Goal: Task Accomplishment & Management: Manage account settings

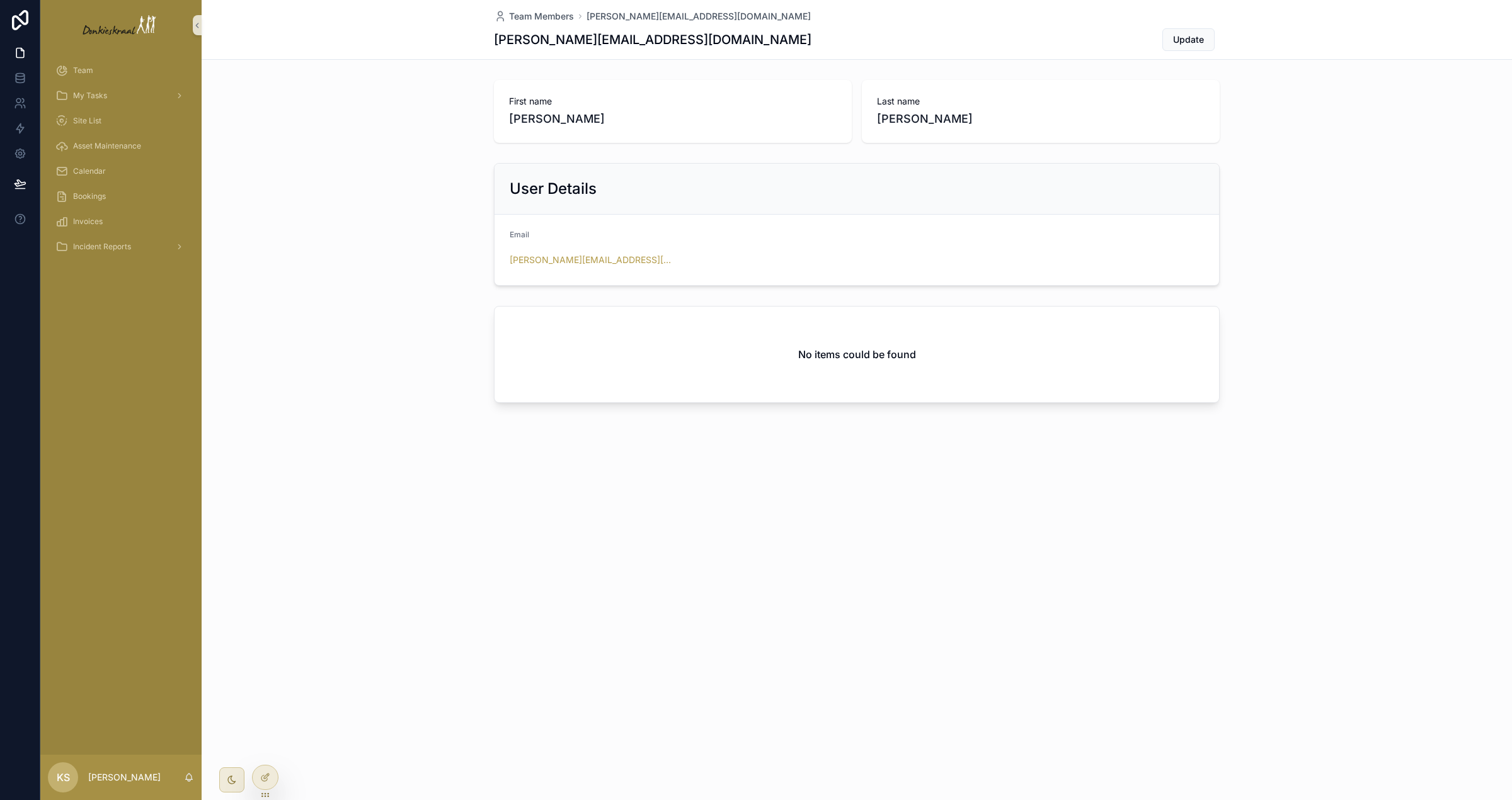
drag, startPoint x: 261, startPoint y: 773, endPoint x: 288, endPoint y: 747, distance: 37.5
click at [261, 765] on icon at bounding box center [265, 778] width 10 height 10
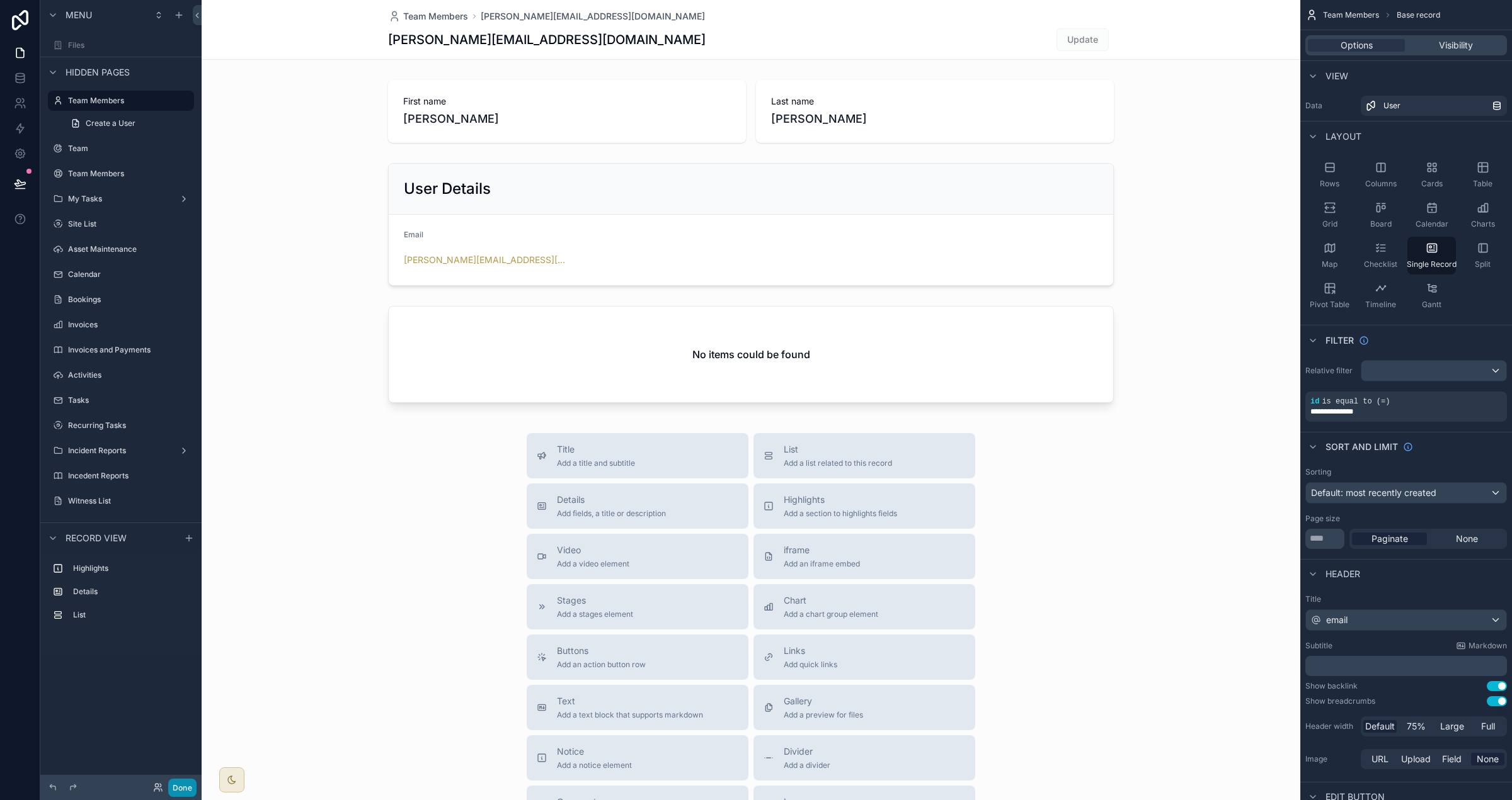
click at [178, 765] on button "Done" at bounding box center [182, 787] width 28 height 18
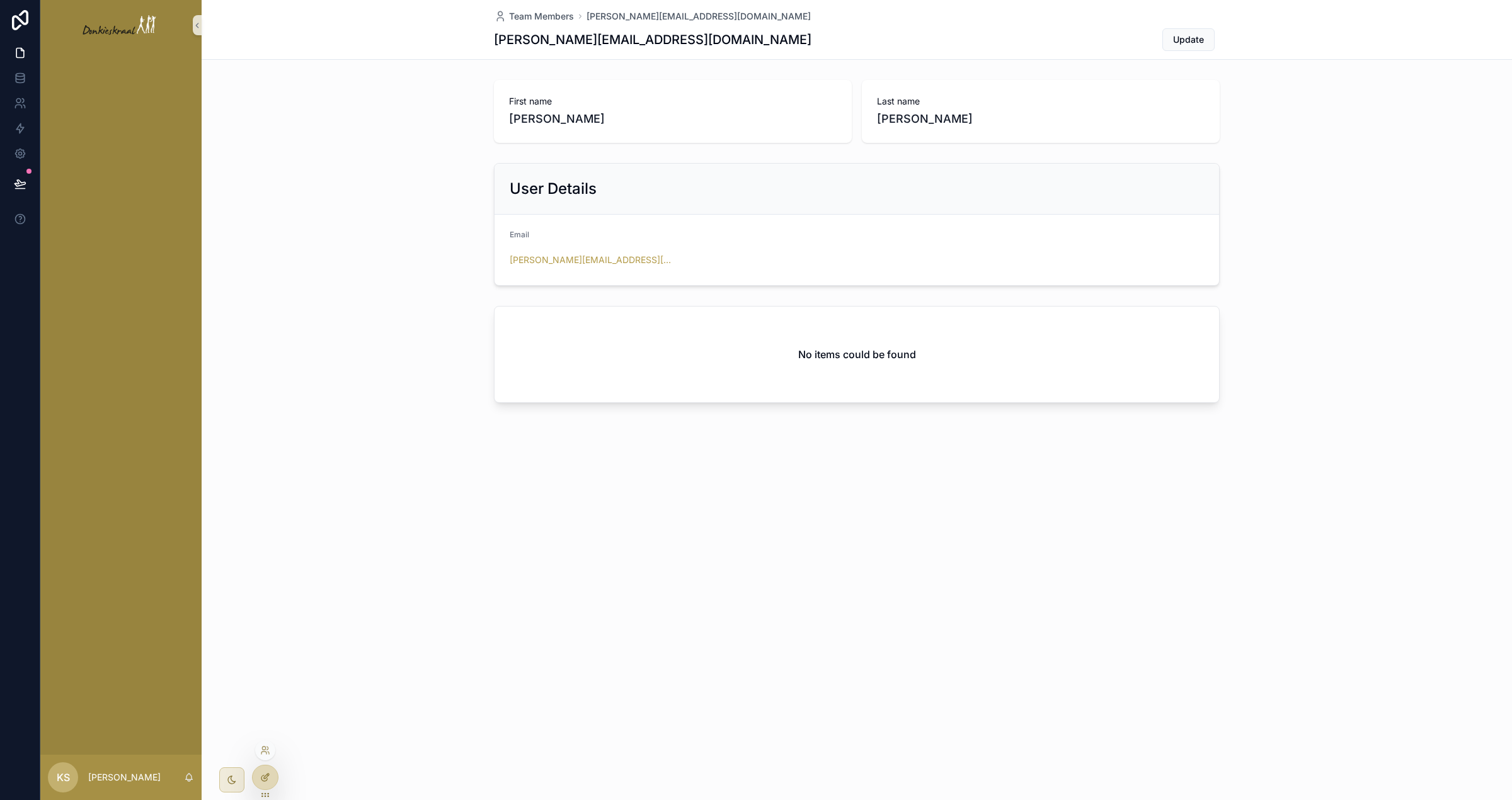
click at [263, 765] on div at bounding box center [265, 777] width 25 height 24
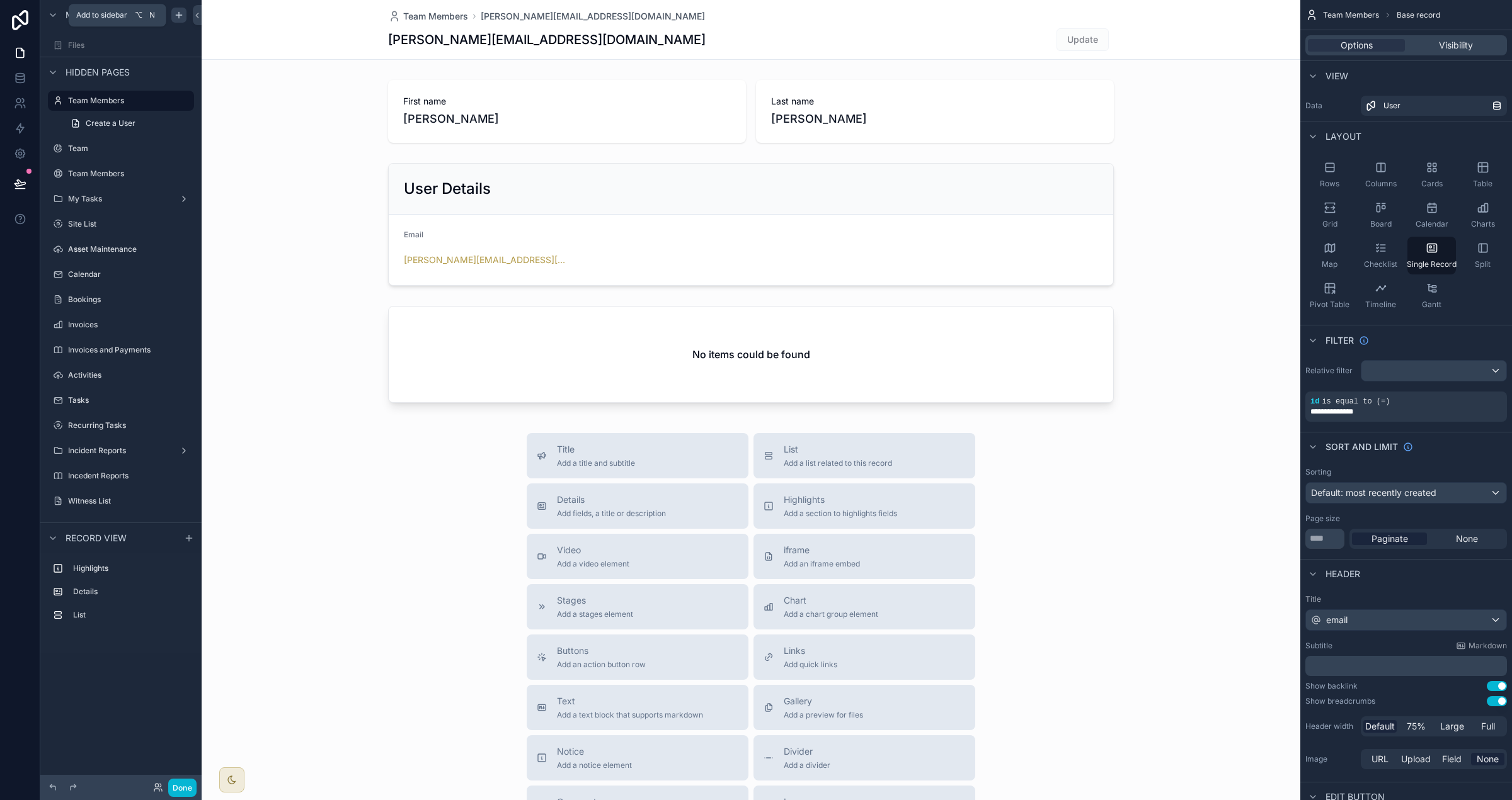
click at [176, 10] on icon "scrollable content" at bounding box center [179, 14] width 10 height 10
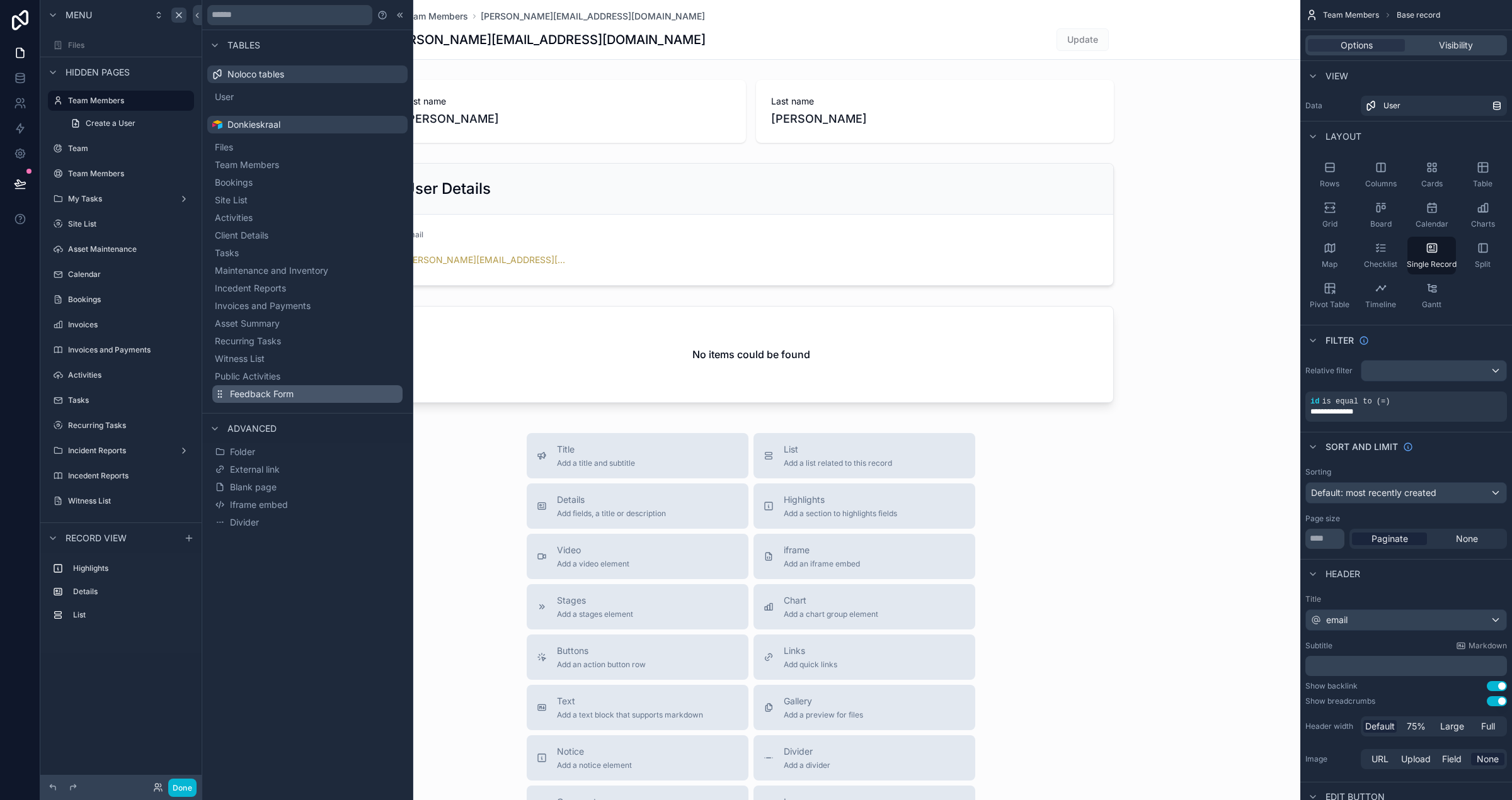
click at [317, 396] on button "Feedback Form" at bounding box center [307, 394] width 190 height 17
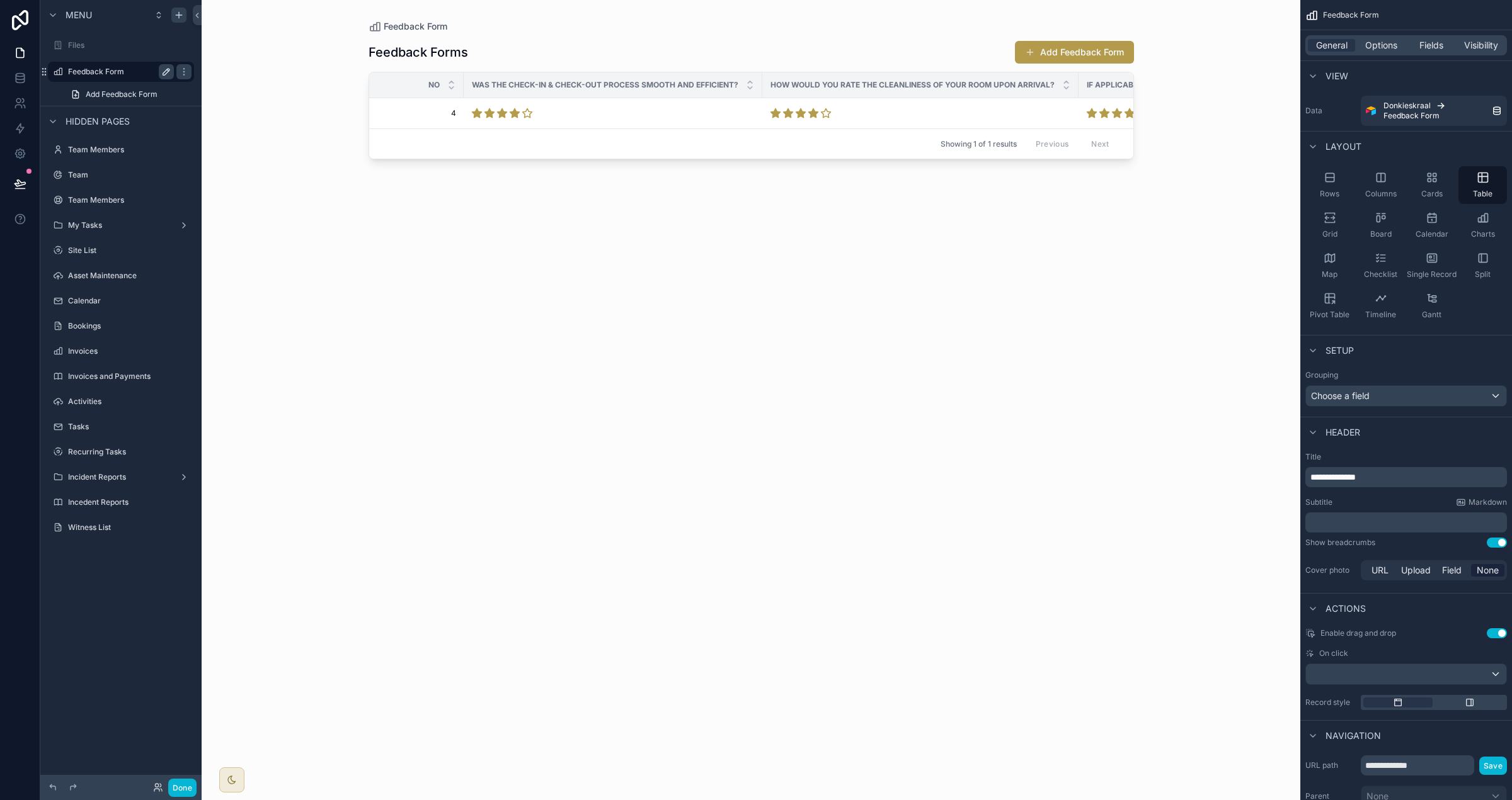
click at [167, 70] on icon "scrollable content" at bounding box center [168, 71] width 2 height 2
click at [142, 71] on input "**********" at bounding box center [110, 71] width 86 height 15
type input "********"
click at [58, 73] on icon "scrollable content" at bounding box center [58, 71] width 10 height 10
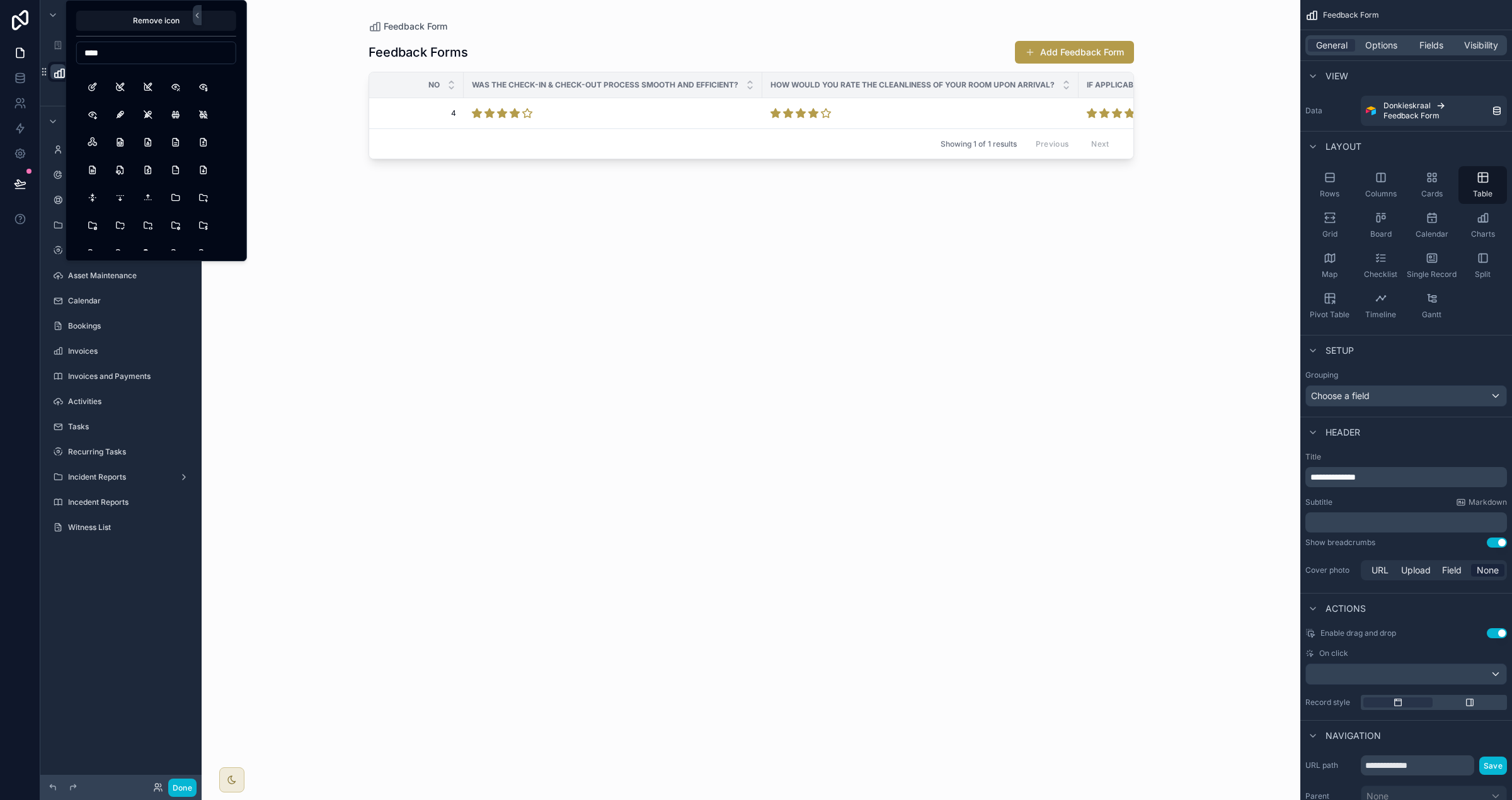
scroll to position [133, 0]
type input "****"
click at [93, 141] on button "FidgetSpinner" at bounding box center [92, 140] width 22 height 22
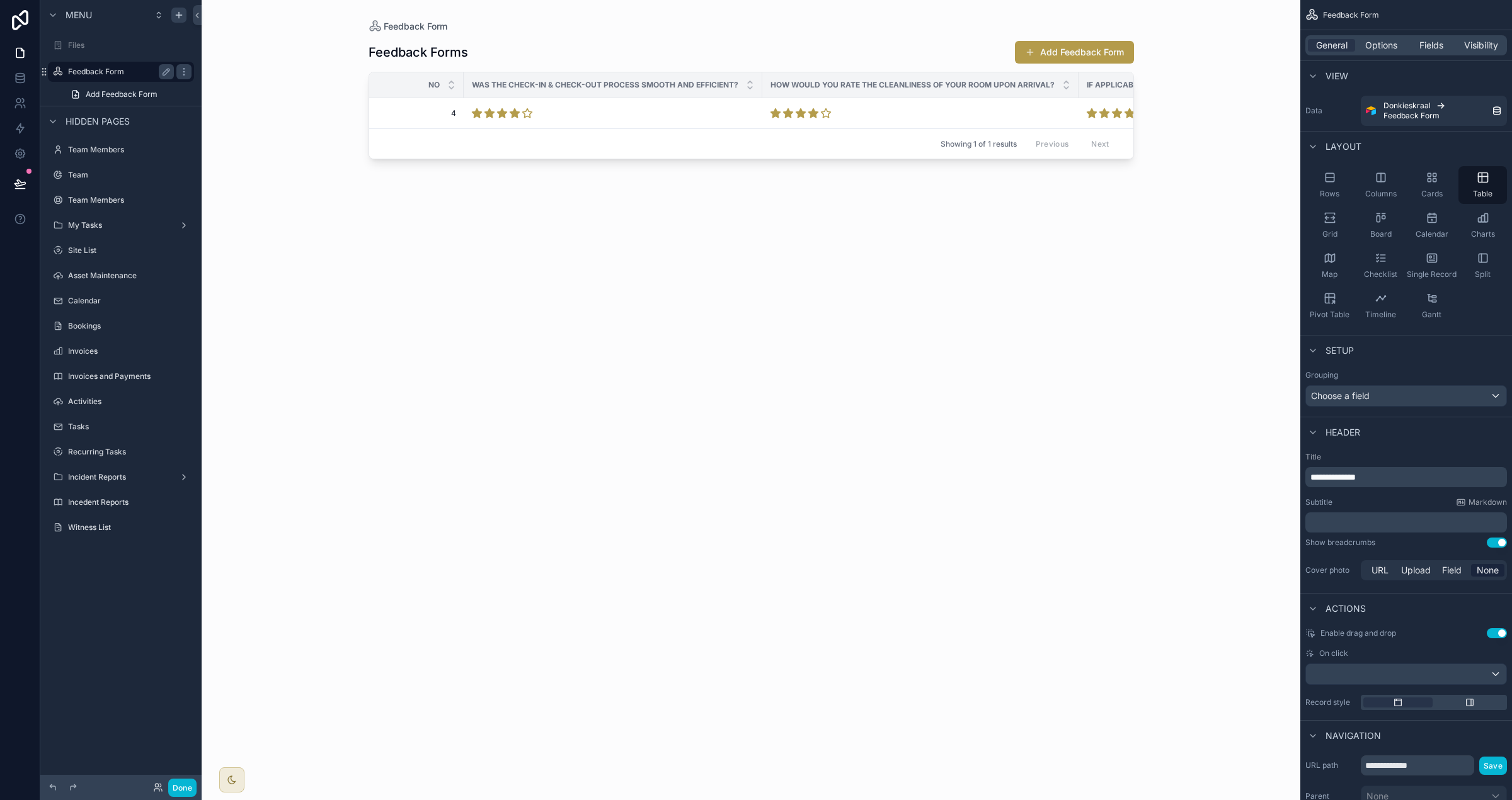
drag, startPoint x: 168, startPoint y: 73, endPoint x: 156, endPoint y: 74, distance: 12.0
click at [167, 73] on icon "scrollable content" at bounding box center [166, 71] width 10 height 10
click at [126, 71] on input "**********" at bounding box center [110, 71] width 86 height 15
type input "********"
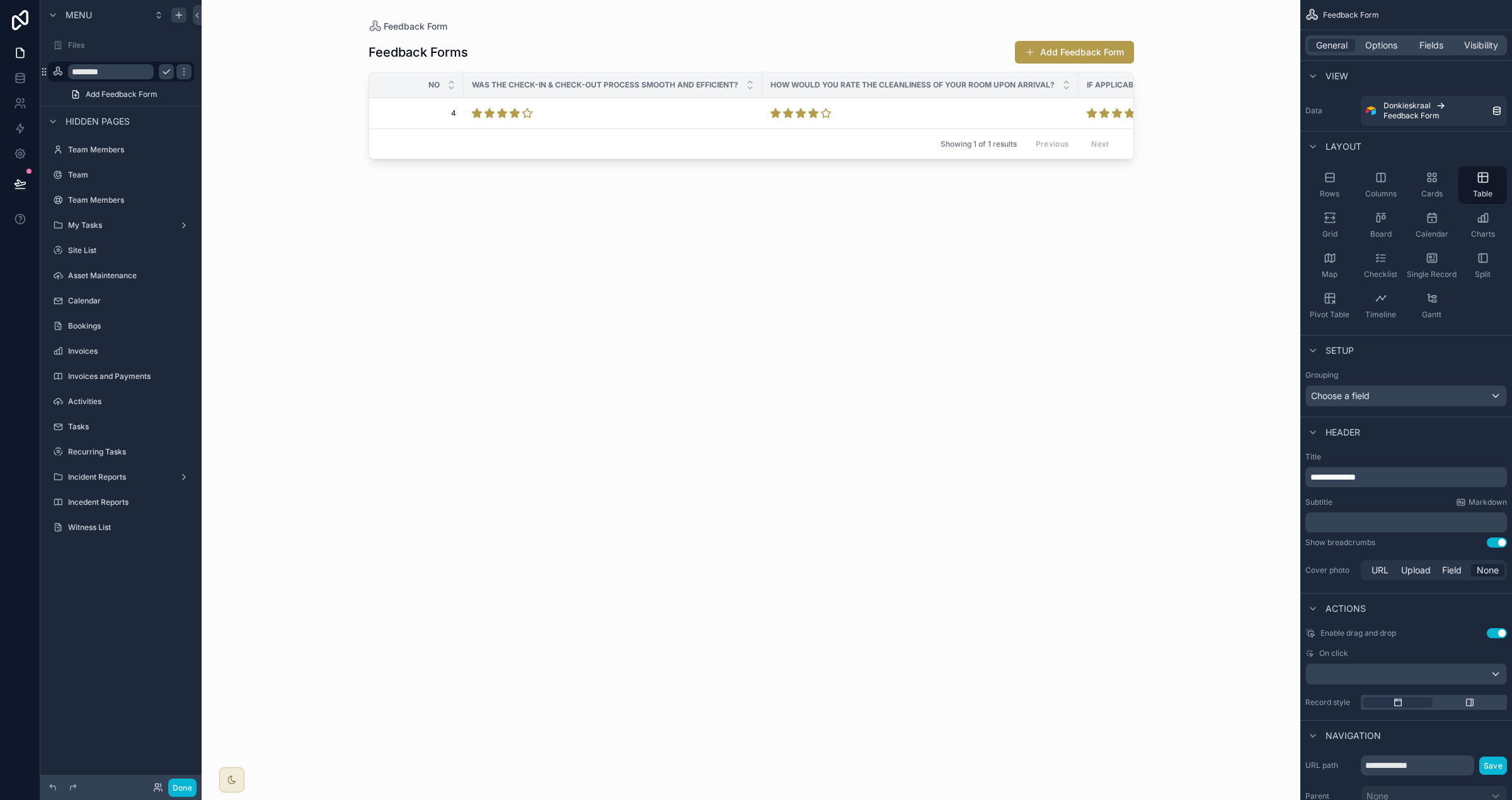
click at [161, 74] on icon "scrollable content" at bounding box center [166, 71] width 10 height 10
click at [945, 48] on span "Options" at bounding box center [1381, 44] width 32 height 13
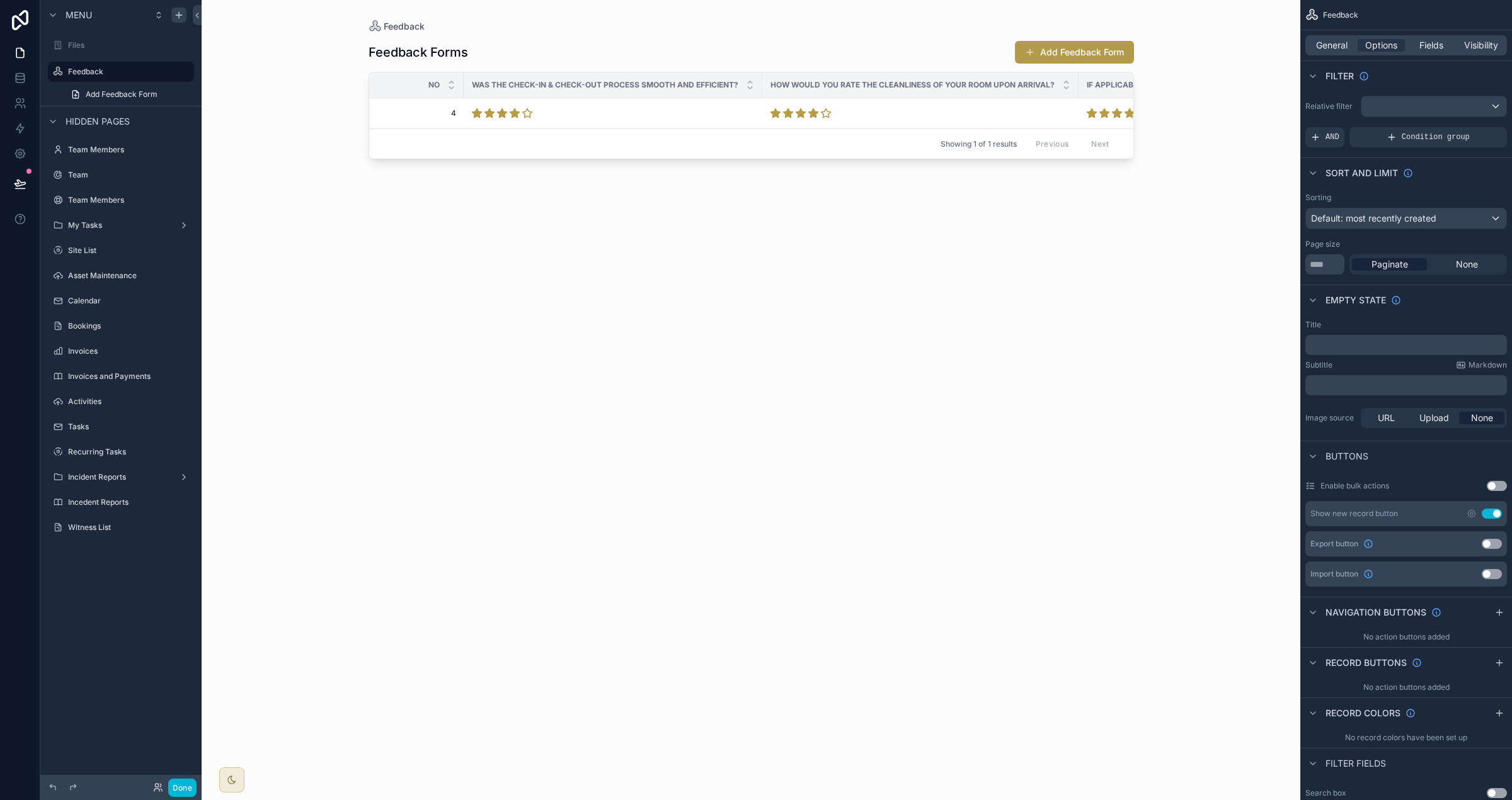
click at [945, 509] on button "Use setting" at bounding box center [1492, 514] width 20 height 10
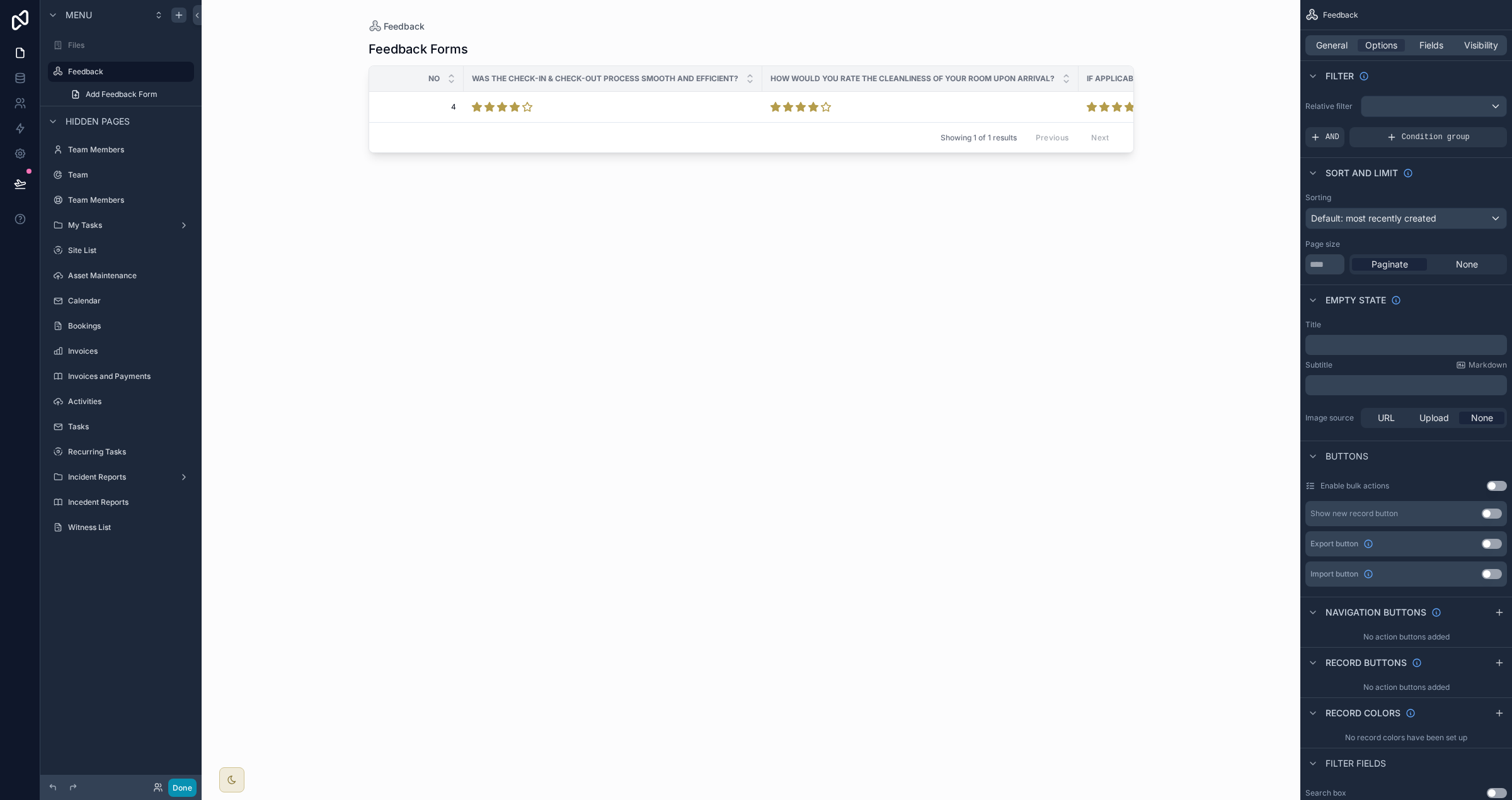
click at [189, 765] on button "Done" at bounding box center [182, 787] width 28 height 18
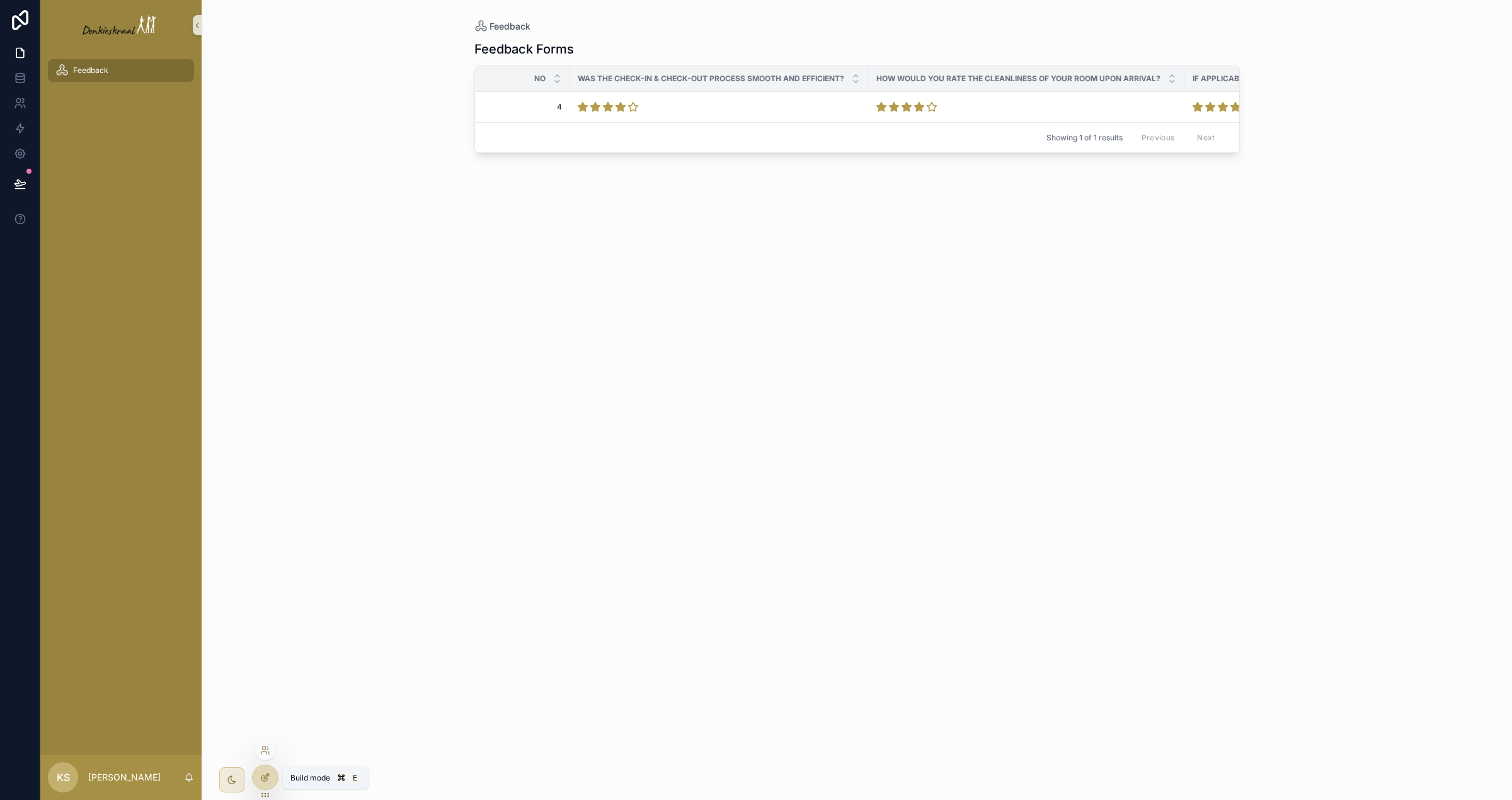
click at [268, 765] on icon at bounding box center [265, 778] width 10 height 10
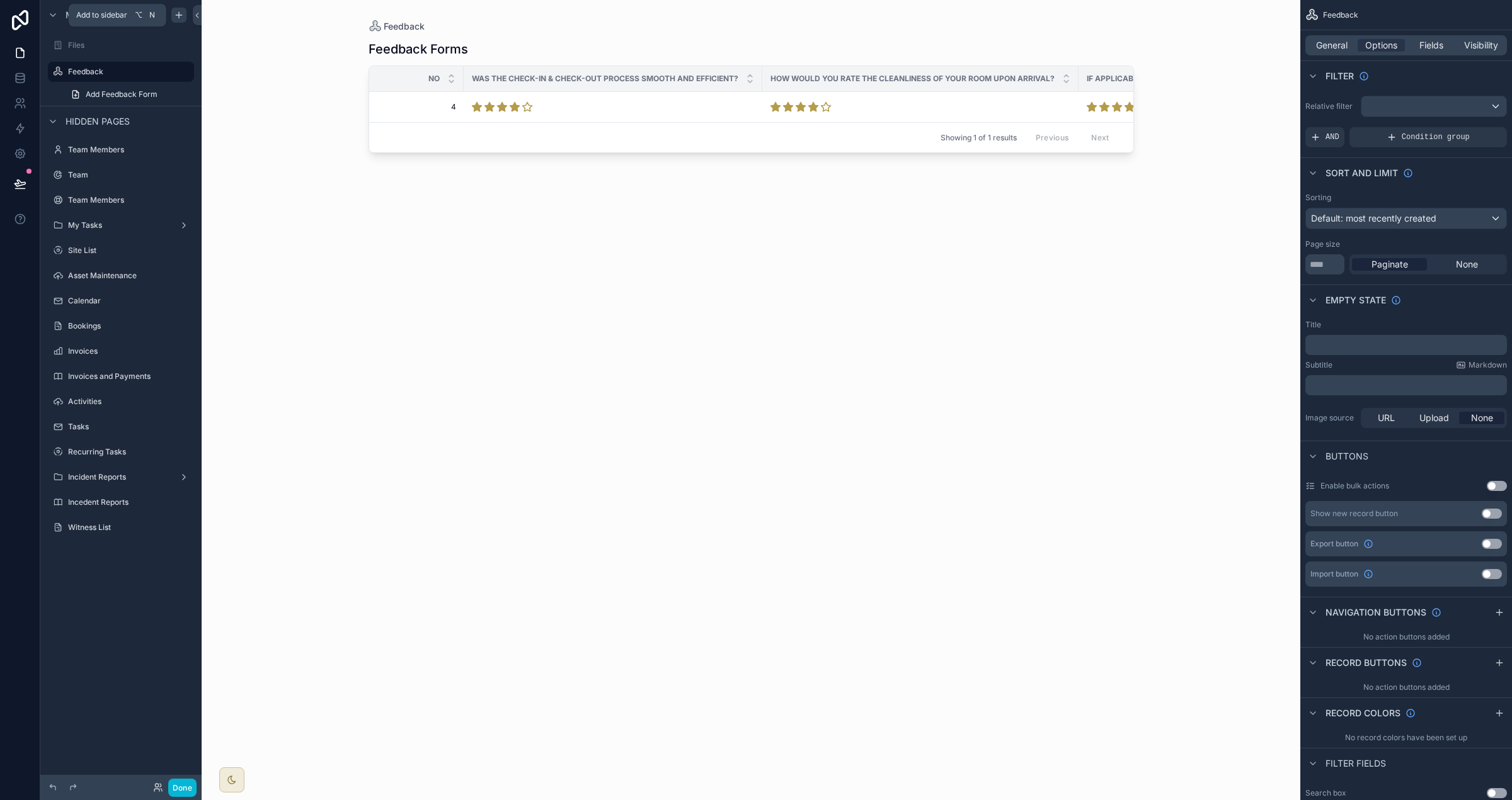
click at [176, 15] on icon "scrollable content" at bounding box center [179, 15] width 6 height 0
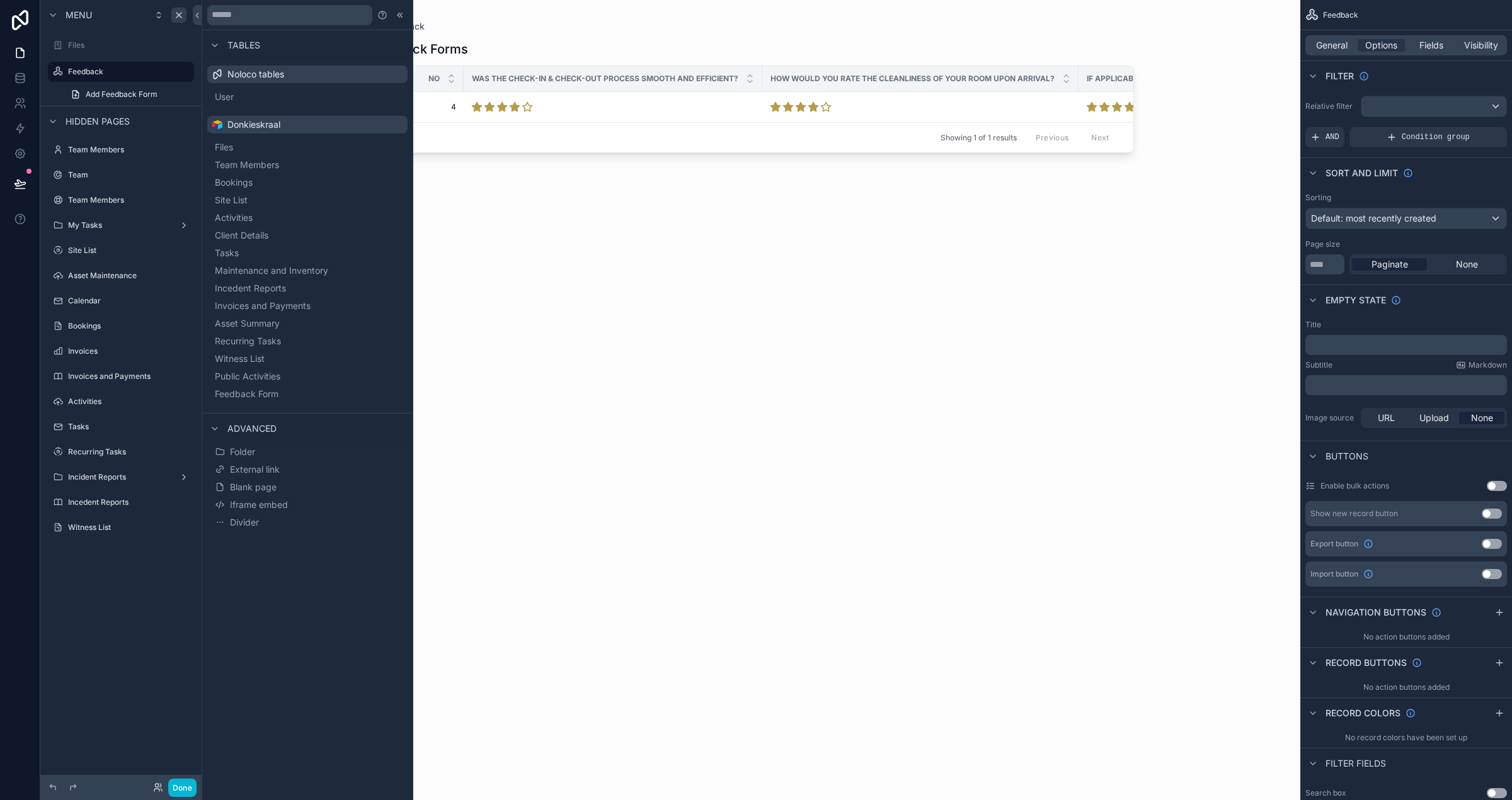
drag, startPoint x: 283, startPoint y: 493, endPoint x: 279, endPoint y: 485, distance: 8.9
click at [283, 493] on button "Blank page" at bounding box center [307, 487] width 190 height 17
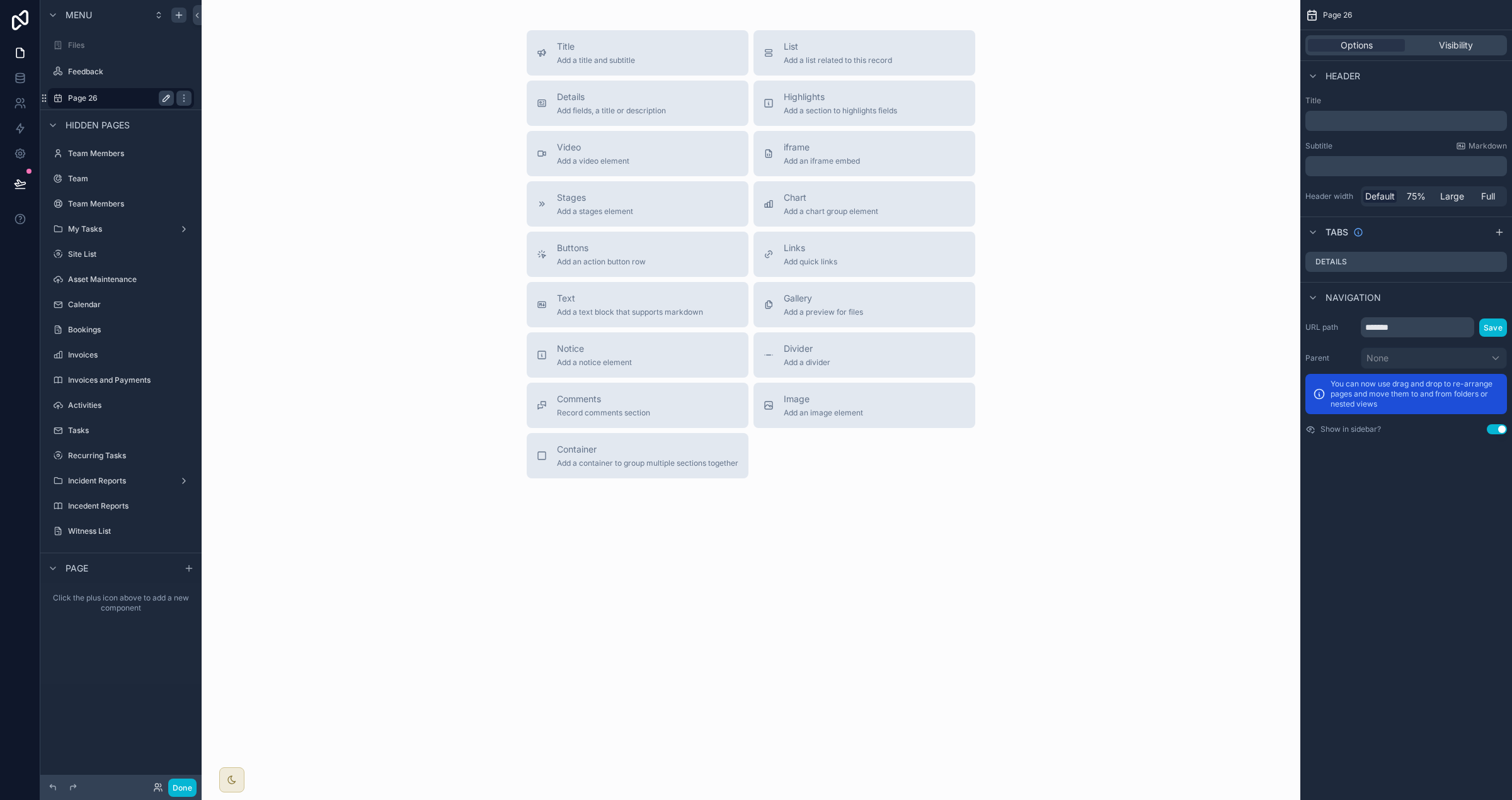
click at [162, 97] on icon "scrollable content" at bounding box center [166, 98] width 10 height 10
click at [101, 102] on input "*******" at bounding box center [110, 99] width 86 height 15
type input "*******"
click at [63, 100] on div "scrollable content" at bounding box center [58, 99] width 15 height 15
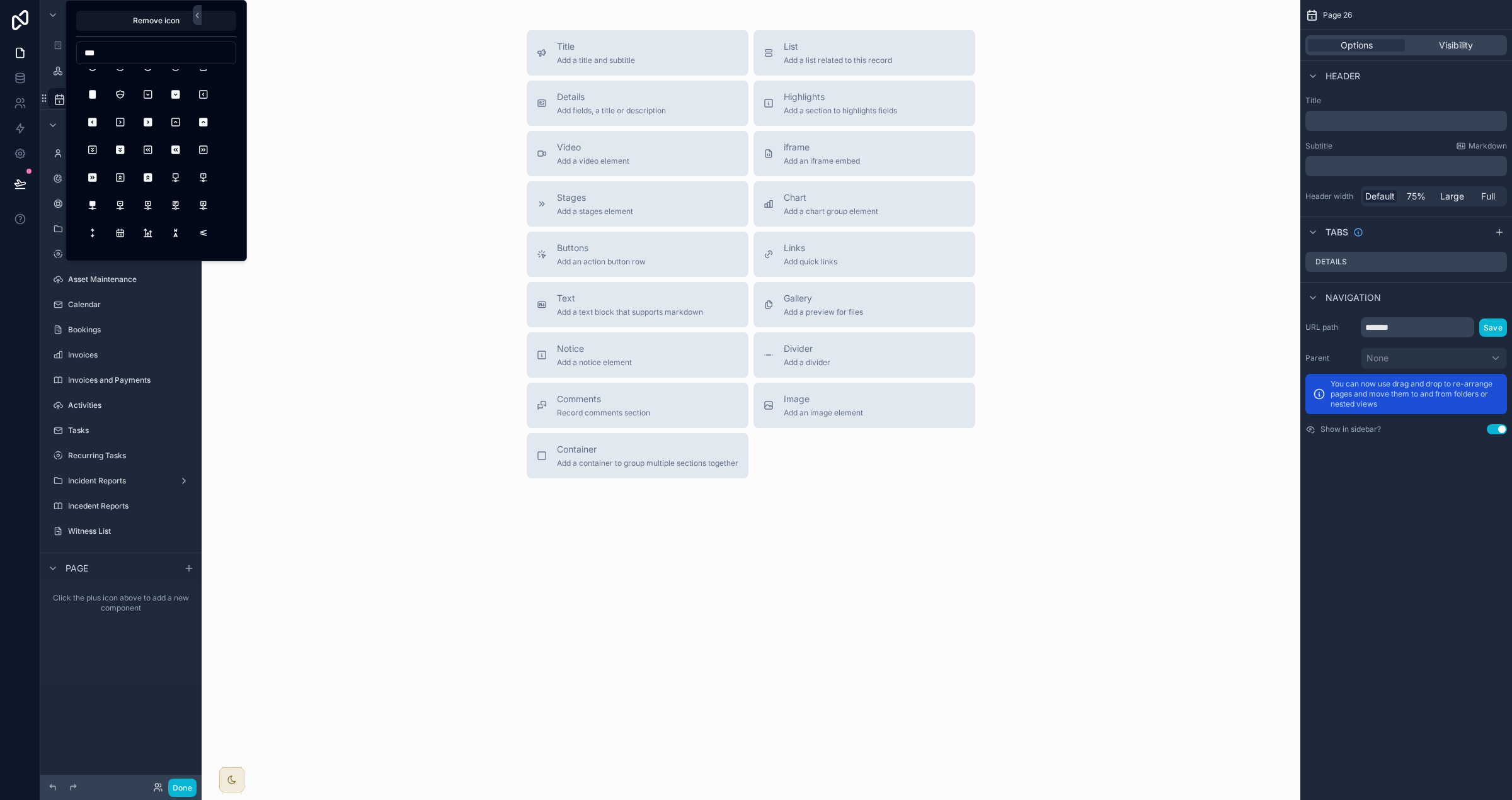
scroll to position [1318, 0]
type input "*"
type input "********"
click at [93, 83] on button "PointerExclamation" at bounding box center [92, 80] width 22 height 22
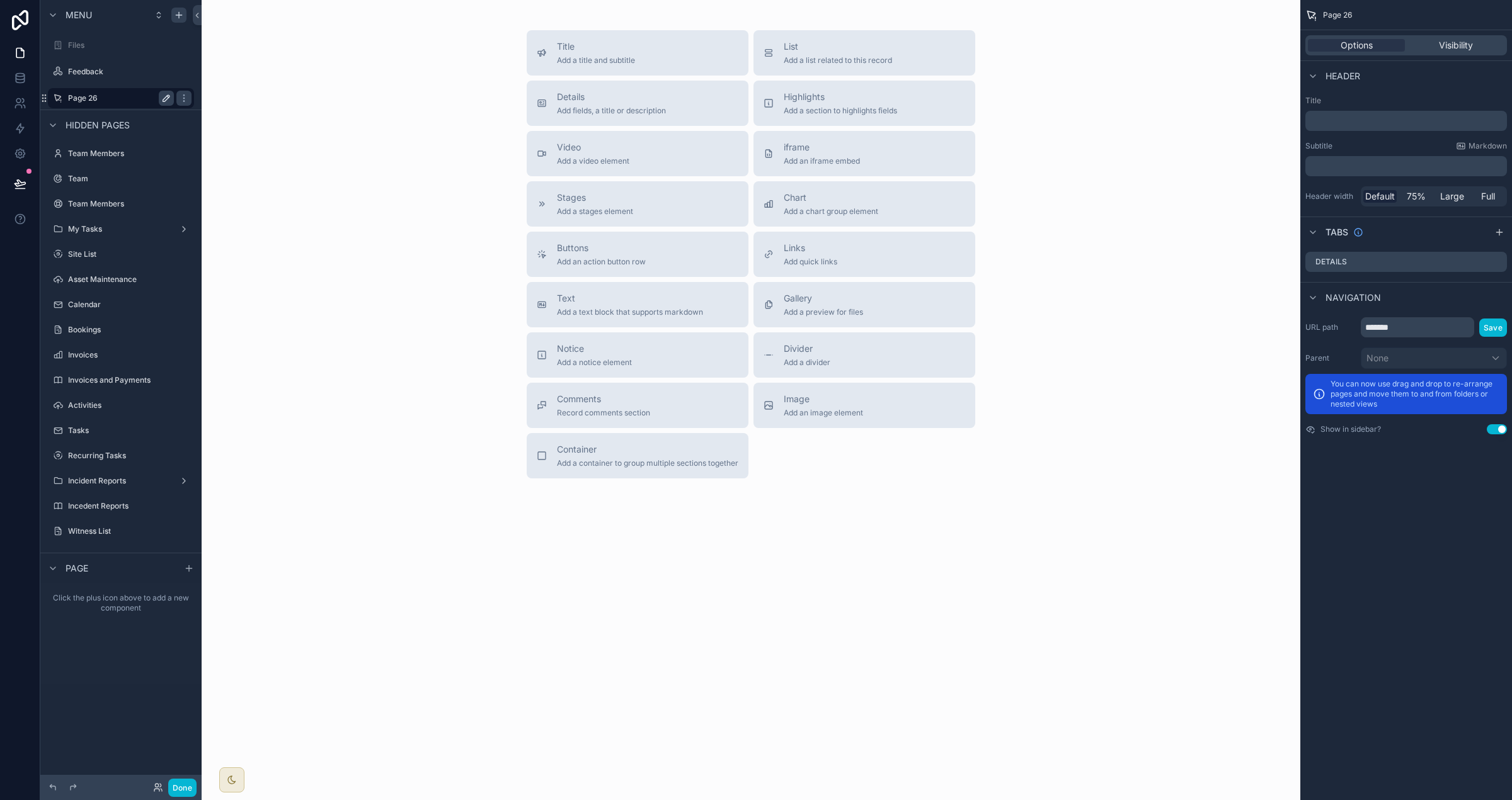
click at [164, 96] on icon "scrollable content" at bounding box center [166, 98] width 10 height 10
click at [97, 99] on input "*******" at bounding box center [110, 99] width 86 height 15
type input "*******"
click at [179, 97] on icon "scrollable content" at bounding box center [184, 98] width 10 height 10
click at [945, 127] on p "﻿" at bounding box center [1408, 121] width 194 height 13
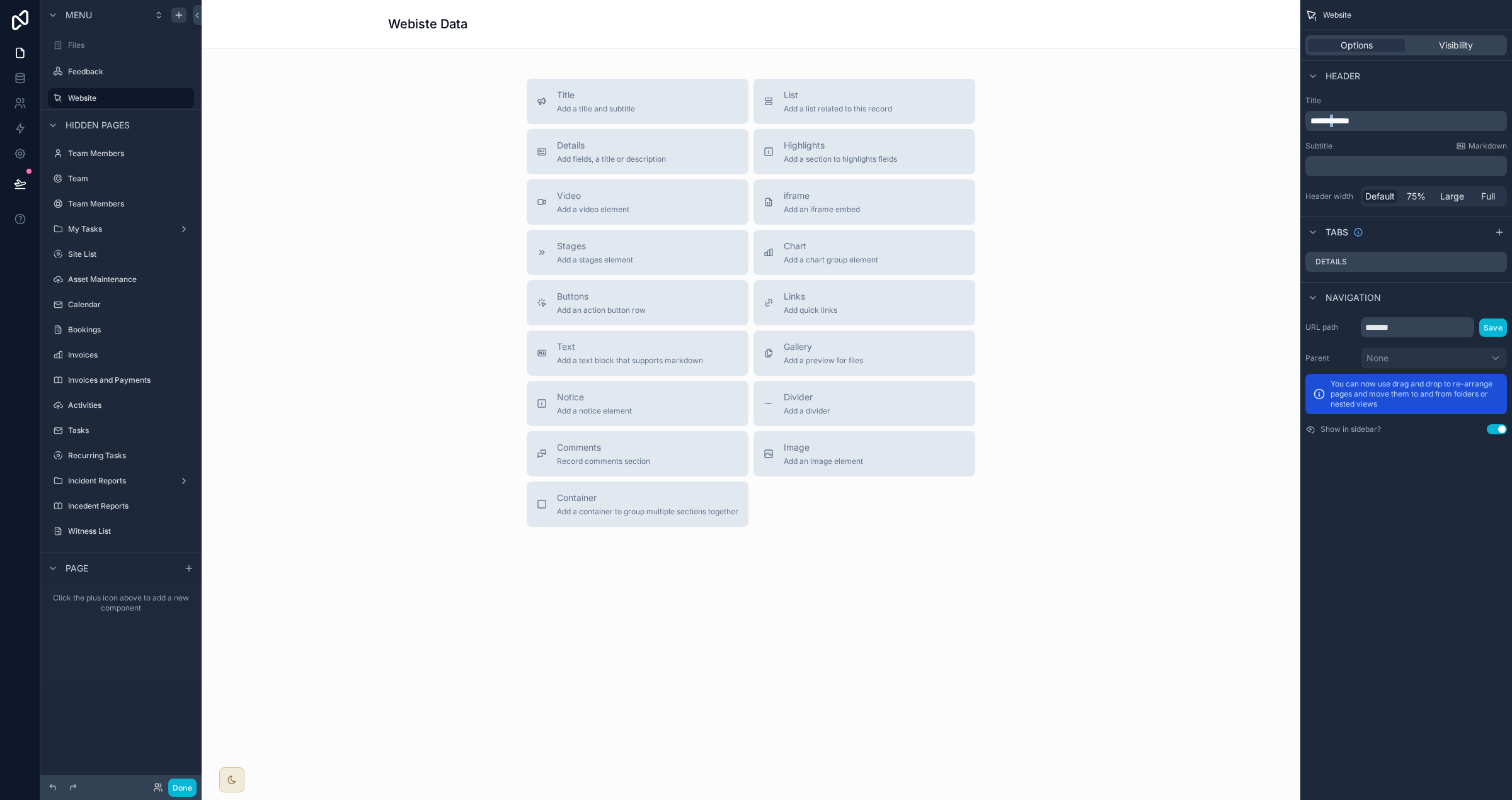
drag, startPoint x: 1341, startPoint y: 120, endPoint x: 1341, endPoint y: 131, distance: 11.0
click at [945, 120] on span "**********" at bounding box center [1330, 121] width 39 height 9
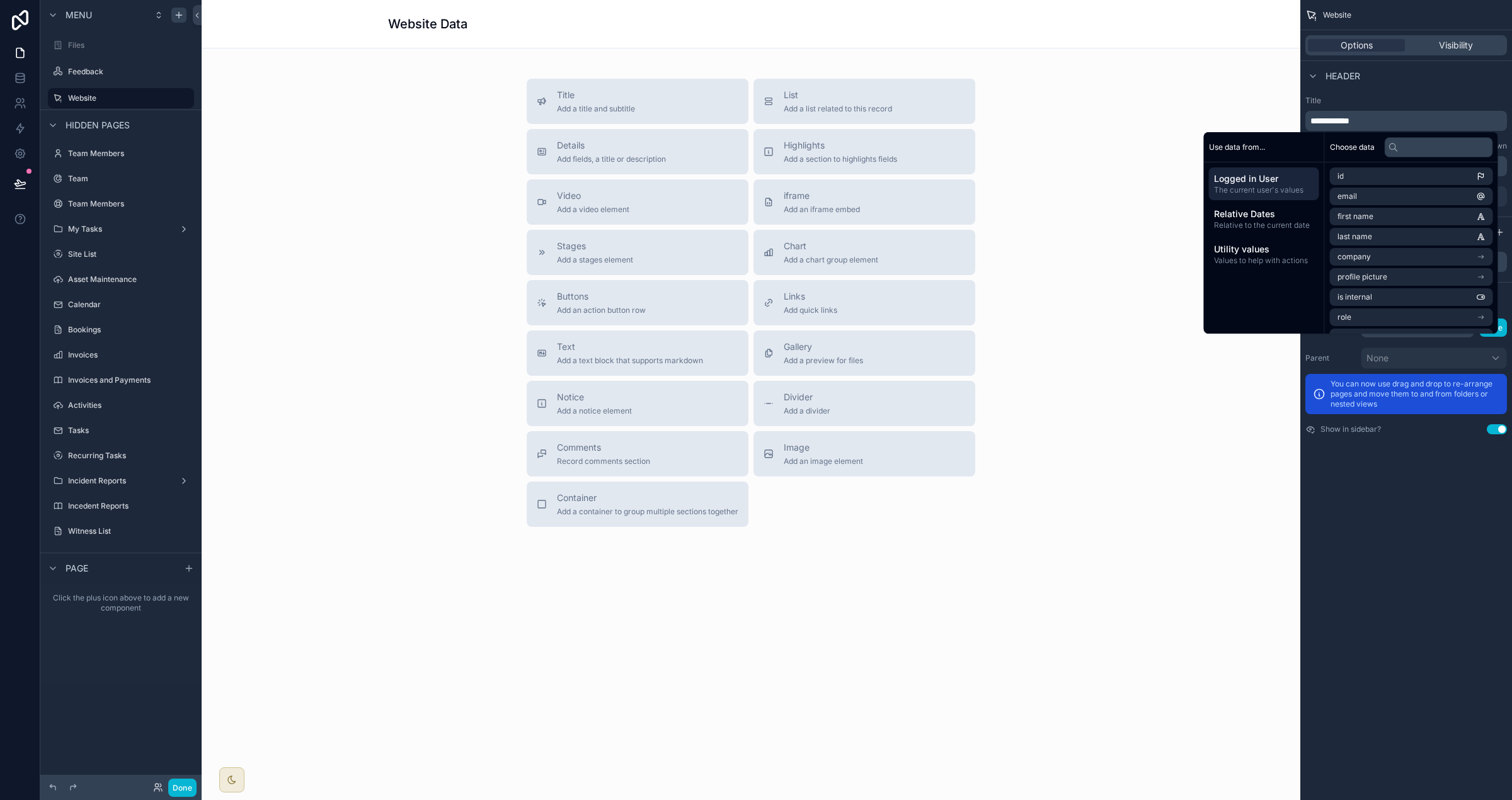
click at [945, 86] on div "Header" at bounding box center [1406, 75] width 212 height 30
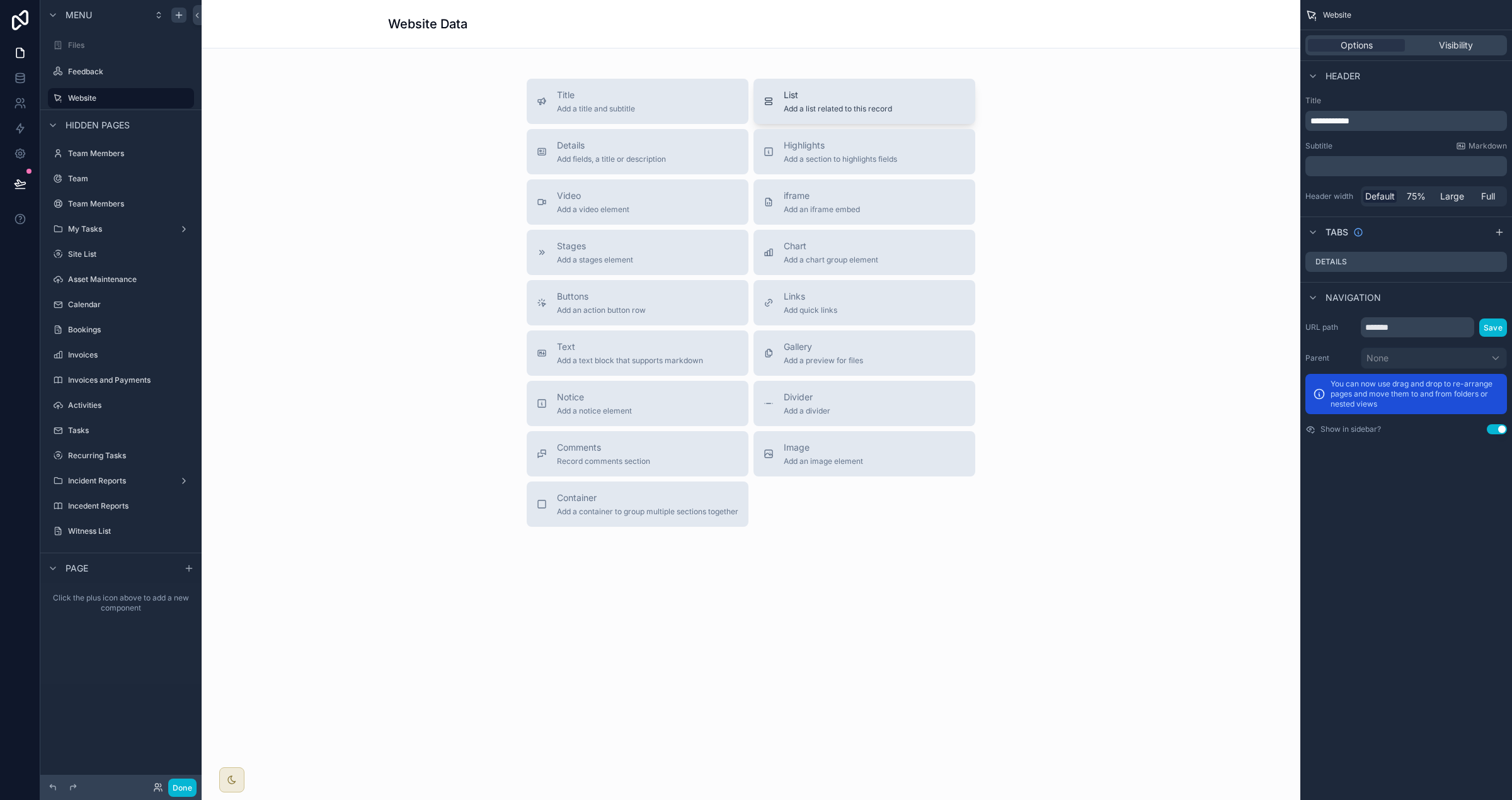
click at [801, 102] on div "List Add a list related to this record" at bounding box center [838, 101] width 108 height 25
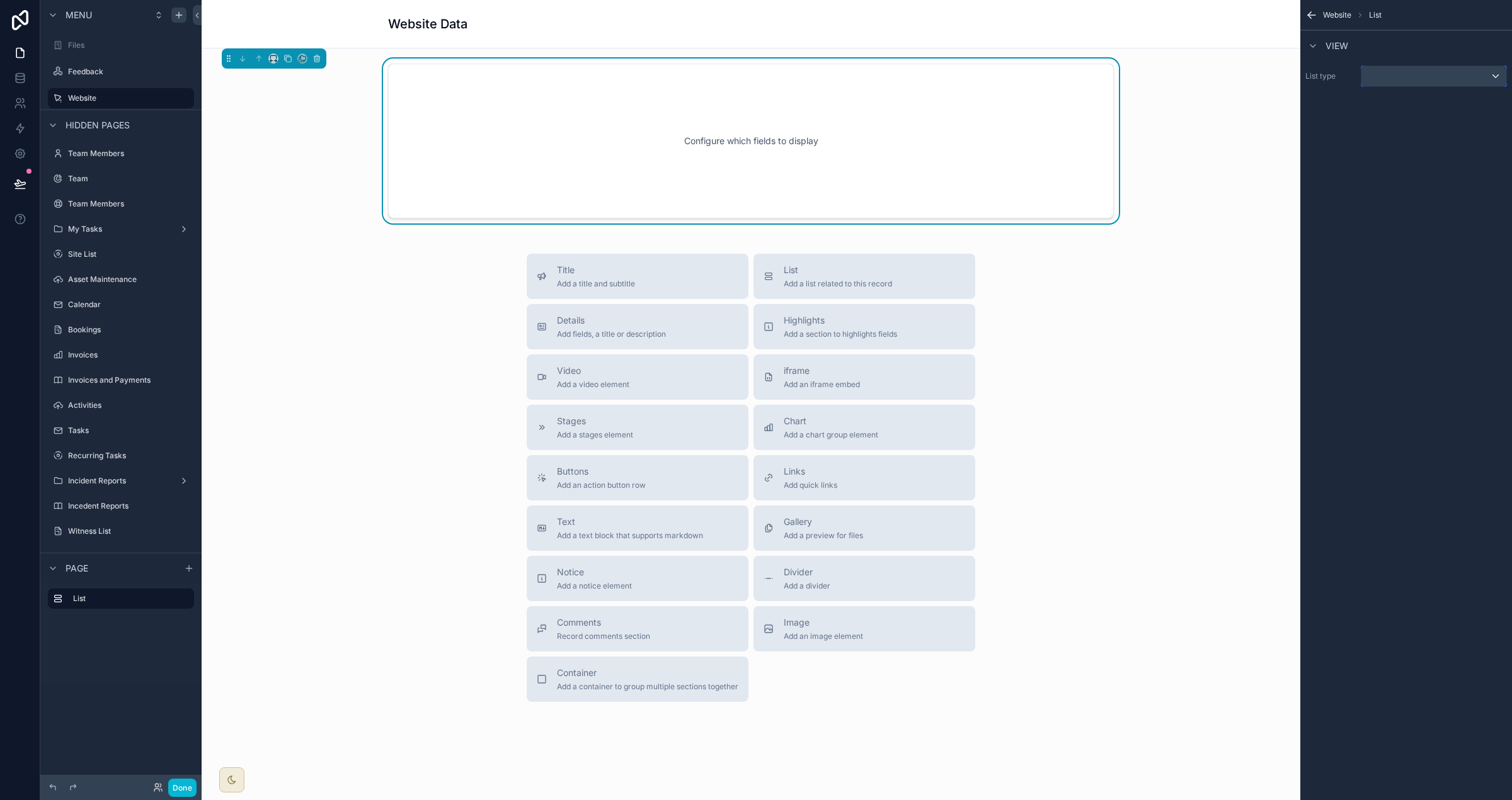
click at [945, 75] on div "scrollable content" at bounding box center [1434, 75] width 145 height 20
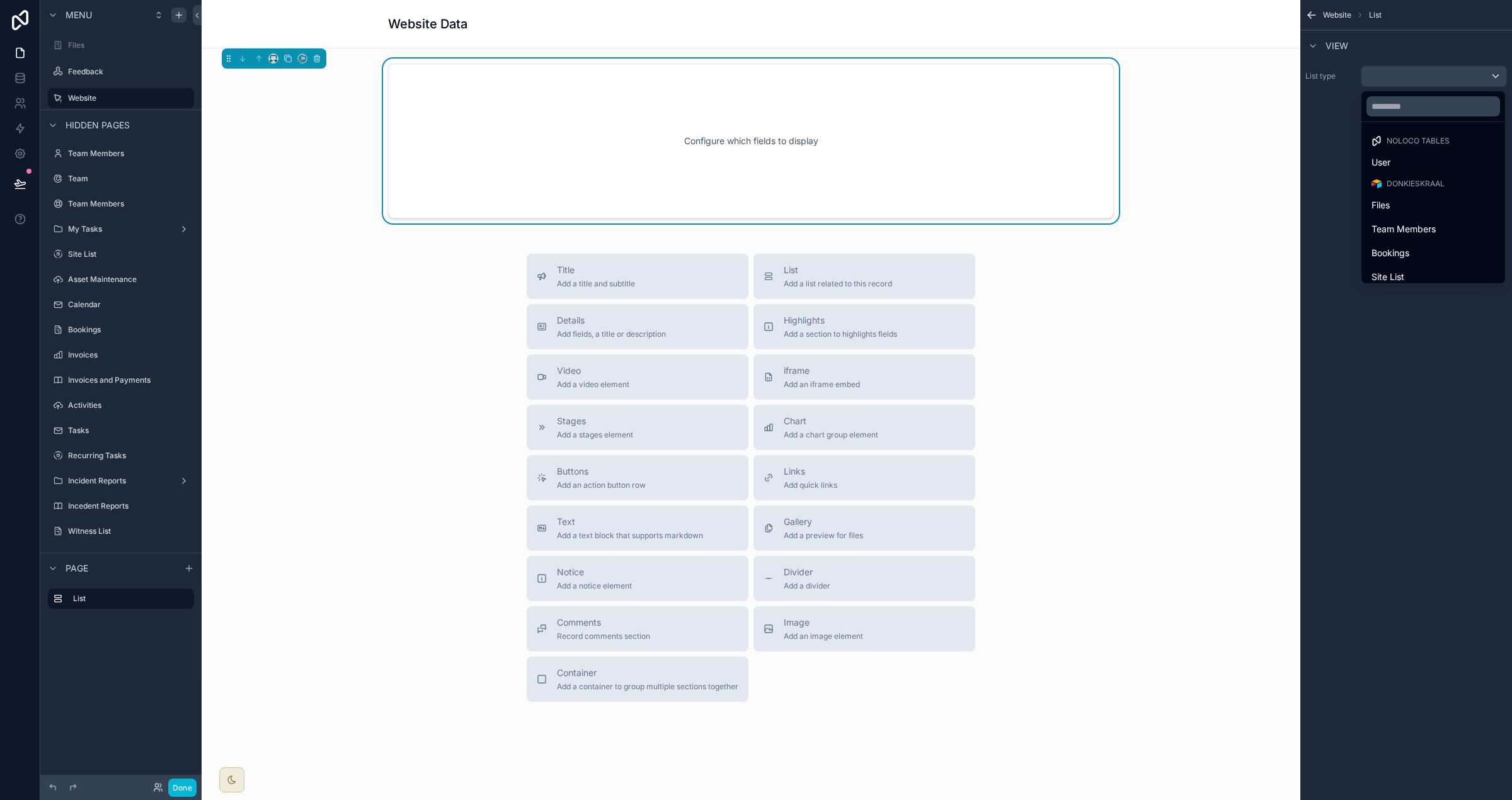
click at [945, 189] on div "Donkieskraal" at bounding box center [1433, 184] width 138 height 17
click at [945, 199] on div "Files" at bounding box center [1434, 206] width 124 height 15
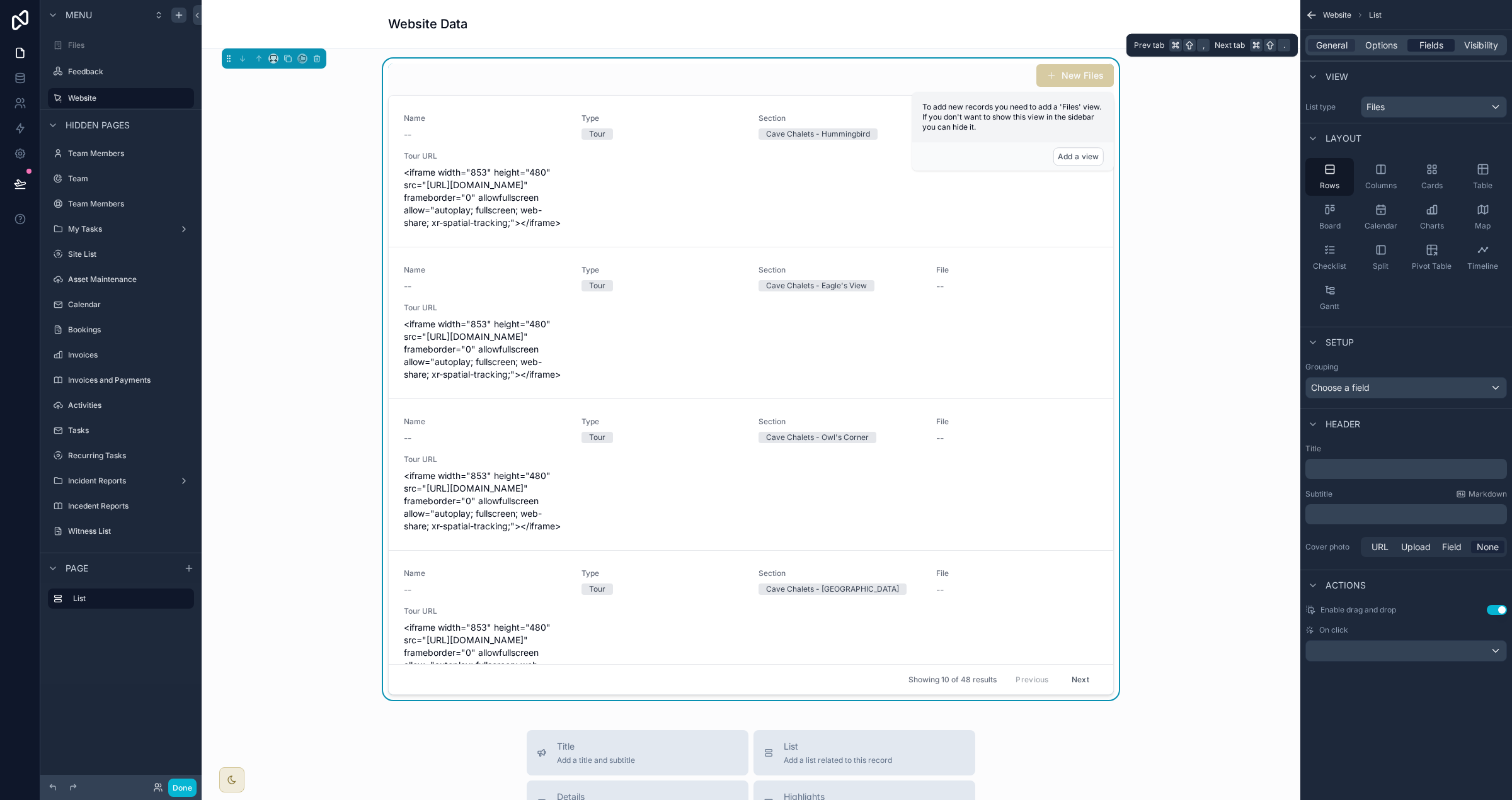
click at [945, 43] on span "Fields" at bounding box center [1431, 44] width 24 height 13
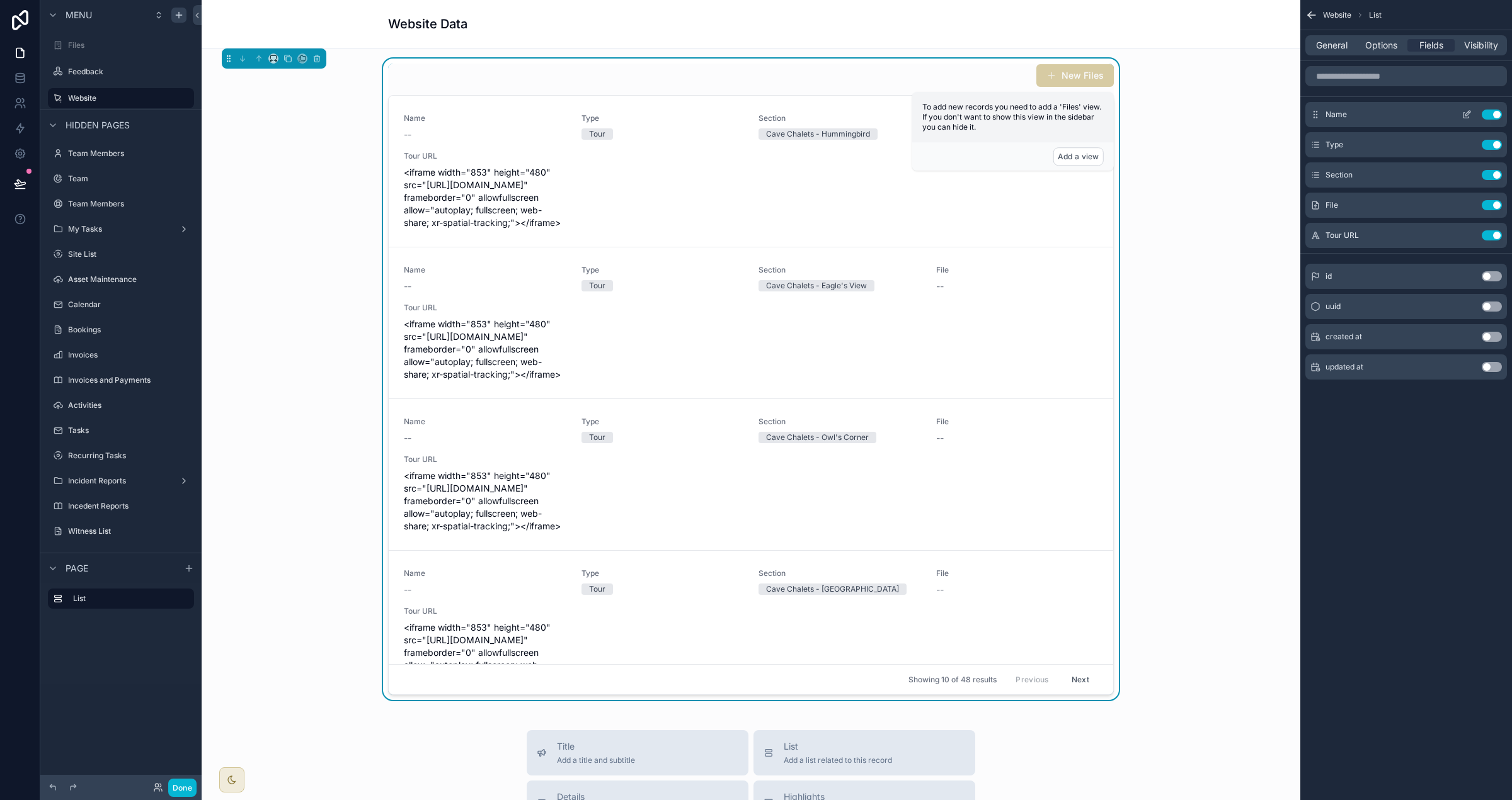
click at [945, 114] on button "Use setting" at bounding box center [1492, 114] width 20 height 10
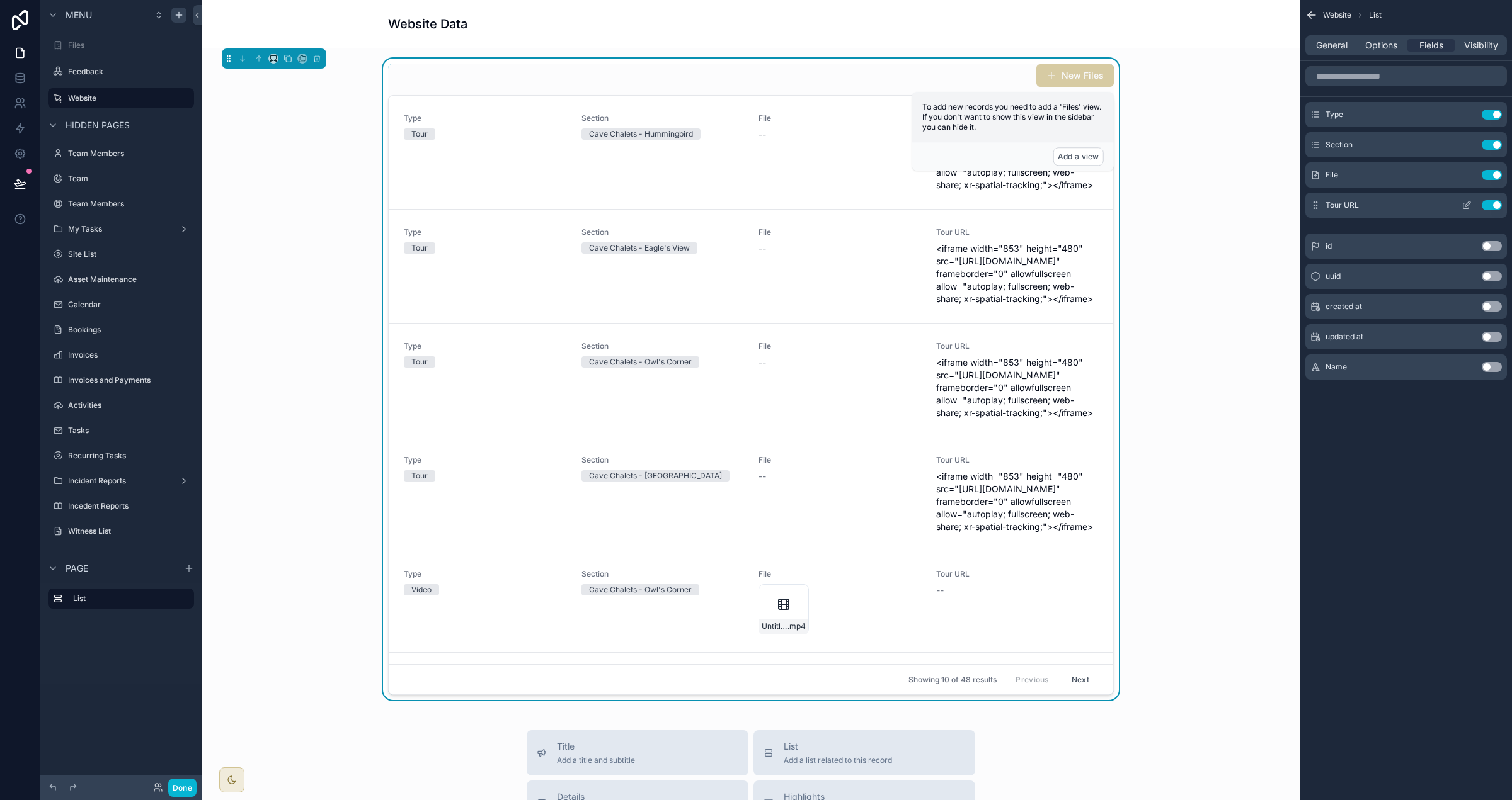
click at [945, 205] on button "Use setting" at bounding box center [1492, 205] width 20 height 10
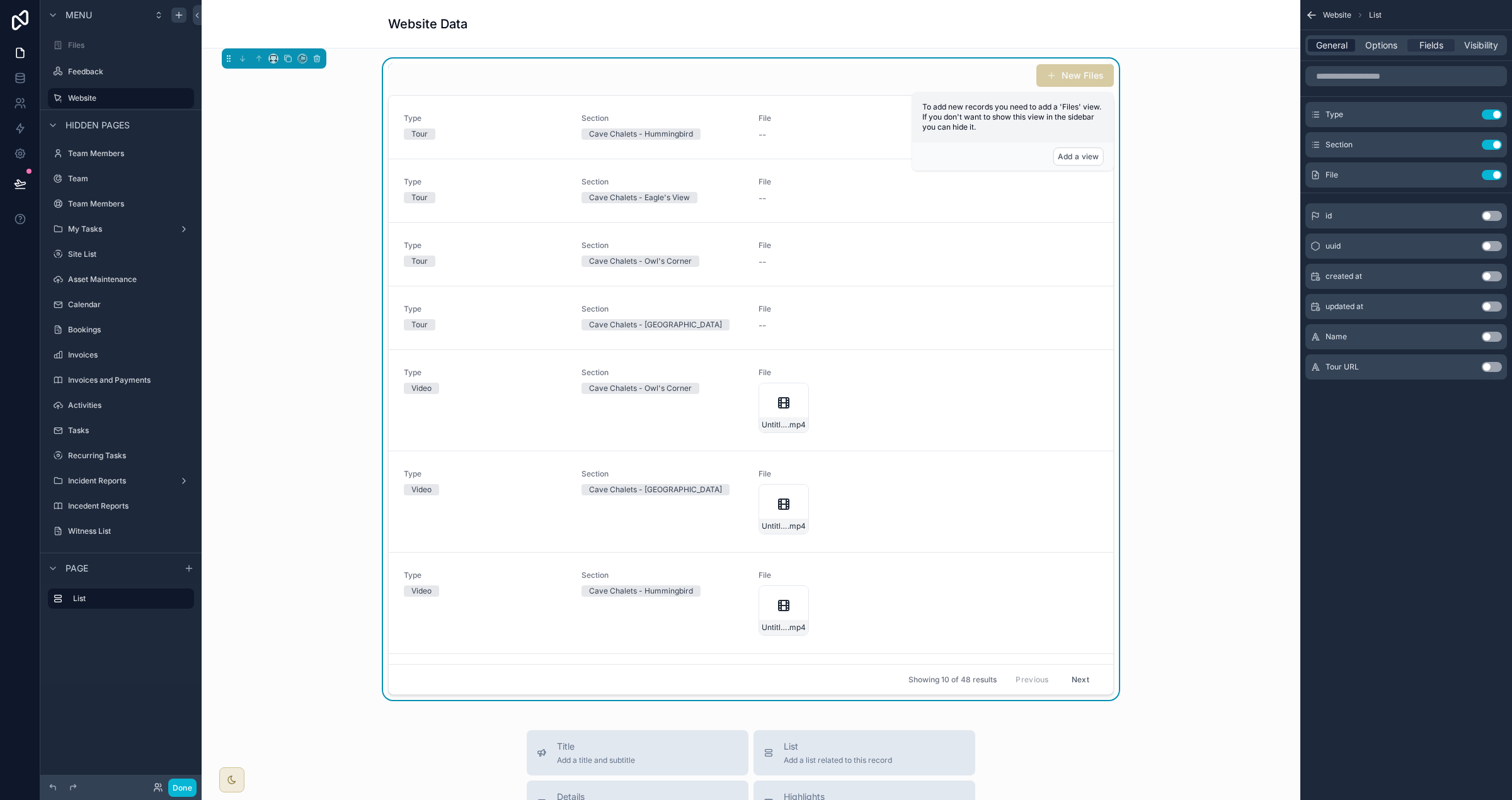
click at [945, 49] on span "General" at bounding box center [1331, 44] width 32 height 13
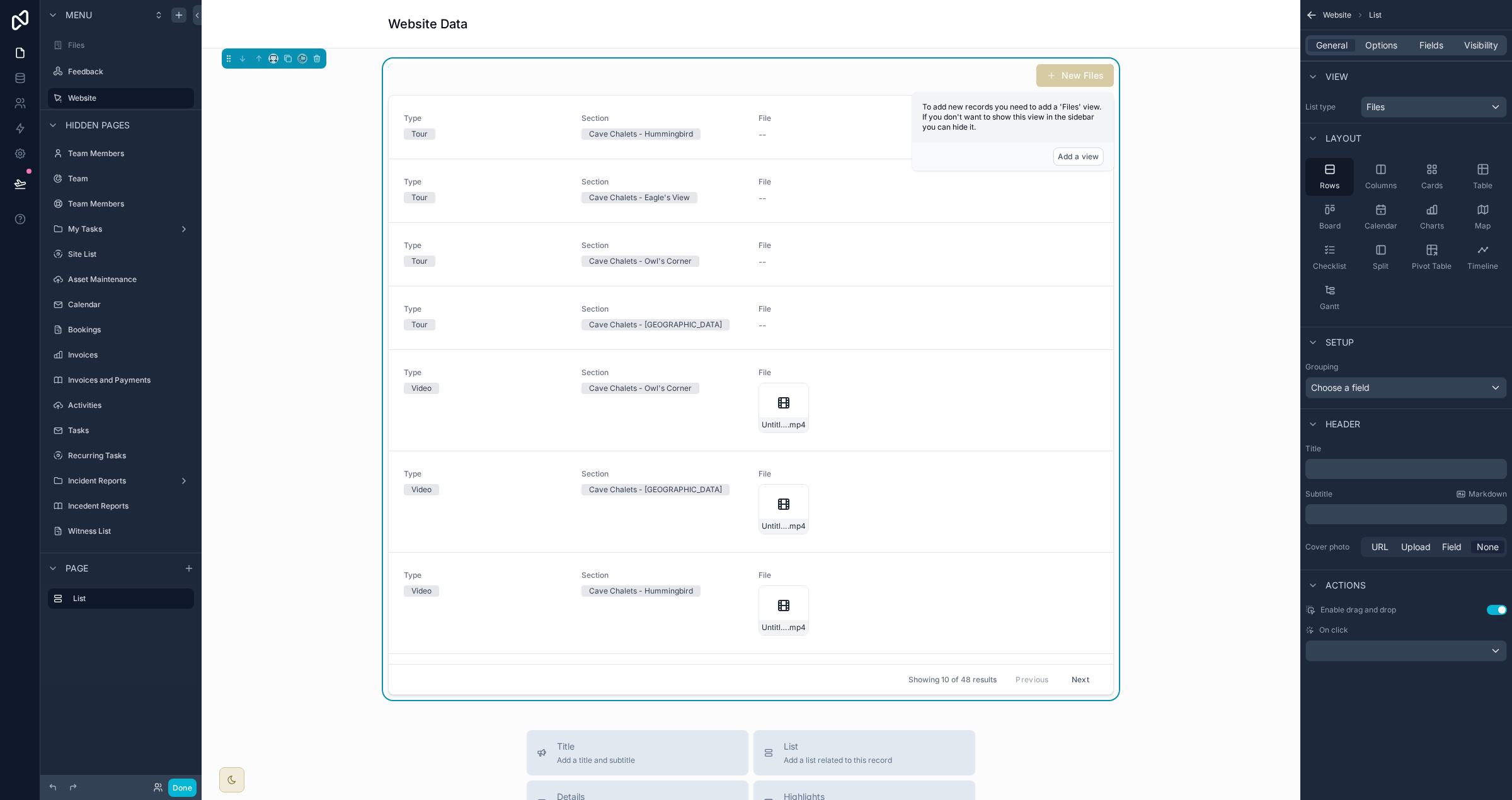
click at [945, 472] on p "﻿" at bounding box center [1408, 469] width 194 height 13
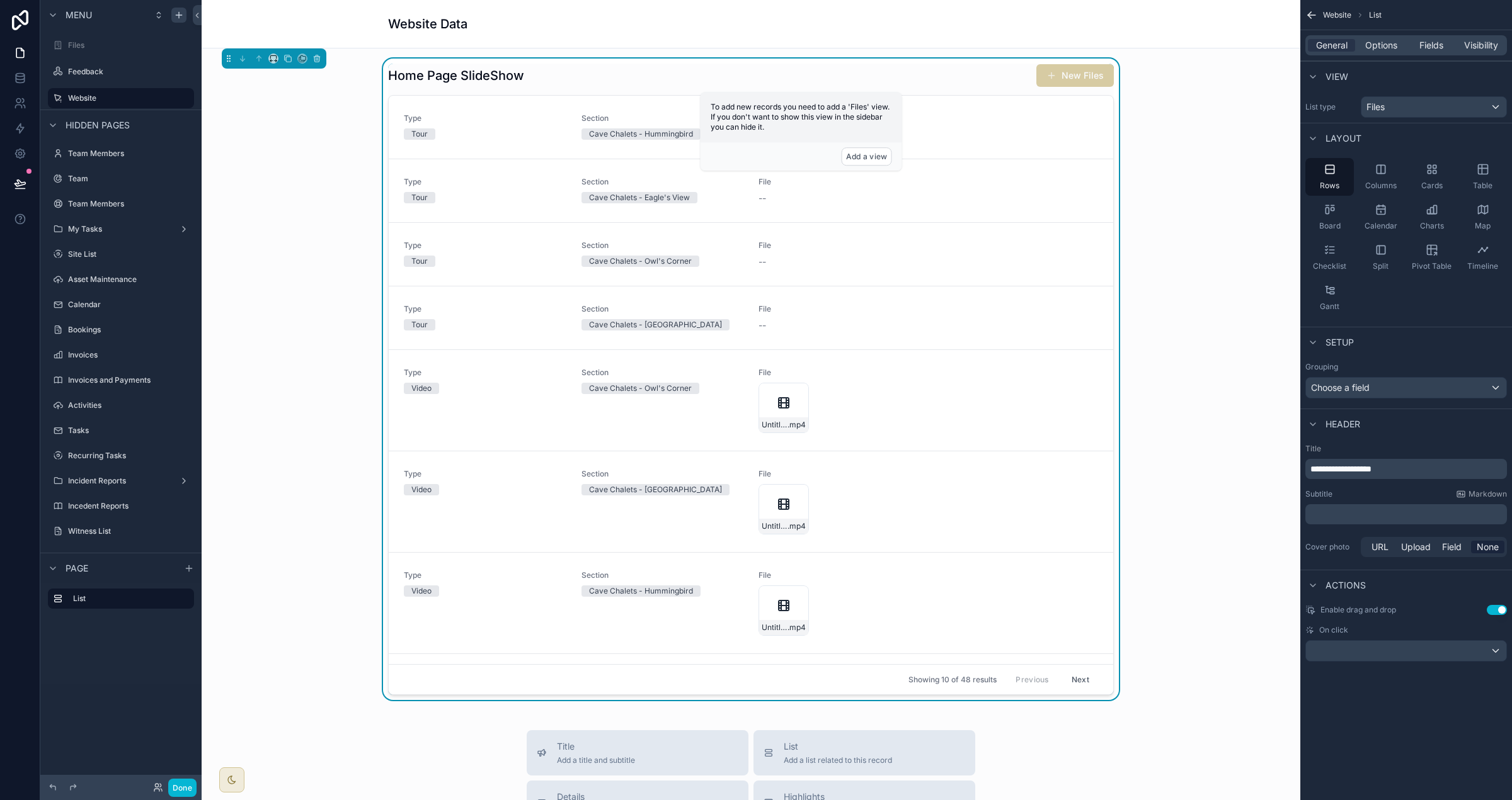
drag, startPoint x: 1381, startPoint y: 466, endPoint x: 1390, endPoint y: 470, distance: 9.8
click at [945, 466] on span "**********" at bounding box center [1341, 469] width 61 height 9
click at [945, 470] on span "**********" at bounding box center [1343, 469] width 64 height 9
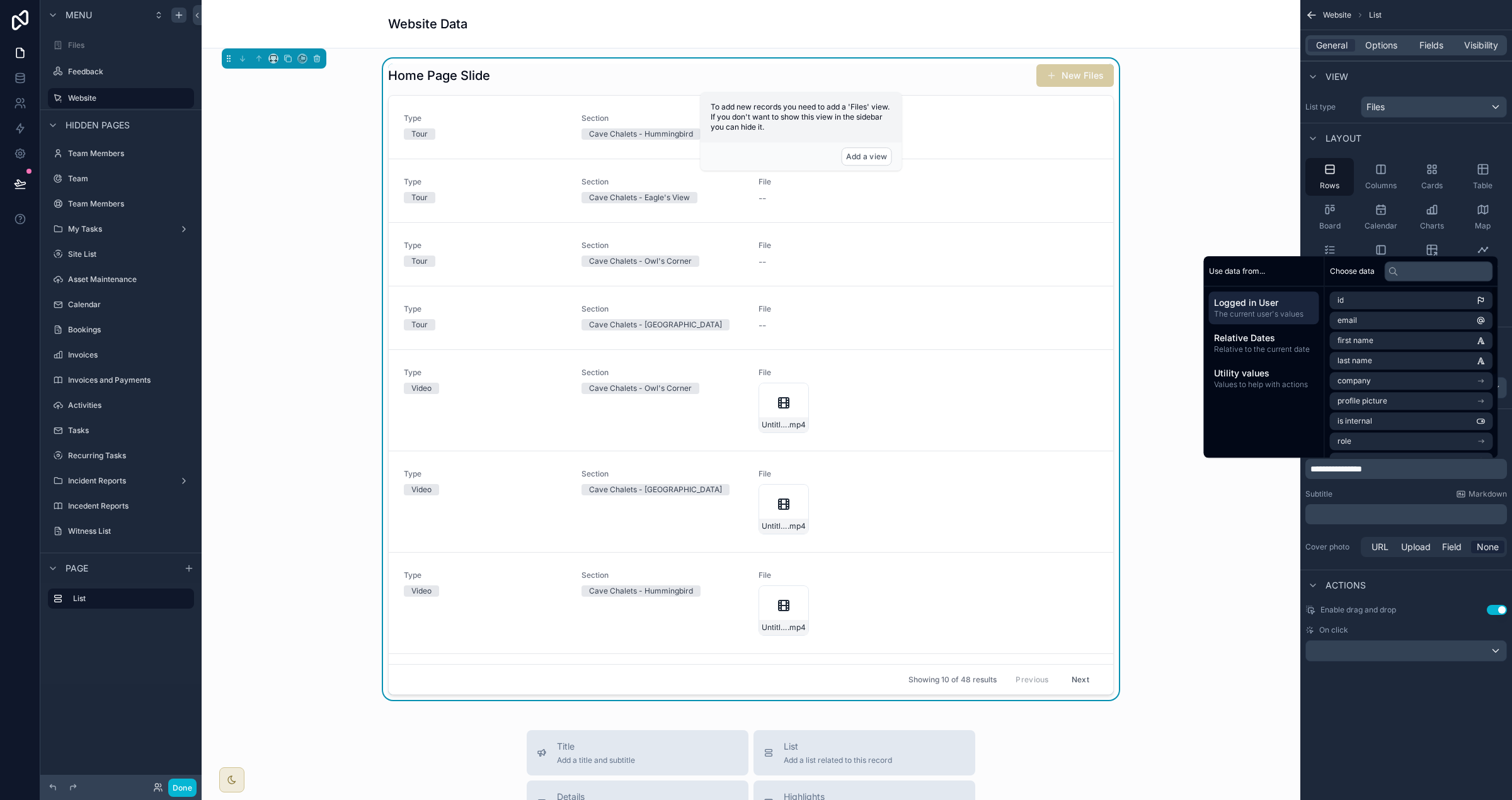
drag, startPoint x: 1376, startPoint y: 43, endPoint x: 1393, endPoint y: 56, distance: 21.4
click at [945, 43] on span "Options" at bounding box center [1381, 44] width 32 height 13
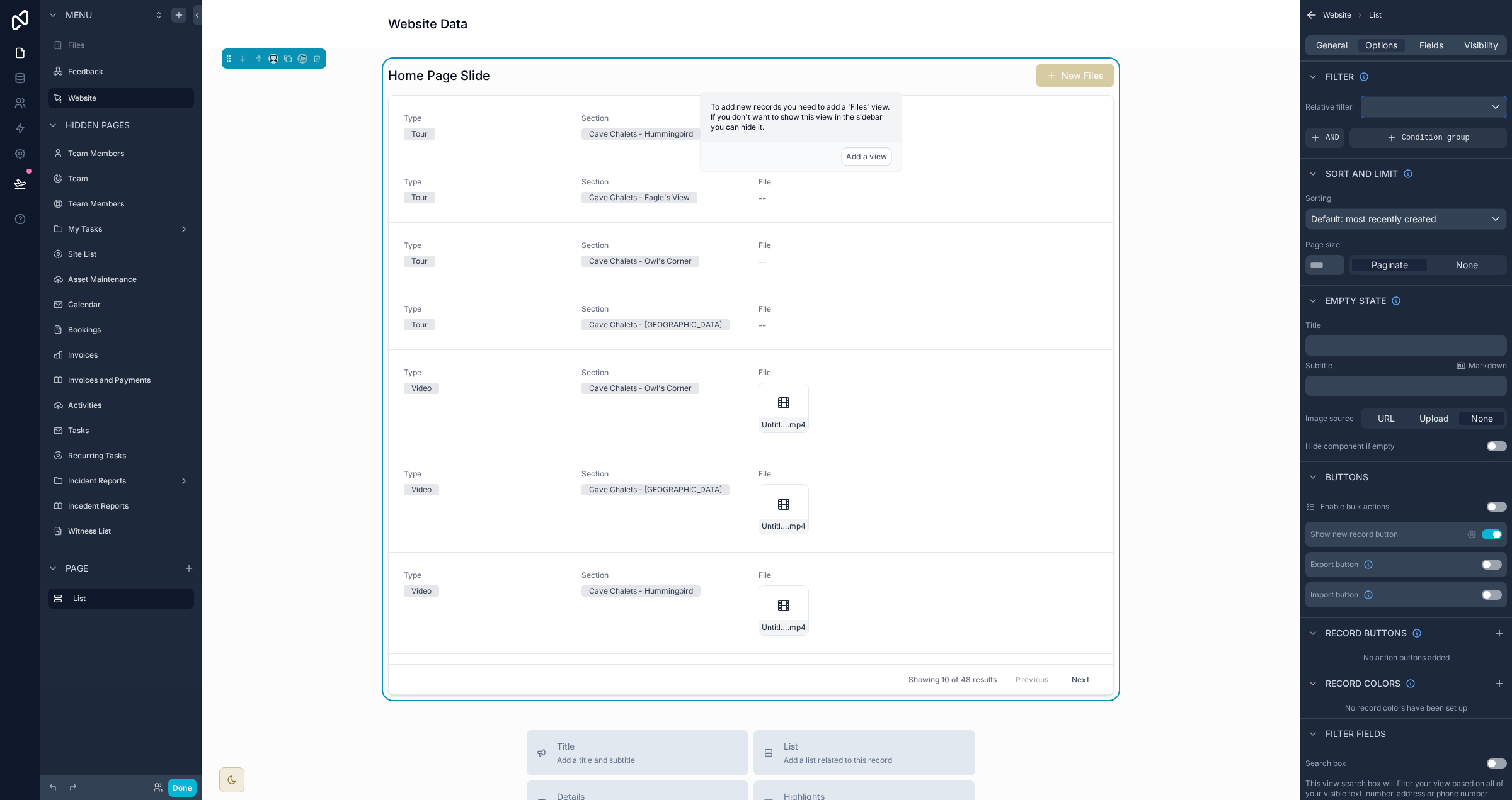
click at [945, 100] on div "scrollable content" at bounding box center [1434, 106] width 145 height 20
click at [945, 133] on div "scrollable content" at bounding box center [756, 400] width 1512 height 800
click at [945, 136] on span "AND" at bounding box center [1332, 138] width 14 height 10
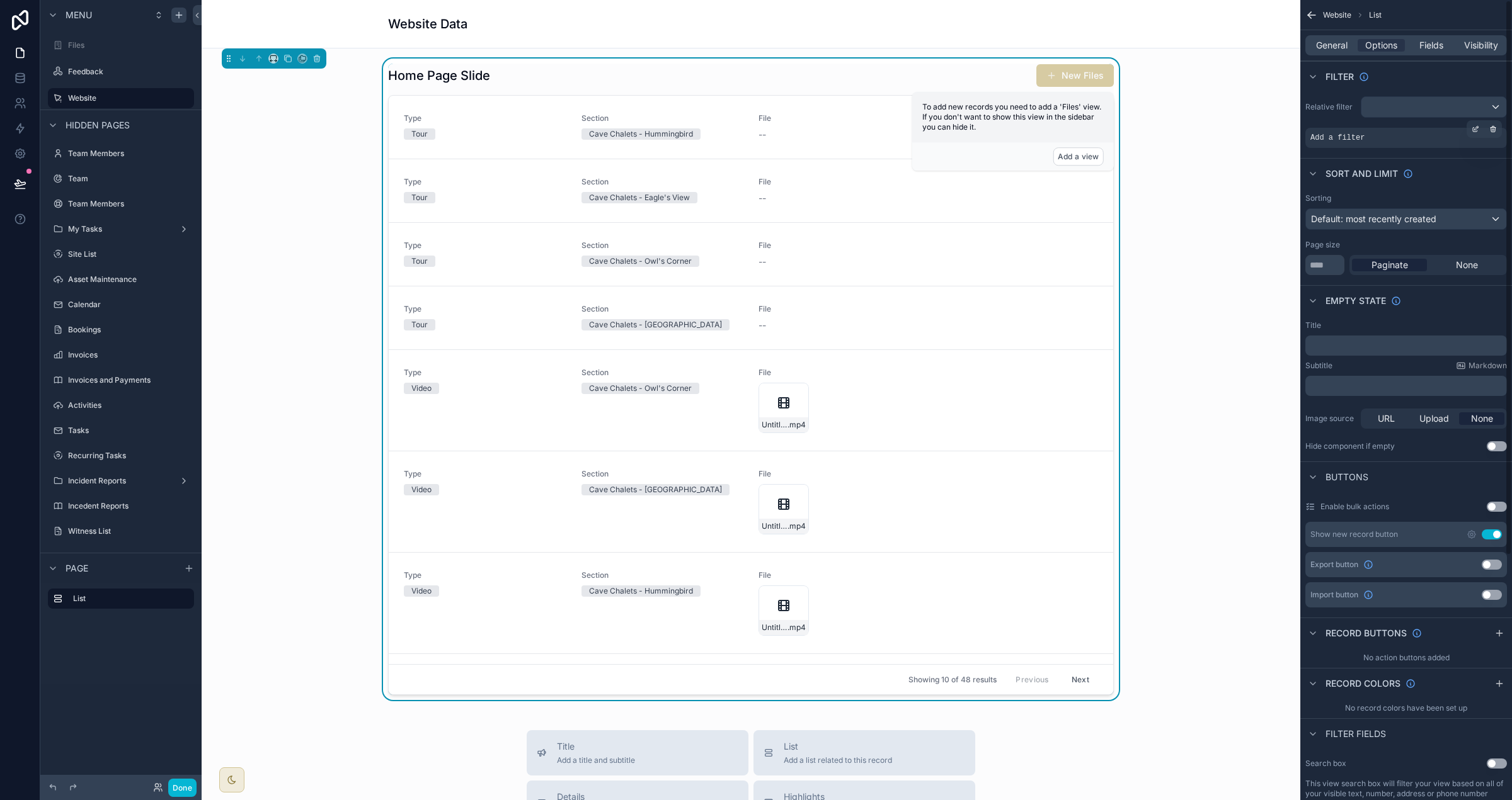
drag, startPoint x: 1470, startPoint y: 133, endPoint x: 1409, endPoint y: 146, distance: 62.4
click at [945, 133] on div "scrollable content" at bounding box center [1475, 129] width 17 height 17
click at [945, 124] on span "Select a field" at bounding box center [1178, 119] width 53 height 11
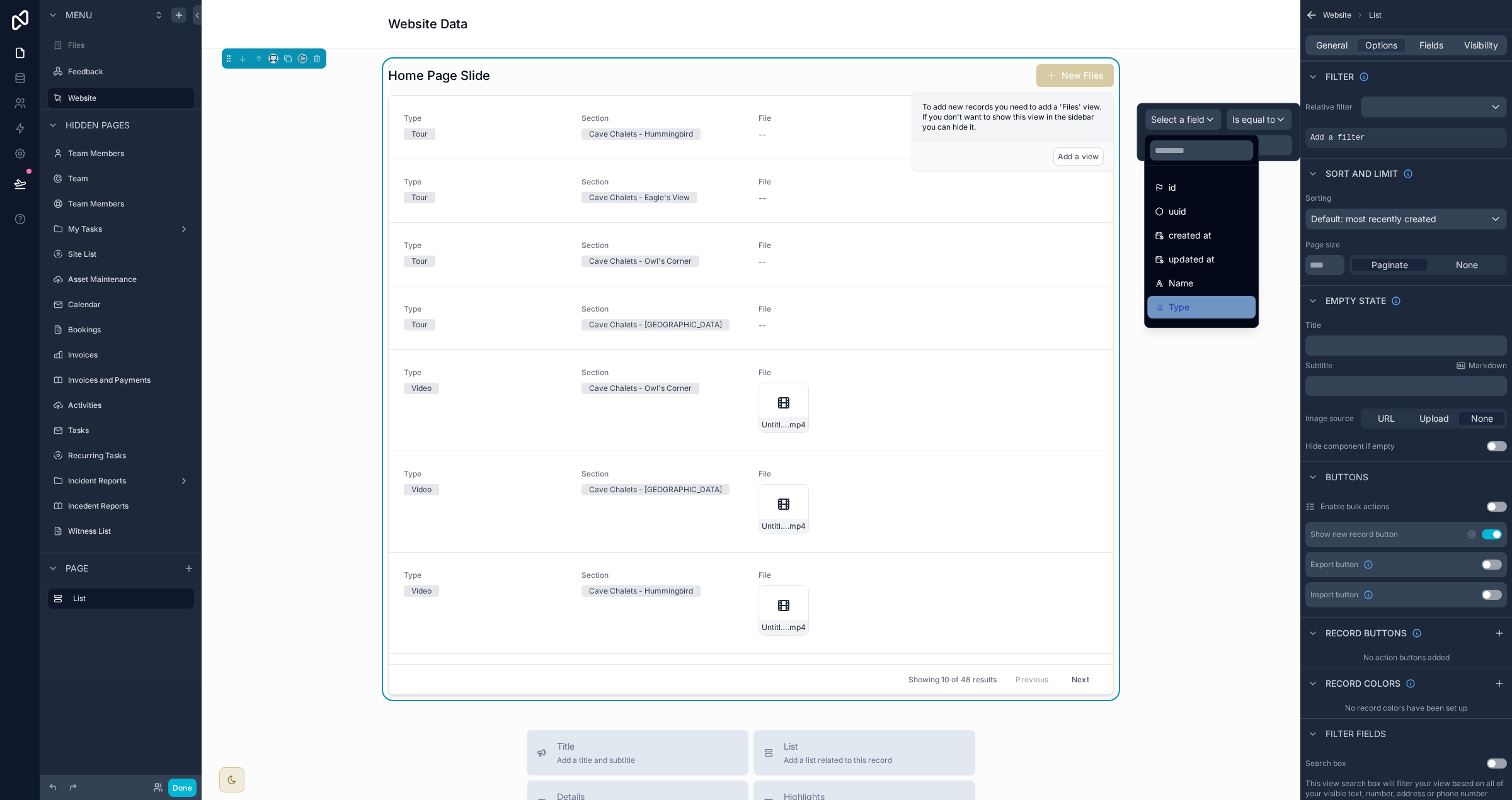
click at [945, 308] on div "Type" at bounding box center [1202, 307] width 93 height 15
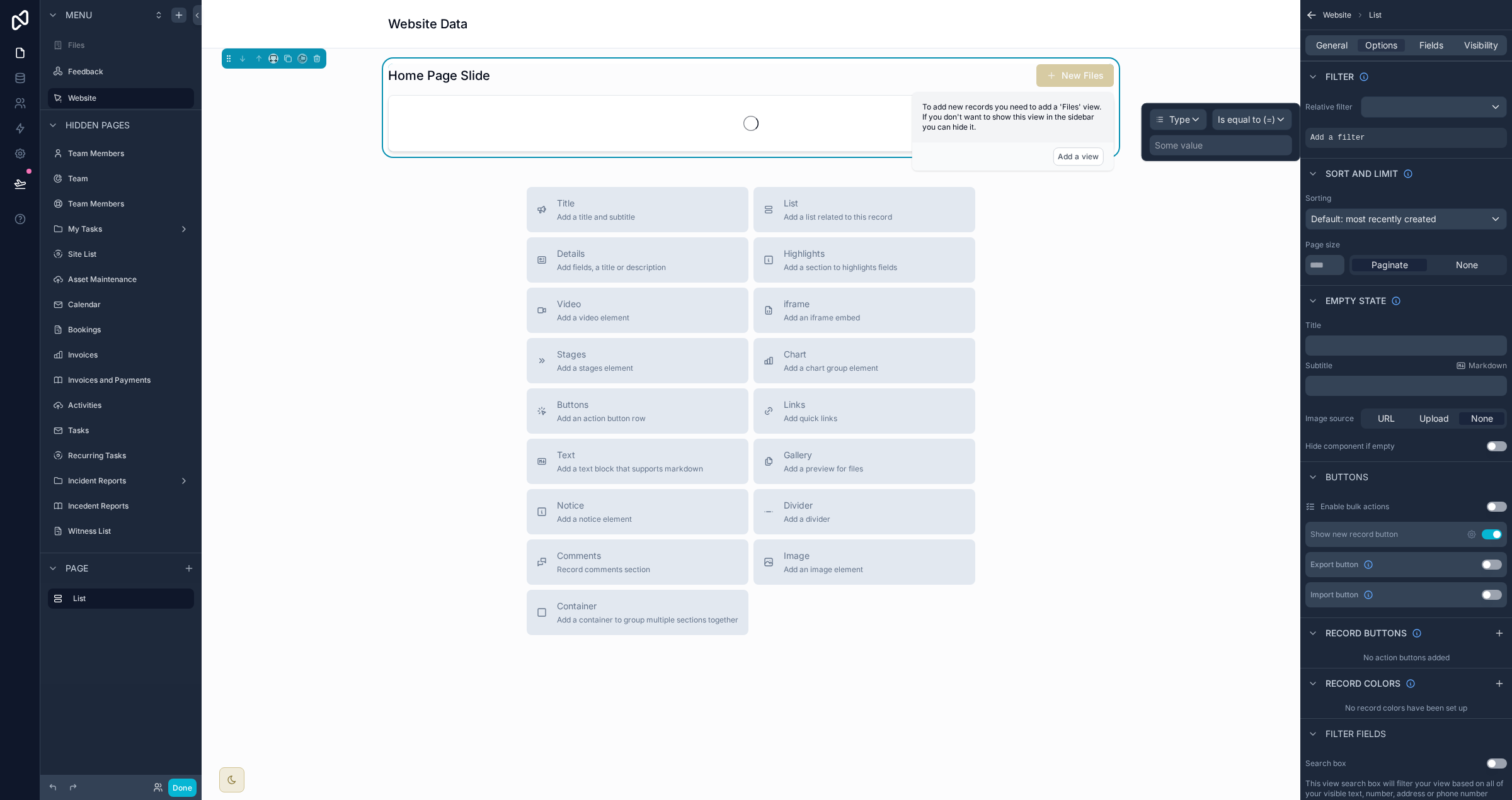
click at [945, 151] on div "Some value" at bounding box center [1220, 145] width 142 height 20
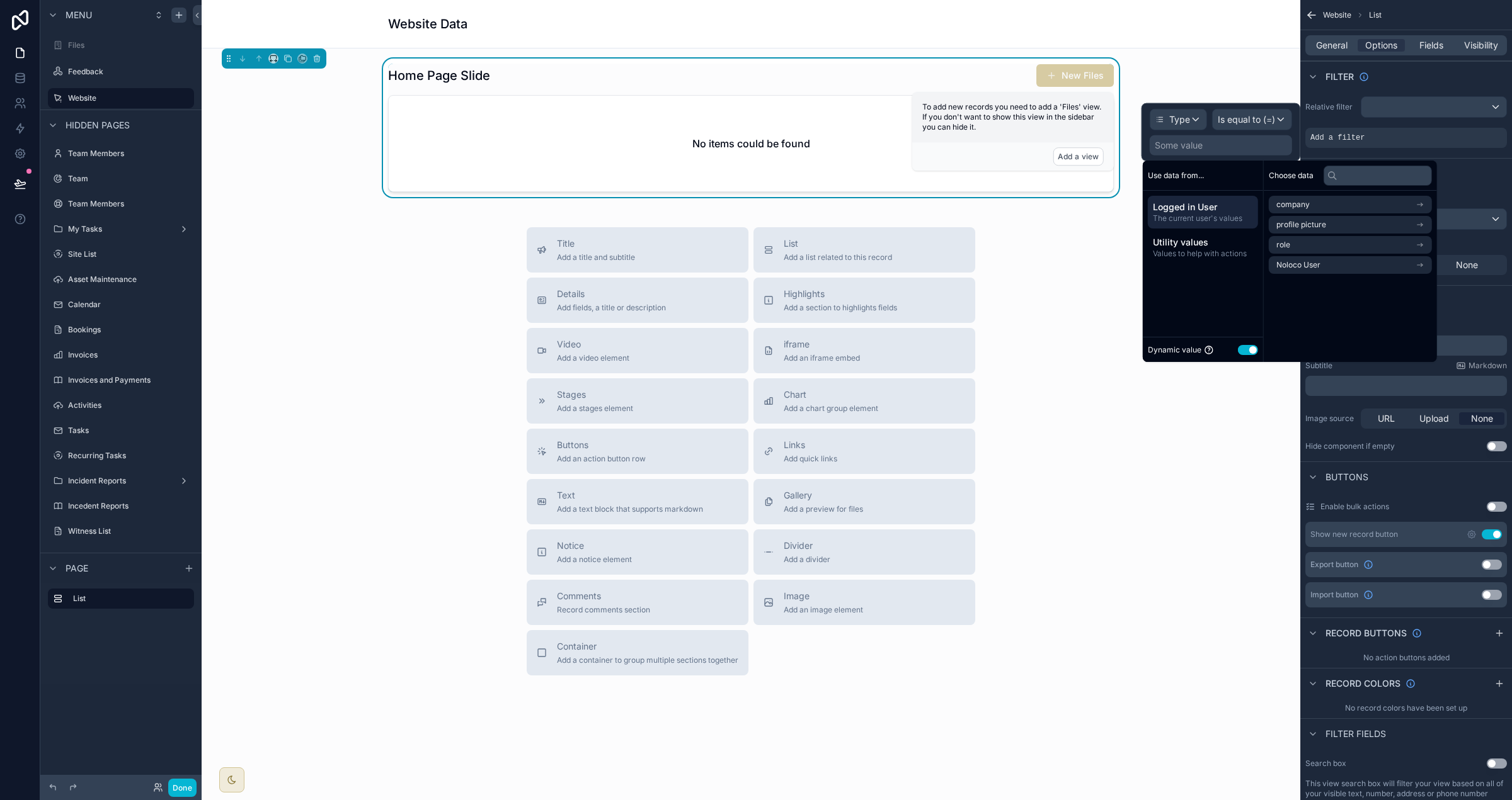
drag, startPoint x: 1251, startPoint y: 348, endPoint x: 1257, endPoint y: 316, distance: 32.6
click at [945, 347] on button "Use setting" at bounding box center [1248, 350] width 20 height 10
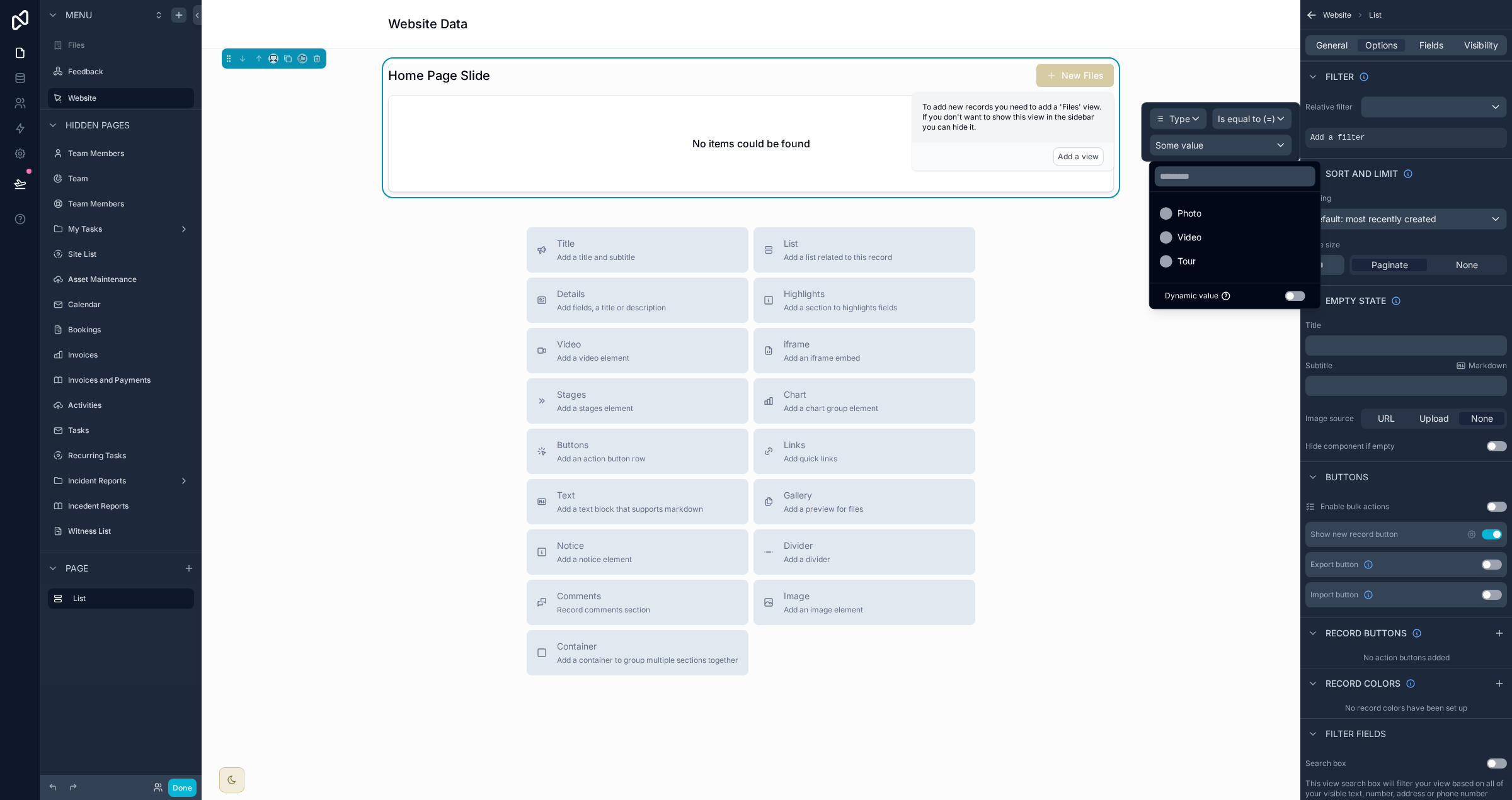
drag, startPoint x: 1247, startPoint y: 215, endPoint x: 1247, endPoint y: 191, distance: 24.0
click at [945, 214] on div "Photo" at bounding box center [1236, 214] width 151 height 15
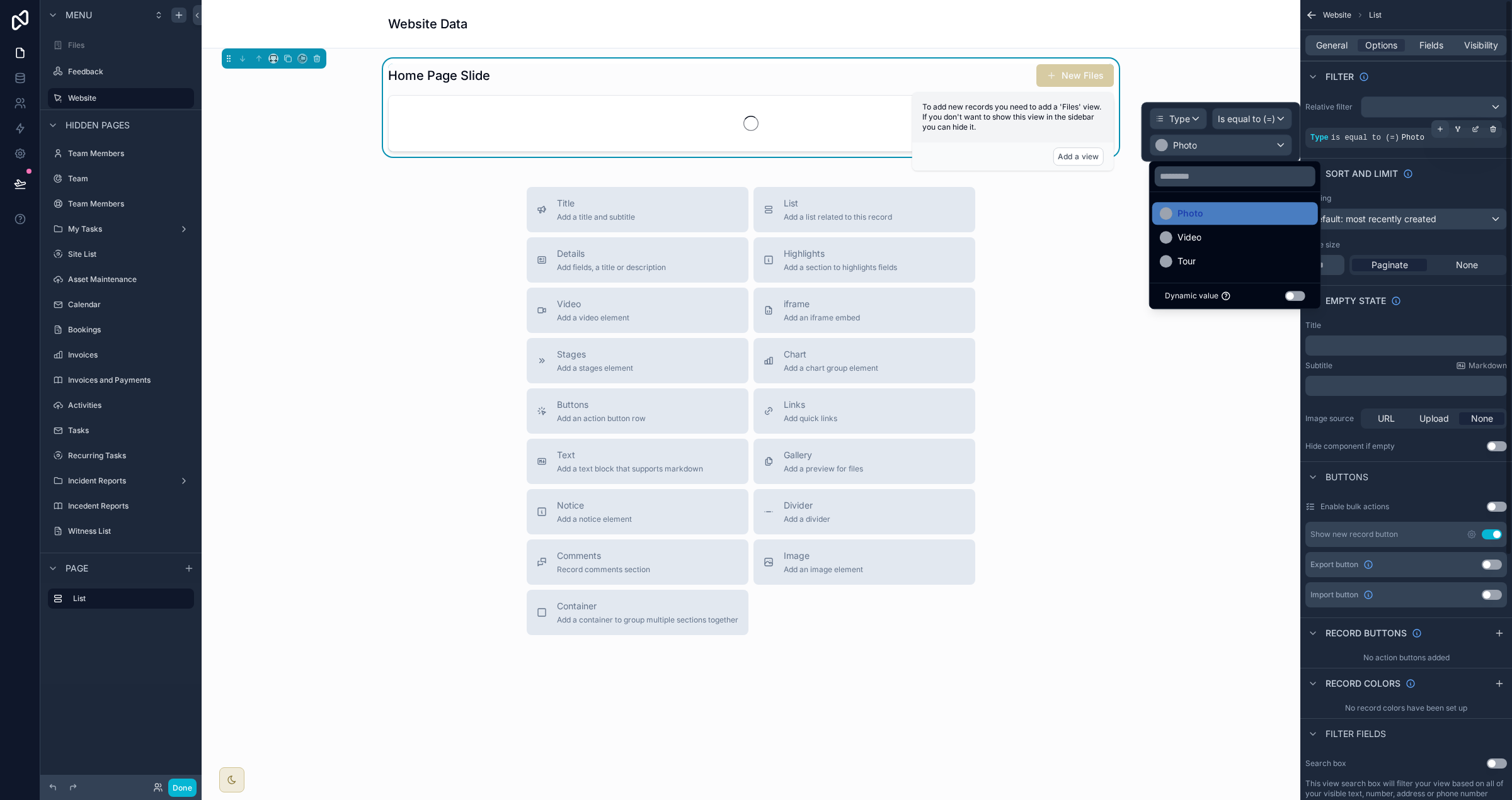
click at [945, 131] on icon "scrollable content" at bounding box center [1440, 129] width 8 height 8
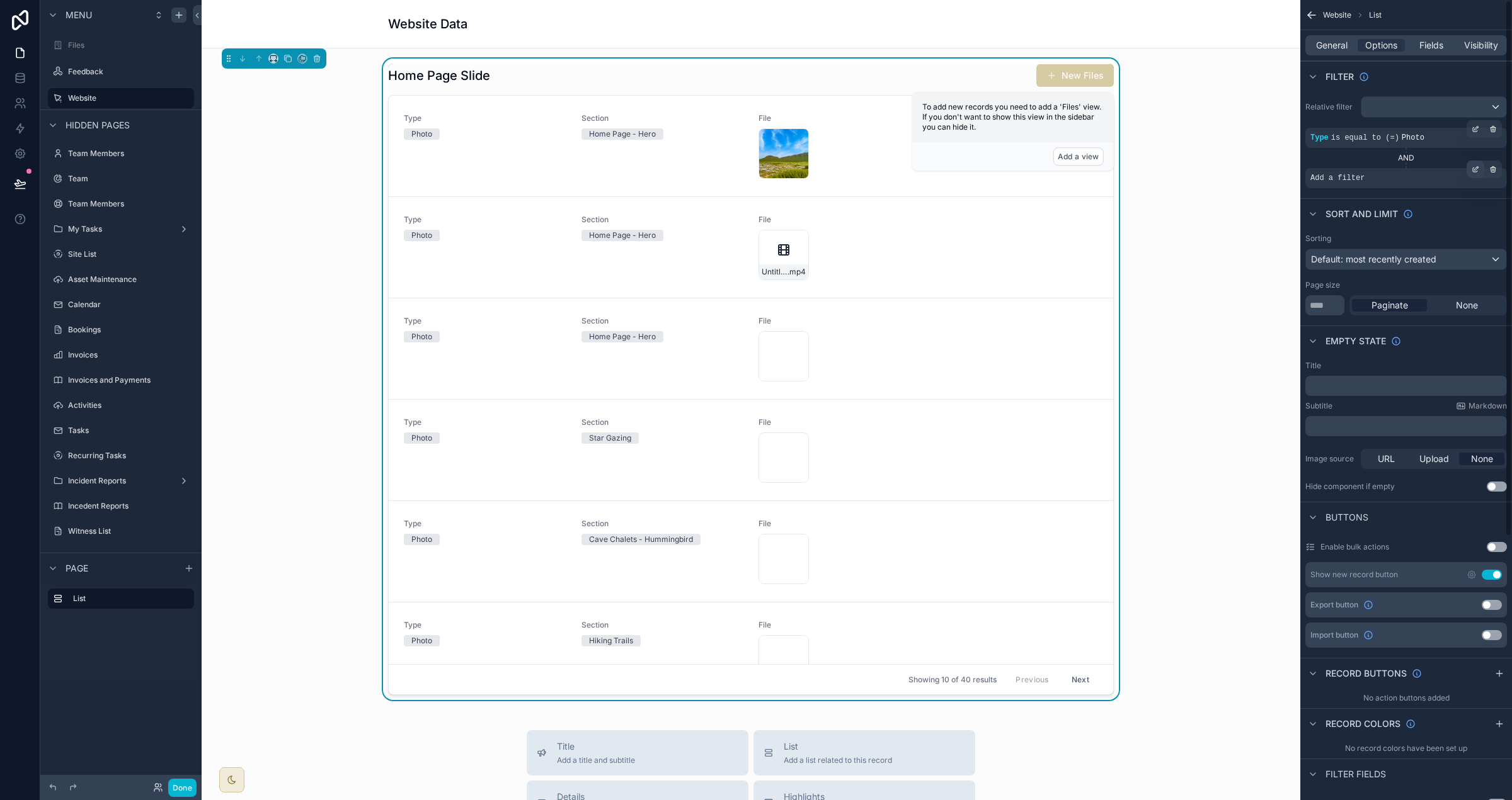
click at [945, 170] on icon "scrollable content" at bounding box center [1475, 169] width 8 height 8
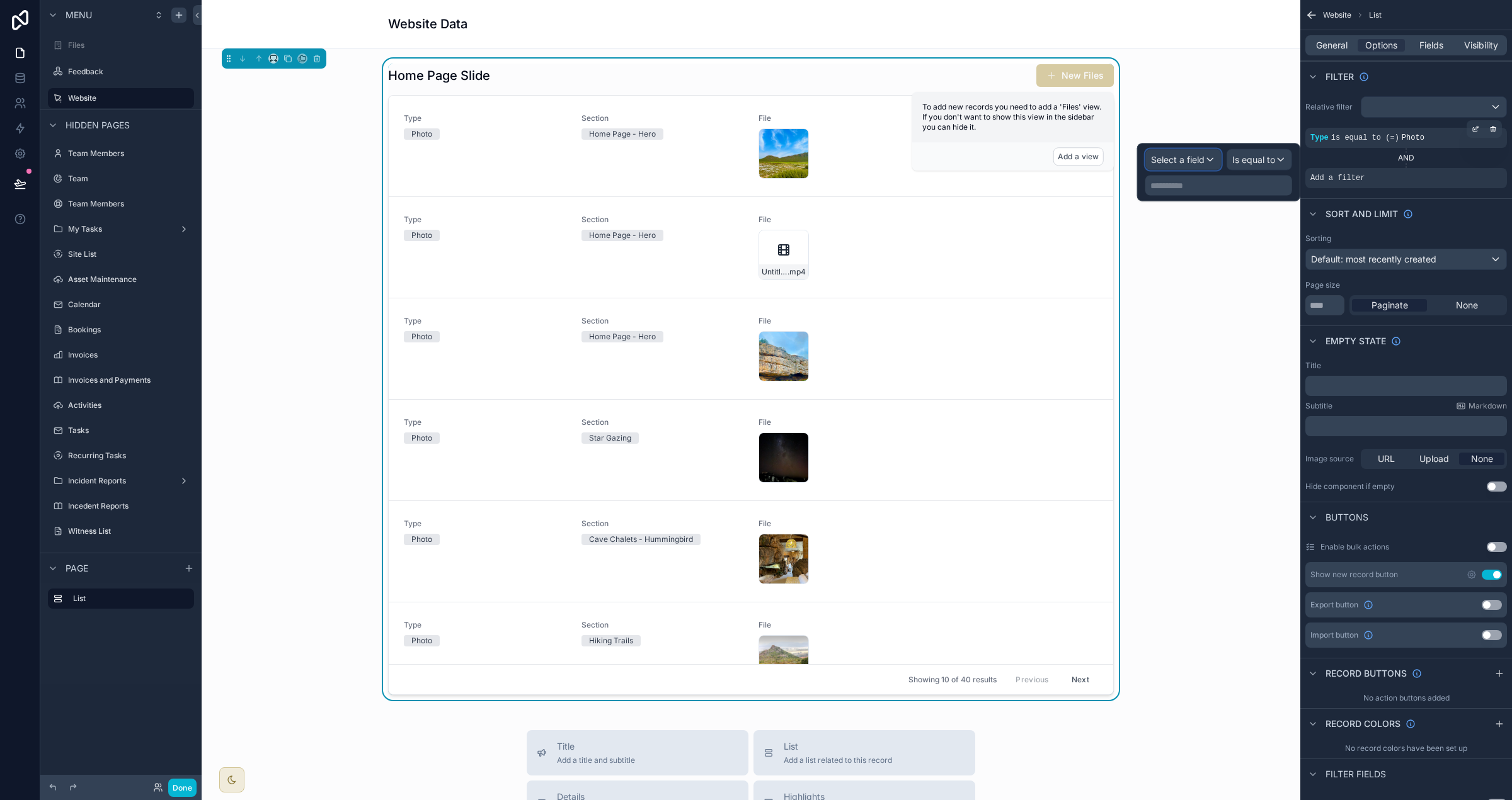
click at [945, 160] on span "Select a field" at bounding box center [1178, 159] width 53 height 11
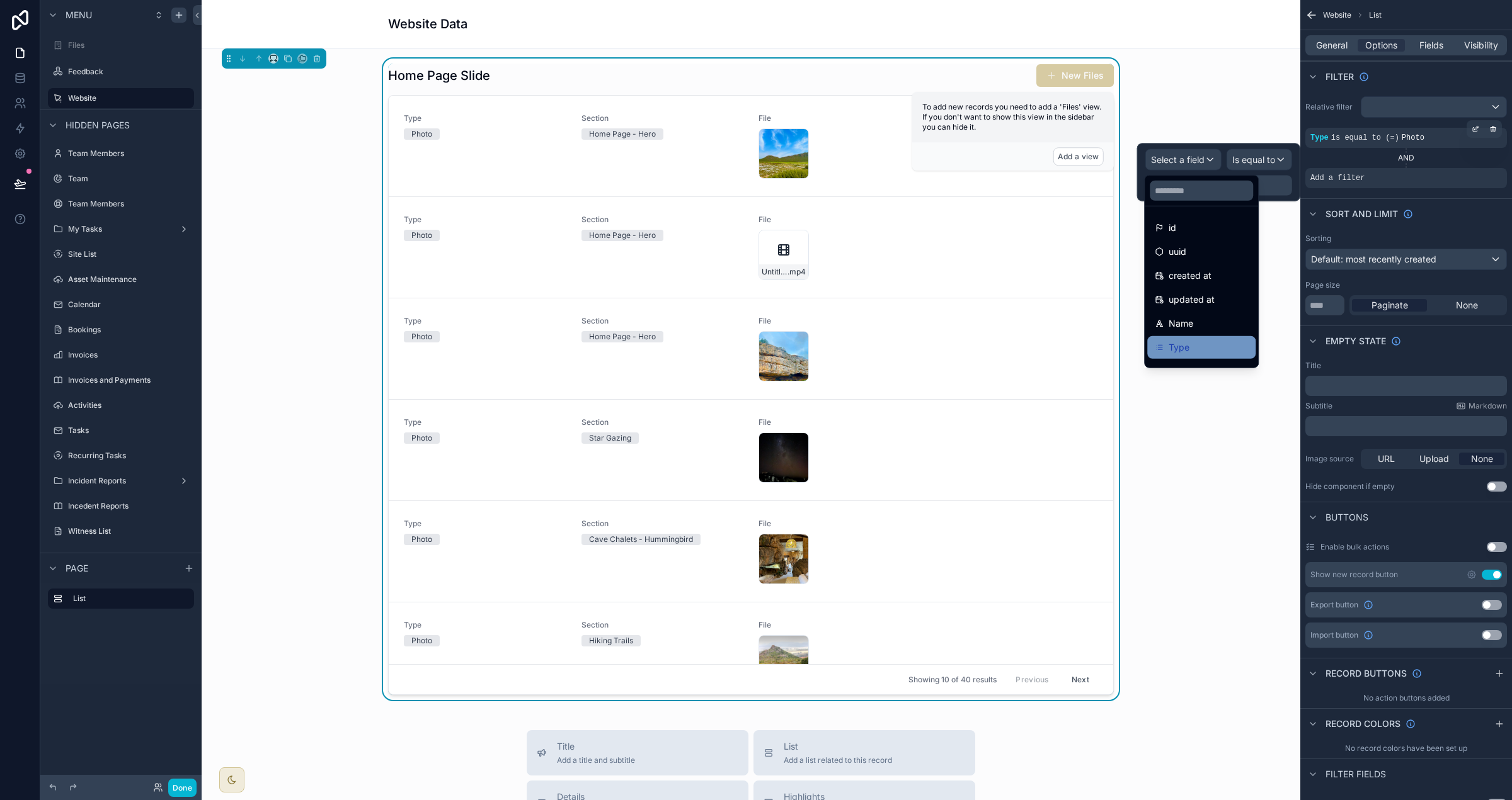
click at [945, 353] on div "Type" at bounding box center [1202, 348] width 93 height 15
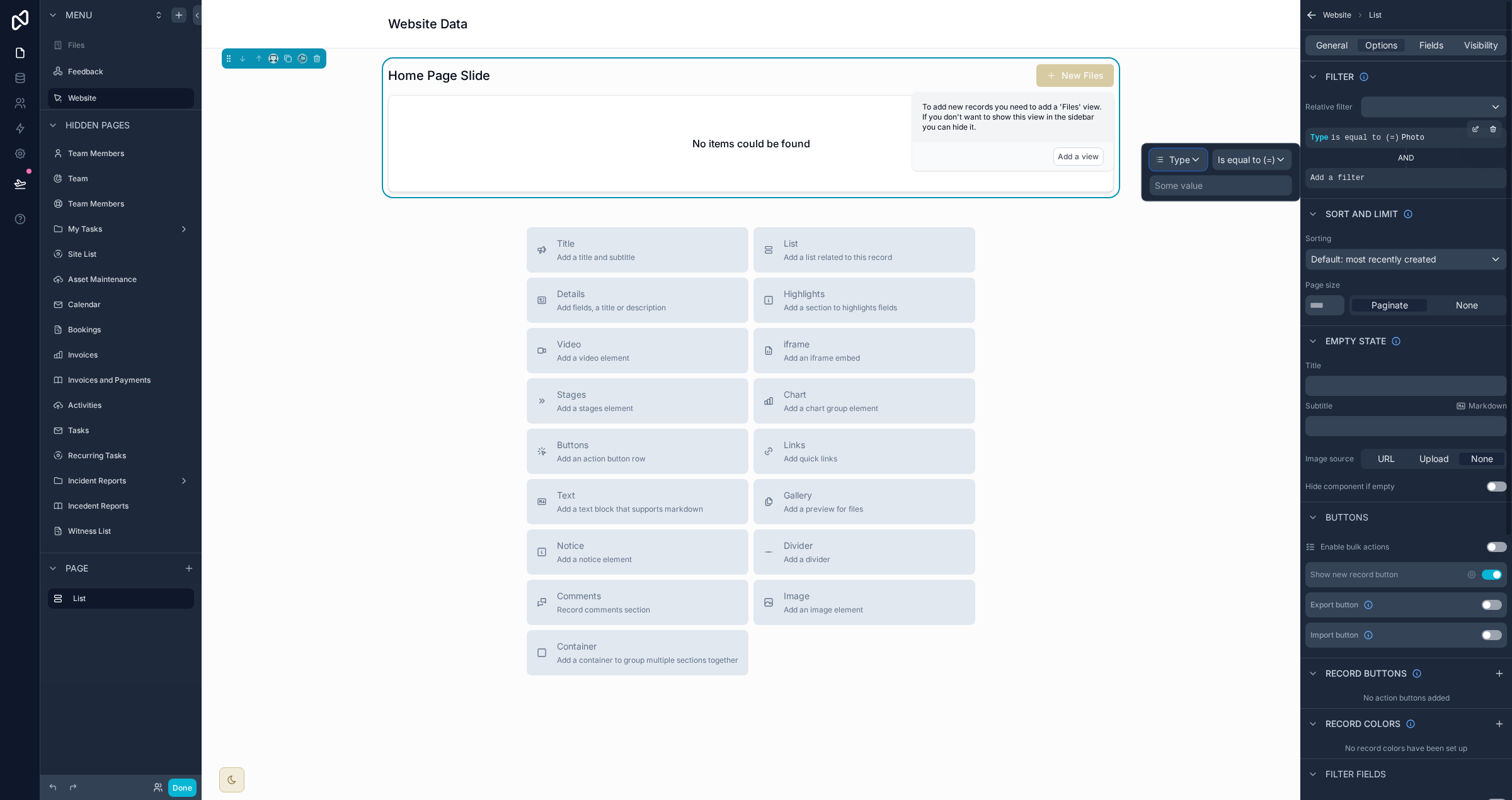
click at [945, 160] on div "Type" at bounding box center [1178, 159] width 56 height 20
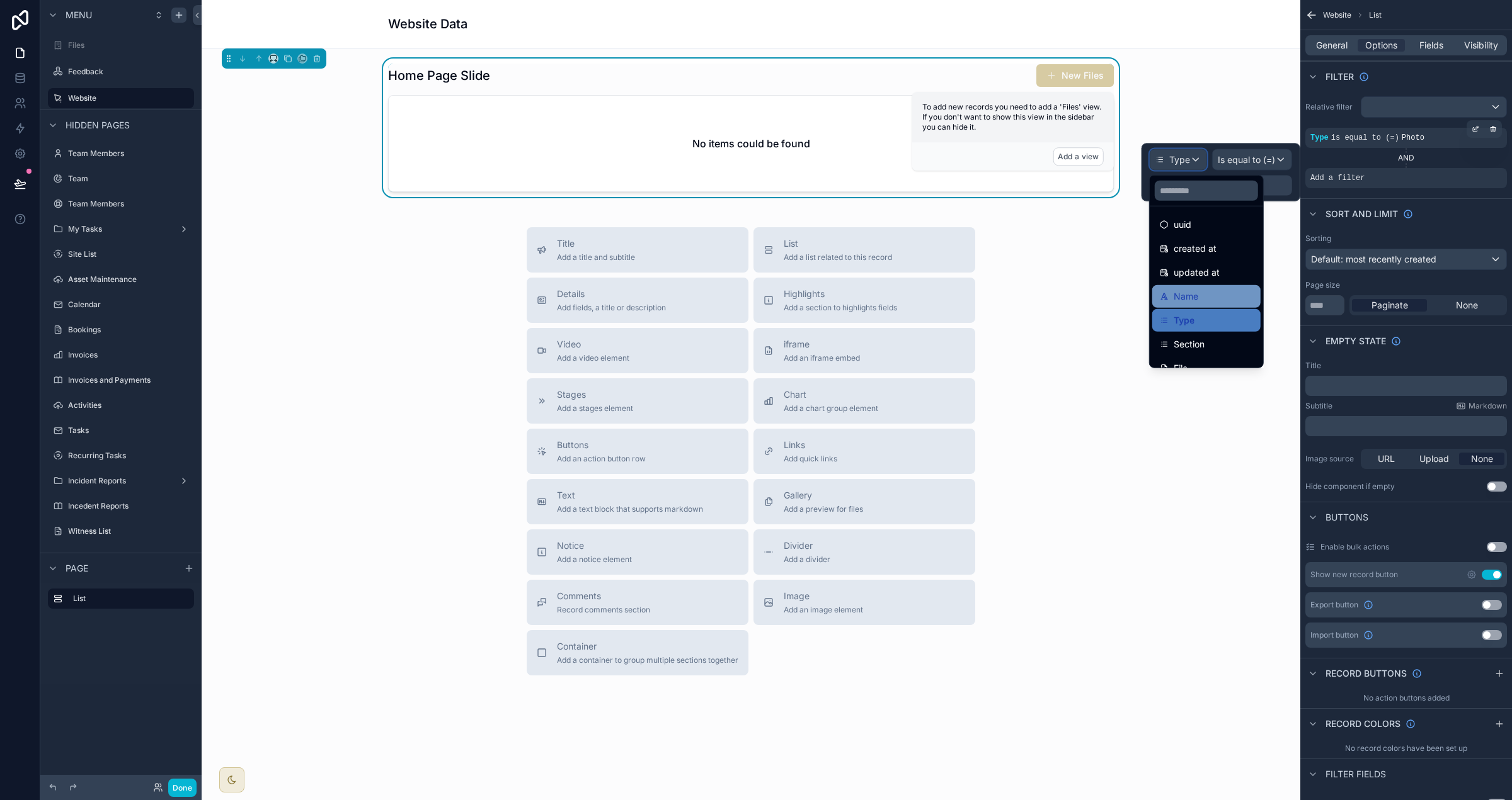
scroll to position [65, 0]
click at [945, 296] on div "Section" at bounding box center [1207, 306] width 108 height 22
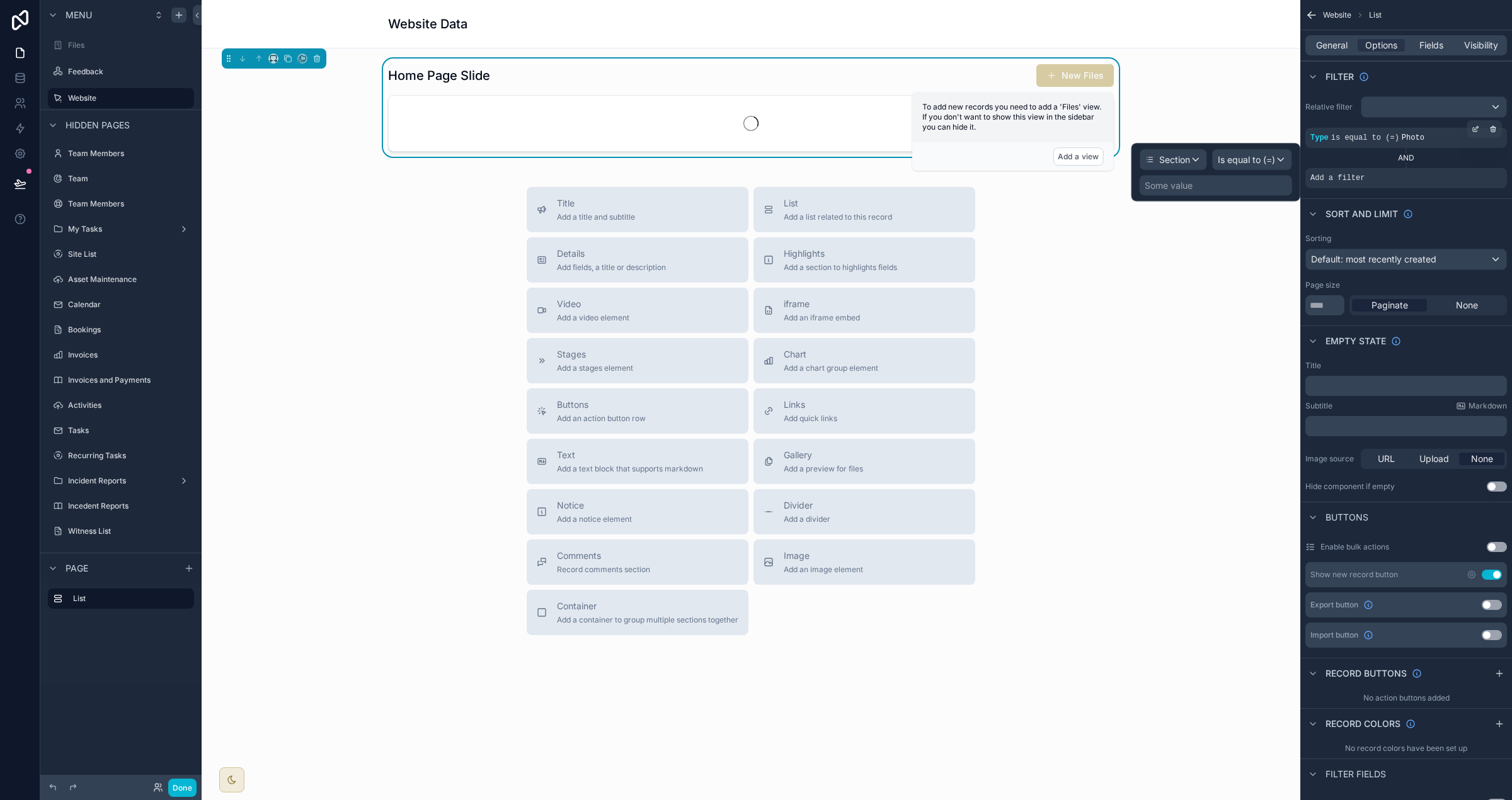
click at [945, 192] on div "Some value" at bounding box center [1216, 186] width 153 height 20
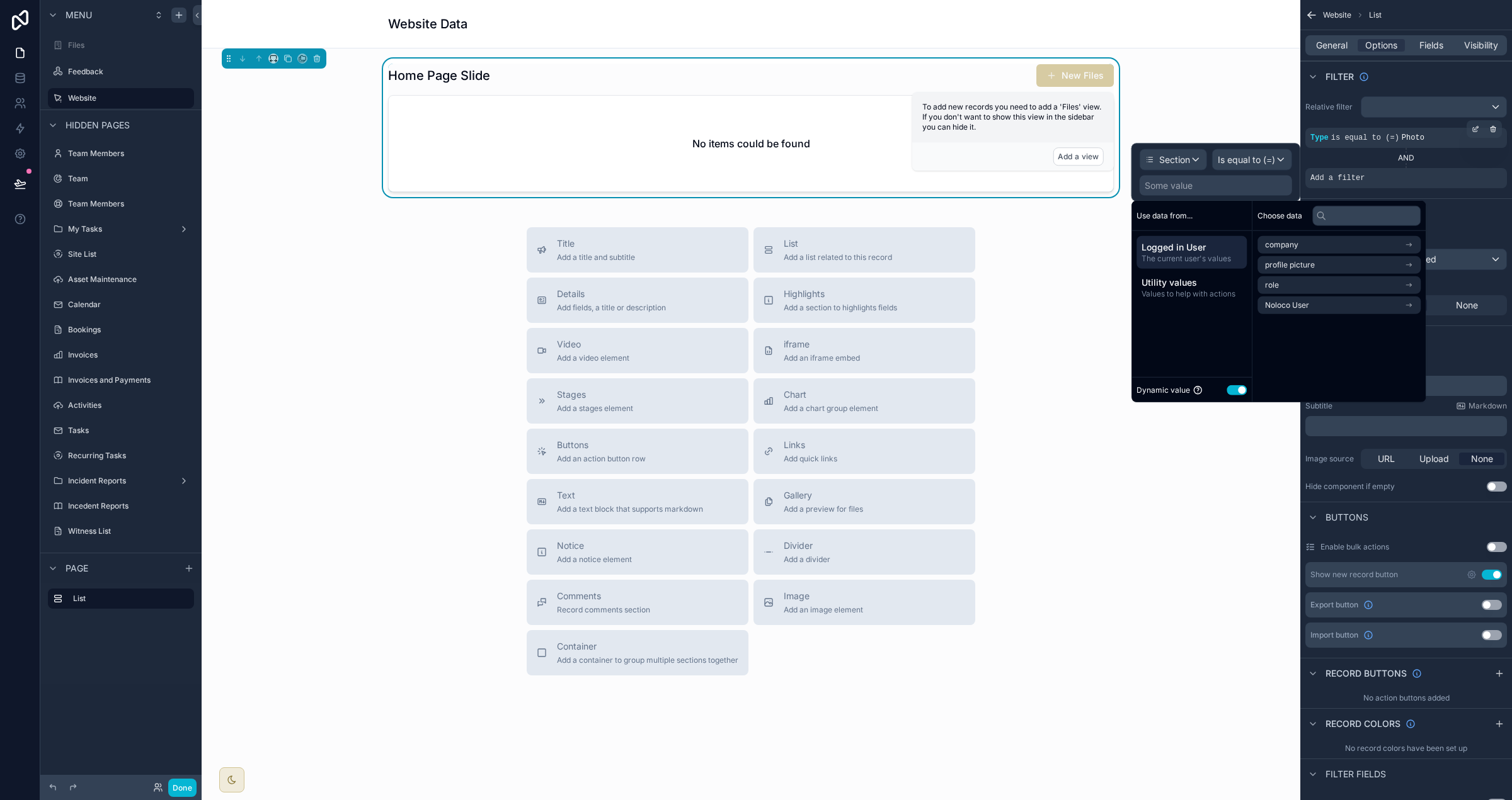
click at [945, 390] on button "Use setting" at bounding box center [1236, 389] width 20 height 10
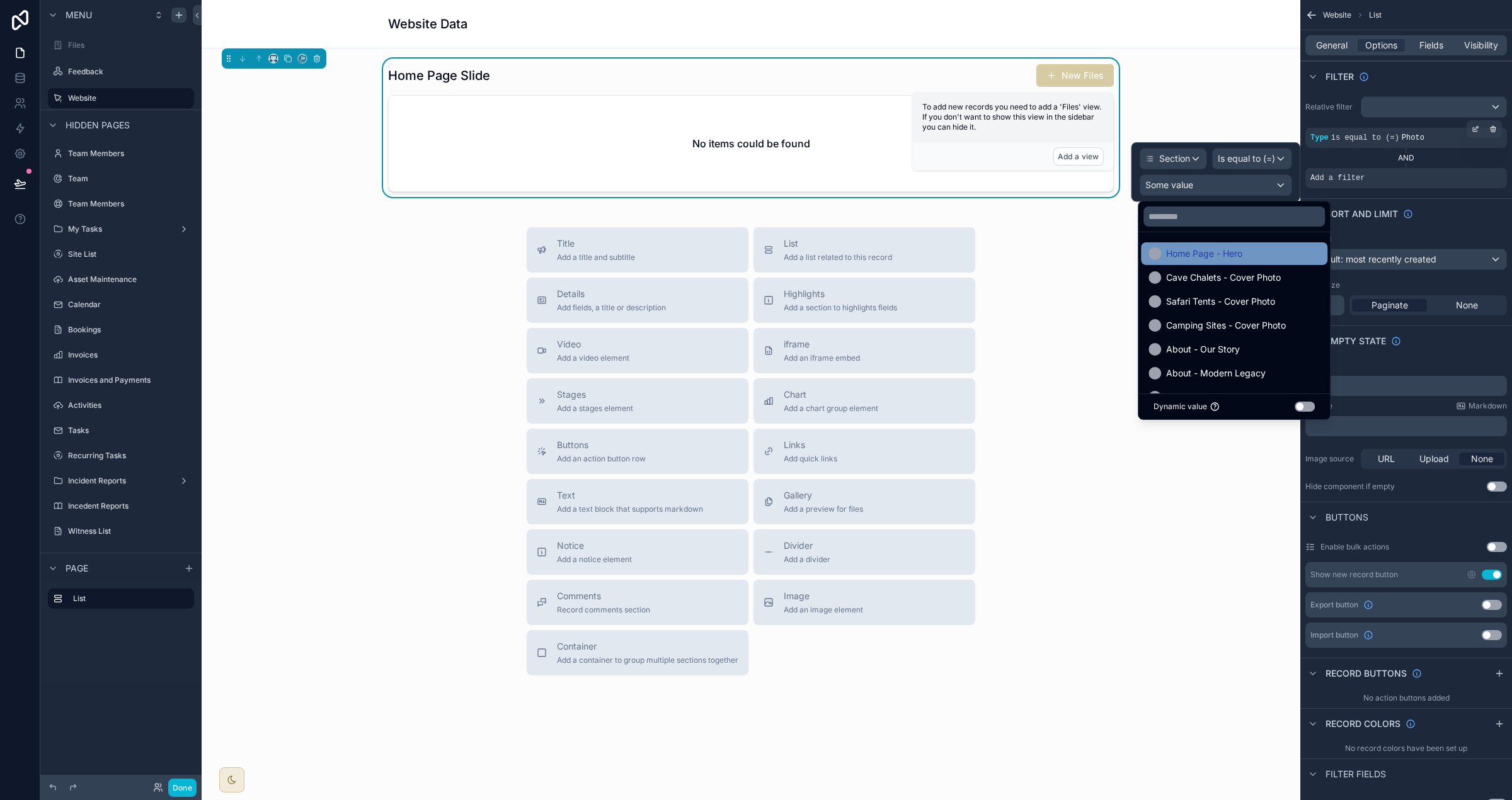
drag, startPoint x: 1251, startPoint y: 254, endPoint x: 1267, endPoint y: 250, distance: 16.5
click at [945, 254] on div "Home Page - Hero" at bounding box center [1234, 254] width 171 height 15
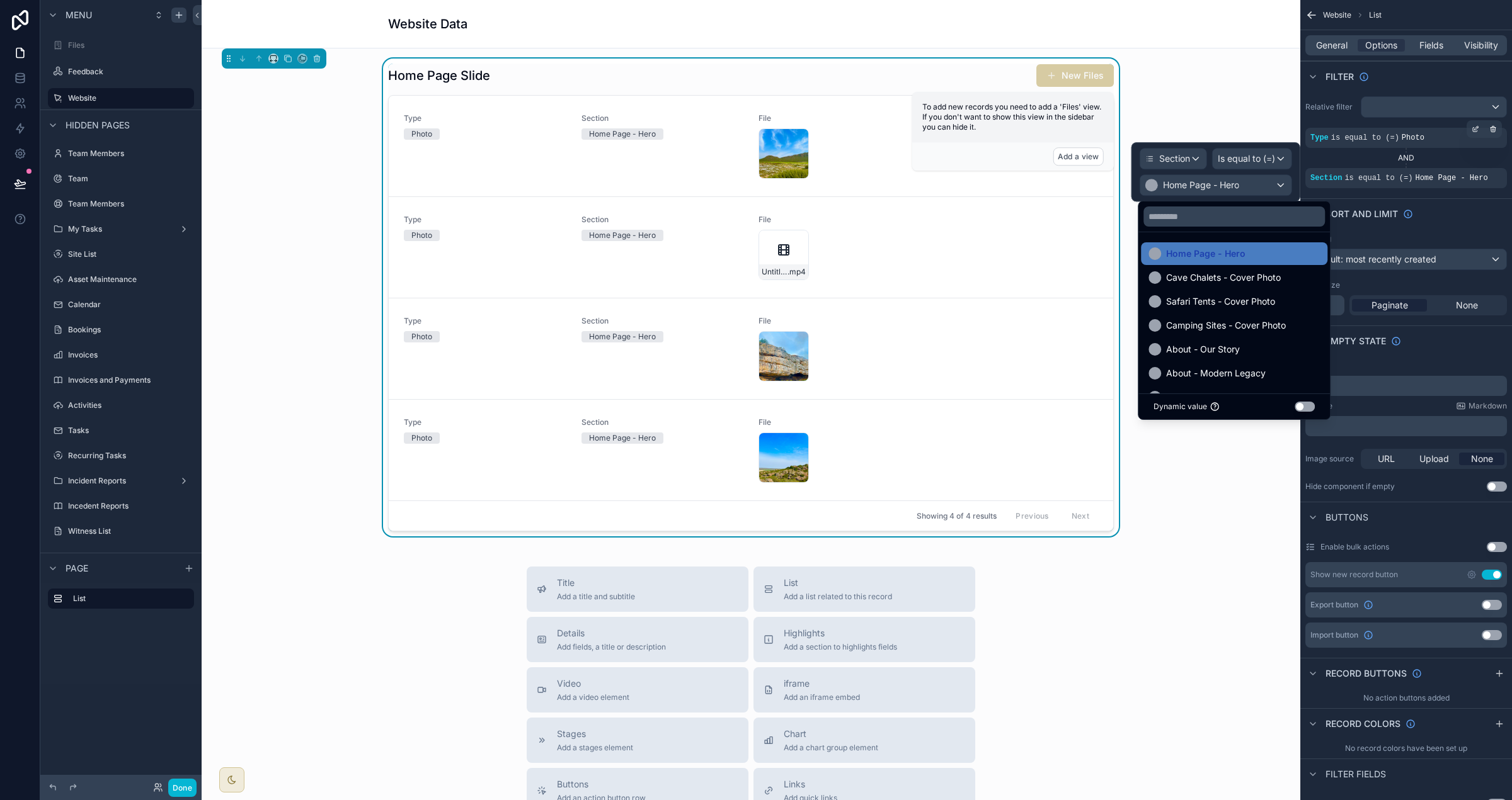
drag, startPoint x: 1332, startPoint y: 45, endPoint x: 1352, endPoint y: 59, distance: 24.4
click at [945, 45] on span "General" at bounding box center [1331, 44] width 32 height 13
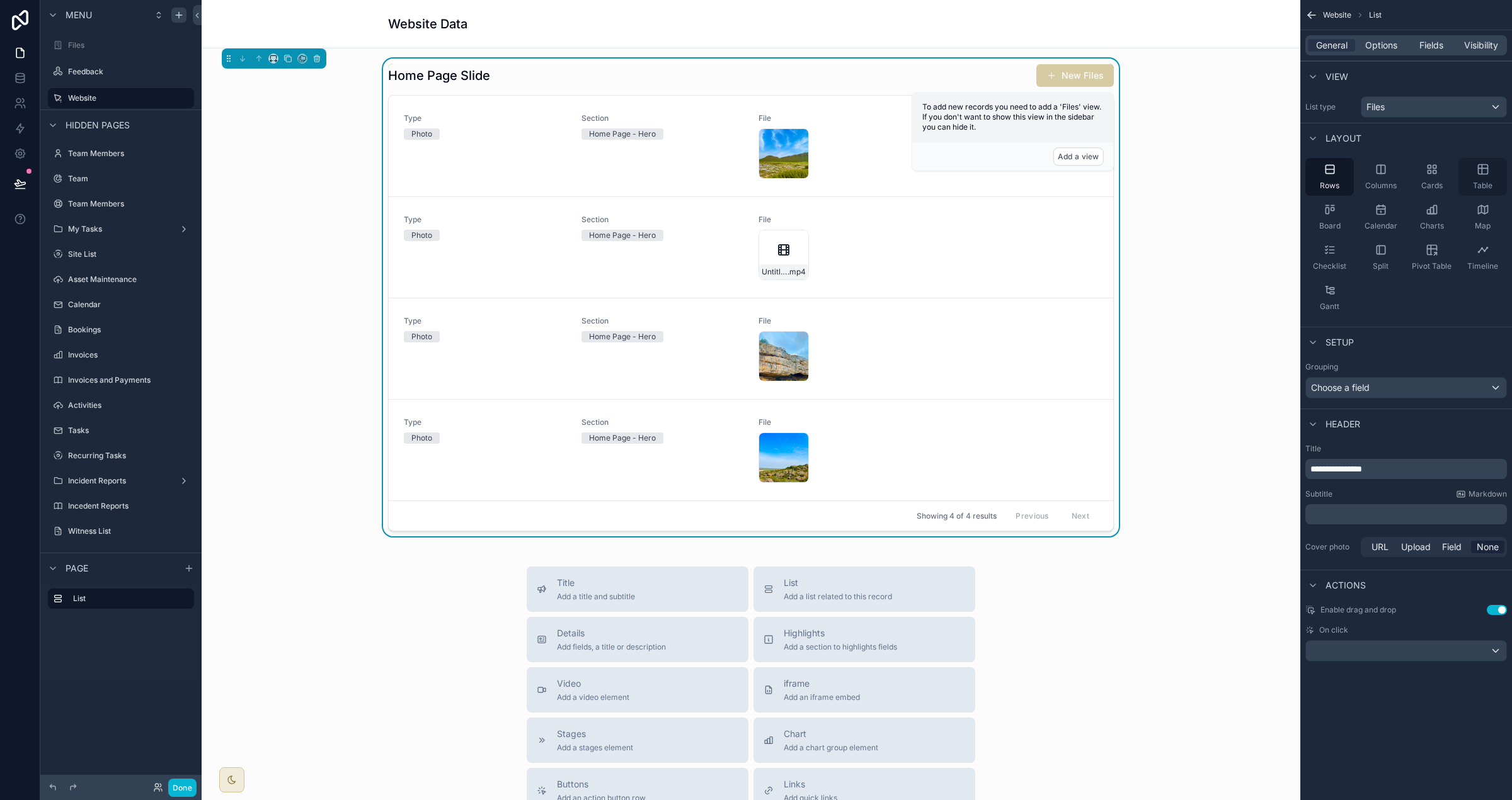
click at [945, 184] on span "Table" at bounding box center [1483, 186] width 19 height 10
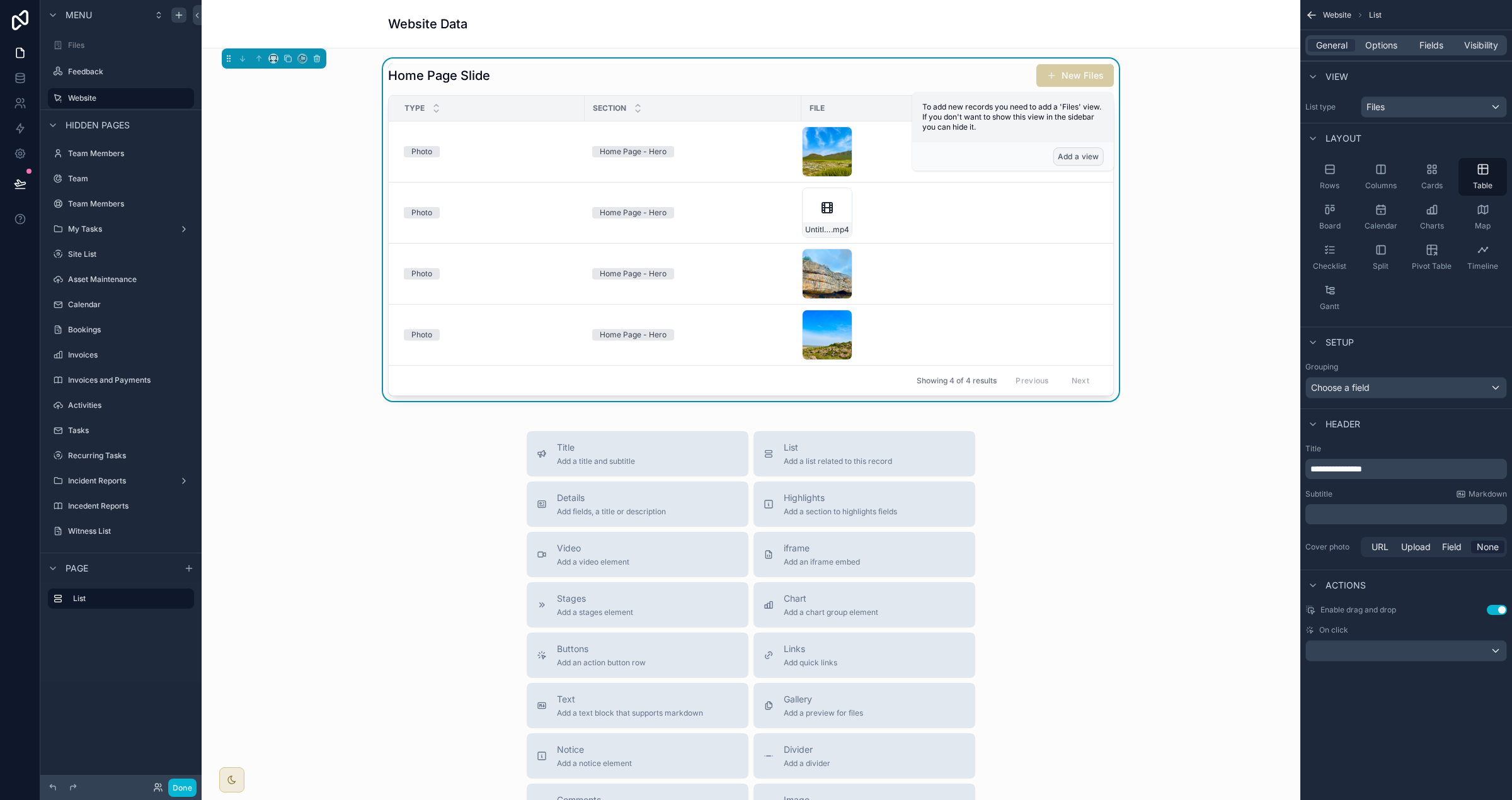
click at [945, 158] on button "Add a view" at bounding box center [1079, 156] width 50 height 18
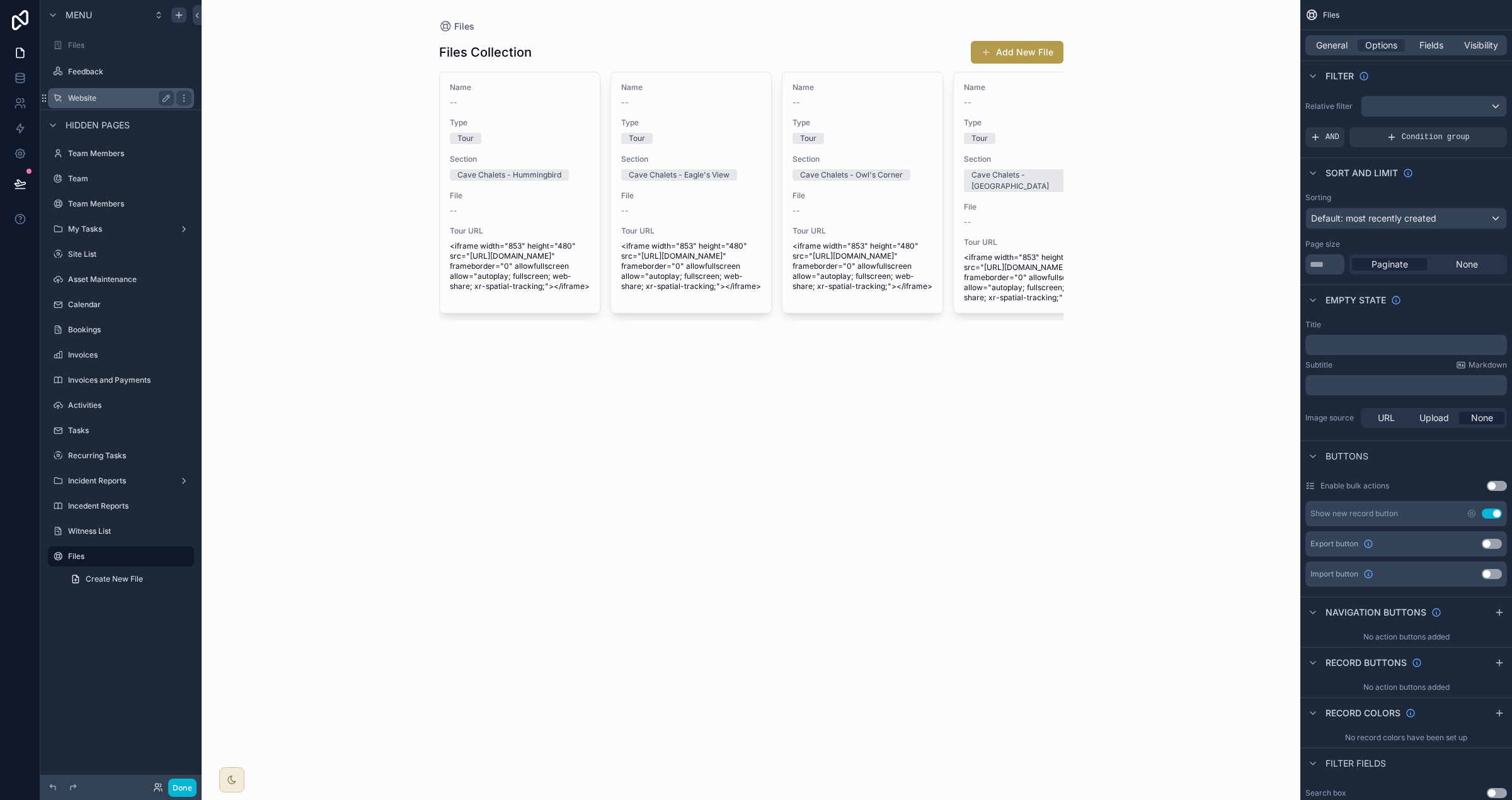
drag, startPoint x: 121, startPoint y: 89, endPoint x: 154, endPoint y: 93, distance: 33.2
click at [121, 89] on div "Website" at bounding box center [121, 98] width 141 height 20
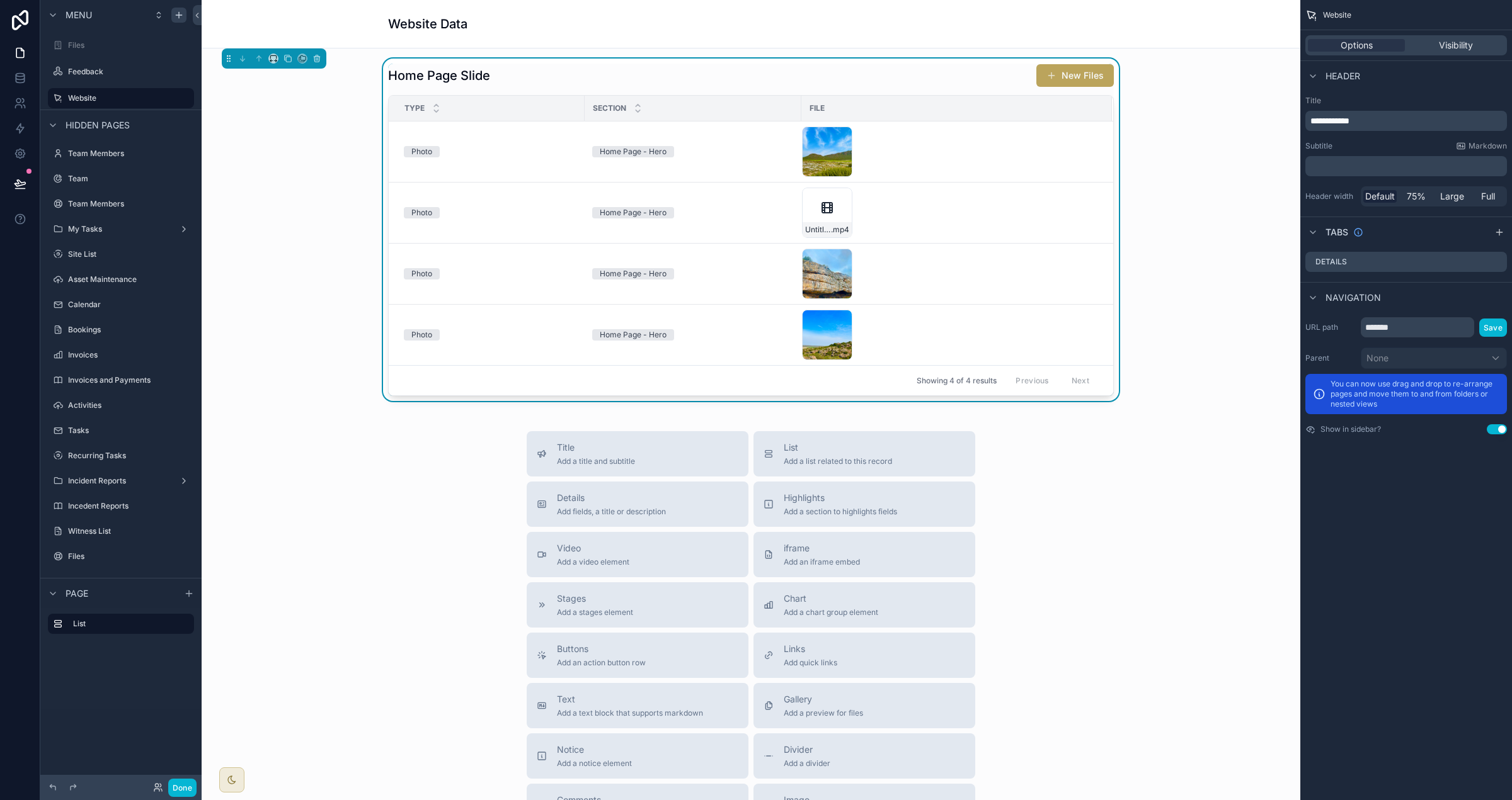
click at [945, 78] on button "New Files" at bounding box center [1075, 74] width 77 height 22
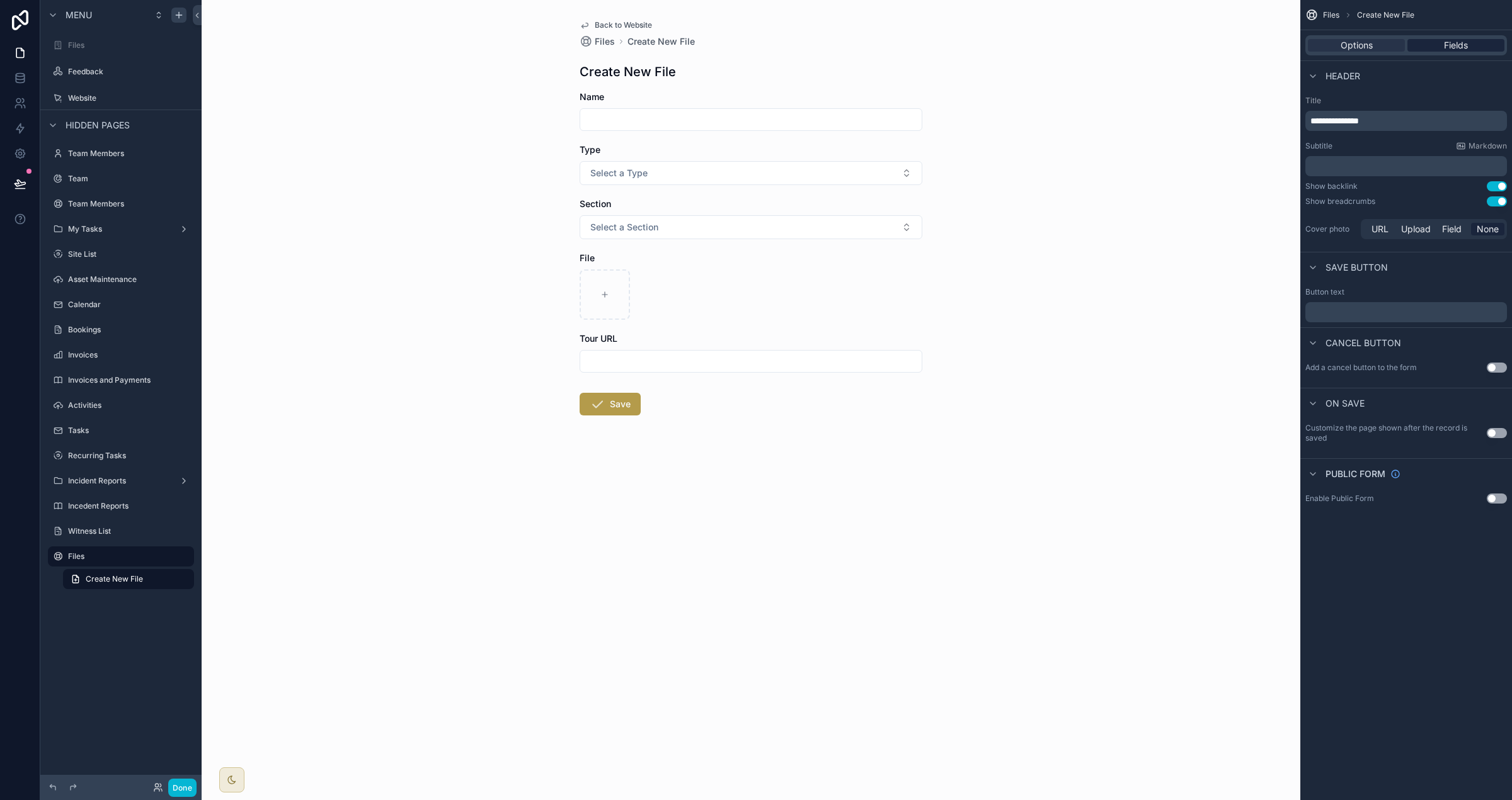
click at [945, 49] on div "Fields" at bounding box center [1456, 44] width 97 height 13
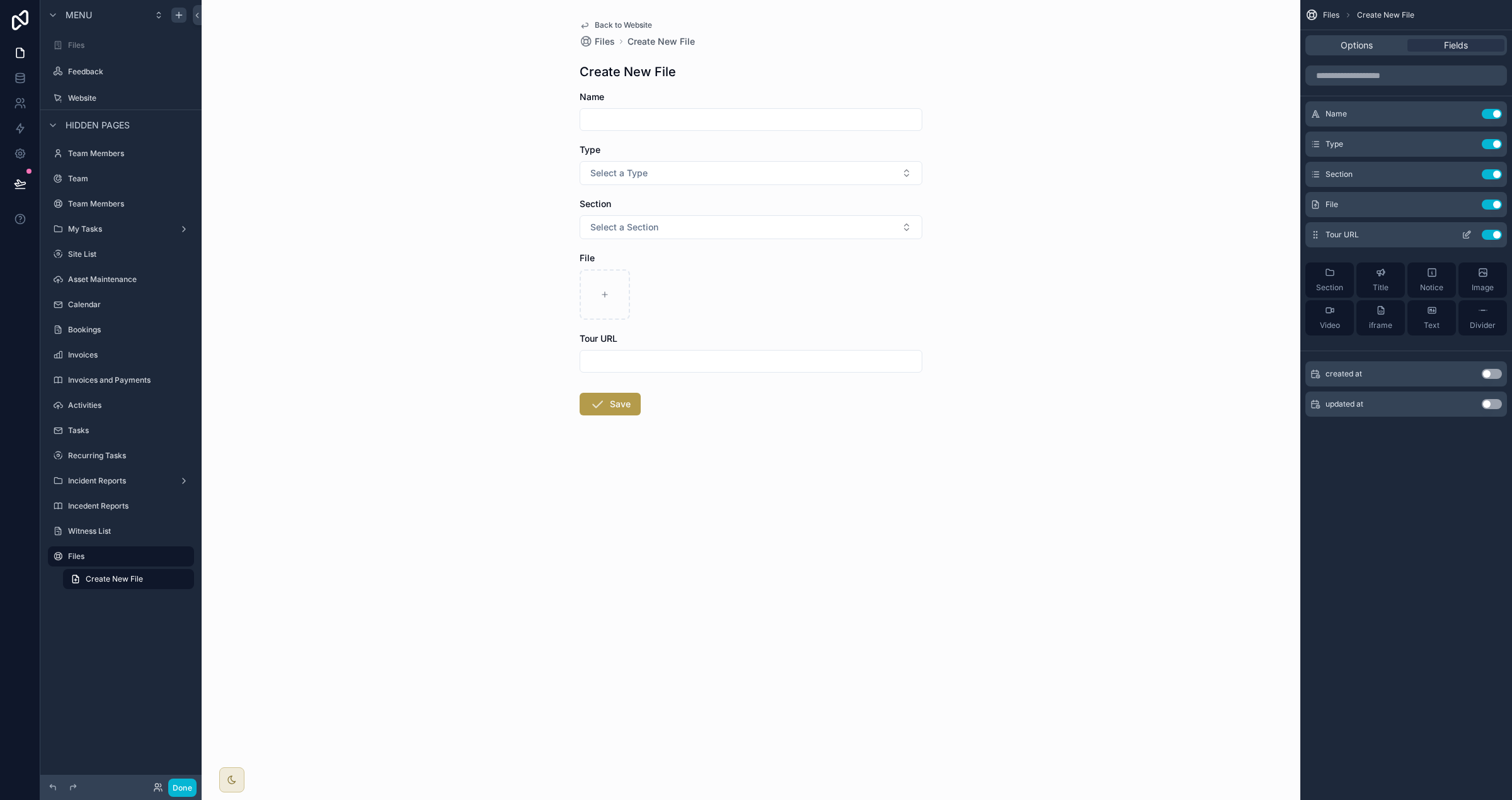
click at [945, 234] on button "Use setting" at bounding box center [1492, 235] width 20 height 10
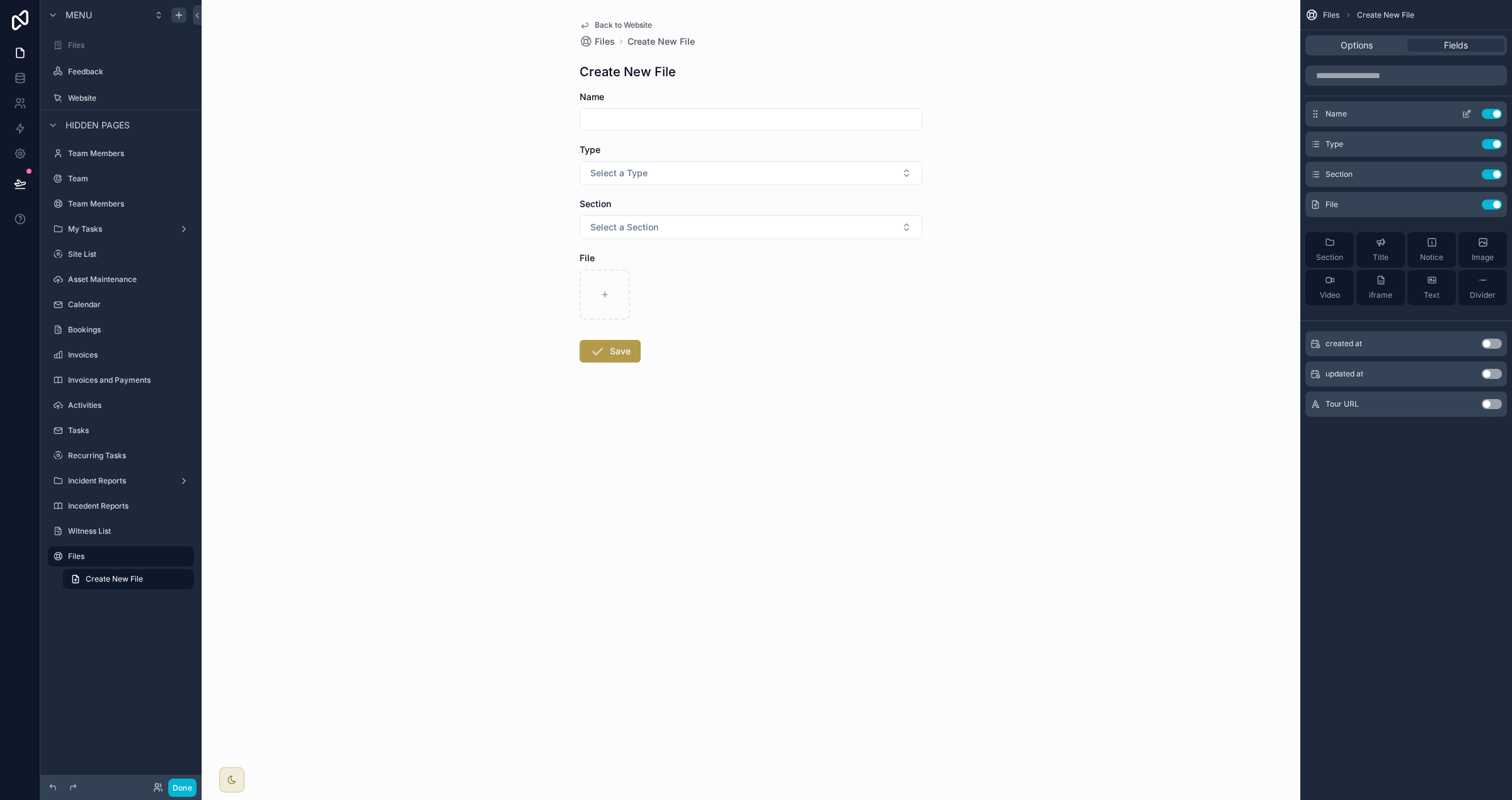
click at [945, 115] on button "Use setting" at bounding box center [1492, 114] width 20 height 10
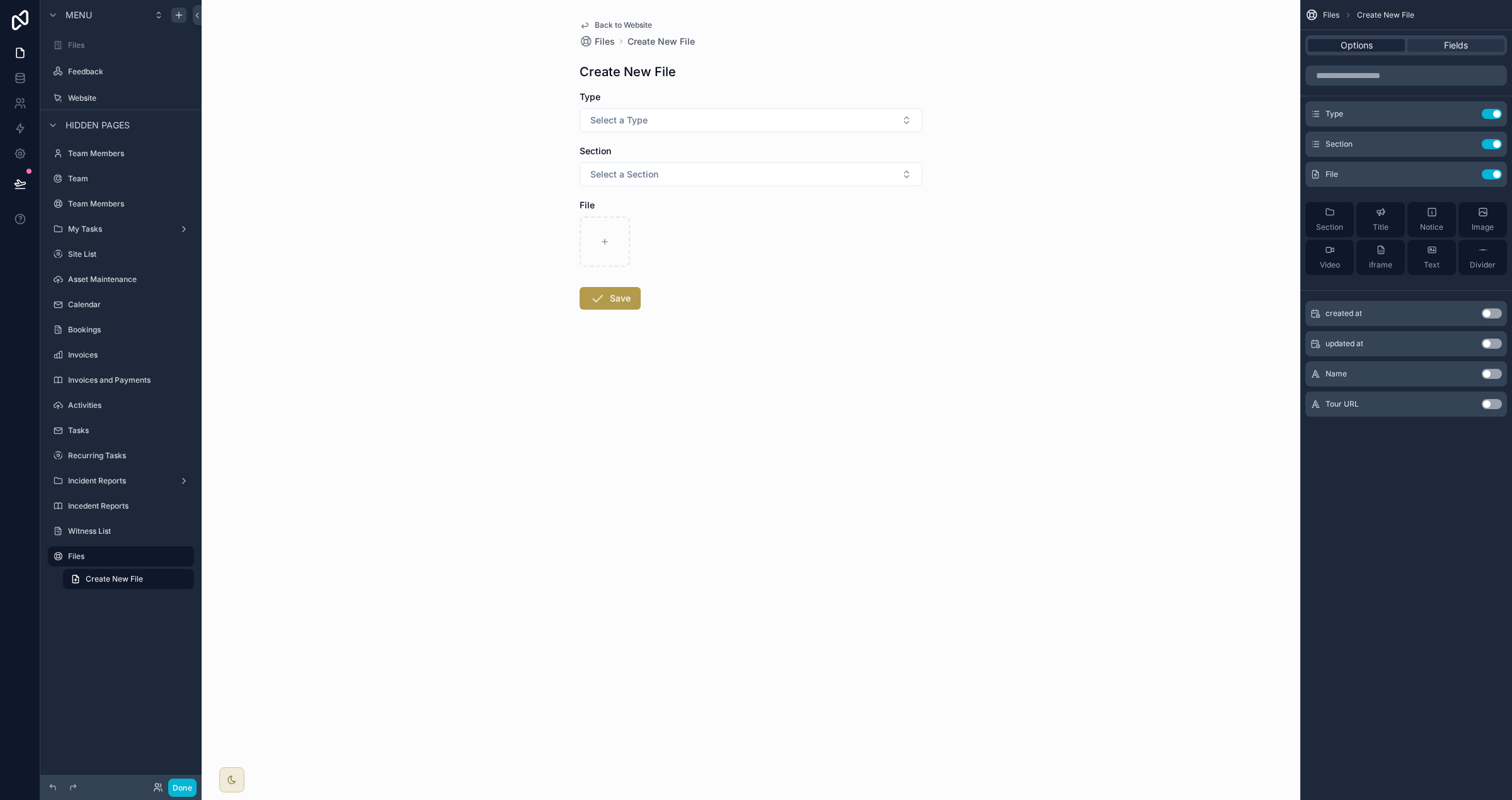
click at [945, 49] on div "Options" at bounding box center [1356, 44] width 97 height 13
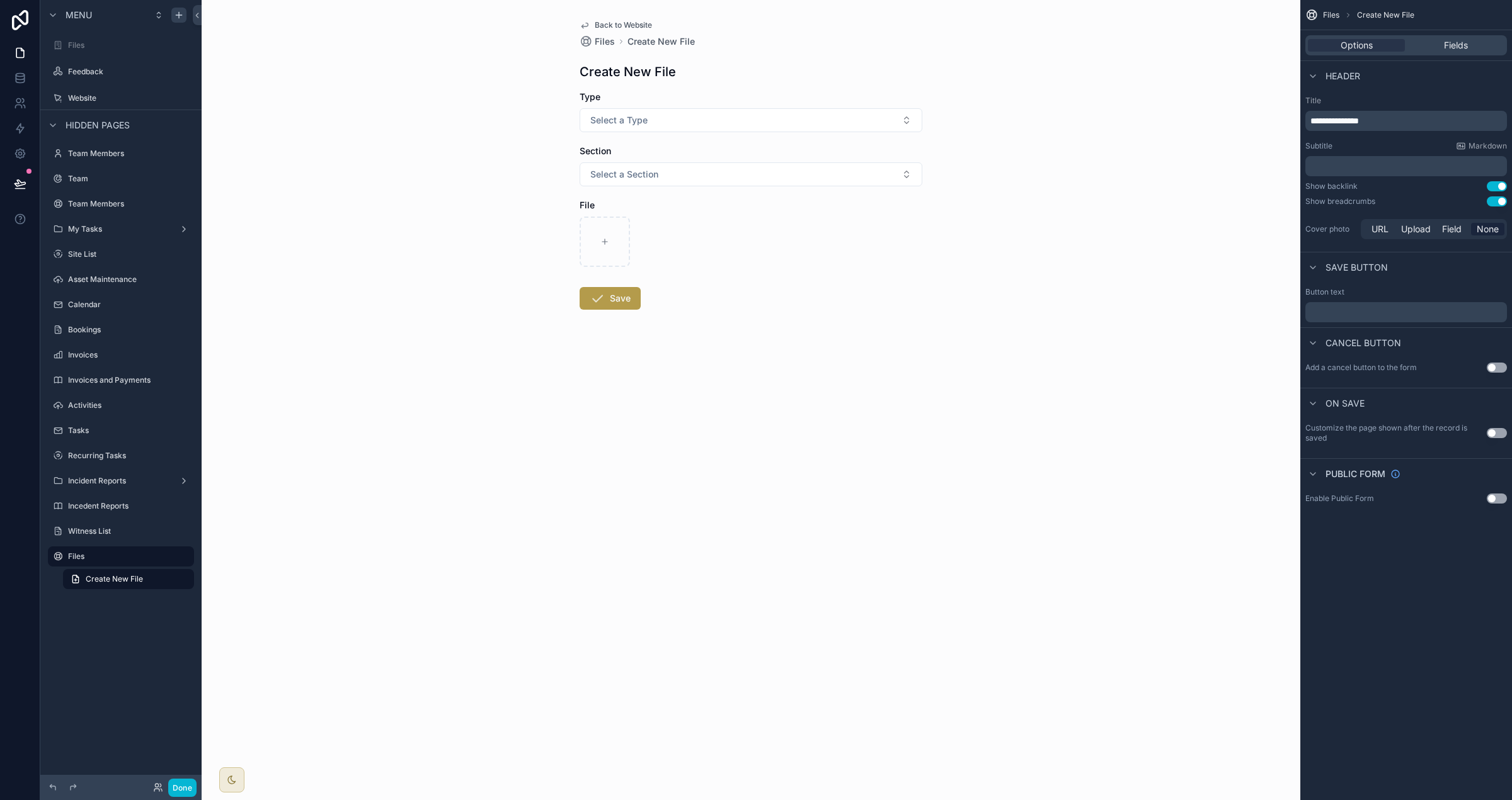
click at [945, 200] on button "Use setting" at bounding box center [1497, 201] width 20 height 10
click at [642, 24] on span "Back to Website" at bounding box center [623, 25] width 57 height 10
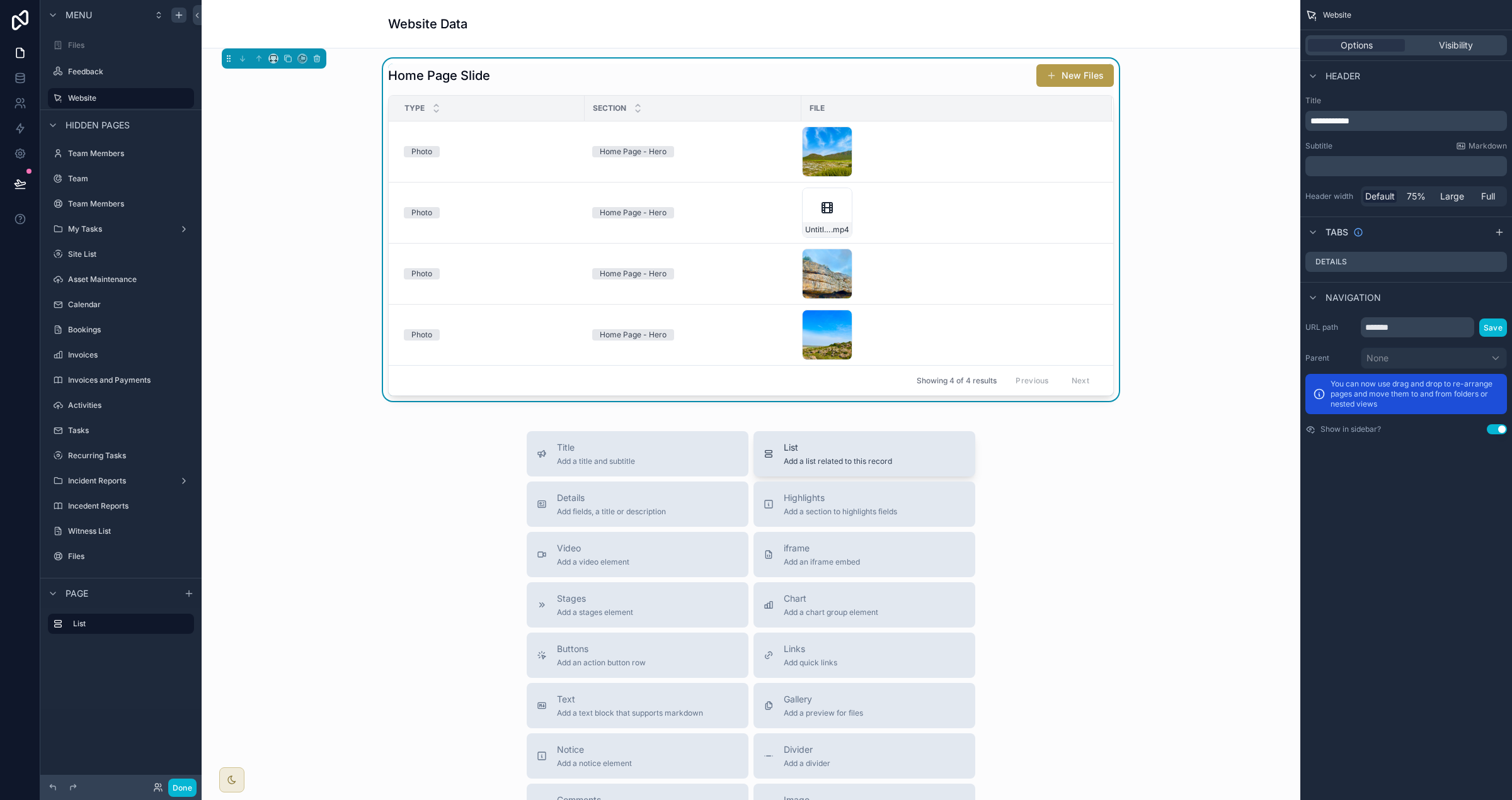
click at [824, 456] on span "Add a list related to this record" at bounding box center [838, 461] width 108 height 10
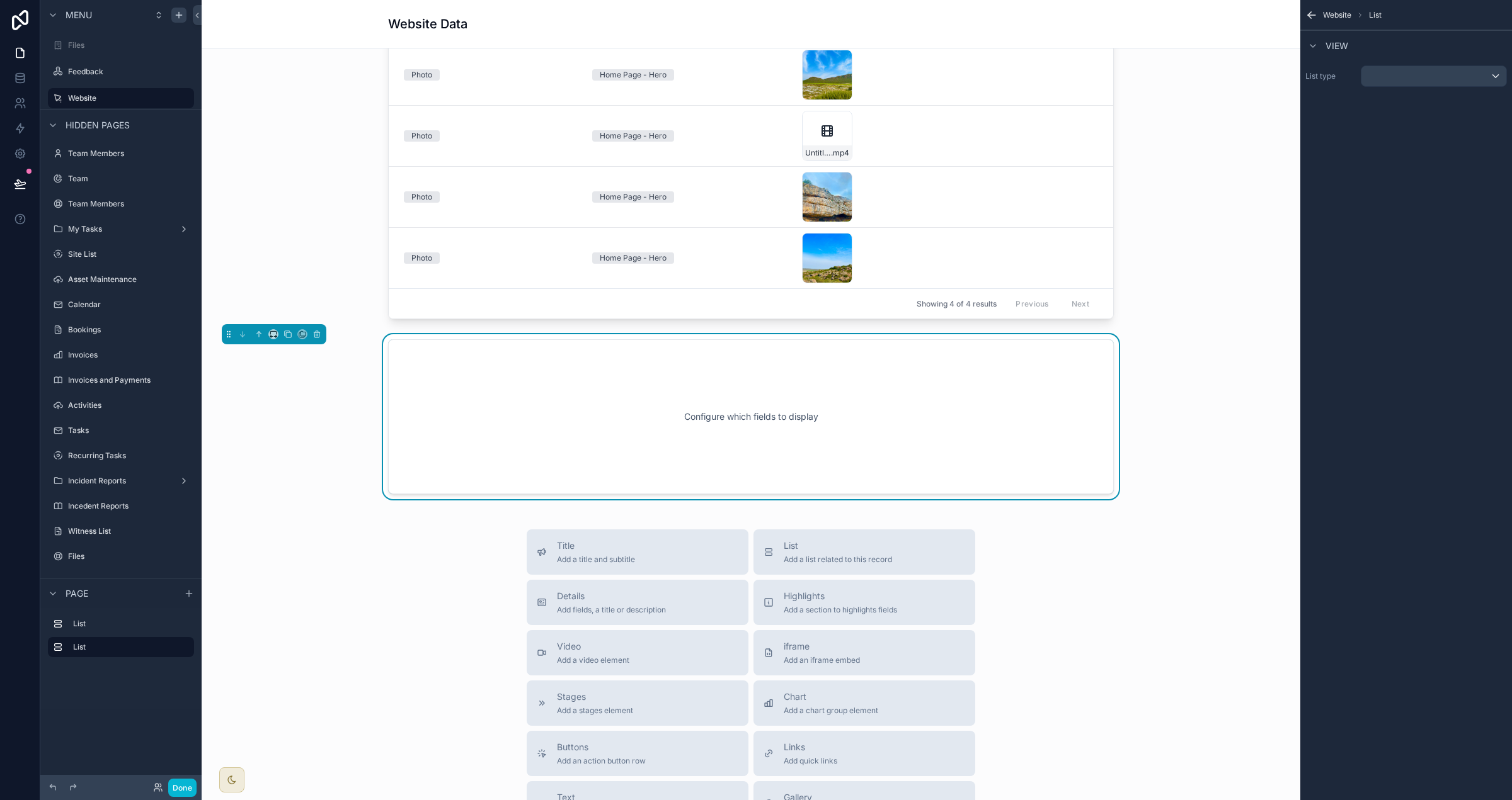
scroll to position [93, 0]
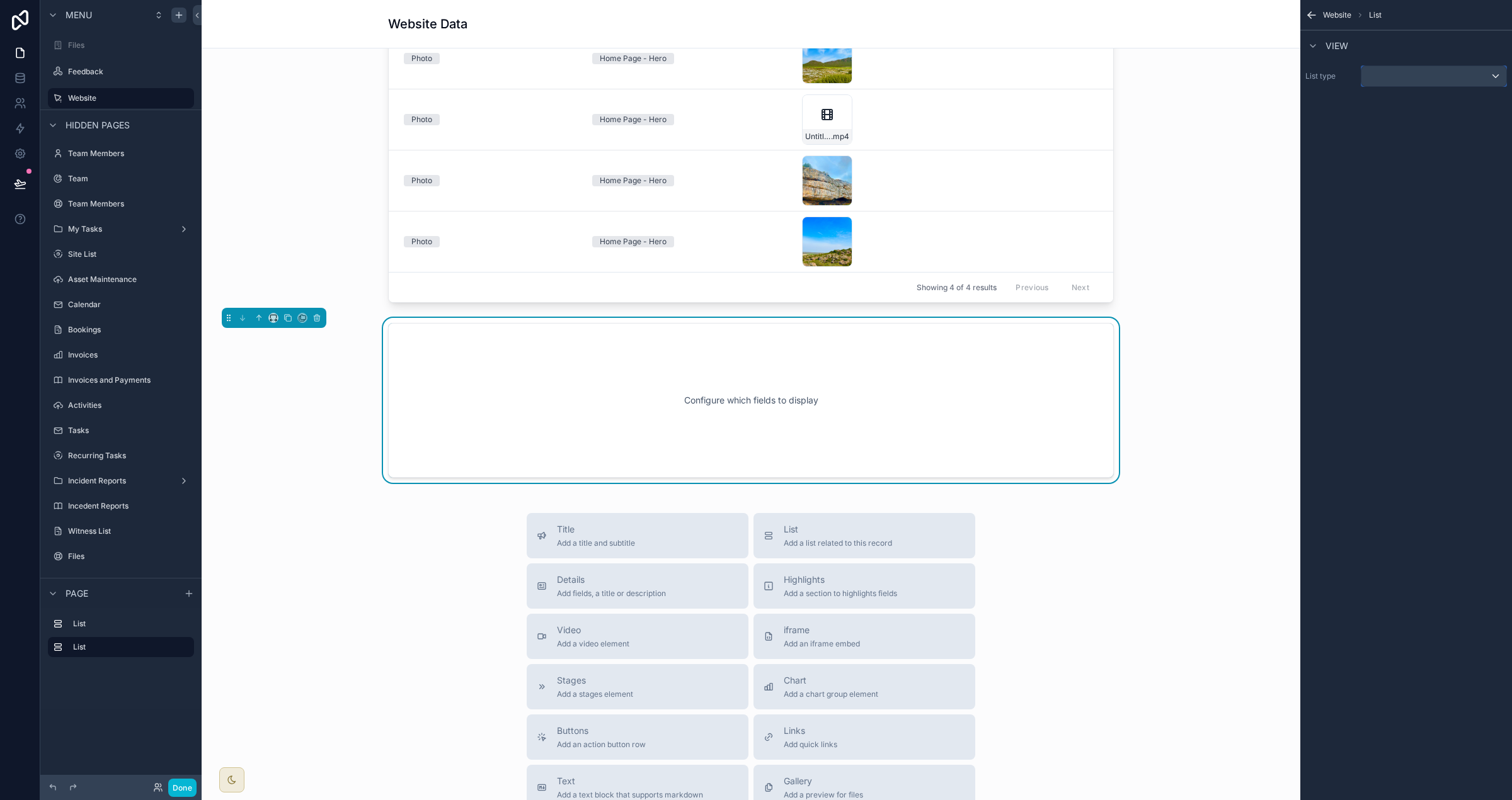
click at [945, 76] on div "scrollable content" at bounding box center [1434, 75] width 145 height 20
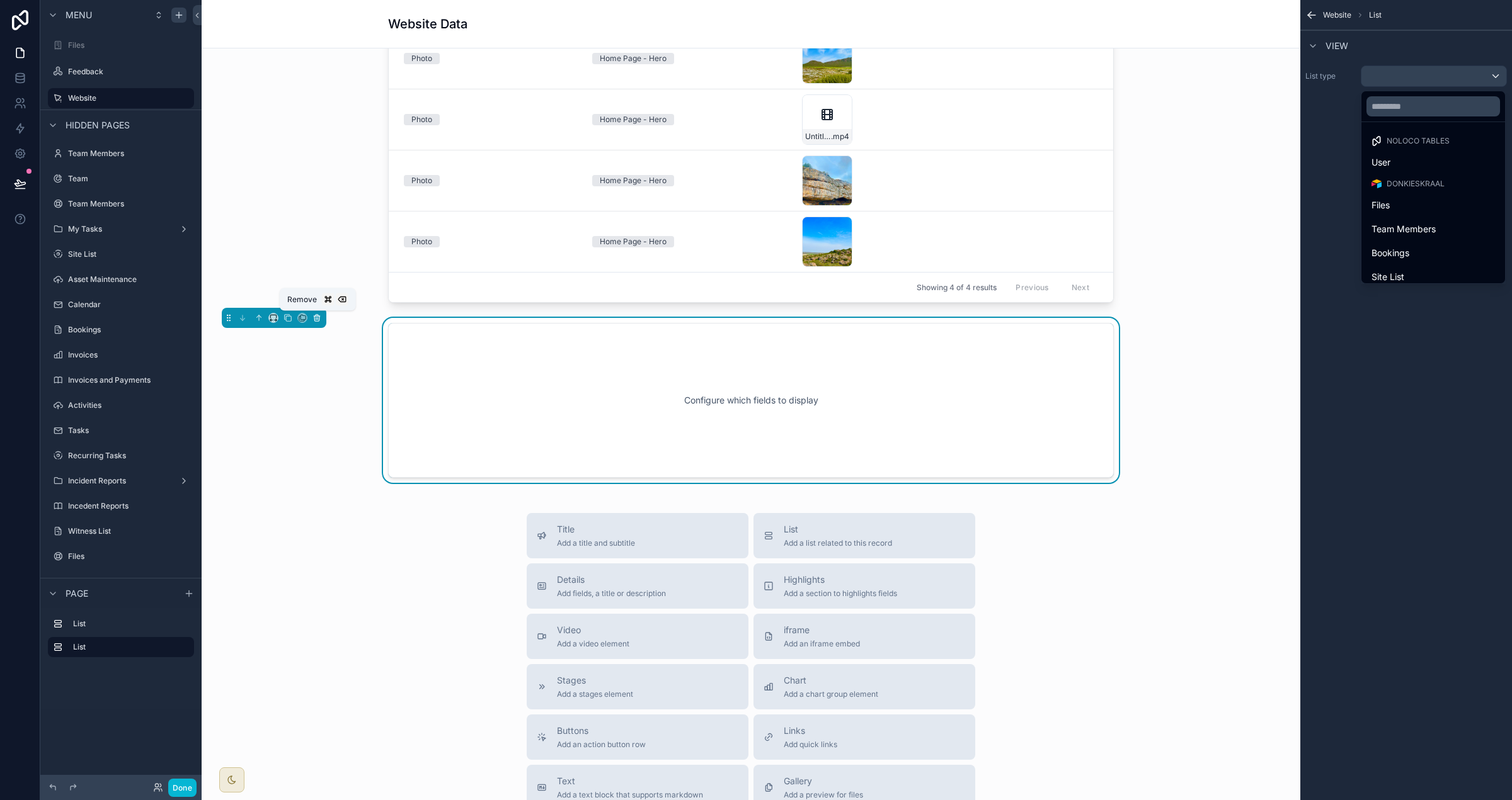
click at [319, 321] on icon "scrollable content" at bounding box center [316, 318] width 9 height 9
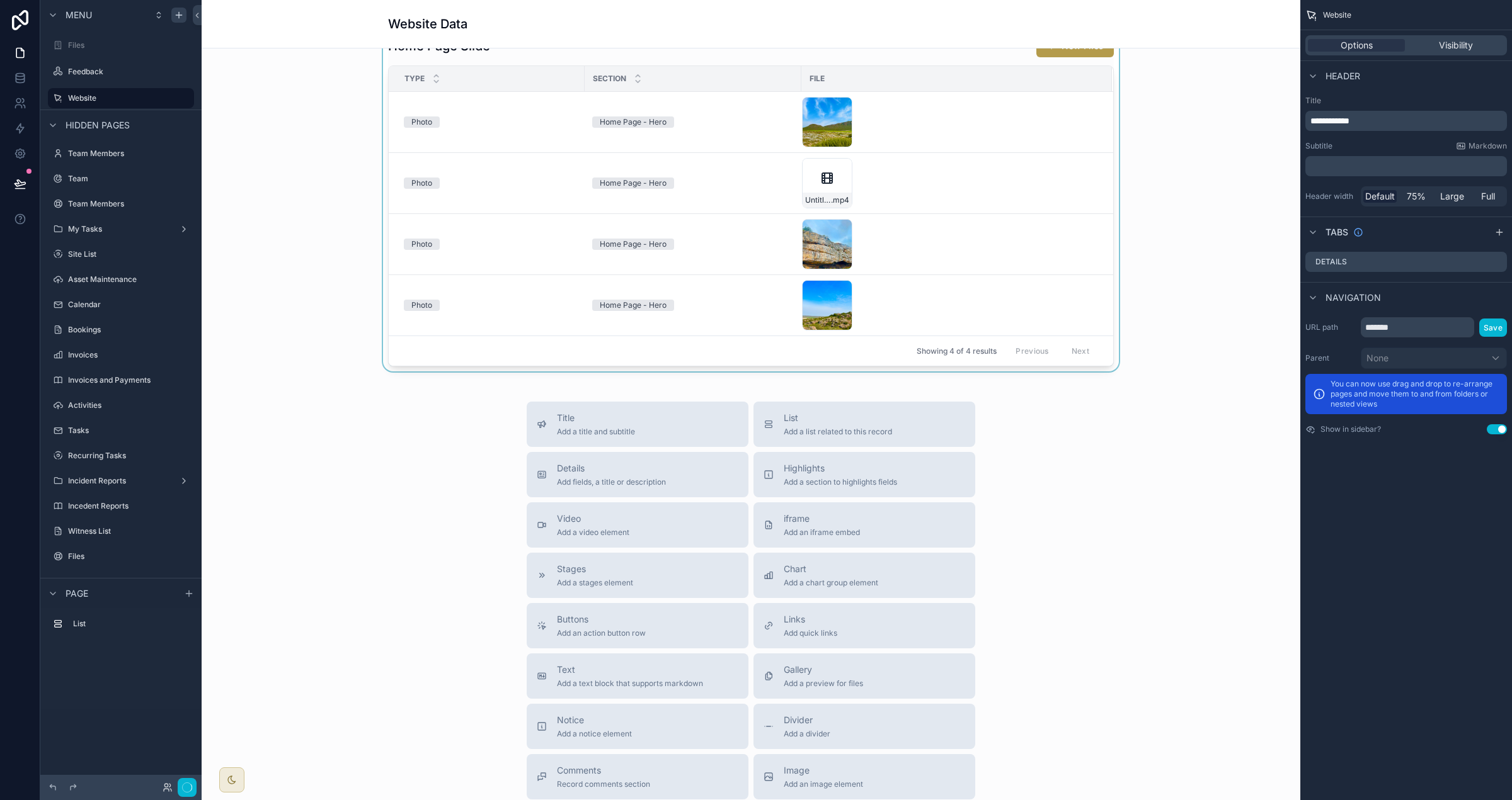
scroll to position [0, 0]
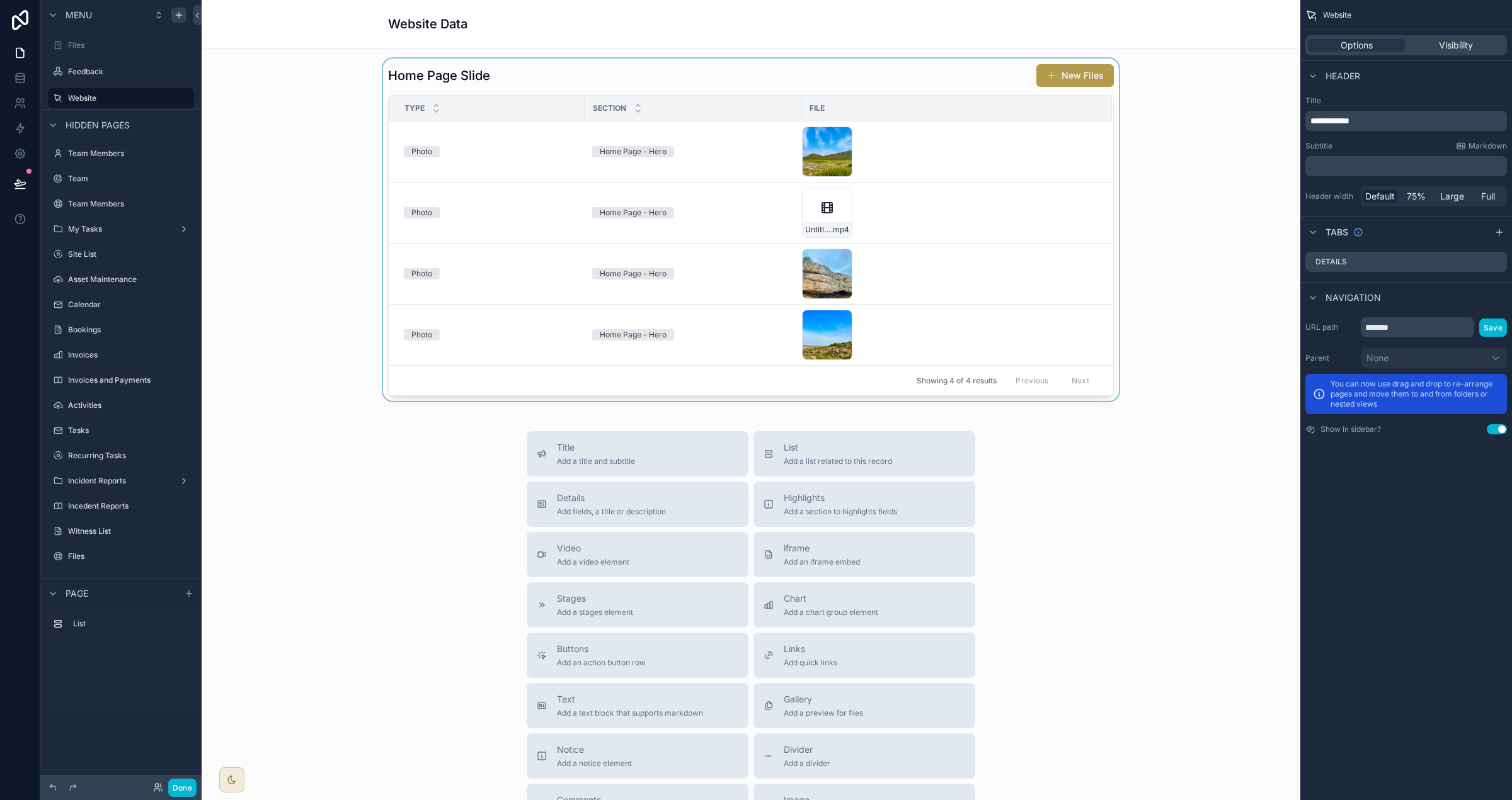
click at [945, 77] on div "scrollable content" at bounding box center [751, 230] width 1079 height 343
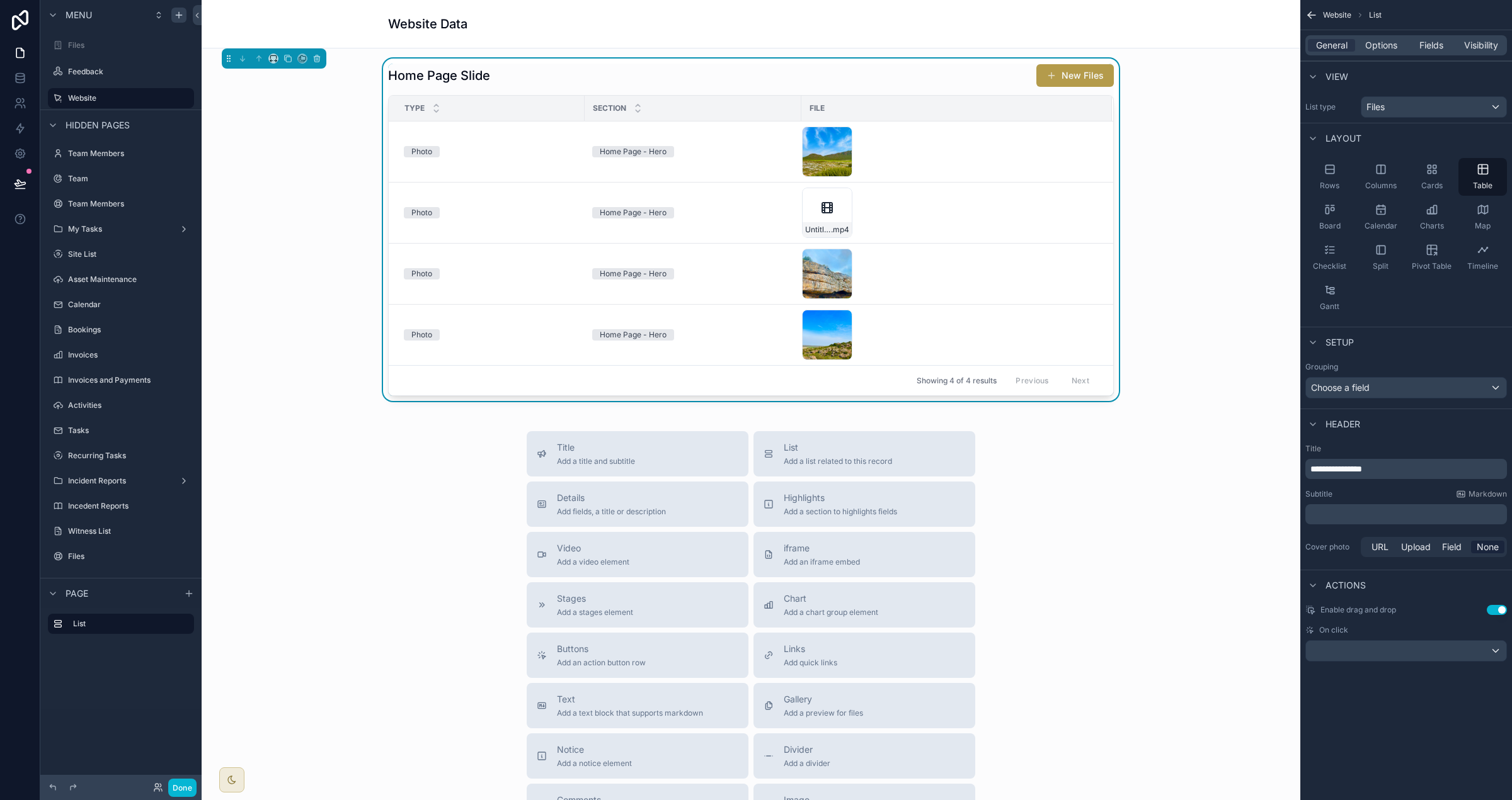
click at [945, 35] on div "General Options Fields Visibility" at bounding box center [1406, 44] width 202 height 20
click at [945, 46] on span "Options" at bounding box center [1381, 44] width 32 height 13
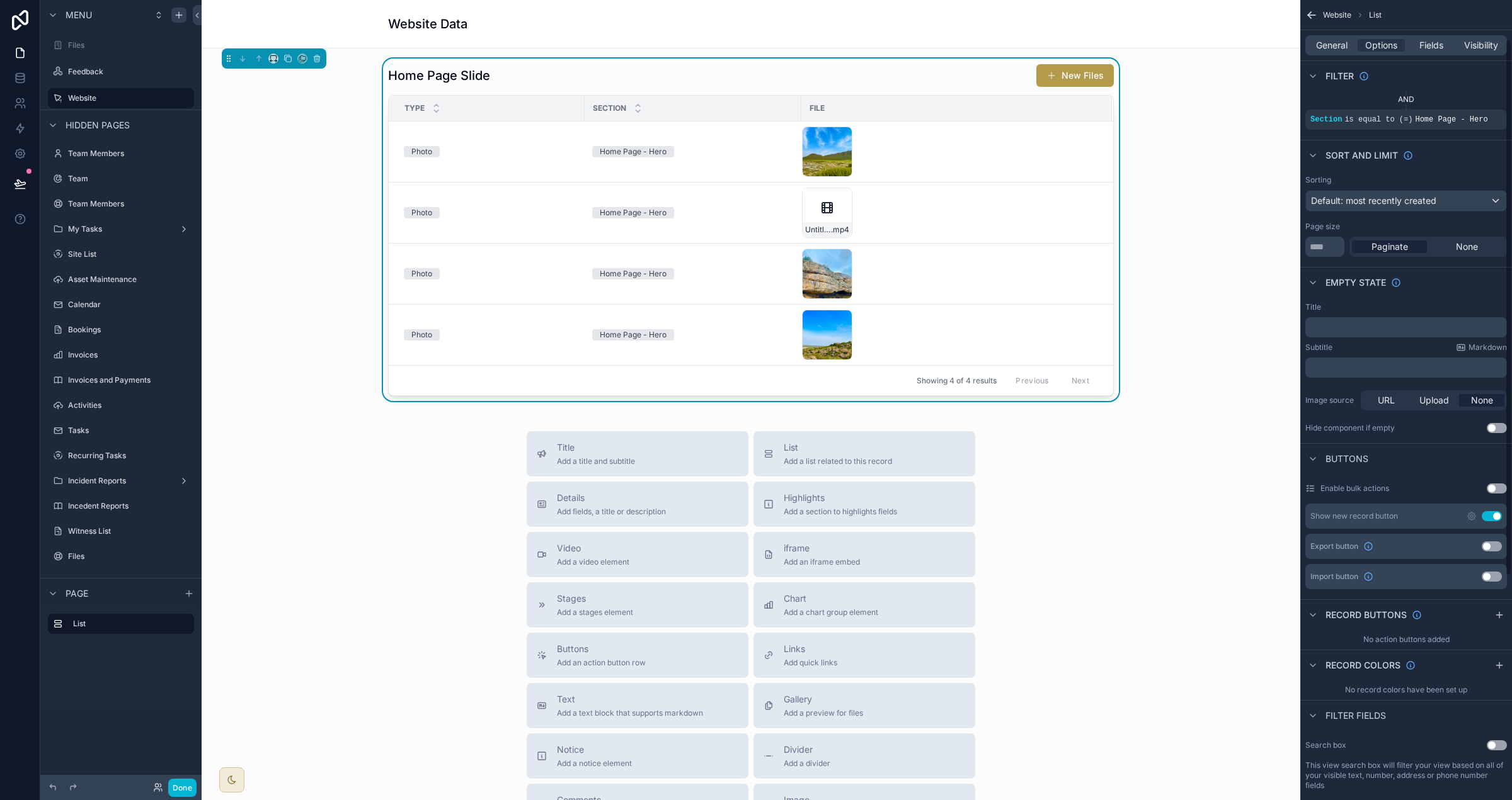
scroll to position [63, 0]
click at [945, 607] on icon "scrollable content" at bounding box center [1499, 611] width 10 height 10
click at [945, 639] on icon "scrollable content" at bounding box center [1497, 639] width 5 height 5
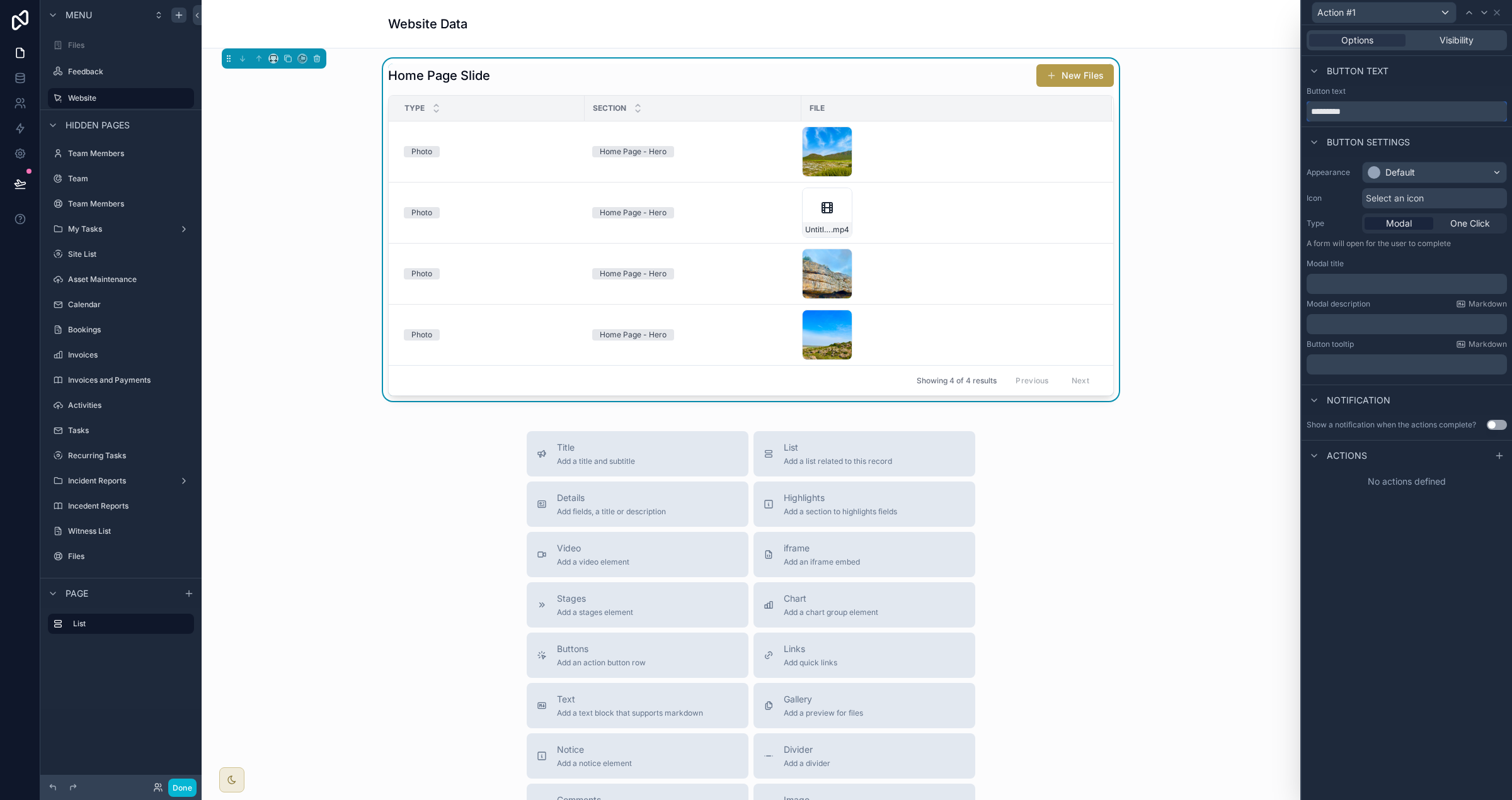
drag, startPoint x: 1226, startPoint y: 104, endPoint x: 1204, endPoint y: 104, distance: 22.0
click at [945, 104] on div "Action #1 Options Visibility Button text Button text ********* Button settings …" at bounding box center [756, 400] width 1512 height 800
type input "****"
click at [945, 169] on div "Default" at bounding box center [1400, 172] width 30 height 13
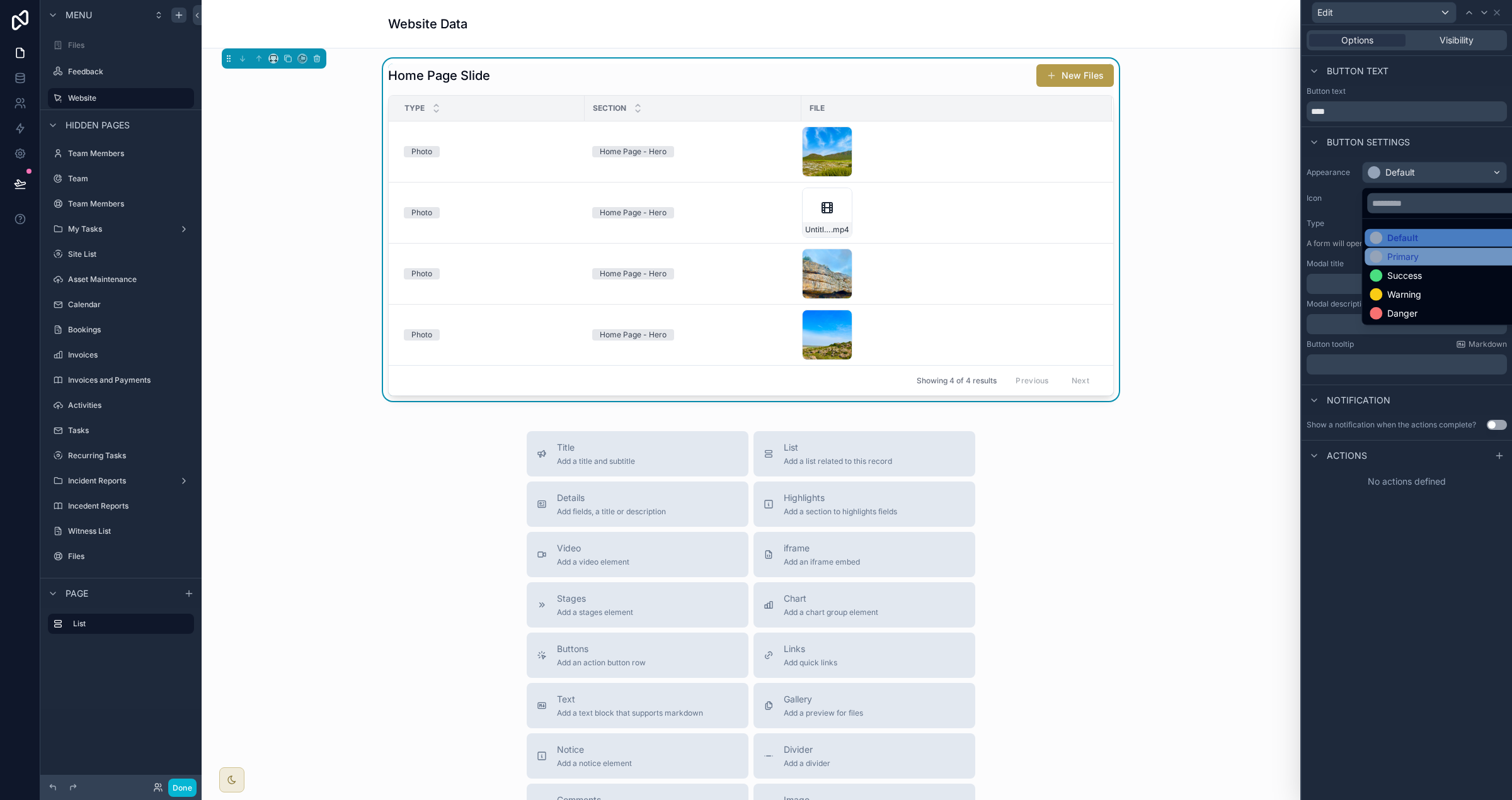
click at [945, 261] on div "Primary" at bounding box center [1403, 256] width 32 height 13
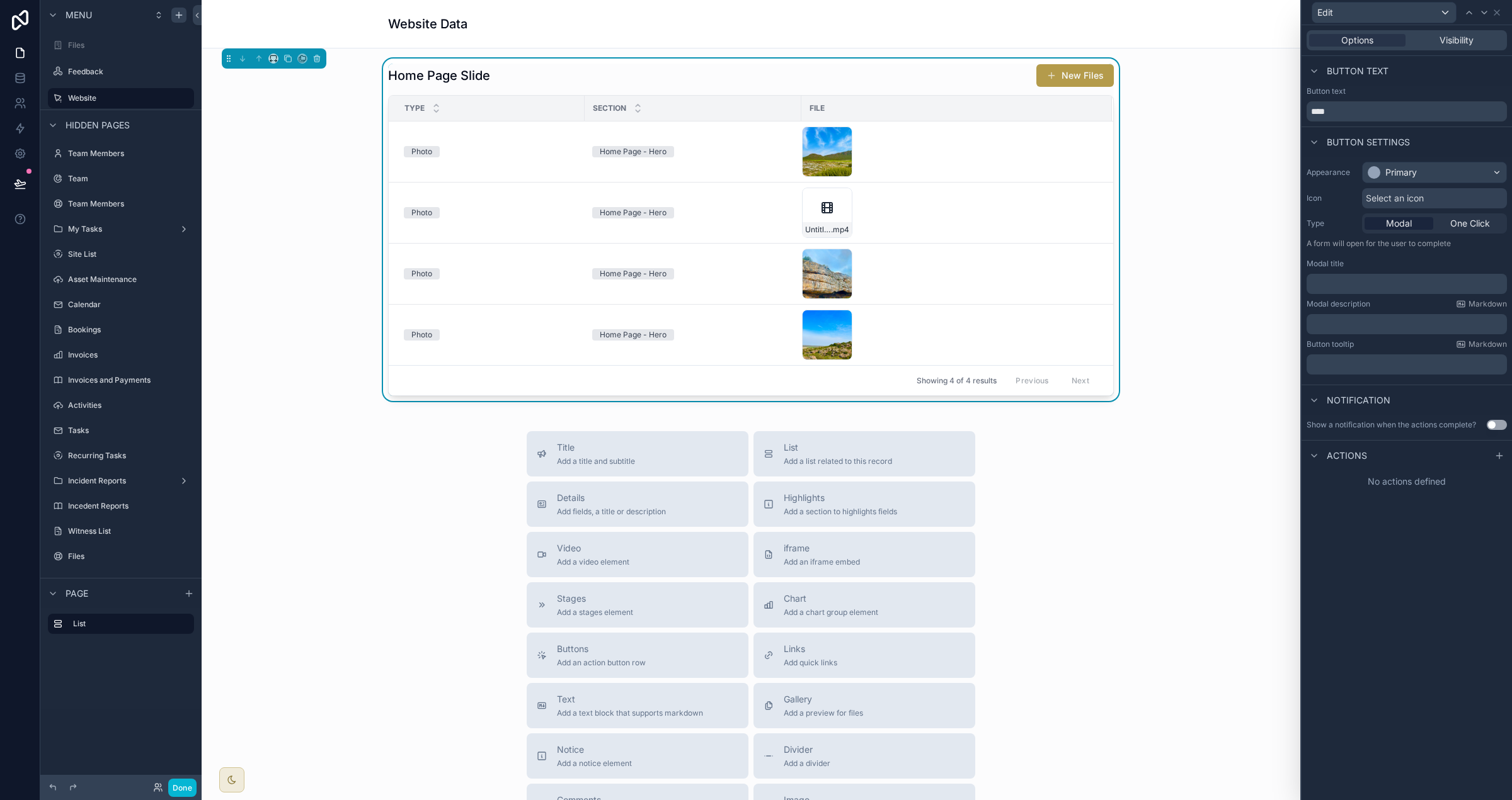
click at [945, 285] on p "﻿" at bounding box center [1408, 283] width 192 height 13
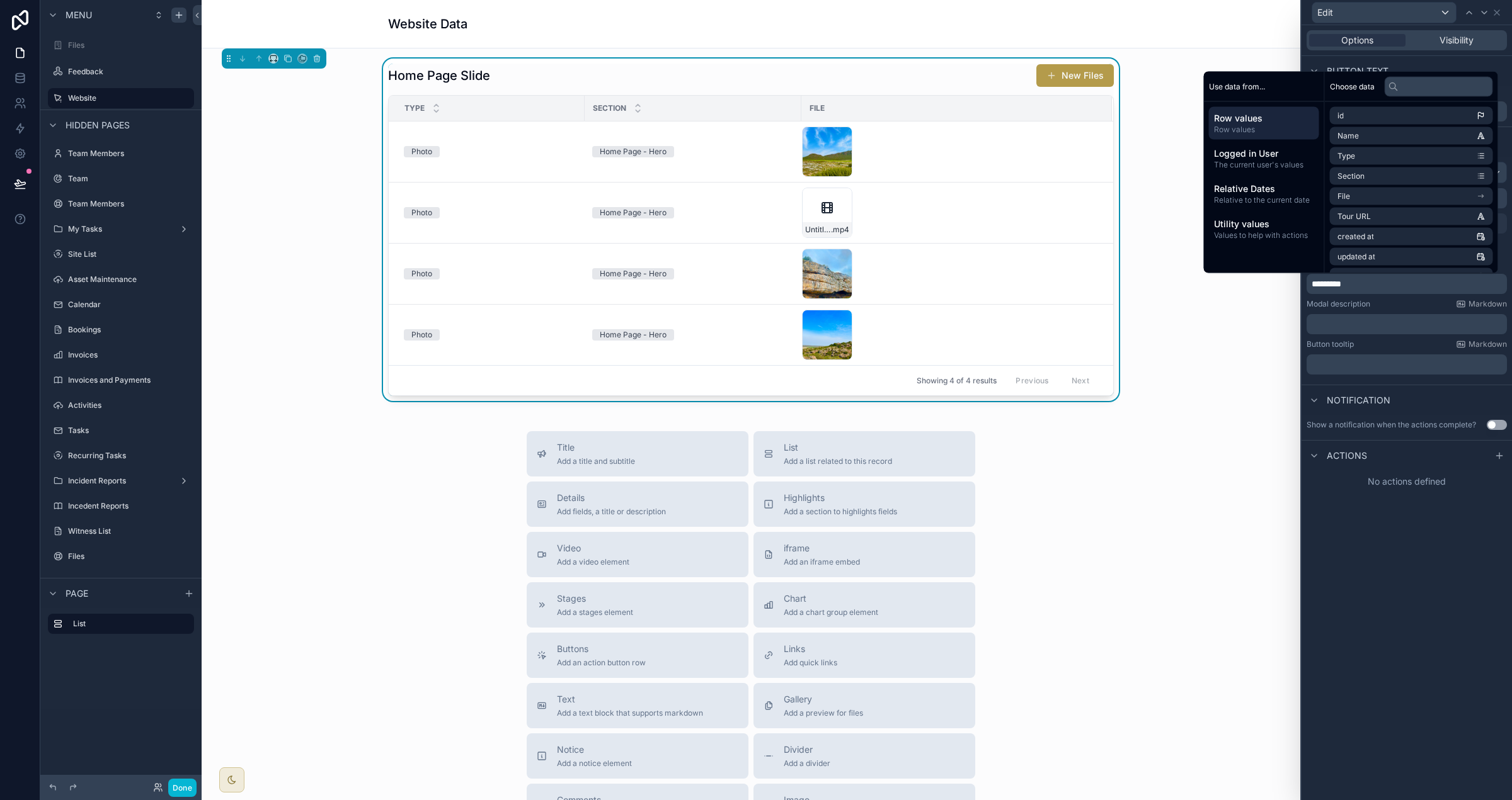
click at [945, 426] on button "Use setting" at bounding box center [1497, 425] width 20 height 10
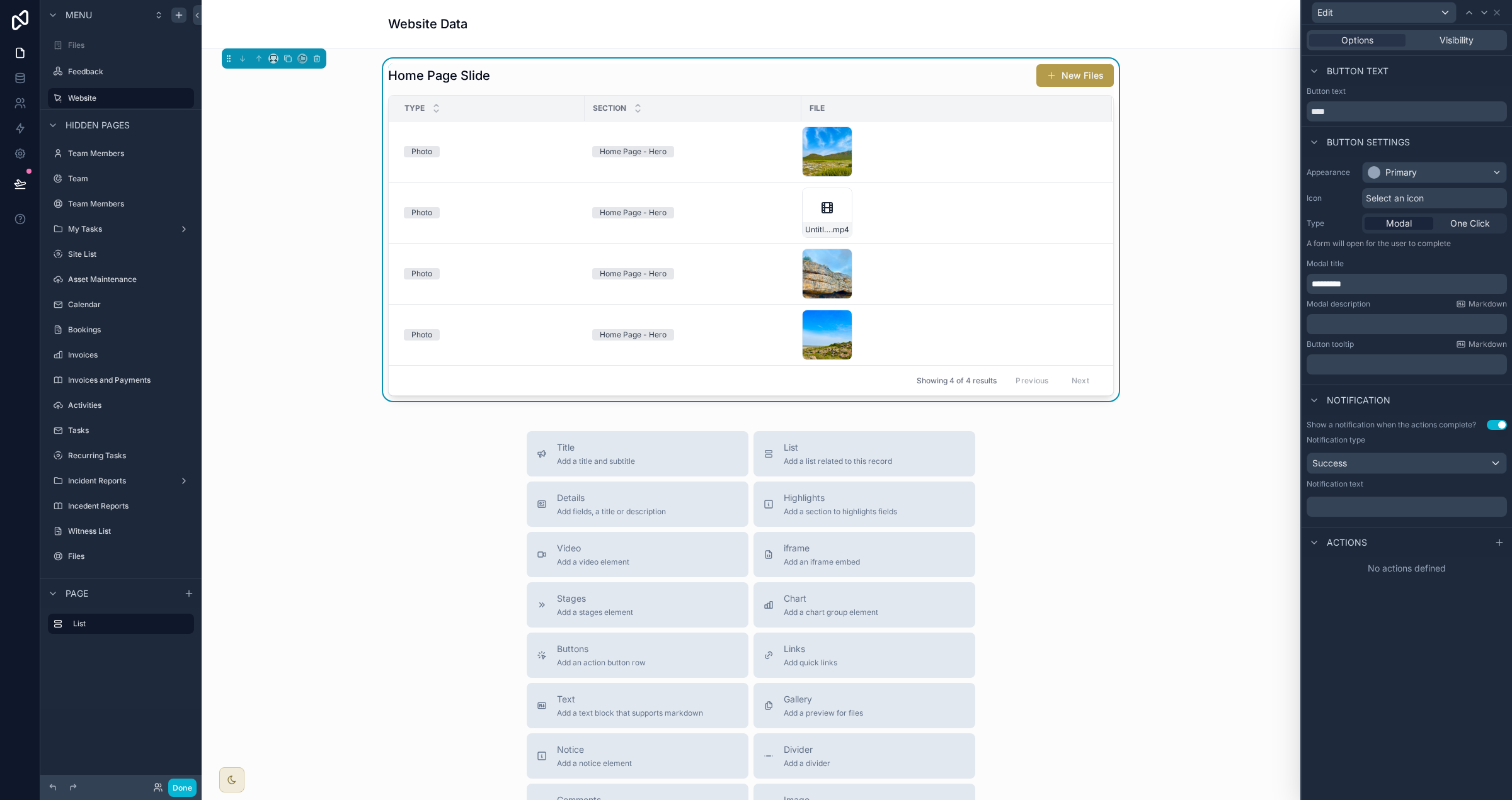
click at [945, 505] on p "﻿" at bounding box center [1408, 506] width 192 height 13
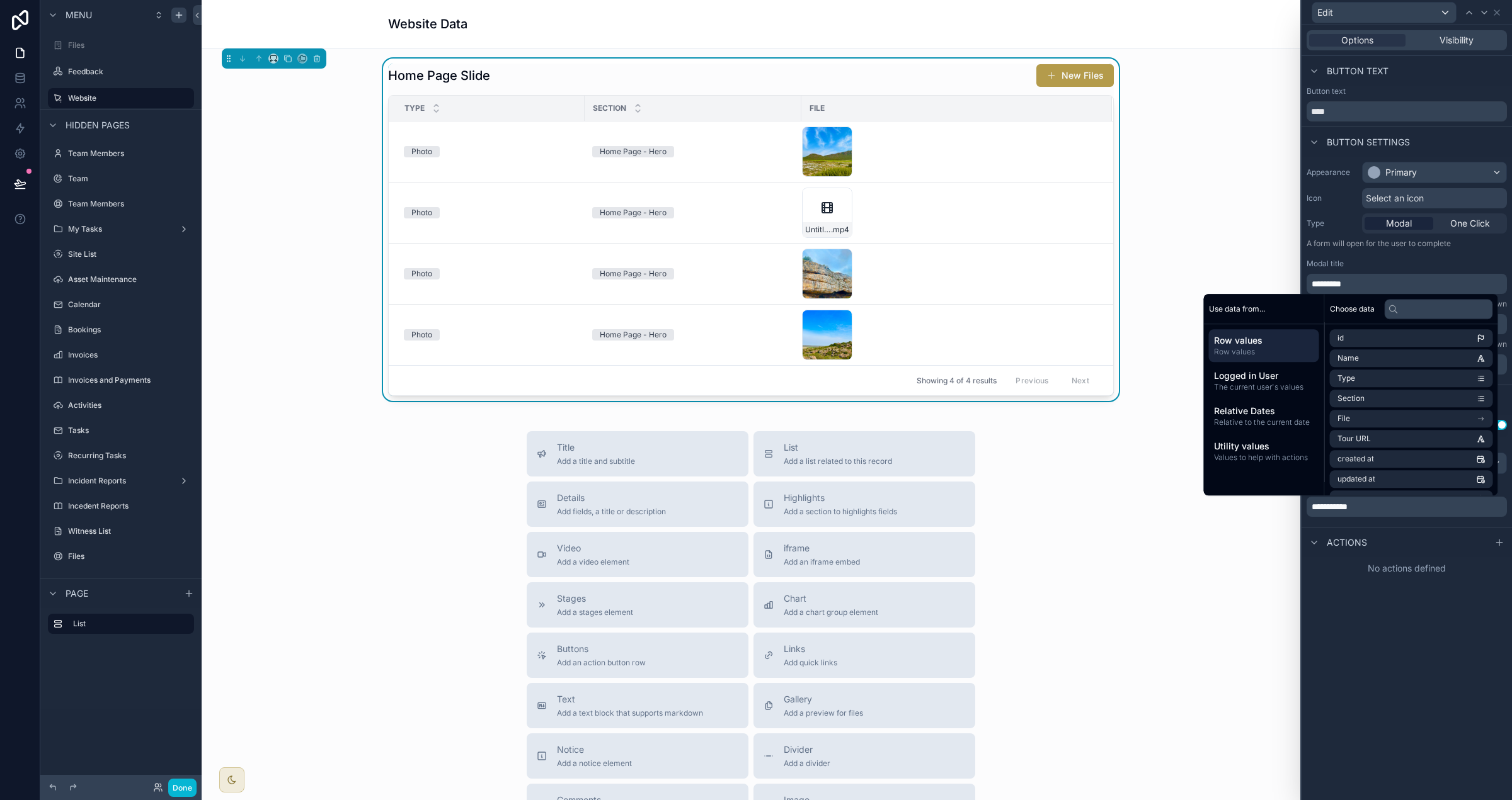
click at [945, 539] on div at bounding box center [1499, 543] width 15 height 15
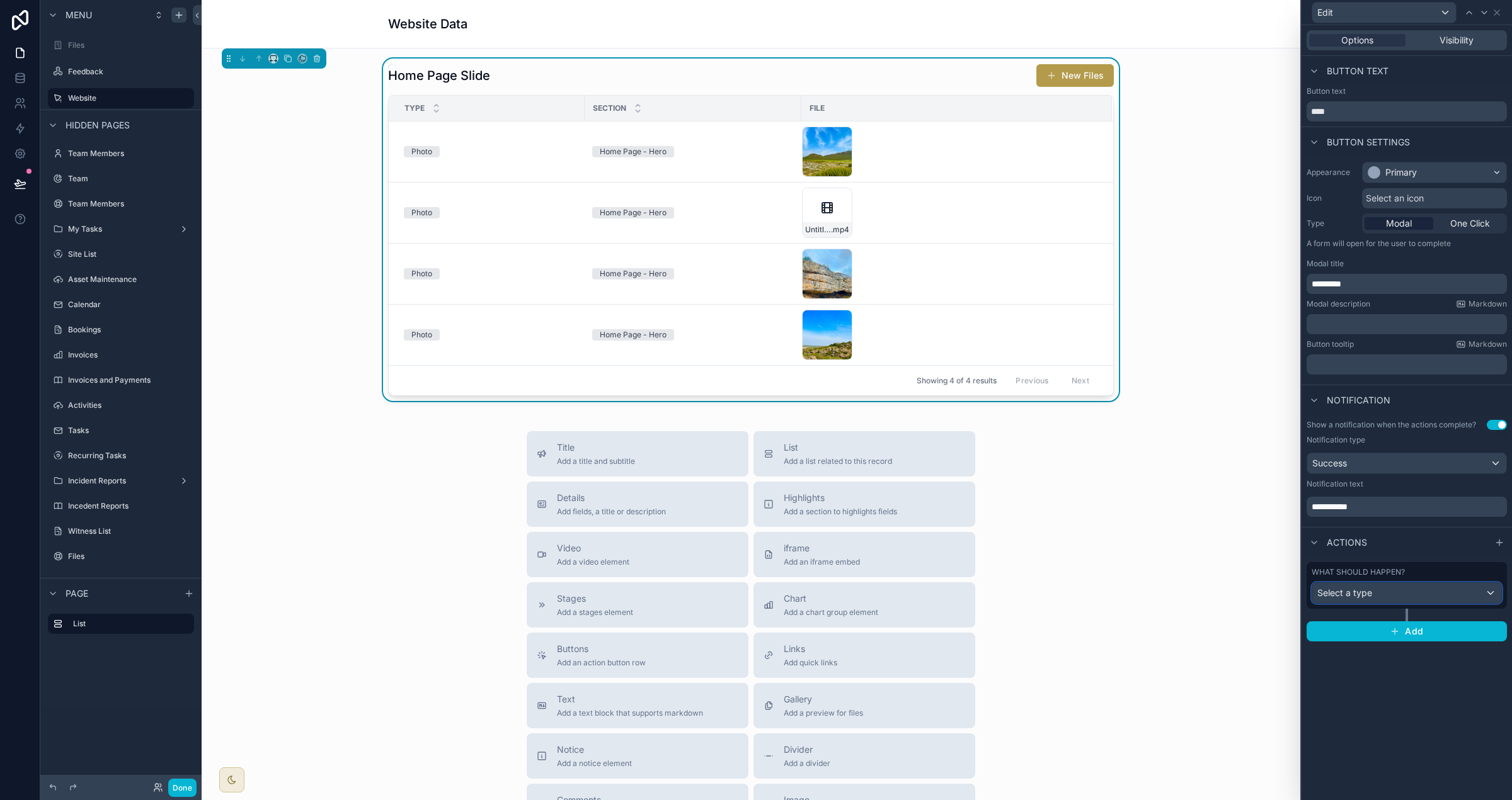
click at [945, 601] on div "Select a type" at bounding box center [1407, 592] width 189 height 20
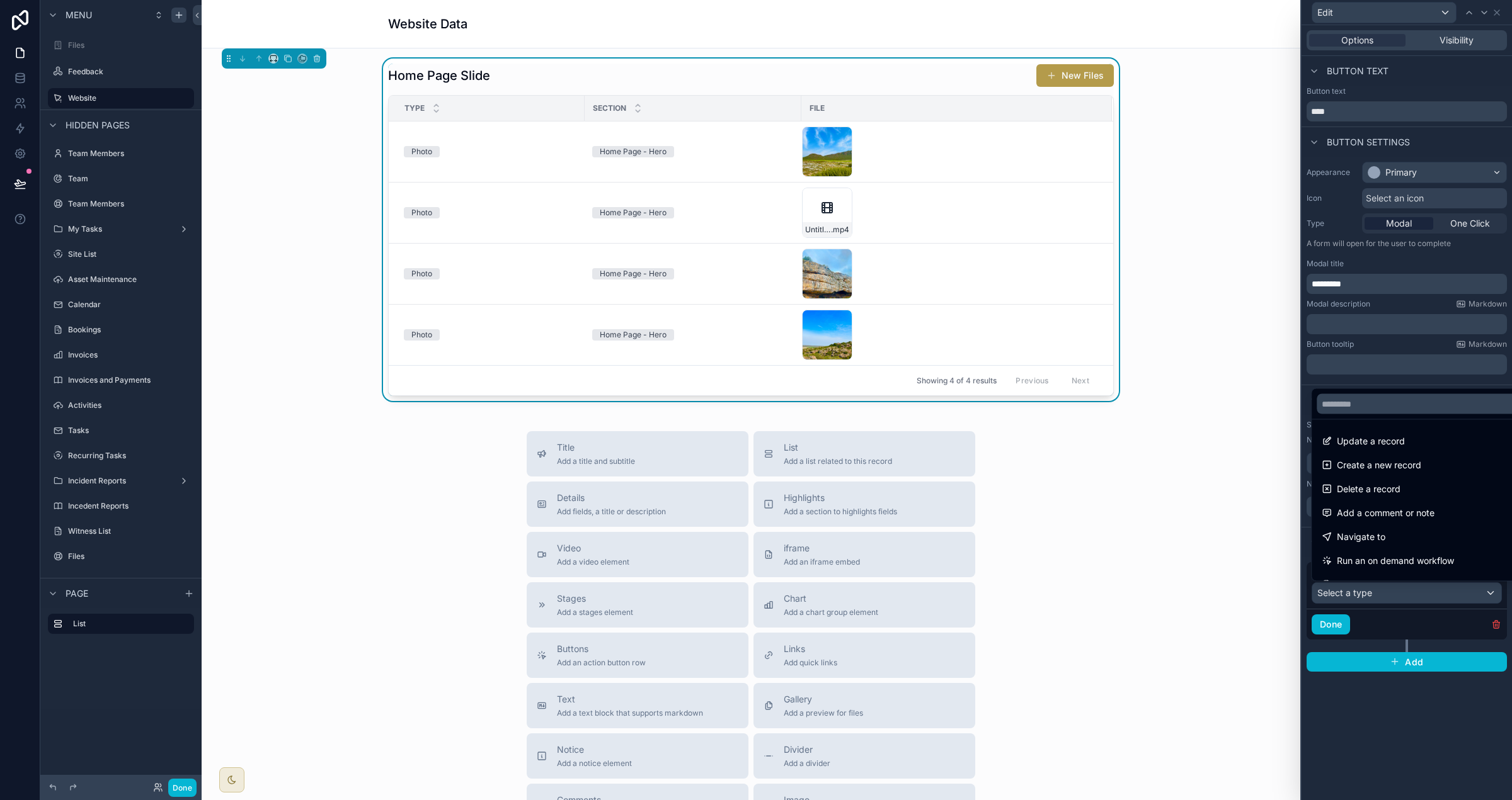
drag, startPoint x: 1400, startPoint y: 447, endPoint x: 1405, endPoint y: 520, distance: 73.2
click at [945, 447] on span "Update a record" at bounding box center [1371, 442] width 68 height 15
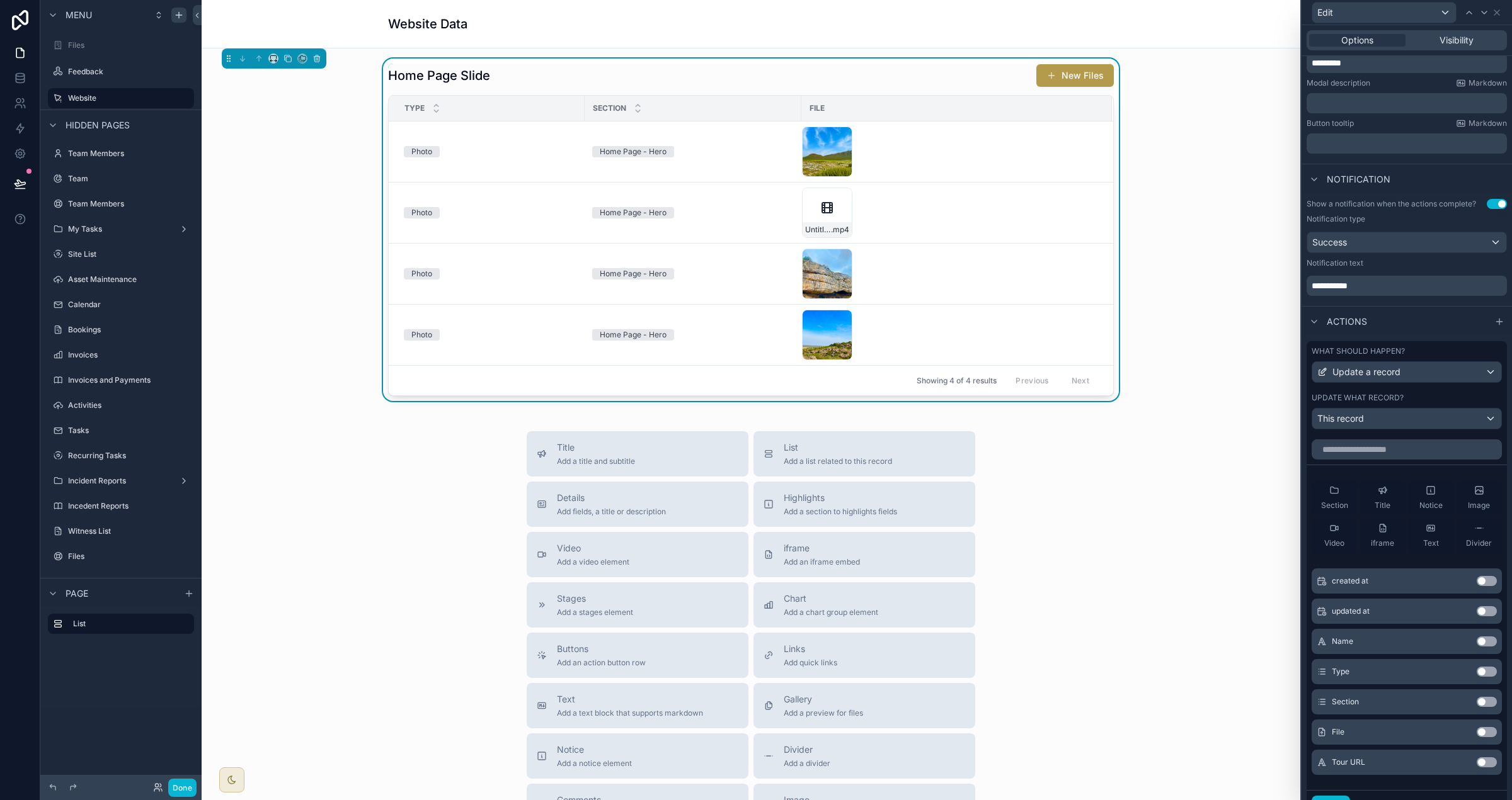
scroll to position [233, 0]
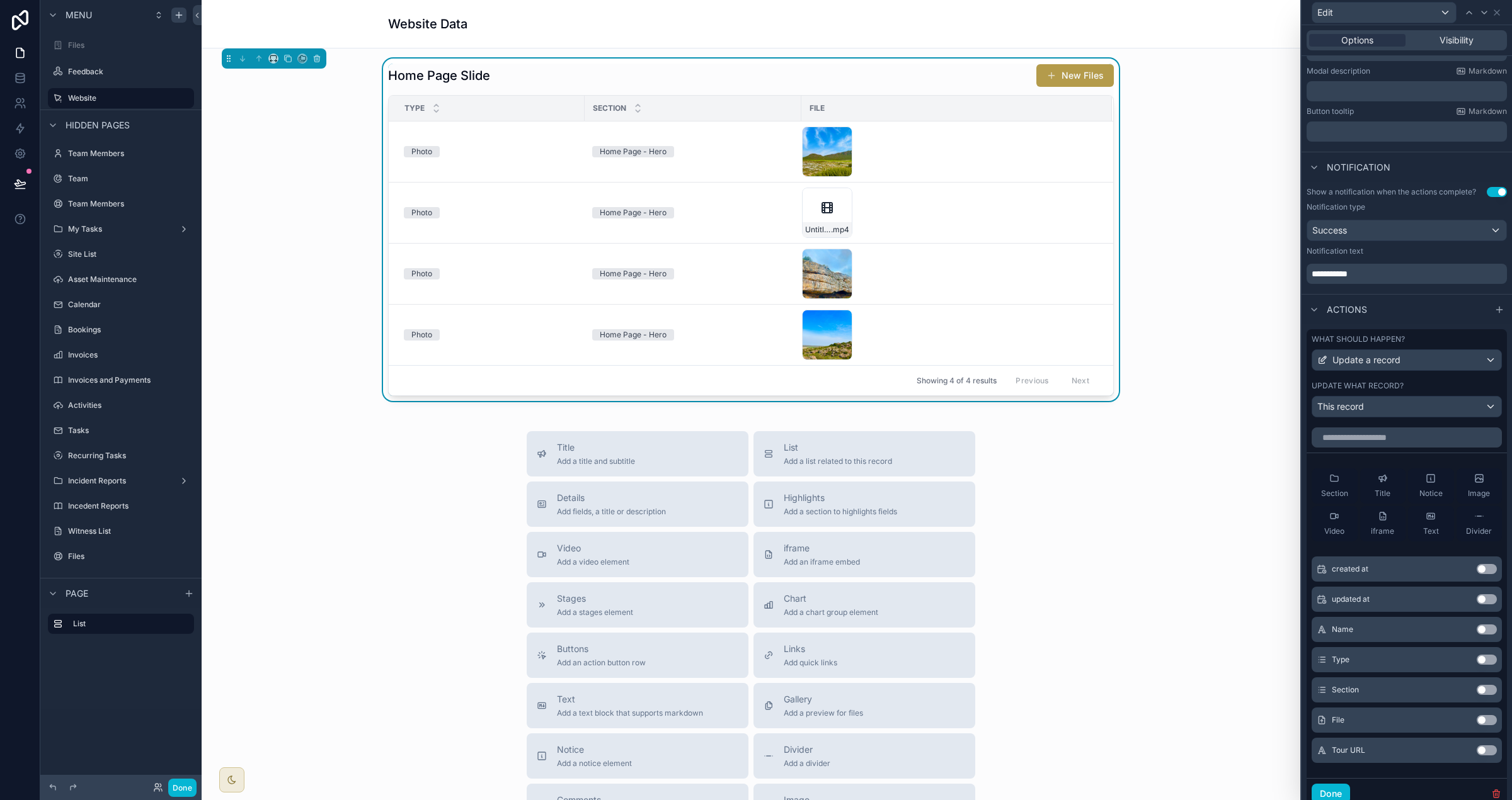
click at [945, 659] on button "Use setting" at bounding box center [1487, 660] width 20 height 10
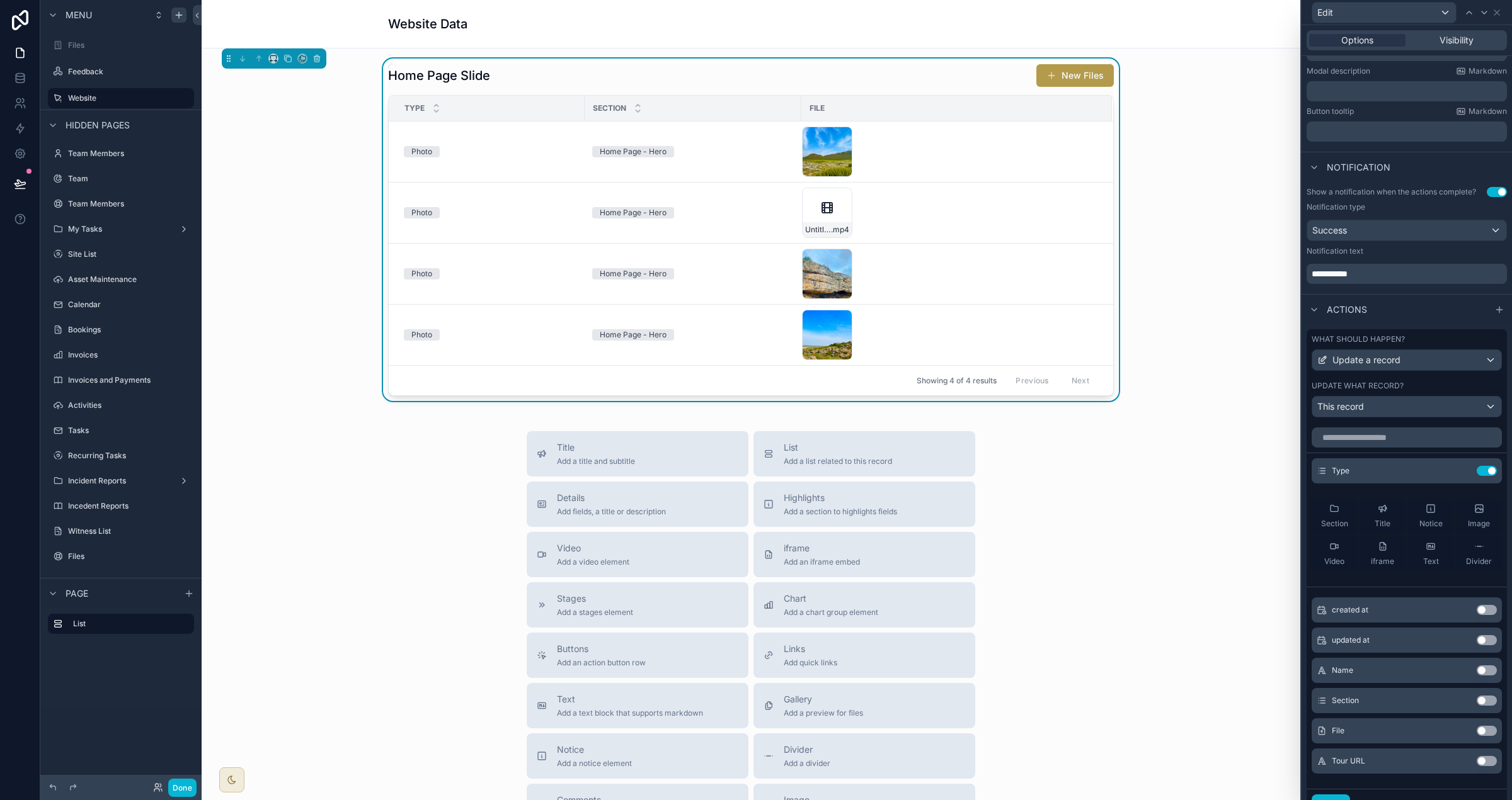
click at [945, 702] on button "Use setting" at bounding box center [1487, 700] width 20 height 10
click at [945, 730] on button "Use setting" at bounding box center [1487, 730] width 20 height 10
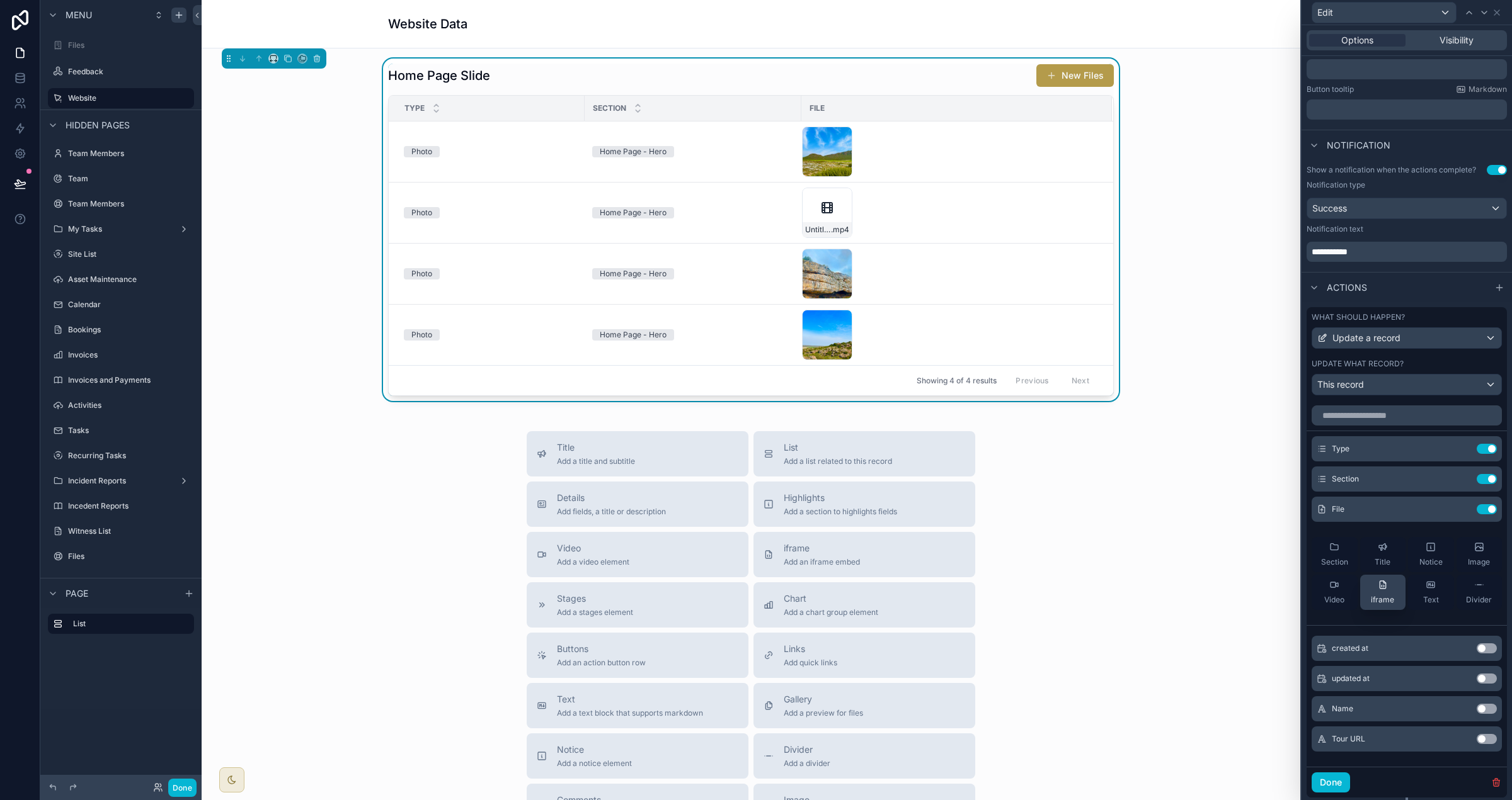
scroll to position [291, 0]
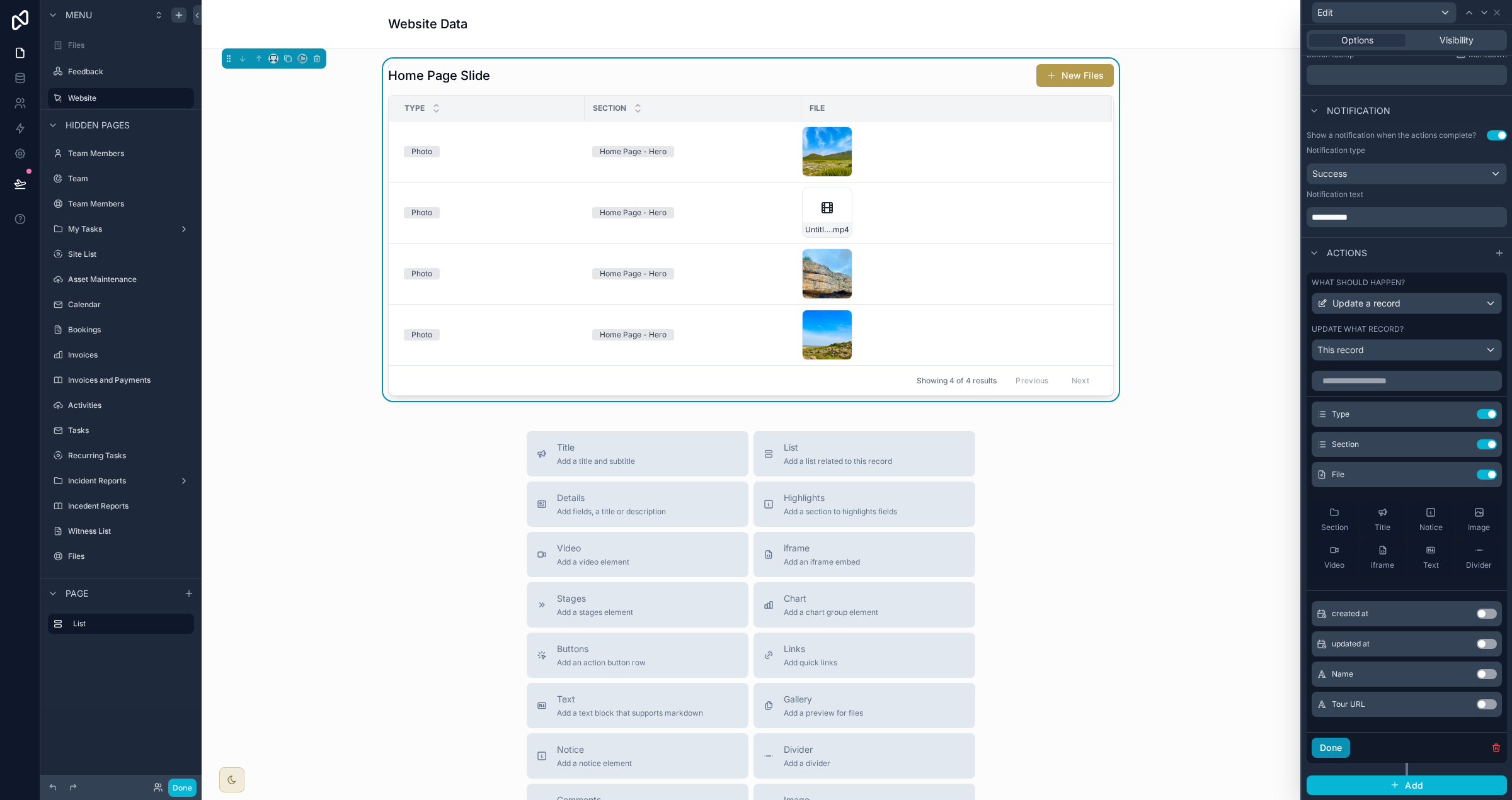
click at [945, 745] on button "Done" at bounding box center [1331, 748] width 39 height 20
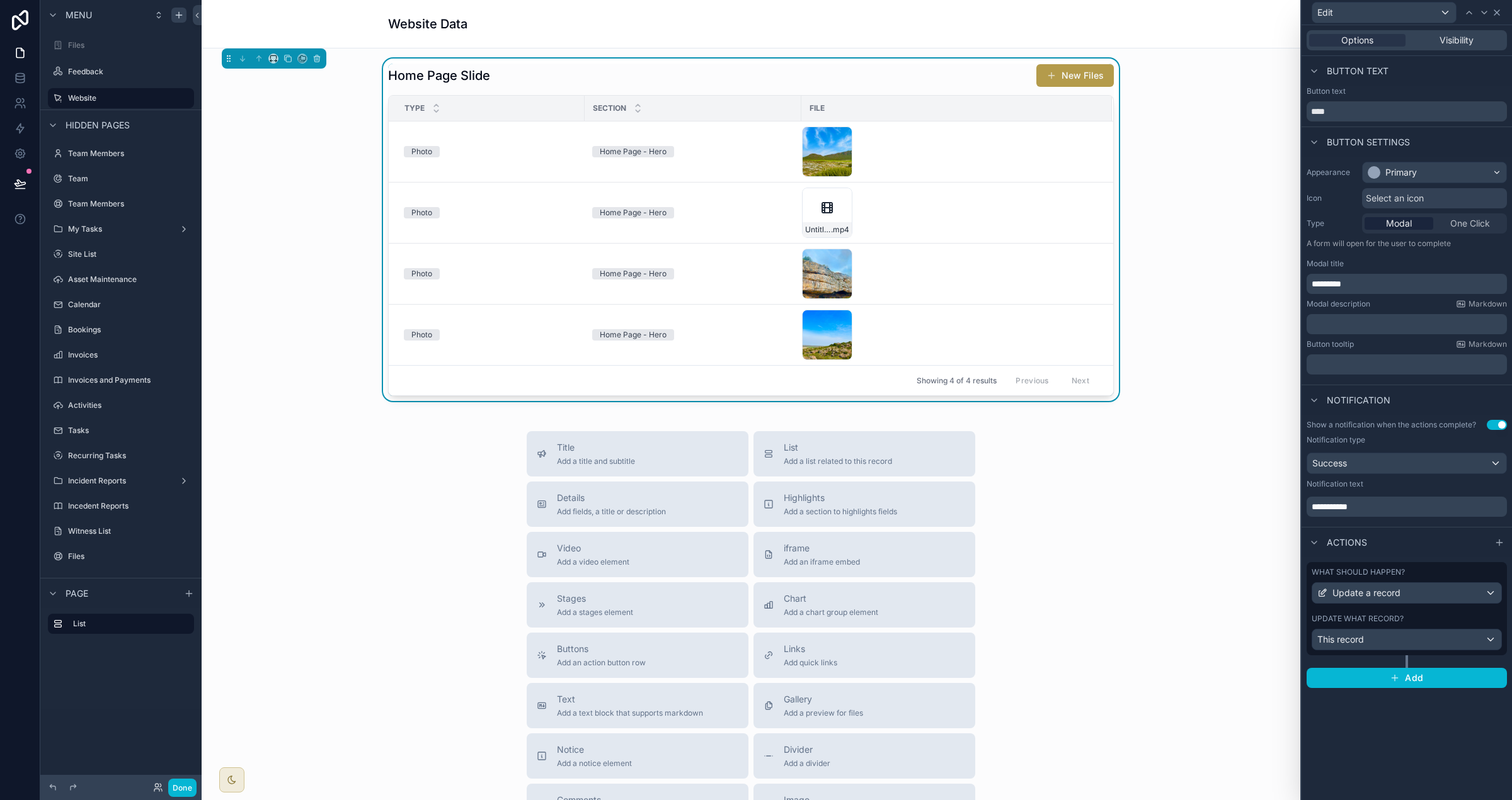
drag, startPoint x: 1497, startPoint y: 10, endPoint x: 1497, endPoint y: 15, distance: 5.0
click at [945, 10] on icon at bounding box center [1497, 13] width 10 height 10
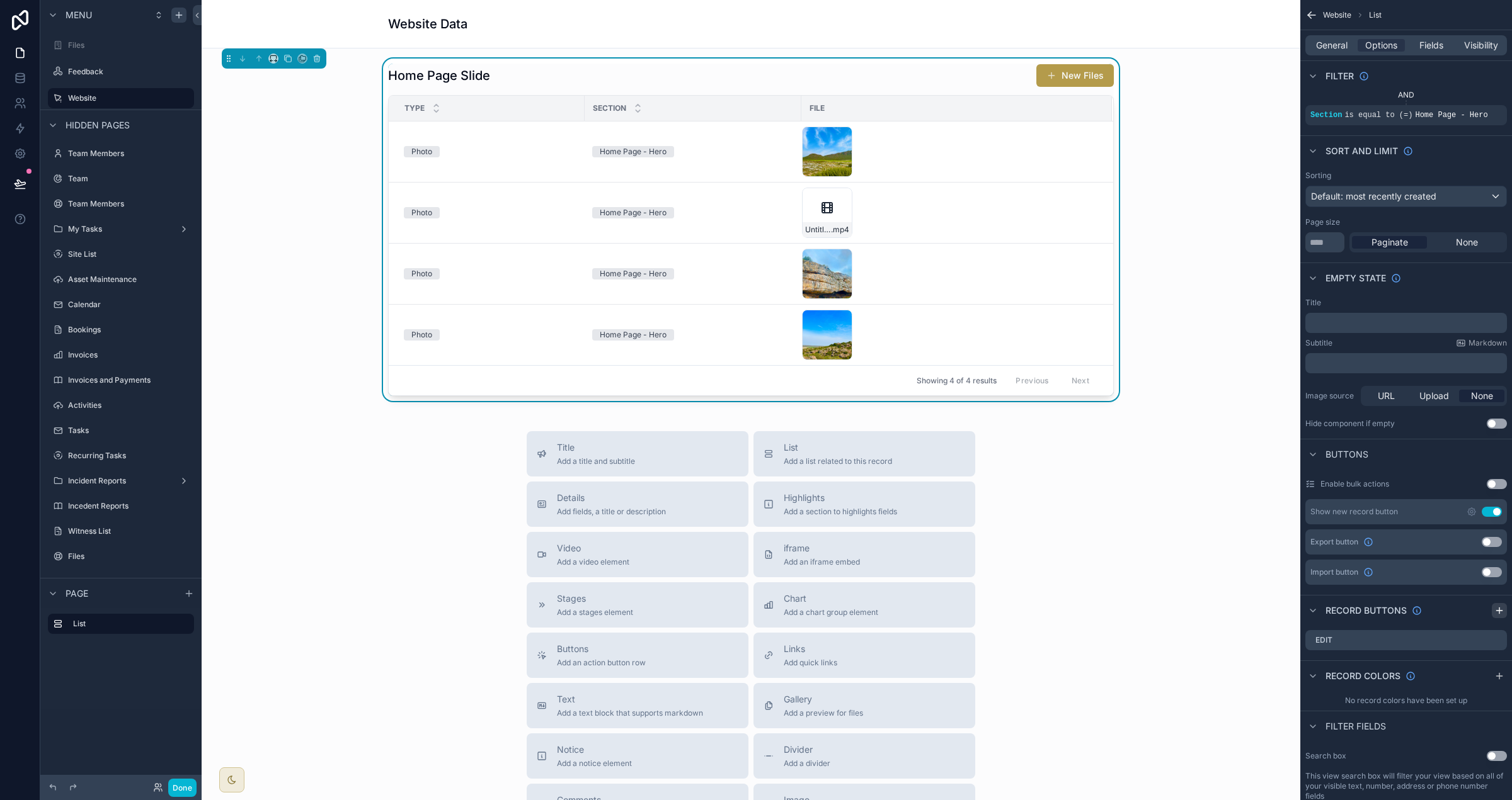
click at [945, 611] on icon "scrollable content" at bounding box center [1499, 611] width 6 height 0
click at [945, 666] on icon "scrollable content" at bounding box center [1497, 666] width 10 height 10
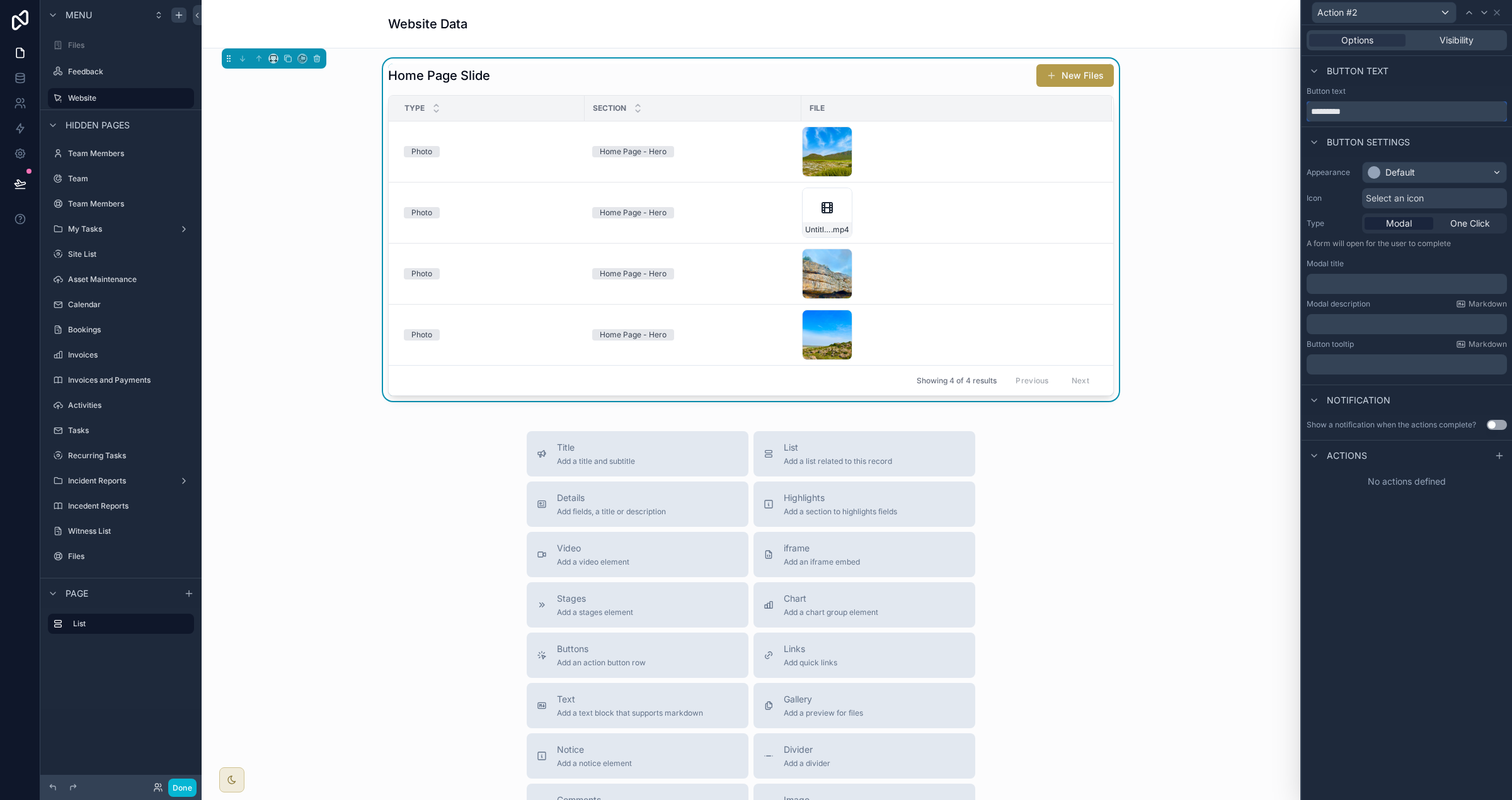
click at [945, 105] on div "Action #2 Options Visibility Button text Button text ********* Button settings …" at bounding box center [756, 400] width 1512 height 800
type input "******"
click at [945, 165] on div "Default" at bounding box center [1435, 172] width 144 height 20
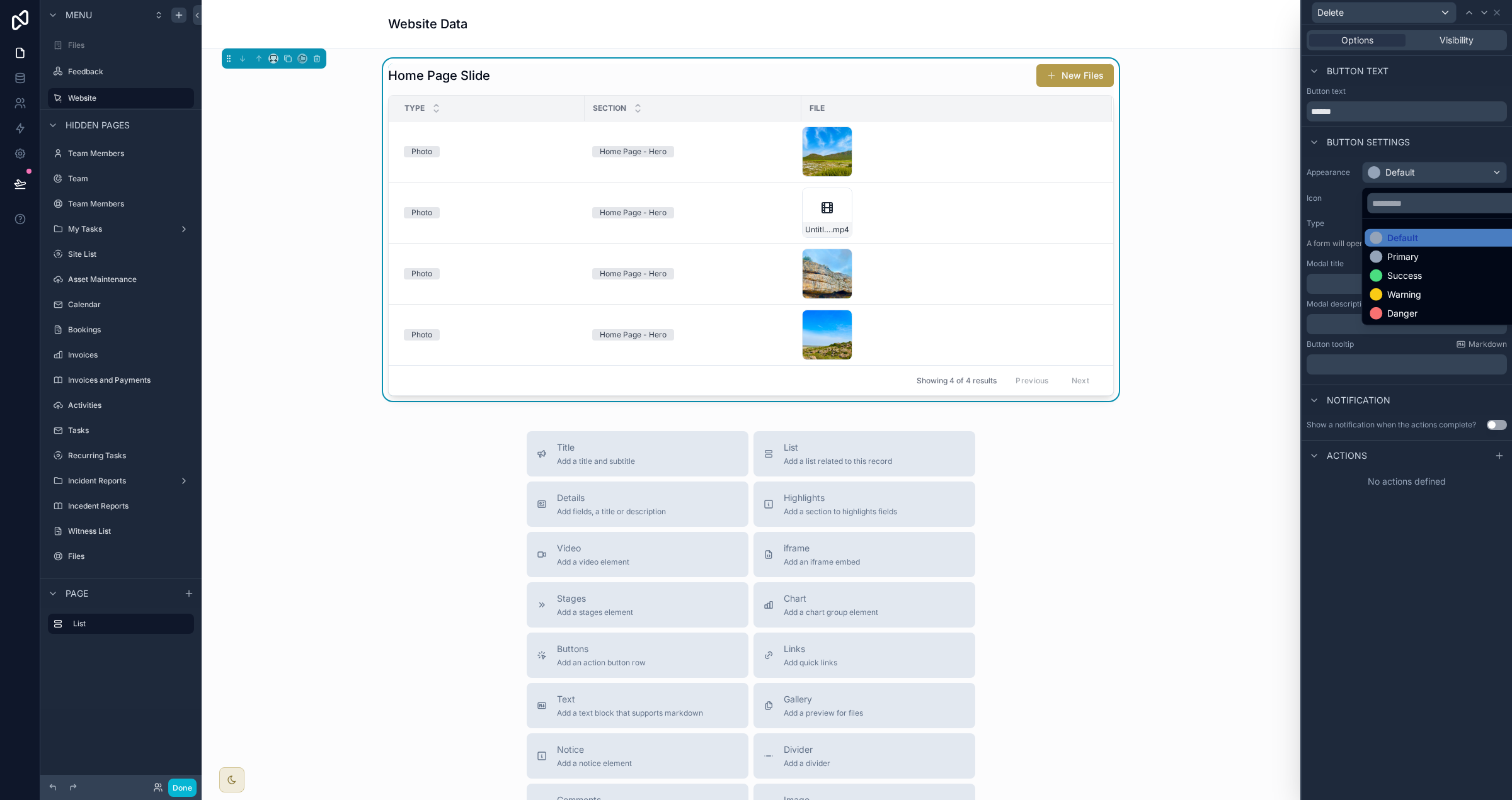
click at [945, 323] on ul "Default Primary Success Warning Danger" at bounding box center [1448, 271] width 173 height 105
click at [945, 315] on div "Danger" at bounding box center [1394, 313] width 48 height 13
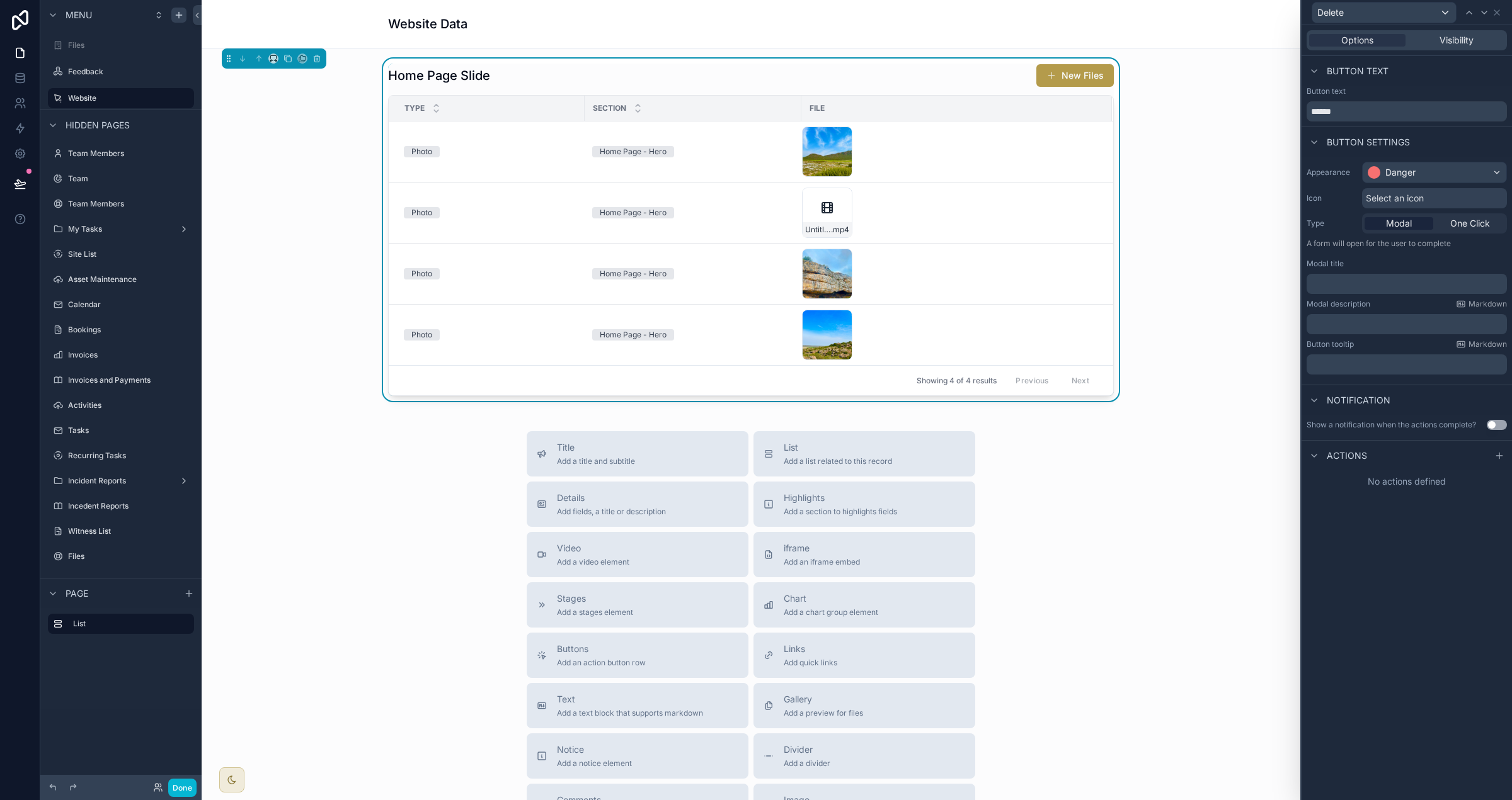
click at [945, 279] on p "﻿" at bounding box center [1408, 283] width 192 height 13
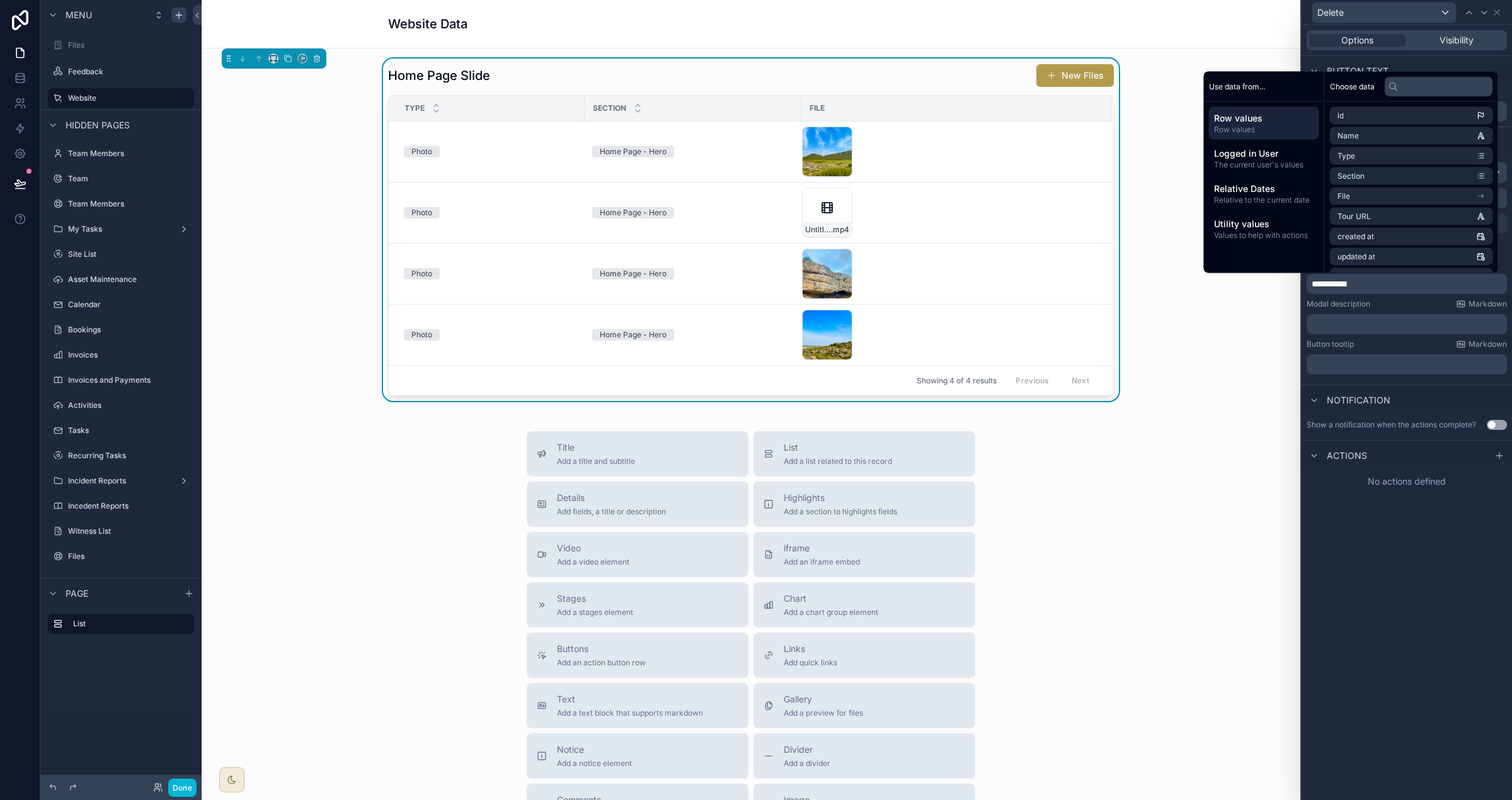
click at [945, 426] on button "Use setting" at bounding box center [1497, 425] width 20 height 10
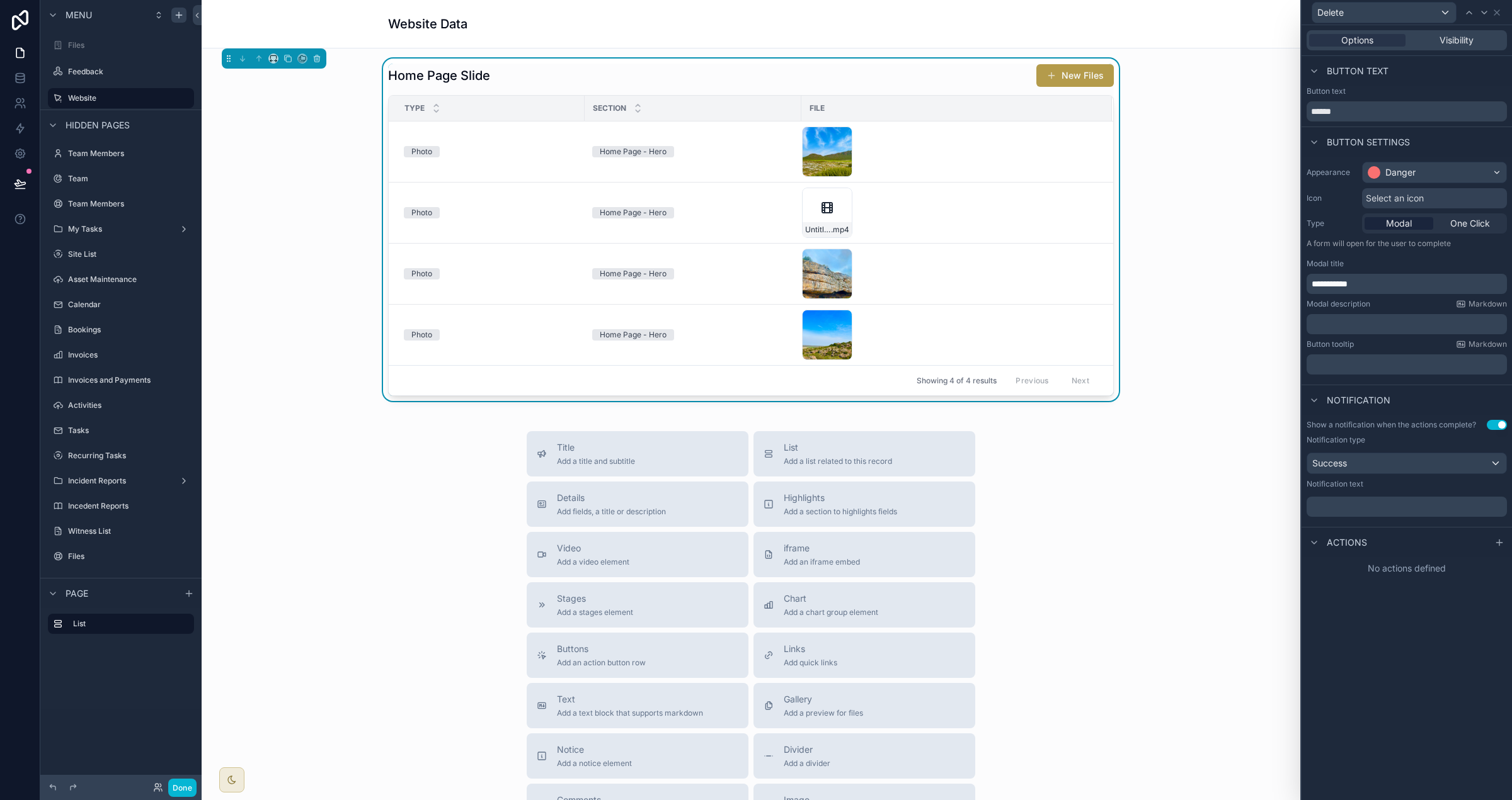
click at [945, 508] on p "﻿" at bounding box center [1408, 506] width 192 height 13
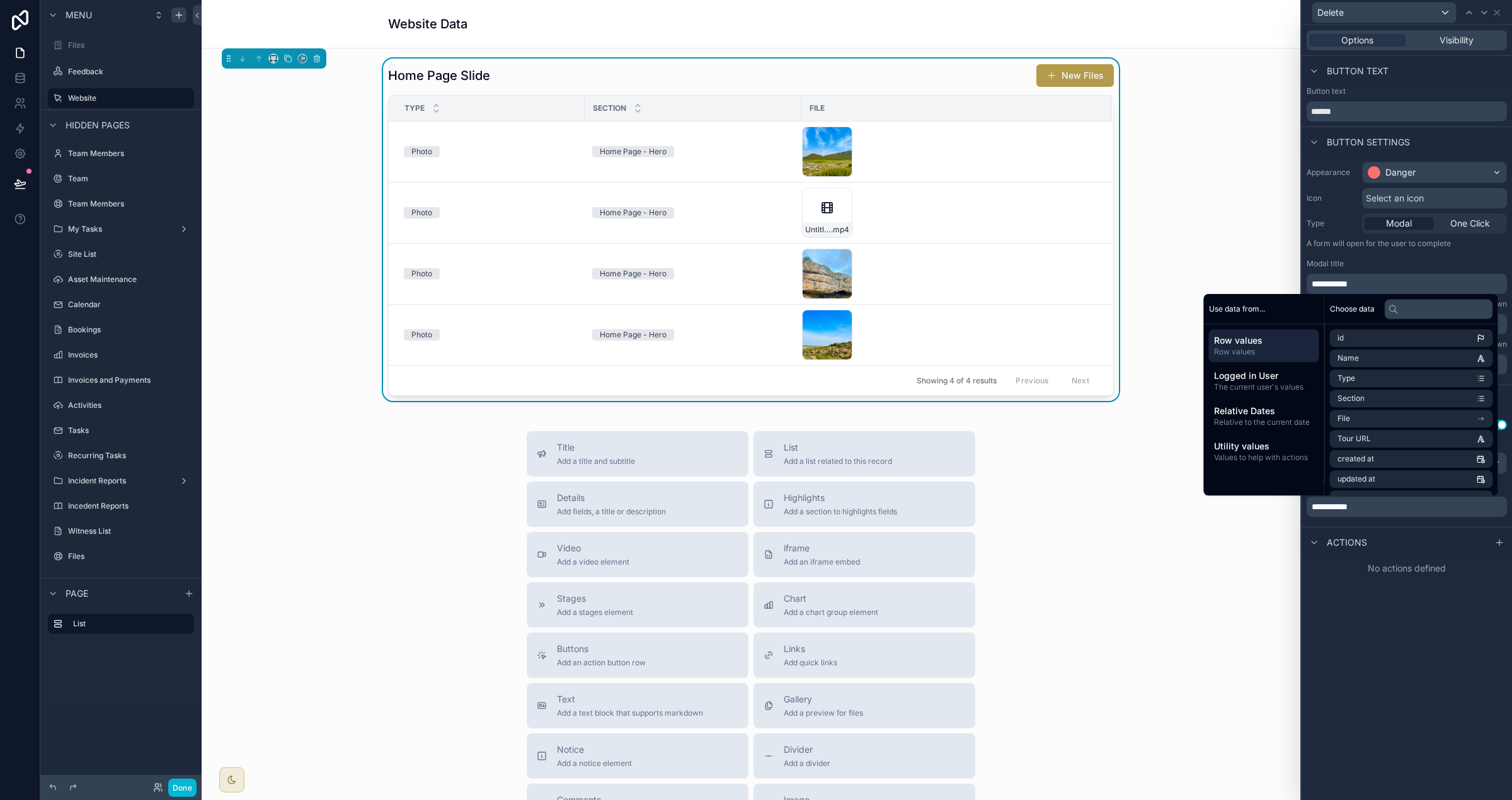
drag, startPoint x: 1340, startPoint y: 506, endPoint x: 1343, endPoint y: 526, distance: 20.2
click at [945, 507] on span "**********" at bounding box center [1329, 506] width 36 height 9
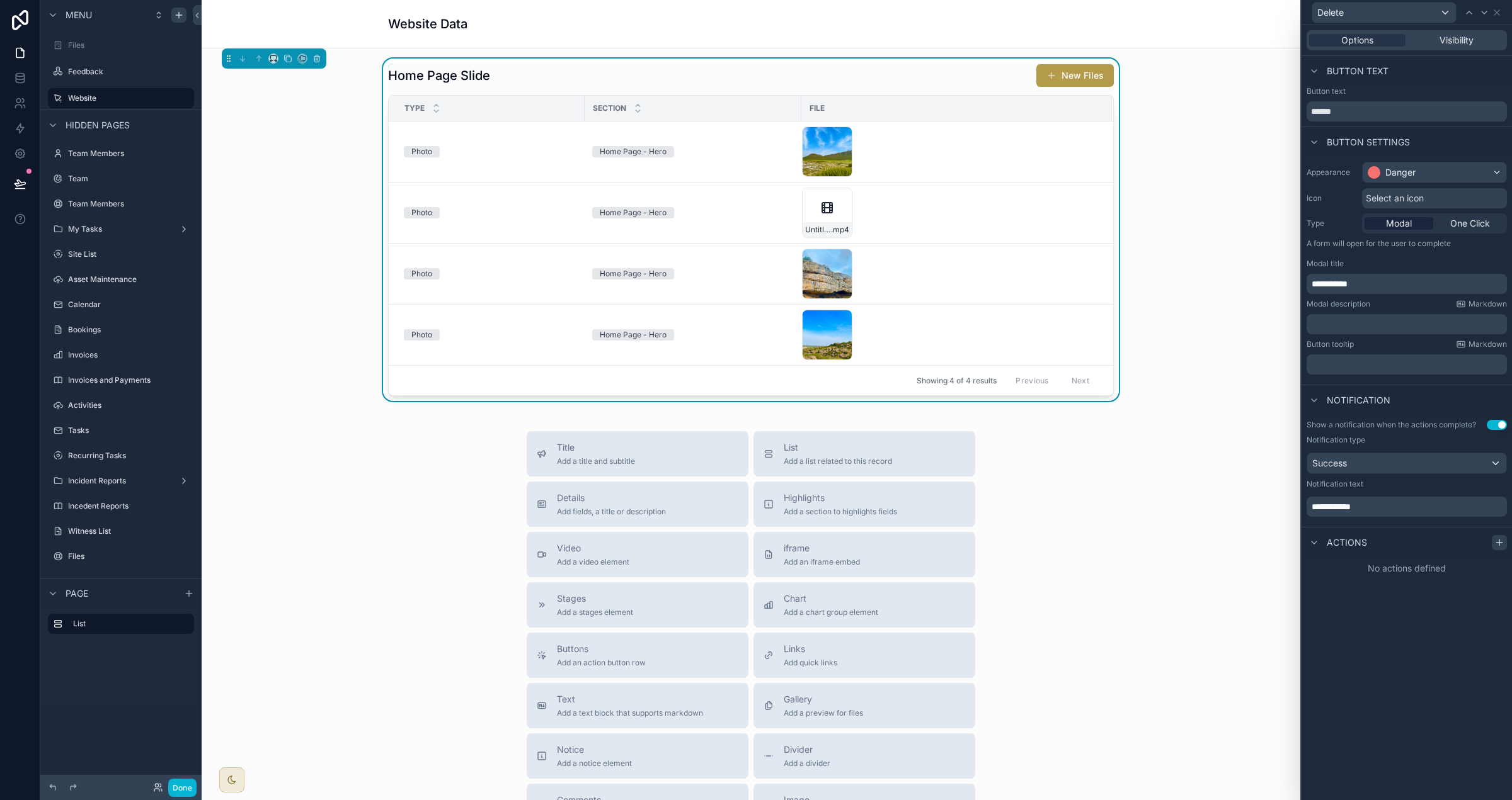
click at [945, 544] on icon at bounding box center [1499, 543] width 10 height 10
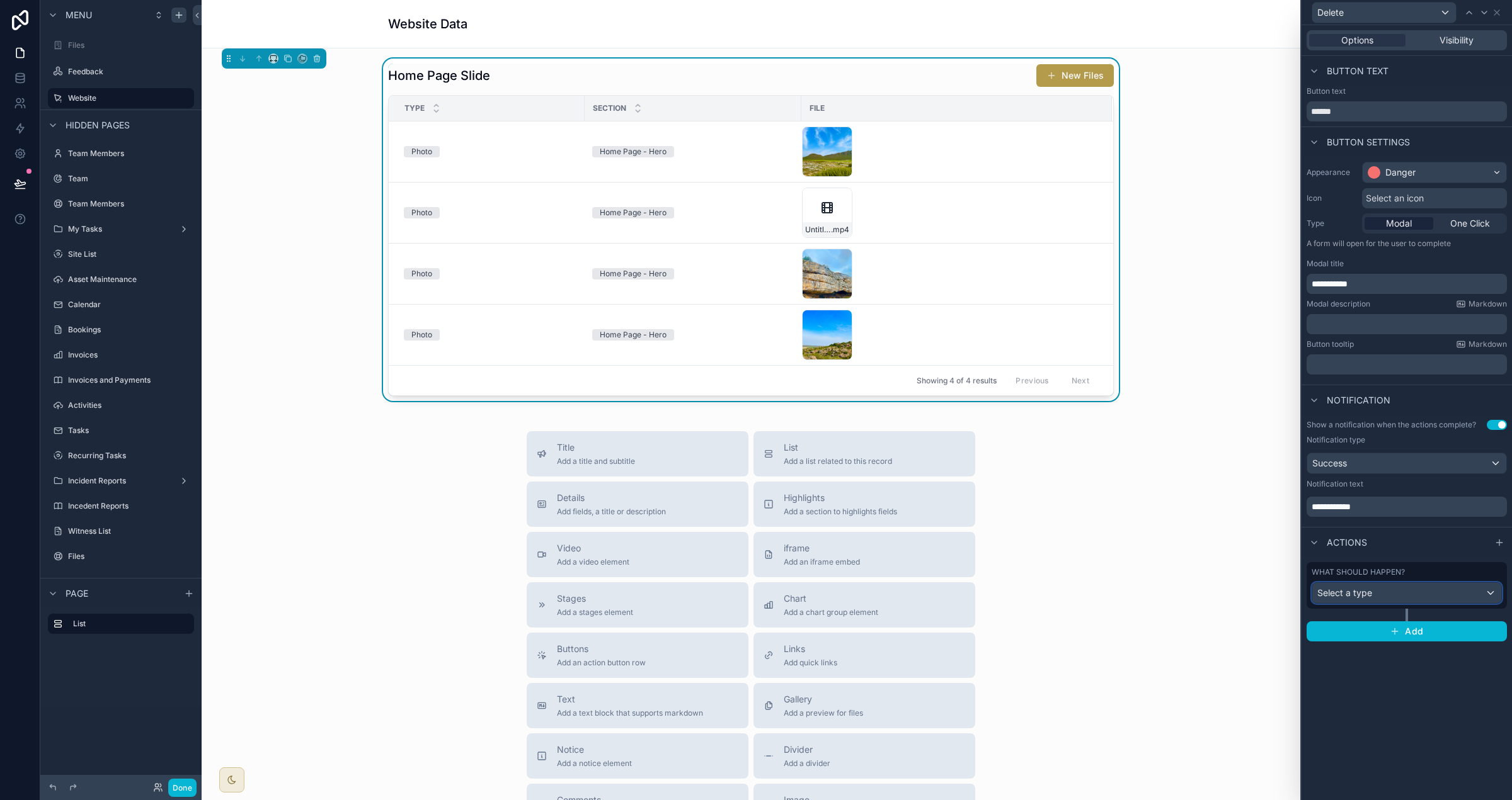
click at [945, 588] on div "Select a type" at bounding box center [1407, 592] width 189 height 20
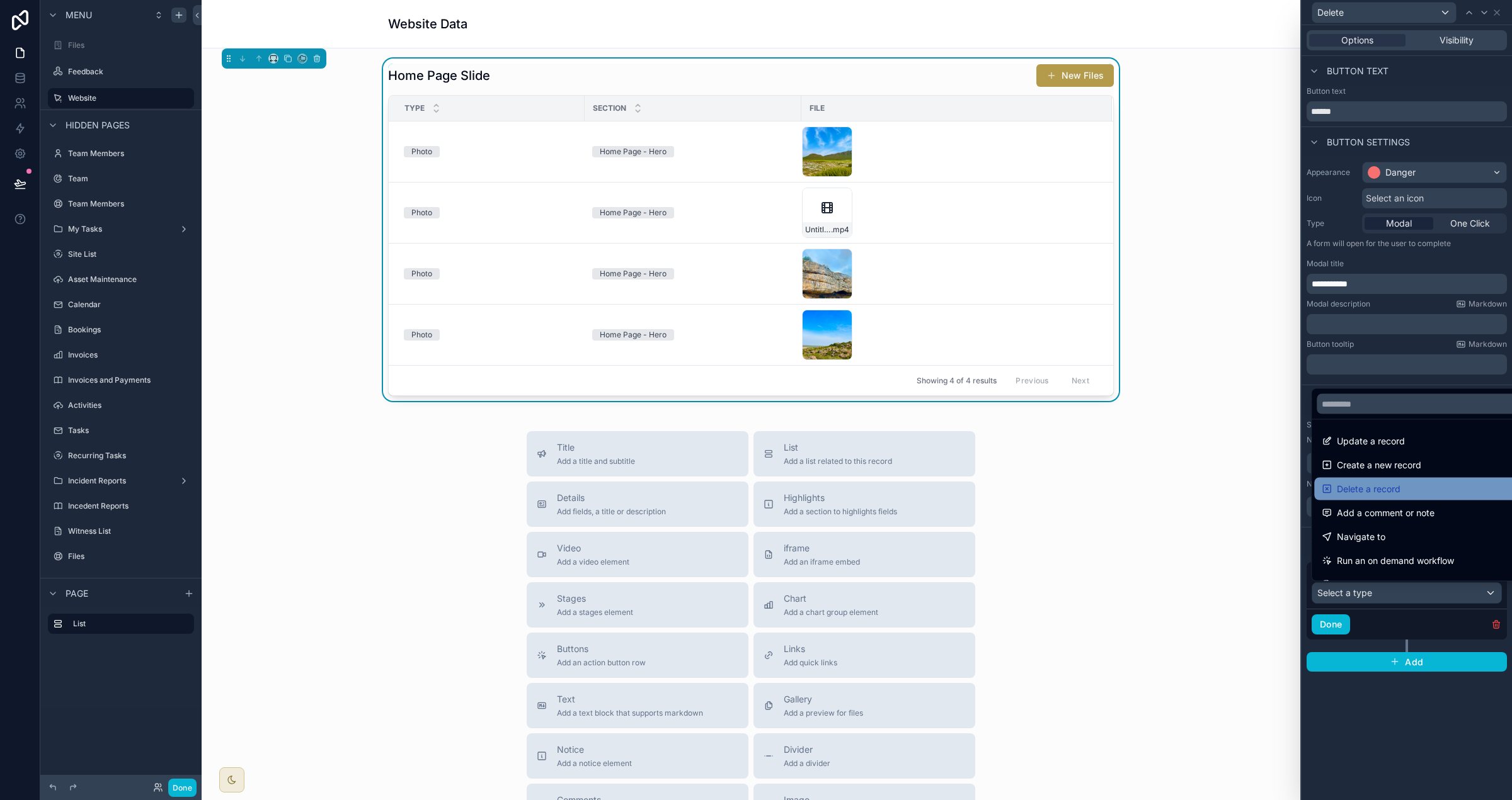
click at [945, 490] on div "Delete a record" at bounding box center [1420, 490] width 198 height 15
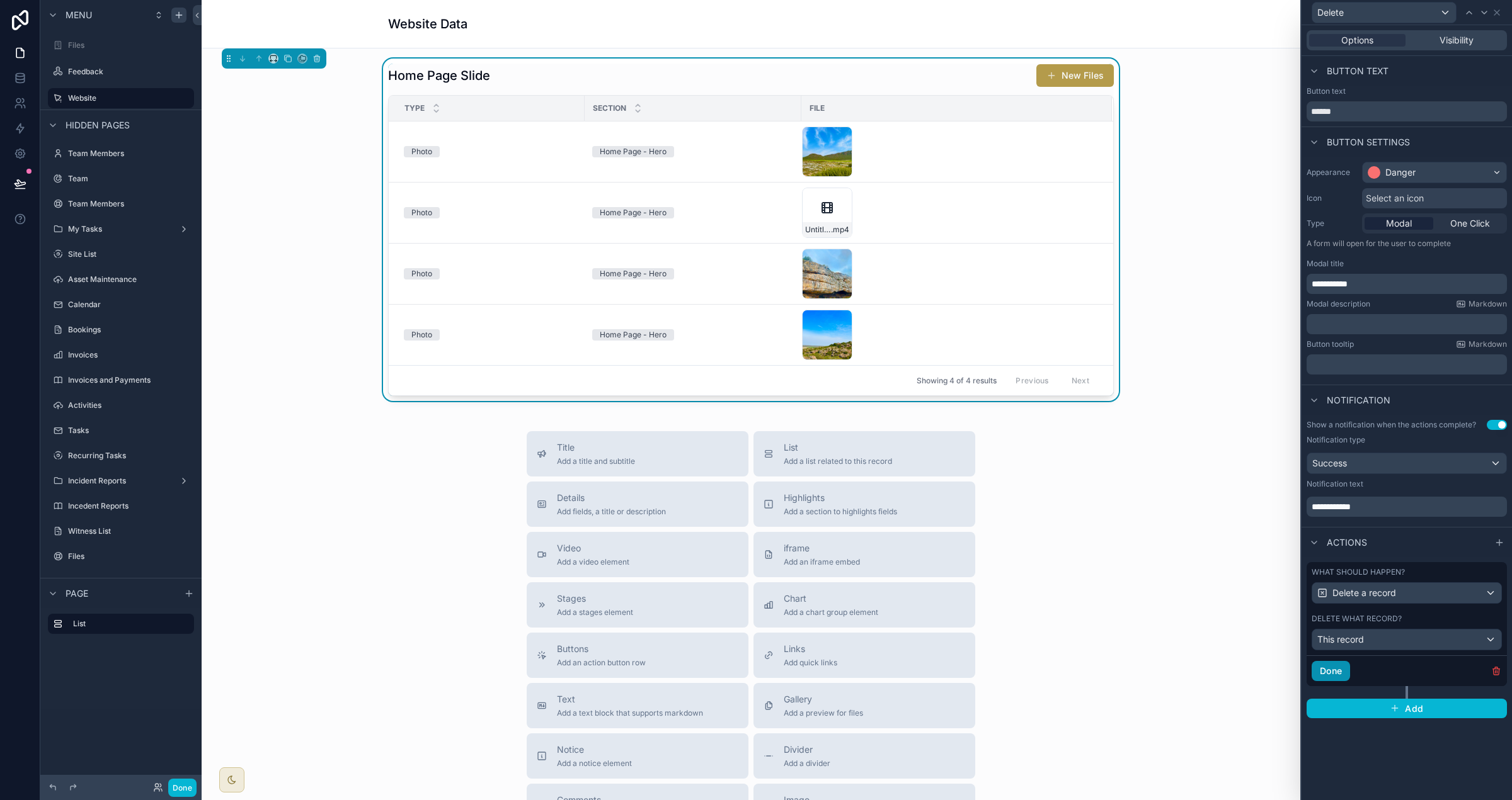
drag, startPoint x: 1338, startPoint y: 674, endPoint x: 1338, endPoint y: 666, distance: 8.0
click at [945, 674] on button "Done" at bounding box center [1331, 671] width 39 height 20
drag, startPoint x: 1496, startPoint y: 14, endPoint x: 1496, endPoint y: 20, distance: 6.0
click at [945, 14] on icon at bounding box center [1497, 12] width 5 height 5
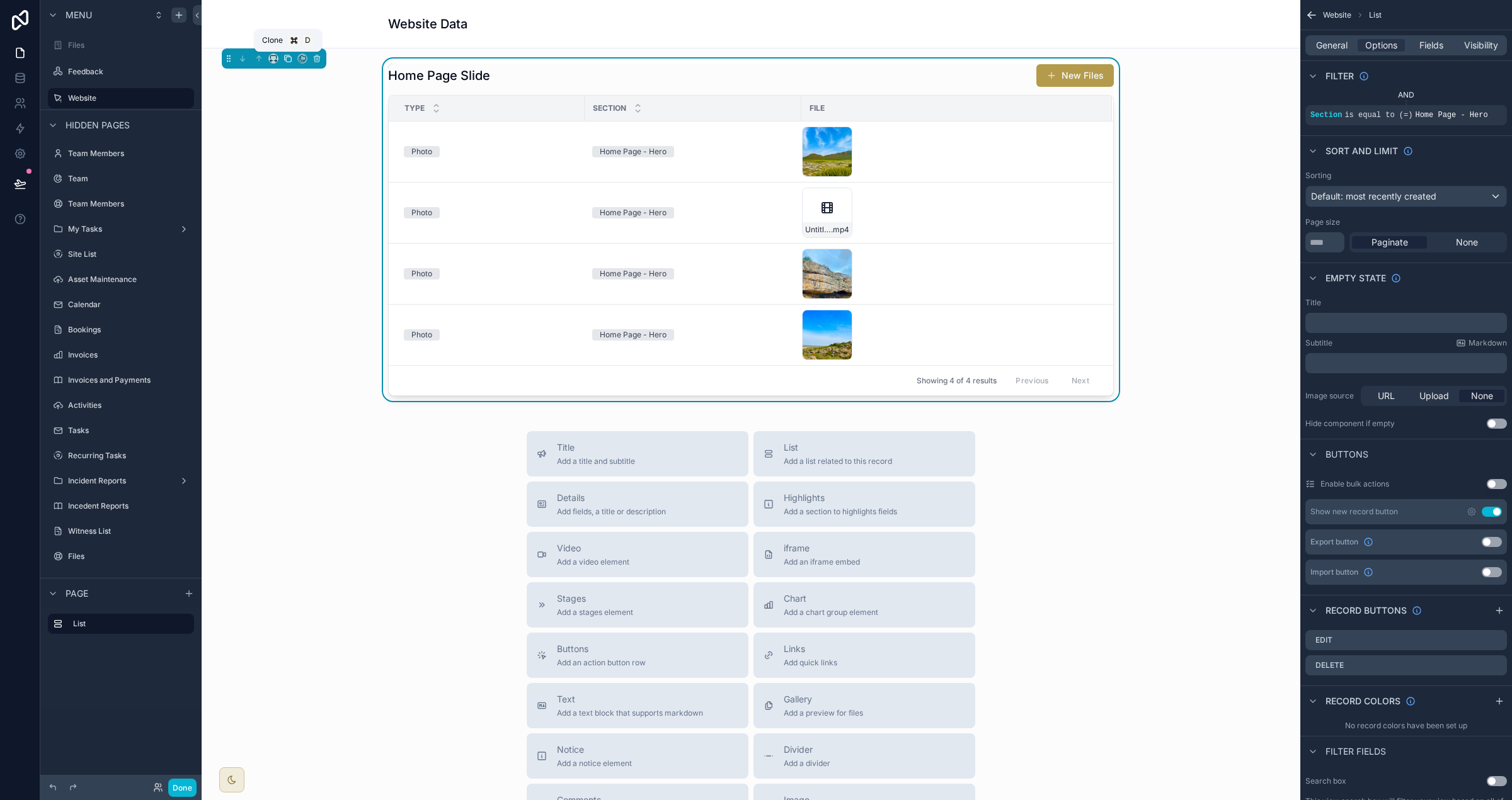
click at [287, 59] on icon "scrollable content" at bounding box center [287, 58] width 9 height 9
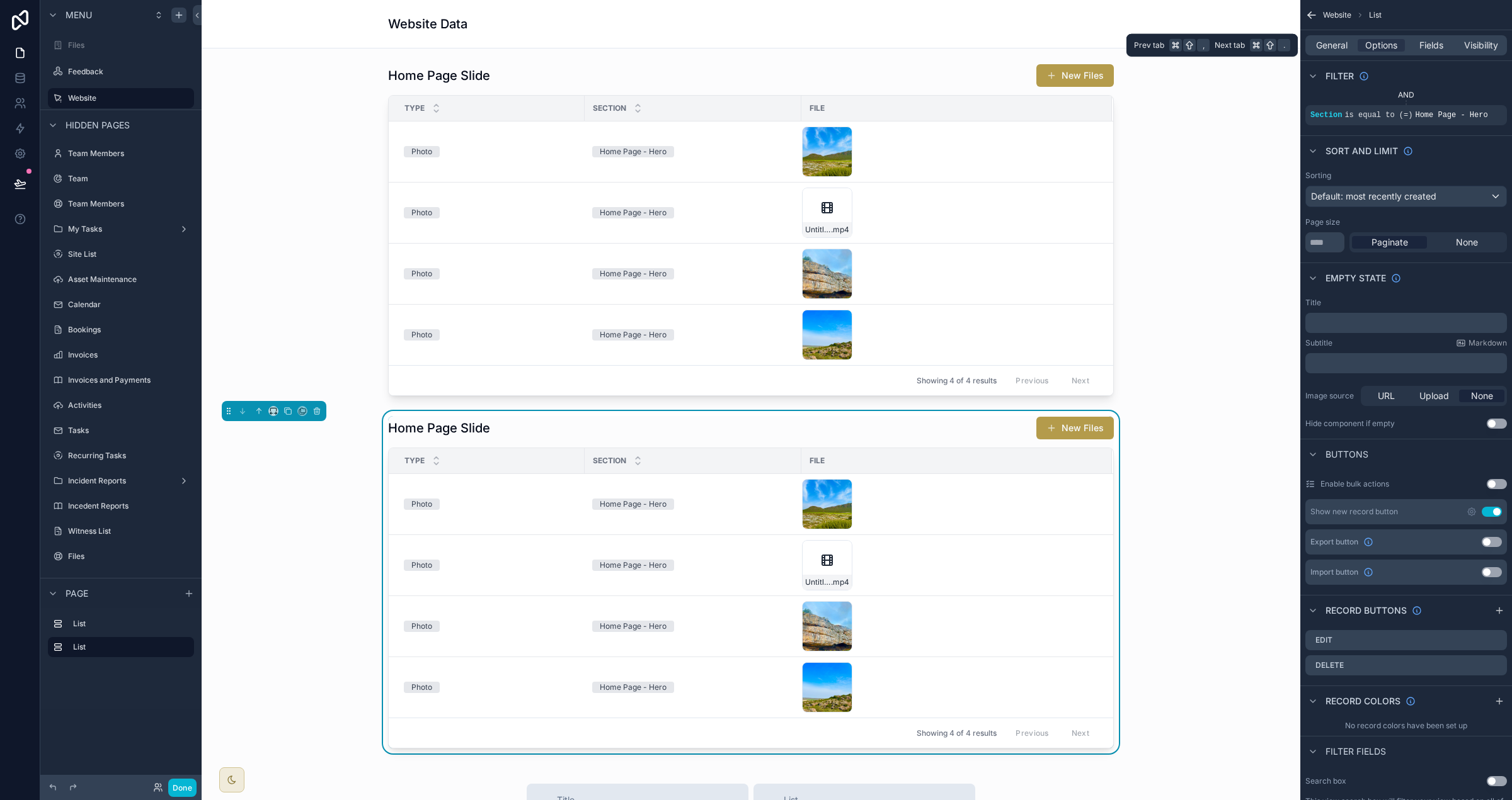
drag, startPoint x: 1327, startPoint y: 41, endPoint x: 1334, endPoint y: 59, distance: 19.3
click at [945, 42] on span "General" at bounding box center [1331, 44] width 32 height 13
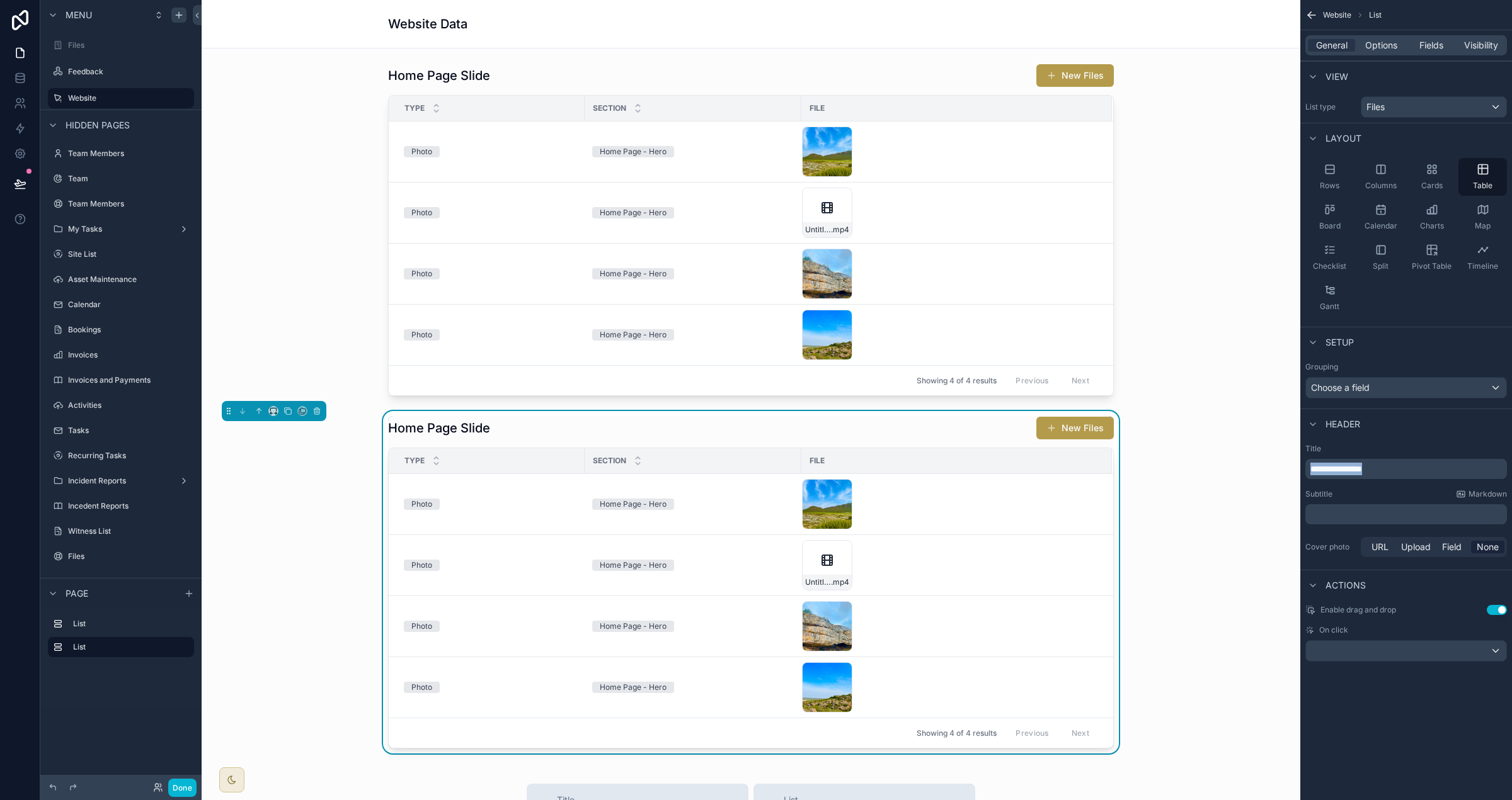
drag, startPoint x: 1245, startPoint y: 470, endPoint x: 1229, endPoint y: 470, distance: 16.0
click at [945, 470] on div "Files Feedback Website Team Members Team Team Members My Tasks Site List Asset …" at bounding box center [858, 400] width 1311 height 800
click at [945, 15] on icon "scrollable content" at bounding box center [1311, 14] width 13 height 13
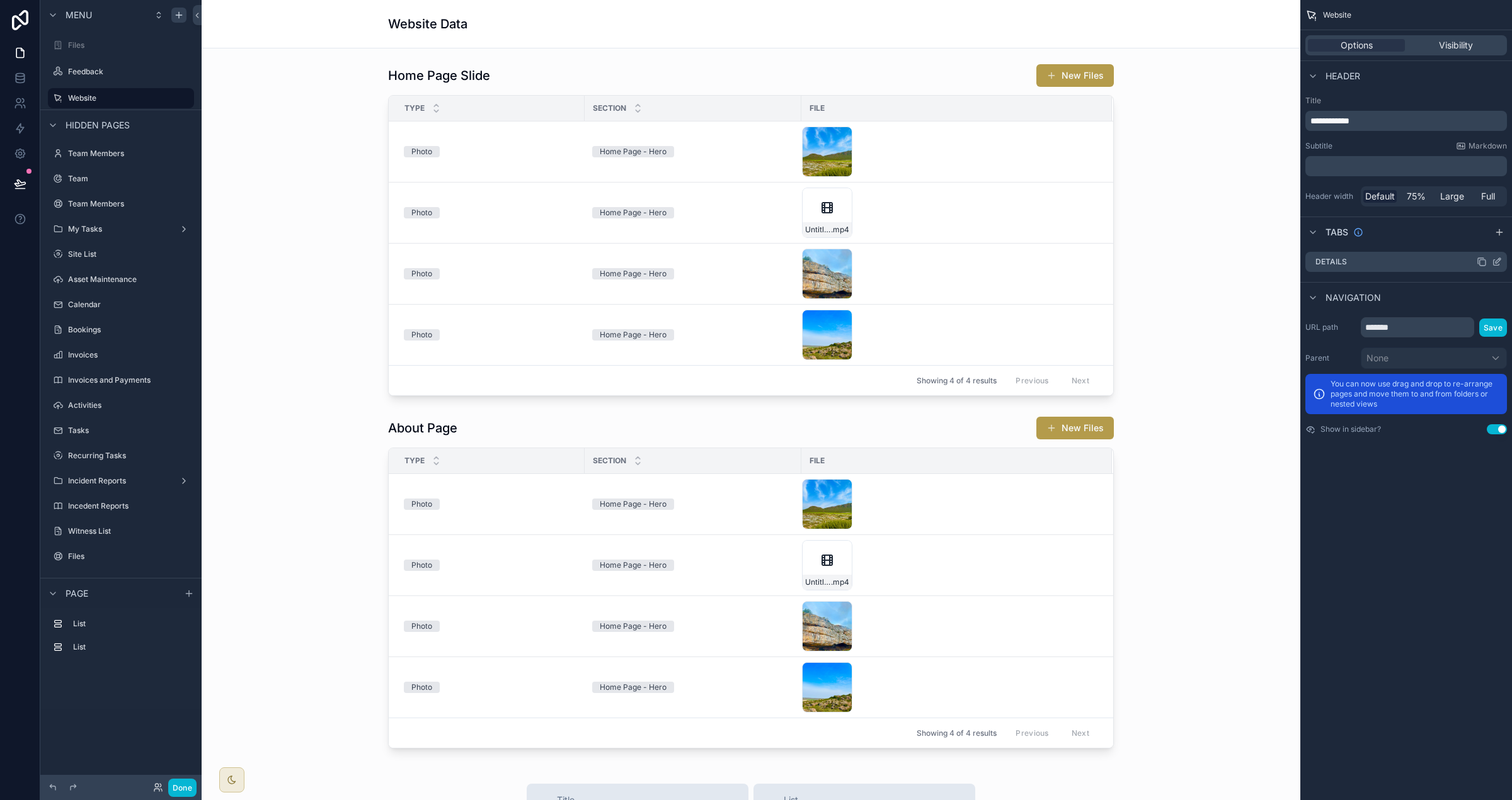
click at [945, 257] on div "scrollable content" at bounding box center [1490, 262] width 25 height 10
click at [945, 264] on icon "scrollable content" at bounding box center [1497, 263] width 6 height 6
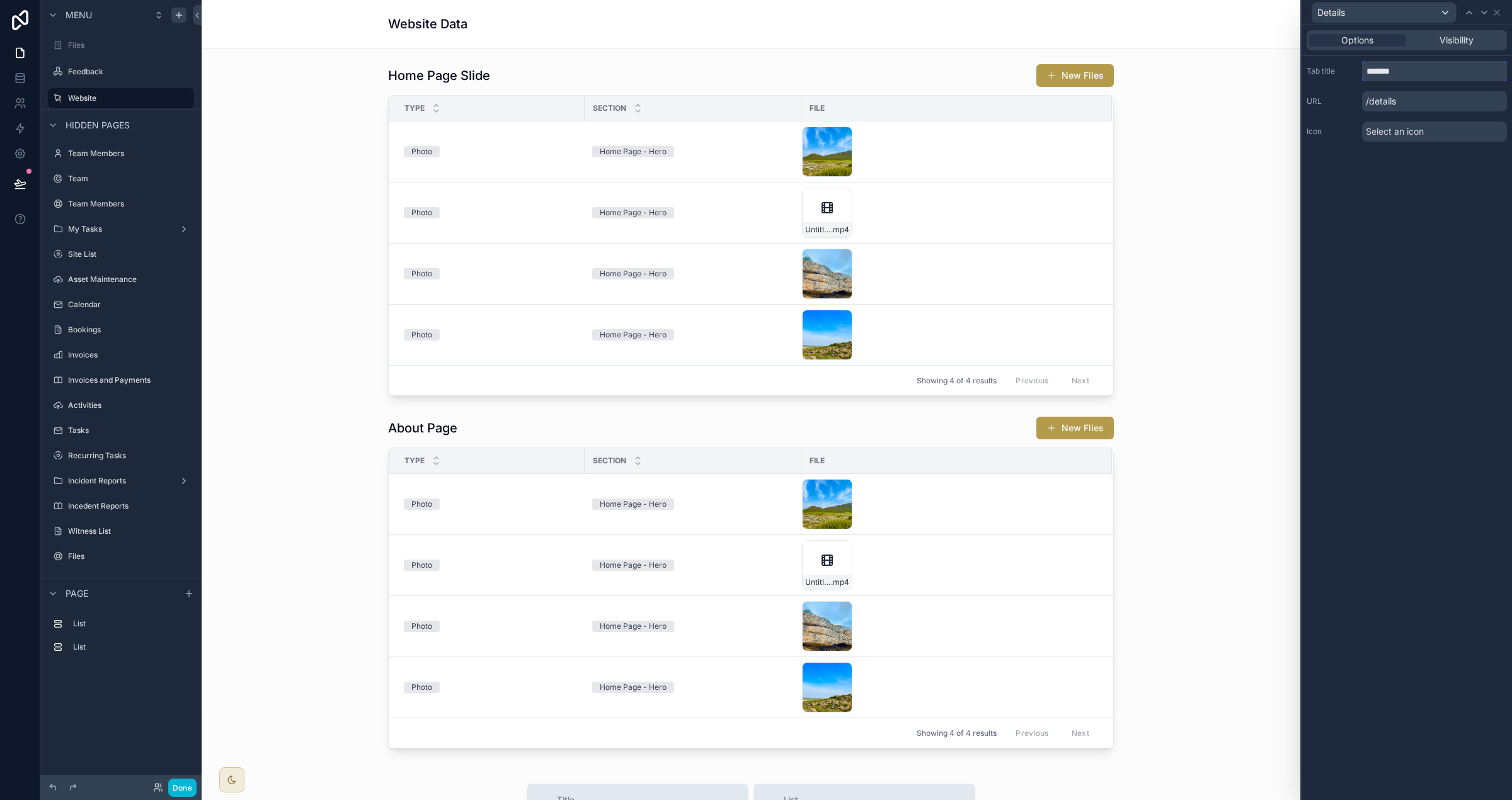
drag, startPoint x: 1417, startPoint y: 72, endPoint x: 1204, endPoint y: 41, distance: 215.2
click at [945, 41] on div "Details Options Visibility Tab title ******* URL /details Icon Select an icon M…" at bounding box center [756, 400] width 1512 height 800
type input "*********"
click at [945, 14] on icon at bounding box center [1497, 13] width 10 height 10
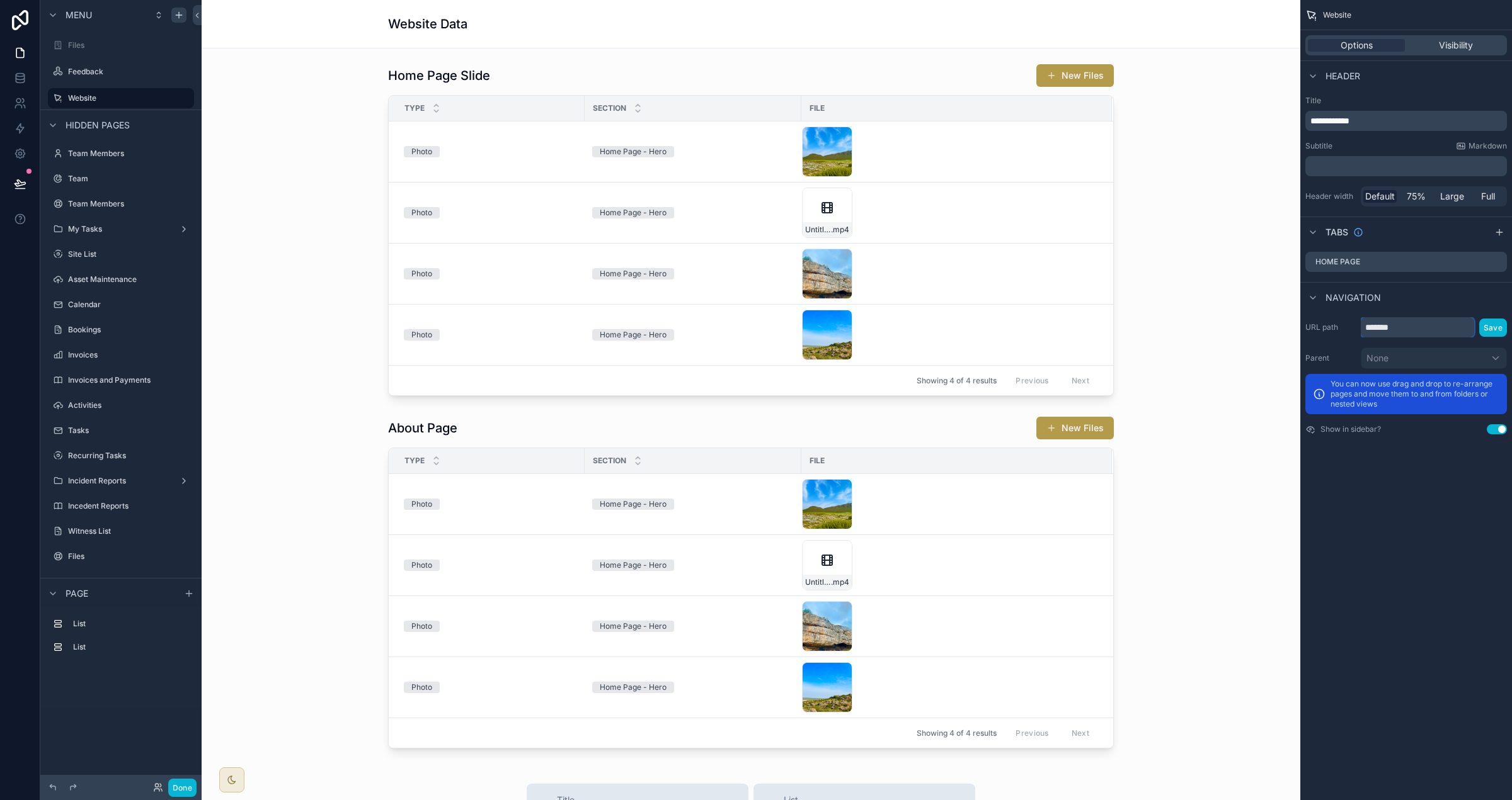
drag, startPoint x: 1336, startPoint y: 323, endPoint x: 1314, endPoint y: 323, distance: 22.0
click at [945, 323] on div "URL path ******* Save" at bounding box center [1406, 327] width 202 height 20
type input "*******"
click at [945, 323] on button "Save" at bounding box center [1493, 328] width 28 height 18
click at [945, 225] on div "scrollable content" at bounding box center [1499, 233] width 15 height 15
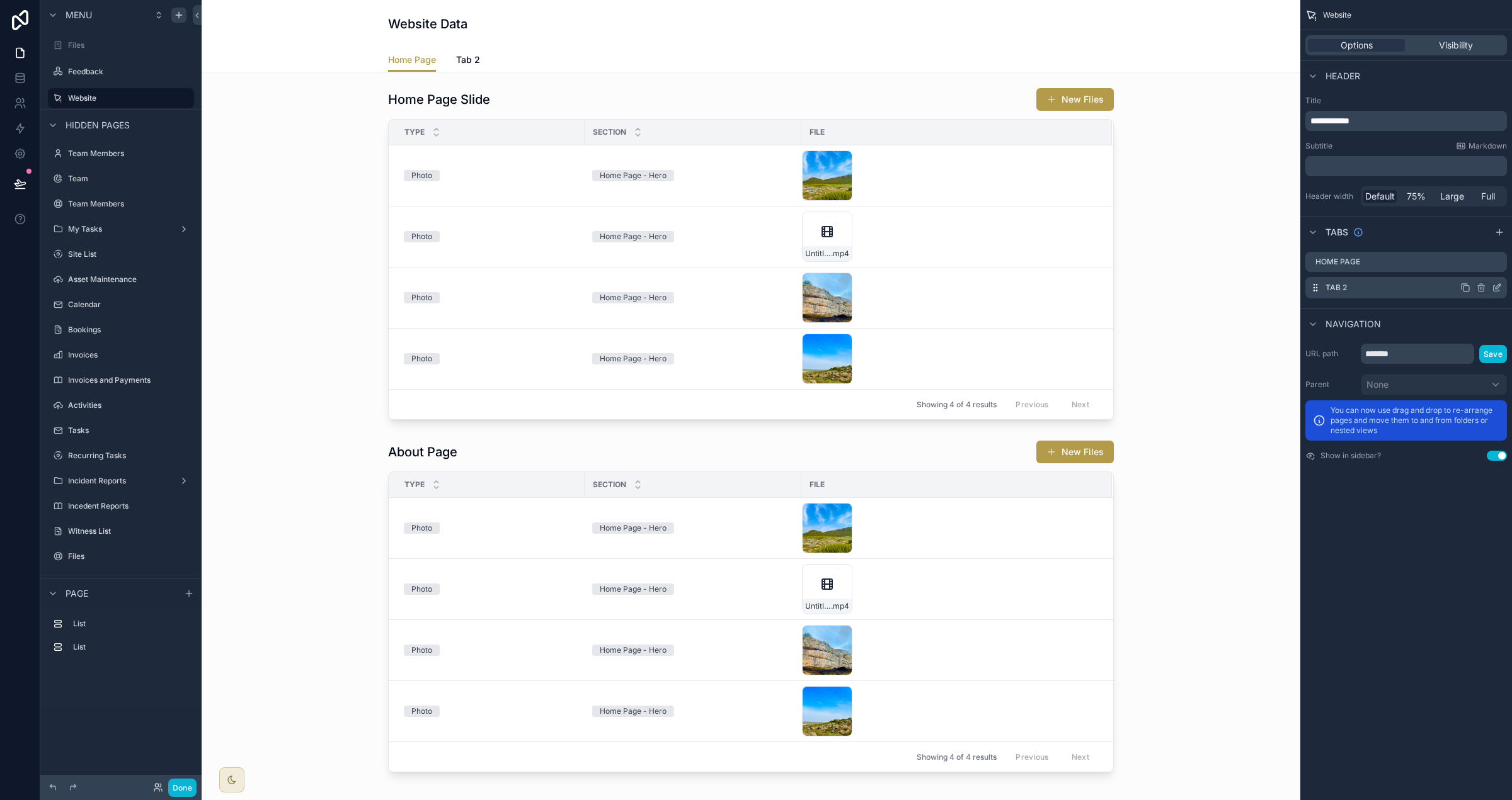
drag, startPoint x: 1500, startPoint y: 287, endPoint x: 1497, endPoint y: 277, distance: 10.4
click at [945, 287] on icon "scrollable content" at bounding box center [1497, 288] width 10 height 10
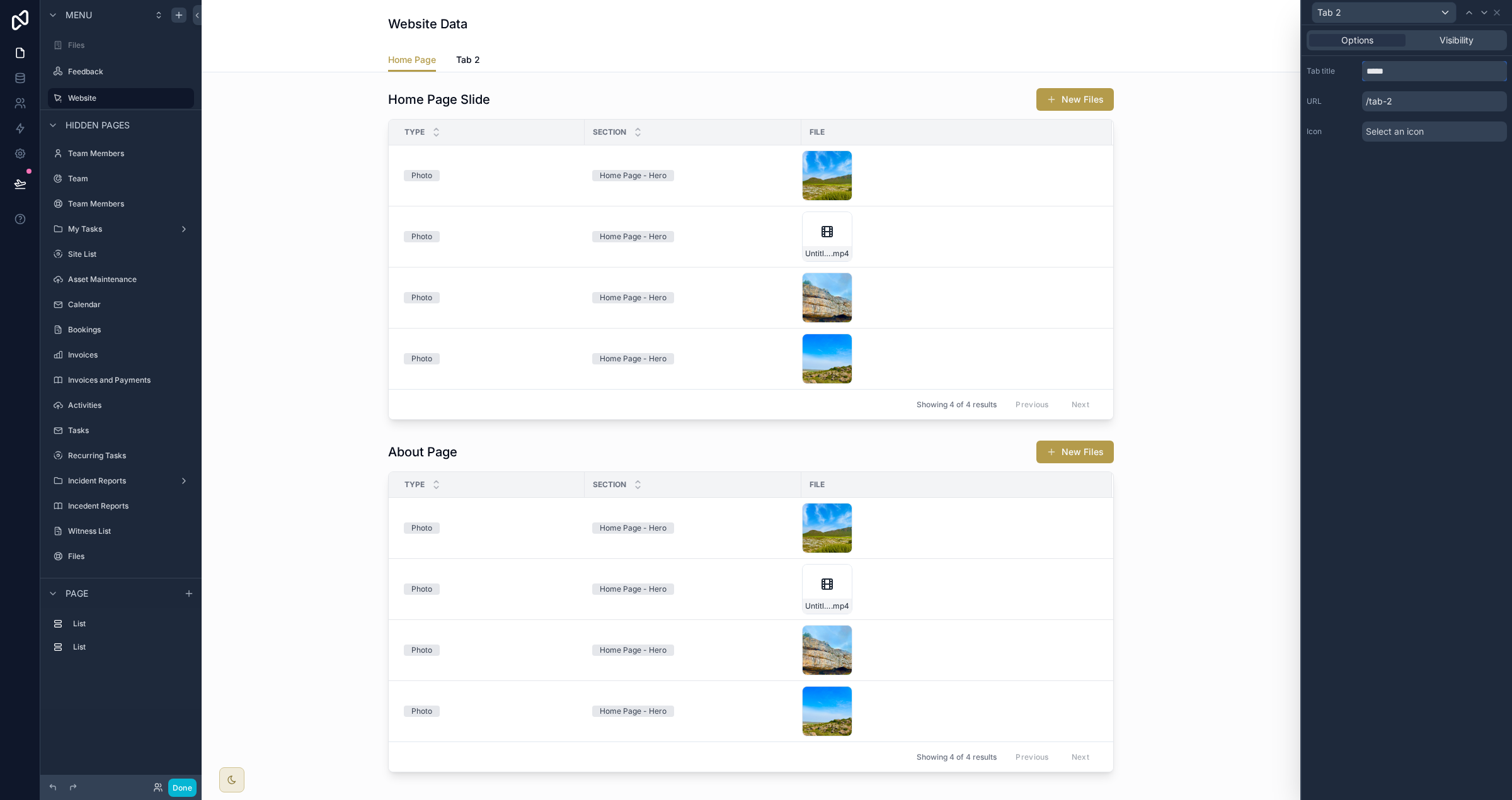
drag, startPoint x: 1403, startPoint y: 71, endPoint x: 1280, endPoint y: 57, distance: 123.8
click at [945, 57] on div "Tab 2 Options Visibility Tab title ***** URL /tab-2 Icon Select an icon Menu Fi…" at bounding box center [756, 400] width 1512 height 800
type input "*****"
click at [945, 12] on icon at bounding box center [1497, 12] width 5 height 5
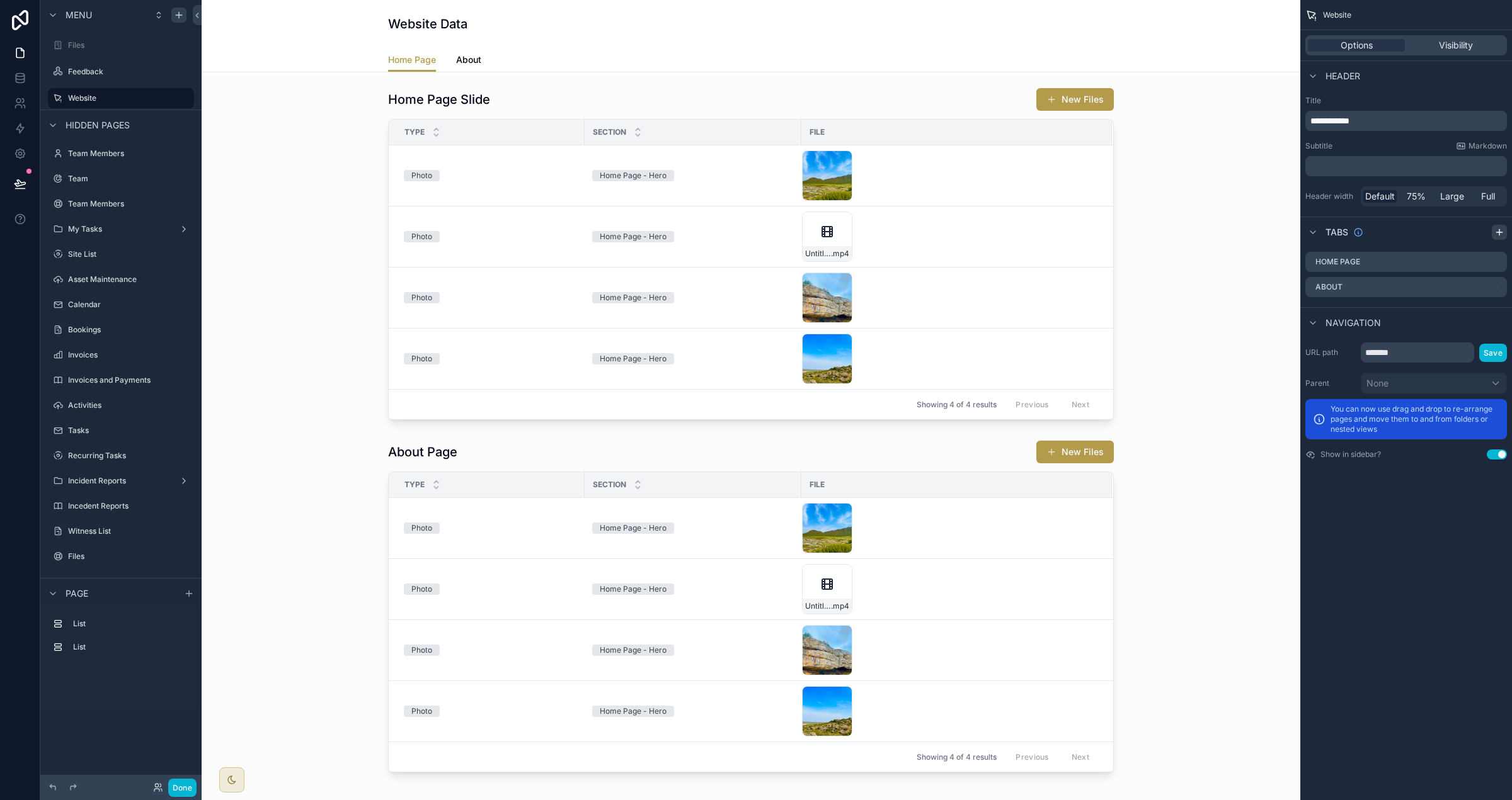
drag, startPoint x: 1498, startPoint y: 225, endPoint x: 1504, endPoint y: 235, distance: 11.7
click at [945, 225] on div "scrollable content" at bounding box center [1499, 233] width 15 height 15
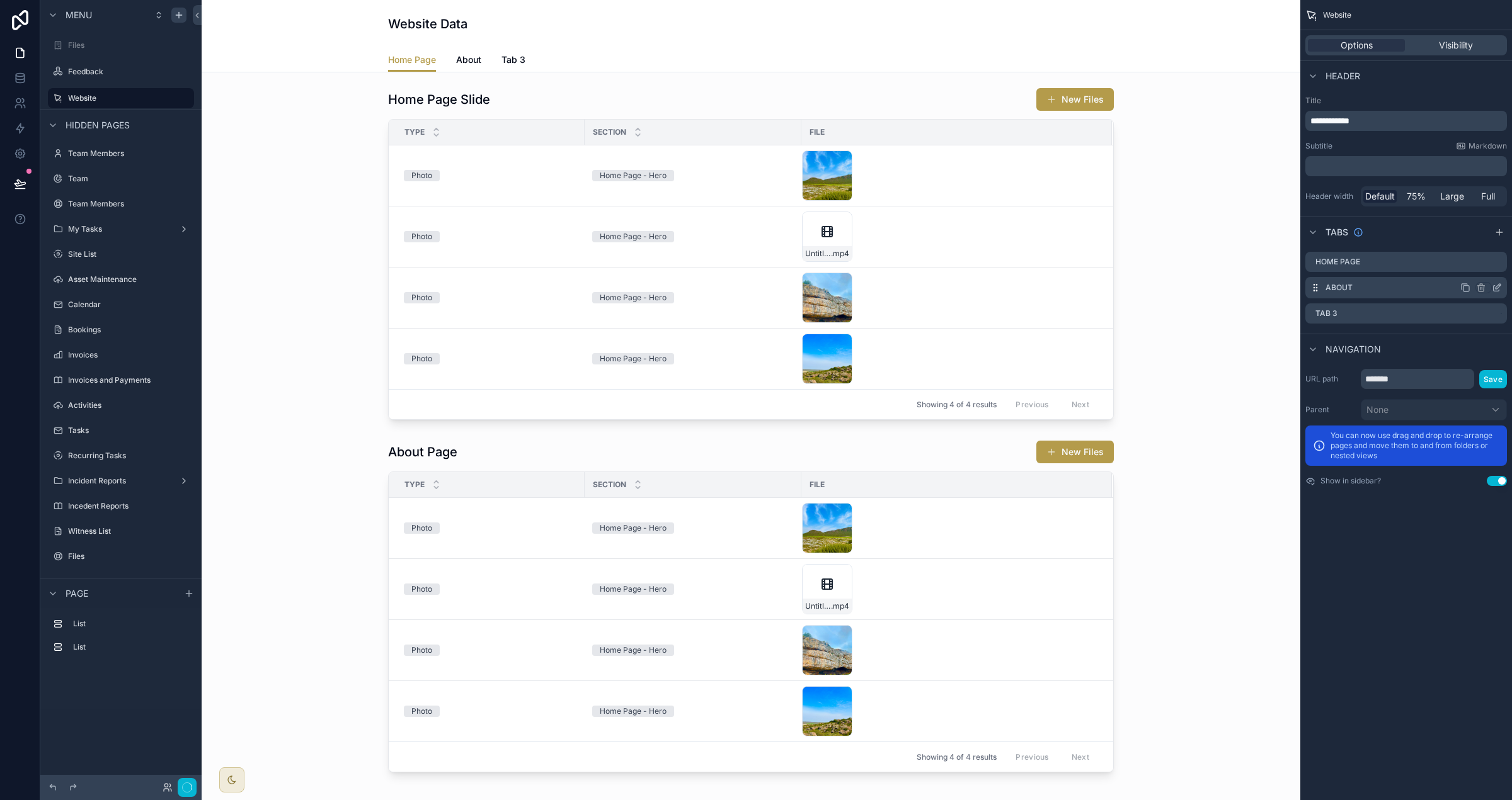
drag, startPoint x: 1498, startPoint y: 229, endPoint x: 1496, endPoint y: 278, distance: 49.0
click at [945, 230] on icon "scrollable content" at bounding box center [1499, 232] width 10 height 10
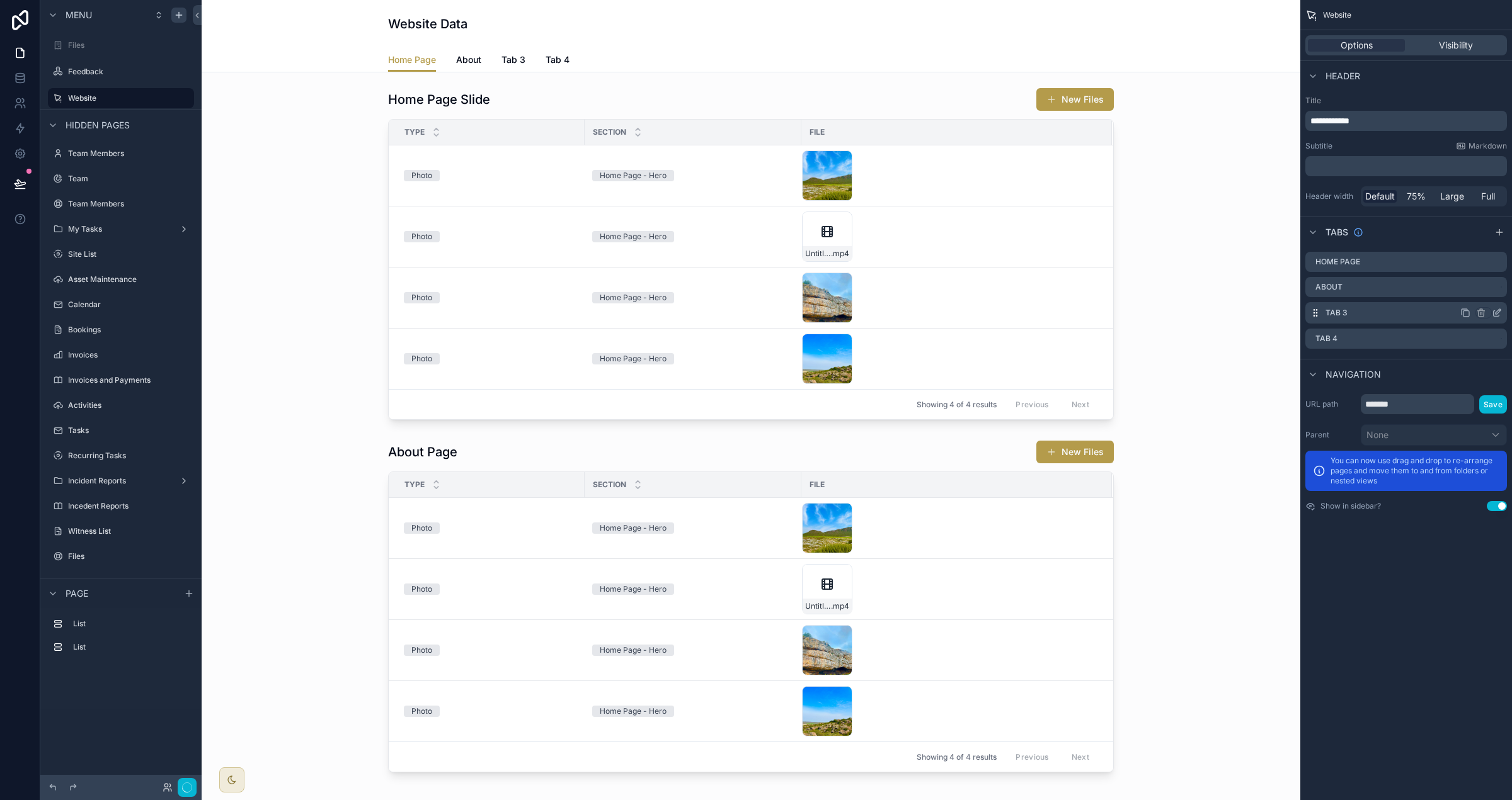
click at [945, 308] on icon "scrollable content" at bounding box center [1497, 313] width 10 height 10
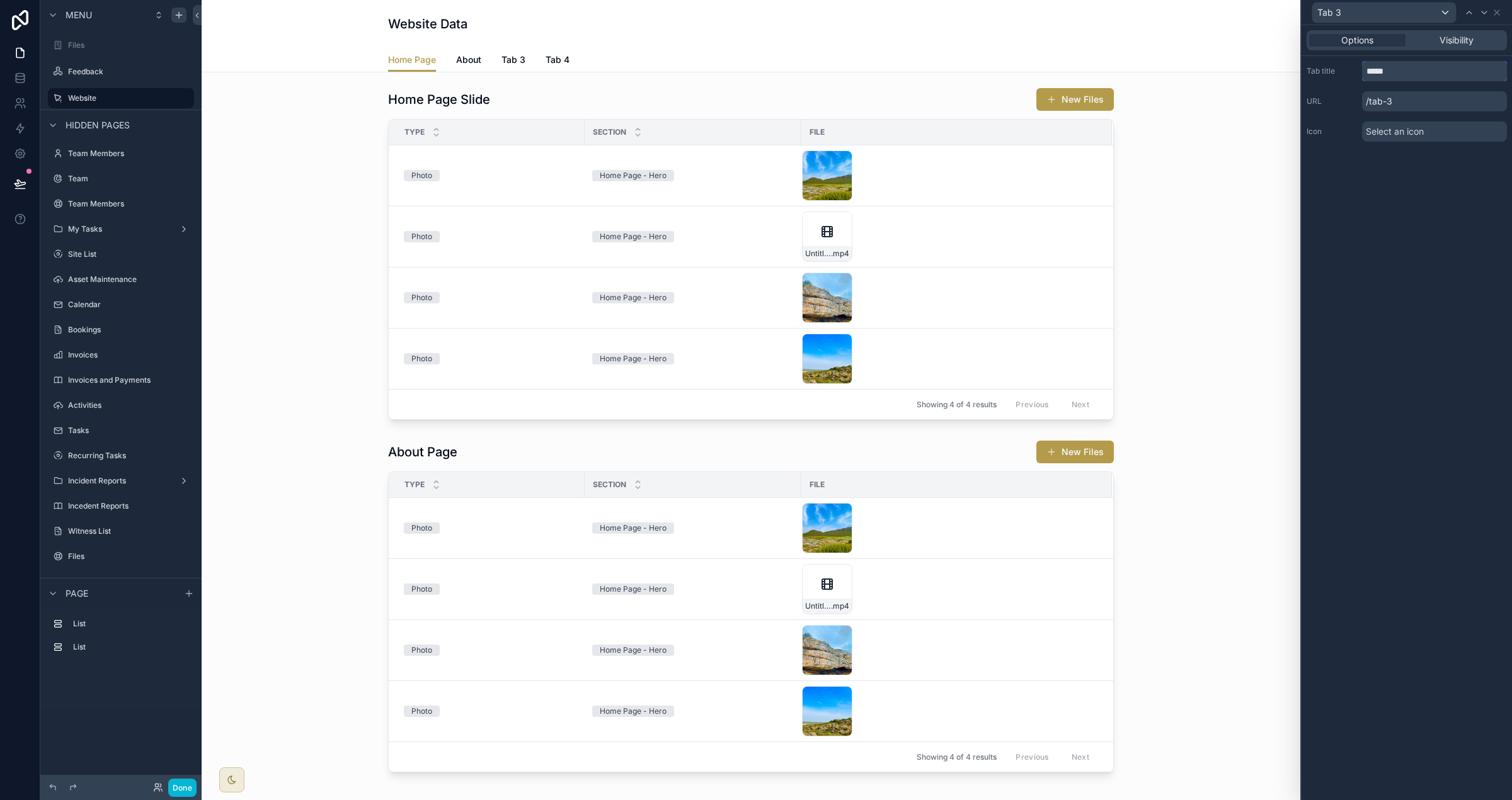
drag, startPoint x: 1401, startPoint y: 73, endPoint x: 1288, endPoint y: 63, distance: 113.4
click at [945, 63] on div "Tab 3 Options Visibility Tab title ***** URL /tab-3 Icon Select an icon Menu Fi…" at bounding box center [756, 400] width 1512 height 800
type input "**********"
click at [945, 14] on icon at bounding box center [1497, 13] width 10 height 10
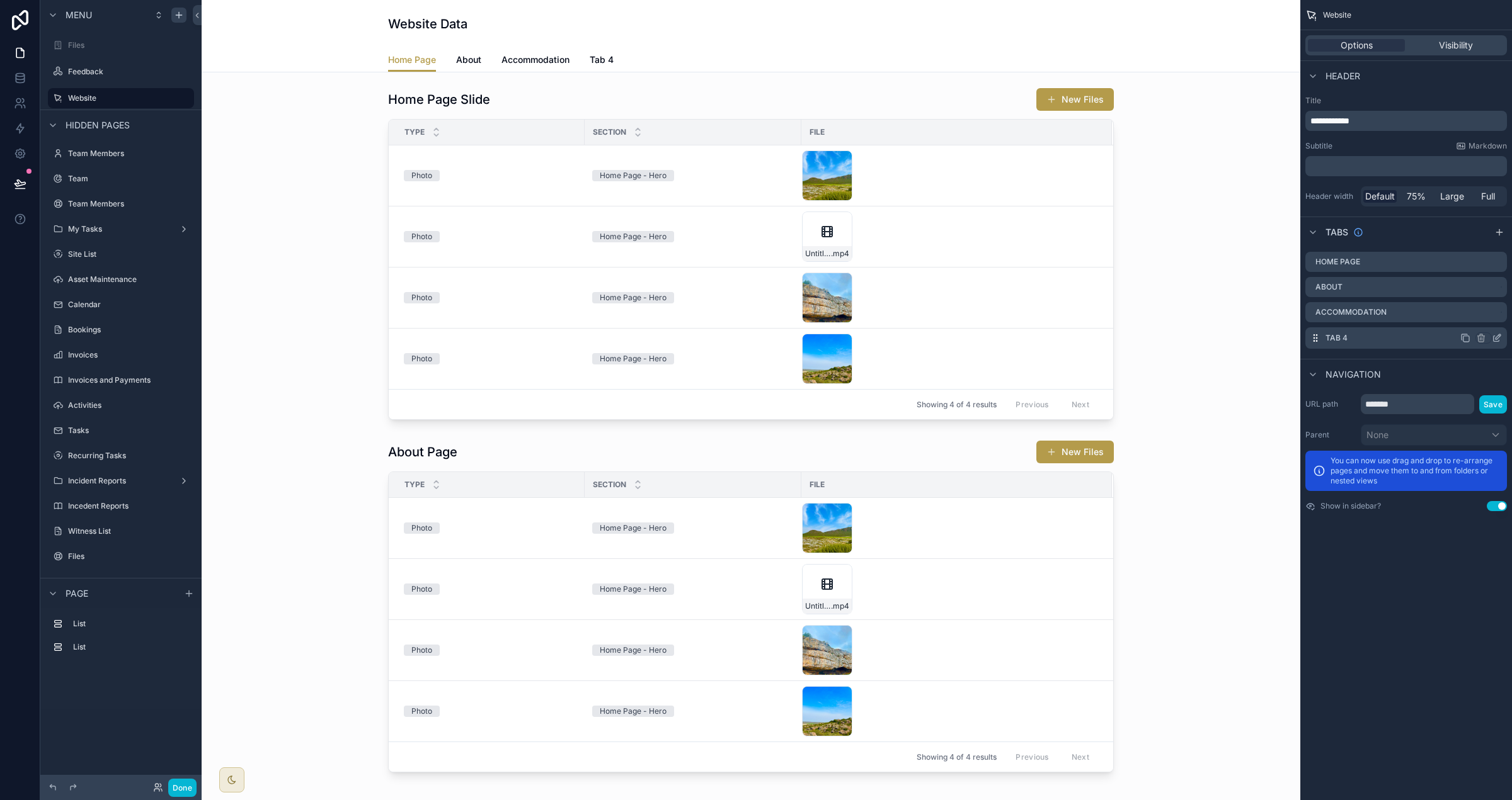
click at [945, 337] on icon "scrollable content" at bounding box center [1497, 338] width 10 height 10
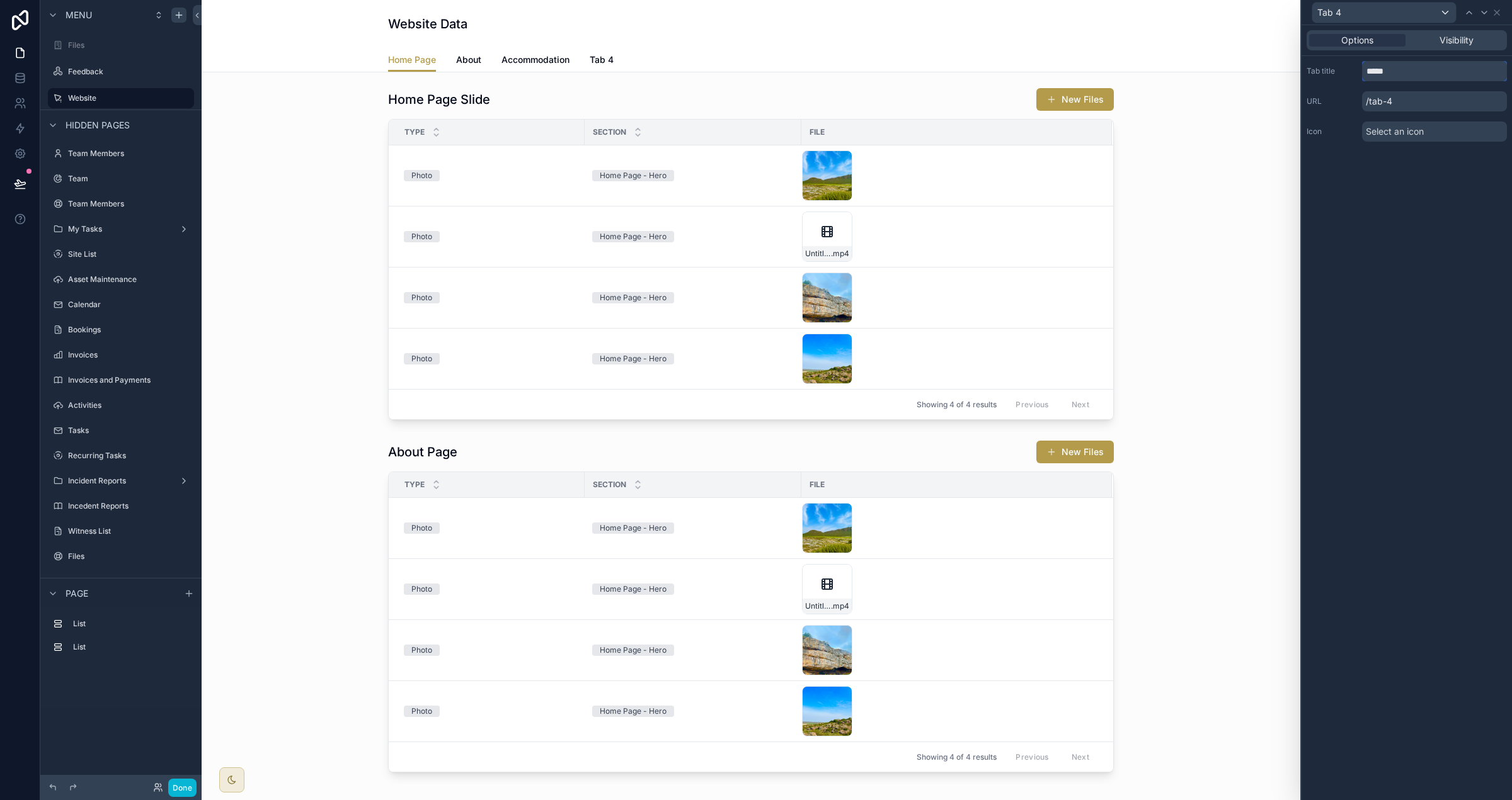
drag, startPoint x: 1399, startPoint y: 73, endPoint x: 1291, endPoint y: 57, distance: 109.2
click at [945, 57] on div "Tab 4 Options Visibility Tab title ***** URL /tab-4 Icon Select an icon Menu Fi…" at bounding box center [756, 400] width 1512 height 800
type input "**********"
click at [945, 14] on icon at bounding box center [1497, 12] width 5 height 5
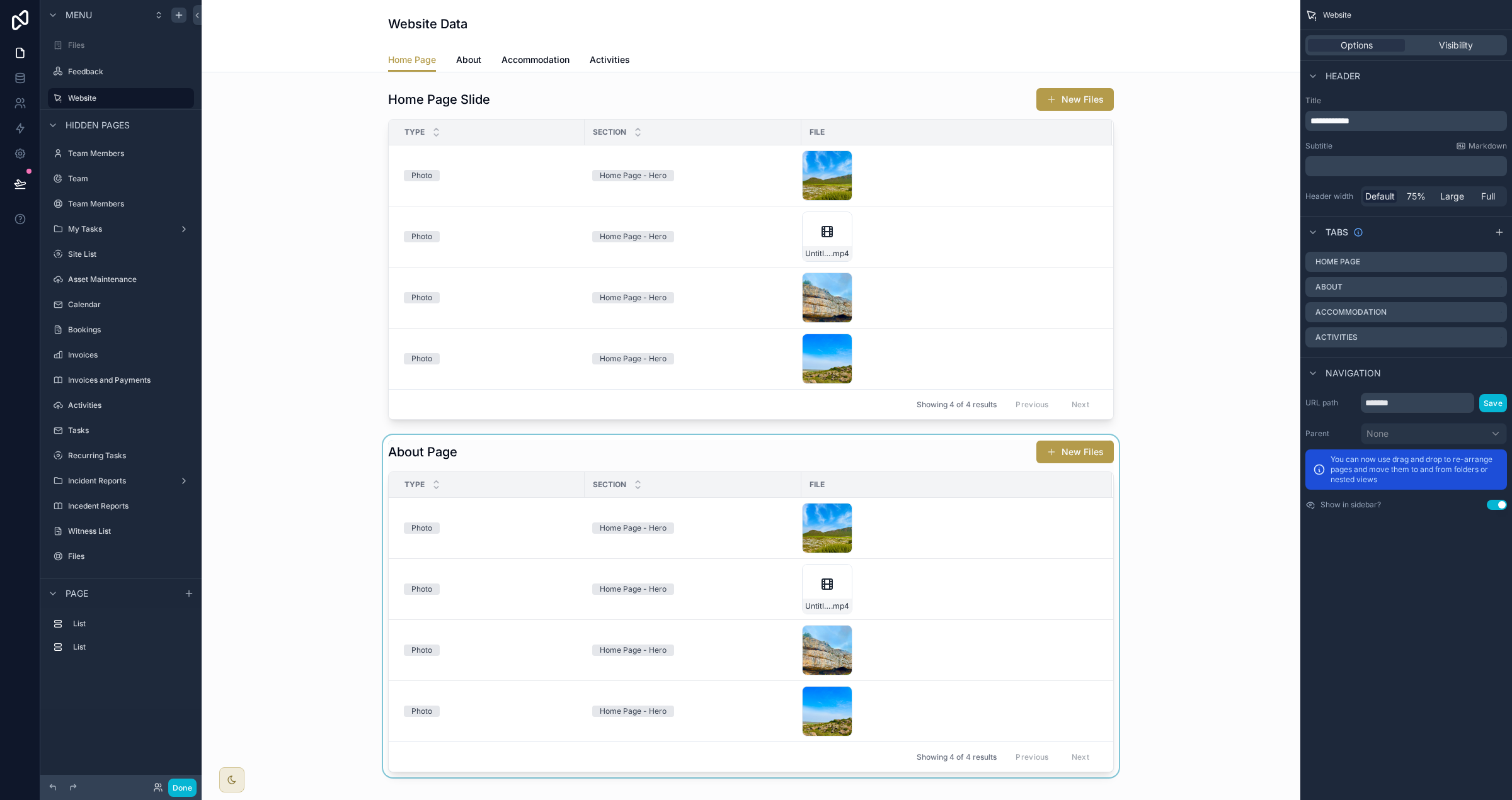
click at [617, 442] on div "scrollable content" at bounding box center [751, 606] width 1079 height 343
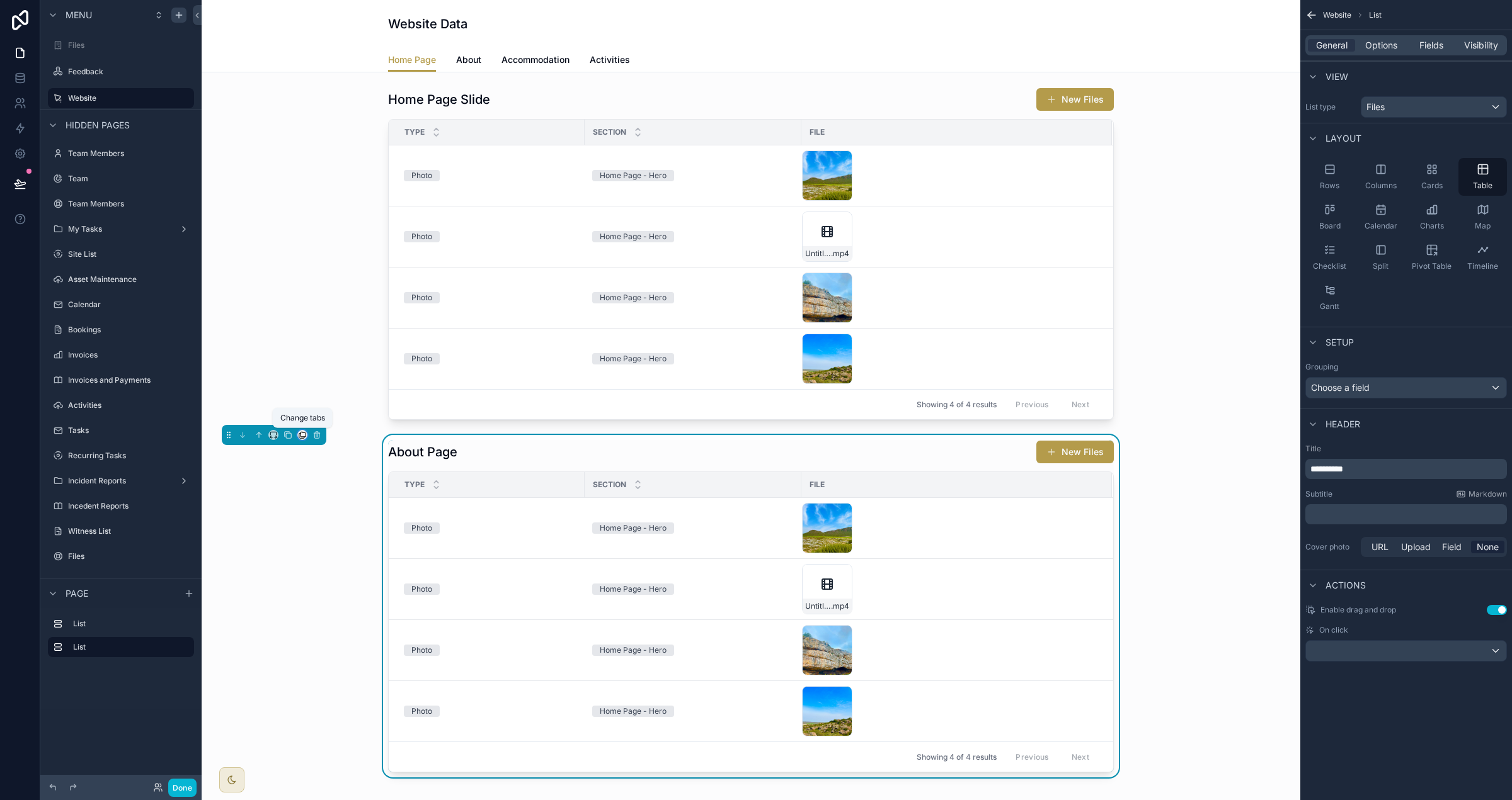
click at [300, 434] on icon "scrollable content" at bounding box center [302, 435] width 9 height 9
click at [337, 500] on span "About" at bounding box center [329, 501] width 25 height 15
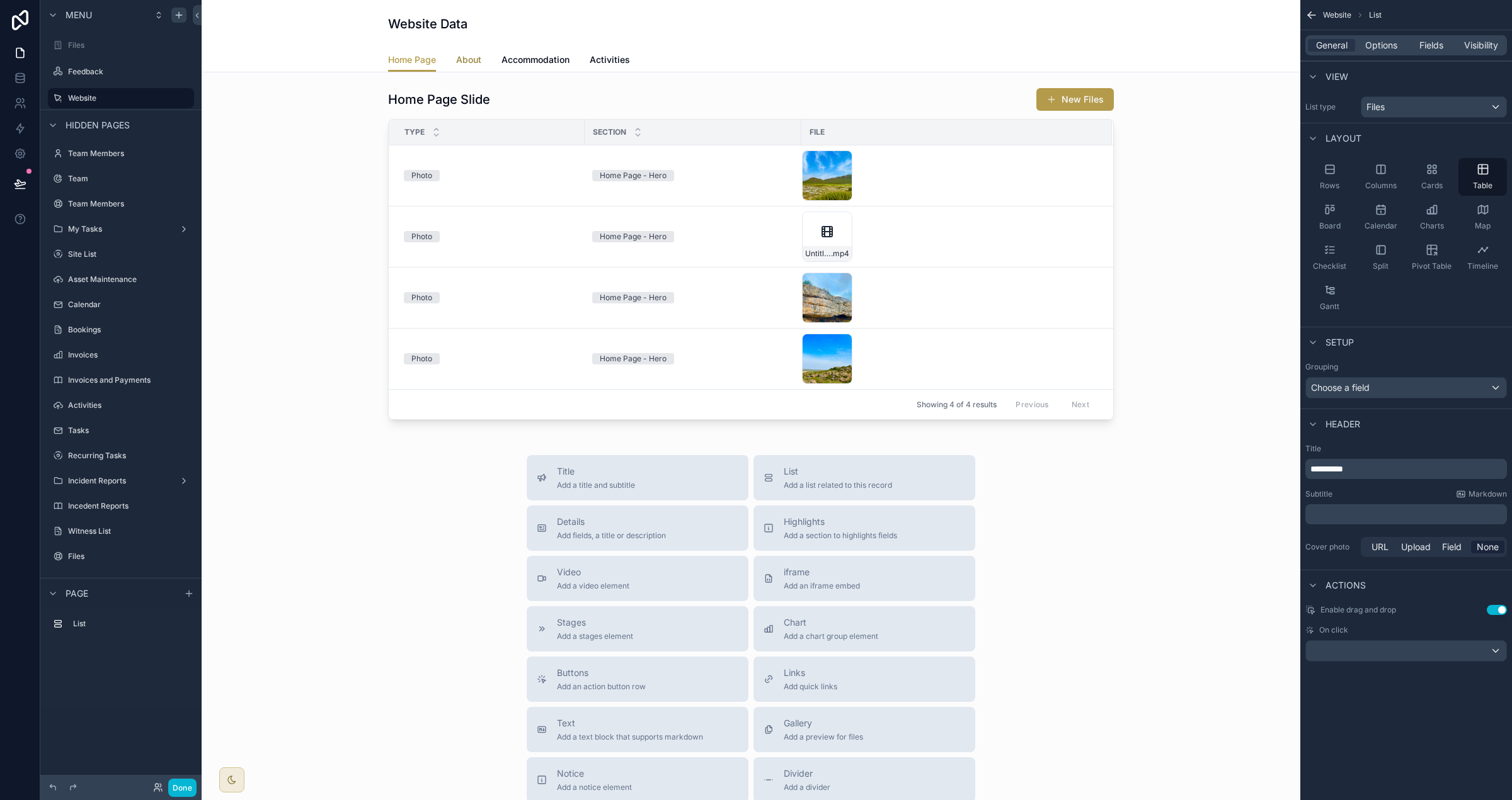
click at [479, 62] on span "About" at bounding box center [469, 59] width 25 height 13
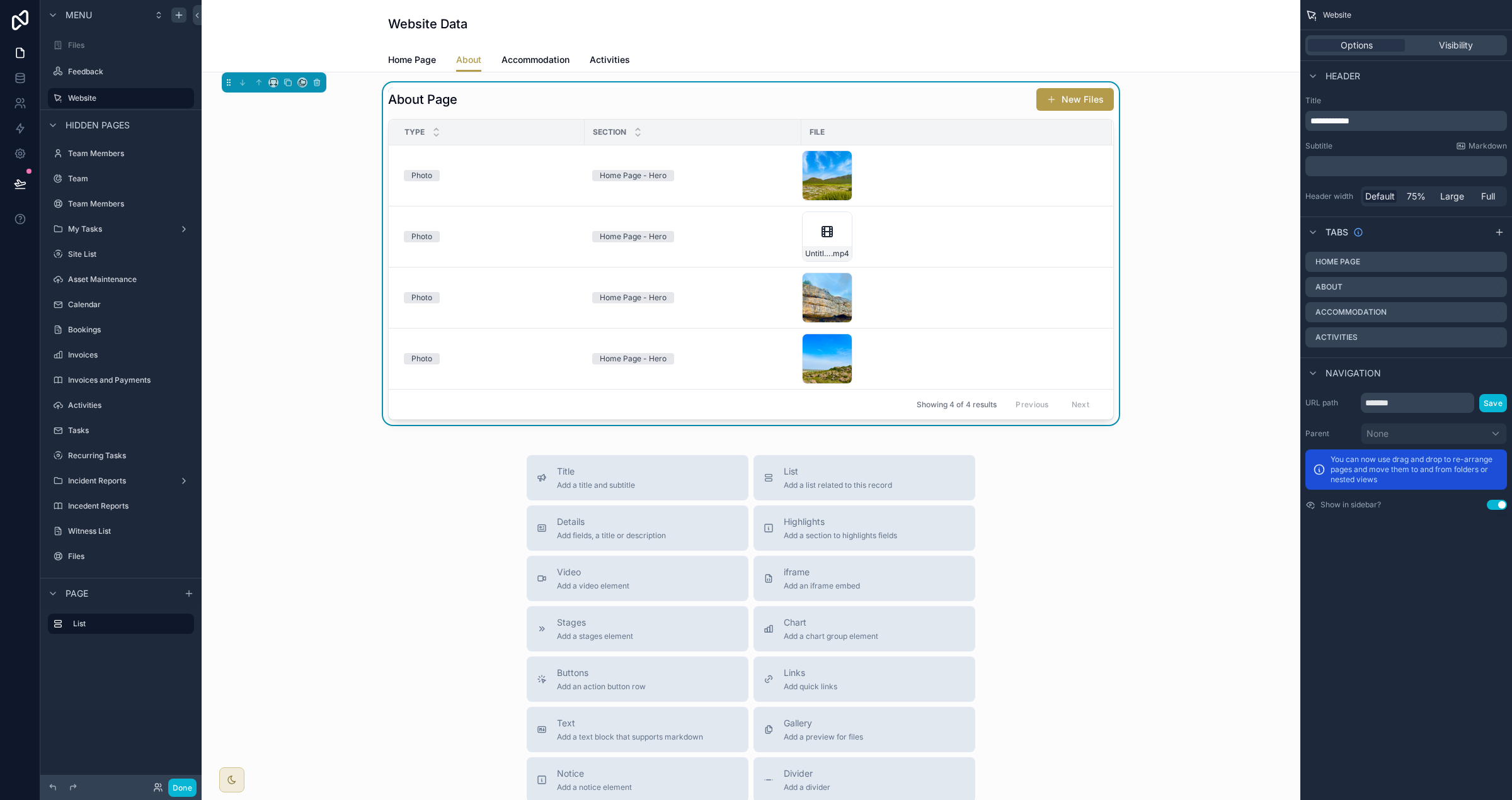
click at [945, 91] on div "About Page New Files" at bounding box center [750, 100] width 726 height 24
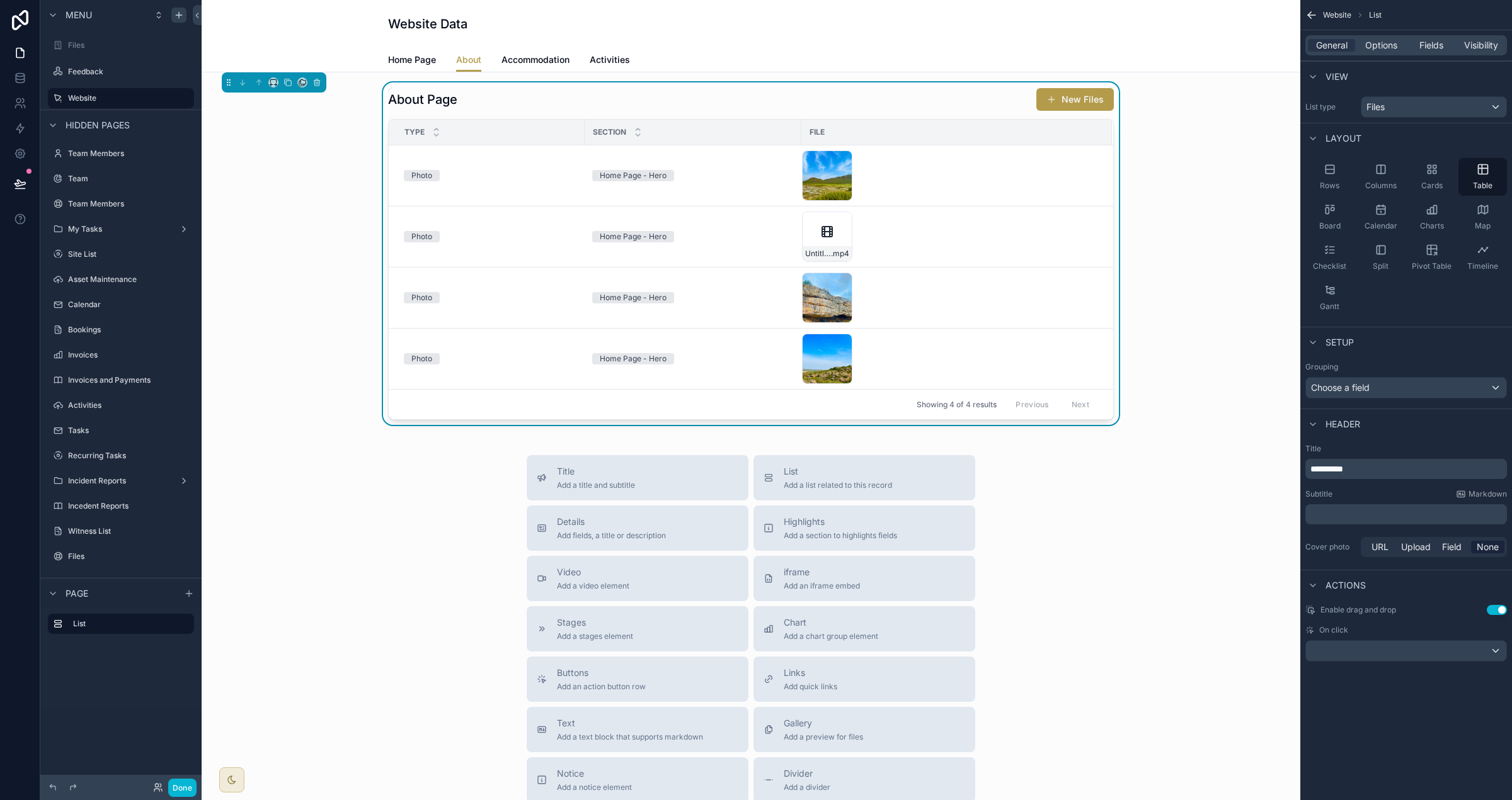
click at [945, 54] on div "General Options Fields Visibility" at bounding box center [1406, 44] width 202 height 20
click at [945, 46] on span "Options" at bounding box center [1381, 44] width 32 height 13
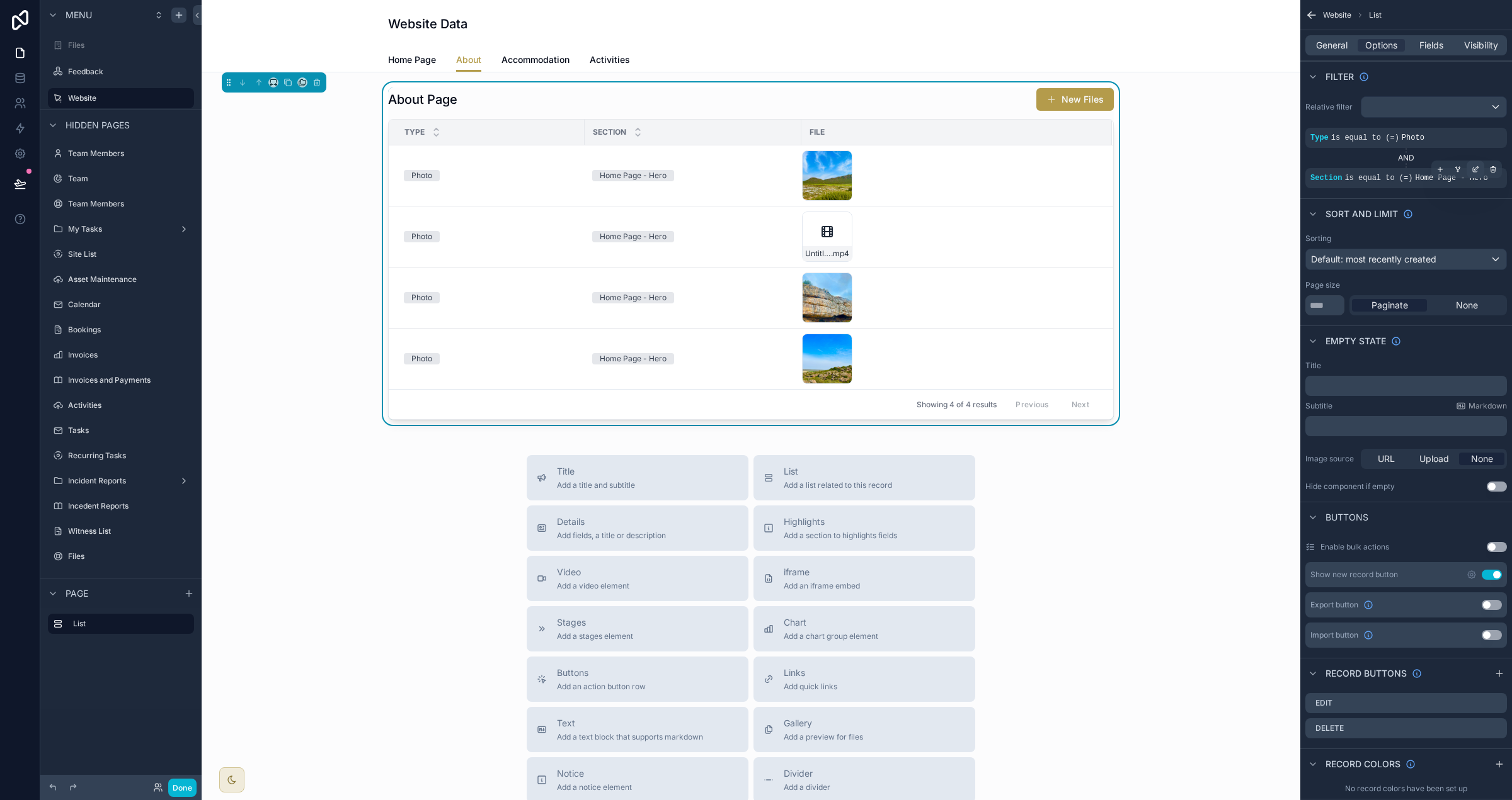
click at [945, 168] on icon "scrollable content" at bounding box center [1475, 169] width 8 height 8
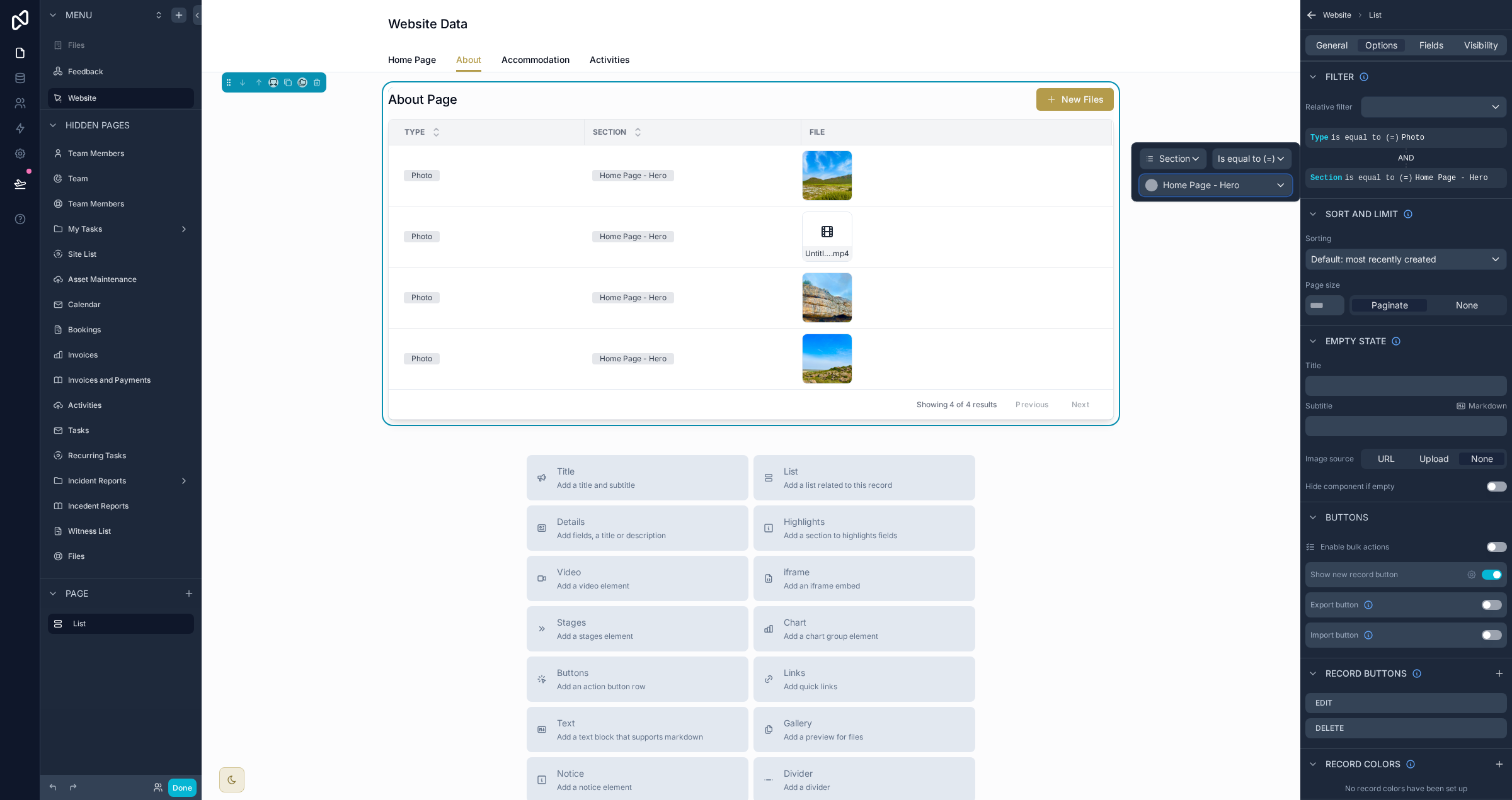
click at [945, 192] on div "Home Page - Hero" at bounding box center [1216, 185] width 151 height 20
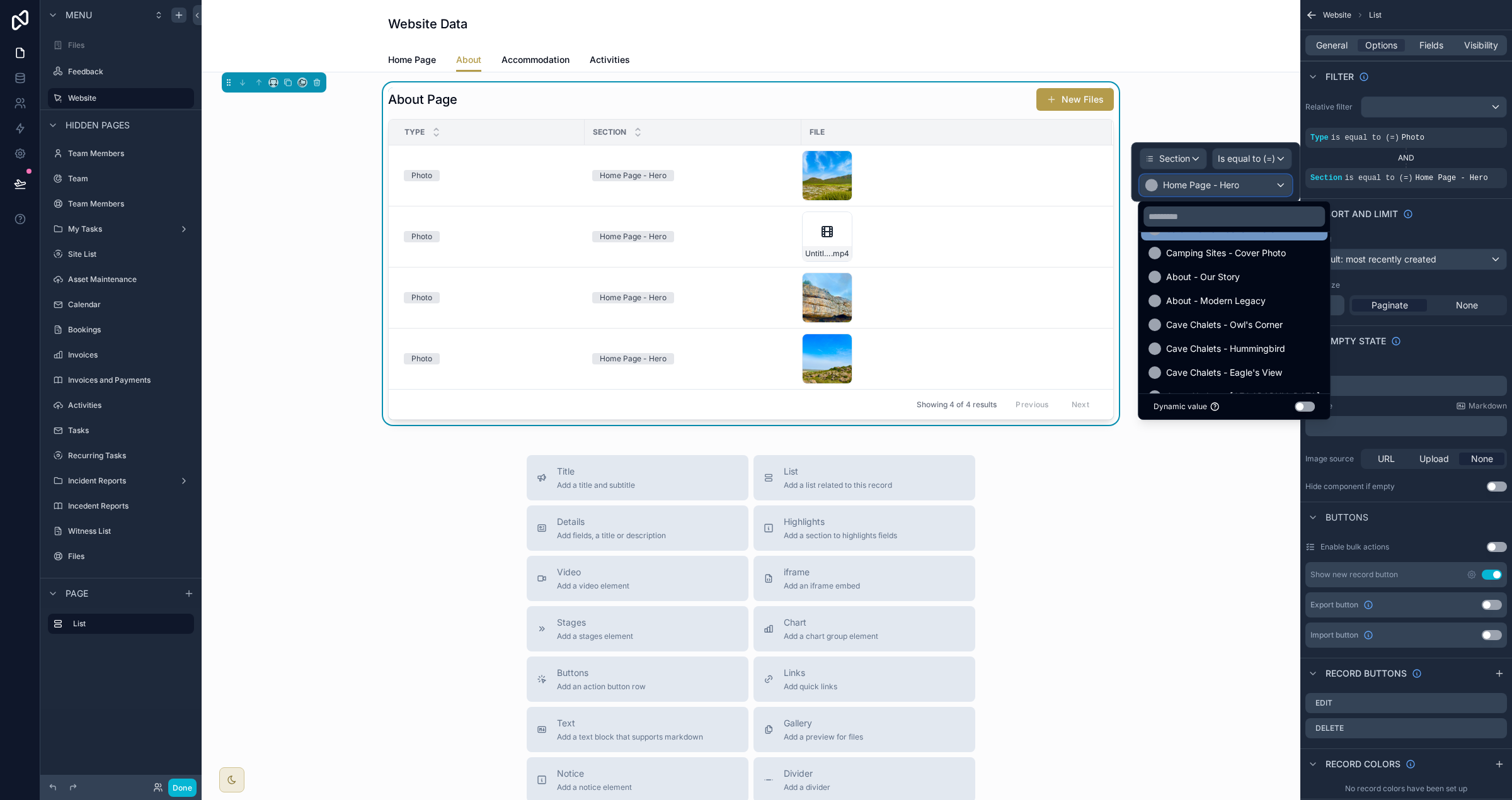
scroll to position [73, 0]
click at [945, 277] on span "About - Our Story" at bounding box center [1203, 276] width 73 height 15
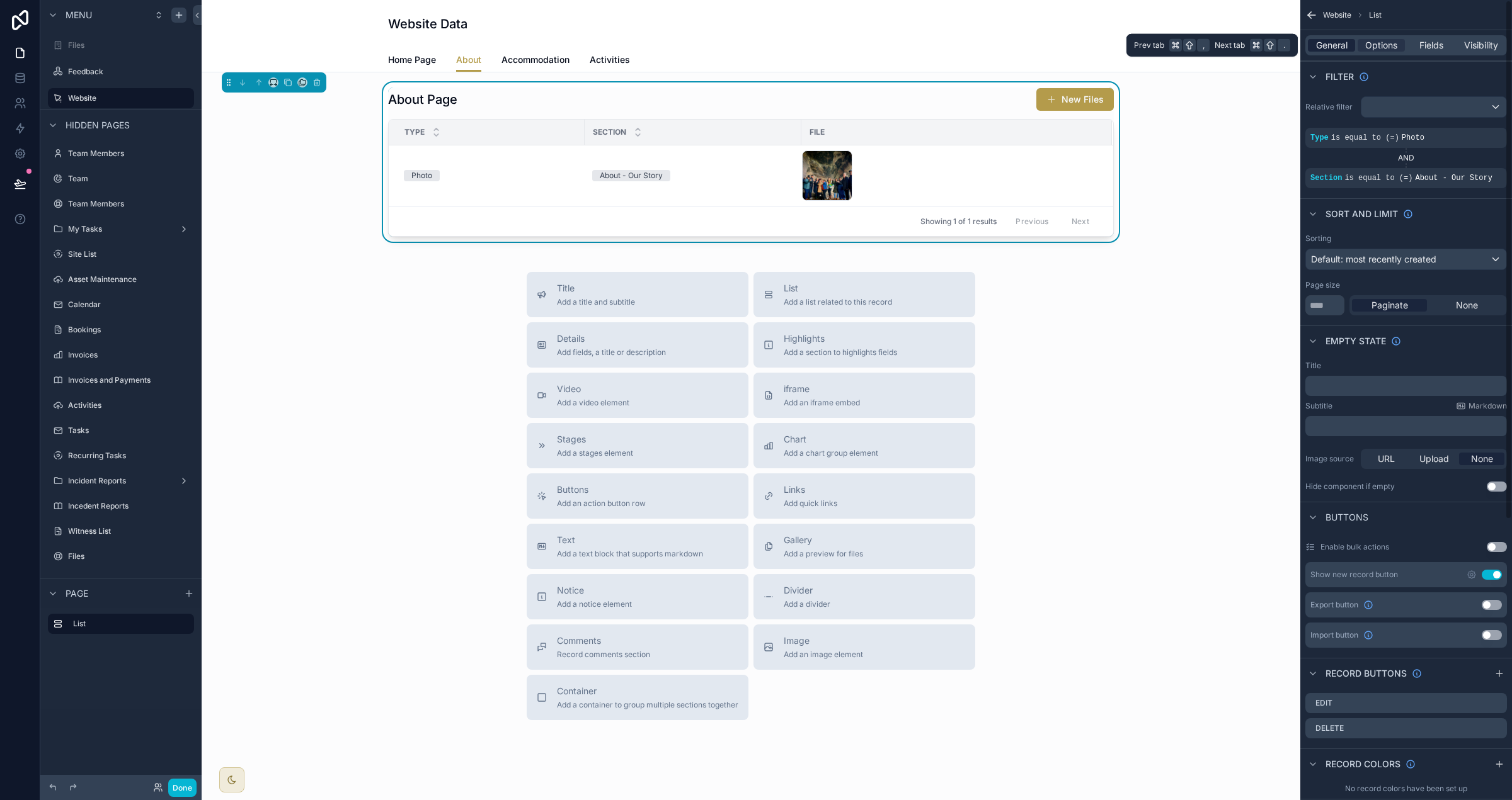
click at [945, 43] on span "General" at bounding box center [1331, 44] width 32 height 13
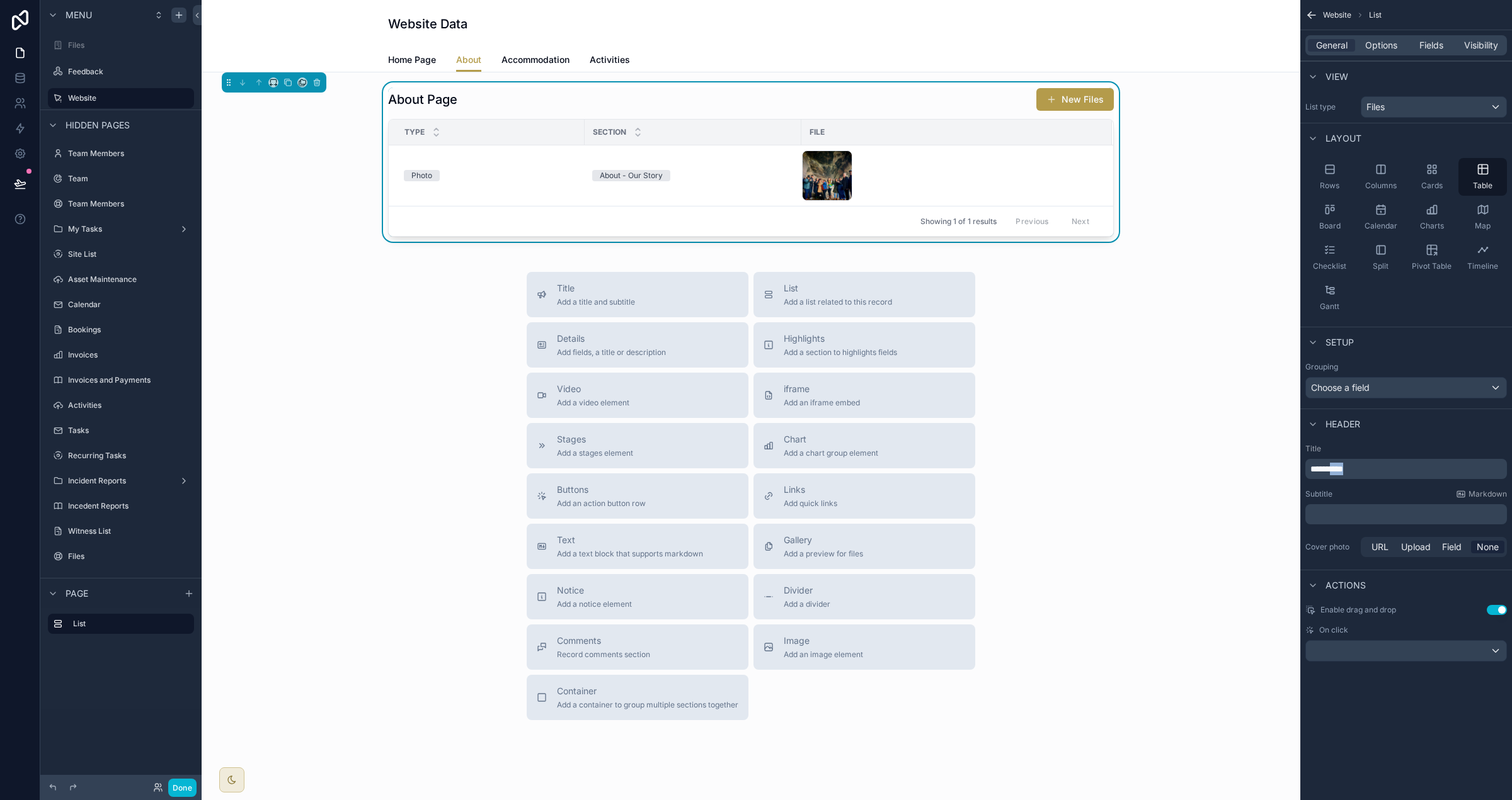
drag, startPoint x: 1370, startPoint y: 470, endPoint x: 1337, endPoint y: 469, distance: 33.0
click at [945, 469] on p "**********" at bounding box center [1408, 469] width 194 height 13
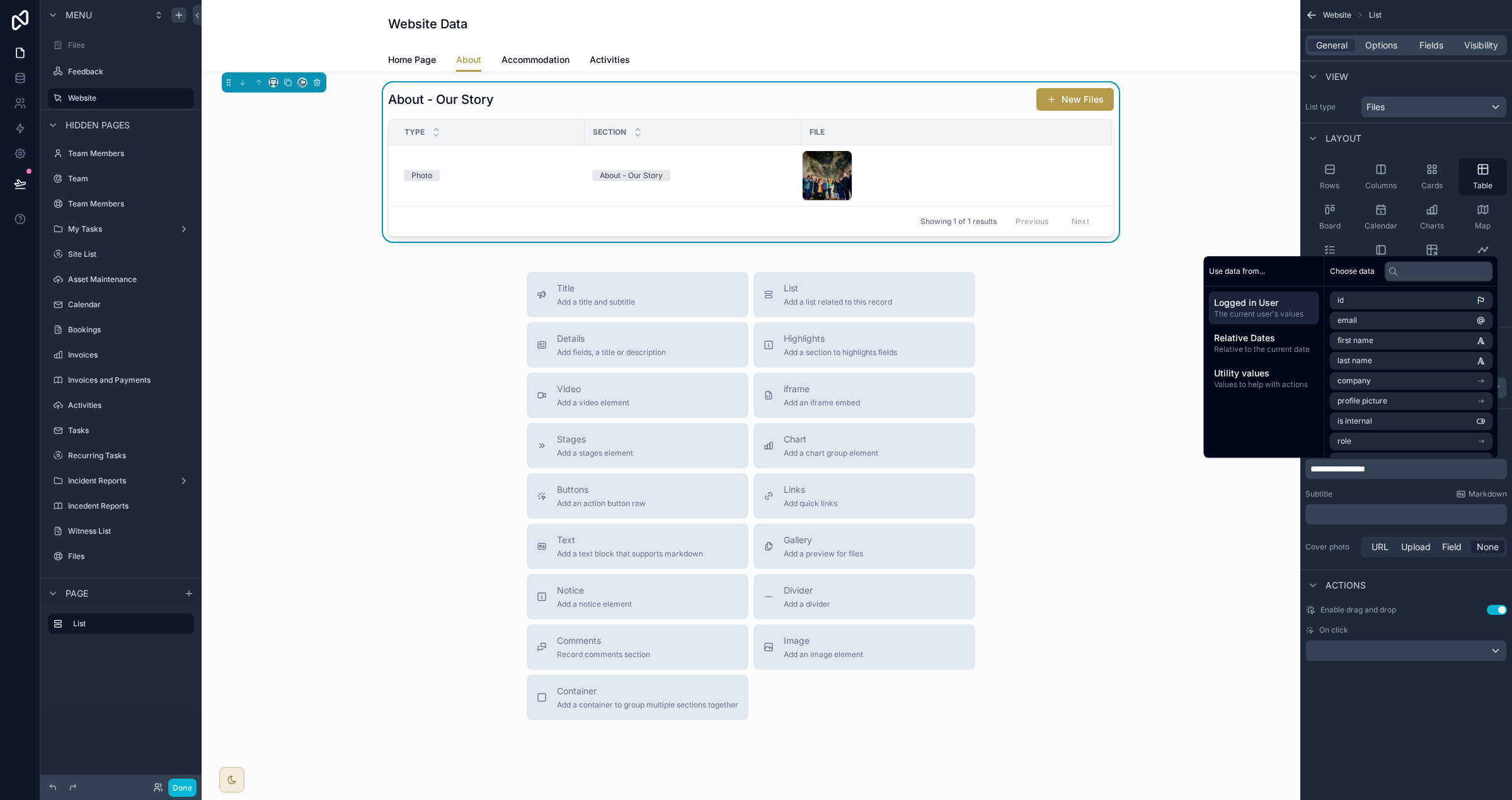
click at [945, 488] on div "**********" at bounding box center [1406, 501] width 212 height 126
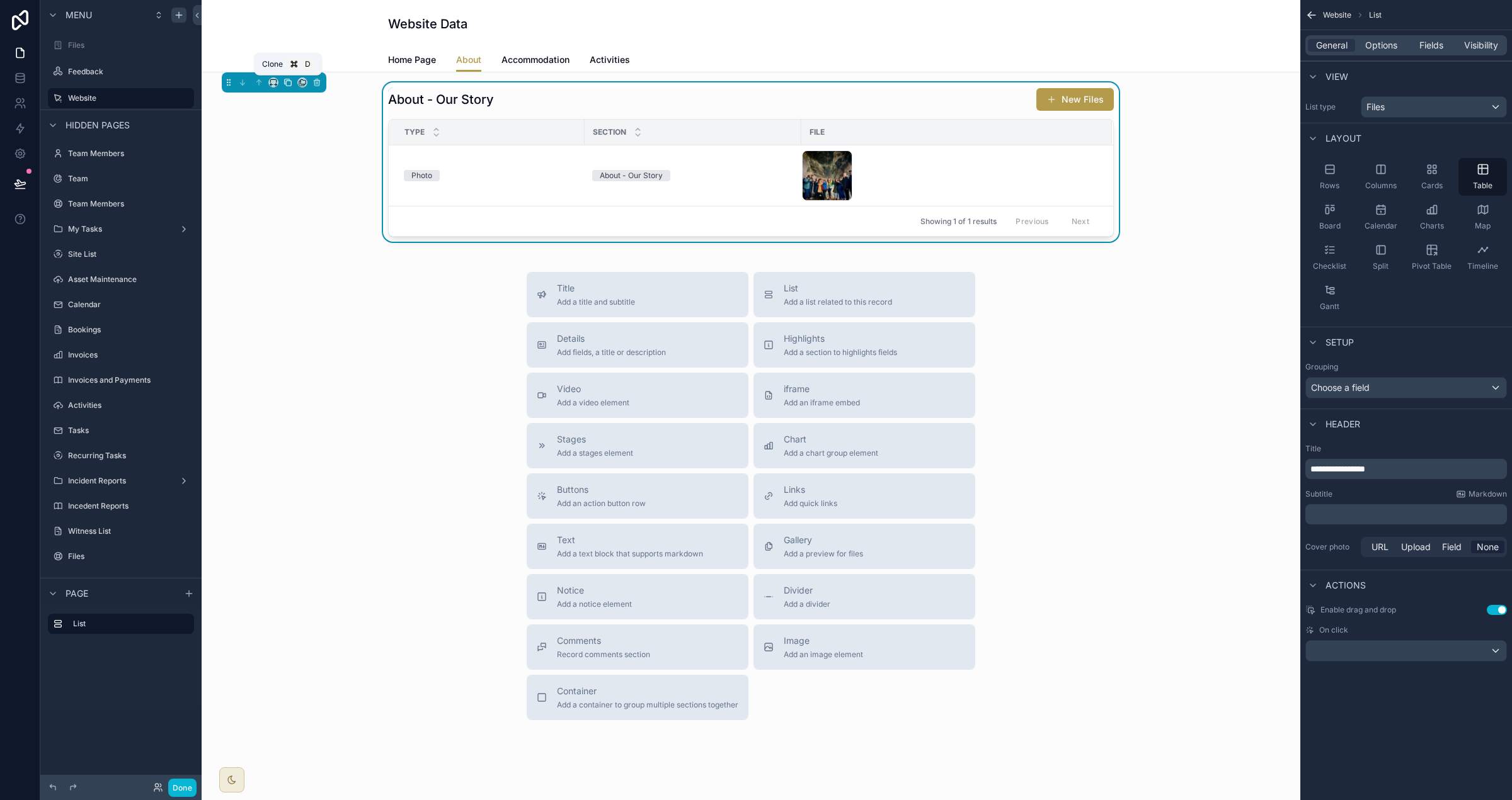
click at [288, 84] on icon "scrollable content" at bounding box center [287, 82] width 9 height 9
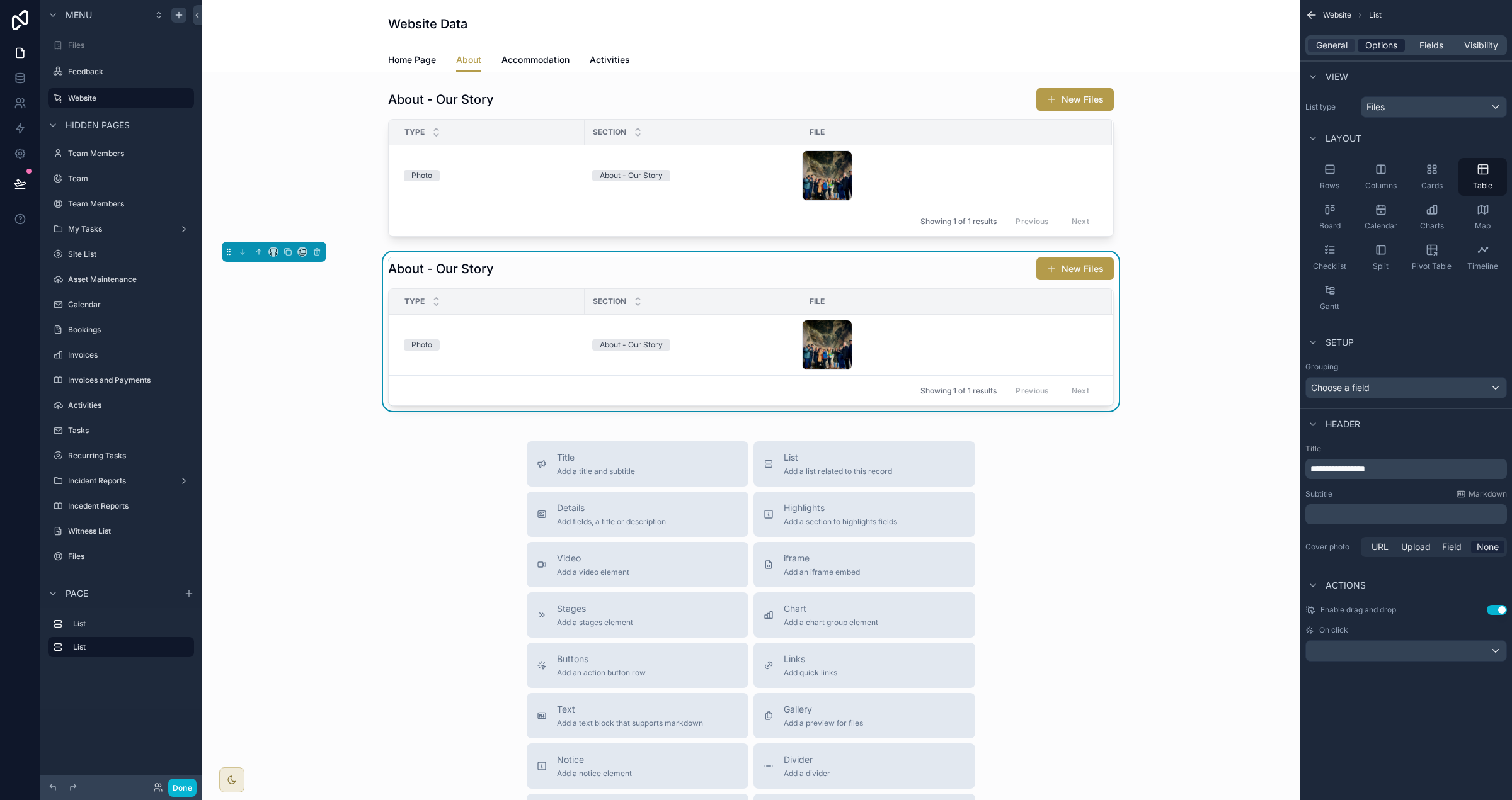
click at [945, 49] on span "Options" at bounding box center [1381, 44] width 32 height 13
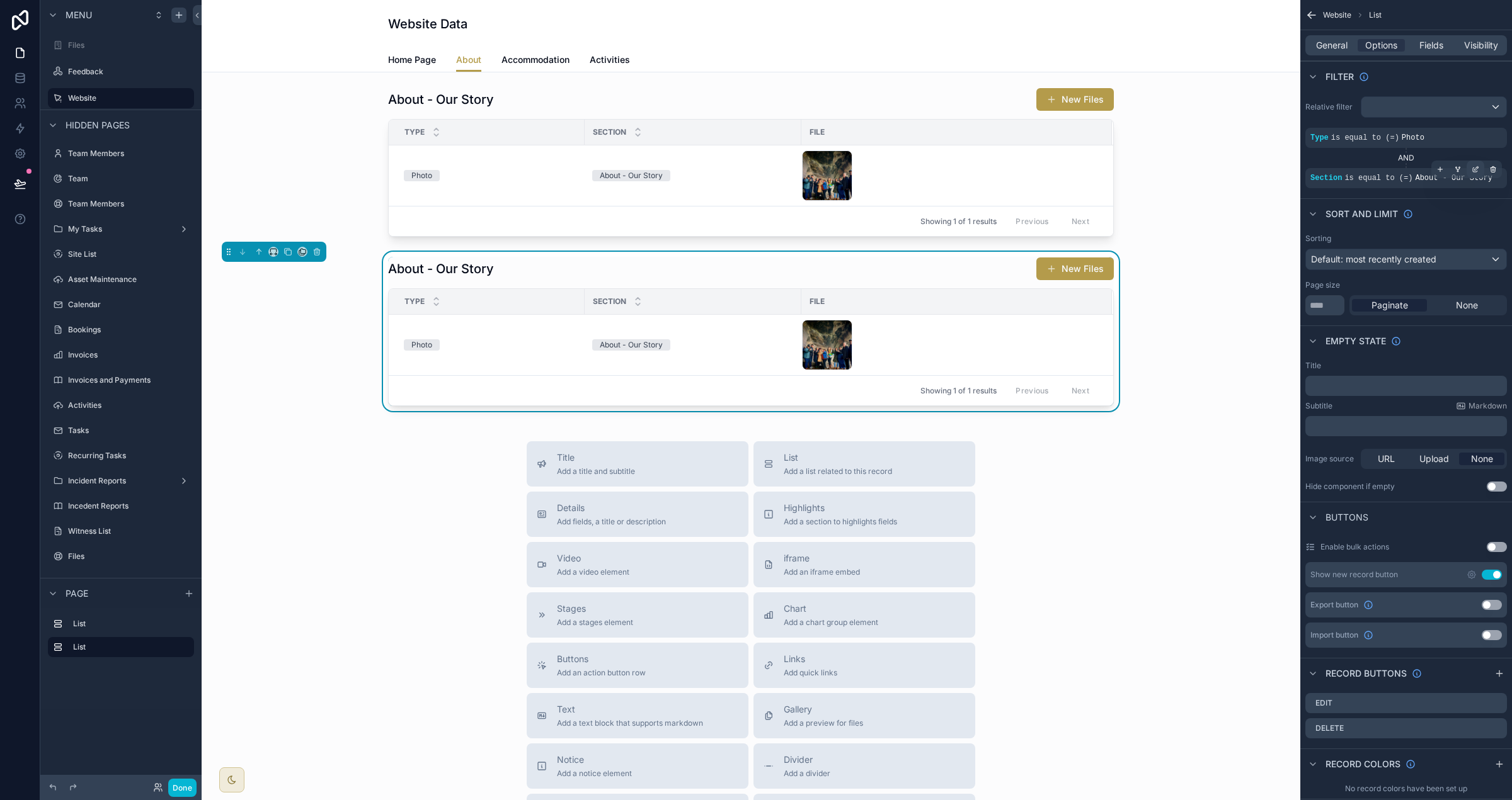
click at [945, 169] on icon "scrollable content" at bounding box center [1475, 169] width 8 height 8
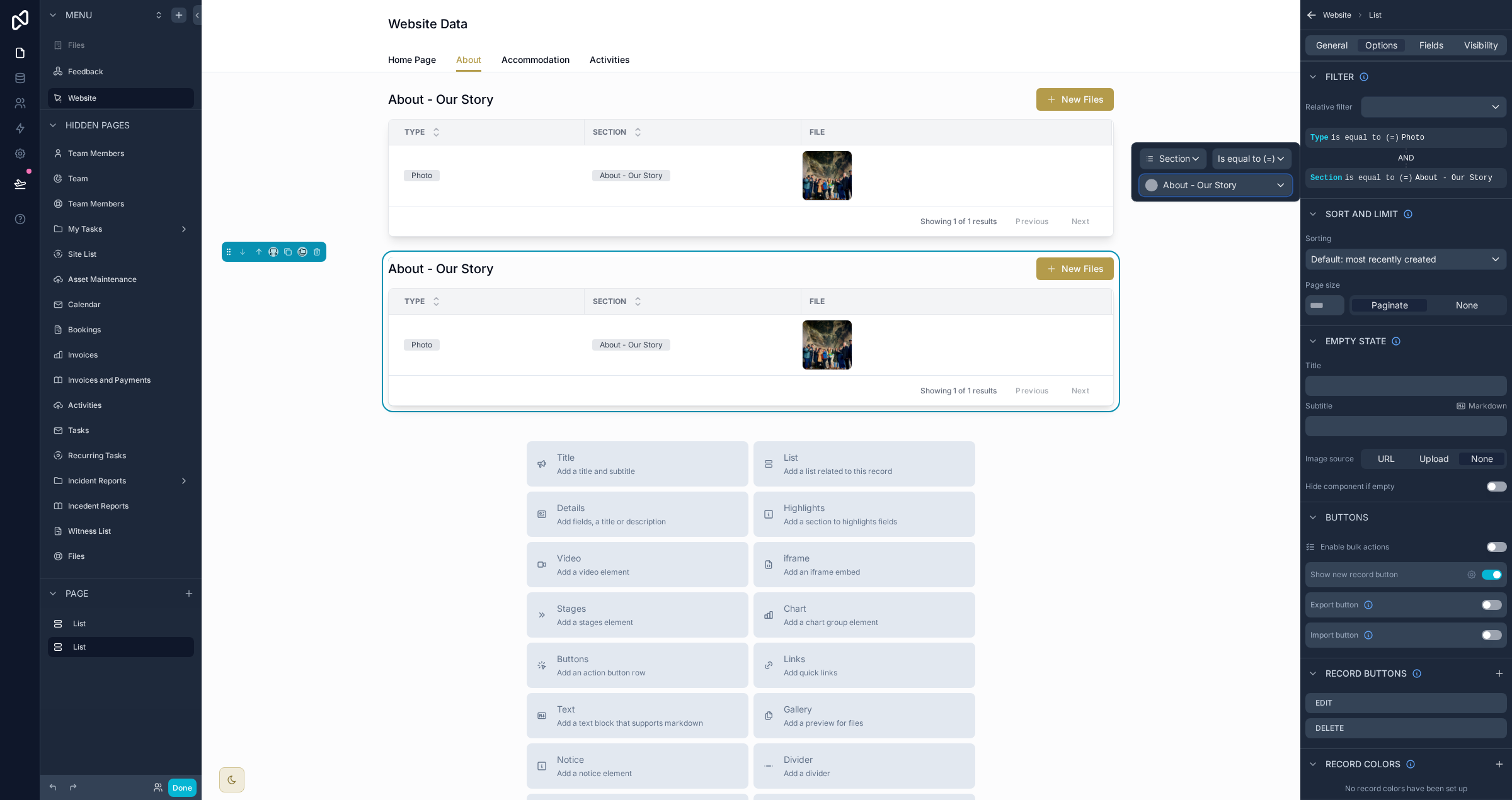
click at [945, 184] on div "About - Our Story" at bounding box center [1216, 185] width 151 height 20
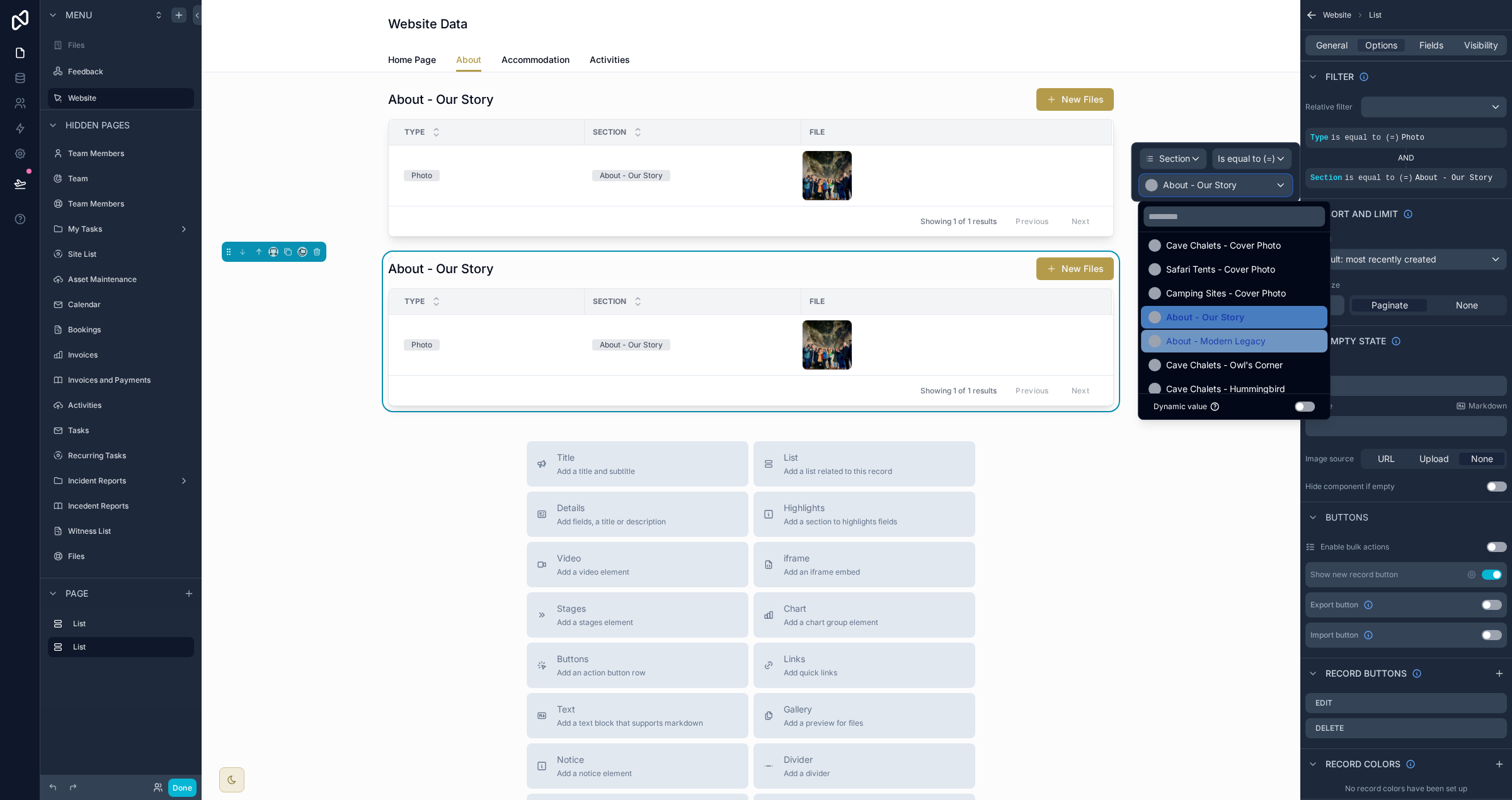
scroll to position [39, 0]
click at [945, 344] on div "About - Modern Legacy" at bounding box center [1234, 334] width 187 height 22
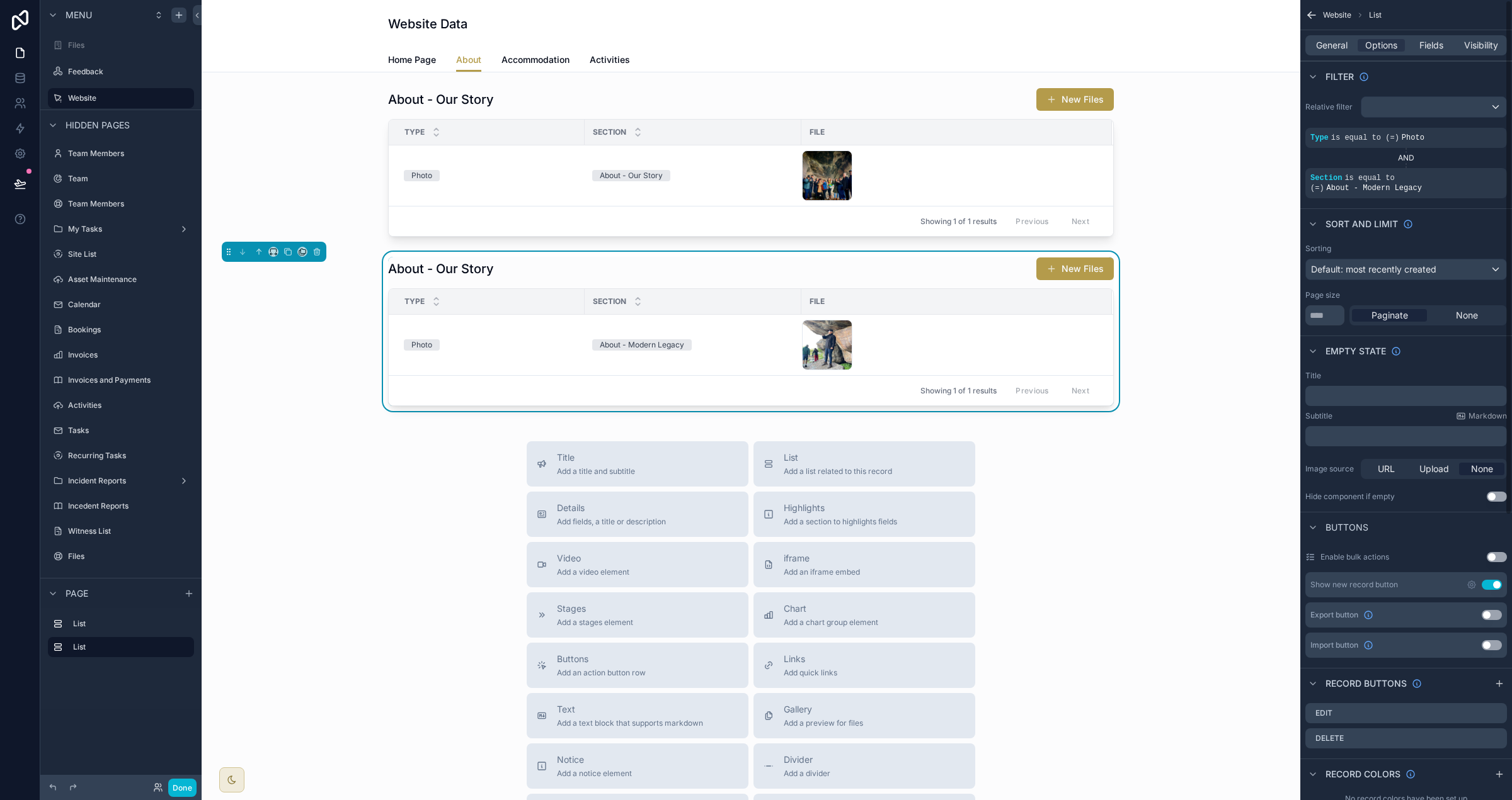
click at [945, 50] on span "General" at bounding box center [1331, 44] width 32 height 13
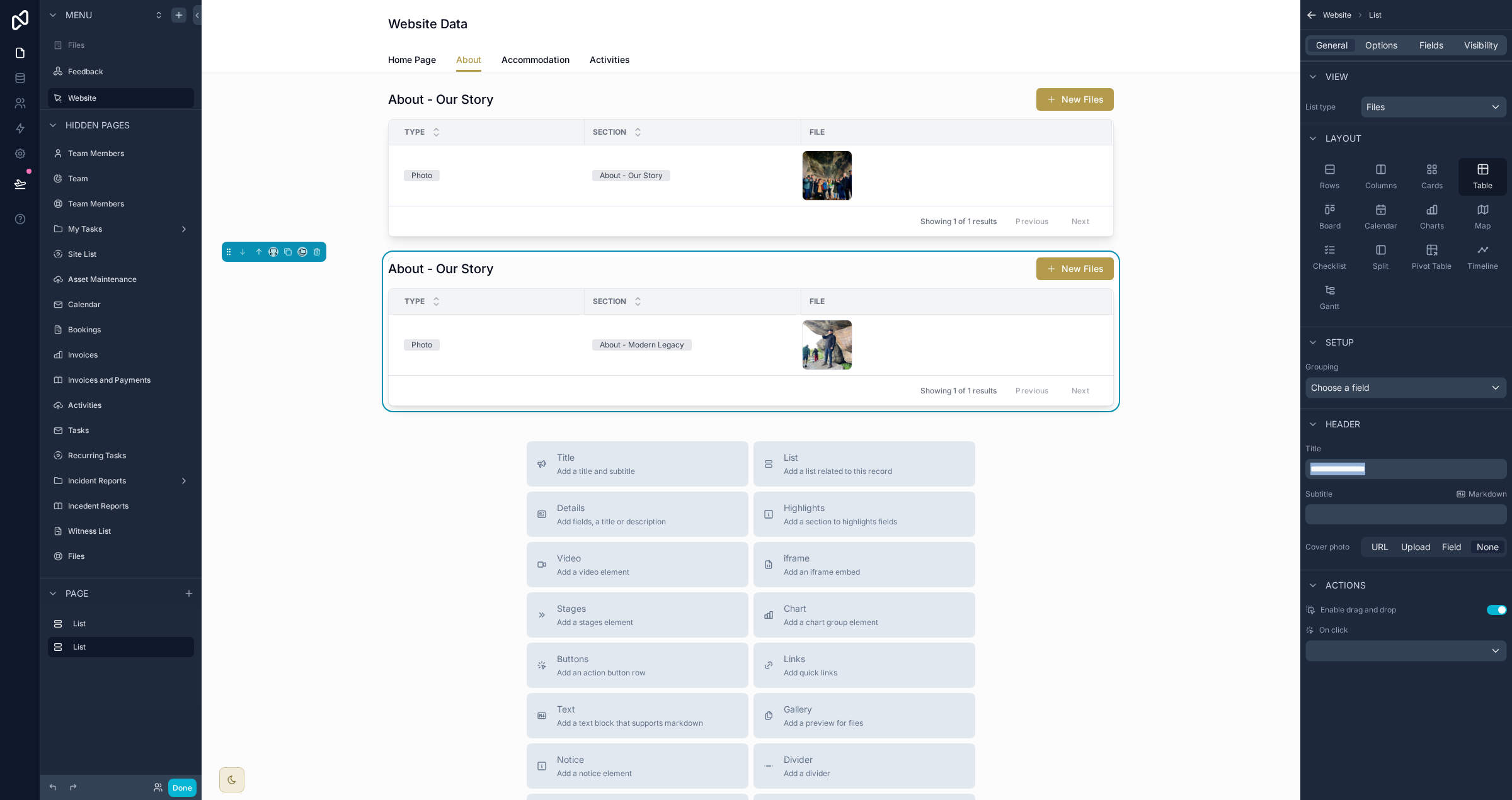
drag, startPoint x: 1243, startPoint y: 468, endPoint x: 1231, endPoint y: 467, distance: 12.0
click at [945, 467] on div "Files Feedback Website Team Members Team Team Members My Tasks Site List Asset …" at bounding box center [858, 400] width 1311 height 800
click at [945, 430] on div "Header" at bounding box center [1406, 423] width 212 height 30
click at [892, 451] on div "List Add a list related to this record" at bounding box center [864, 464] width 202 height 25
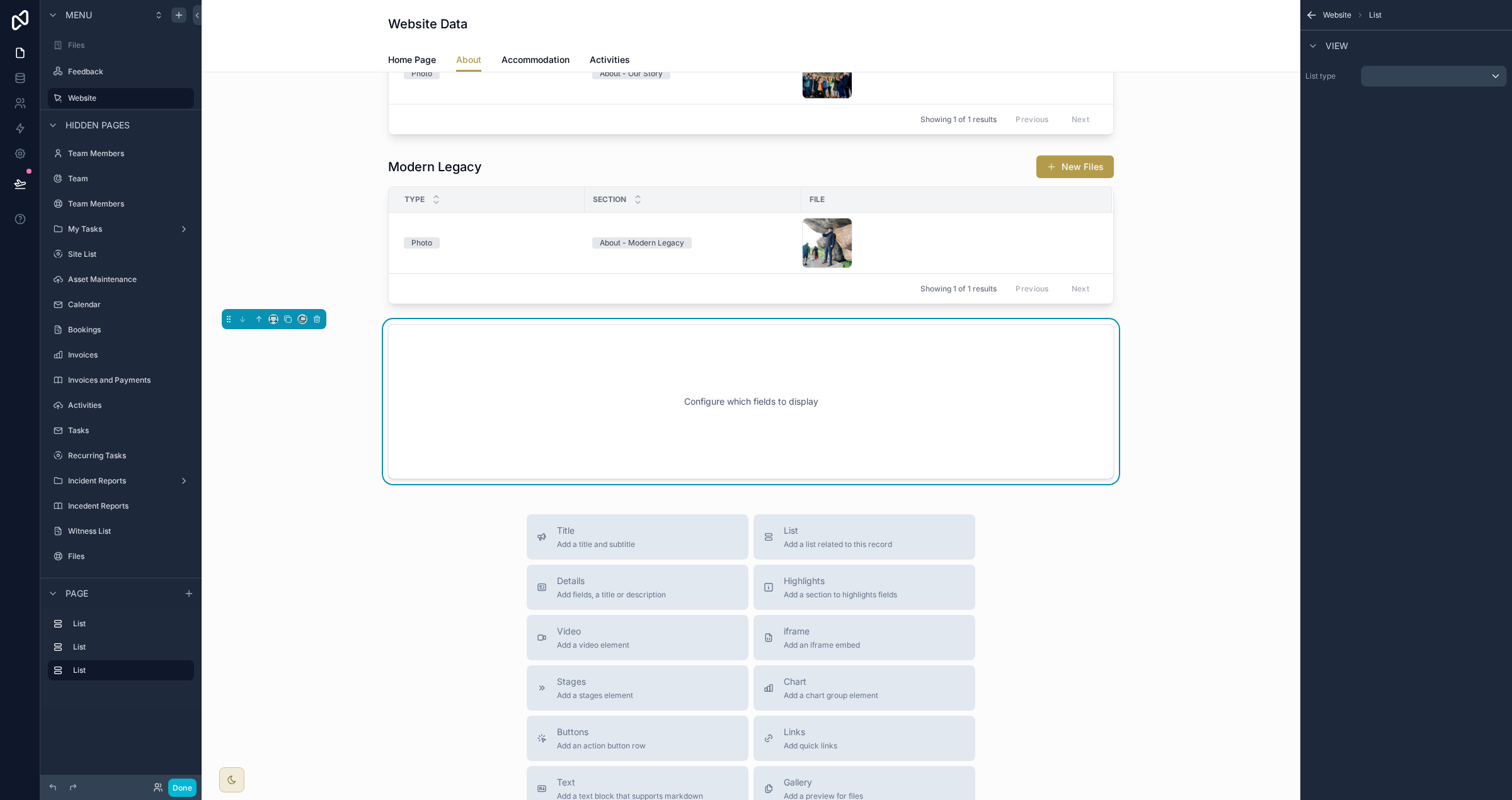
scroll to position [102, 0]
click at [945, 75] on div "scrollable content" at bounding box center [1434, 75] width 145 height 20
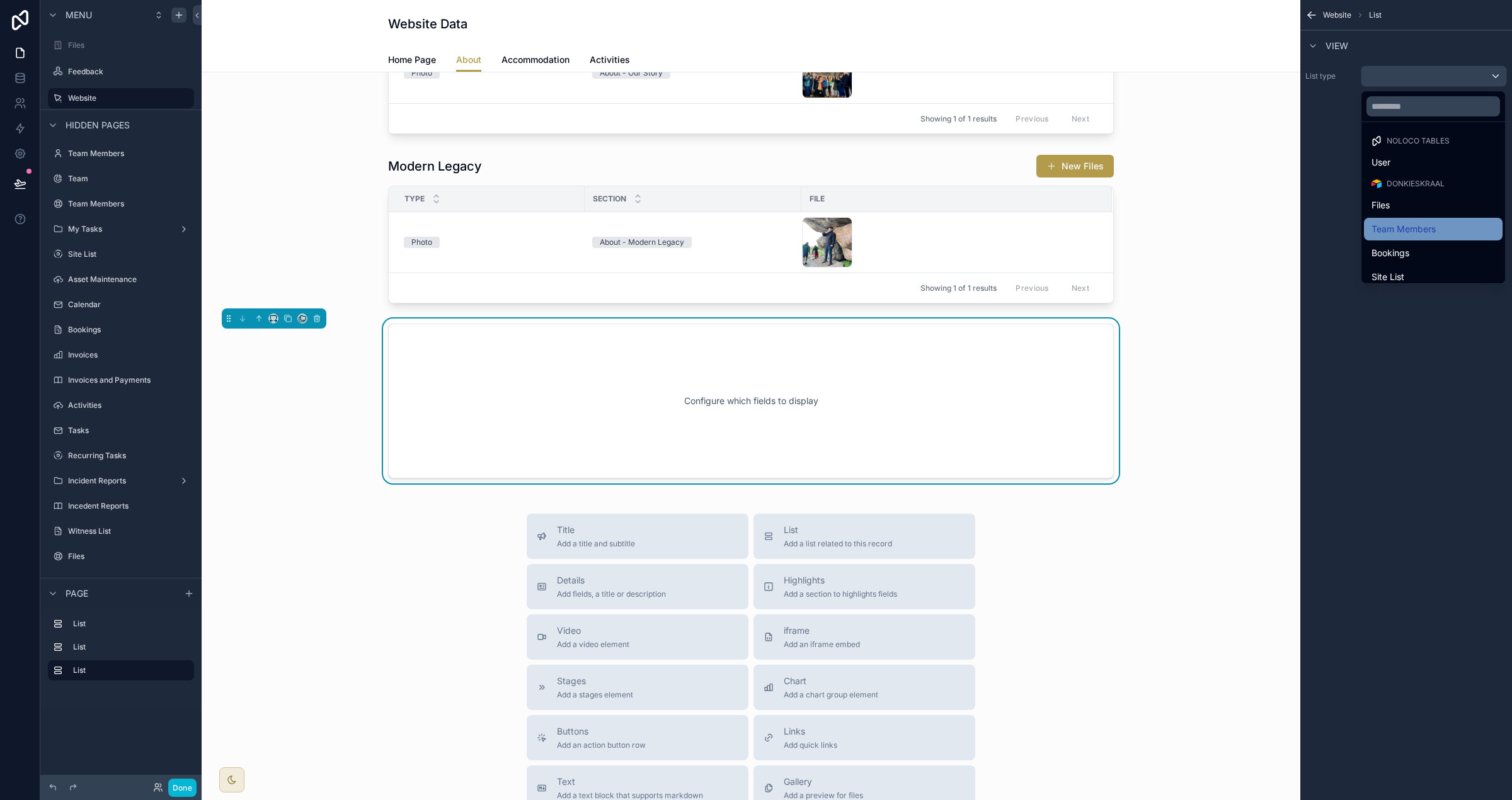
click at [945, 223] on span "Team Members" at bounding box center [1404, 229] width 64 height 15
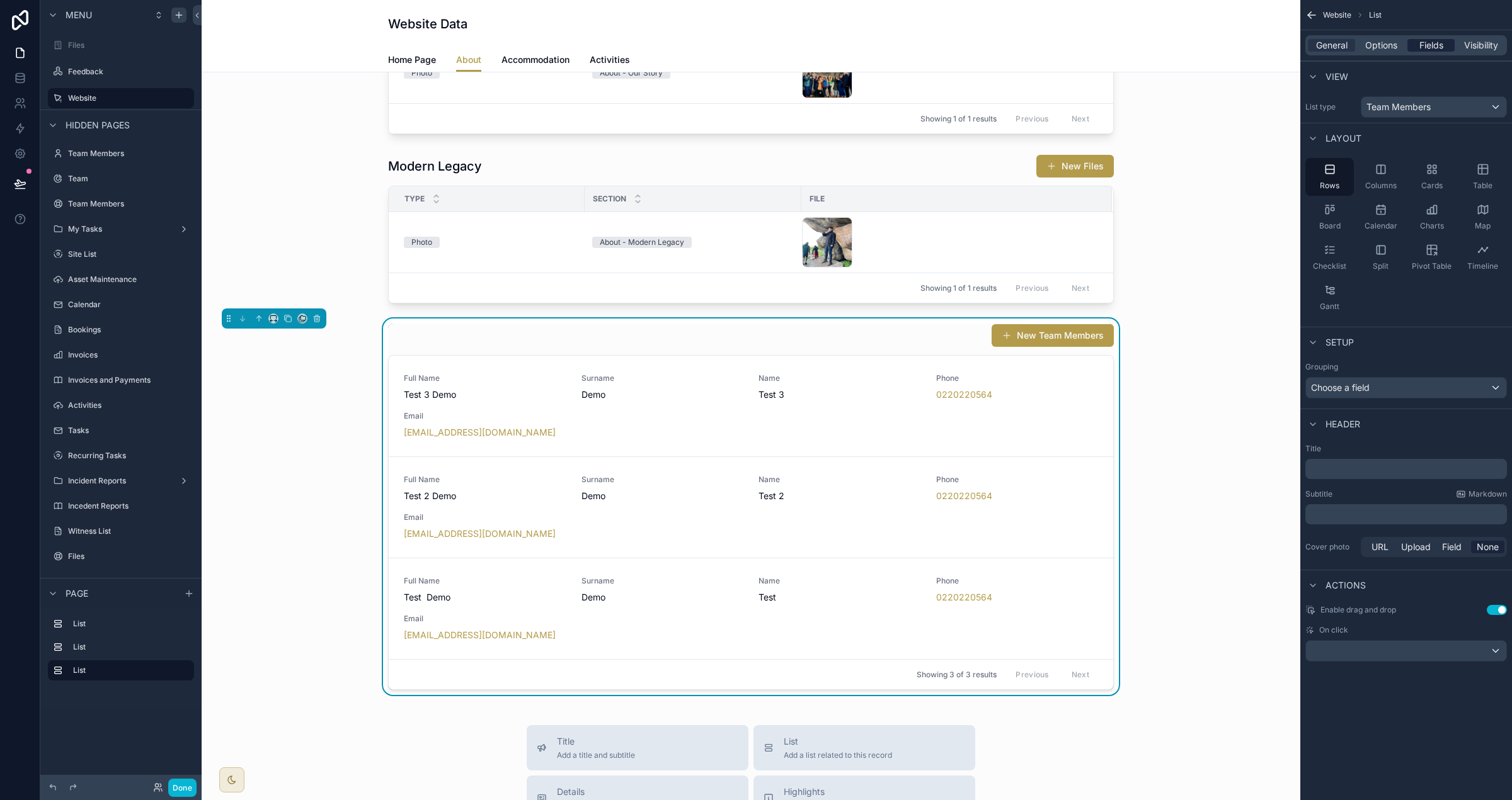
click at [945, 39] on span "Fields" at bounding box center [1431, 44] width 24 height 13
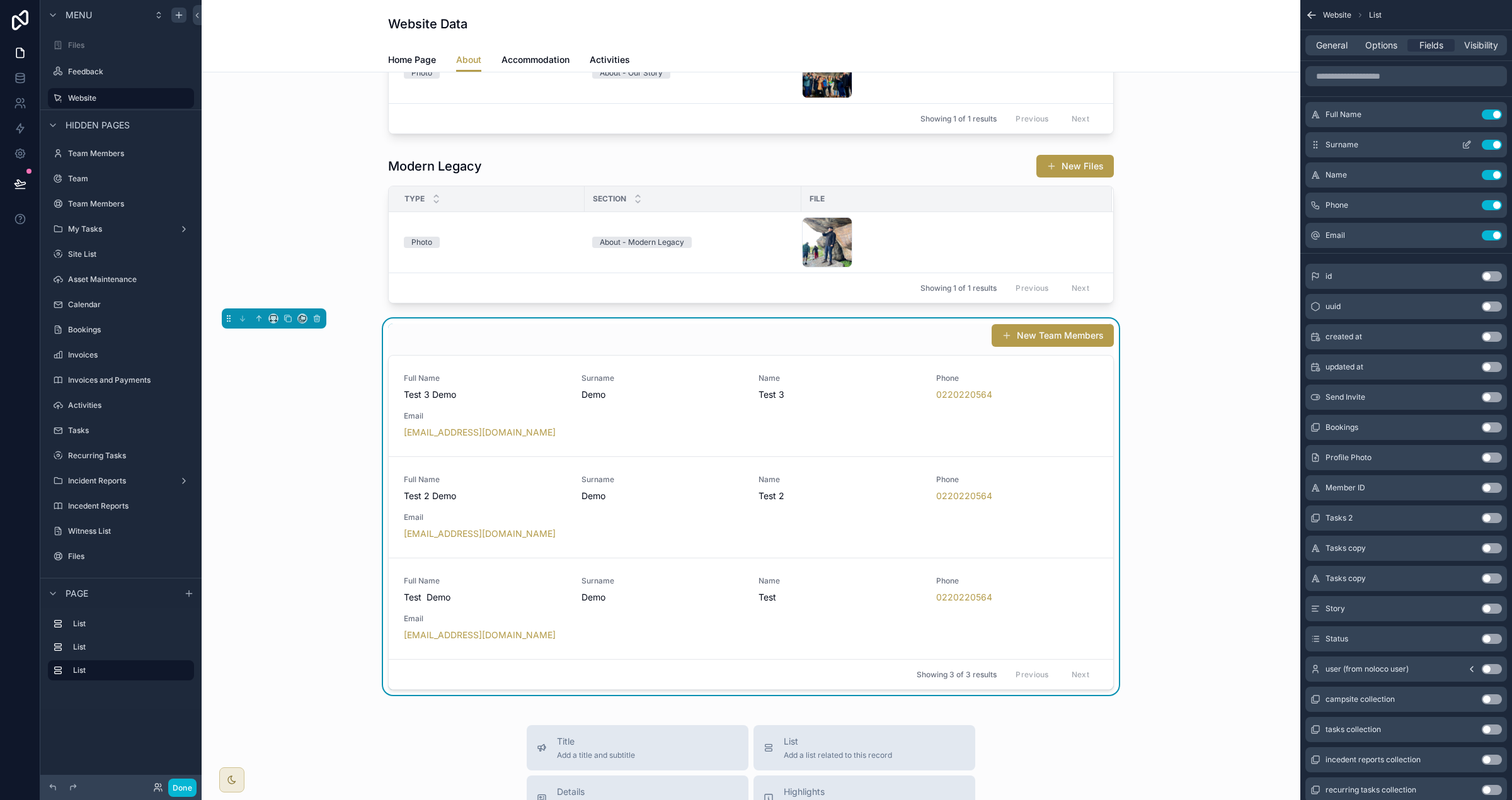
click at [945, 146] on button "Use setting" at bounding box center [1492, 145] width 20 height 10
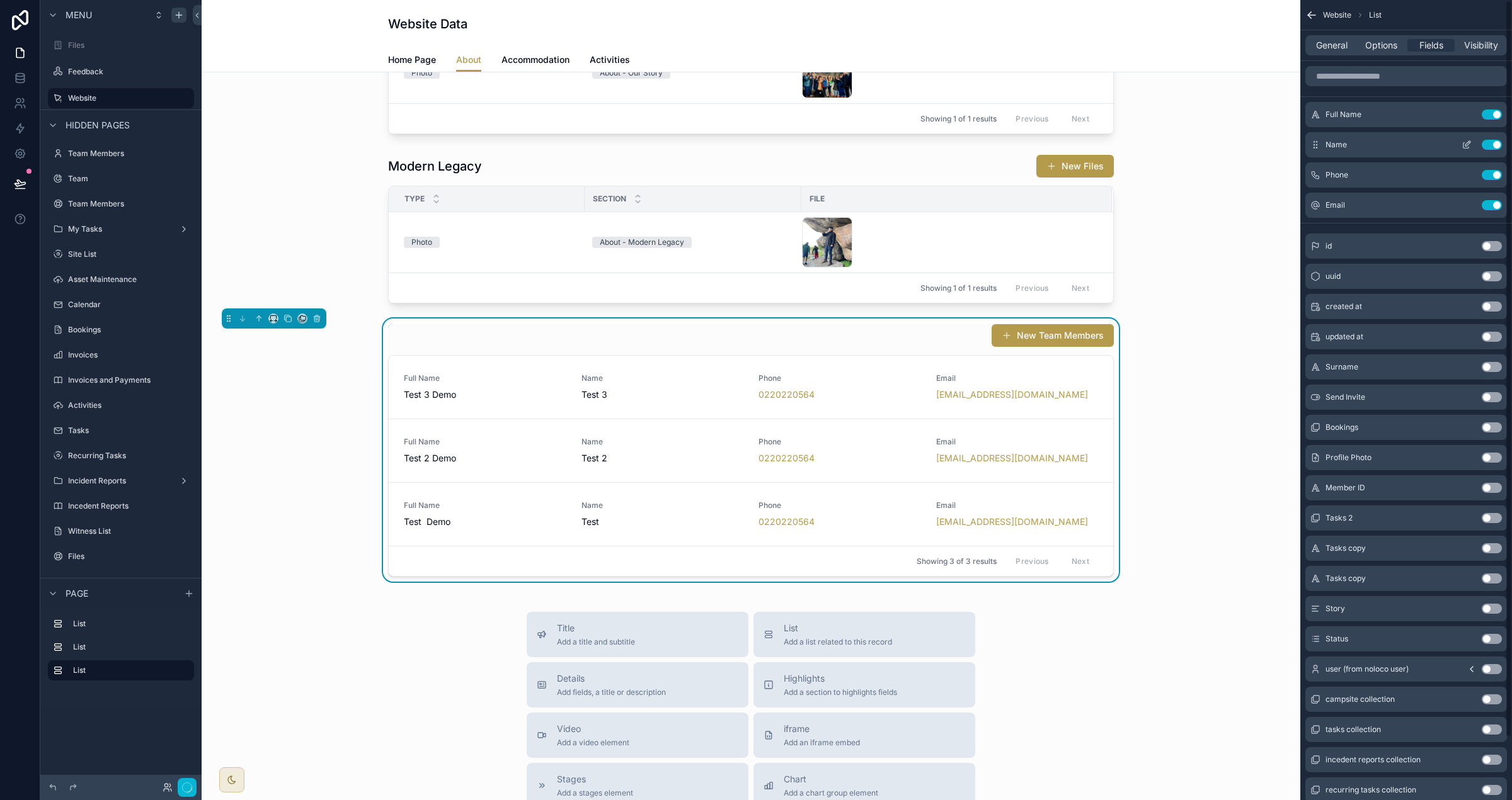
click at [945, 146] on button "Use setting" at bounding box center [1492, 145] width 20 height 10
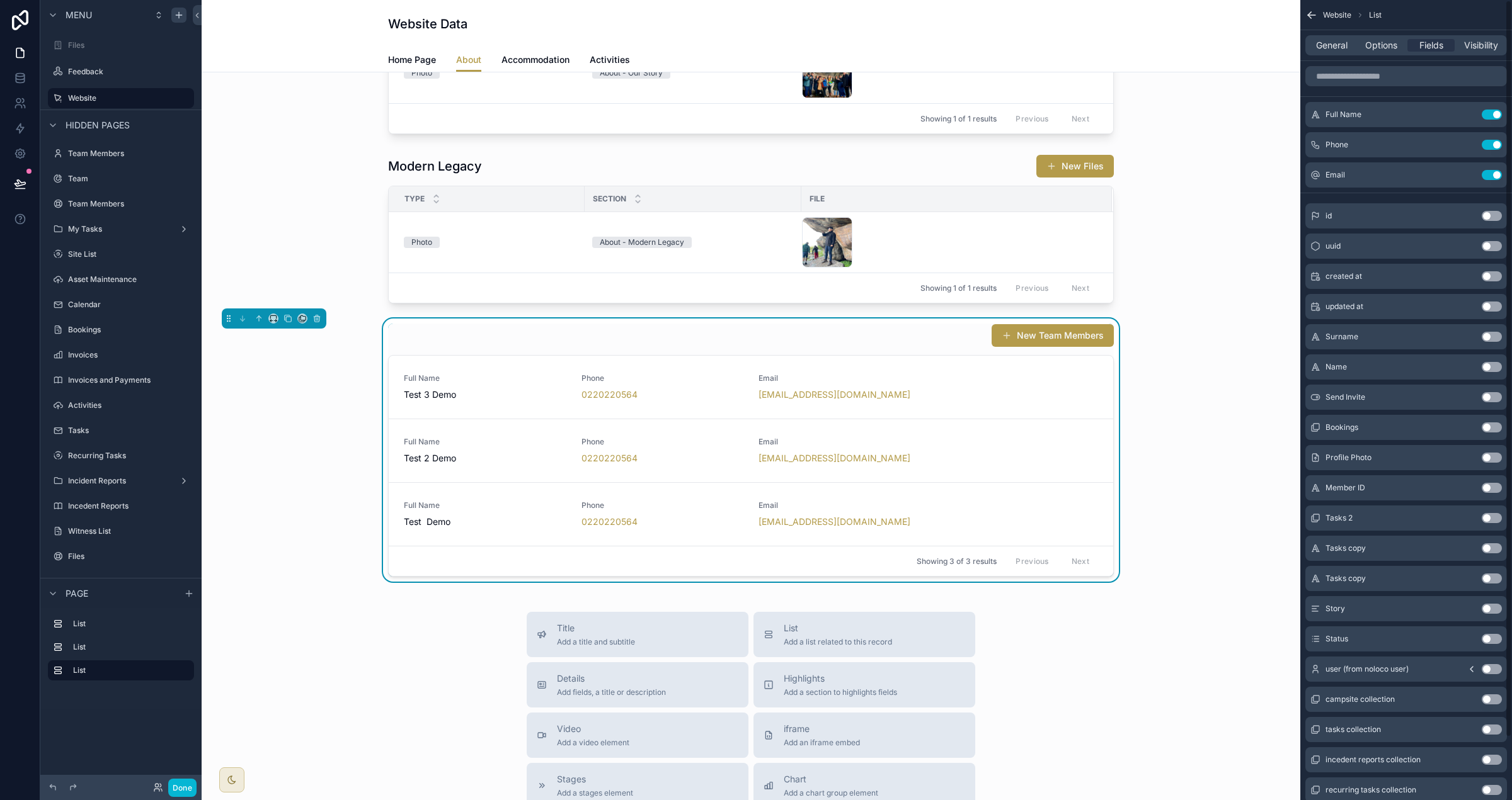
click at [945, 146] on button "Use setting" at bounding box center [1492, 145] width 20 height 10
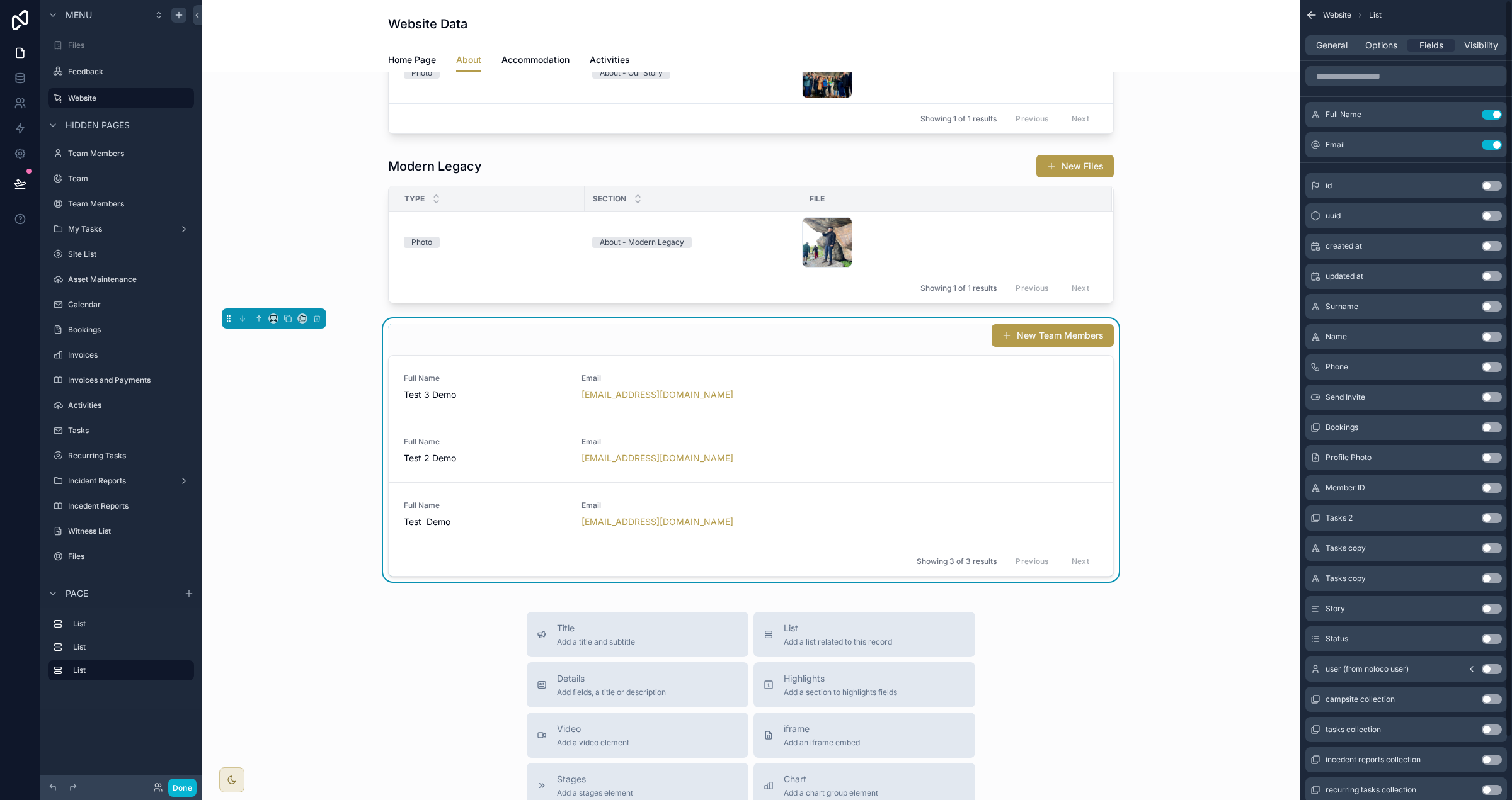
click at [945, 146] on button "Use setting" at bounding box center [1492, 145] width 20 height 10
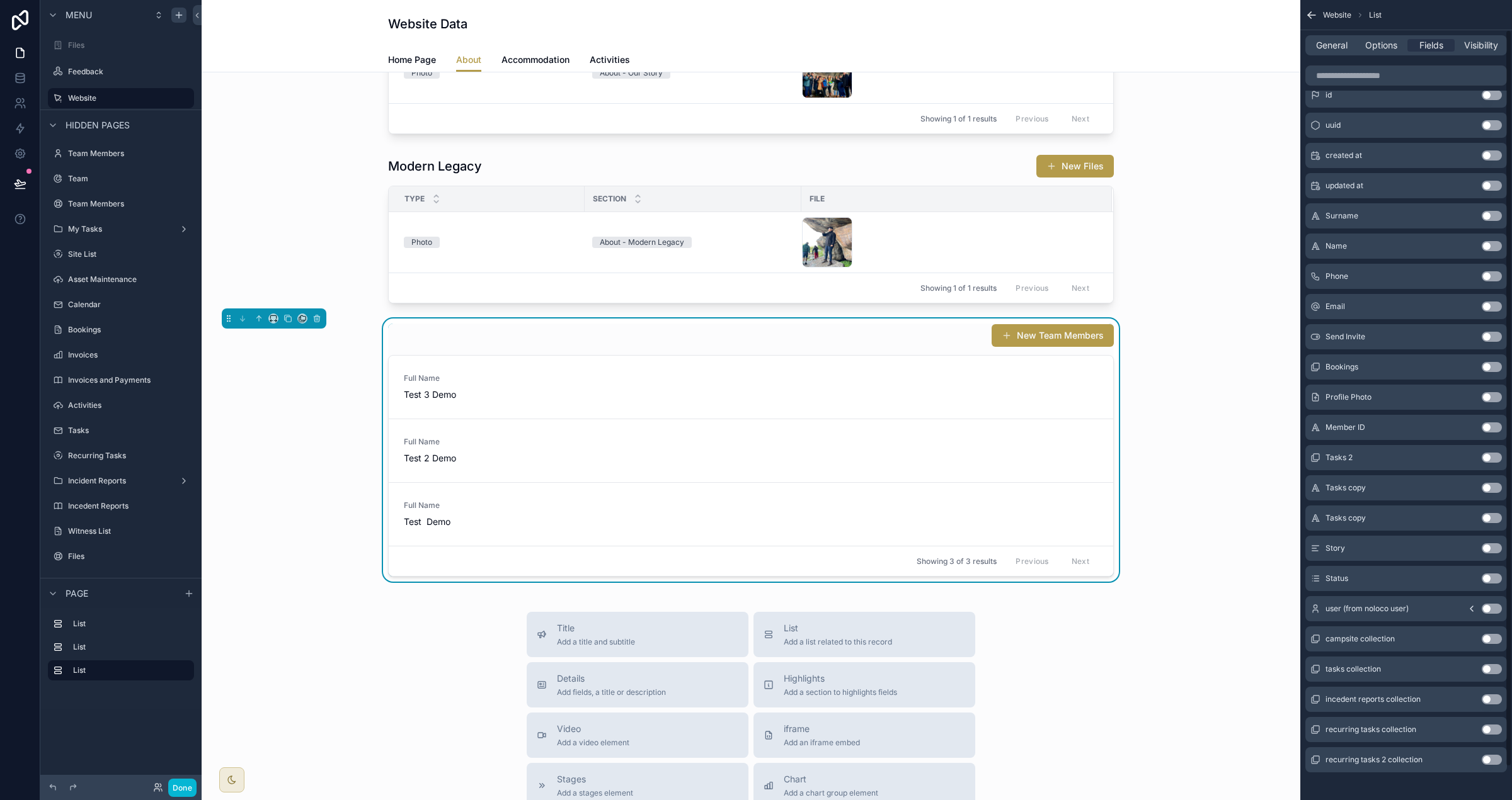
scroll to position [68, 0]
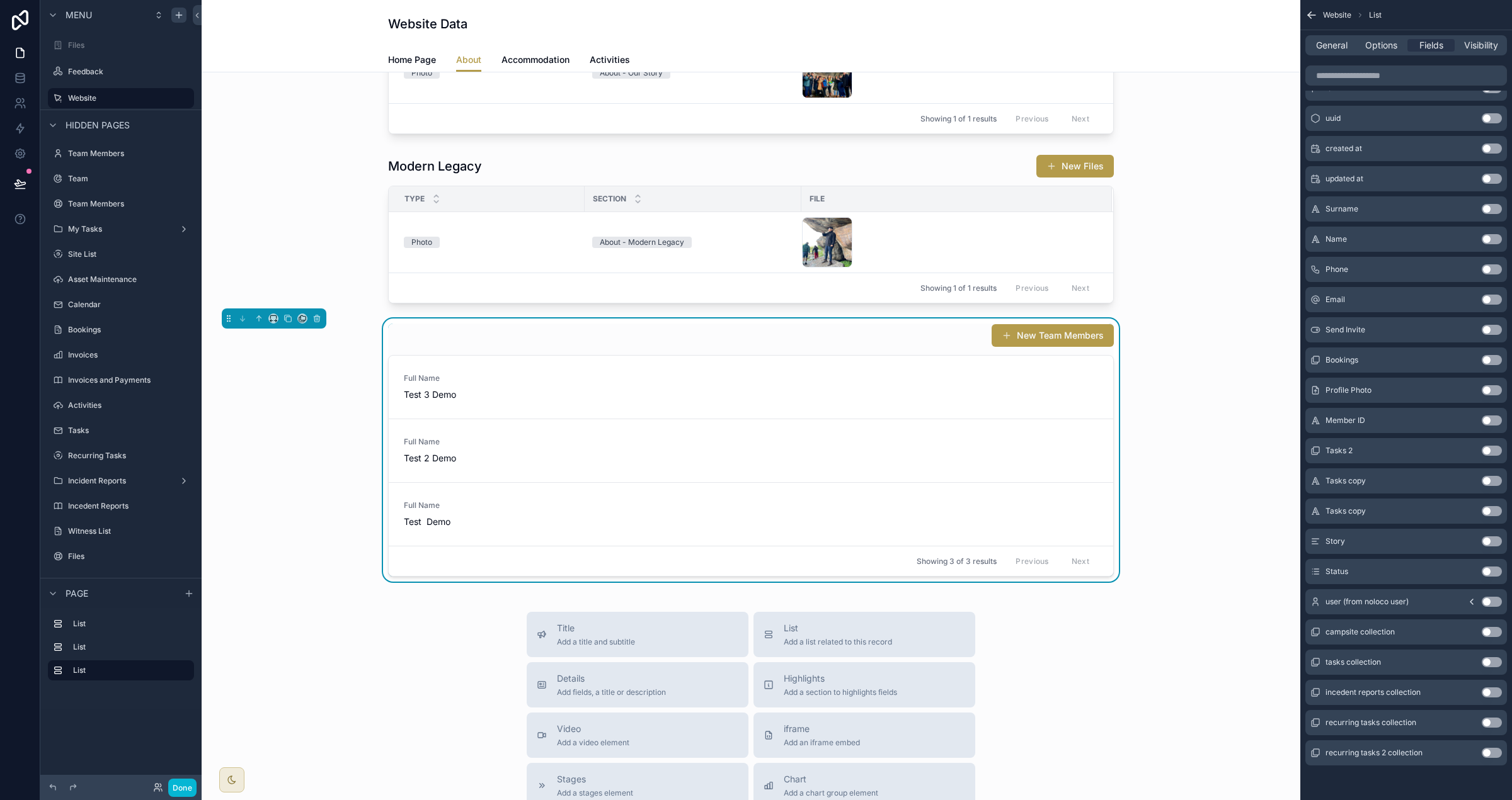
click at [945, 539] on button "Use setting" at bounding box center [1492, 541] width 20 height 10
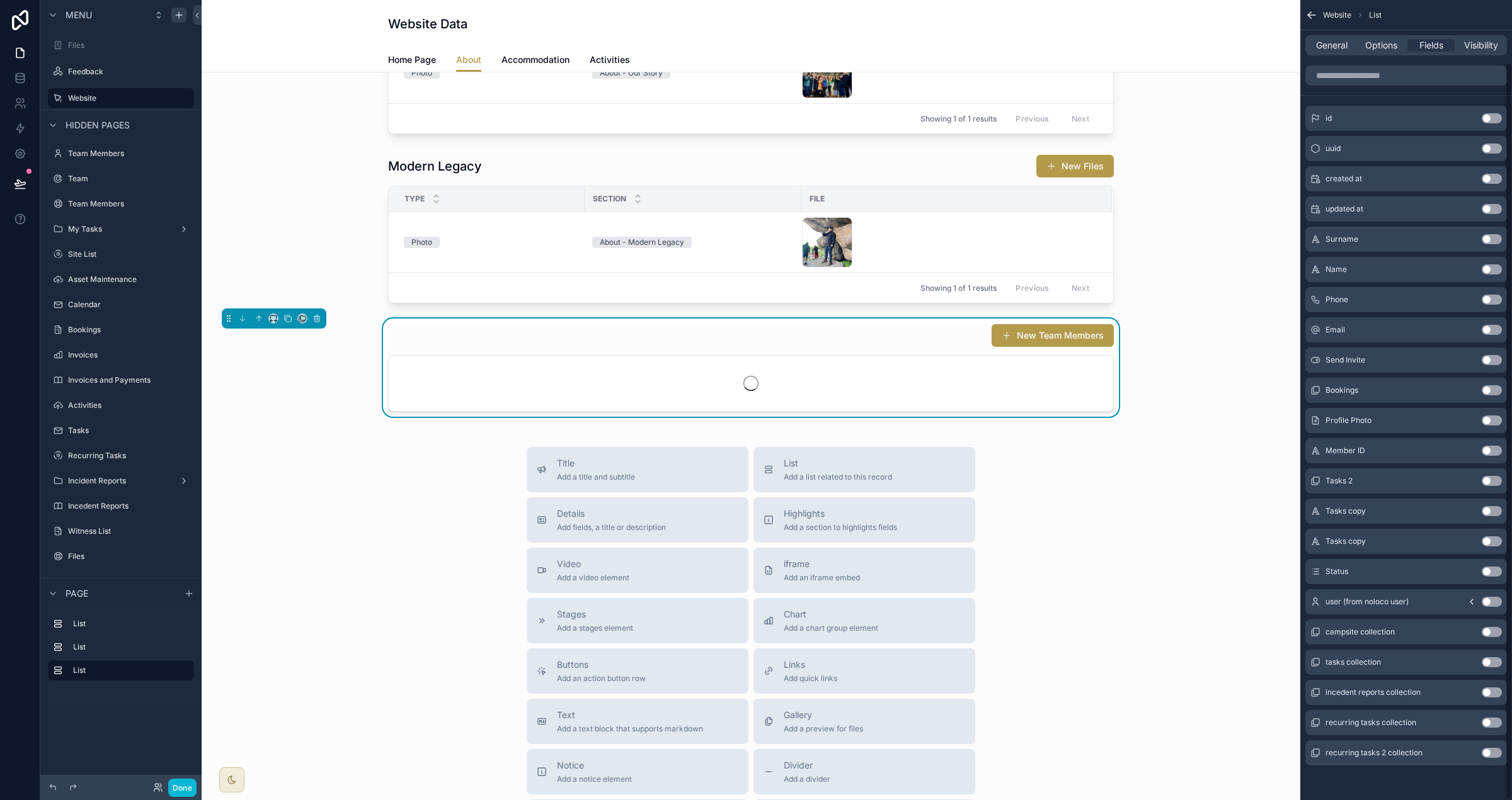
click at [945, 572] on button "Use setting" at bounding box center [1492, 572] width 20 height 10
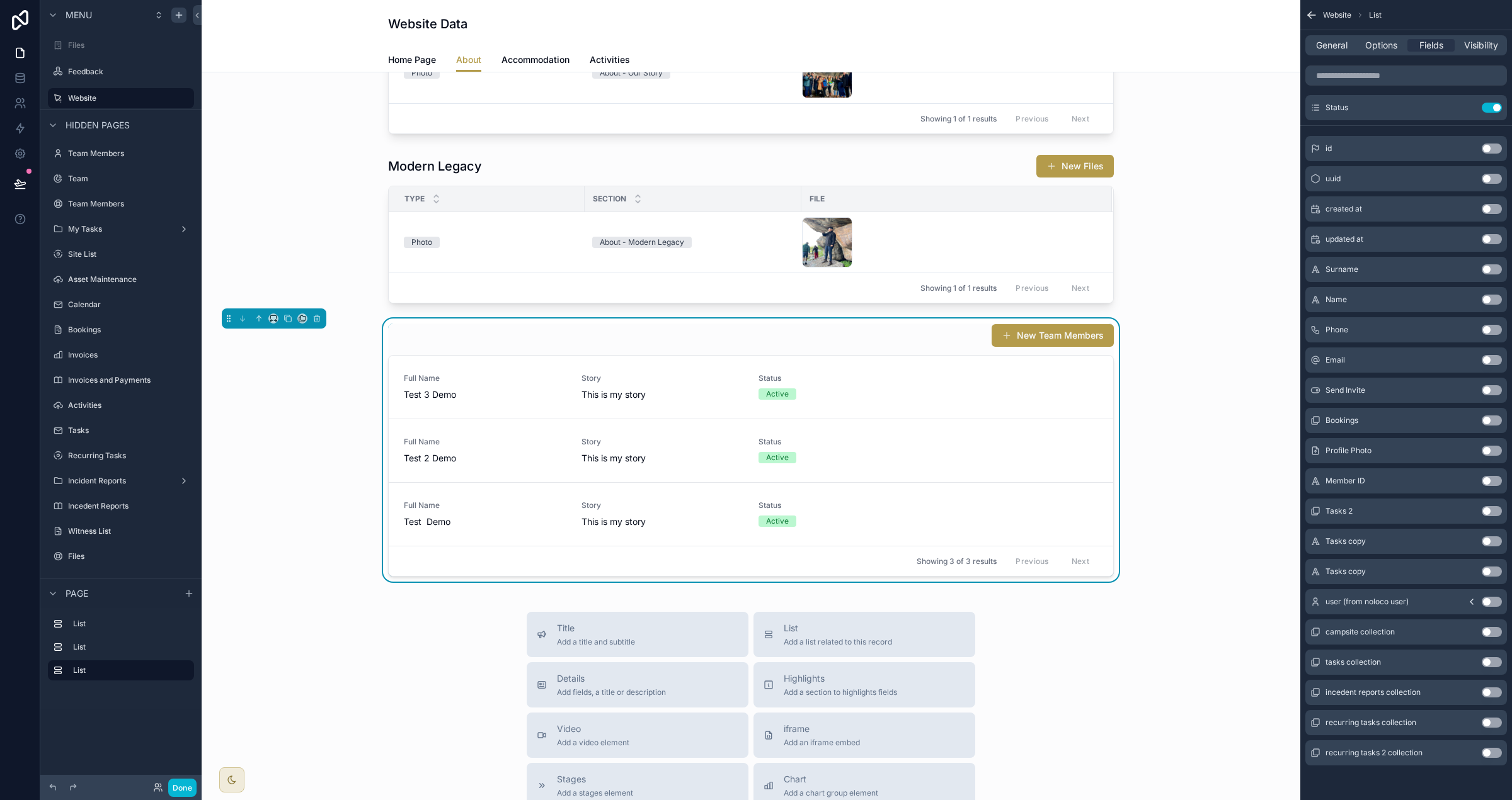
click at [945, 445] on button "Use setting" at bounding box center [1492, 450] width 20 height 10
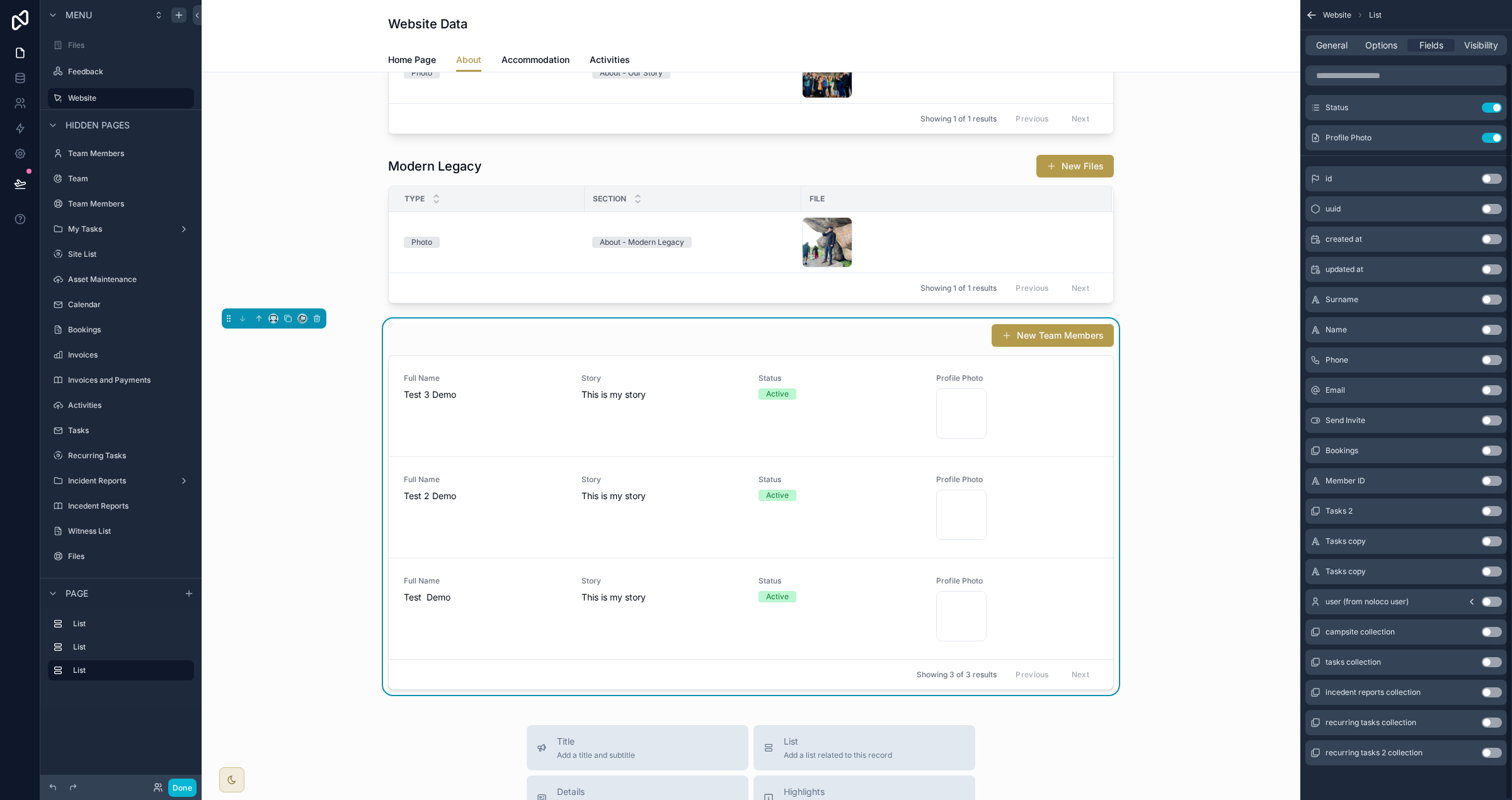
scroll to position [0, 0]
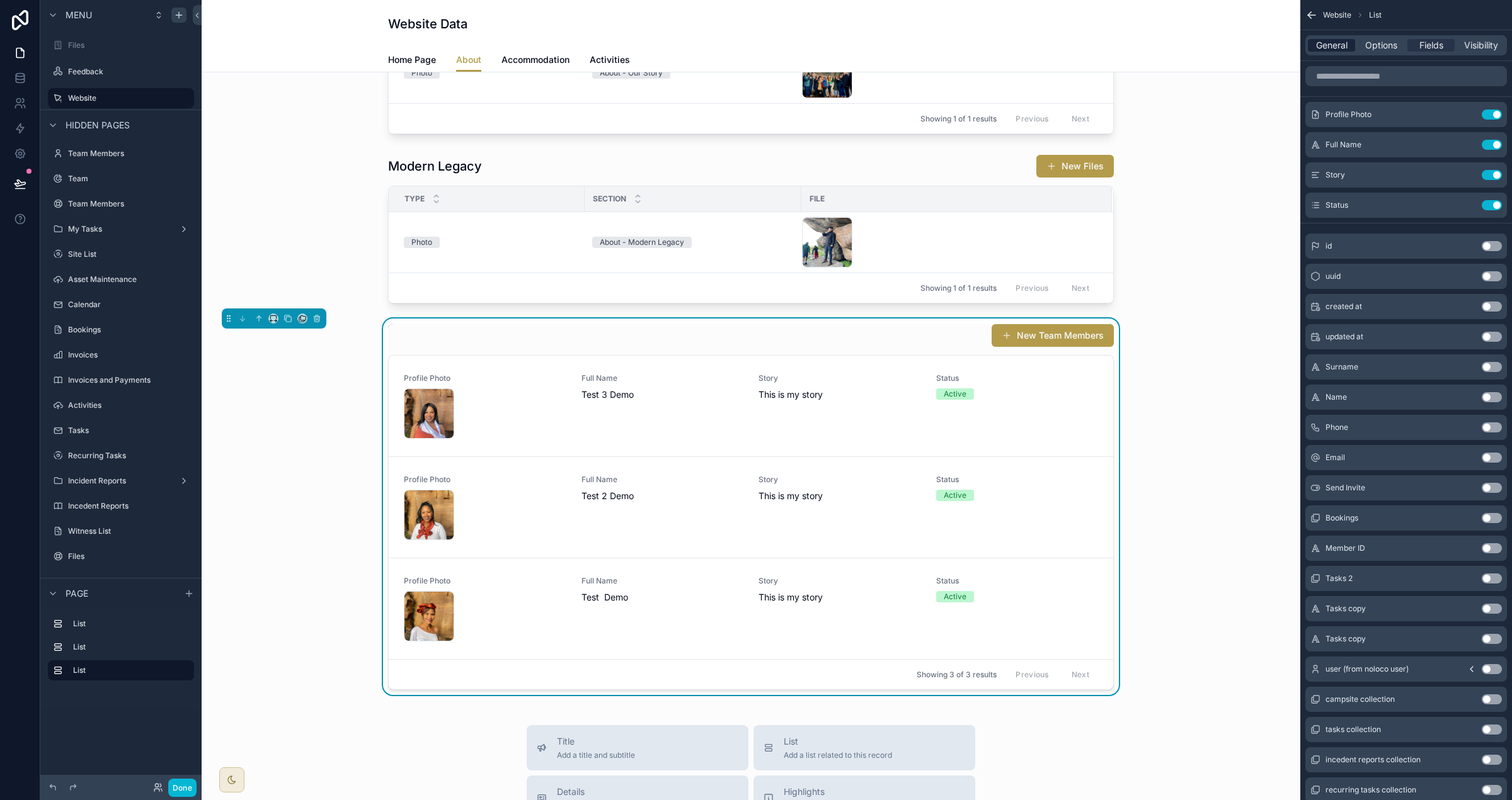
click at [945, 44] on span "General" at bounding box center [1331, 44] width 32 height 13
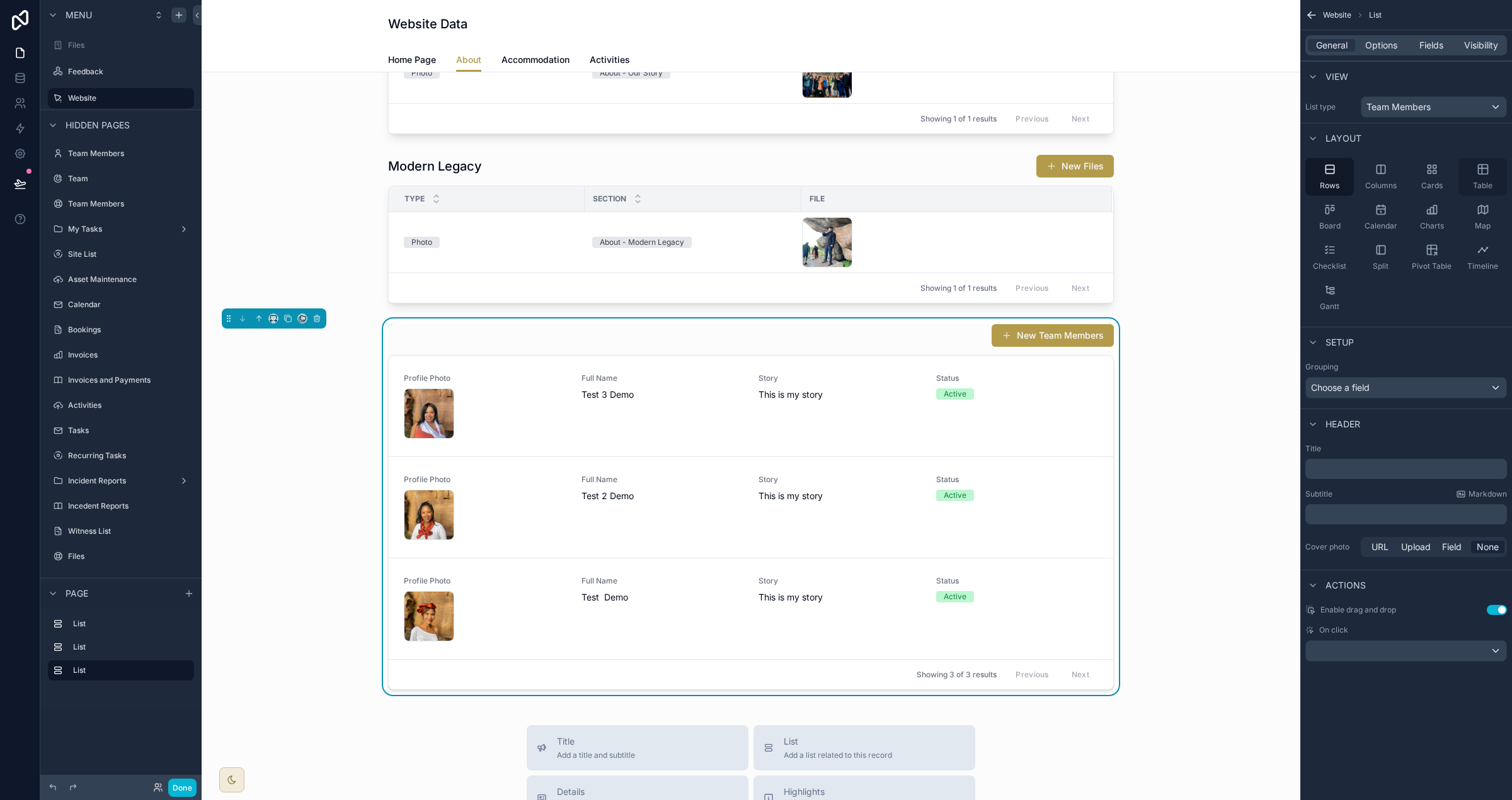
click at [945, 176] on div "Table" at bounding box center [1483, 177] width 48 height 38
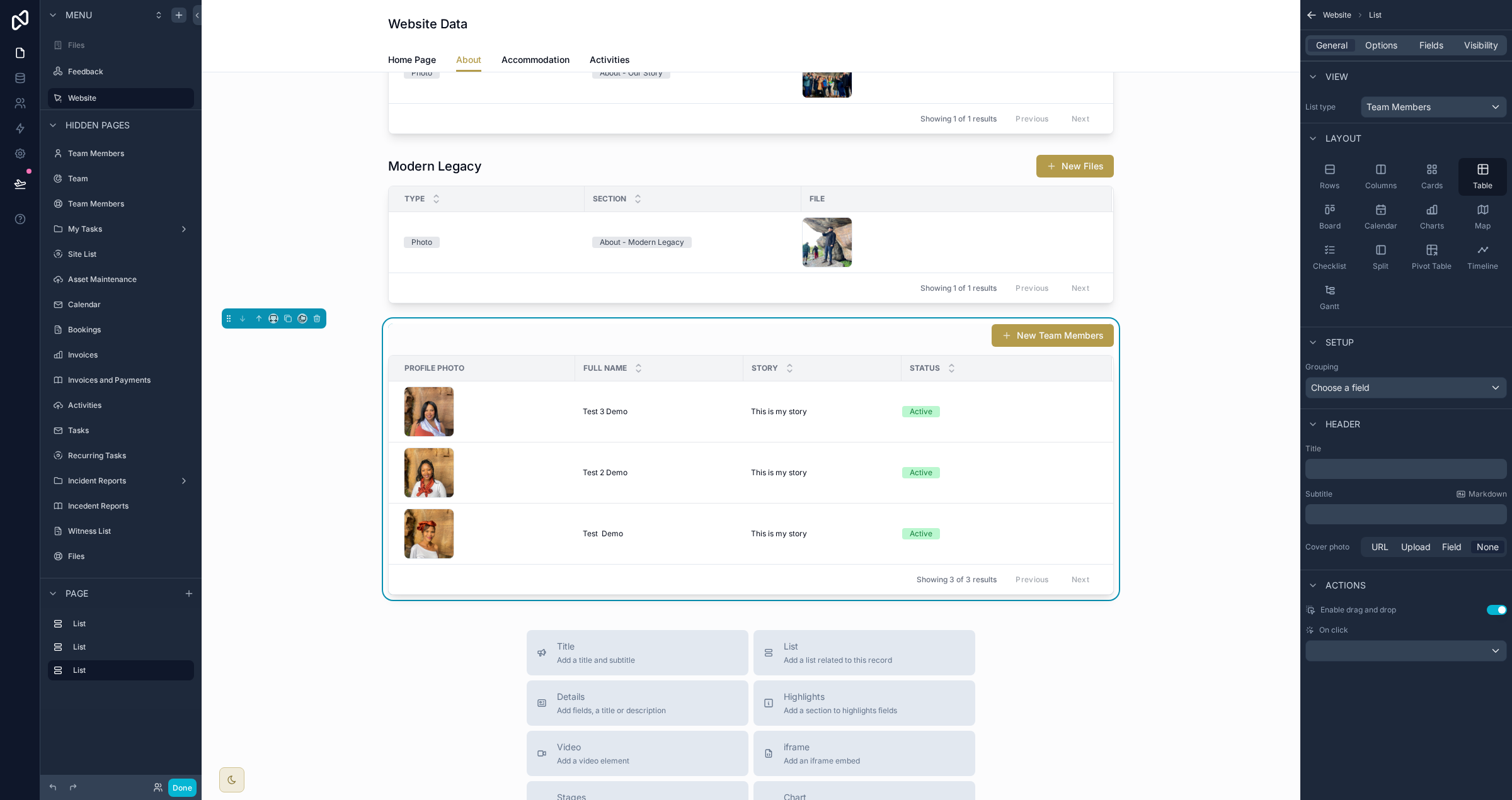
click at [945, 37] on div "General Options Fields Visibility" at bounding box center [1406, 44] width 202 height 20
click at [945, 46] on span "Options" at bounding box center [1381, 44] width 32 height 13
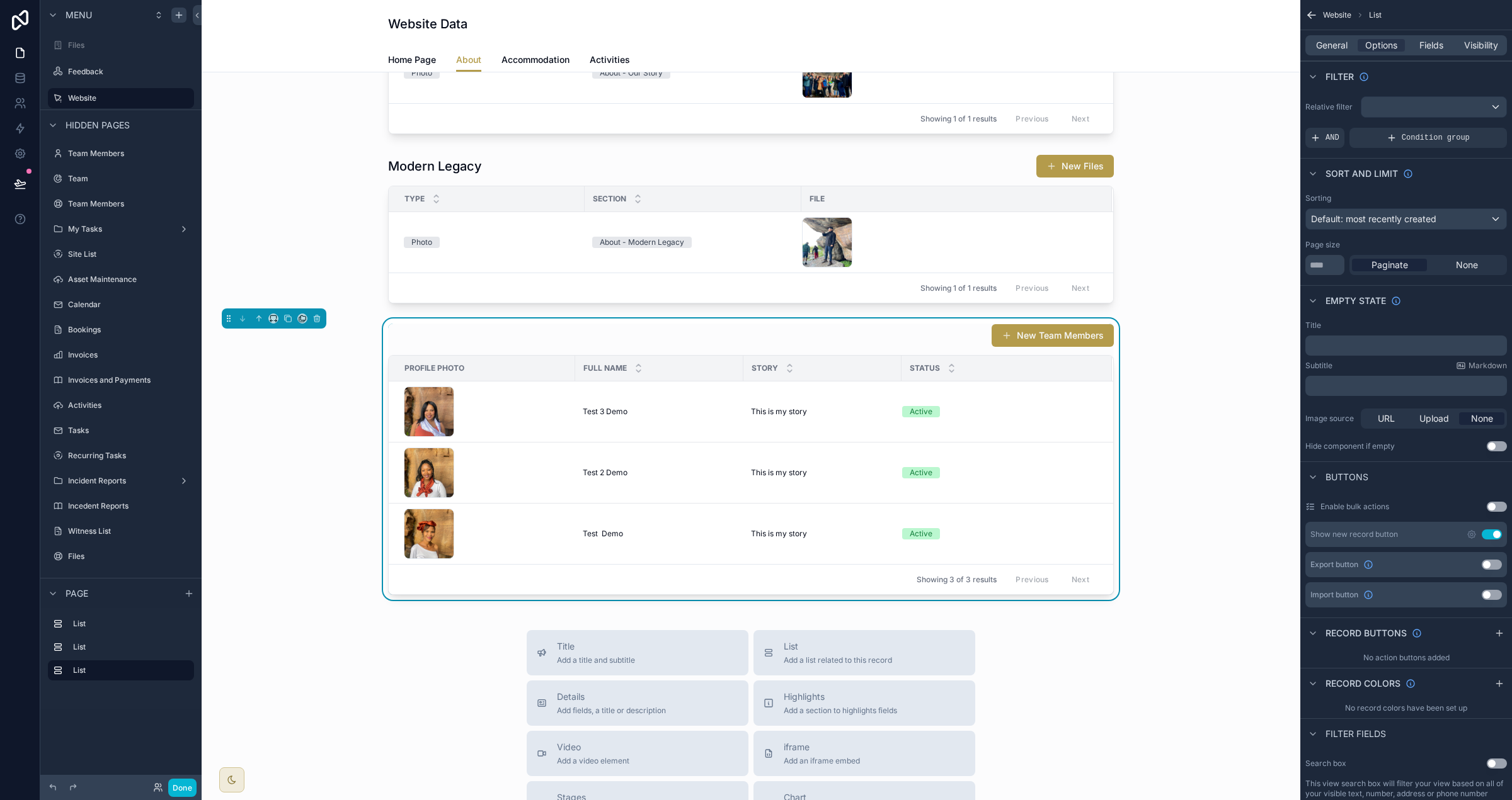
click at [945, 145] on div "AND" at bounding box center [1324, 137] width 39 height 20
click at [945, 129] on icon "scrollable content" at bounding box center [1475, 129] width 8 height 8
click at [945, 118] on span "Select a field" at bounding box center [1178, 119] width 53 height 11
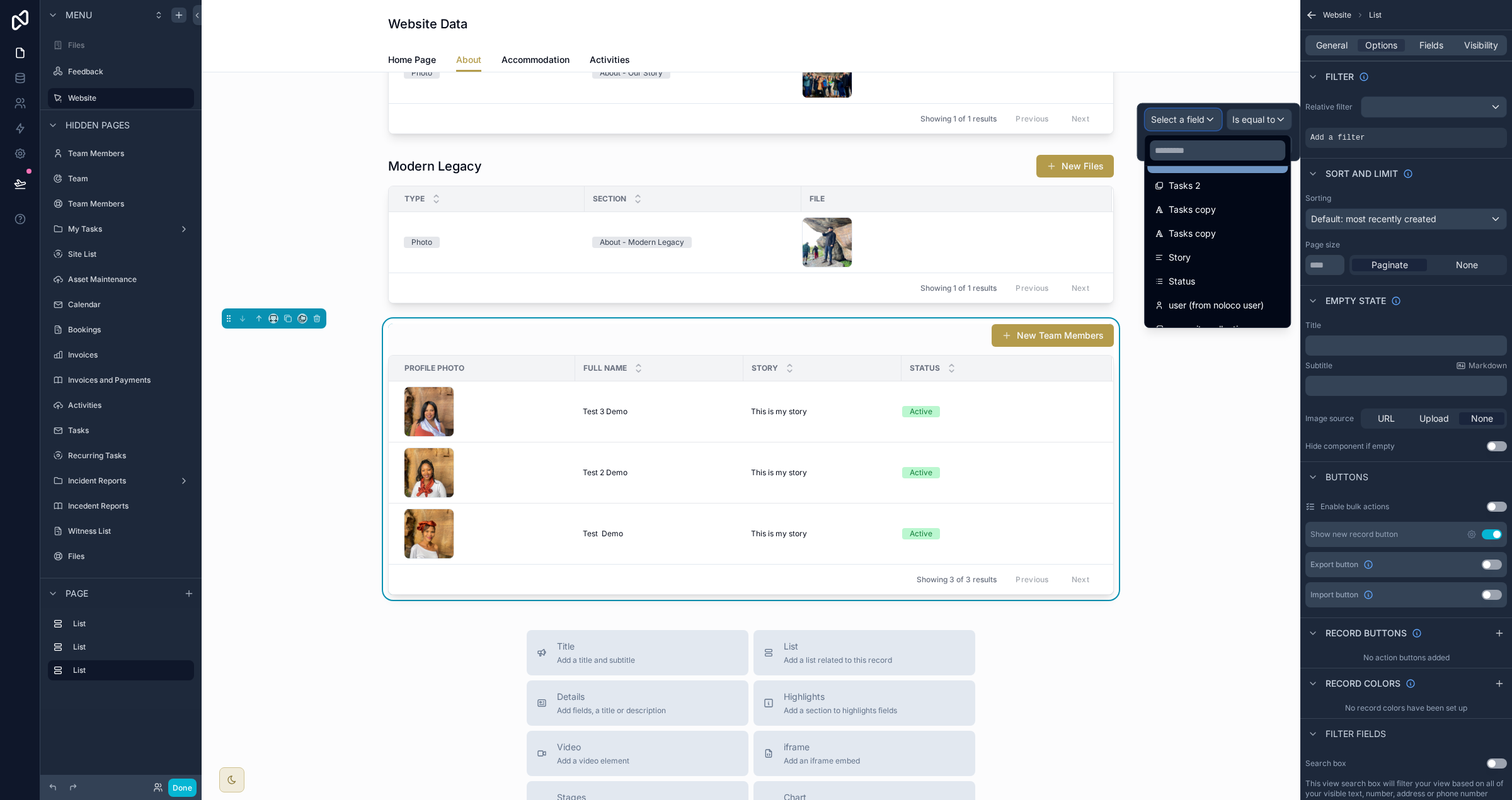
scroll to position [317, 0]
click at [945, 269] on div "Status" at bounding box center [1217, 277] width 140 height 22
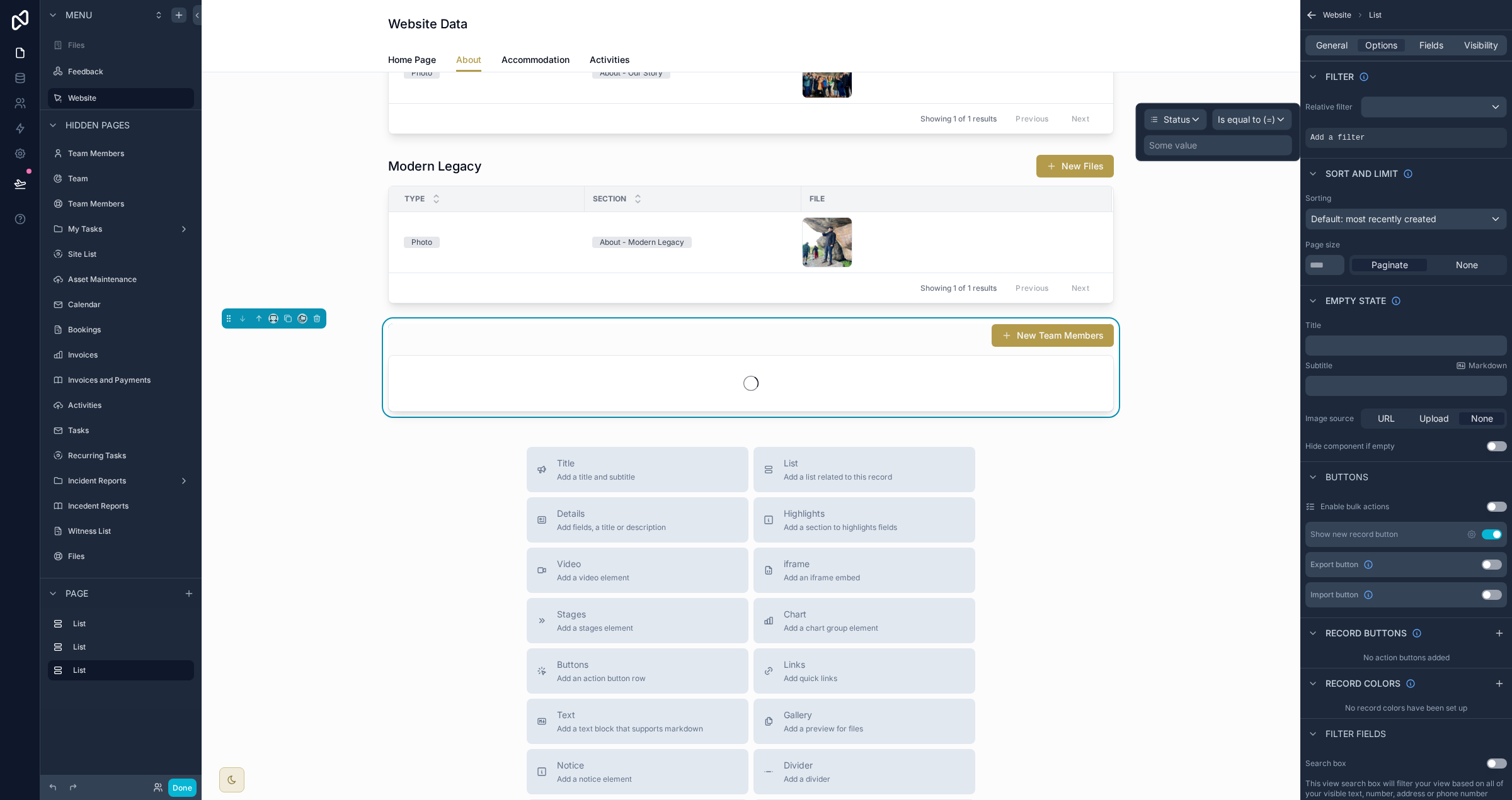
click at [945, 139] on div "Some value" at bounding box center [1217, 145] width 148 height 20
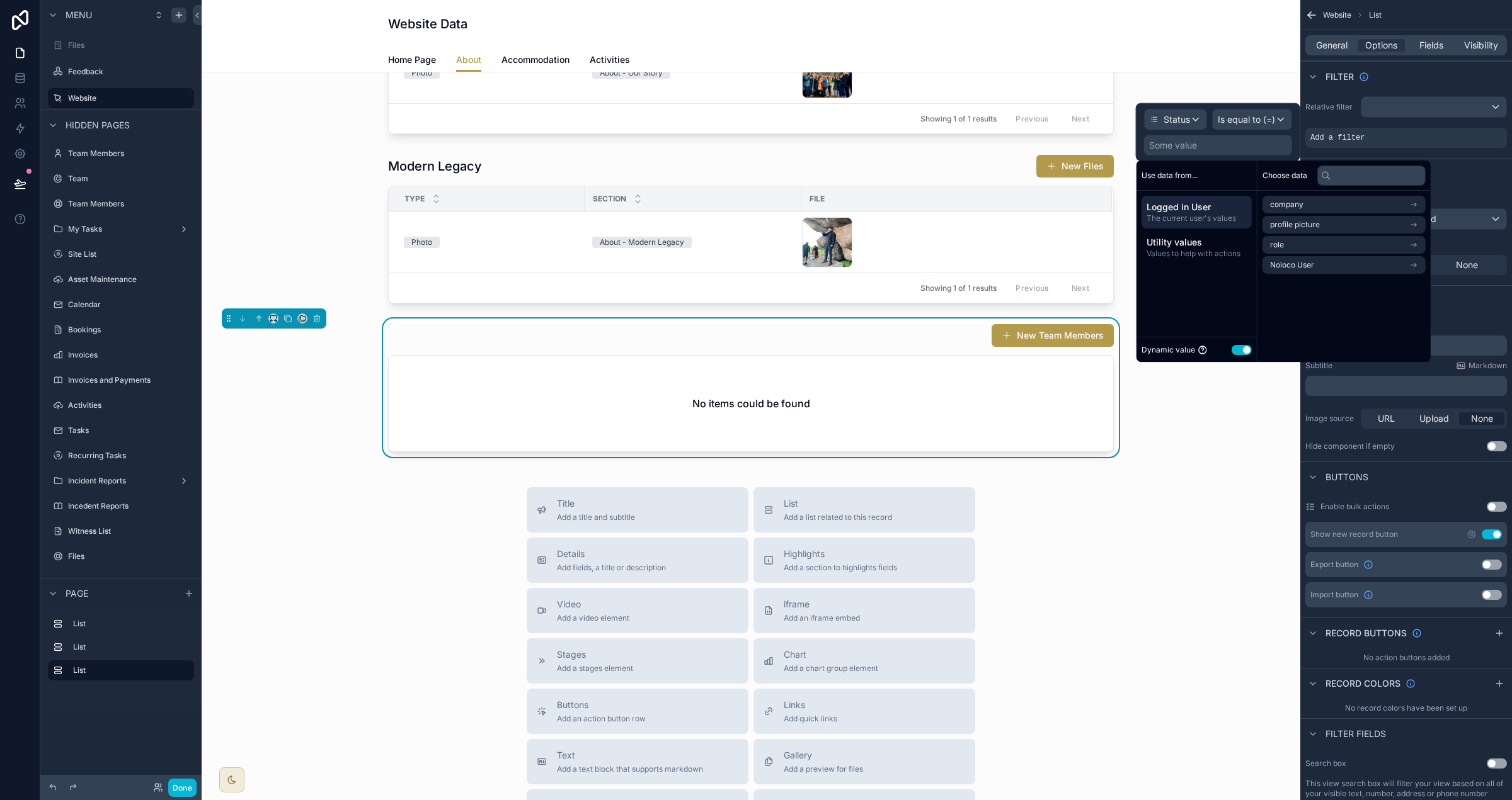
click at [945, 356] on div "Dynamic value Use setting" at bounding box center [1197, 350] width 110 height 14
click at [945, 349] on button "Use setting" at bounding box center [1241, 350] width 20 height 10
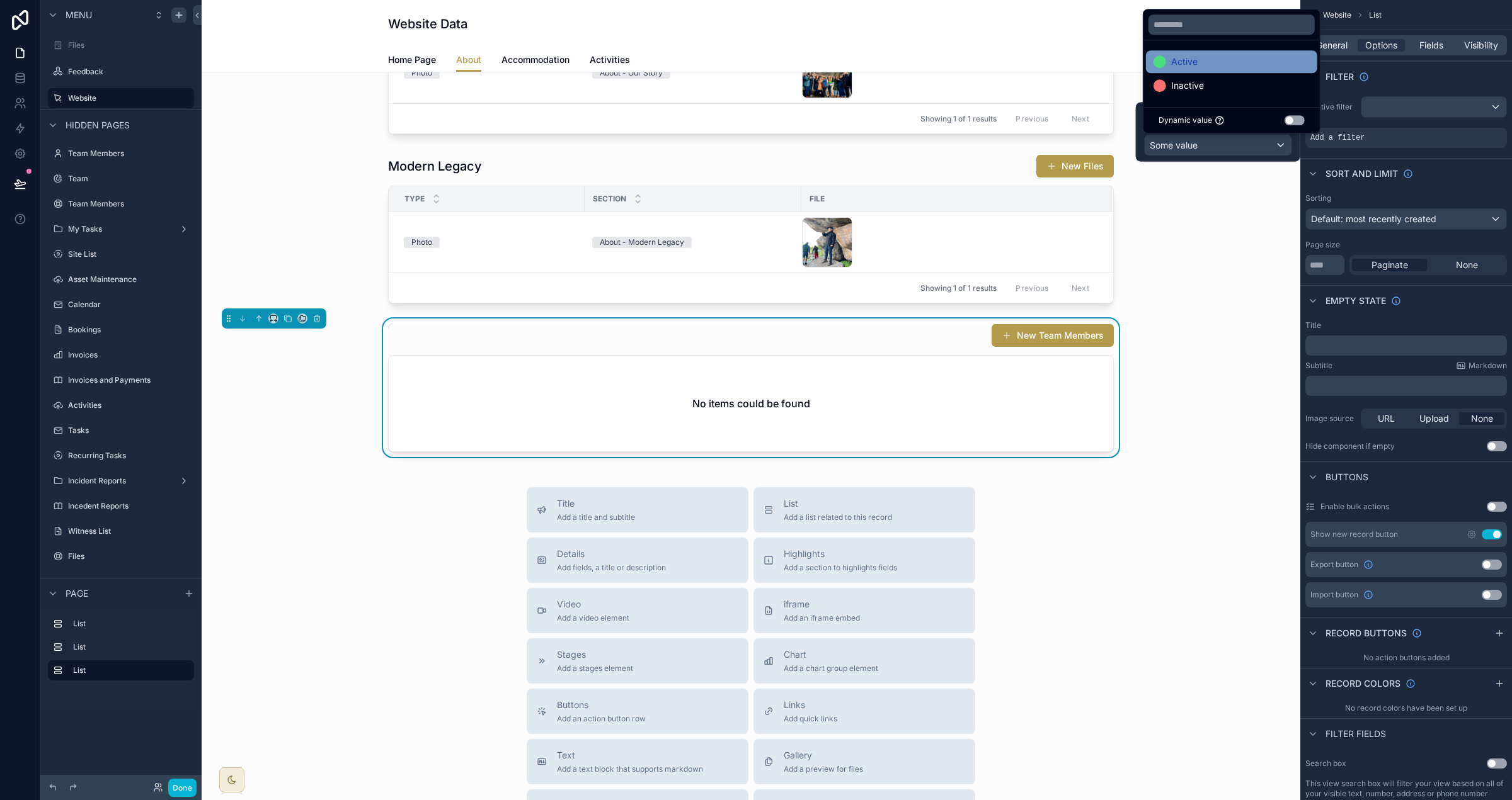
click at [945, 57] on div "Active" at bounding box center [1232, 62] width 157 height 15
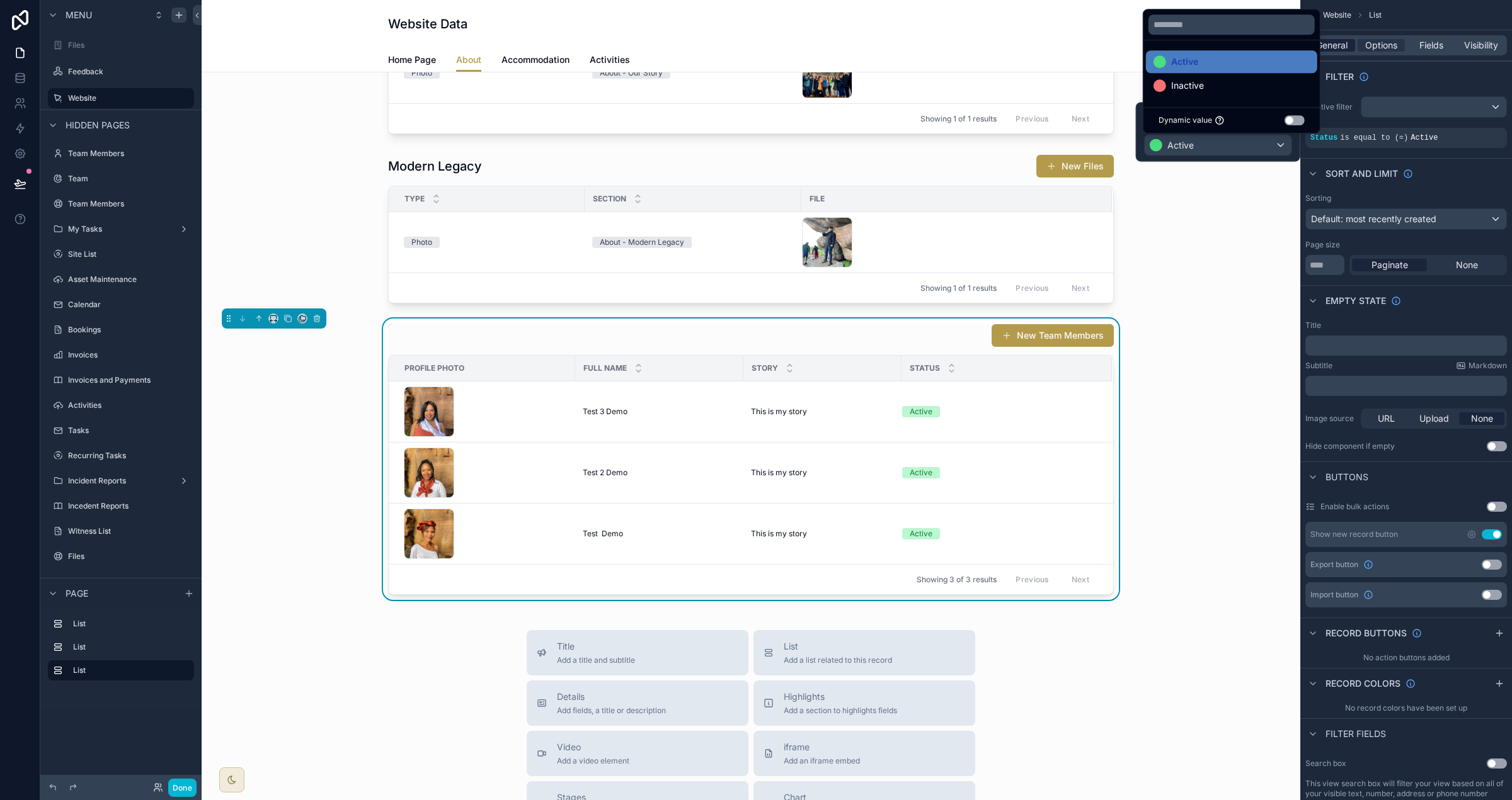
click at [945, 45] on span "General" at bounding box center [1331, 44] width 32 height 13
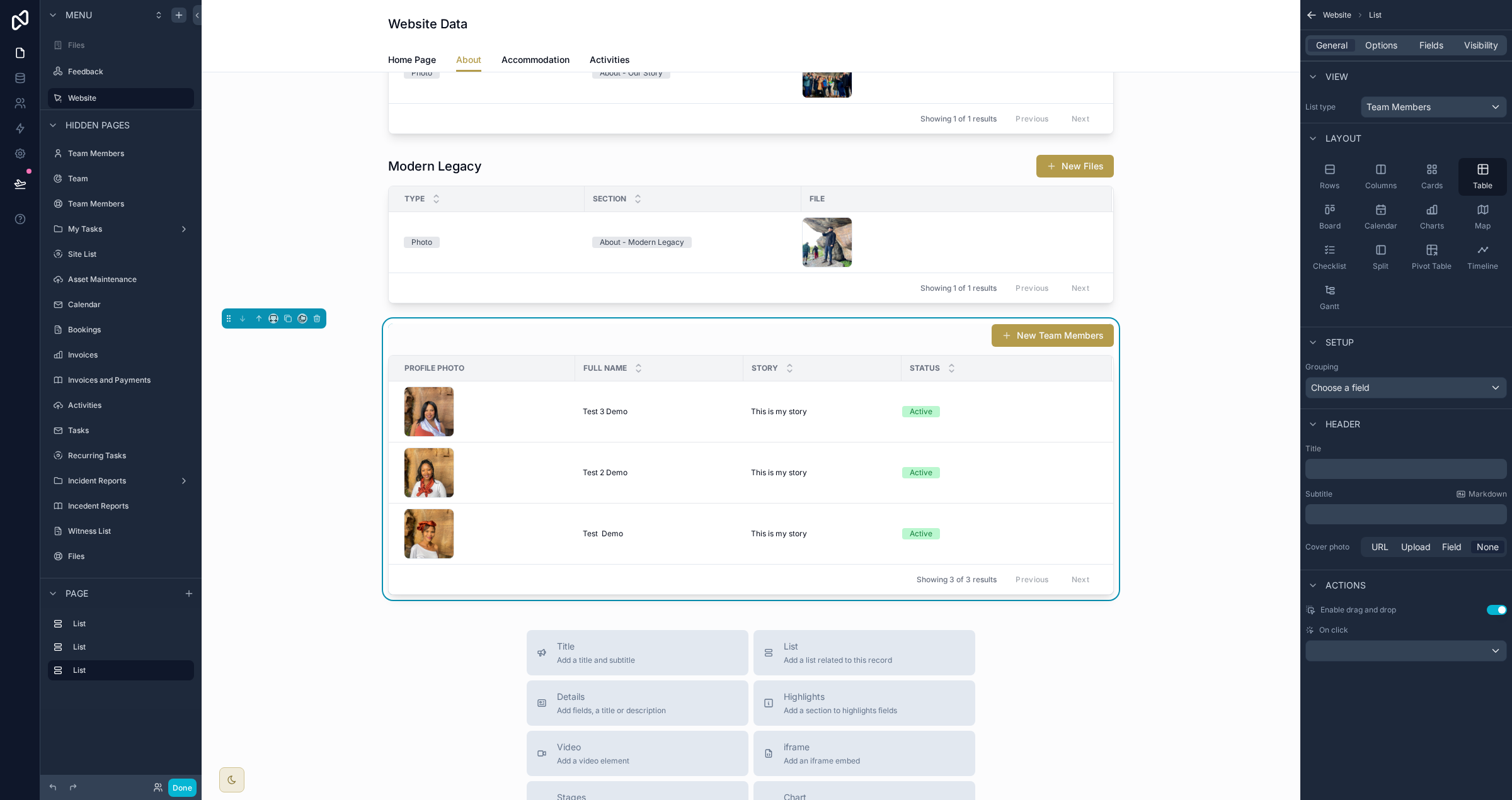
click at [945, 470] on p "﻿" at bounding box center [1408, 469] width 194 height 13
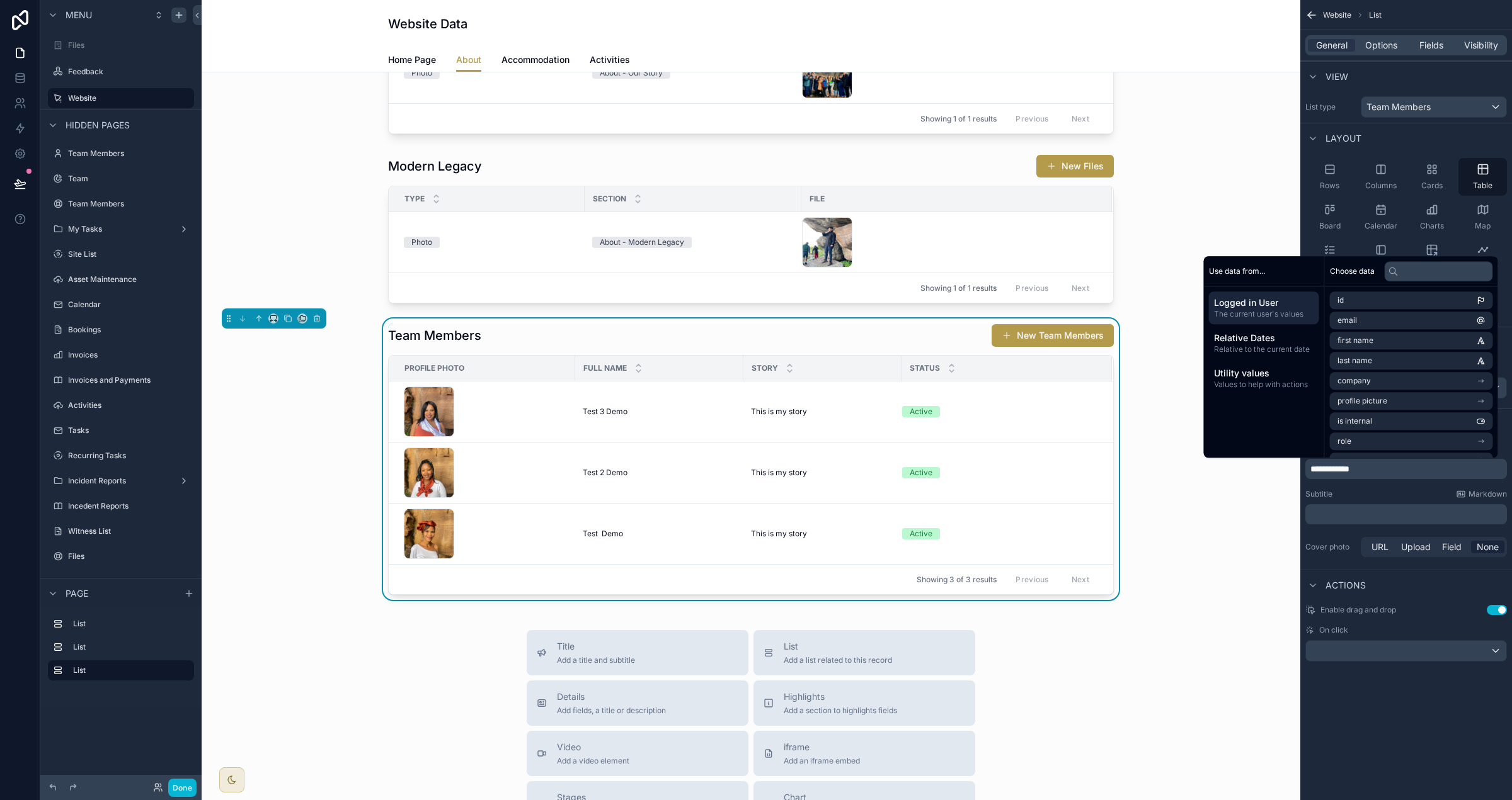
click at [945, 489] on div "Subtitle Markdown" at bounding box center [1406, 494] width 202 height 10
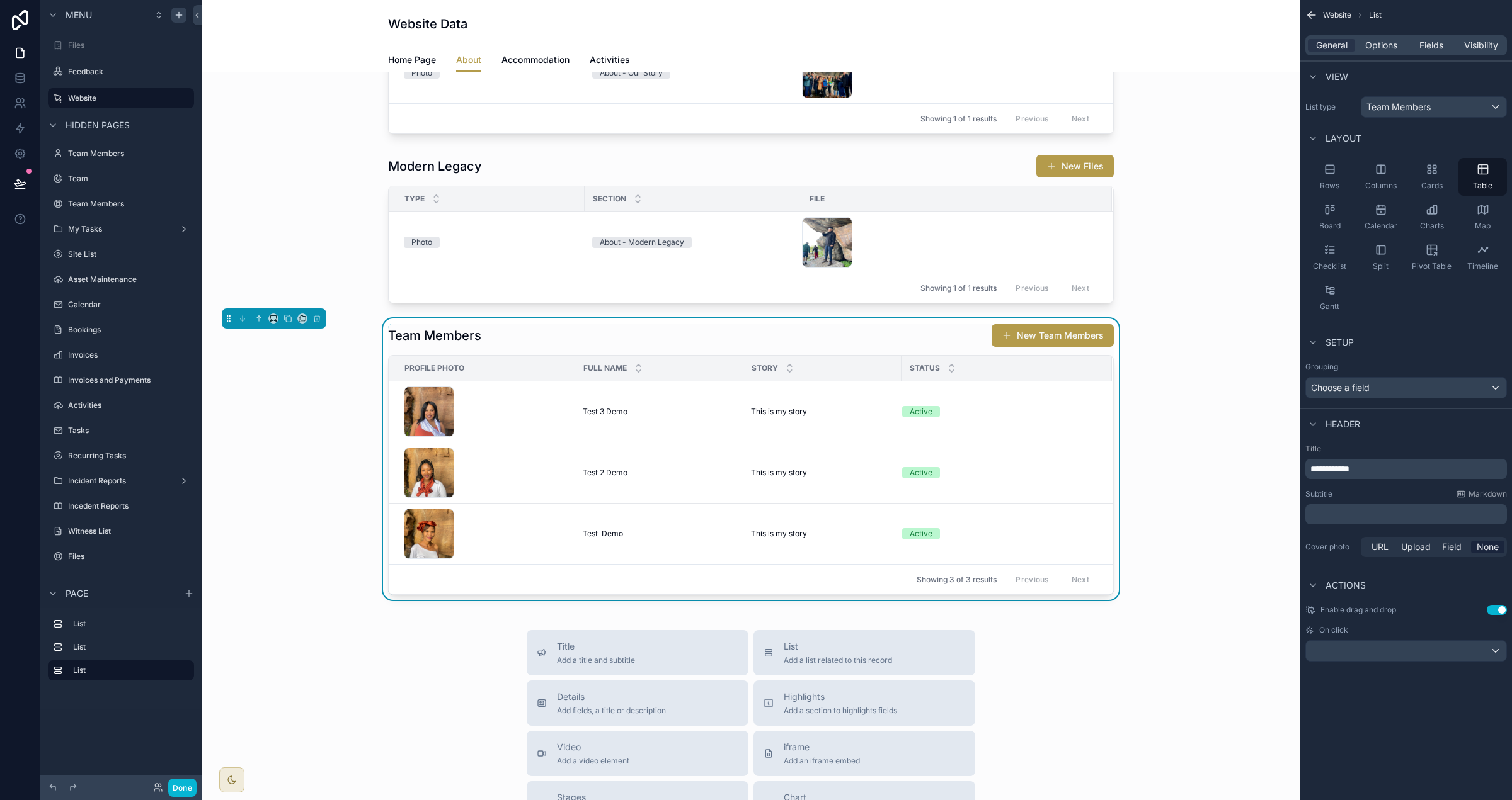
click at [945, 339] on button "New Team Members" at bounding box center [1053, 335] width 122 height 22
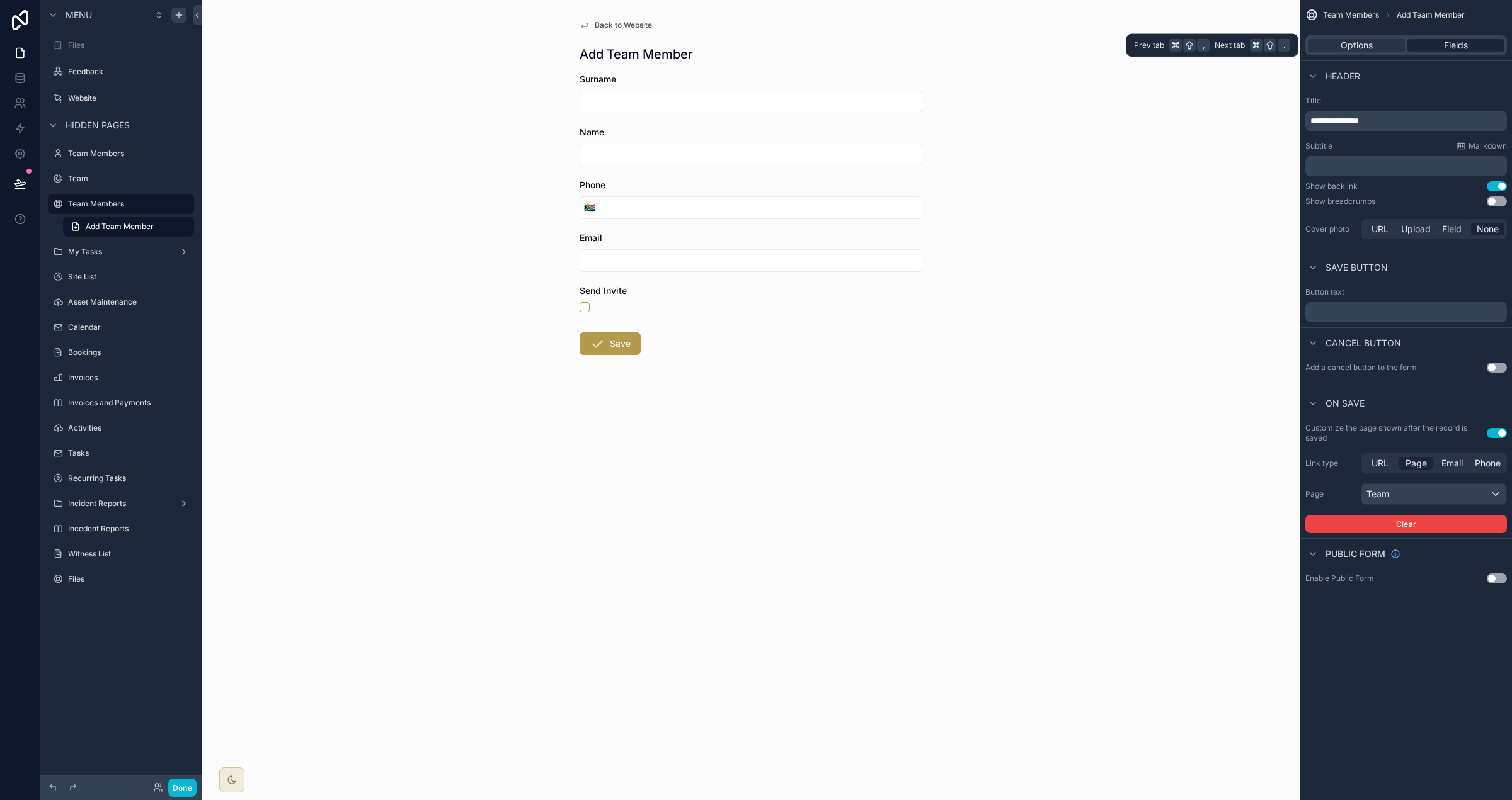
click at [945, 44] on div "Fields" at bounding box center [1456, 44] width 97 height 13
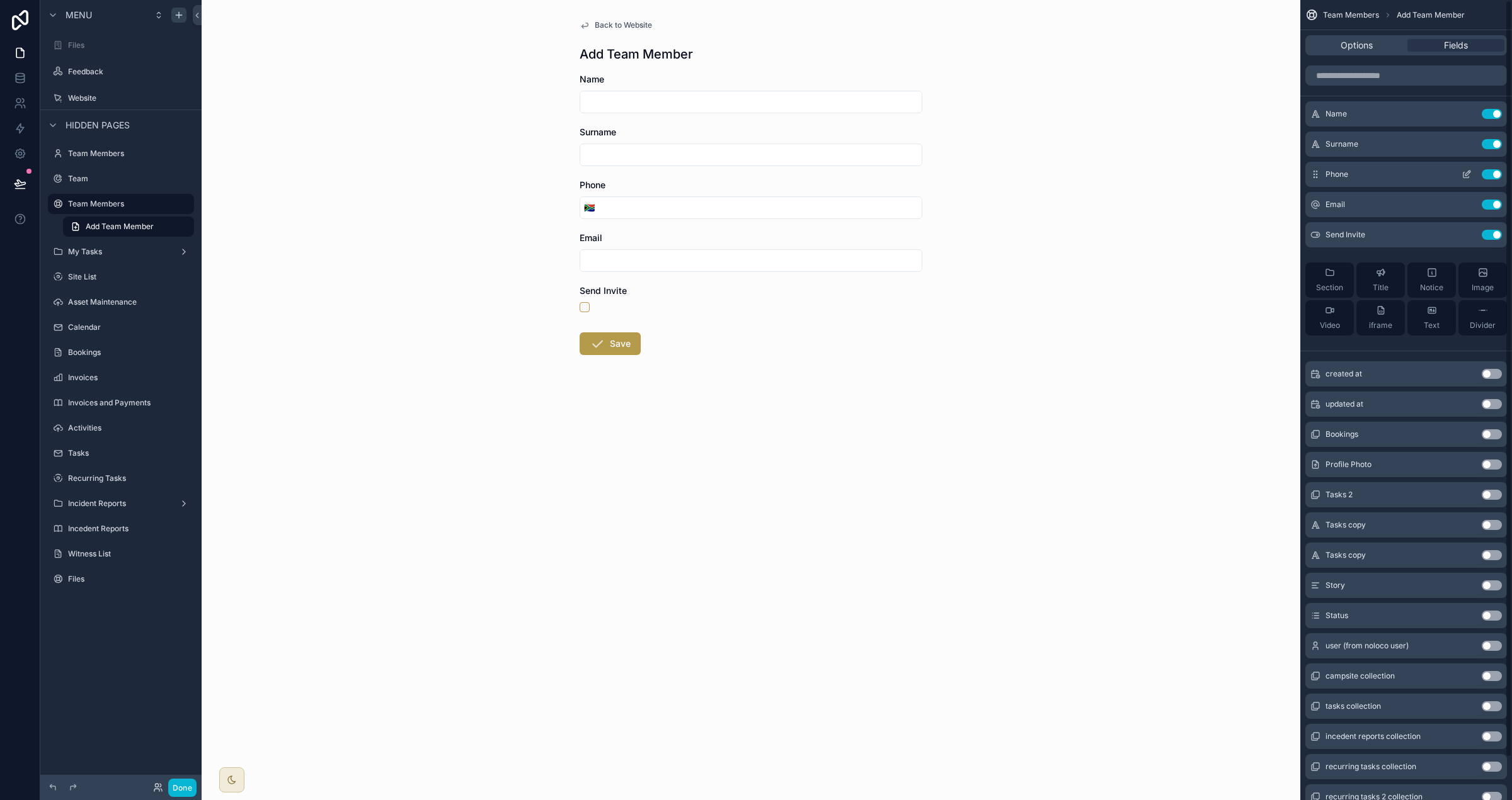
click at [945, 176] on button "Use setting" at bounding box center [1492, 174] width 20 height 10
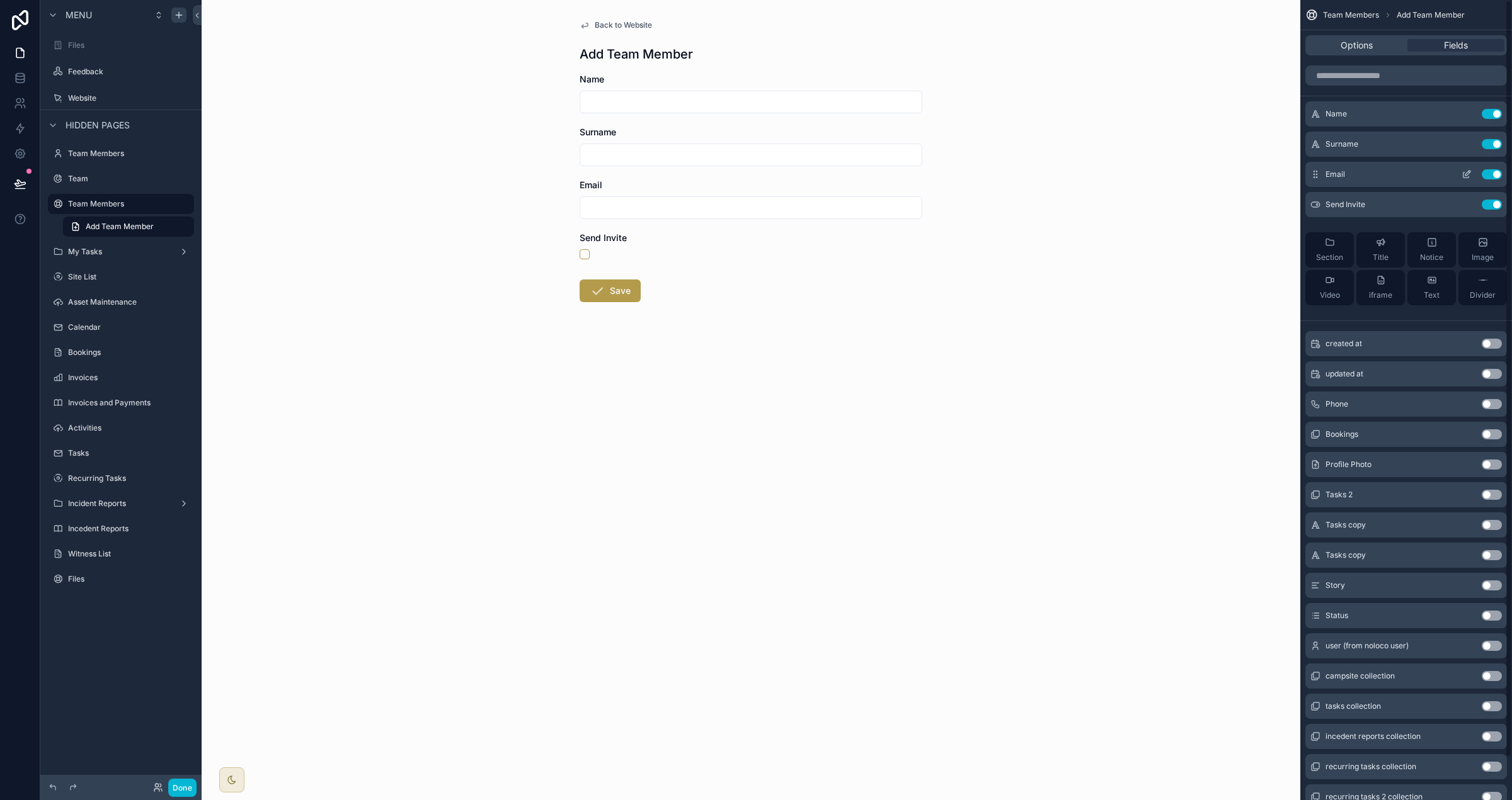
click at [945, 176] on button "Use setting" at bounding box center [1492, 174] width 20 height 10
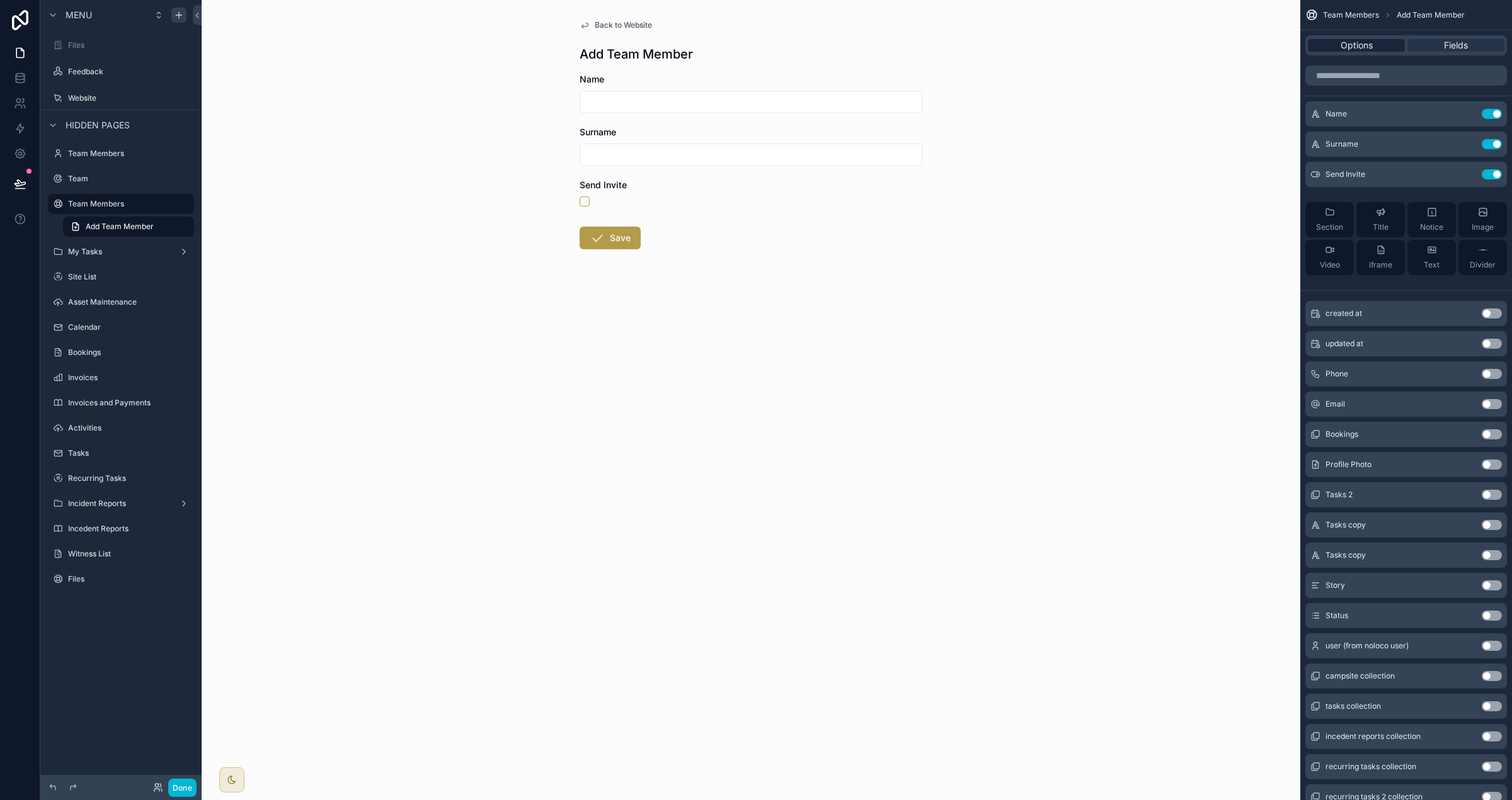
click at [945, 48] on span "Options" at bounding box center [1356, 44] width 32 height 13
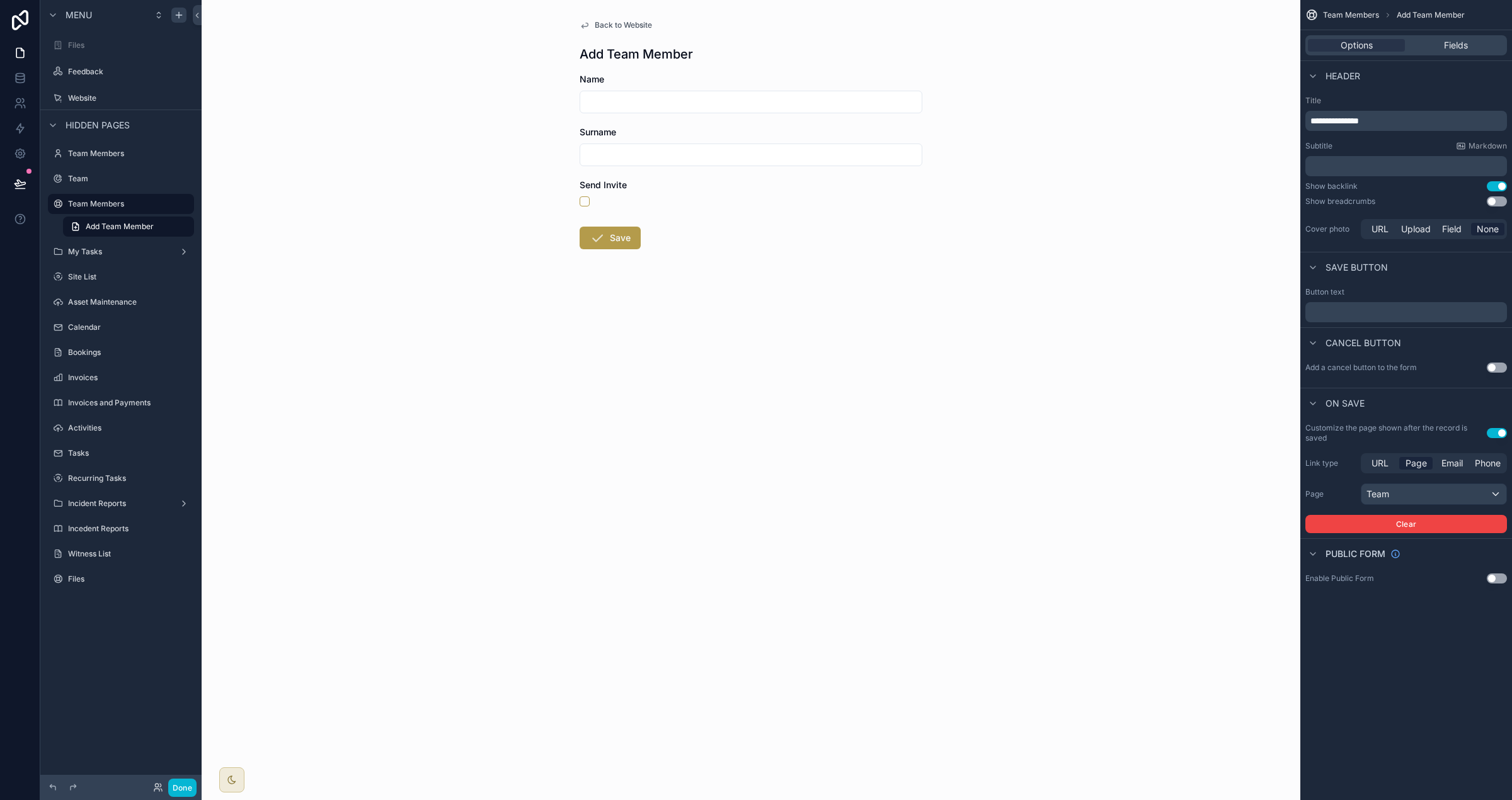
drag, startPoint x: 1332, startPoint y: 119, endPoint x: 1335, endPoint y: 130, distance: 11.4
click at [945, 119] on span "**********" at bounding box center [1335, 121] width 48 height 9
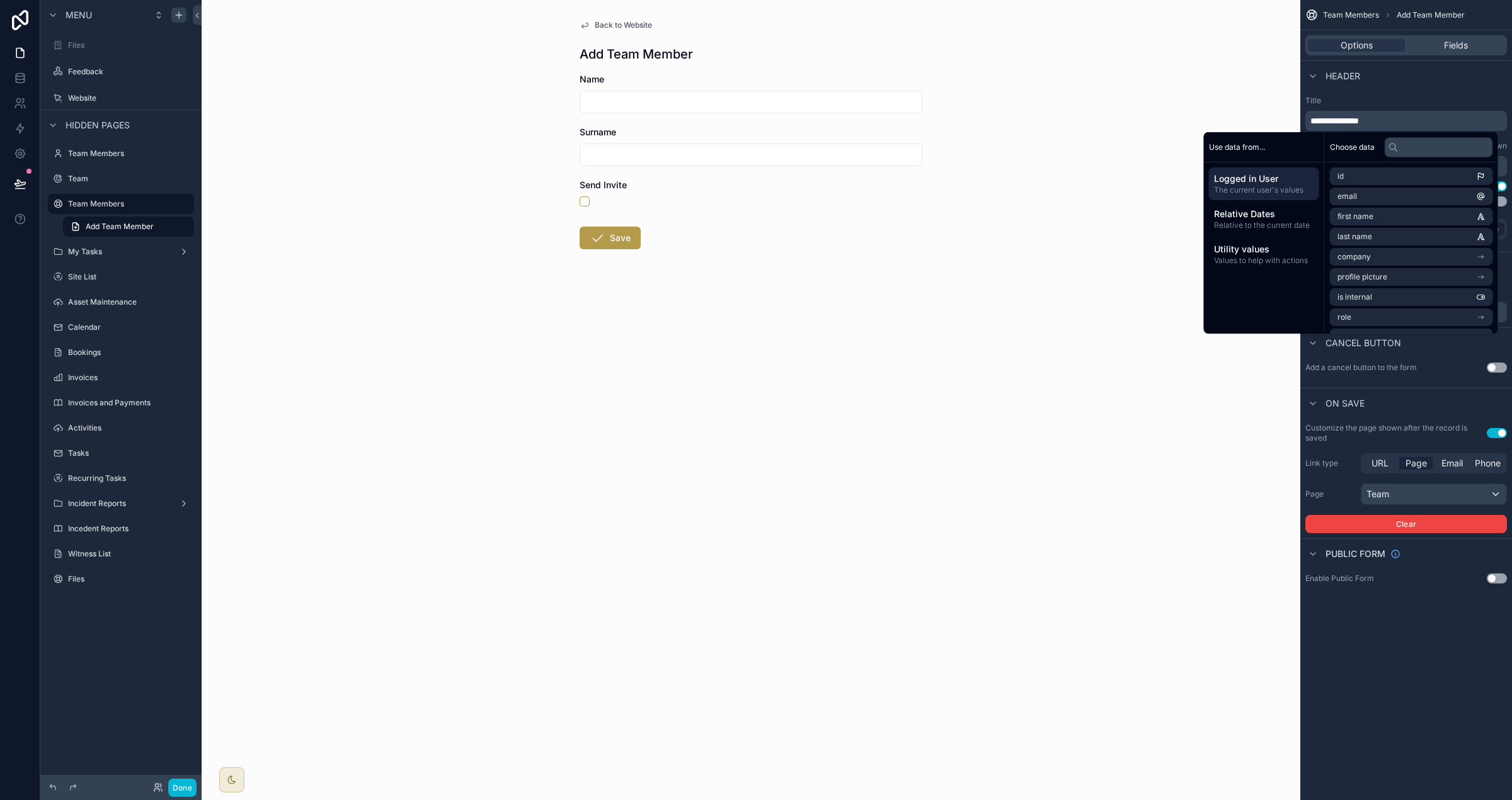
click at [945, 119] on span "**********" at bounding box center [1335, 121] width 48 height 9
click at [945, 77] on div "Header" at bounding box center [1406, 75] width 212 height 30
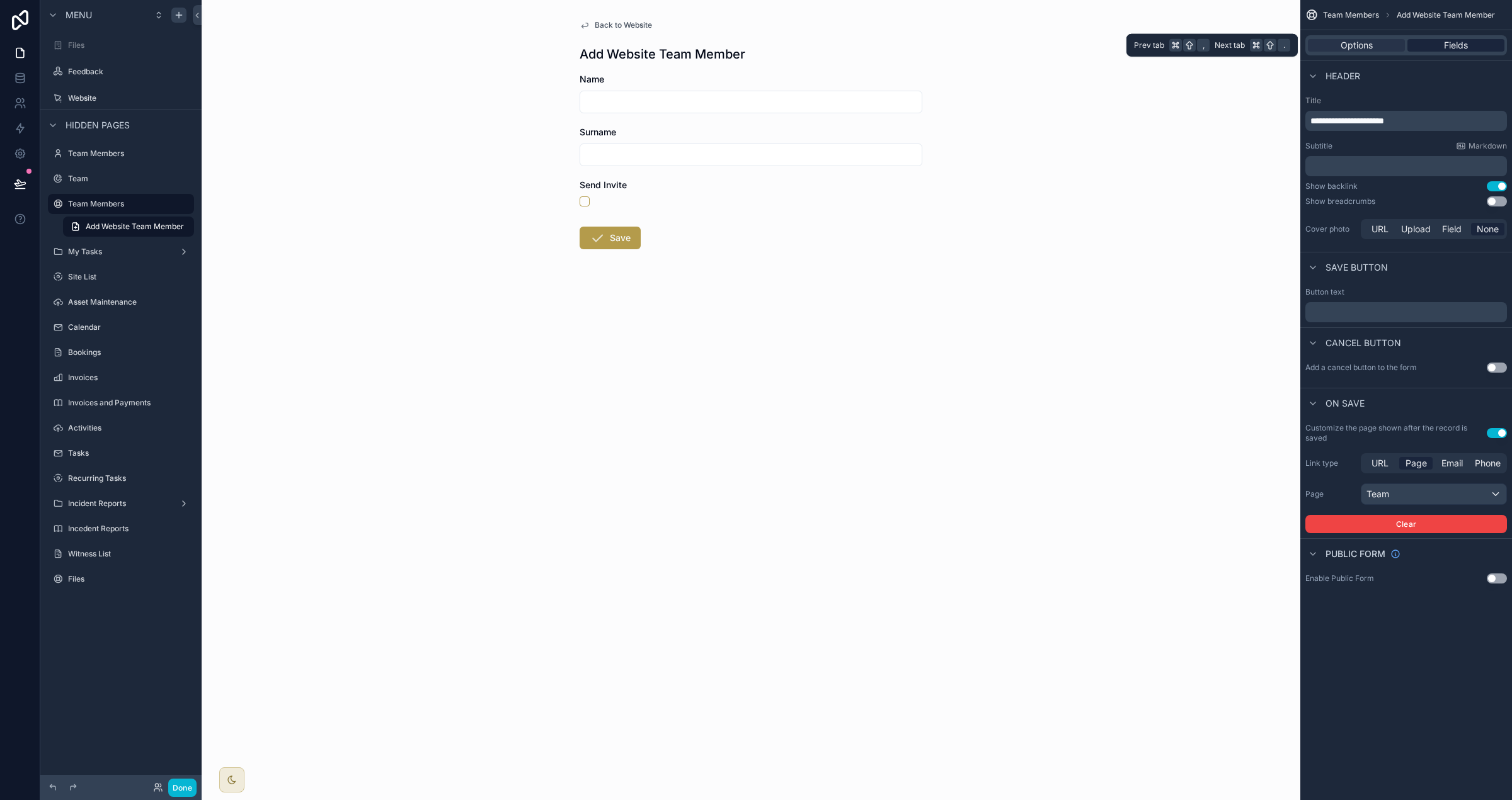
click at [945, 41] on span "Fields" at bounding box center [1456, 44] width 24 height 13
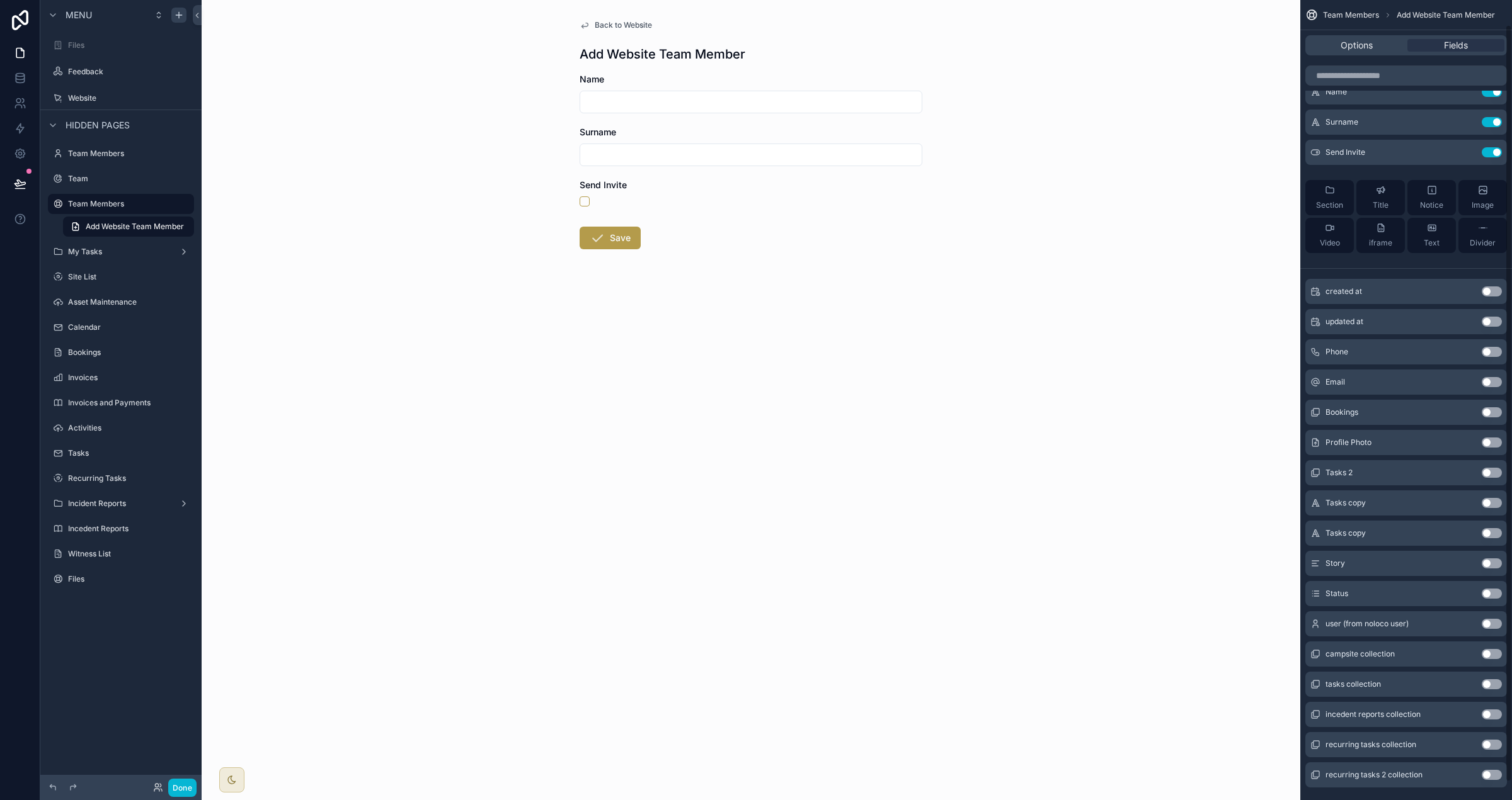
scroll to position [26, 0]
click at [945, 442] on button "Use setting" at bounding box center [1492, 439] width 20 height 10
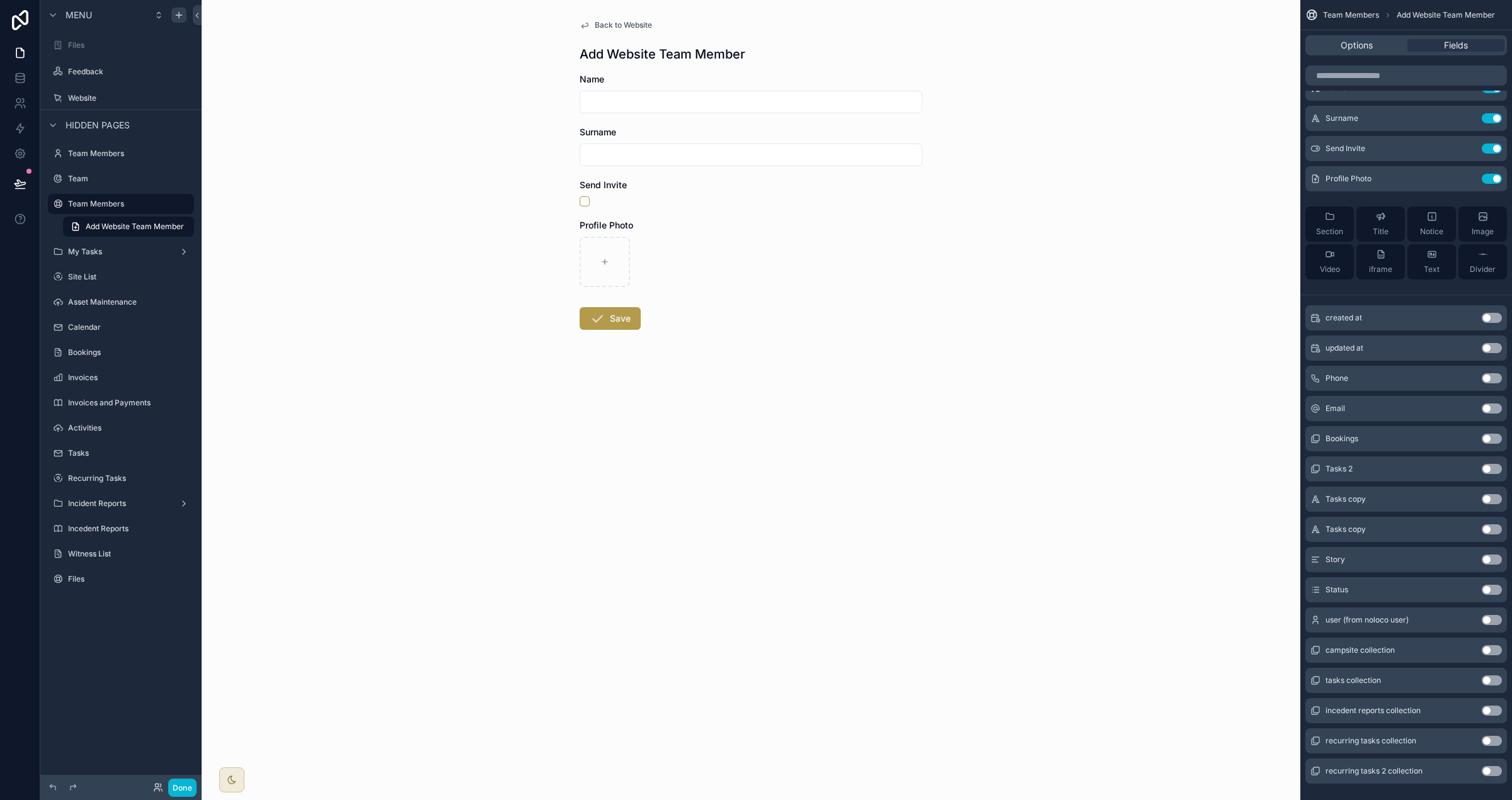
drag, startPoint x: 1495, startPoint y: 557, endPoint x: 1492, endPoint y: 563, distance: 6.7
click at [945, 557] on button "Use setting" at bounding box center [1492, 559] width 20 height 10
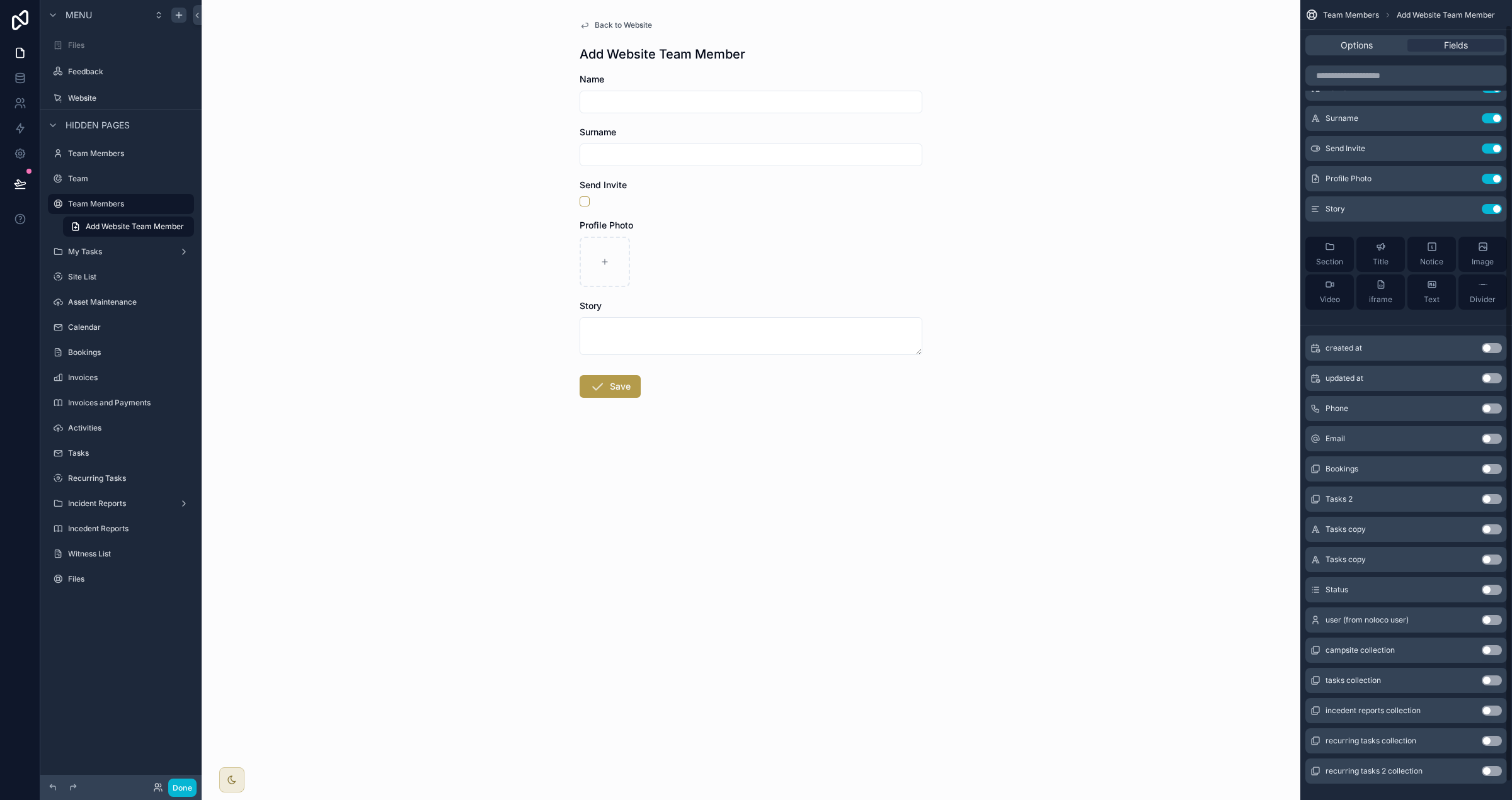
drag, startPoint x: 1490, startPoint y: 590, endPoint x: 1484, endPoint y: 568, distance: 22.8
click at [945, 590] on button "Use setting" at bounding box center [1492, 589] width 20 height 10
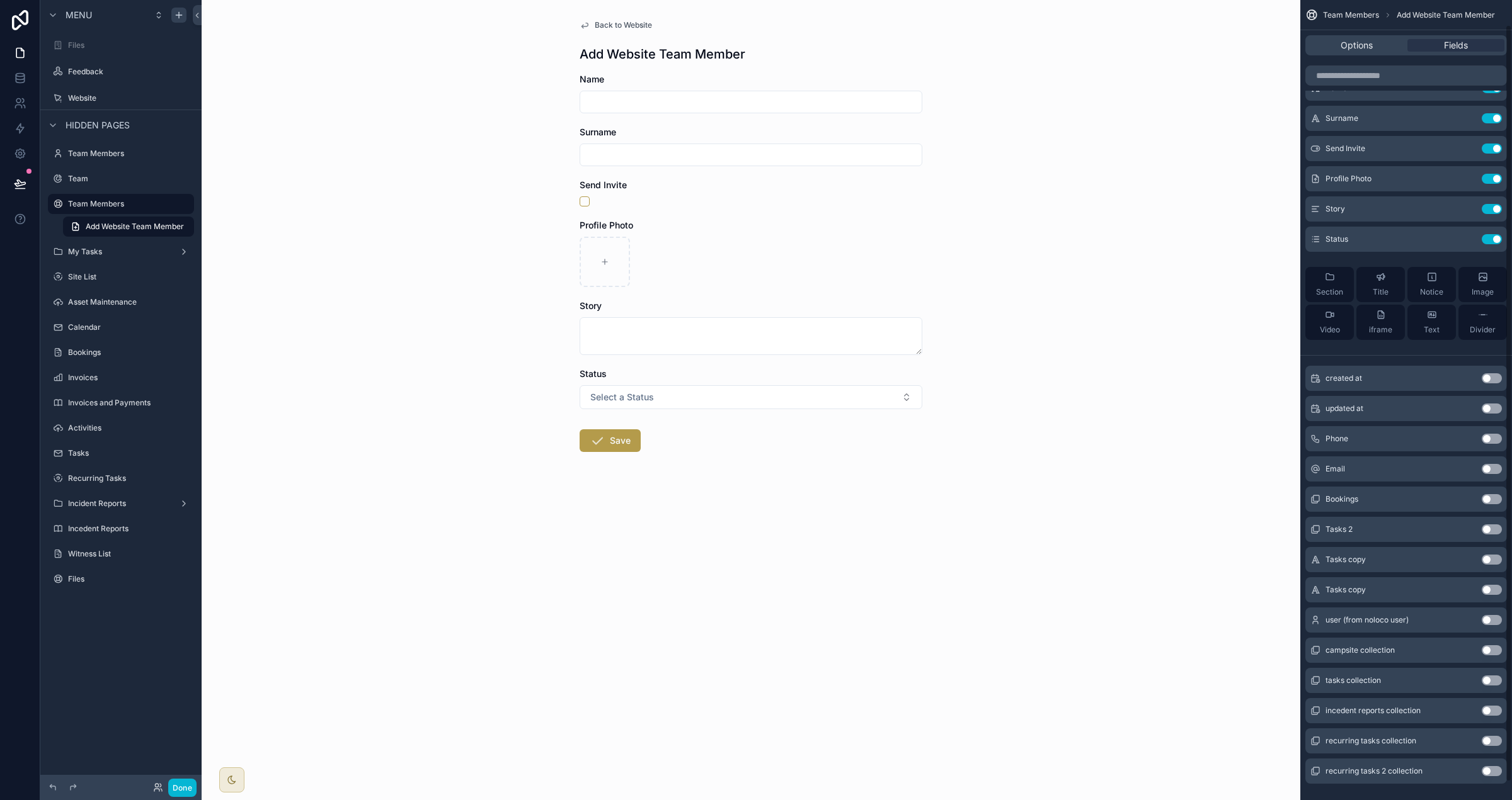
scroll to position [0, 0]
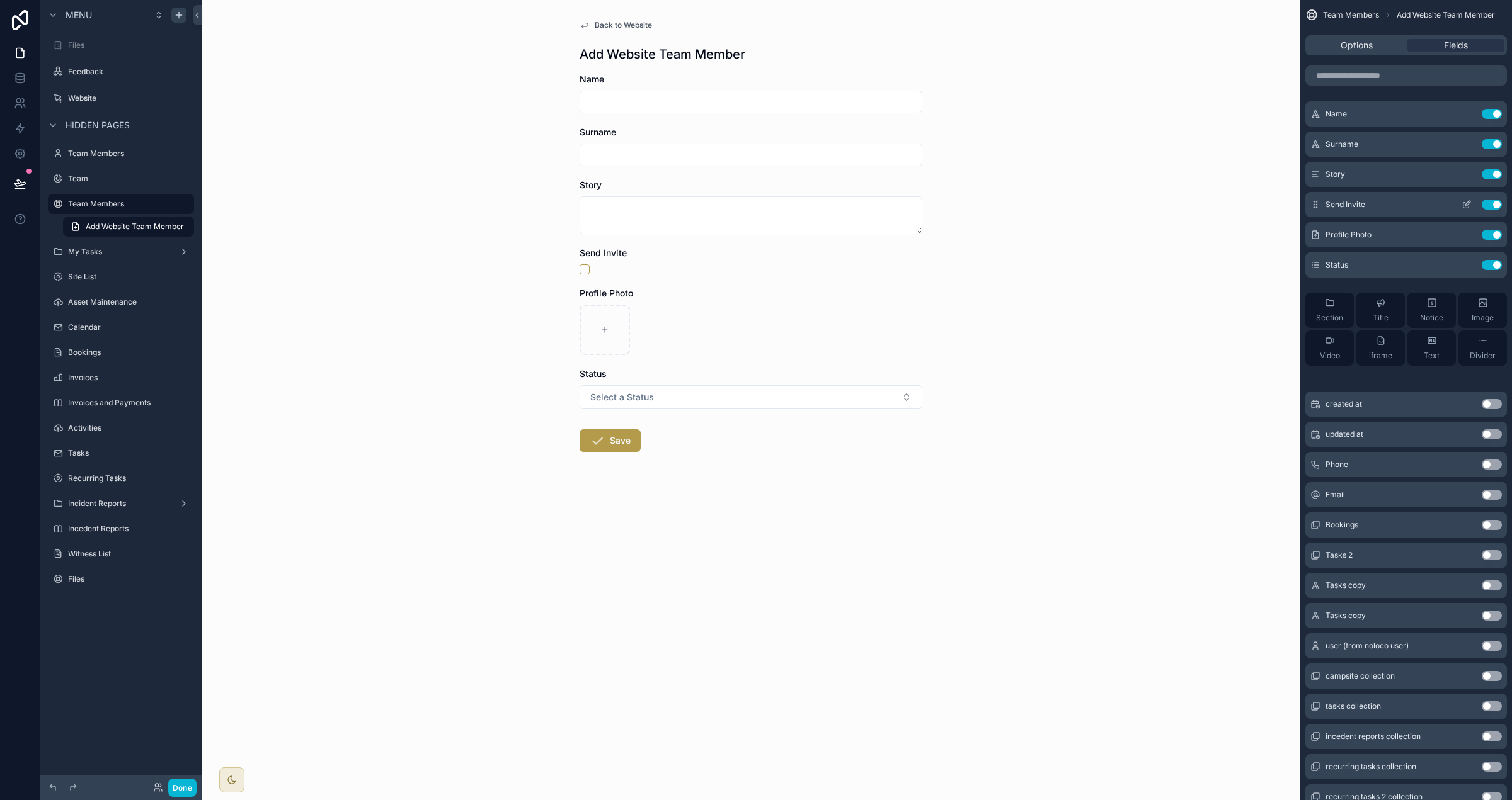
click at [945, 205] on button "Use setting" at bounding box center [1492, 205] width 20 height 10
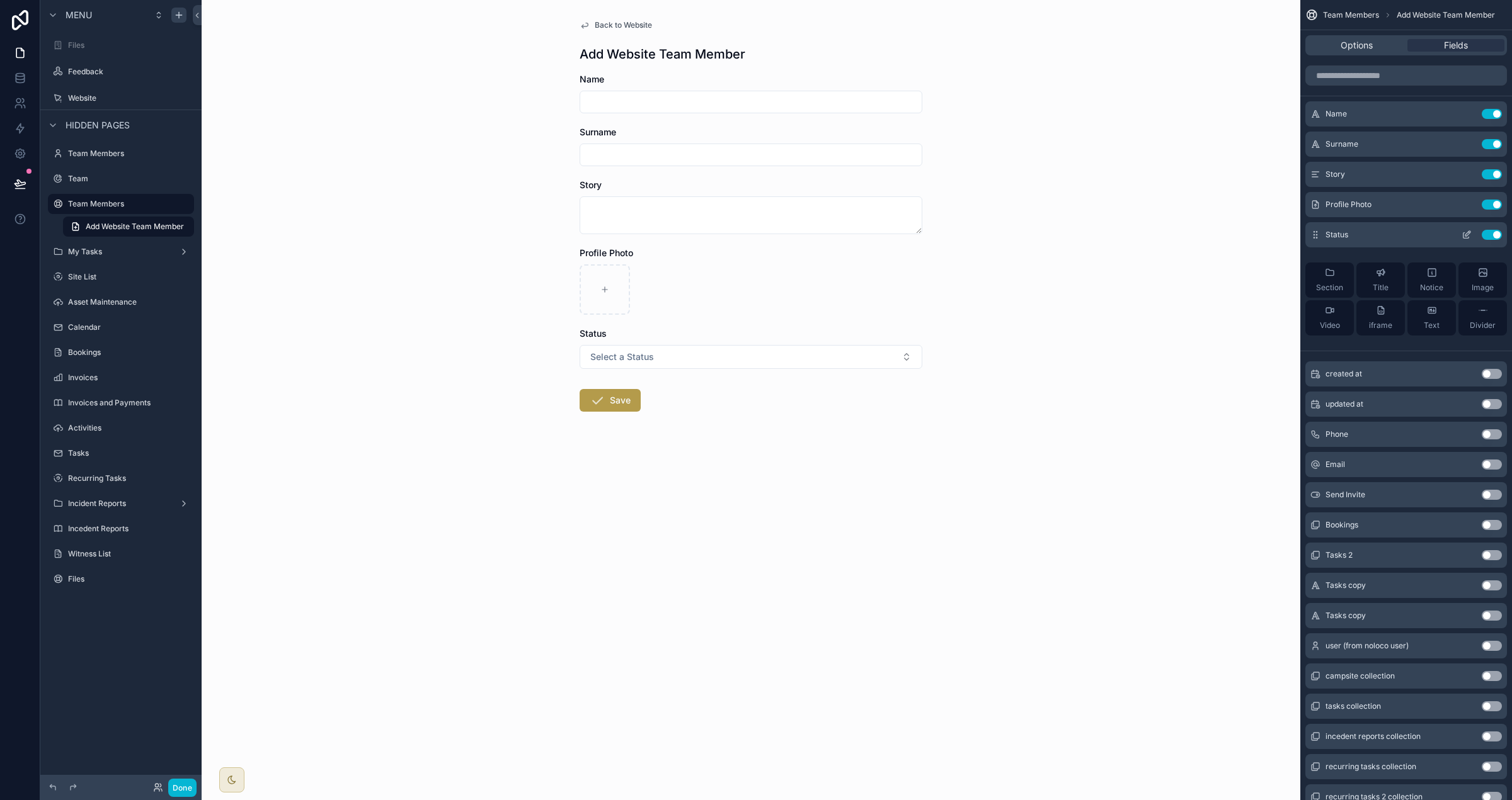
click at [945, 236] on button "scrollable content" at bounding box center [1467, 235] width 20 height 10
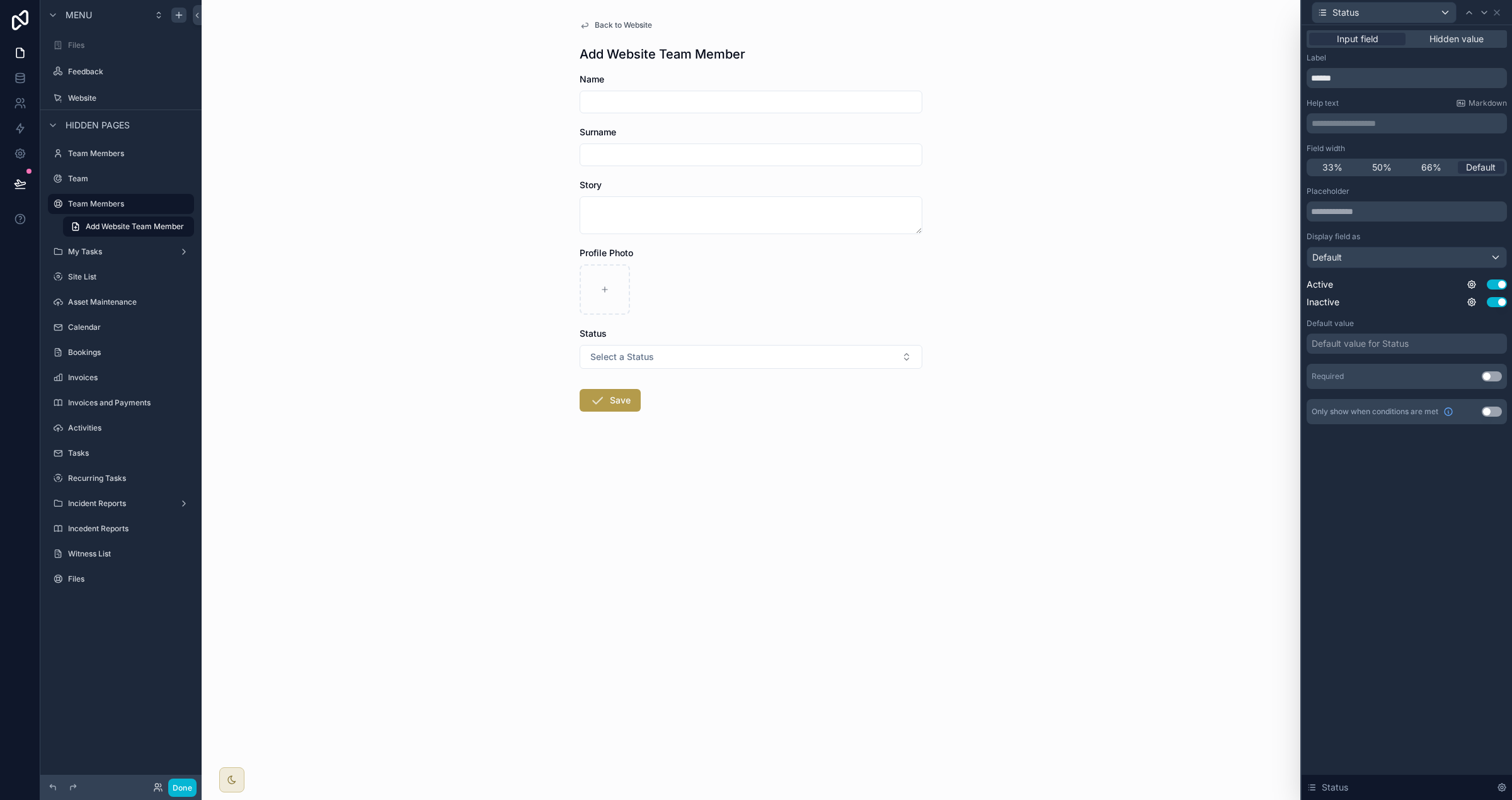
drag, startPoint x: 1384, startPoint y: 343, endPoint x: 1375, endPoint y: 344, distance: 9.1
click at [945, 343] on div "Default value for Status" at bounding box center [1360, 343] width 97 height 13
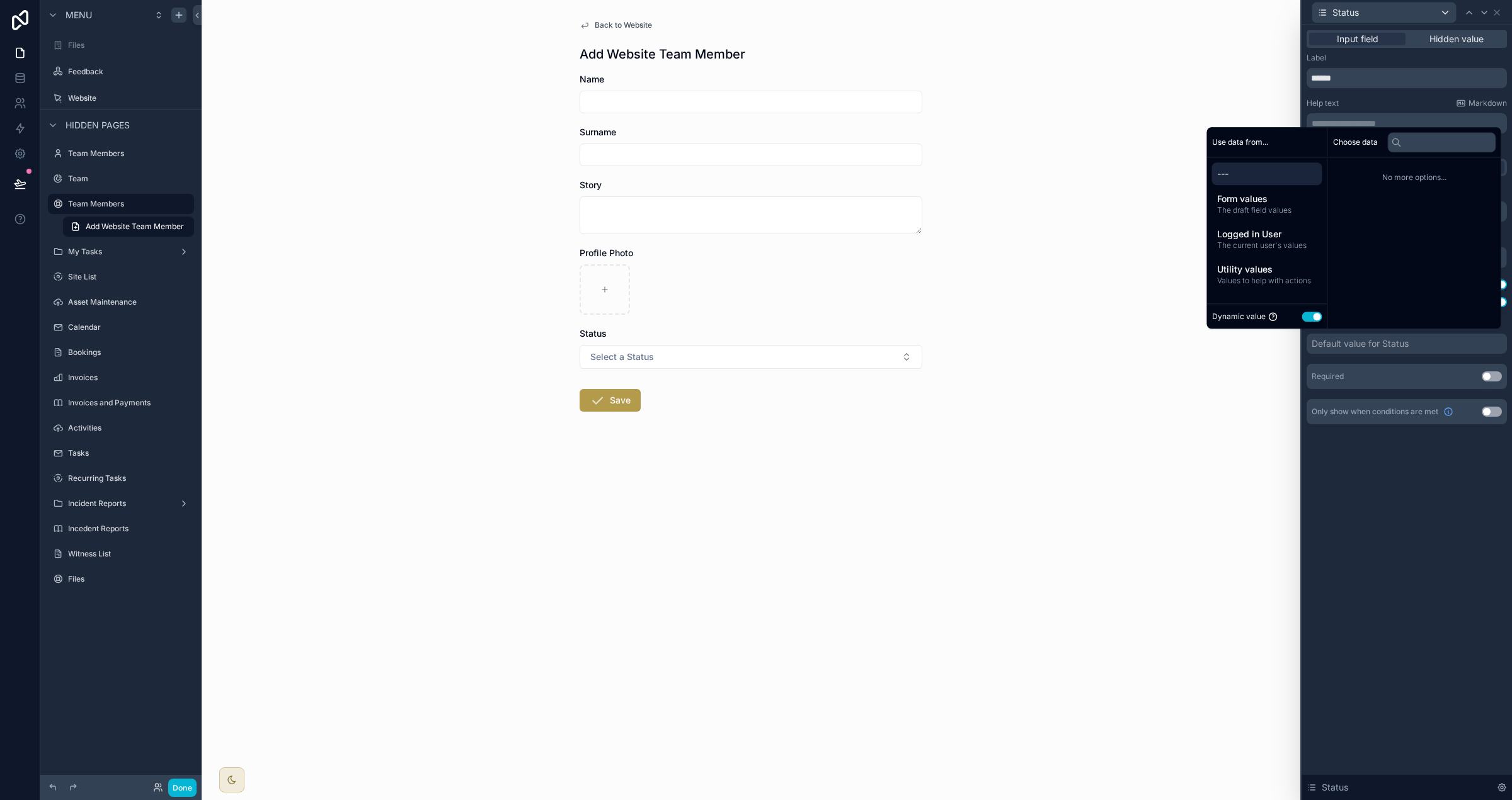
click at [945, 319] on button "Use setting" at bounding box center [1312, 317] width 20 height 10
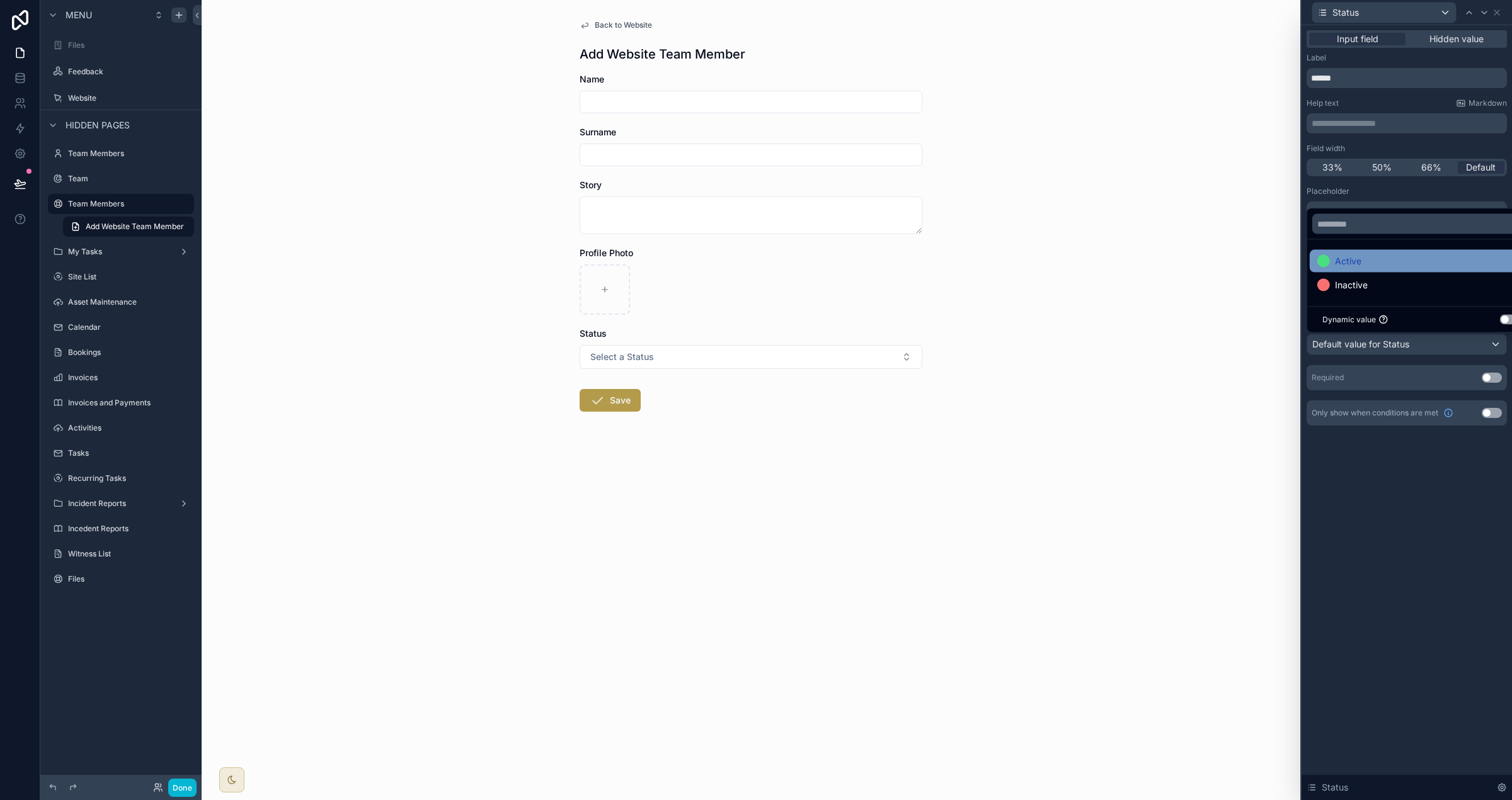
click at [945, 255] on span "Active" at bounding box center [1348, 262] width 26 height 15
click at [945, 598] on div "**********" at bounding box center [1407, 413] width 211 height 775
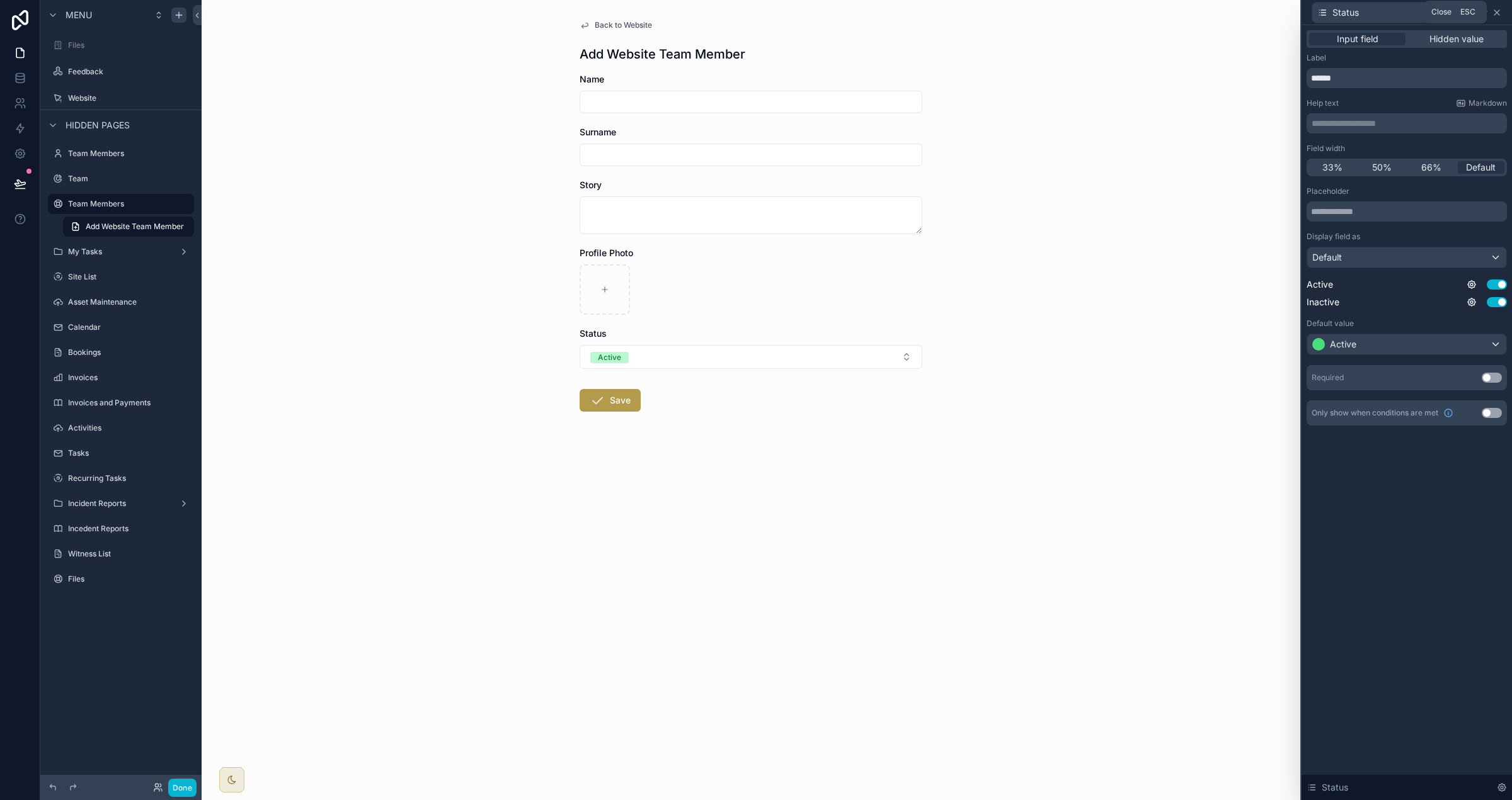
click at [945, 11] on icon at bounding box center [1497, 13] width 10 height 10
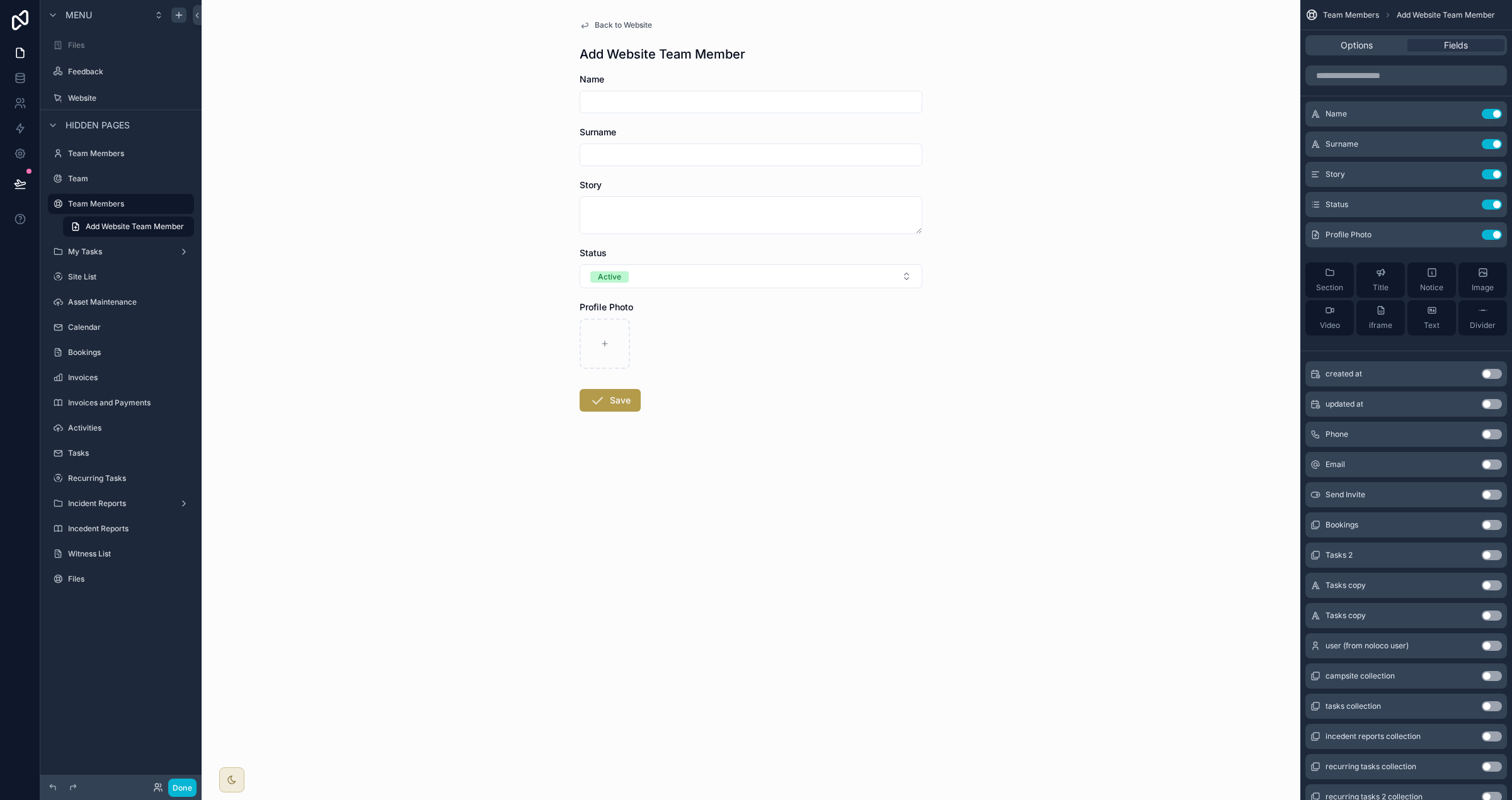
click at [612, 24] on span "Back to Website" at bounding box center [623, 25] width 57 height 10
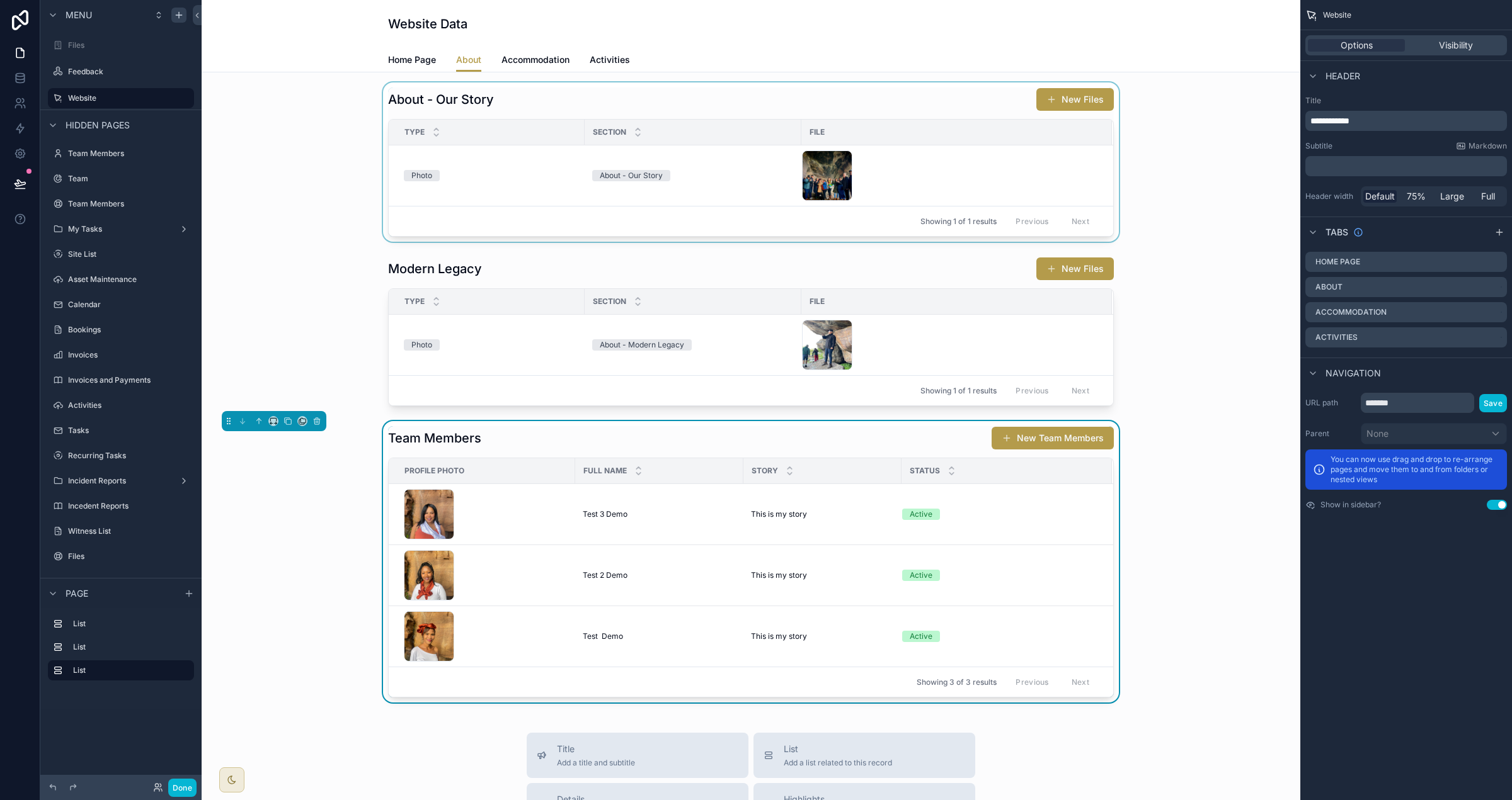
click at [561, 109] on div "scrollable content" at bounding box center [751, 161] width 1079 height 159
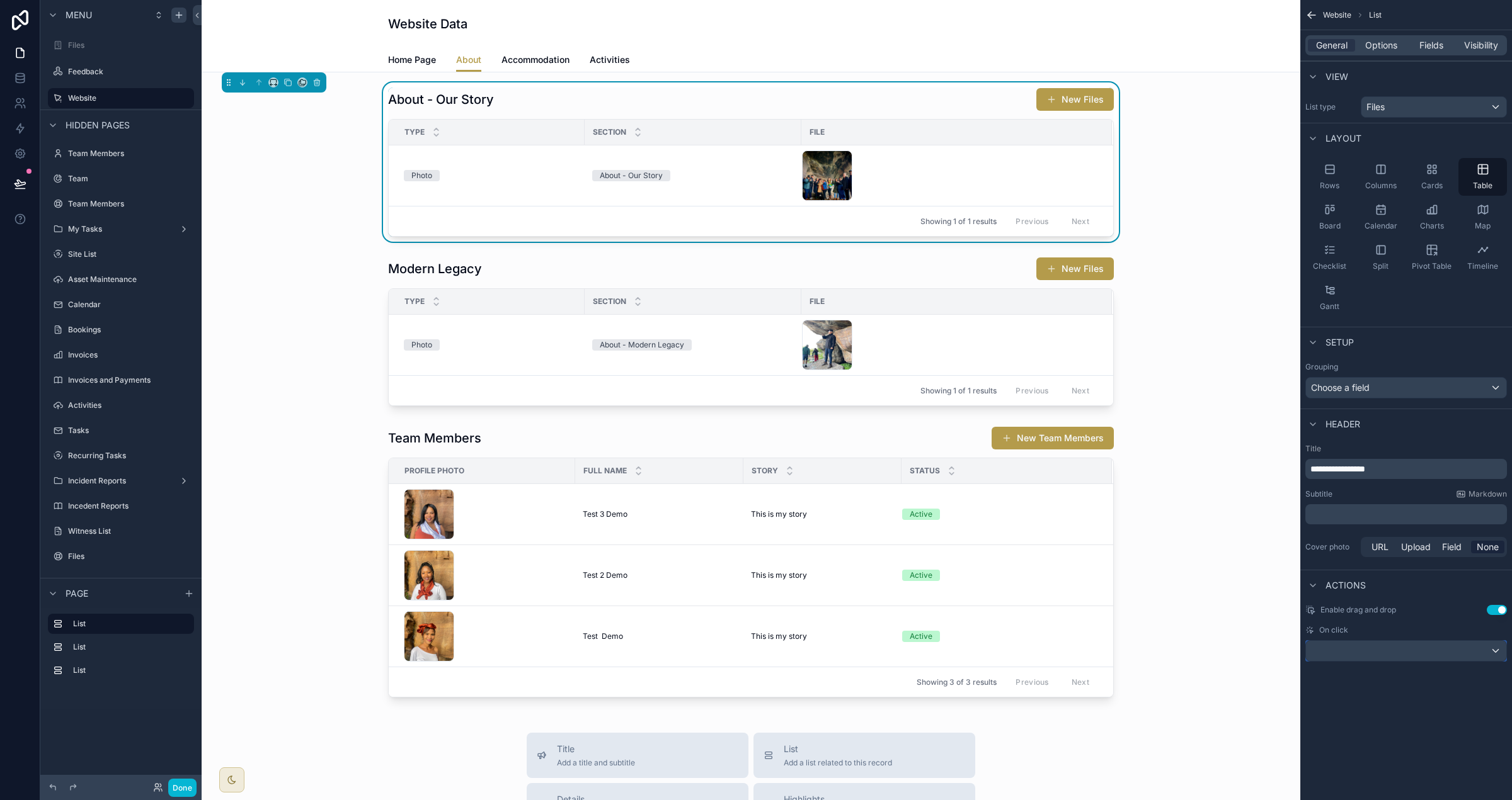
click at [945, 661] on div "scrollable content" at bounding box center [1406, 650] width 200 height 20
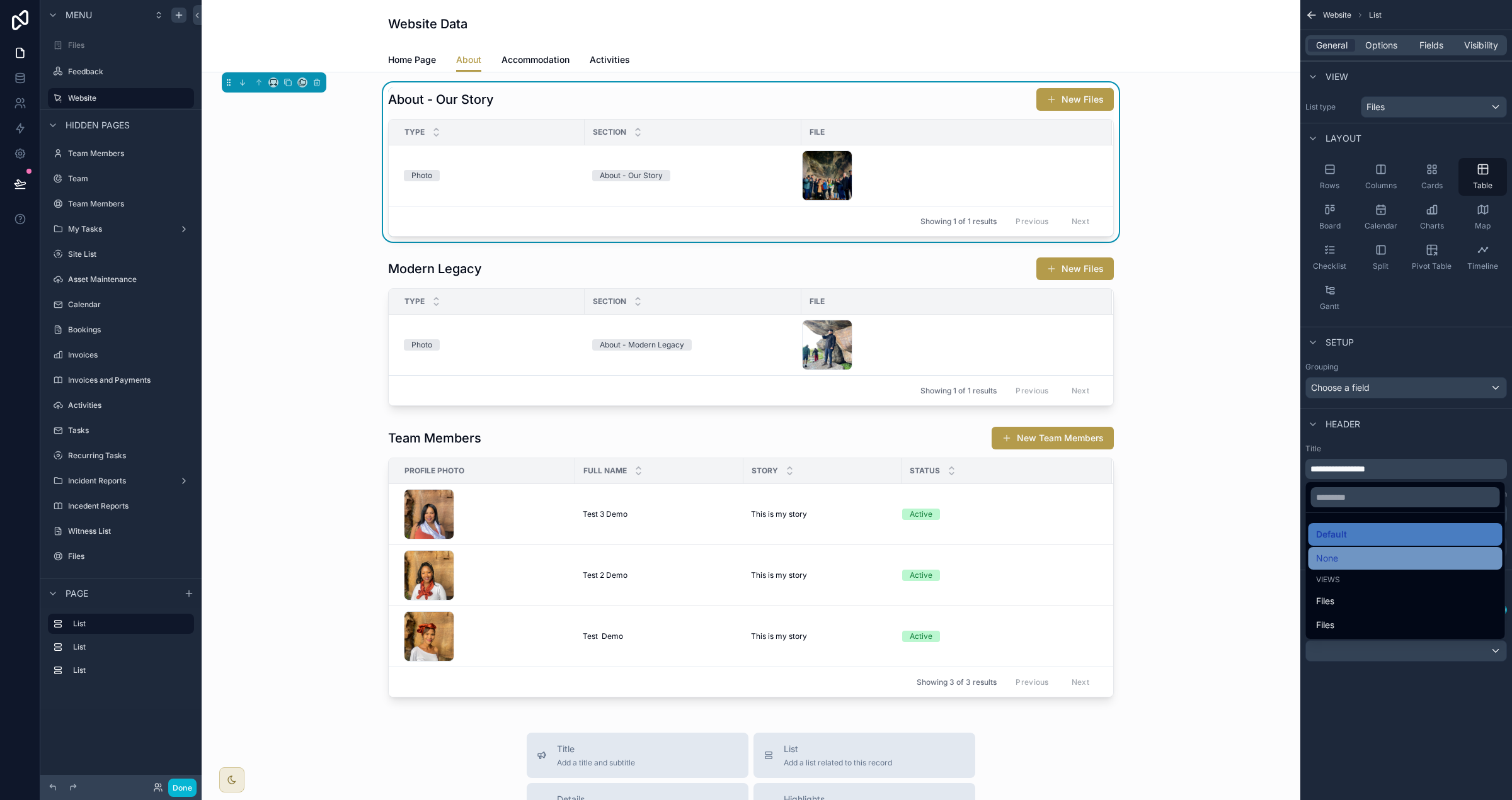
click at [945, 553] on div "None" at bounding box center [1405, 558] width 179 height 15
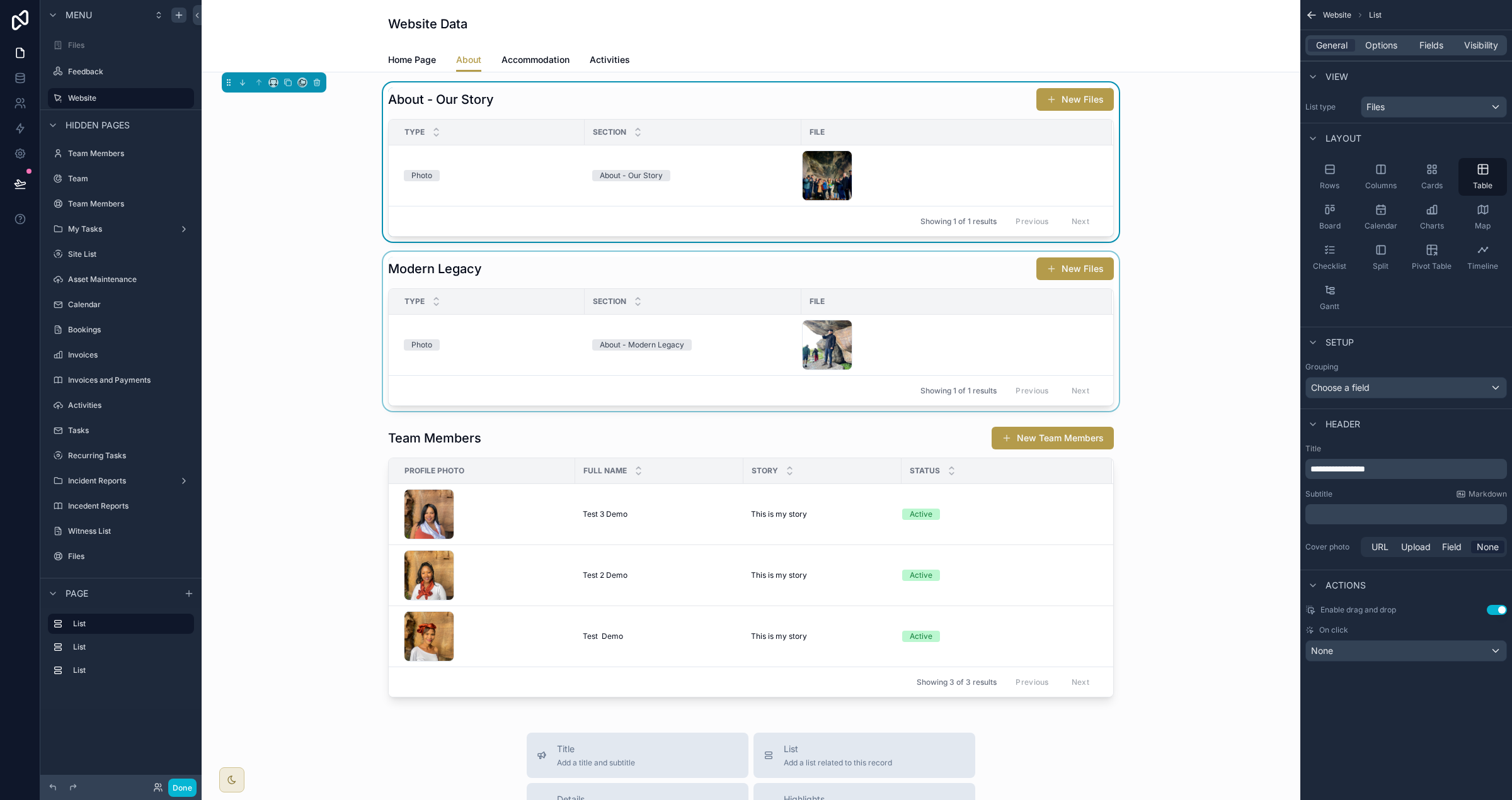
drag, startPoint x: 674, startPoint y: 271, endPoint x: 712, endPoint y: 281, distance: 39.3
click at [674, 271] on div "scrollable content" at bounding box center [751, 331] width 1079 height 159
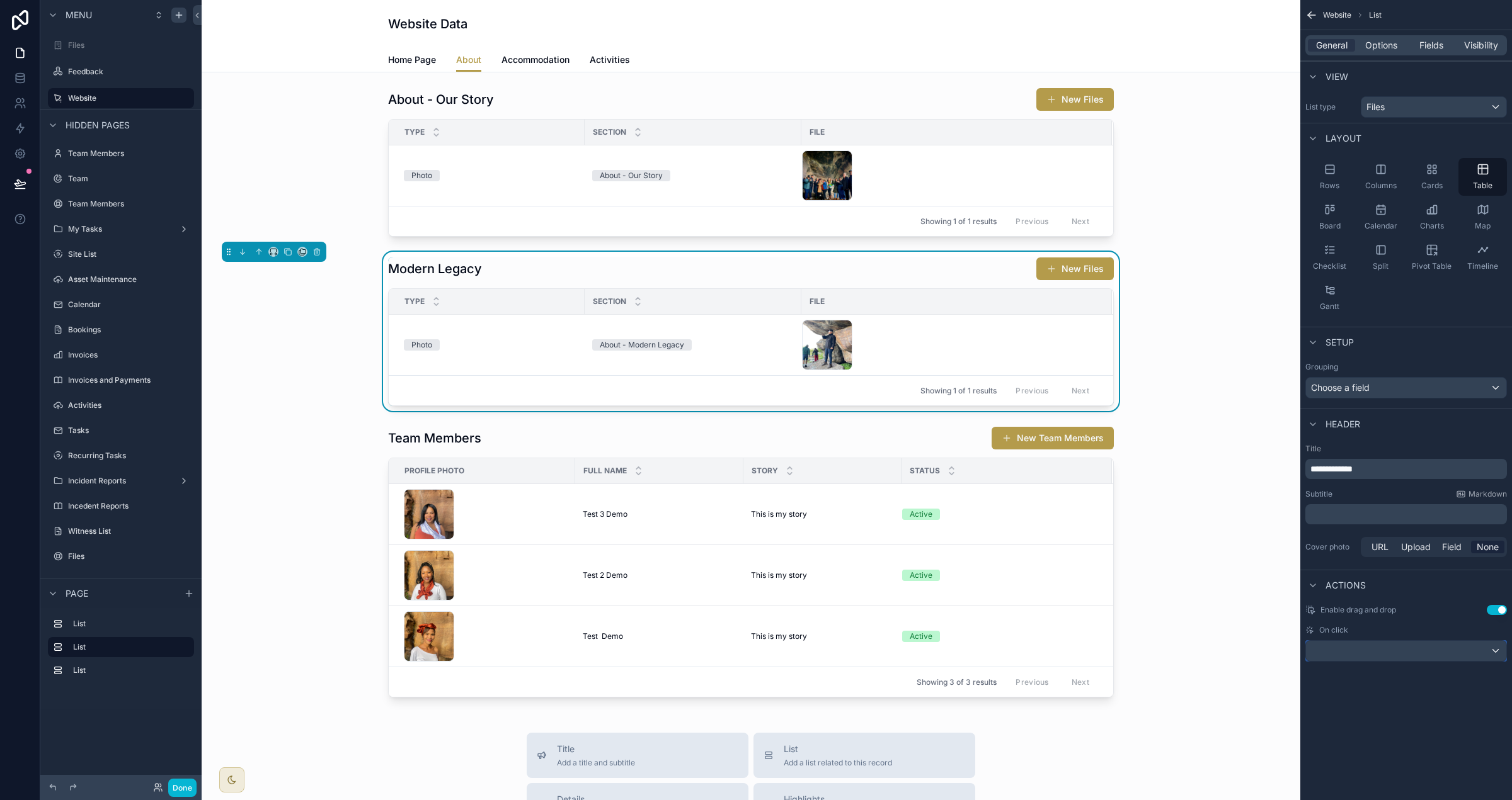
click at [945, 657] on div "scrollable content" at bounding box center [1406, 650] width 200 height 20
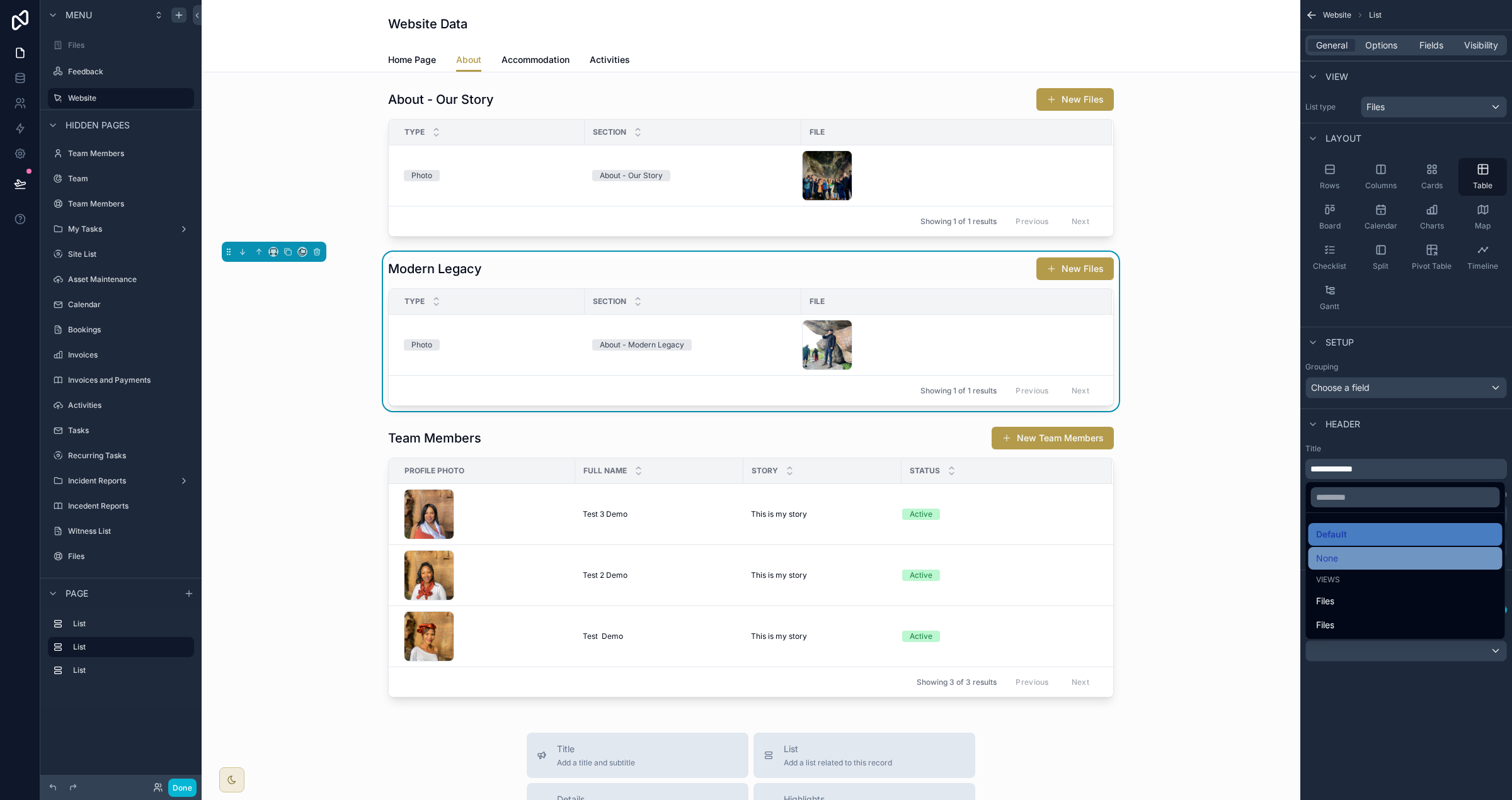
click at [945, 561] on div "None" at bounding box center [1405, 558] width 179 height 15
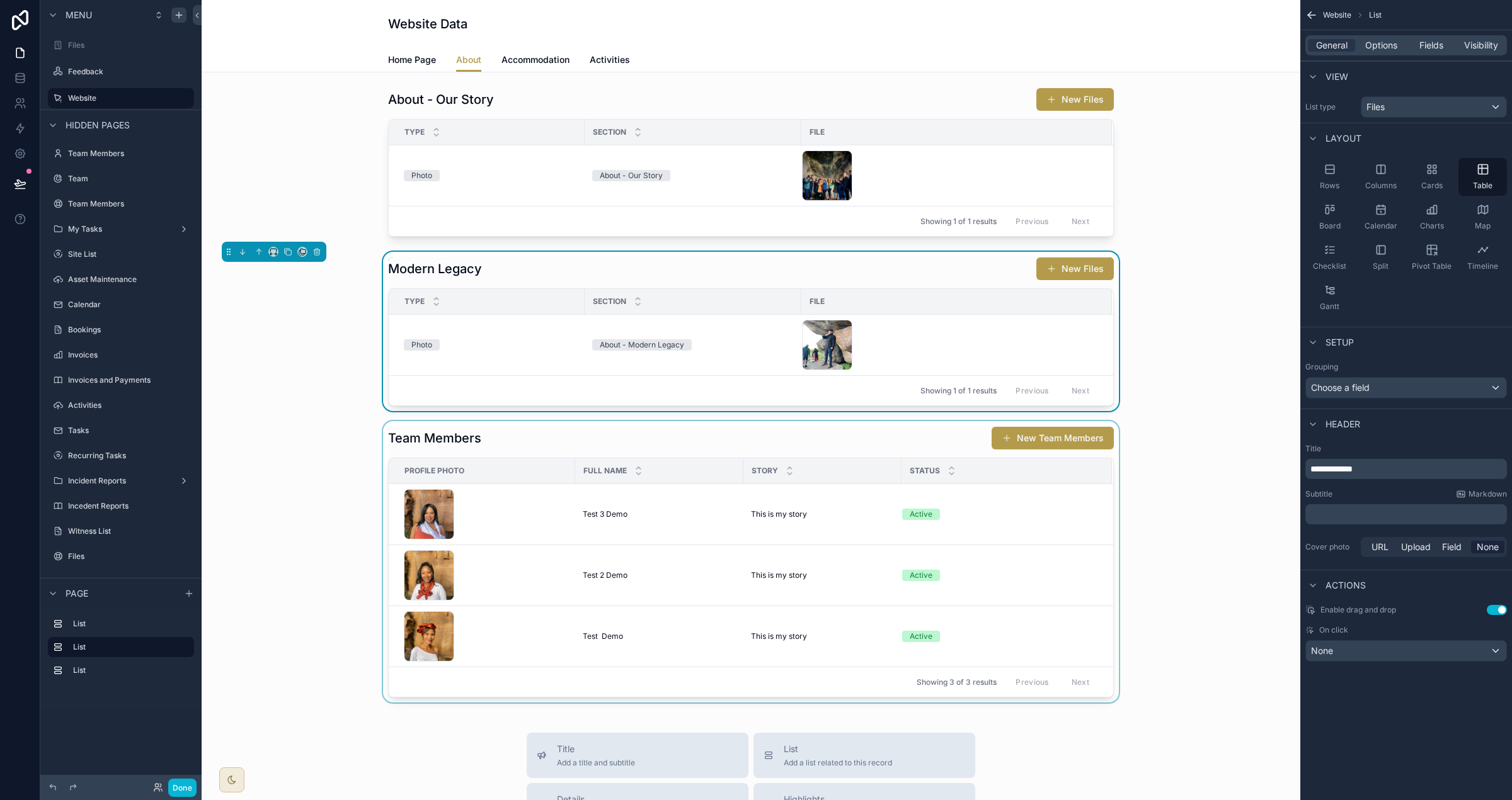
drag, startPoint x: 858, startPoint y: 444, endPoint x: 995, endPoint y: 471, distance: 139.6
click at [858, 444] on div "scrollable content" at bounding box center [751, 561] width 1079 height 281
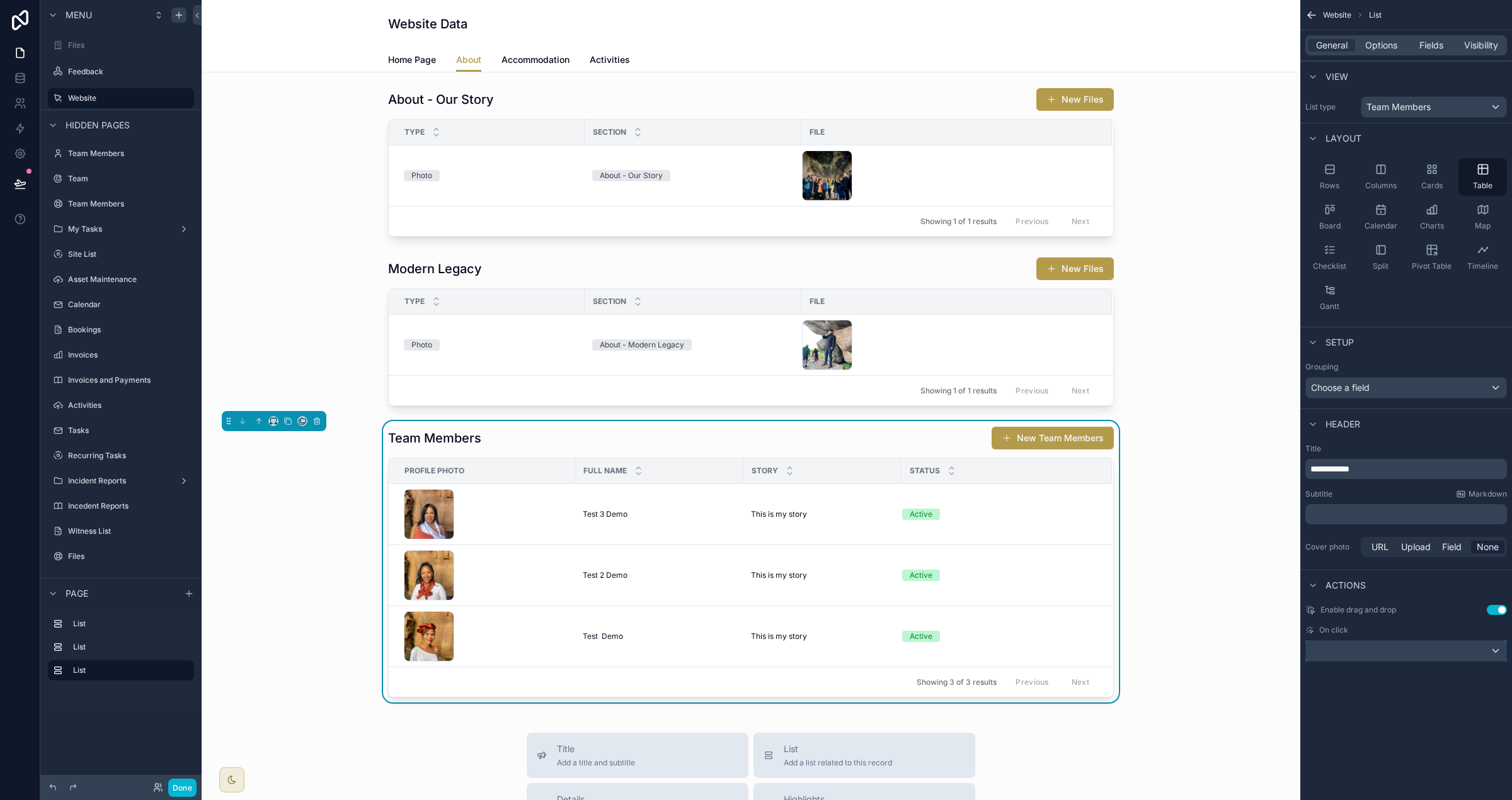
click at [945, 646] on div "scrollable content" at bounding box center [1406, 650] width 200 height 20
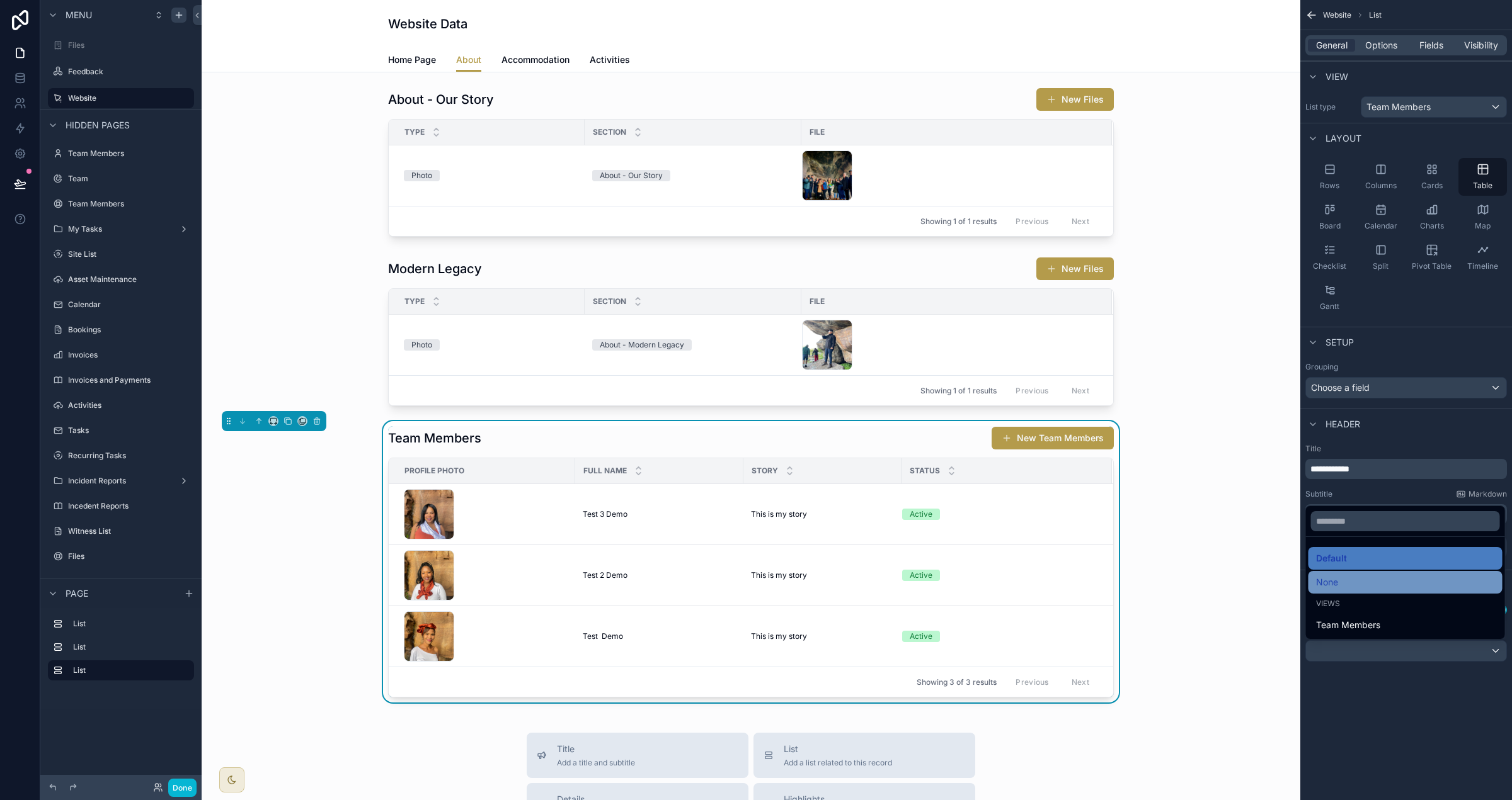
click at [945, 582] on div "None" at bounding box center [1405, 583] width 179 height 15
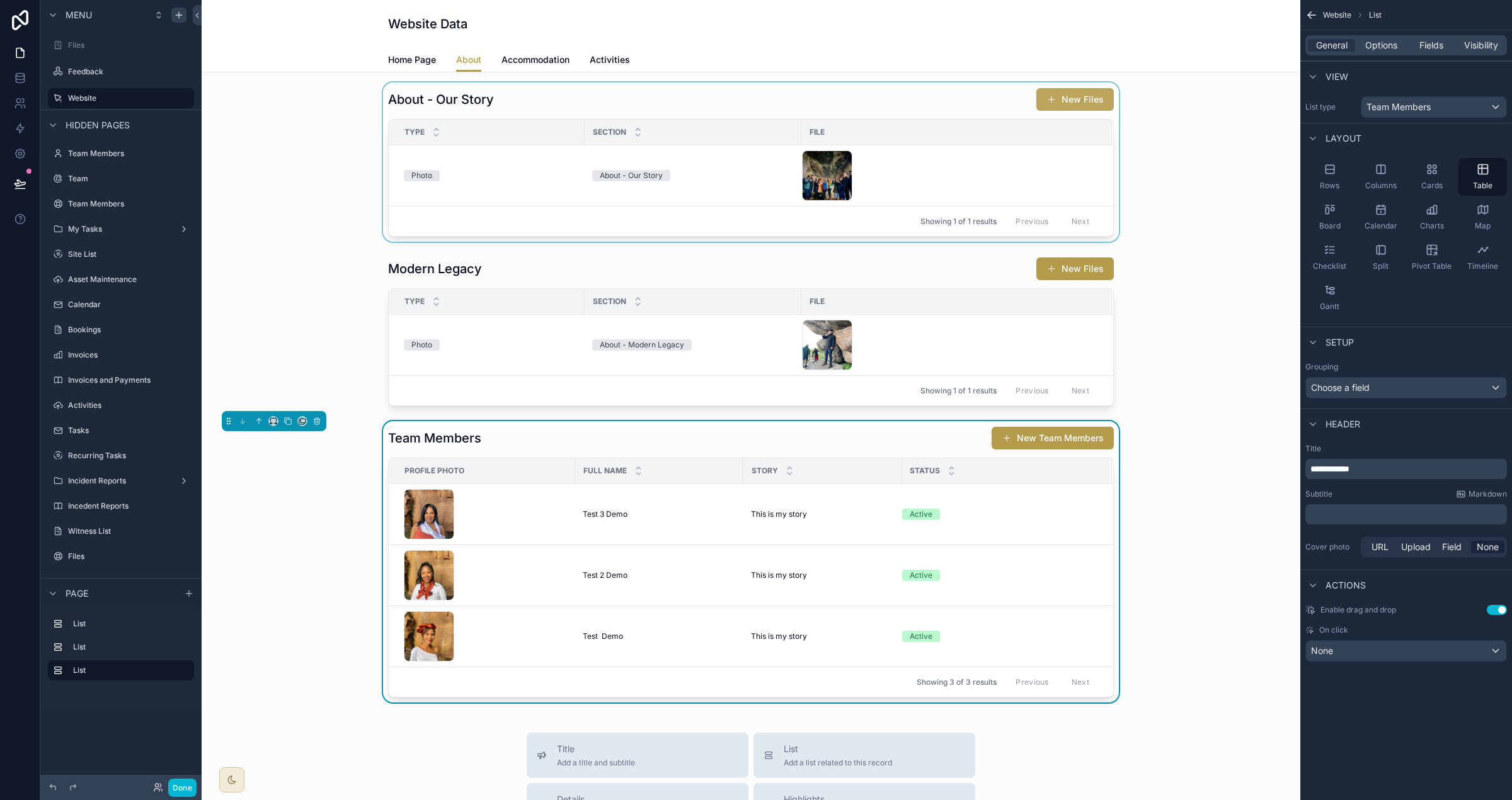
drag, startPoint x: 1075, startPoint y: 102, endPoint x: 1065, endPoint y: 99, distance: 10.4
click at [945, 102] on div "scrollable content" at bounding box center [751, 161] width 1079 height 159
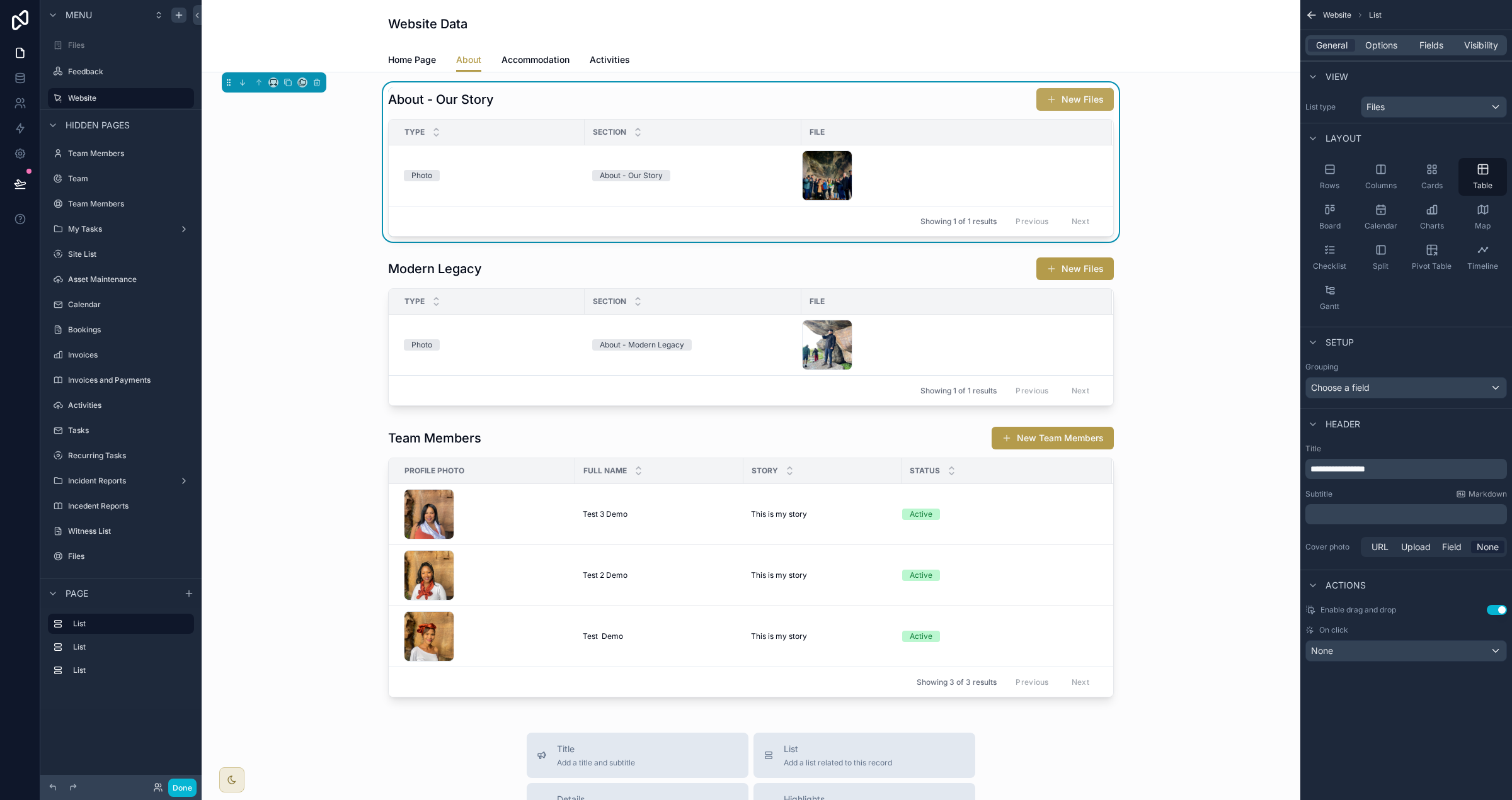
click at [945, 99] on button "New Files" at bounding box center [1075, 99] width 77 height 22
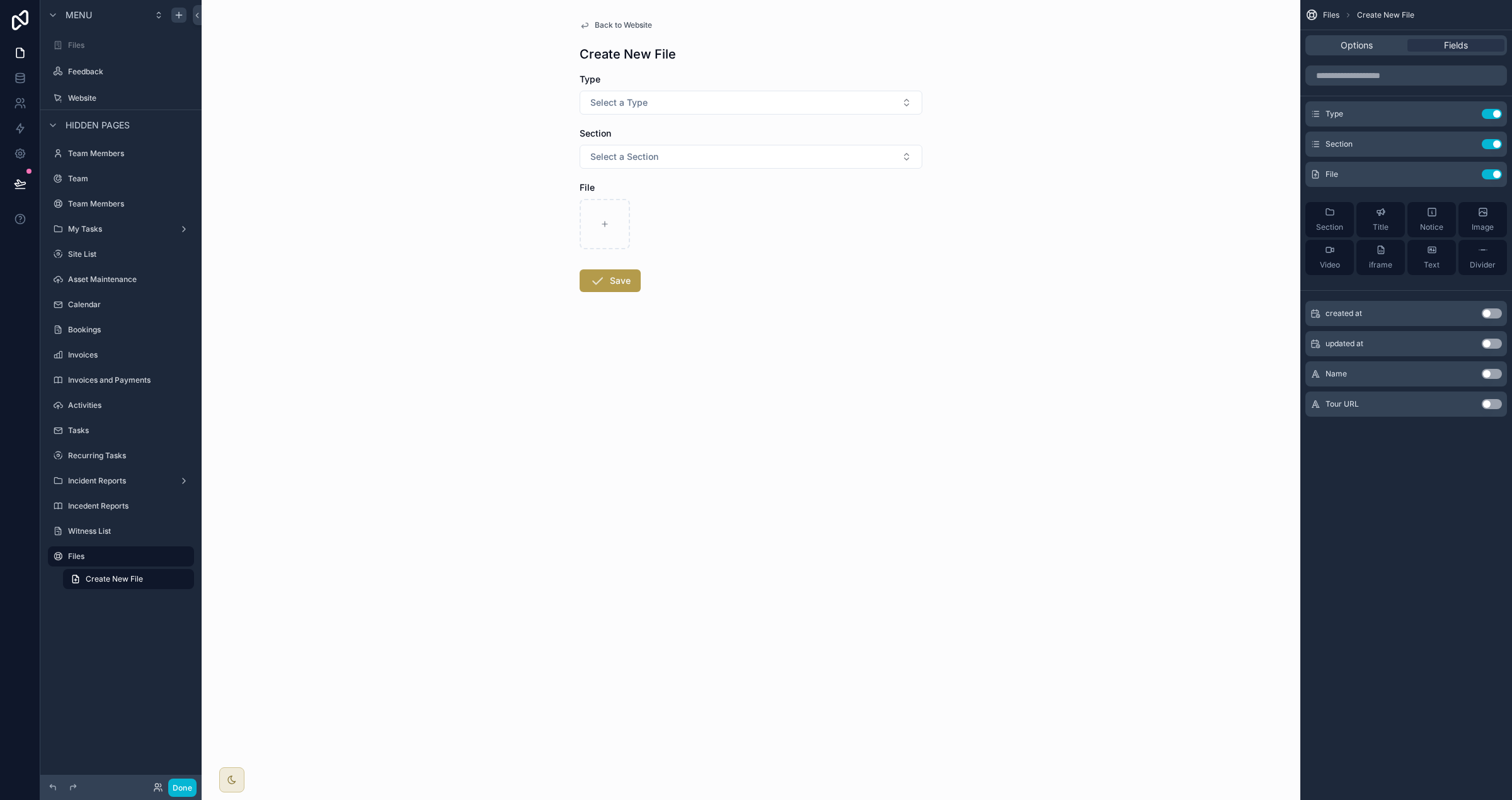
click at [644, 26] on span "Back to Website" at bounding box center [623, 25] width 57 height 10
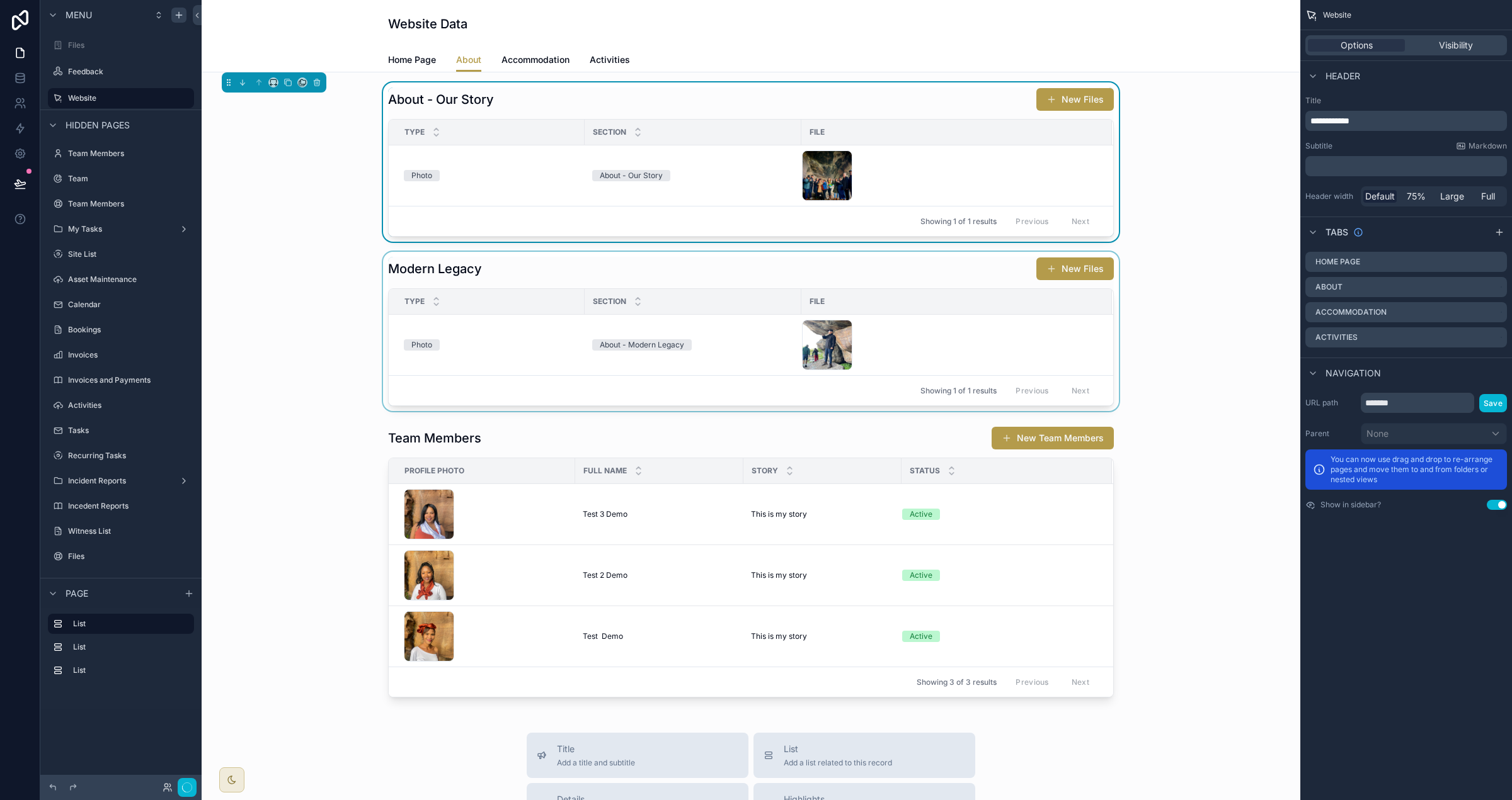
click at [945, 262] on div "scrollable content" at bounding box center [751, 331] width 1079 height 159
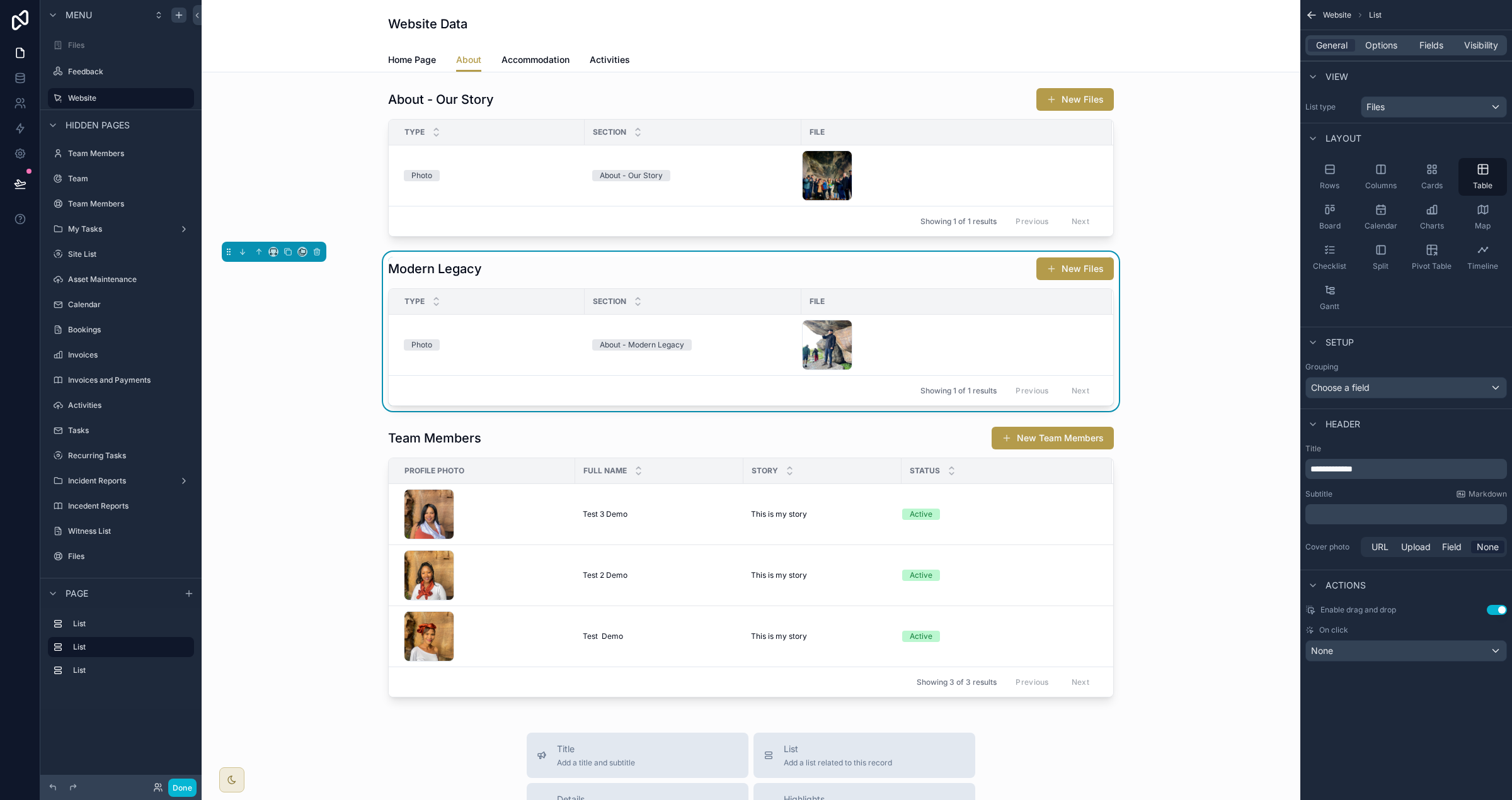
click at [945, 265] on button "New Files" at bounding box center [1075, 269] width 77 height 22
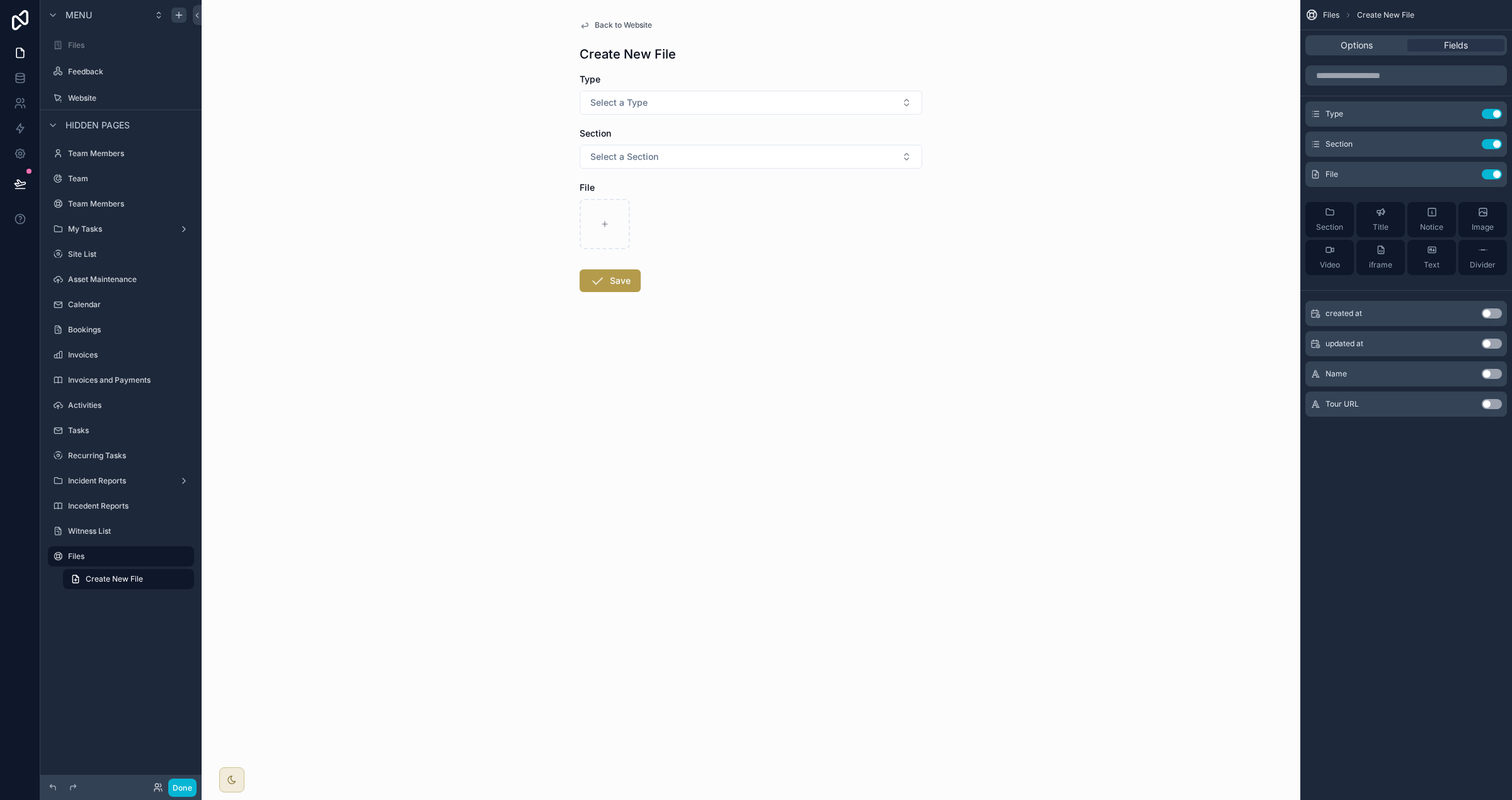
click at [641, 17] on div "Back to Website Create New File Type Select a Type Section Select a Section Fil…" at bounding box center [750, 186] width 363 height 373
click at [640, 29] on span "Back to Website" at bounding box center [623, 25] width 57 height 10
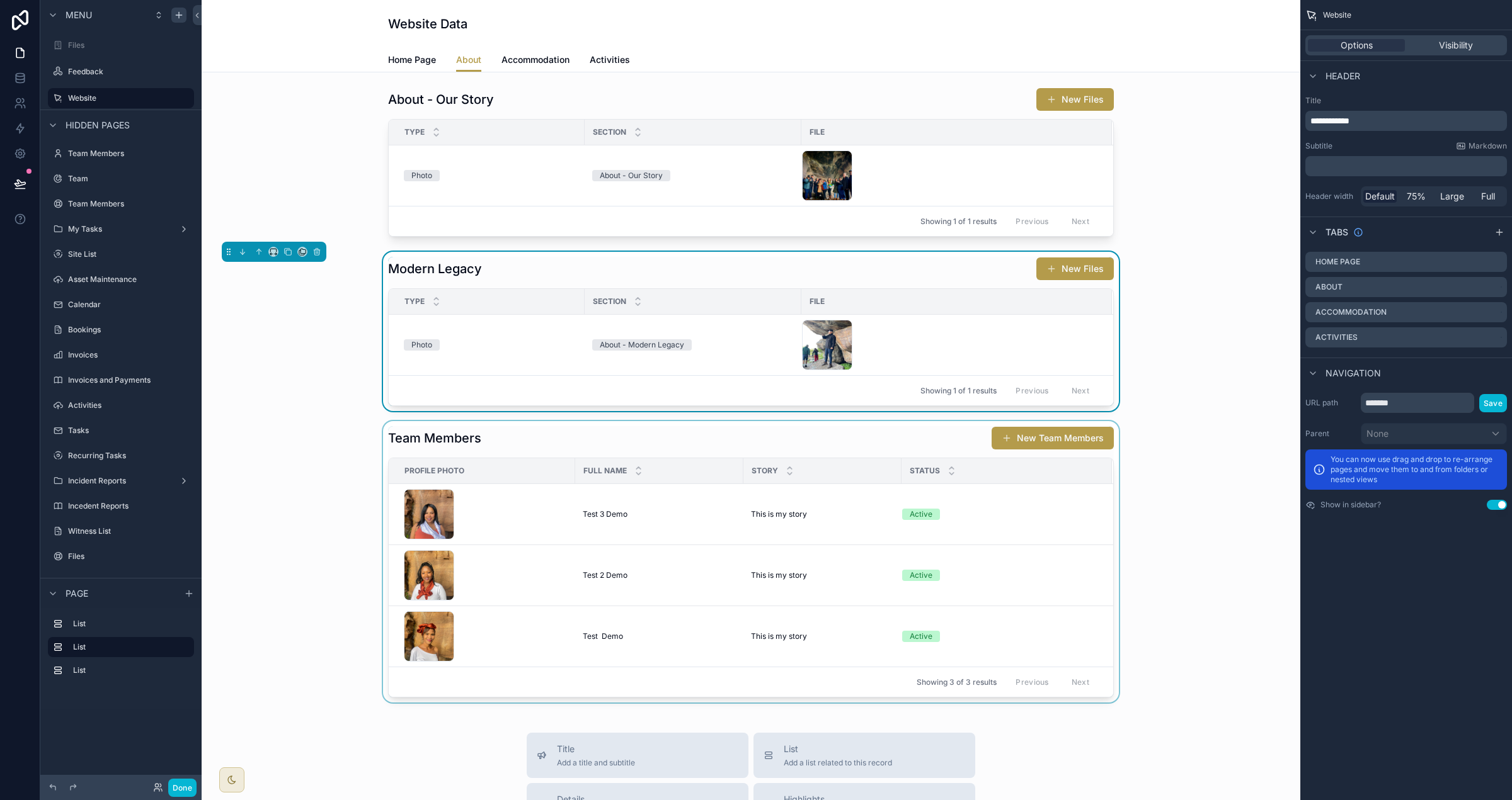
click at [770, 450] on div "scrollable content" at bounding box center [751, 561] width 1079 height 281
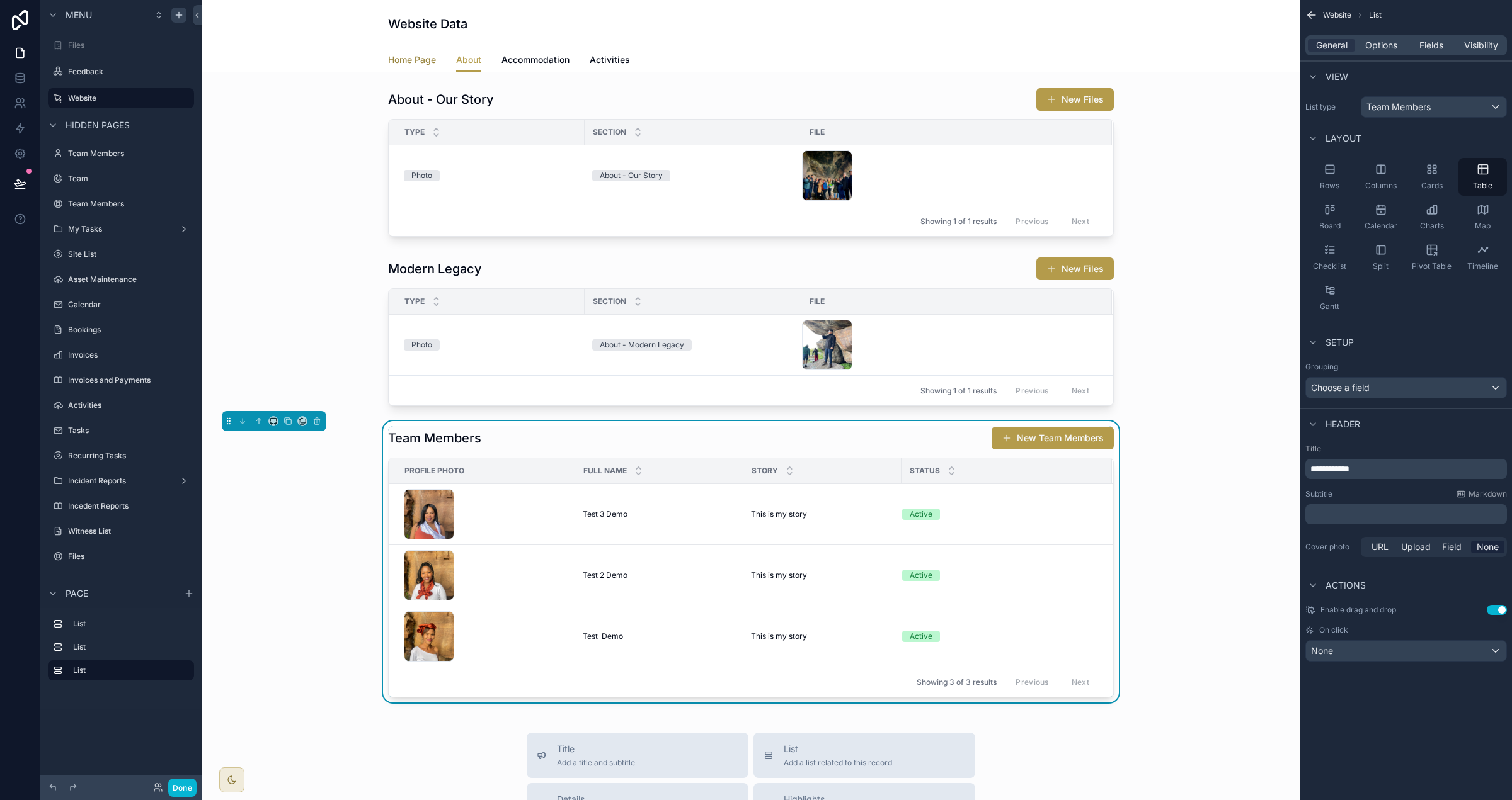
click at [412, 53] on span "Home Page" at bounding box center [412, 59] width 48 height 13
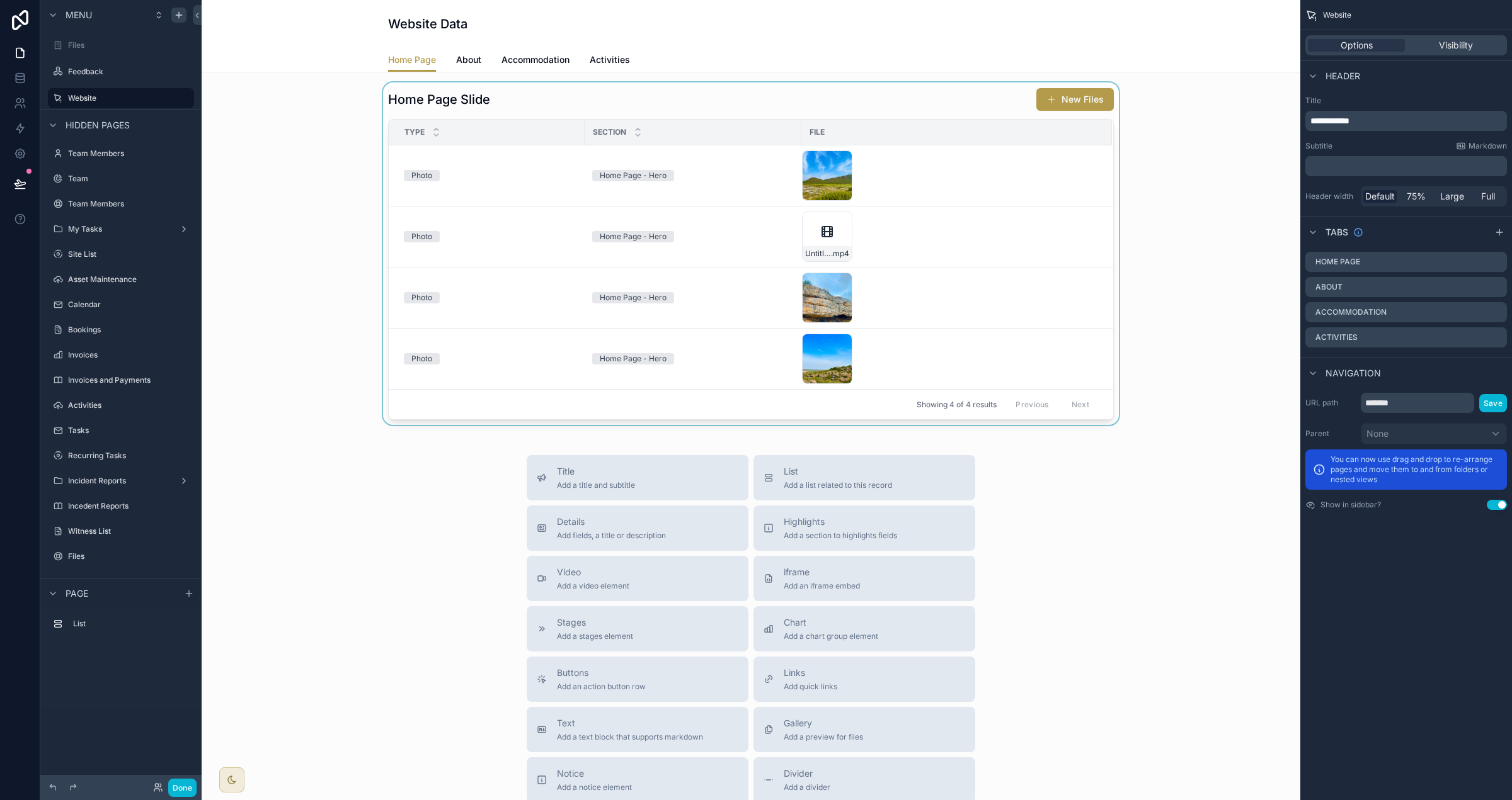
drag, startPoint x: 568, startPoint y: 91, endPoint x: 654, endPoint y: 117, distance: 89.8
click at [569, 91] on div "scrollable content" at bounding box center [751, 253] width 1079 height 343
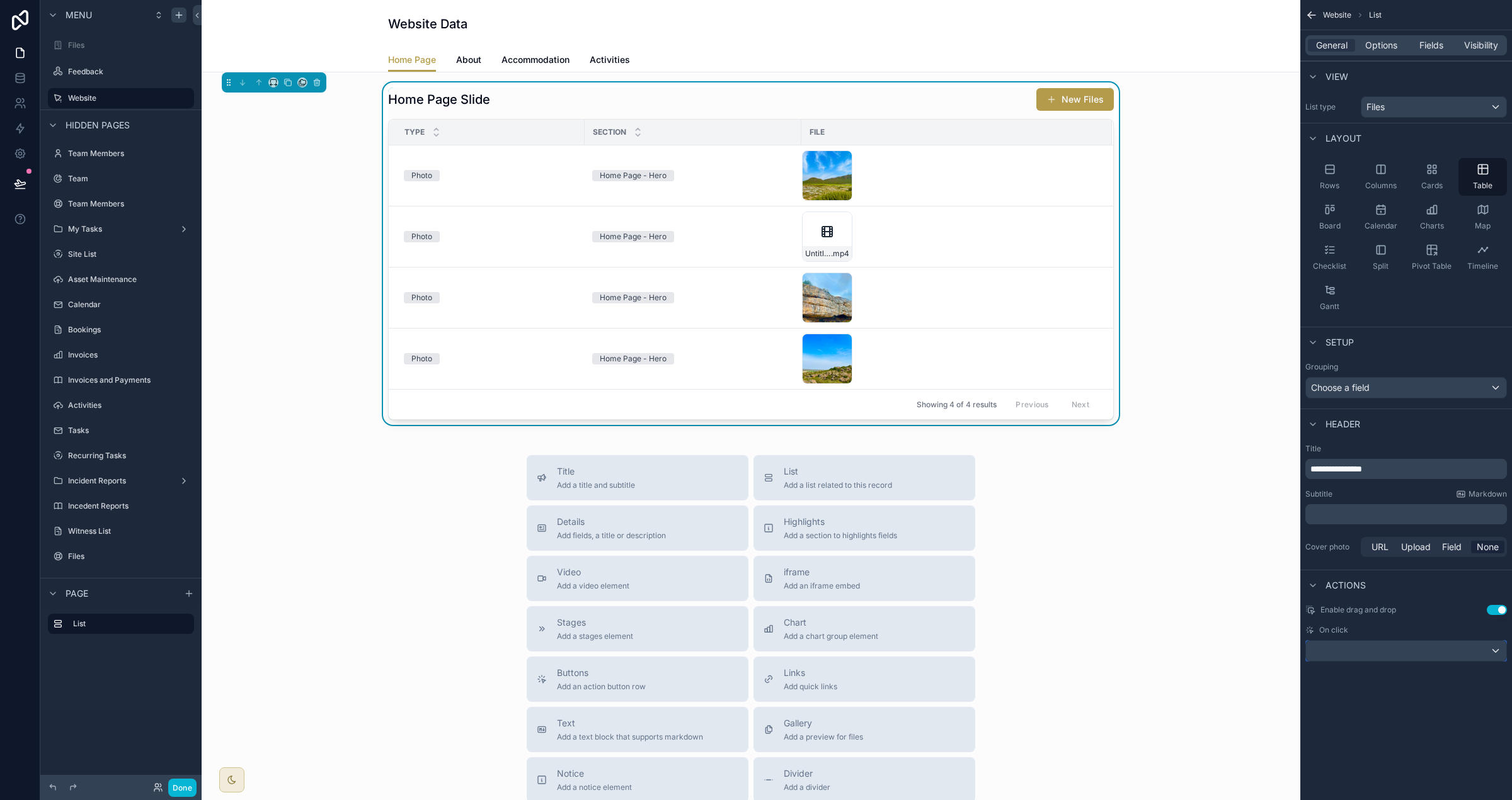
click at [945, 646] on div "scrollable content" at bounding box center [1406, 650] width 200 height 20
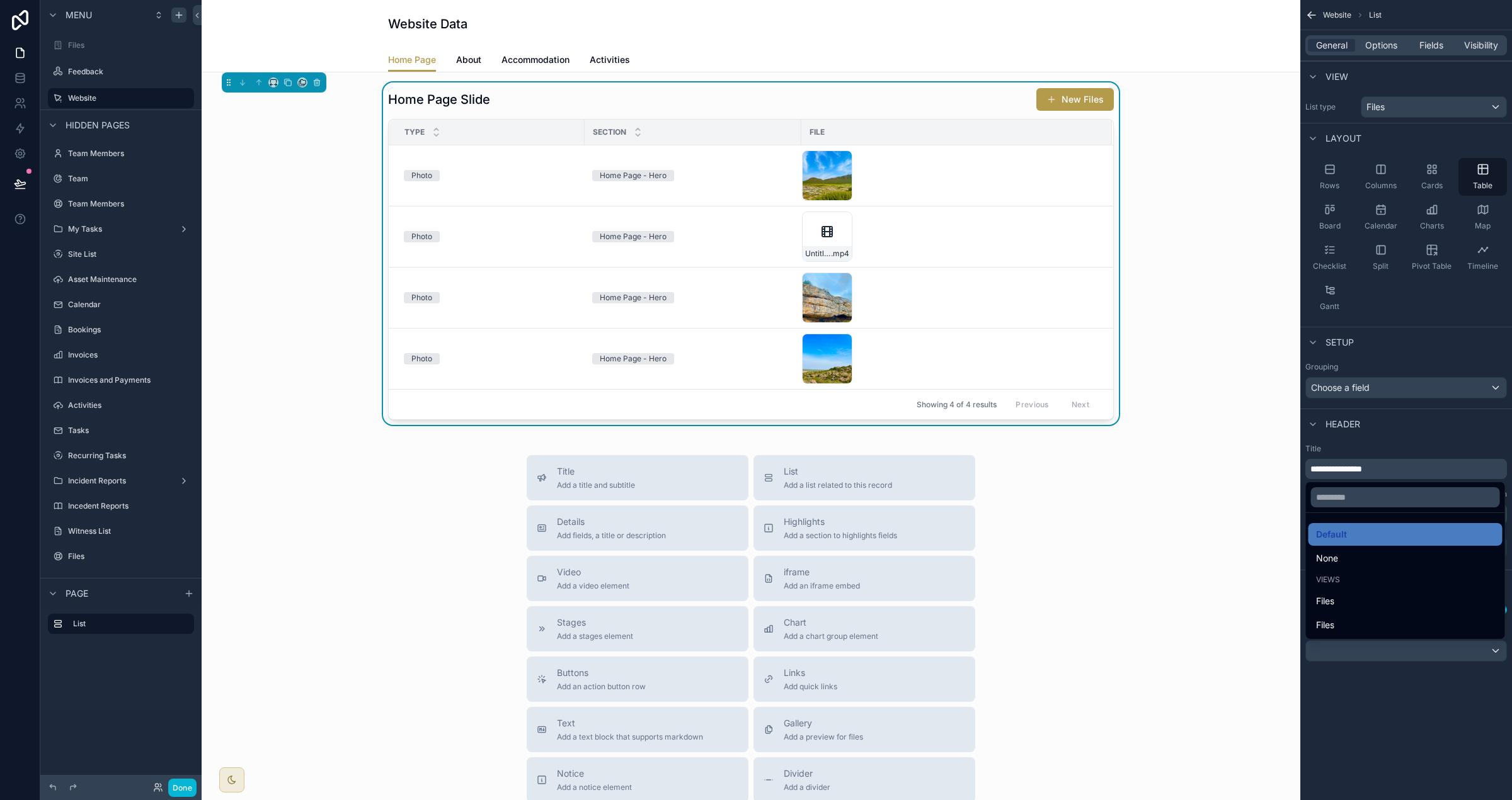
click at [945, 558] on div "None" at bounding box center [1405, 558] width 179 height 15
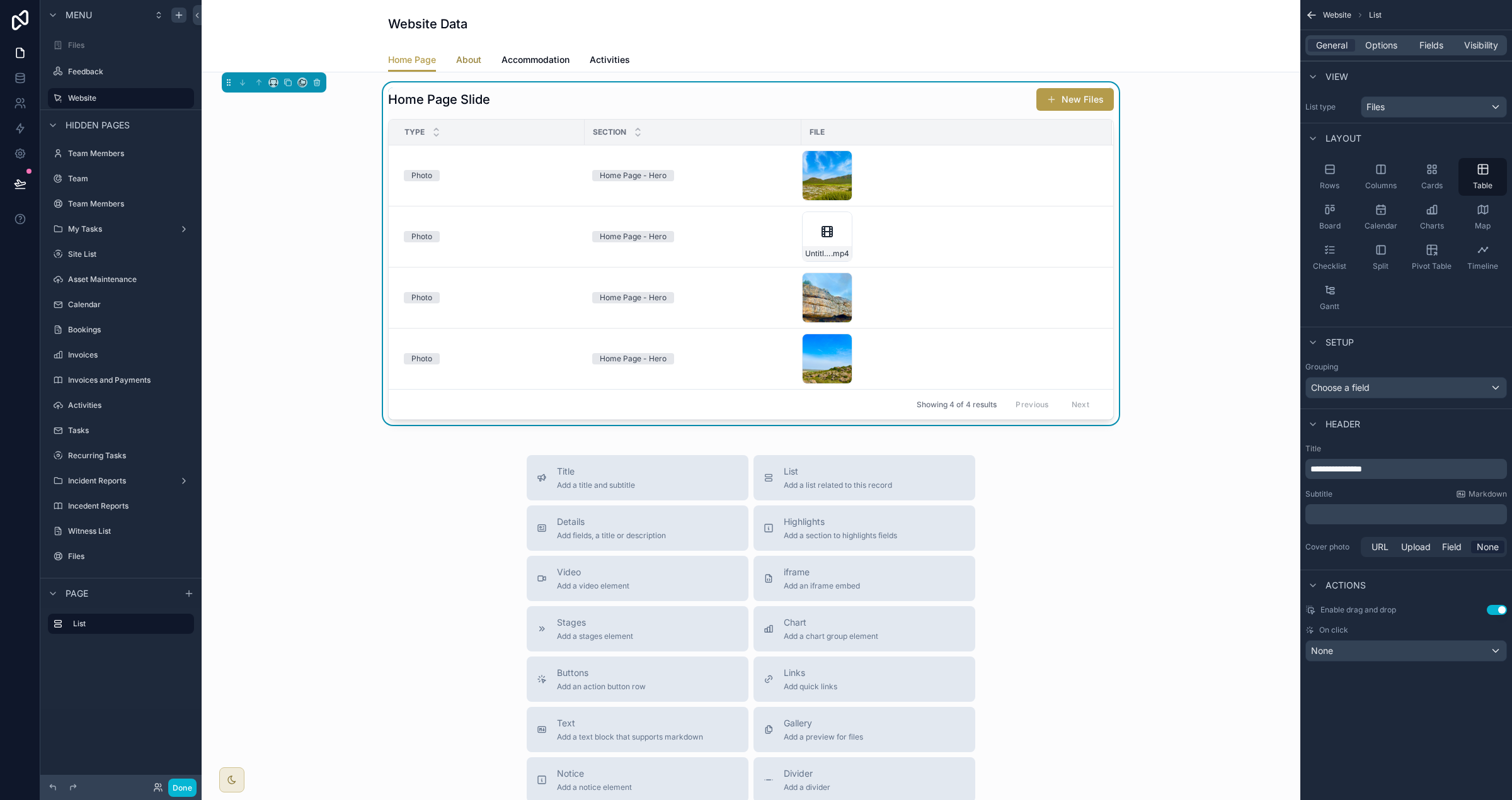
click at [461, 52] on link "About" at bounding box center [469, 61] width 25 height 25
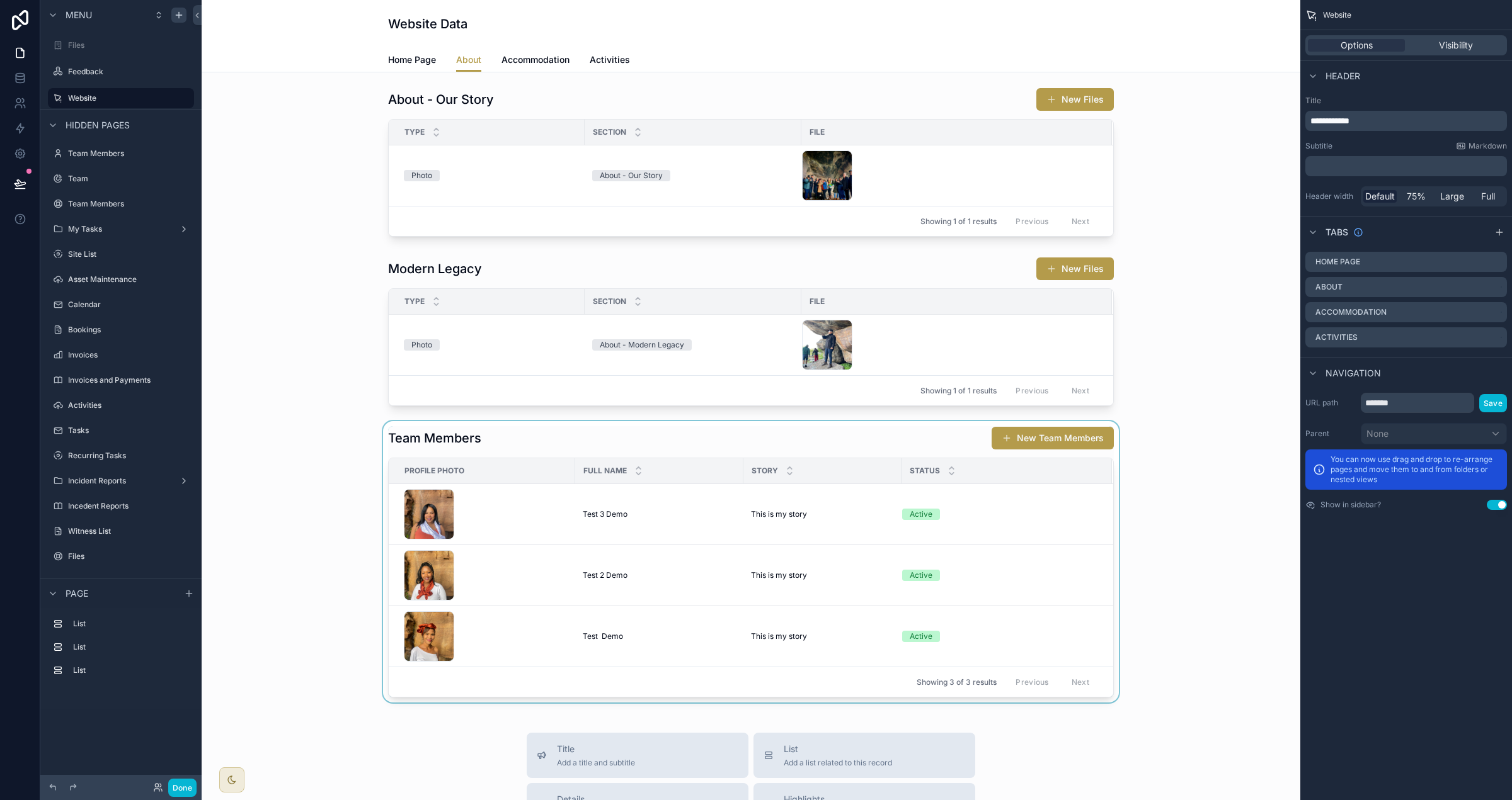
drag, startPoint x: 890, startPoint y: 442, endPoint x: 1021, endPoint y: 449, distance: 131.2
click at [892, 442] on div "scrollable content" at bounding box center [751, 561] width 1079 height 281
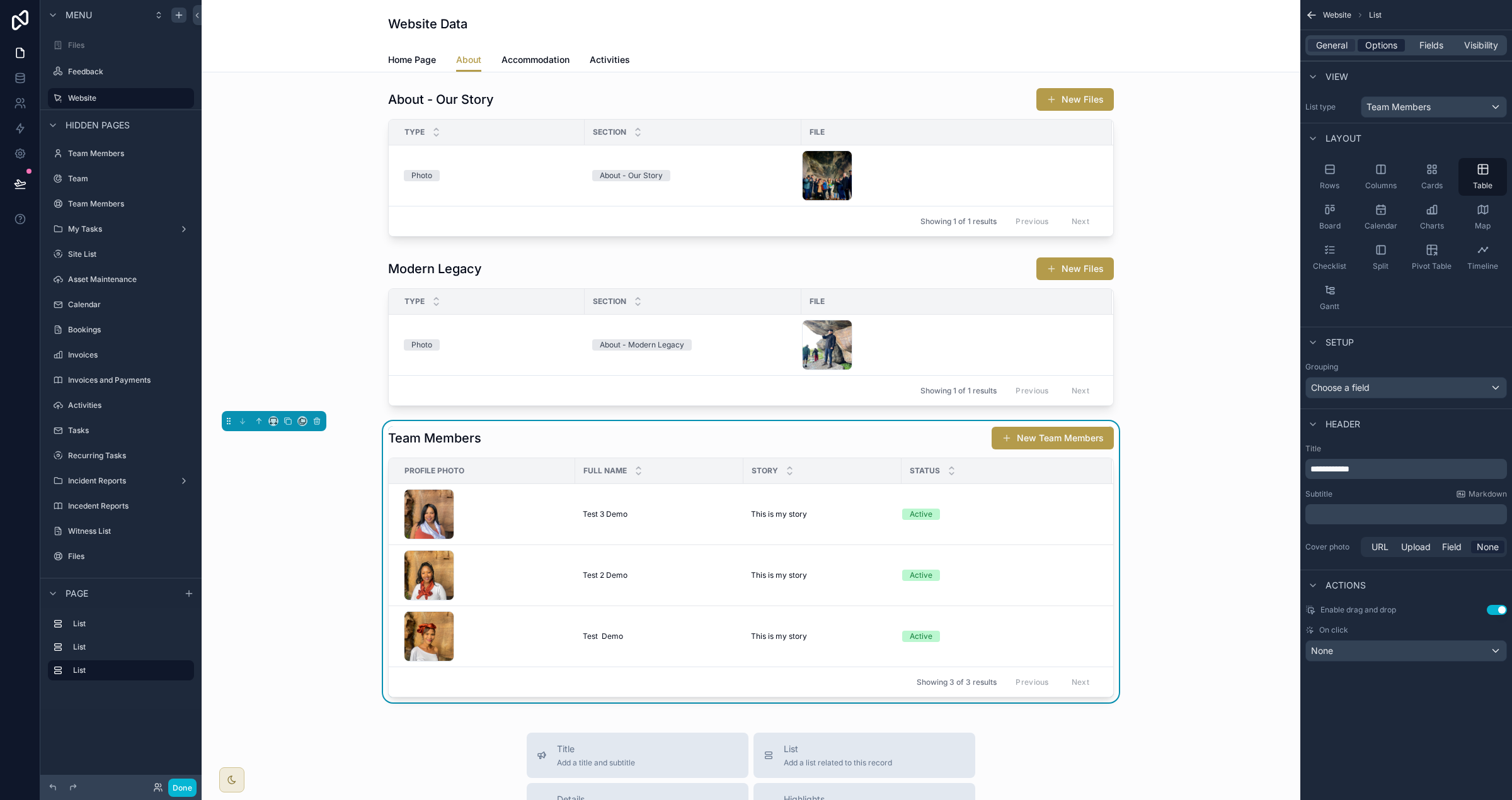
click at [945, 46] on span "Options" at bounding box center [1381, 44] width 32 height 13
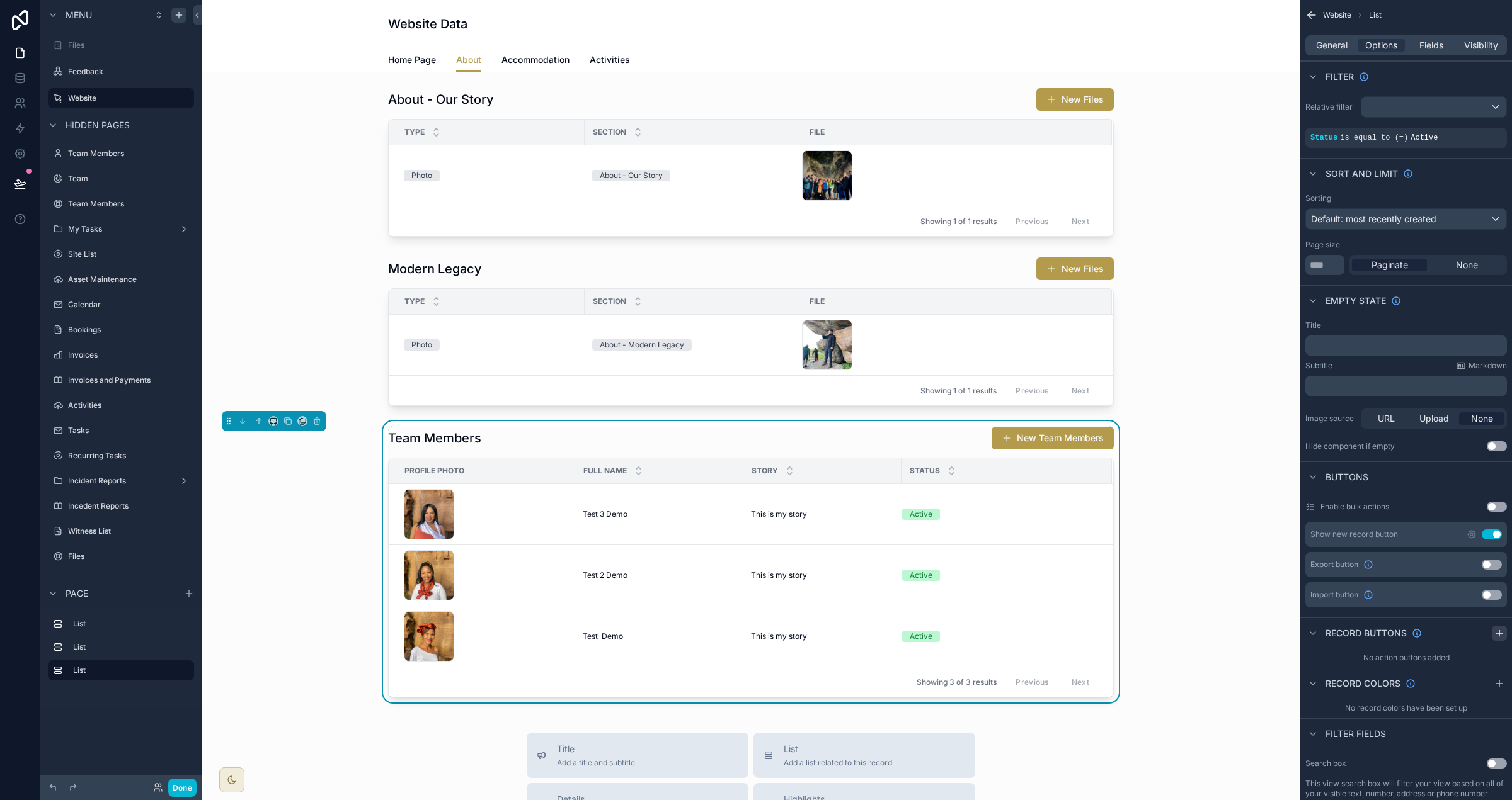
click at [945, 631] on icon "scrollable content" at bounding box center [1499, 633] width 10 height 10
click at [945, 663] on icon "scrollable content" at bounding box center [1497, 661] width 5 height 5
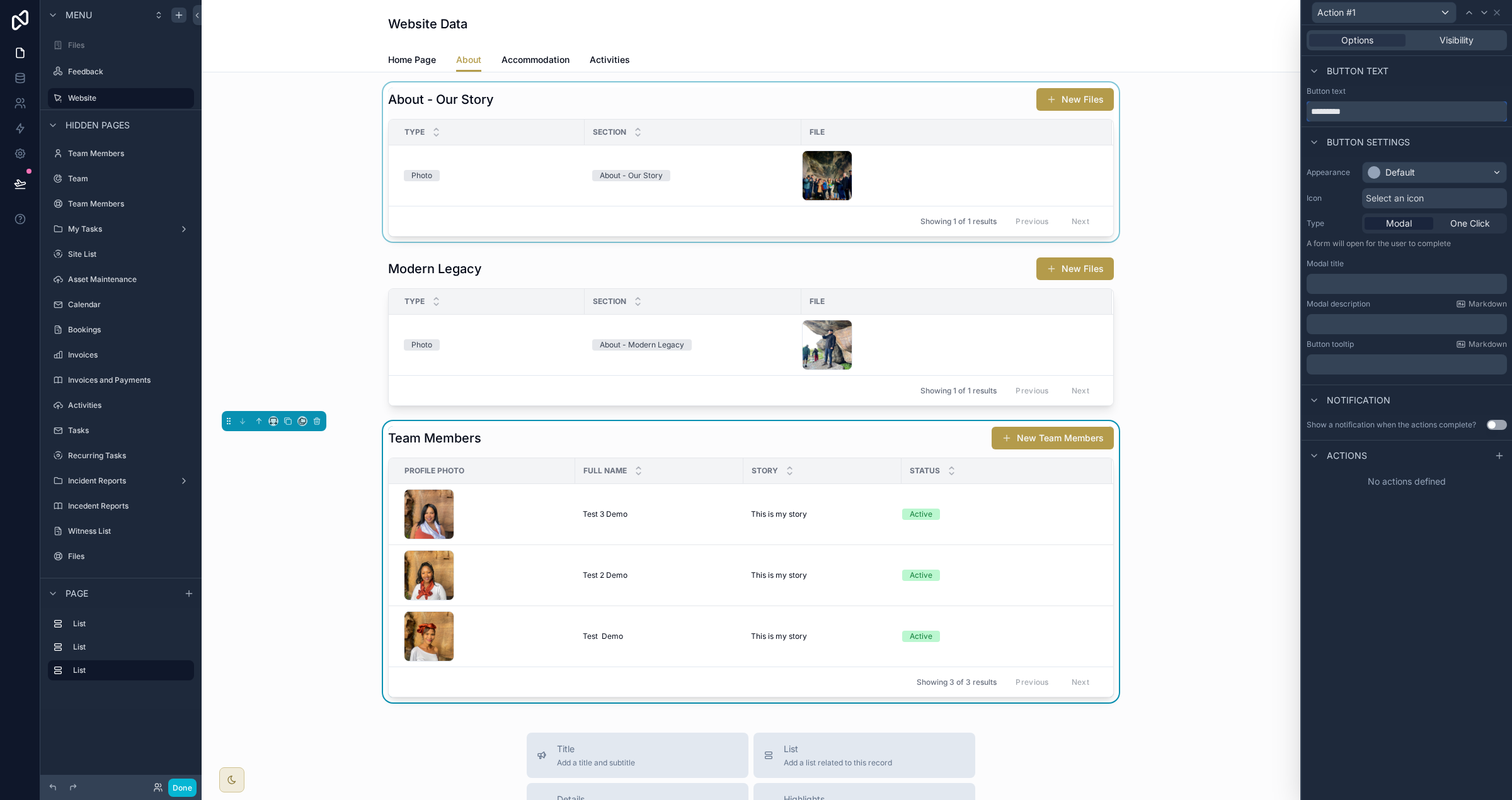
drag, startPoint x: 1353, startPoint y: 115, endPoint x: 1243, endPoint y: 104, distance: 110.5
click at [945, 104] on div "Action #1 Options Visibility Button text Button text ********* Button settings …" at bounding box center [756, 400] width 1512 height 800
type input "****"
click at [945, 171] on div "Default" at bounding box center [1400, 172] width 30 height 13
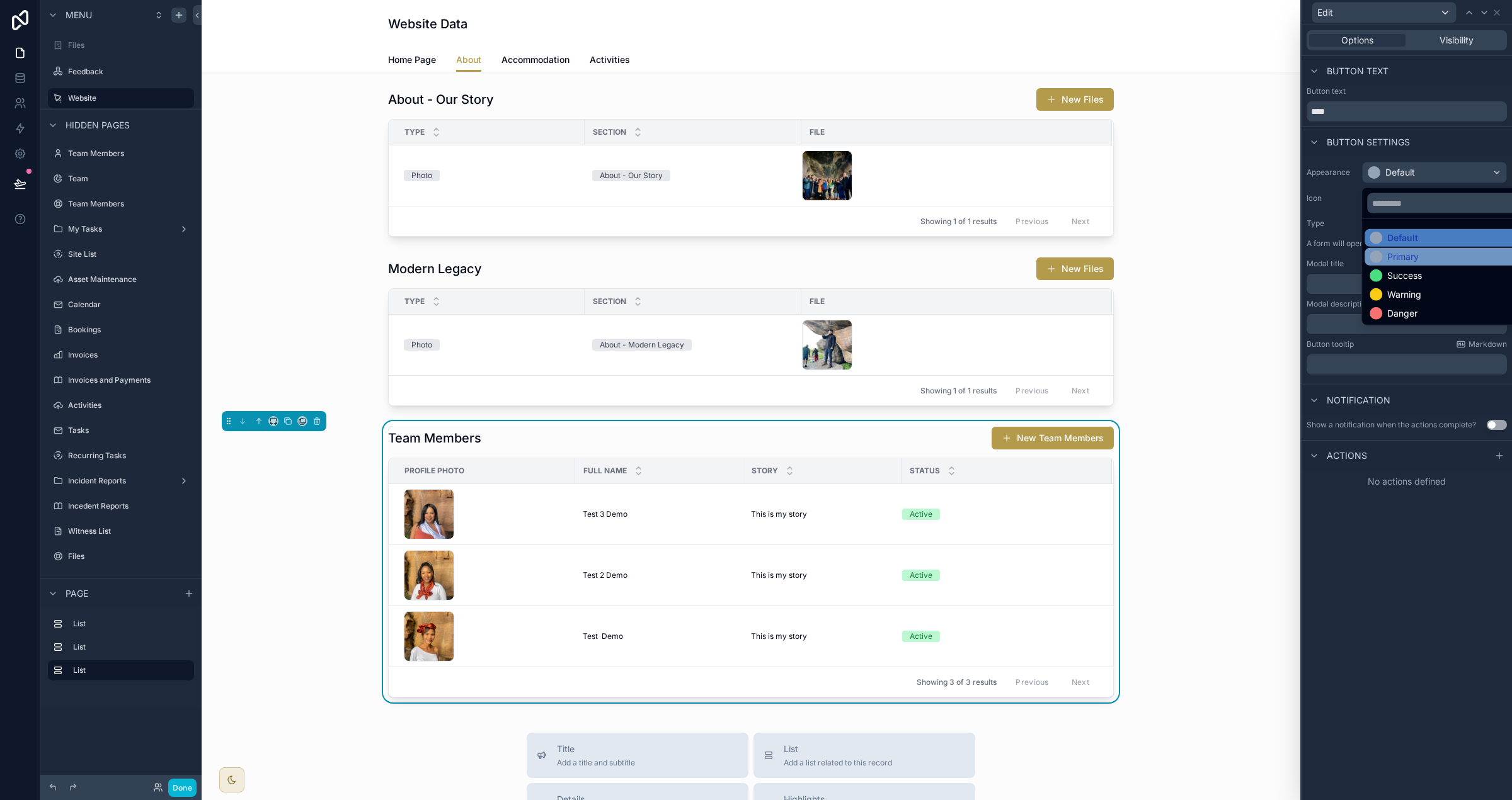
click at [945, 250] on div "Primary" at bounding box center [1403, 256] width 32 height 13
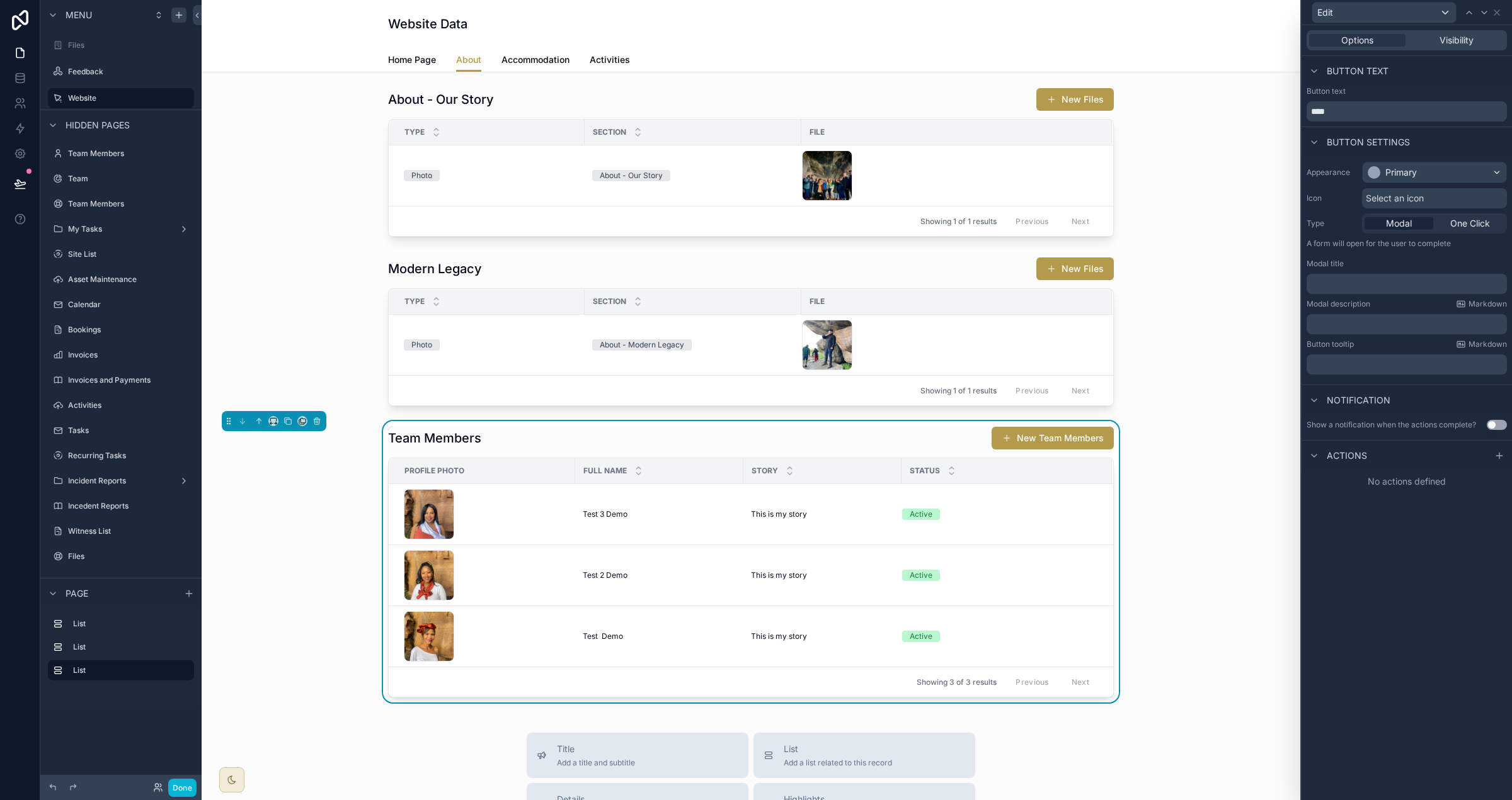
click at [945, 281] on p "﻿" at bounding box center [1408, 283] width 192 height 13
click at [945, 422] on button "Use setting" at bounding box center [1497, 425] width 20 height 10
click at [945, 503] on p "﻿" at bounding box center [1408, 506] width 192 height 13
drag, startPoint x: 1403, startPoint y: 276, endPoint x: 1395, endPoint y: 277, distance: 8.1
click at [945, 277] on div "**********" at bounding box center [1407, 283] width 200 height 20
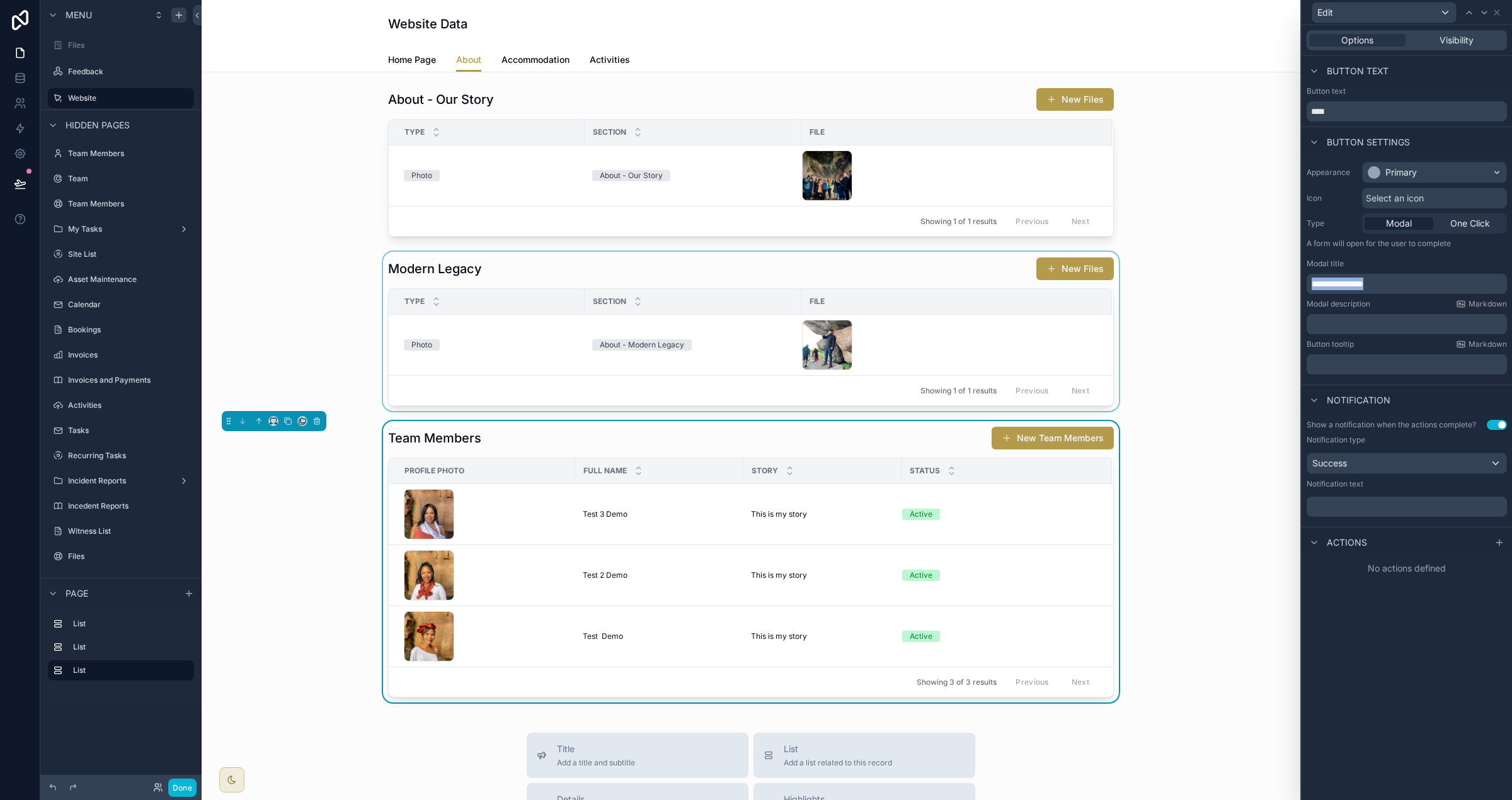
drag, startPoint x: 1407, startPoint y: 287, endPoint x: 1142, endPoint y: 275, distance: 265.3
click at [945, 275] on div "**********" at bounding box center [756, 400] width 1512 height 800
copy span "**********"
click at [945, 516] on div "﻿" at bounding box center [1407, 506] width 200 height 20
click at [945, 503] on p "﻿" at bounding box center [1408, 506] width 192 height 13
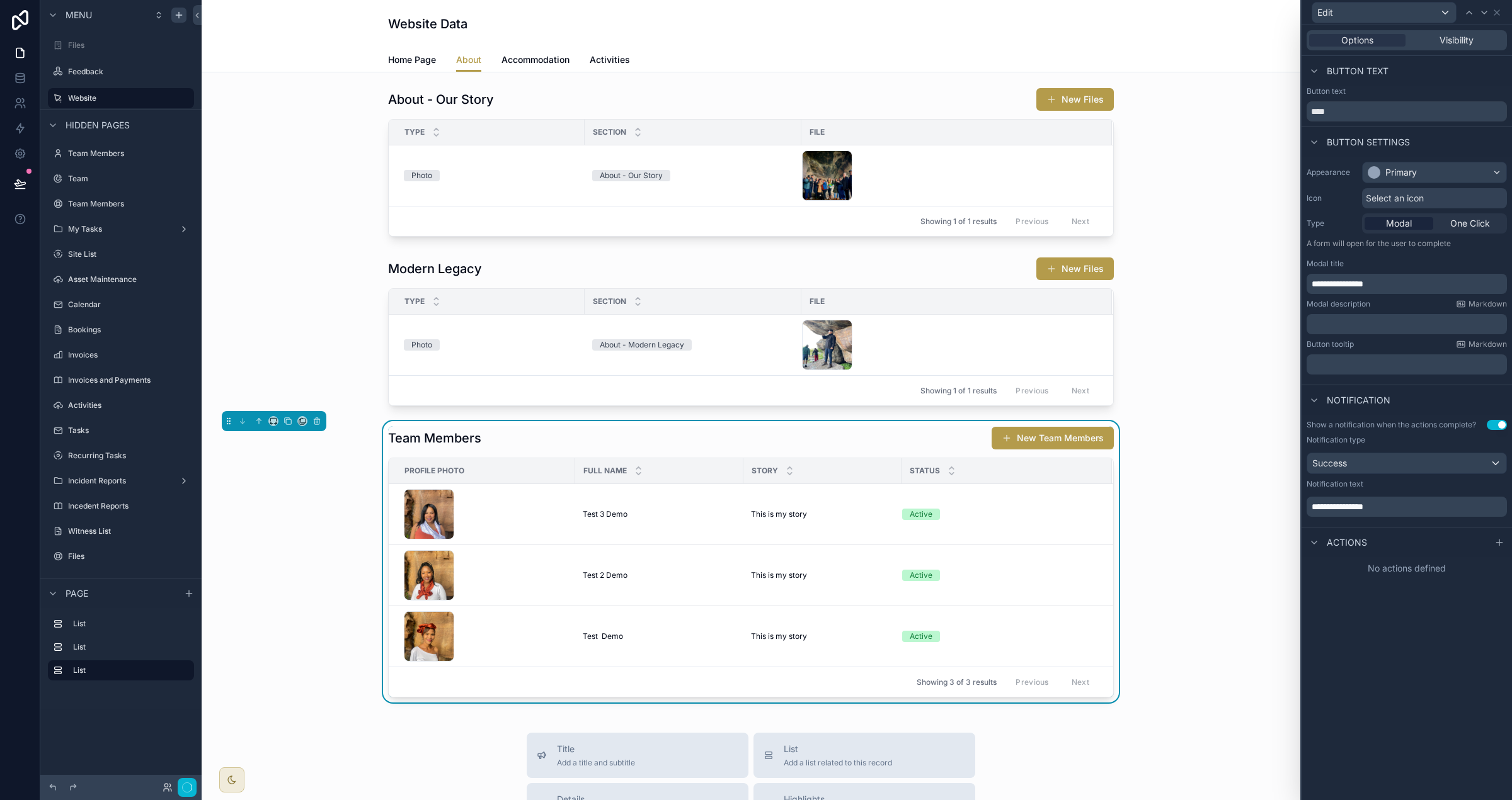
click at [945, 507] on span "**********" at bounding box center [1337, 506] width 51 height 9
click at [945, 512] on p "**********" at bounding box center [1408, 506] width 192 height 13
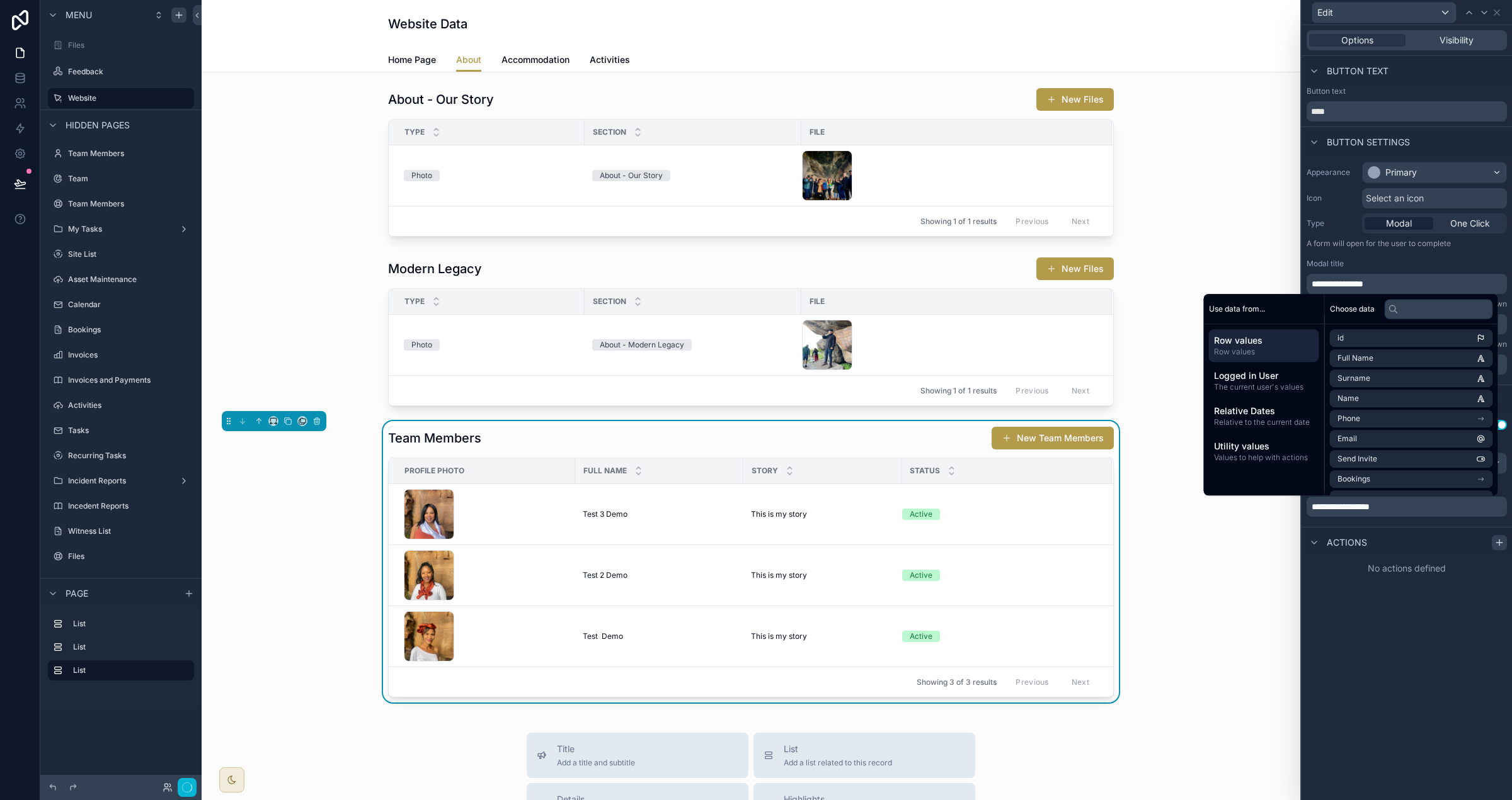
click at [945, 541] on icon at bounding box center [1499, 542] width 0 height 6
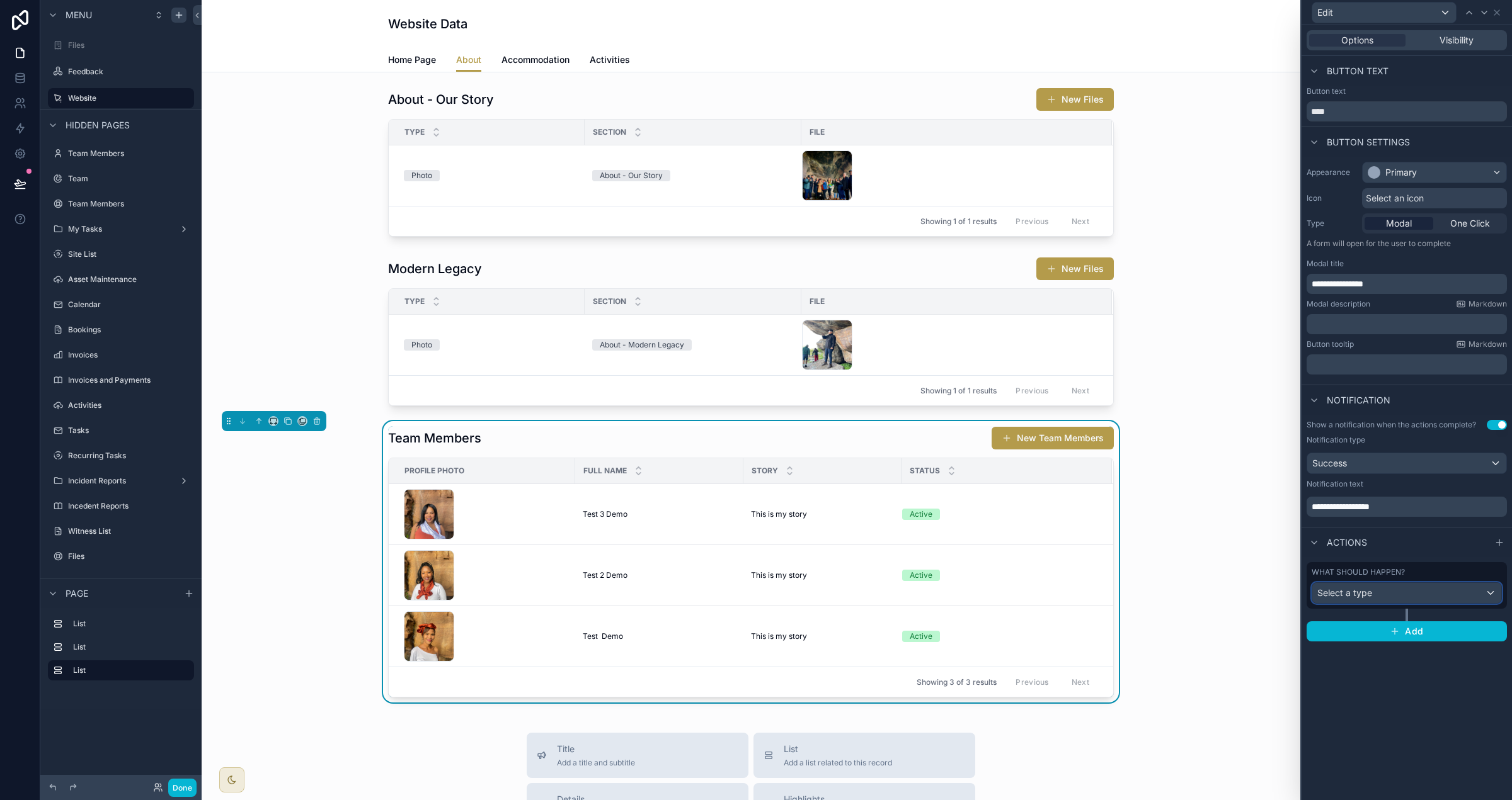
click at [945, 591] on div "Select a type" at bounding box center [1407, 592] width 189 height 20
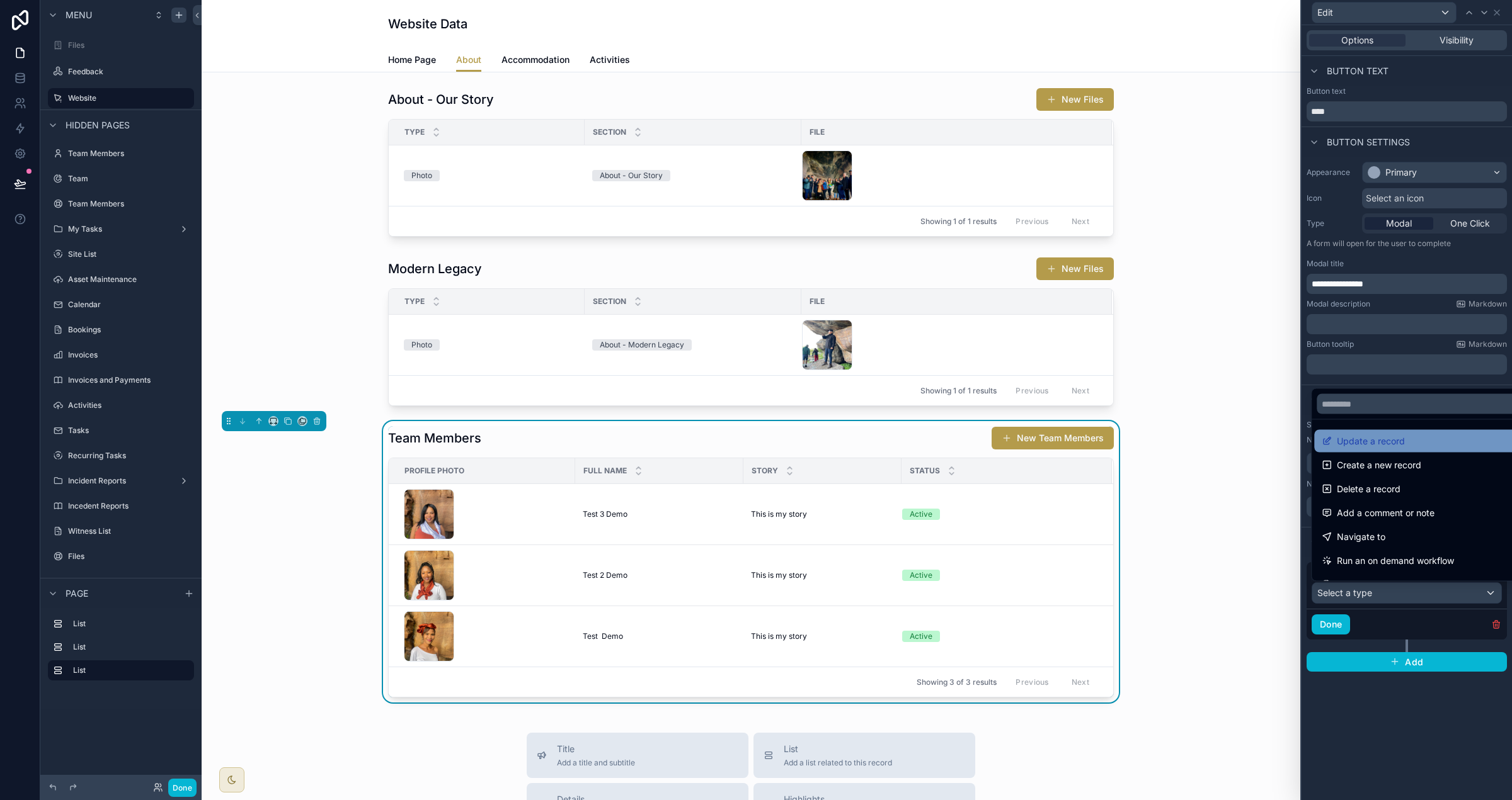
click at [945, 446] on span "Update a record" at bounding box center [1371, 442] width 68 height 15
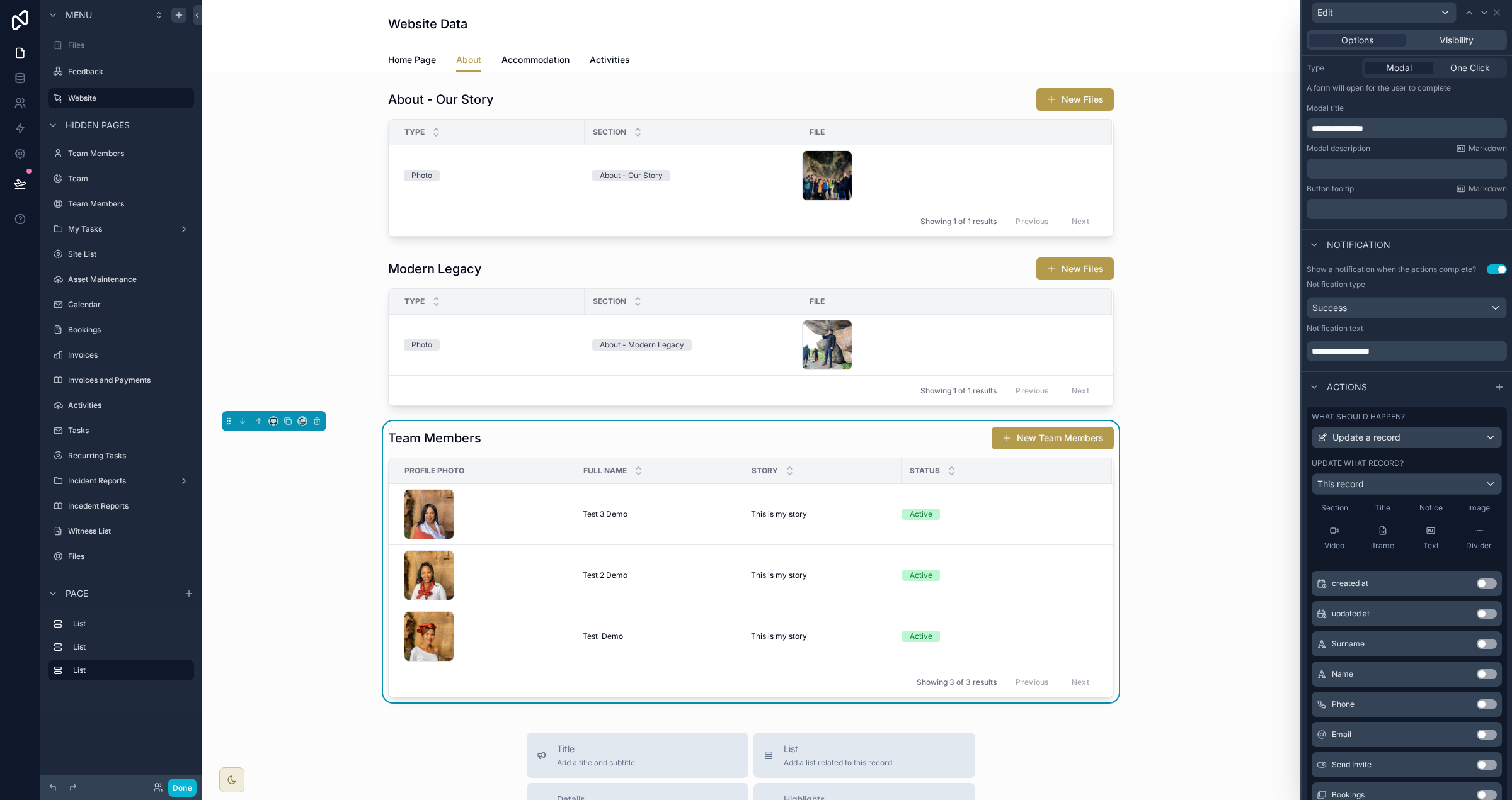
scroll to position [71, 0]
click at [945, 665] on button "Use setting" at bounding box center [1487, 667] width 20 height 10
drag, startPoint x: 1488, startPoint y: 677, endPoint x: 1482, endPoint y: 666, distance: 12.5
click at [945, 677] on button "Use setting" at bounding box center [1487, 677] width 20 height 10
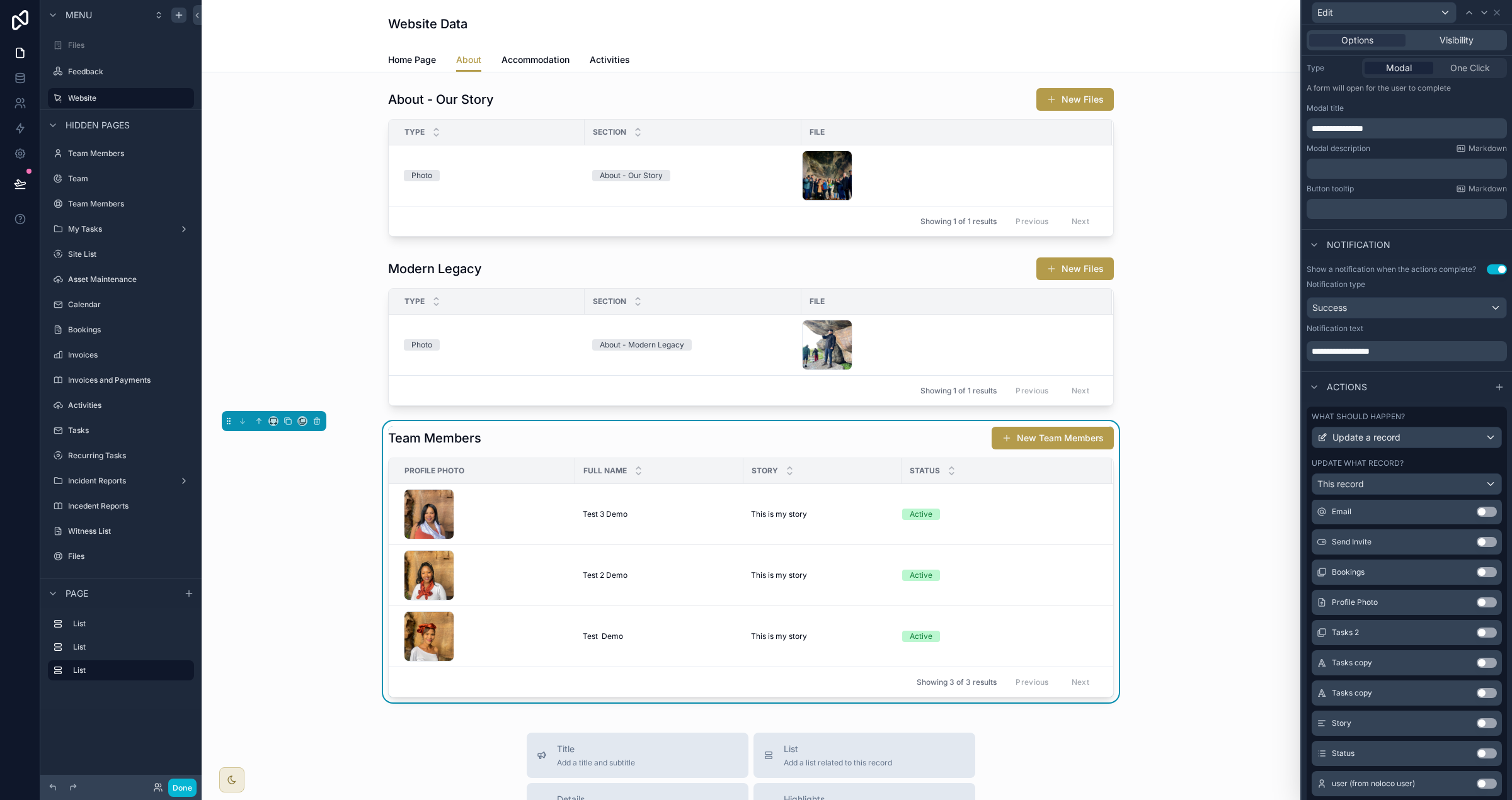
scroll to position [300, 0]
click at [945, 603] on button "Use setting" at bounding box center [1487, 600] width 20 height 10
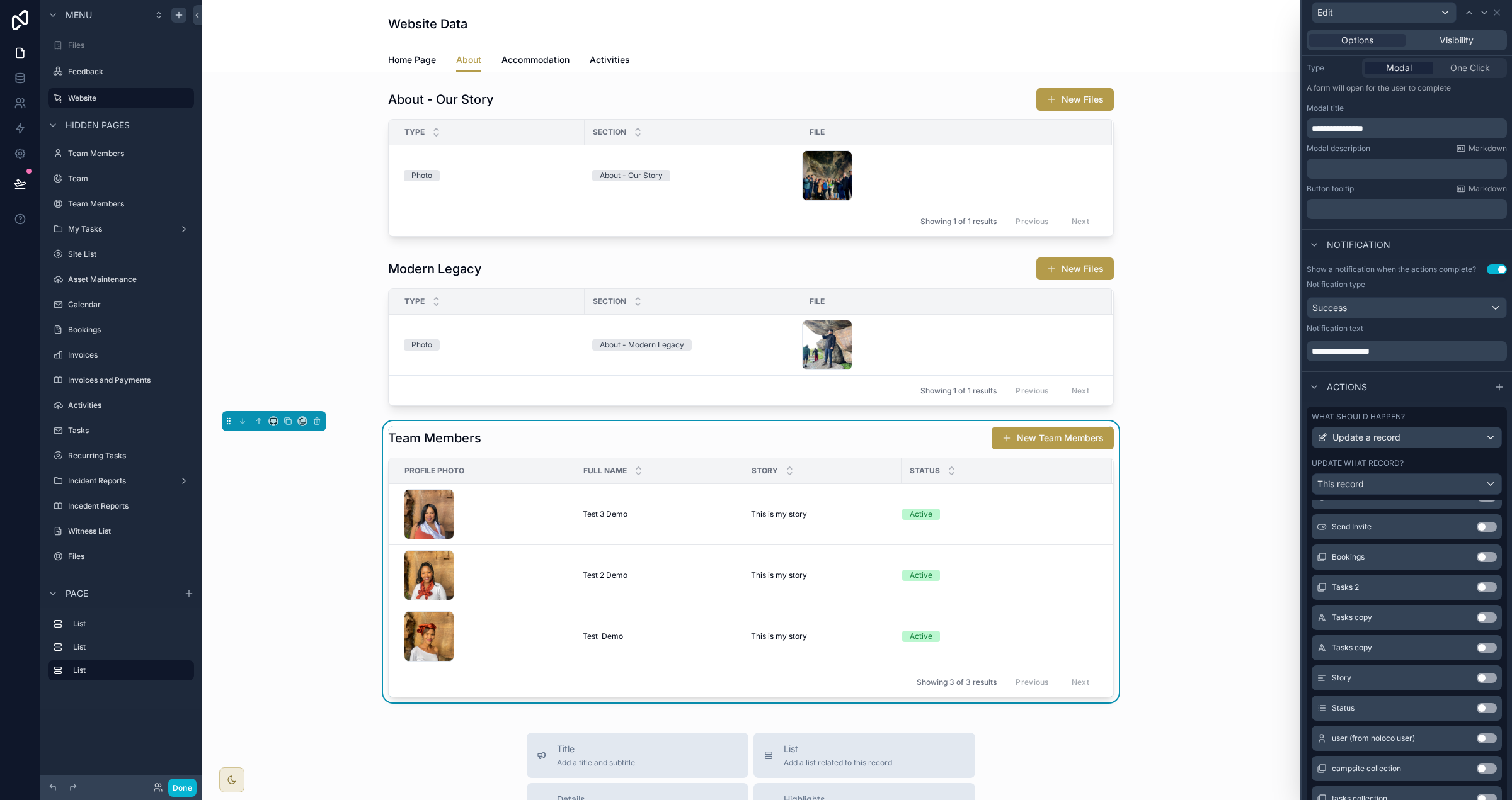
scroll to position [358, 0]
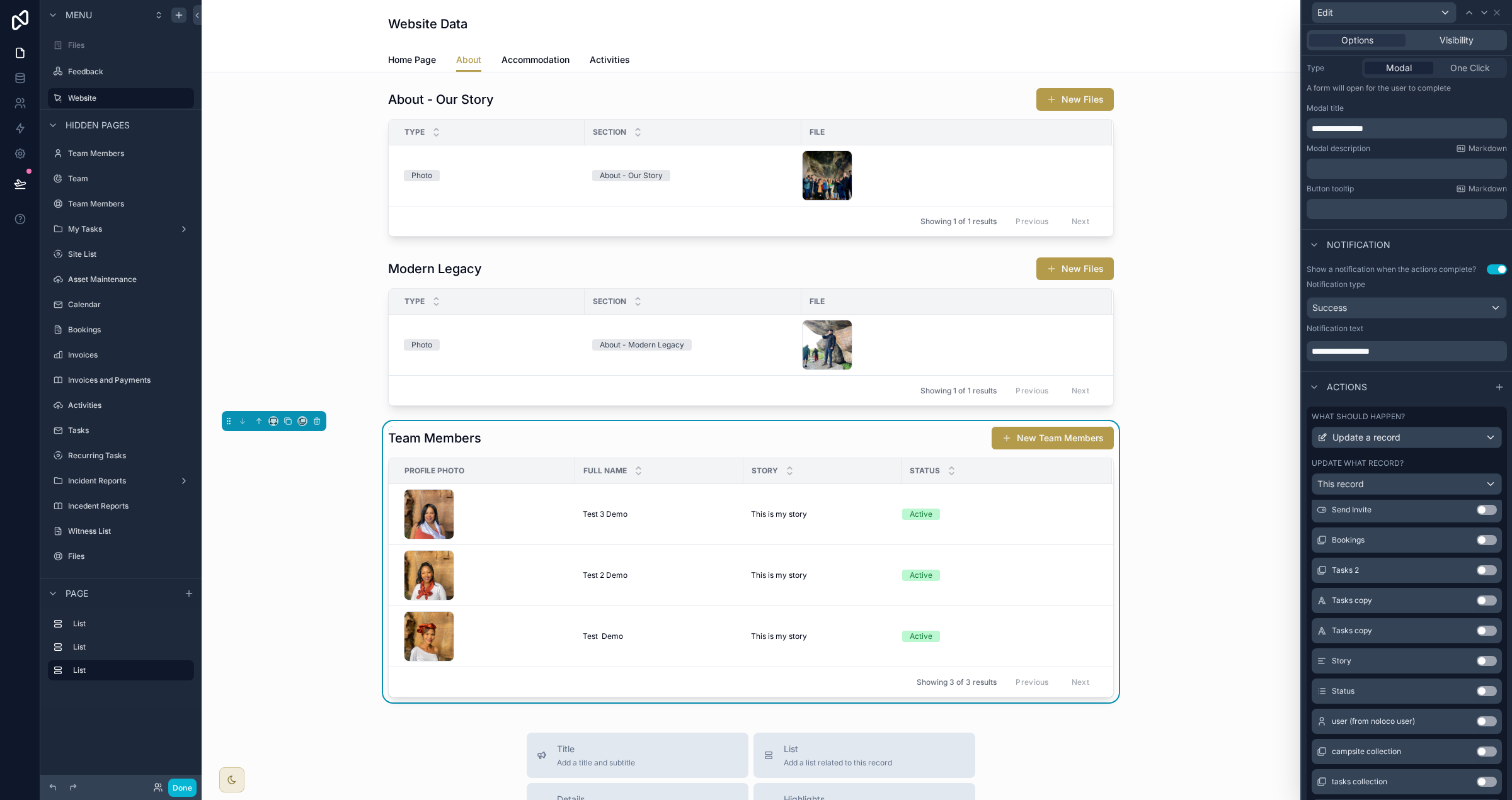
click at [945, 659] on button "Use setting" at bounding box center [1487, 661] width 20 height 10
drag, startPoint x: 1481, startPoint y: 691, endPoint x: 1438, endPoint y: 606, distance: 95.3
click at [945, 690] on button "Use setting" at bounding box center [1487, 691] width 20 height 10
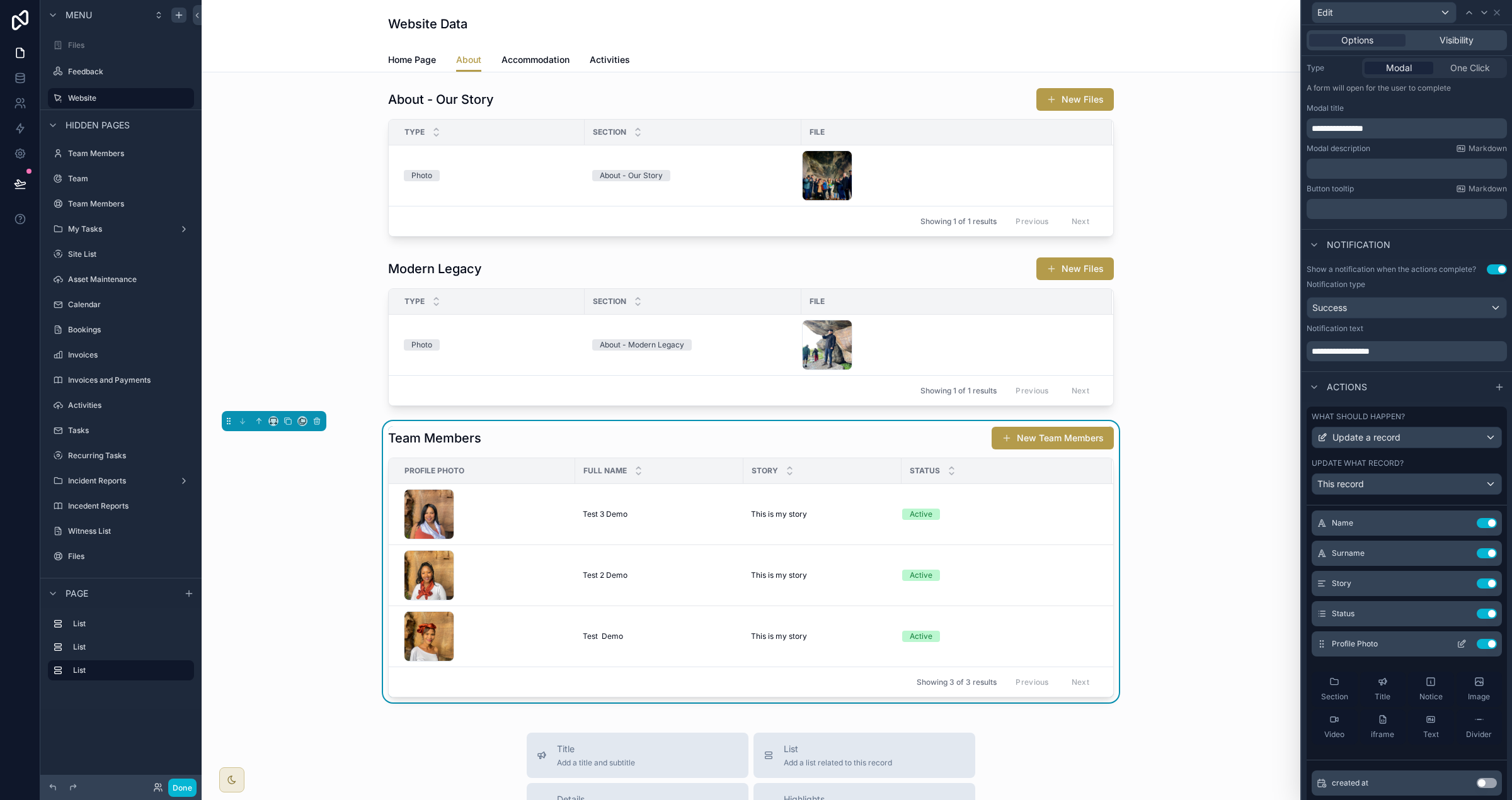
scroll to position [34, 0]
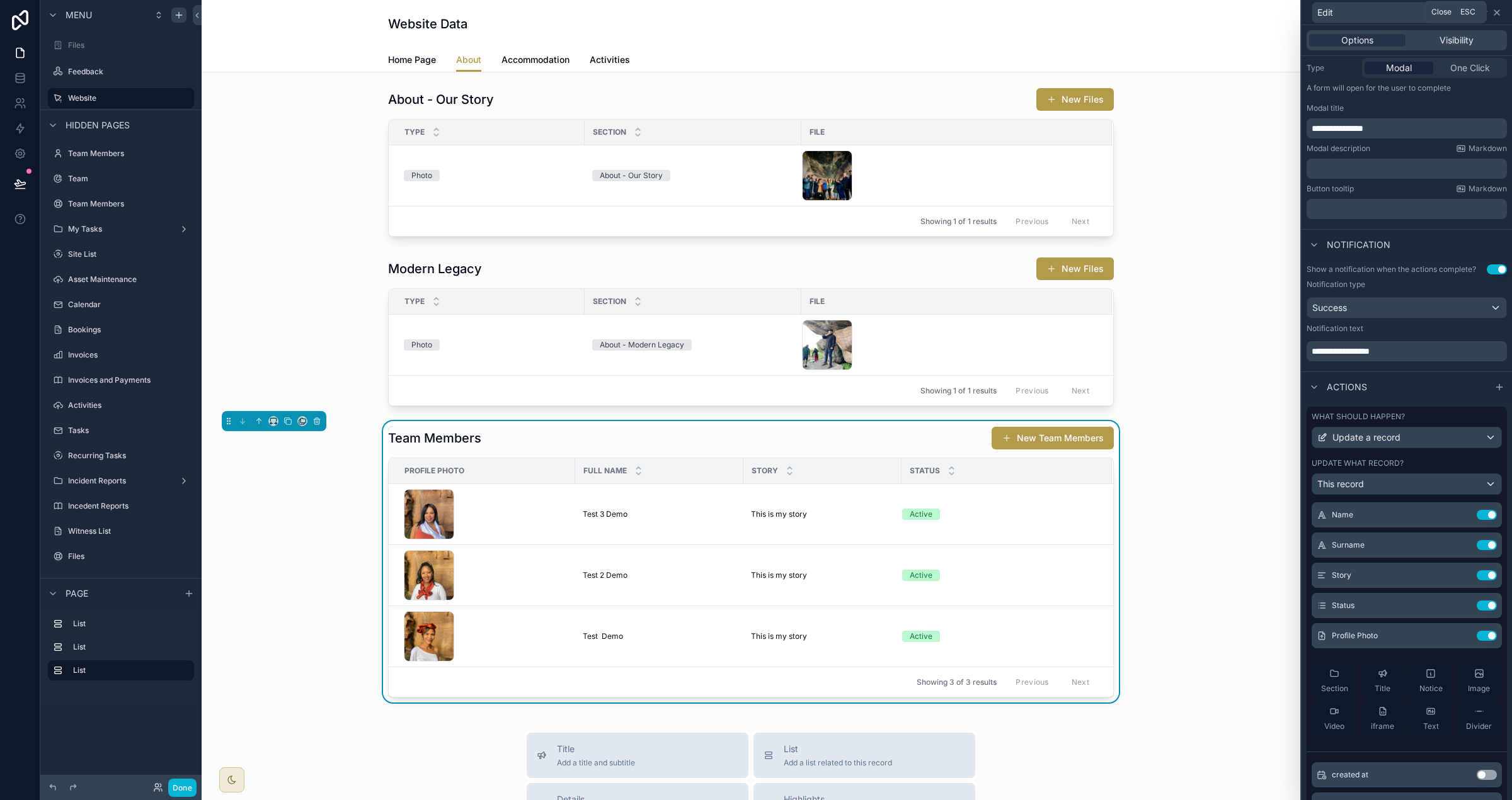
click at [945, 13] on icon at bounding box center [1497, 13] width 10 height 10
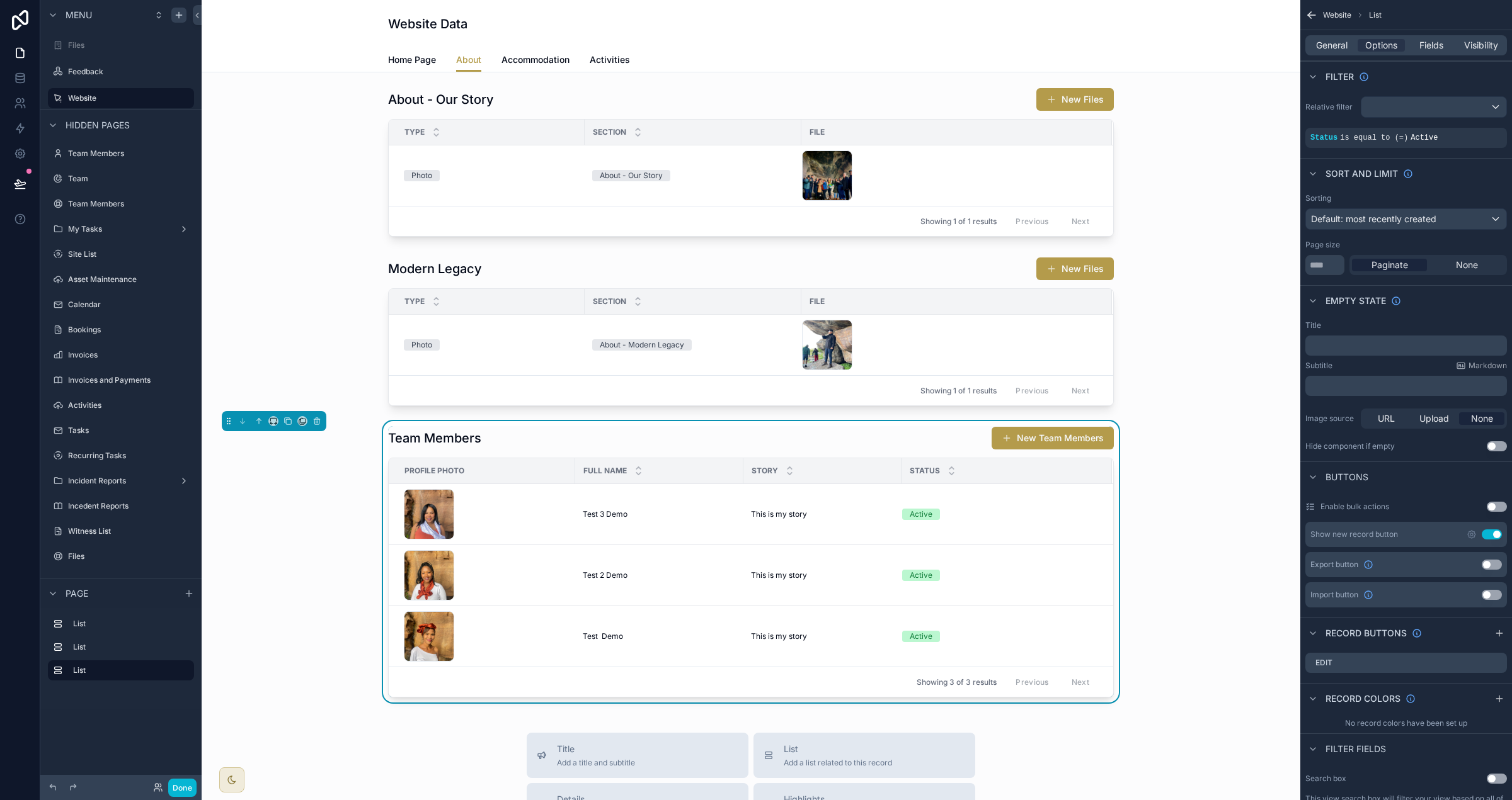
click at [945, 633] on icon "scrollable content" at bounding box center [1499, 633] width 10 height 10
click at [945, 692] on icon "scrollable content" at bounding box center [1497, 688] width 10 height 10
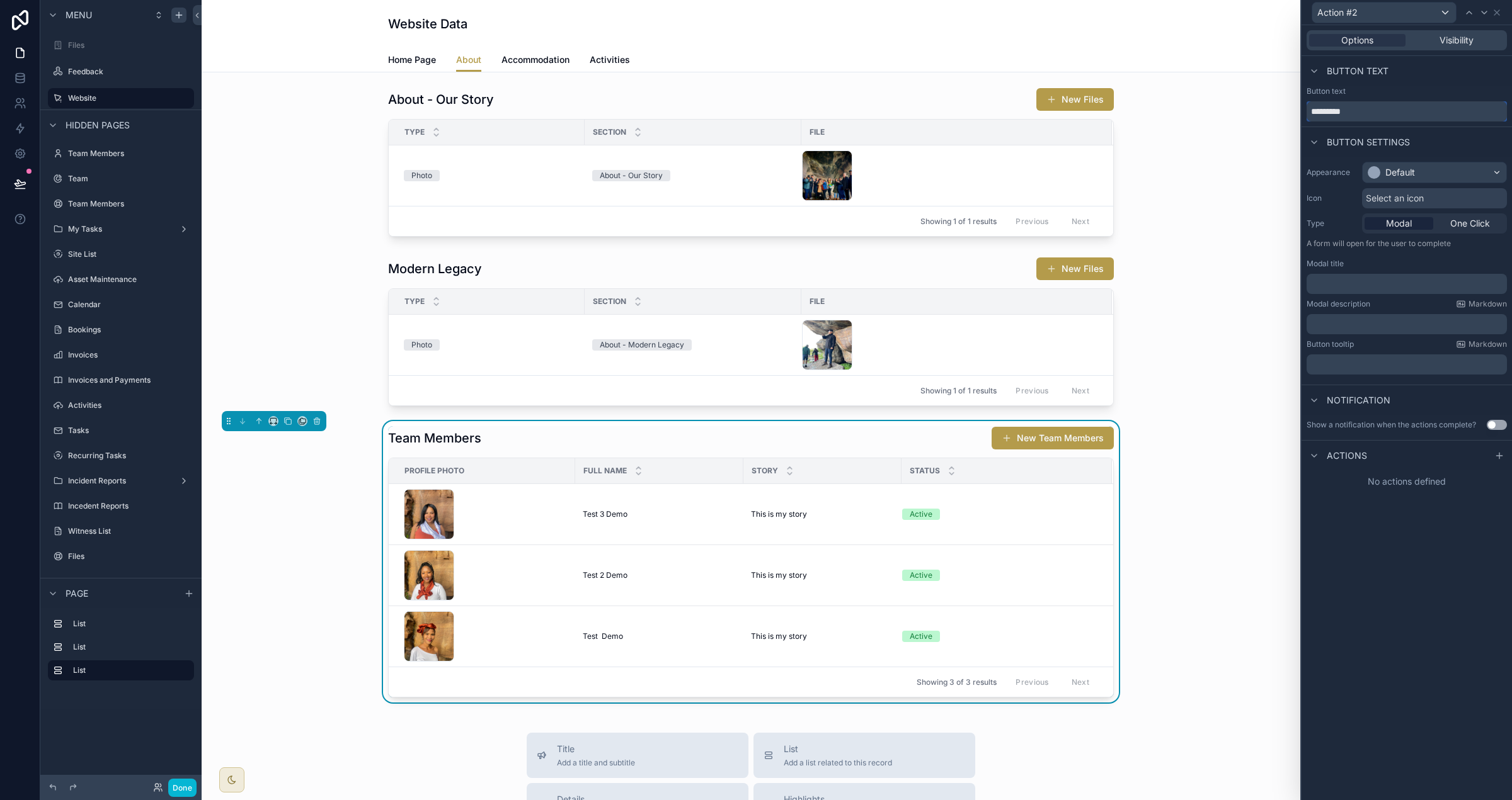
click at [945, 108] on input "*********" at bounding box center [1407, 111] width 200 height 20
click at [945, 90] on div "Action #2 Options Visibility Button text Button text ********* Button settings …" at bounding box center [756, 400] width 1512 height 800
type input "******"
click at [945, 172] on div "Default" at bounding box center [1435, 172] width 144 height 20
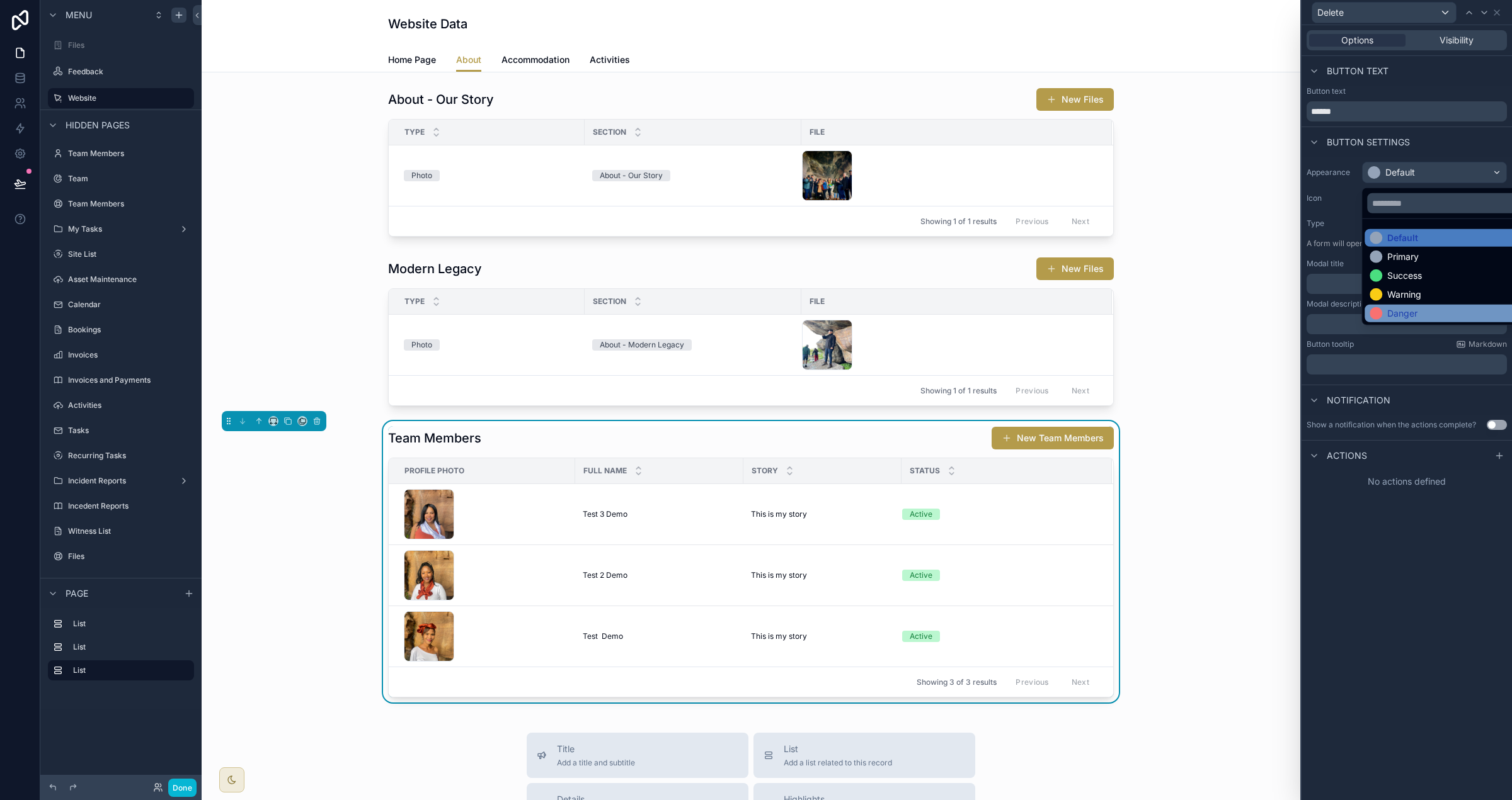
click at [945, 312] on div "Danger" at bounding box center [1402, 313] width 30 height 13
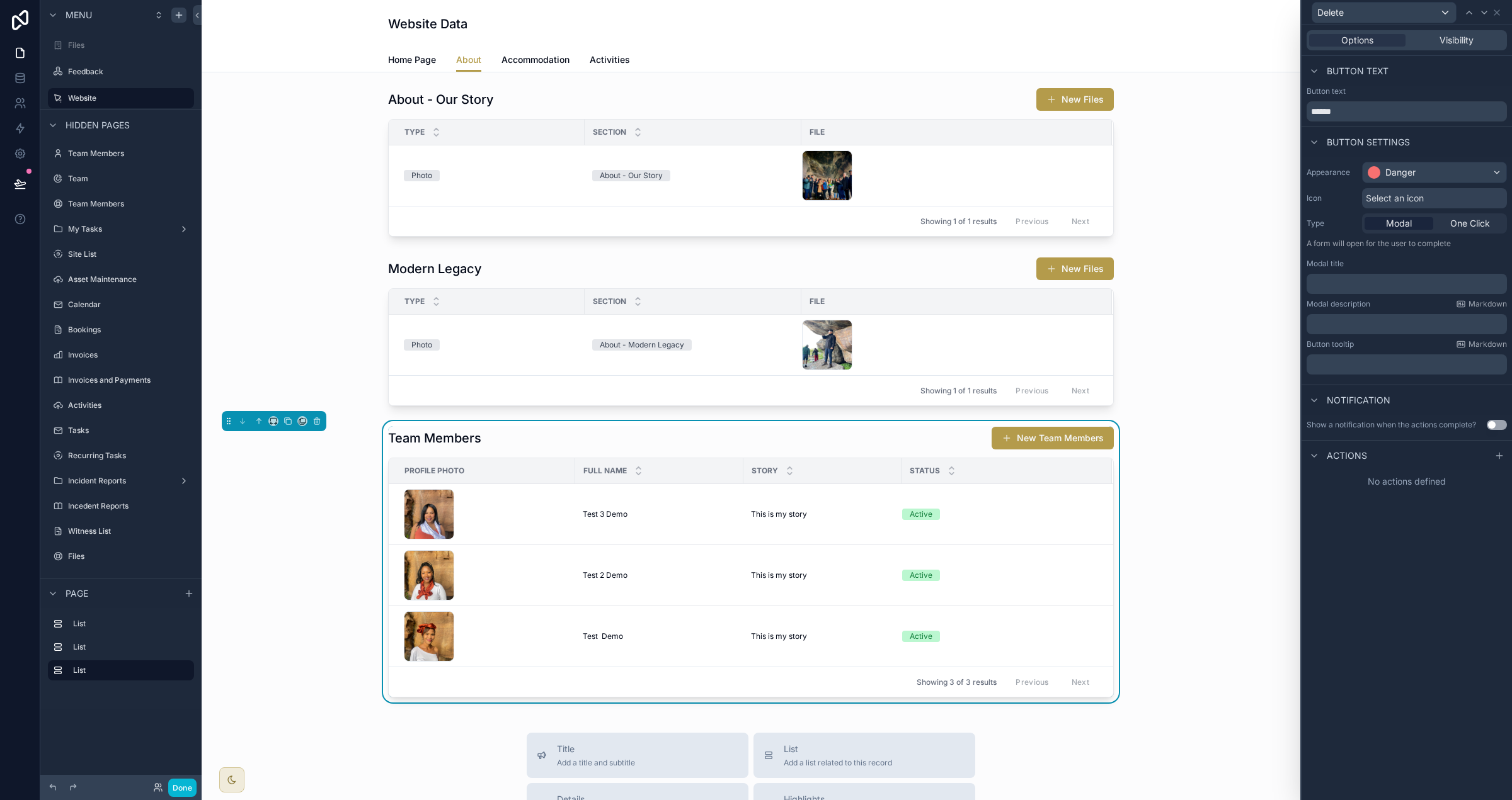
click at [945, 287] on p "﻿" at bounding box center [1408, 283] width 192 height 13
click at [945, 424] on button "Use setting" at bounding box center [1497, 425] width 20 height 10
drag, startPoint x: 1198, startPoint y: 261, endPoint x: 1176, endPoint y: 259, distance: 22.1
click at [945, 259] on div "**********" at bounding box center [756, 400] width 1512 height 800
copy span "**********"
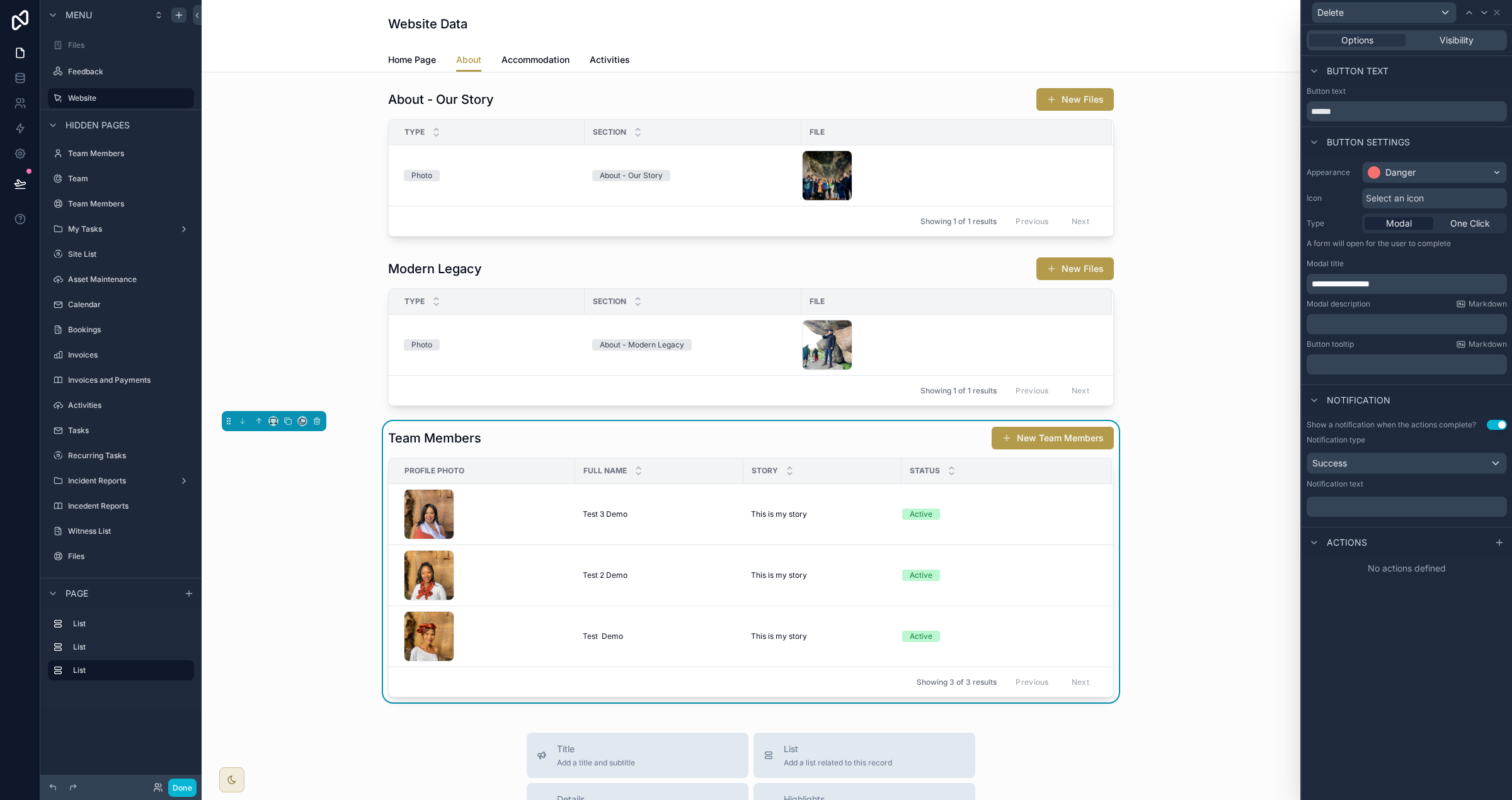
click at [945, 498] on div "﻿" at bounding box center [1407, 506] width 200 height 20
click at [945, 501] on p "﻿" at bounding box center [1408, 506] width 192 height 13
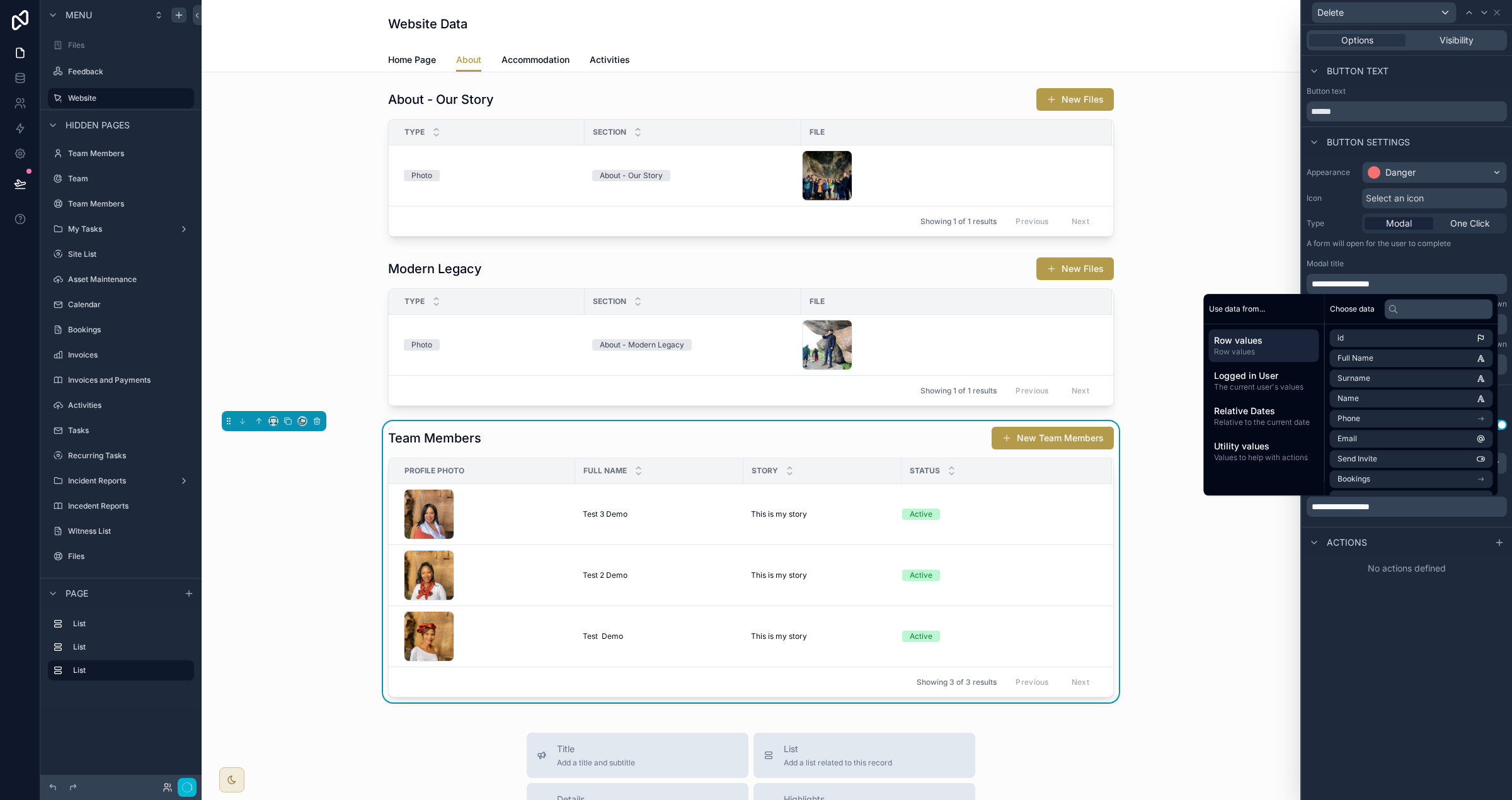
click at [945, 508] on span "**********" at bounding box center [1341, 506] width 58 height 9
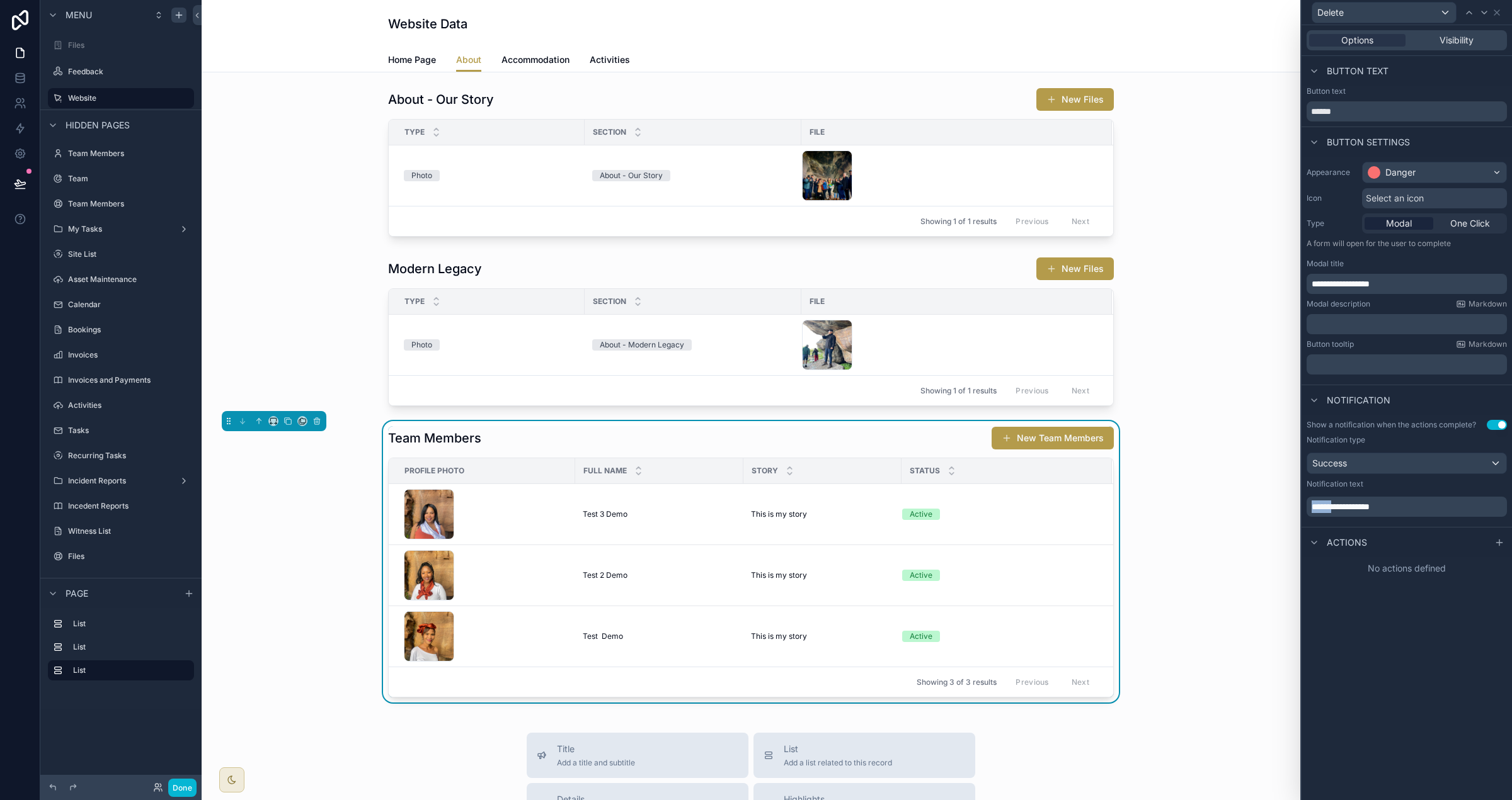
click at [945, 508] on span "**********" at bounding box center [1341, 506] width 58 height 9
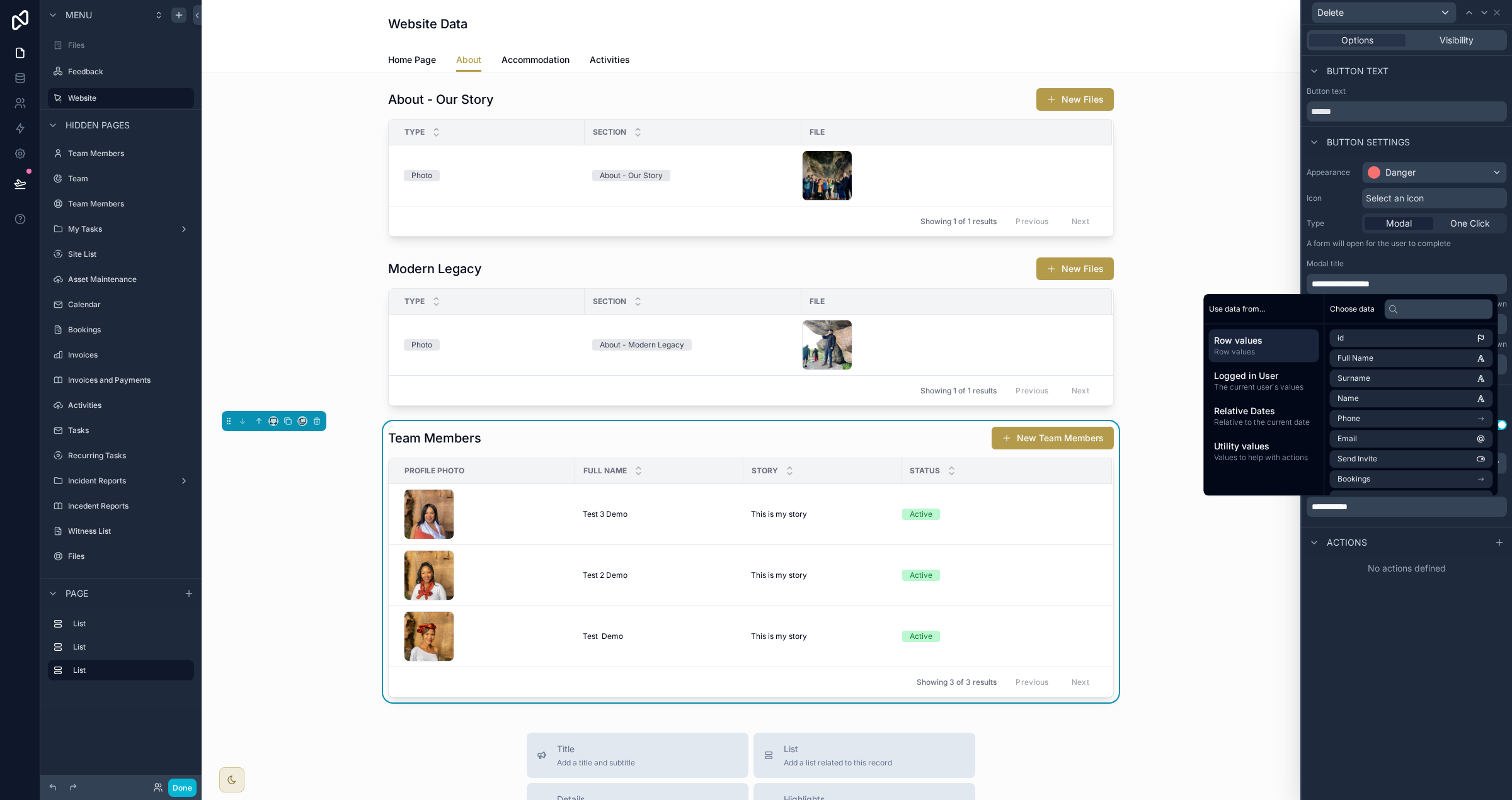
click at [945, 511] on p "**********" at bounding box center [1408, 506] width 192 height 13
click at [945, 545] on icon at bounding box center [1499, 543] width 10 height 10
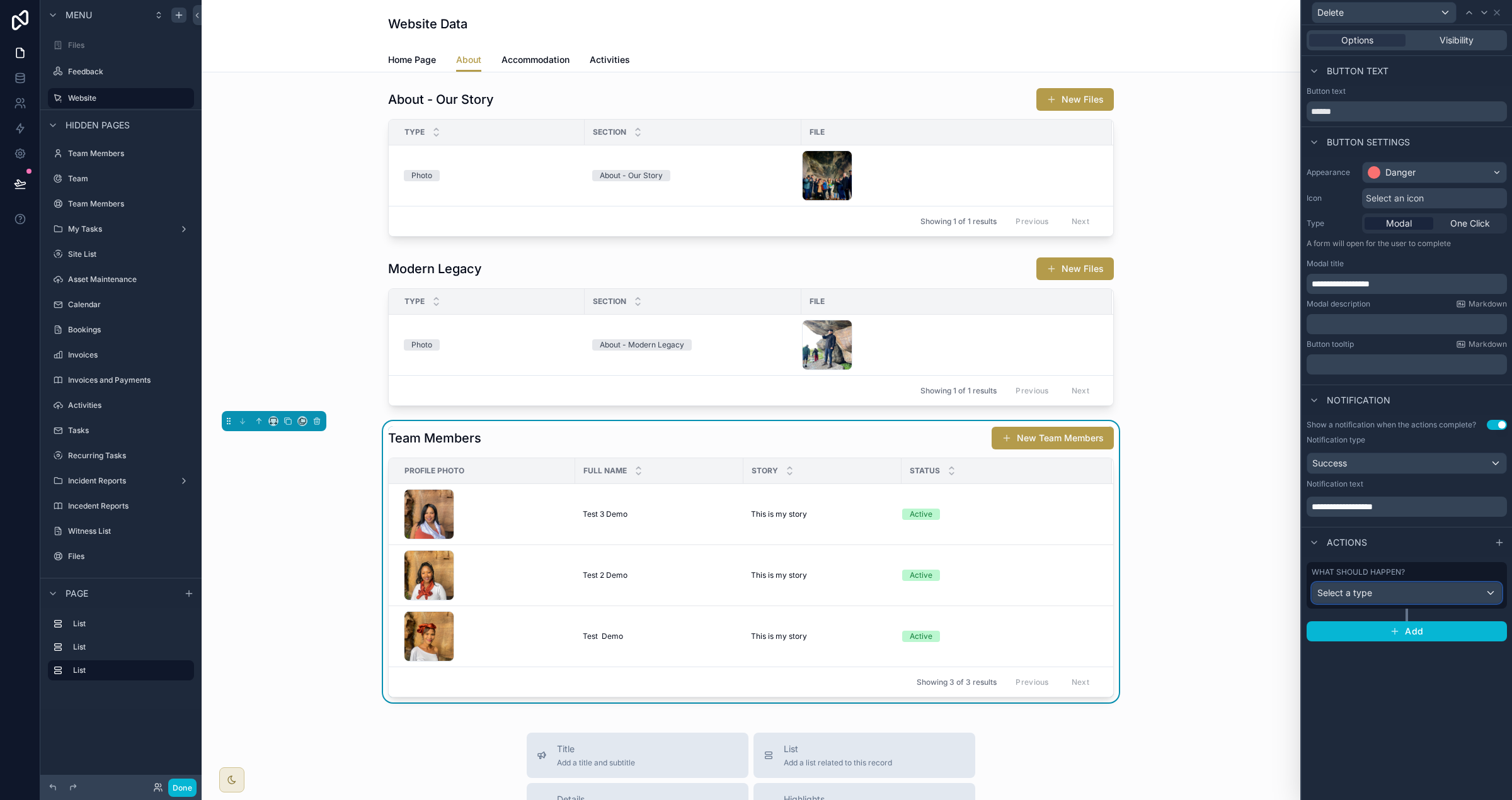
click at [945, 590] on div "Select a type" at bounding box center [1407, 592] width 189 height 20
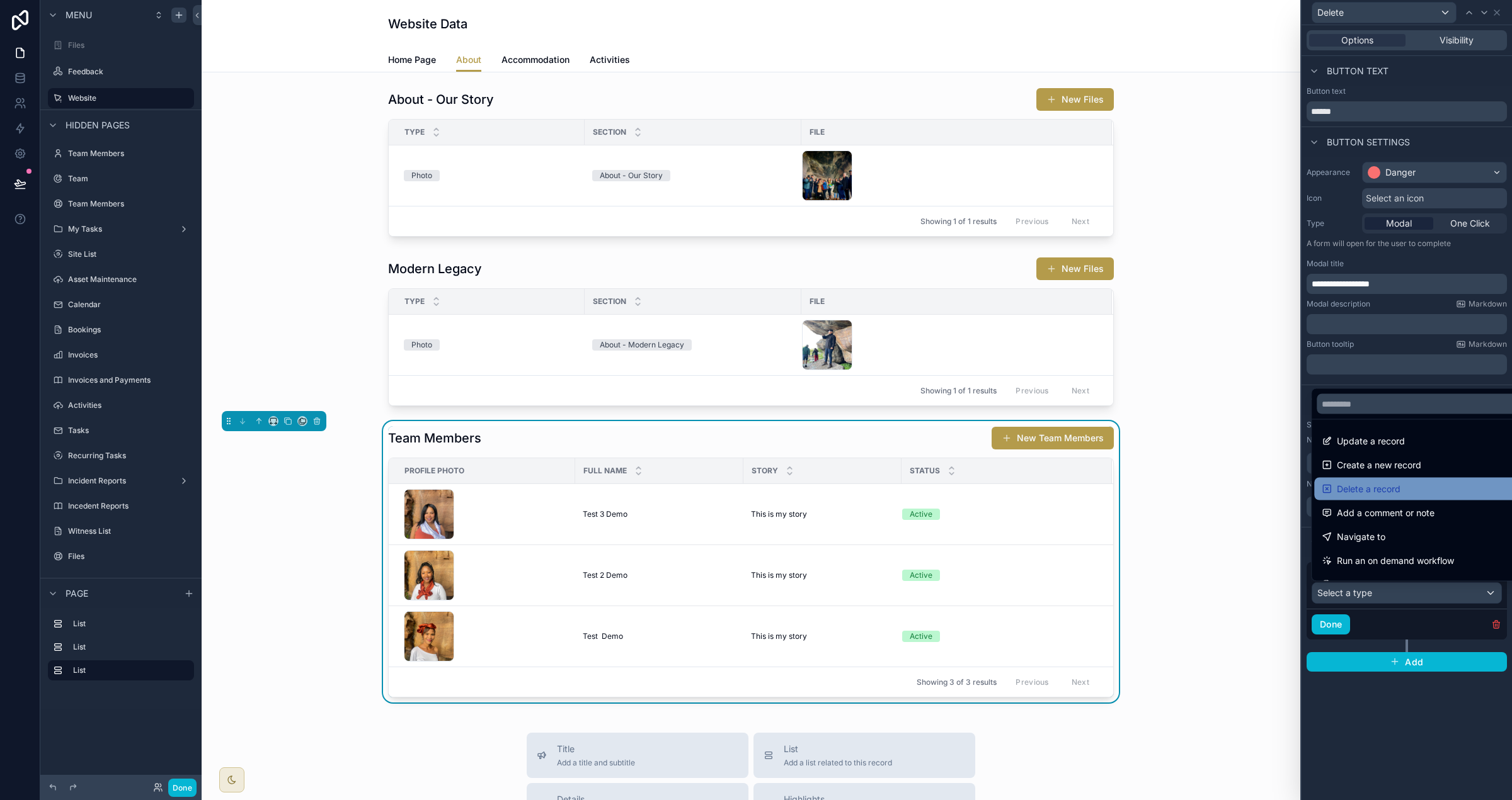
click at [945, 496] on div "Delete a record" at bounding box center [1420, 490] width 198 height 15
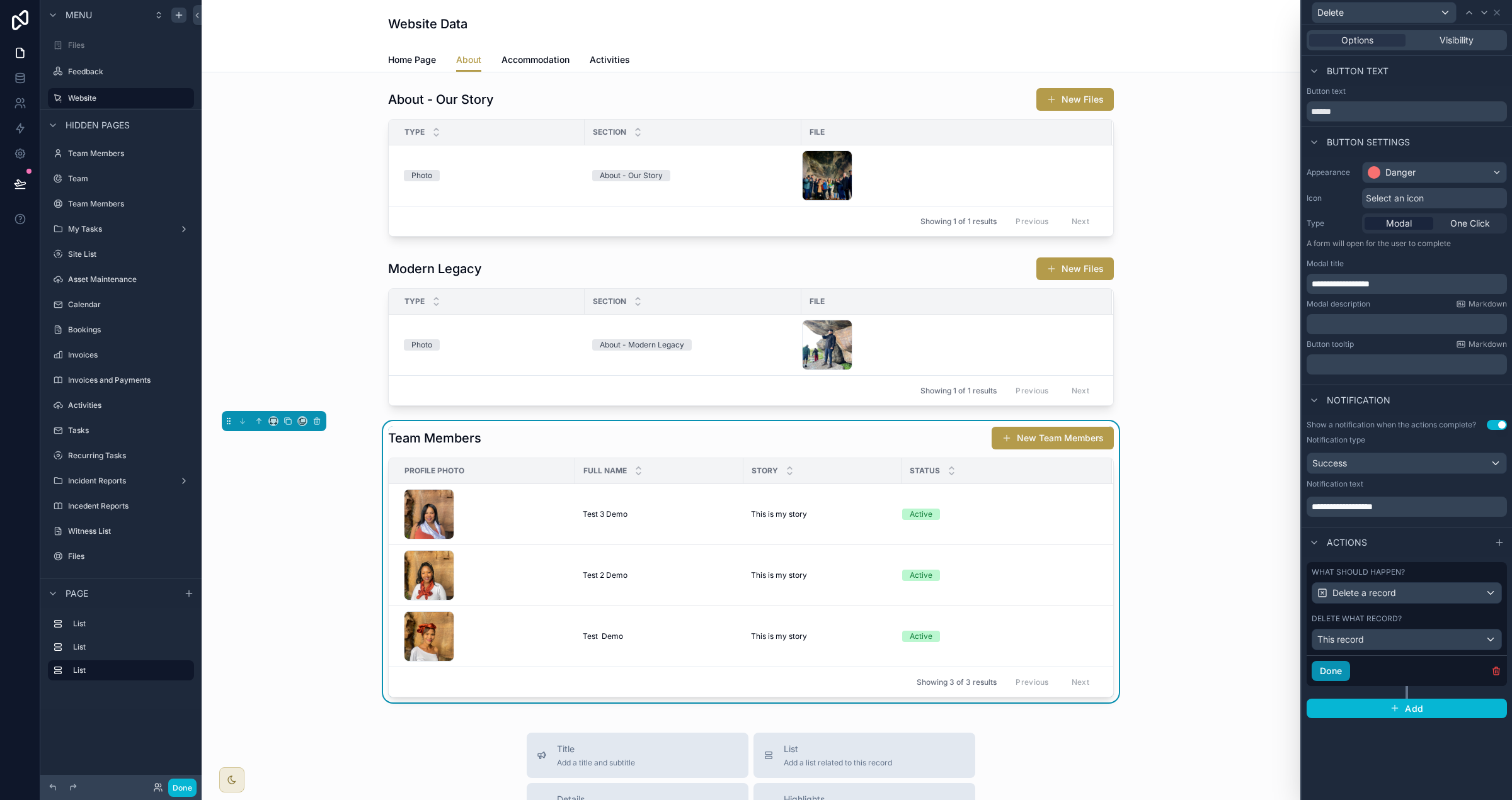
click at [945, 668] on button "Done" at bounding box center [1331, 671] width 39 height 20
click at [547, 97] on div "scrollable content" at bounding box center [751, 161] width 1079 height 159
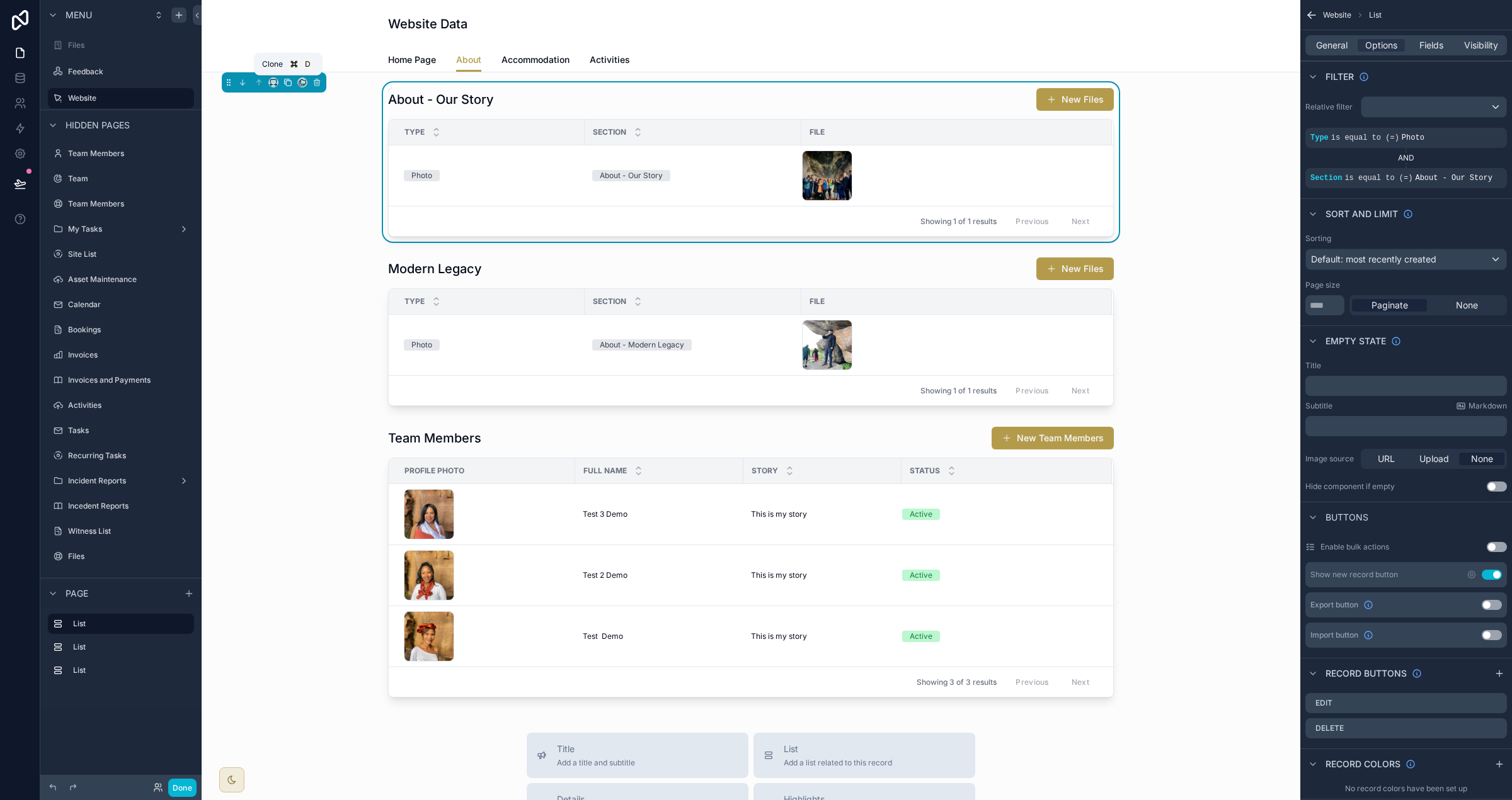
click at [288, 83] on icon "scrollable content" at bounding box center [287, 82] width 9 height 9
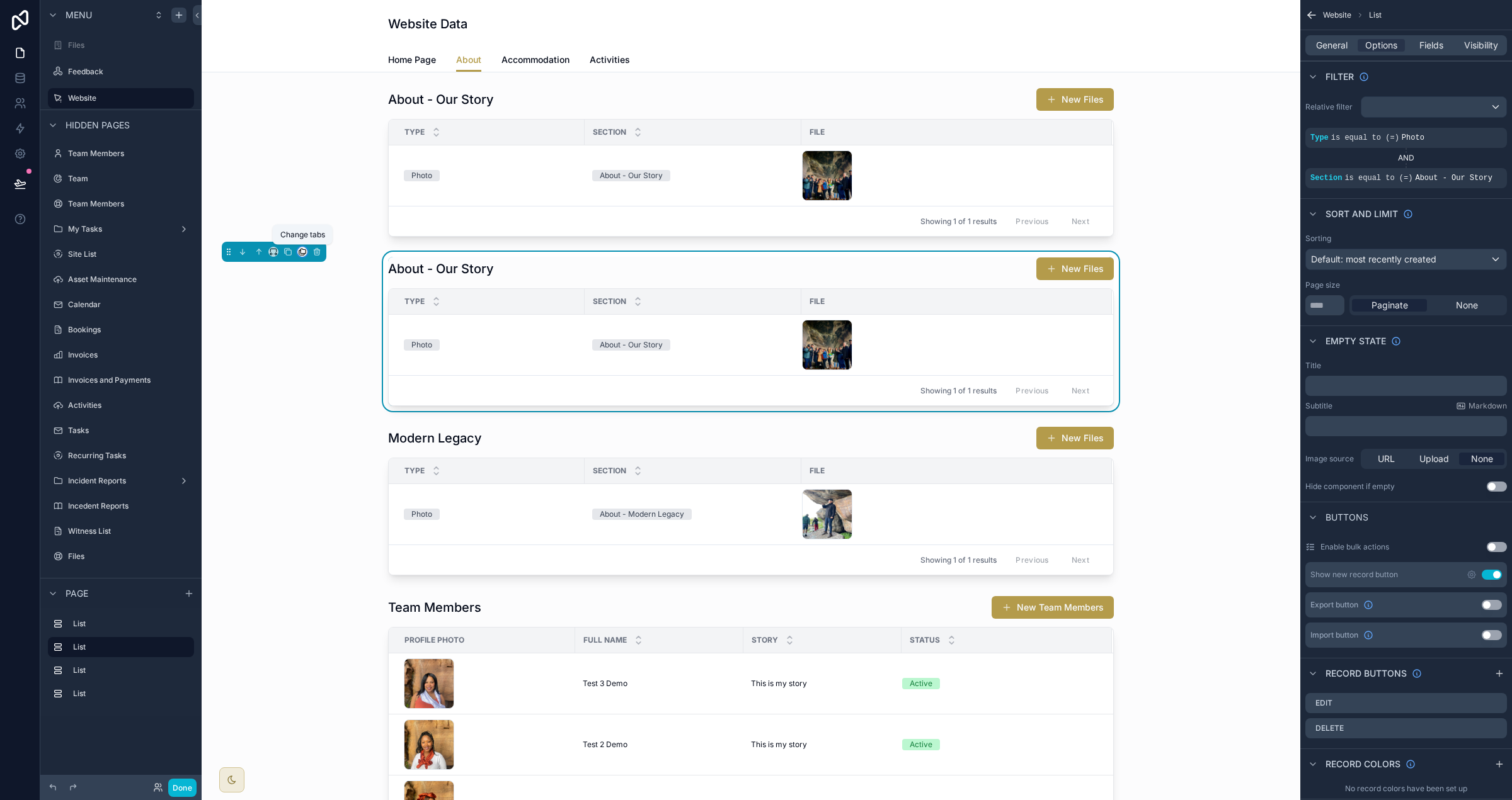
click at [304, 254] on icon "scrollable content" at bounding box center [302, 251] width 9 height 9
click at [354, 345] on div "Accommodation" at bounding box center [350, 355] width 98 height 35
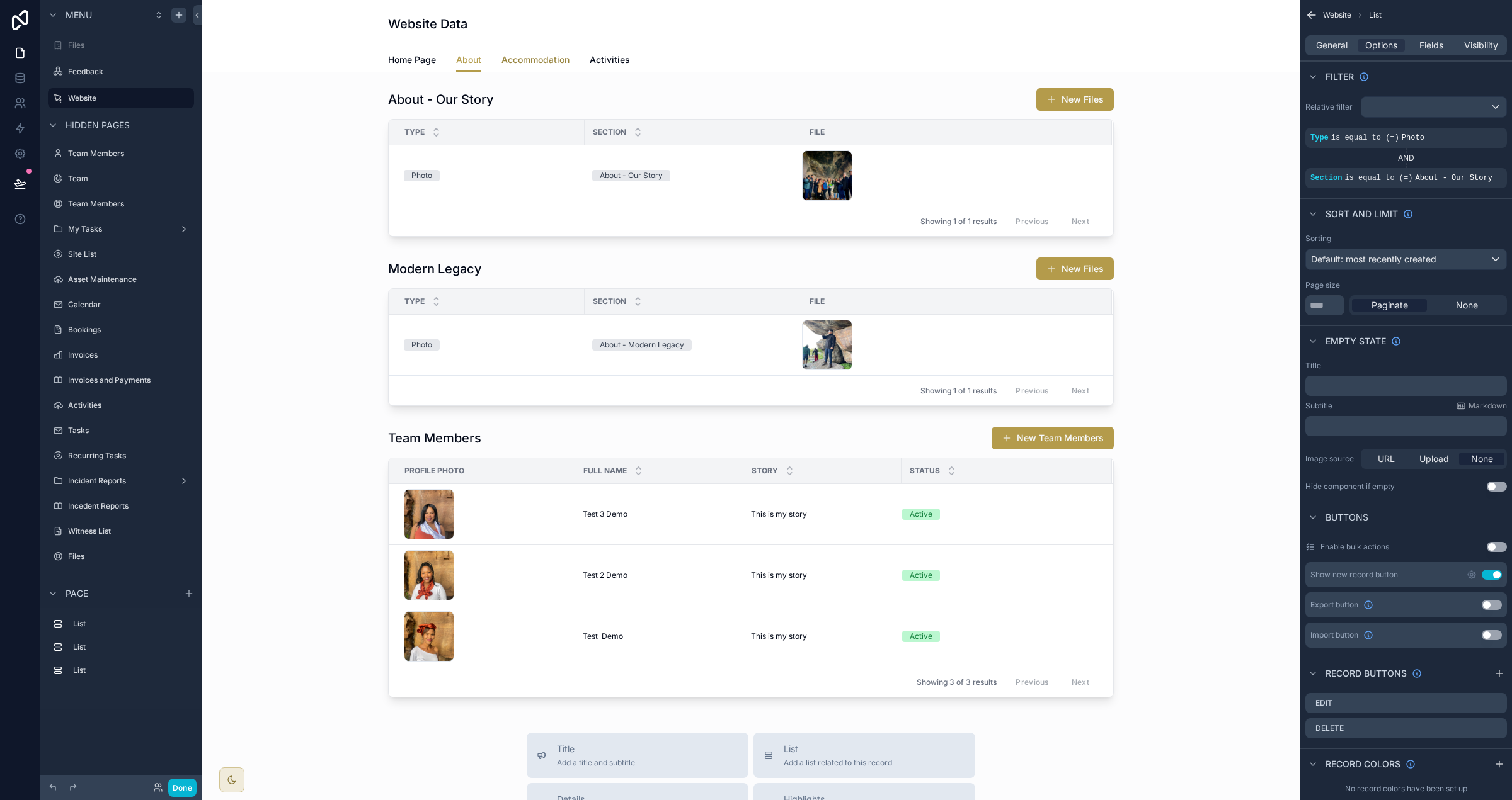
click at [525, 70] on link "Accommodation" at bounding box center [536, 61] width 68 height 25
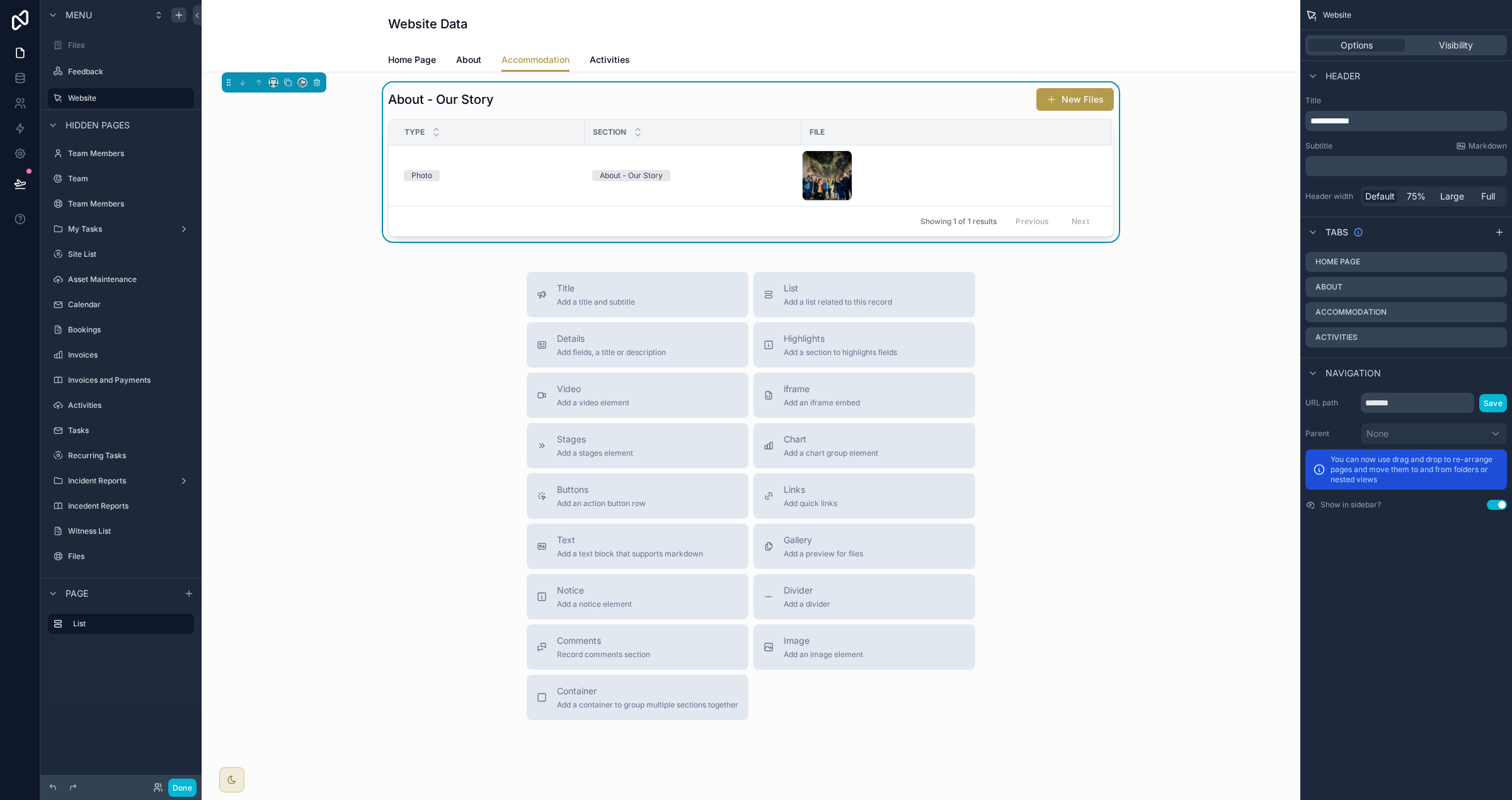
drag, startPoint x: 874, startPoint y: 110, endPoint x: 977, endPoint y: 122, distance: 103.7
click at [874, 110] on div "About - Our Story New Files" at bounding box center [750, 100] width 726 height 24
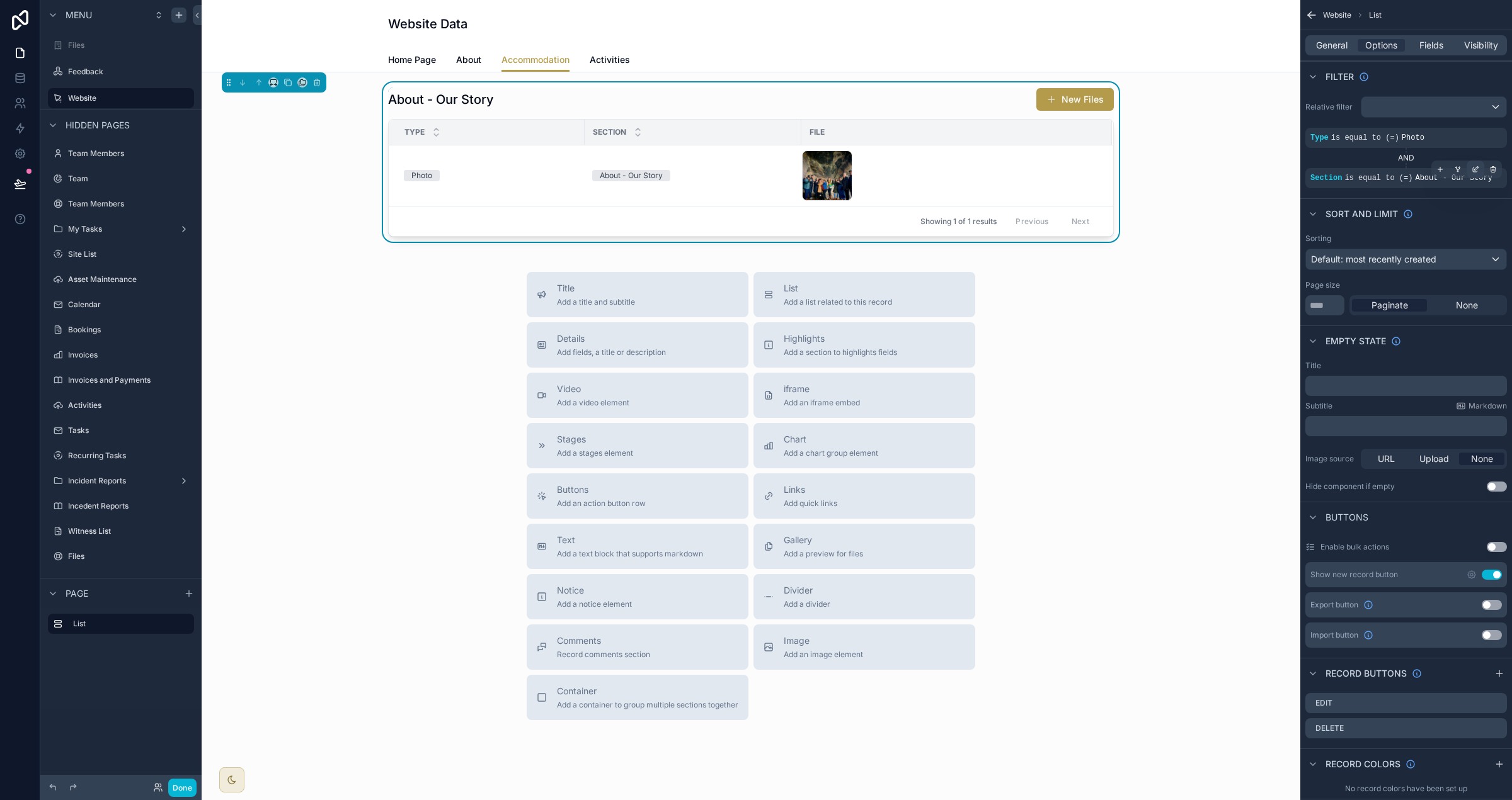
click at [945, 167] on icon "scrollable content" at bounding box center [1475, 169] width 8 height 8
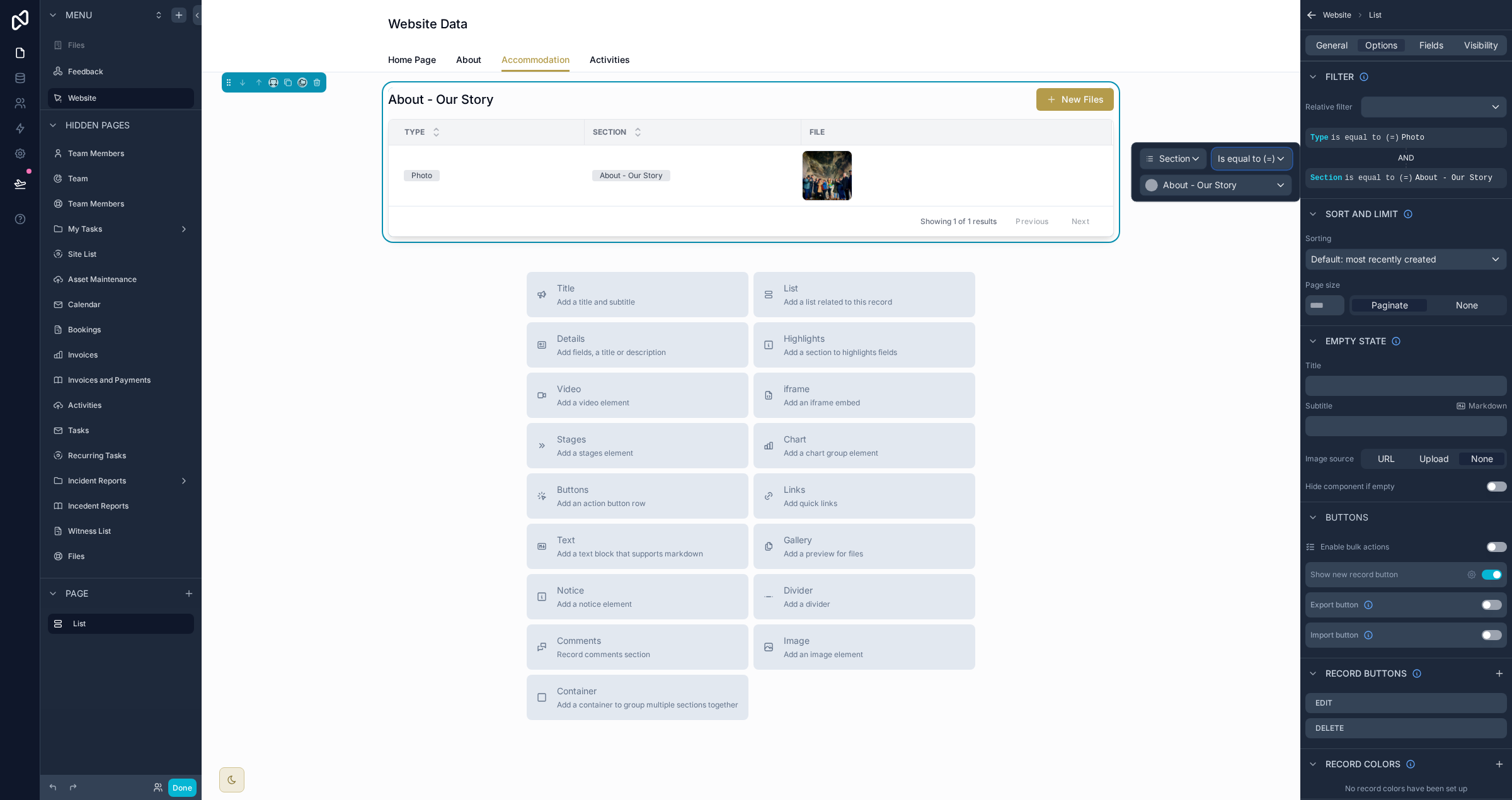
click at [945, 163] on span "Is equal to (=)" at bounding box center [1246, 158] width 57 height 13
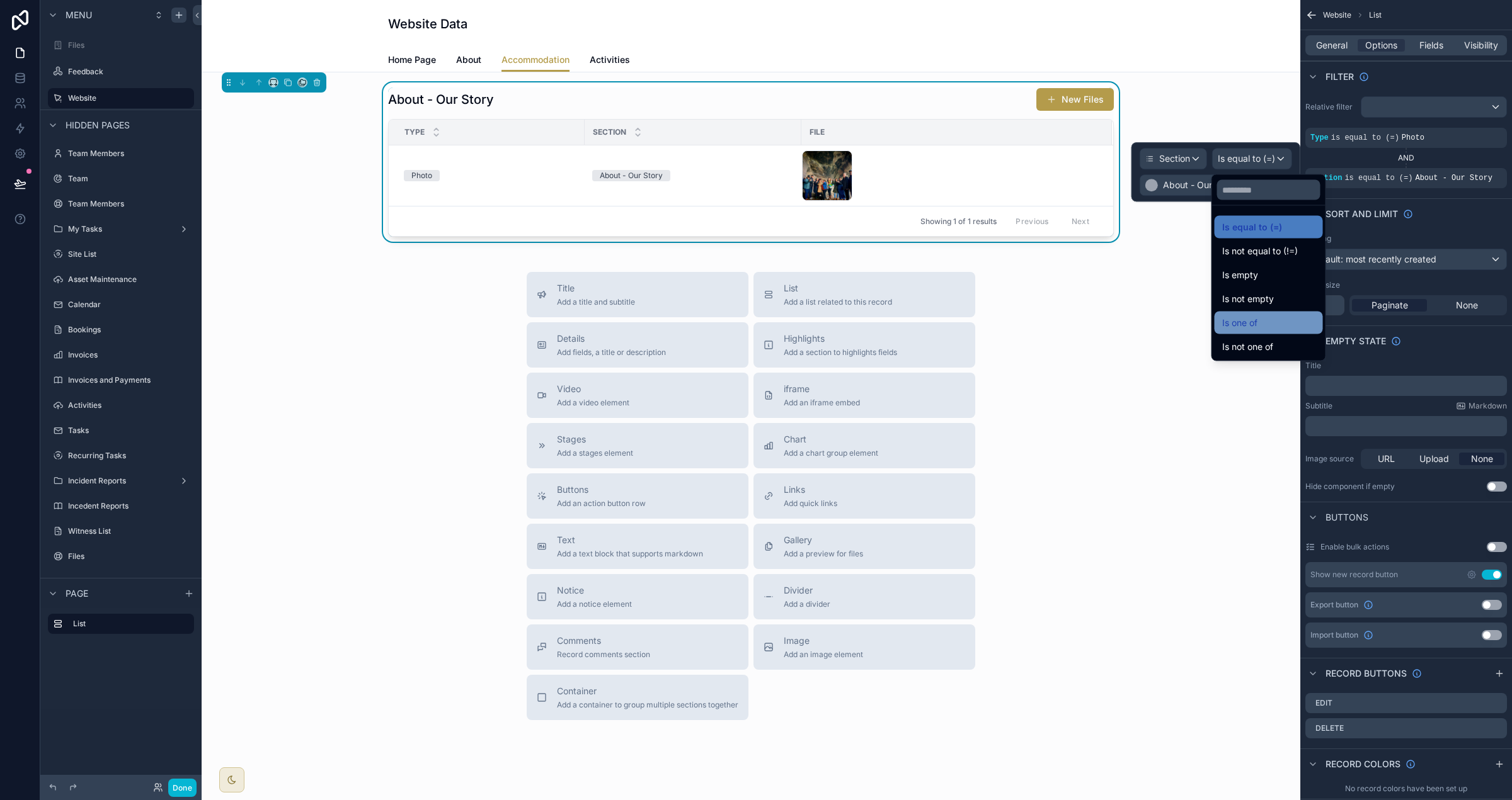
click at [945, 331] on div "Is one of" at bounding box center [1268, 323] width 108 height 22
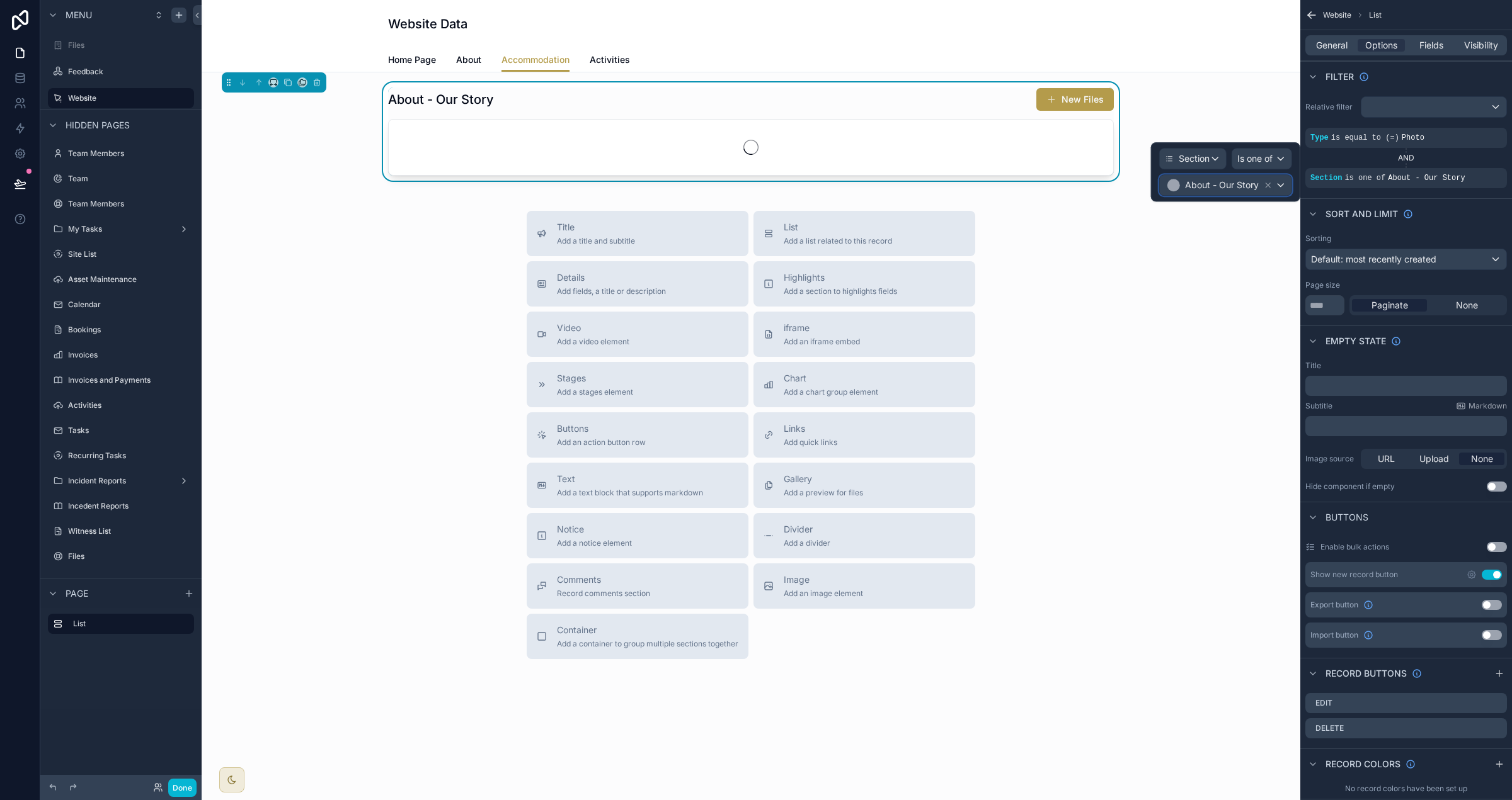
click at [945, 185] on span "About - Our Story" at bounding box center [1222, 185] width 73 height 13
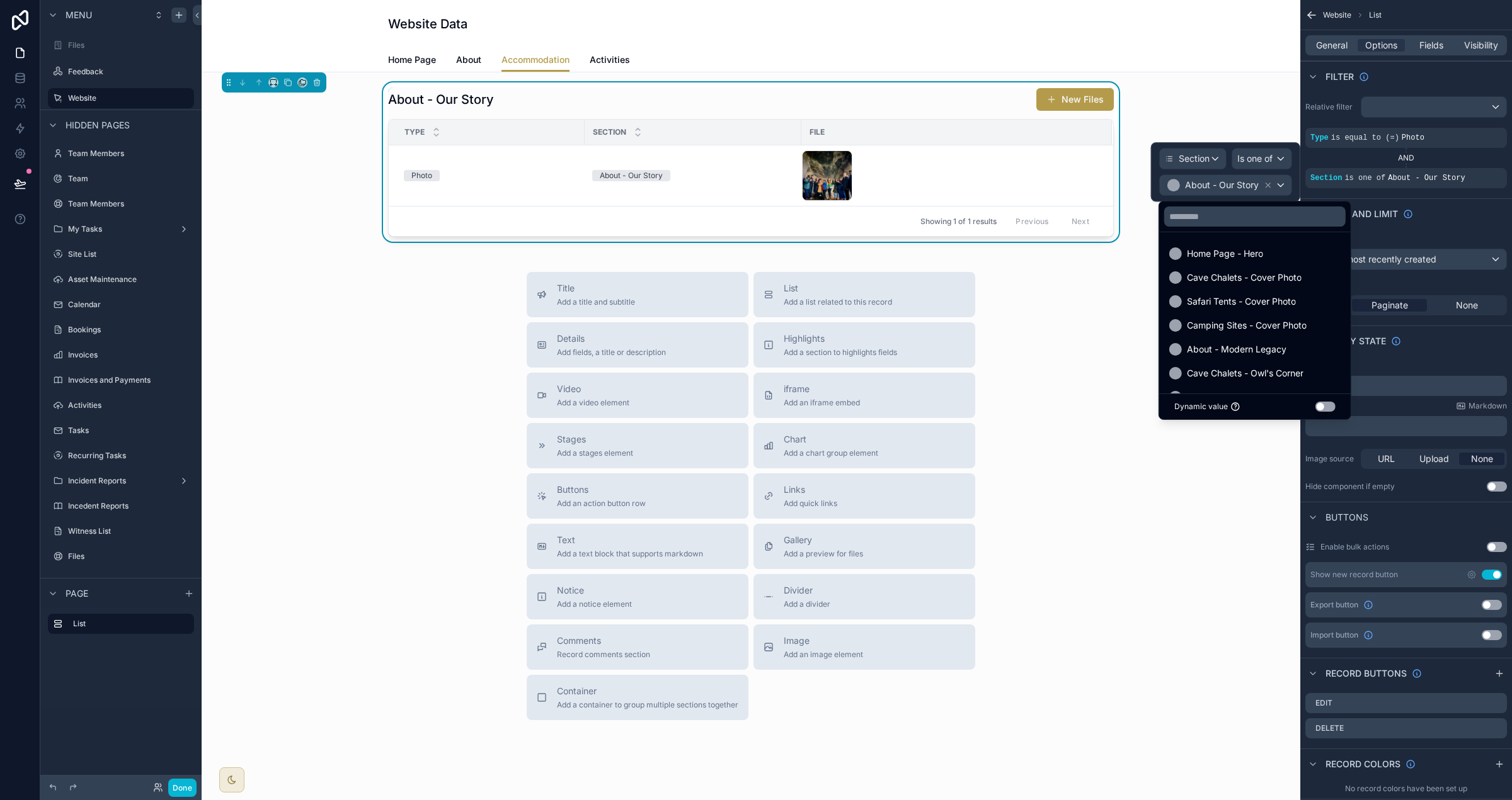
click at [945, 186] on div at bounding box center [1226, 171] width 149 height 59
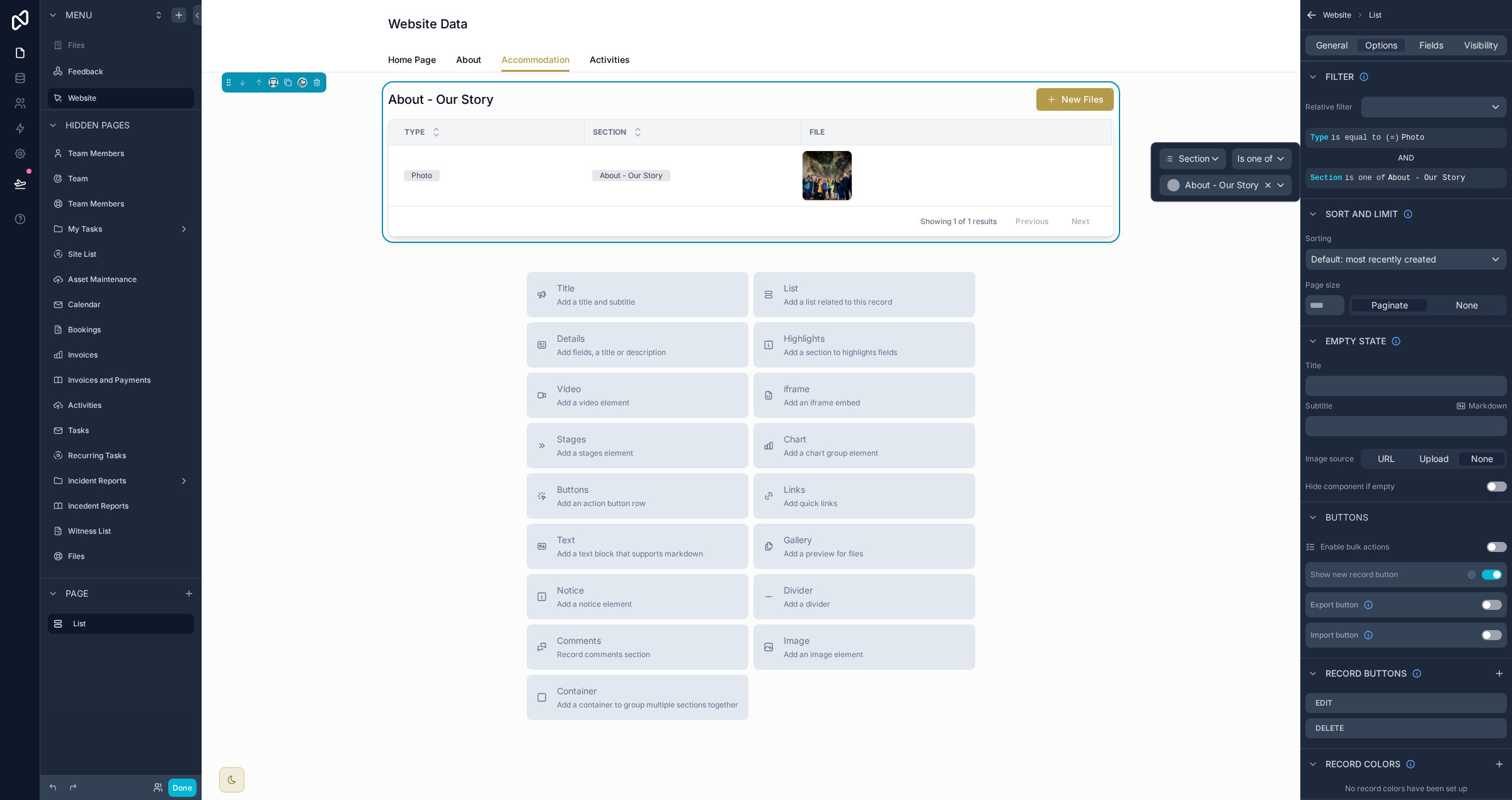
click at [945, 187] on icon at bounding box center [1267, 185] width 9 height 9
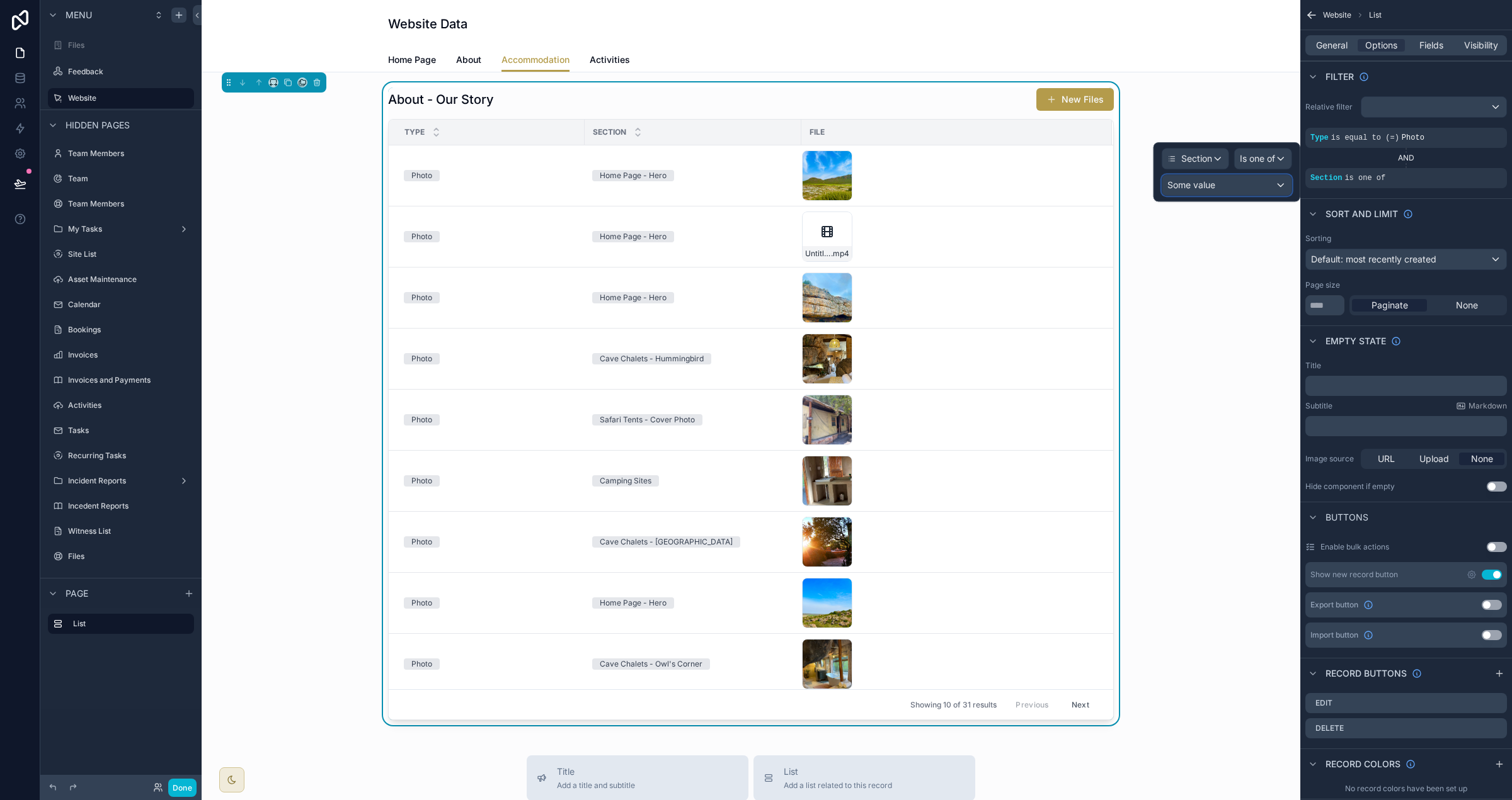
click at [945, 186] on div "Some value" at bounding box center [1227, 185] width 130 height 20
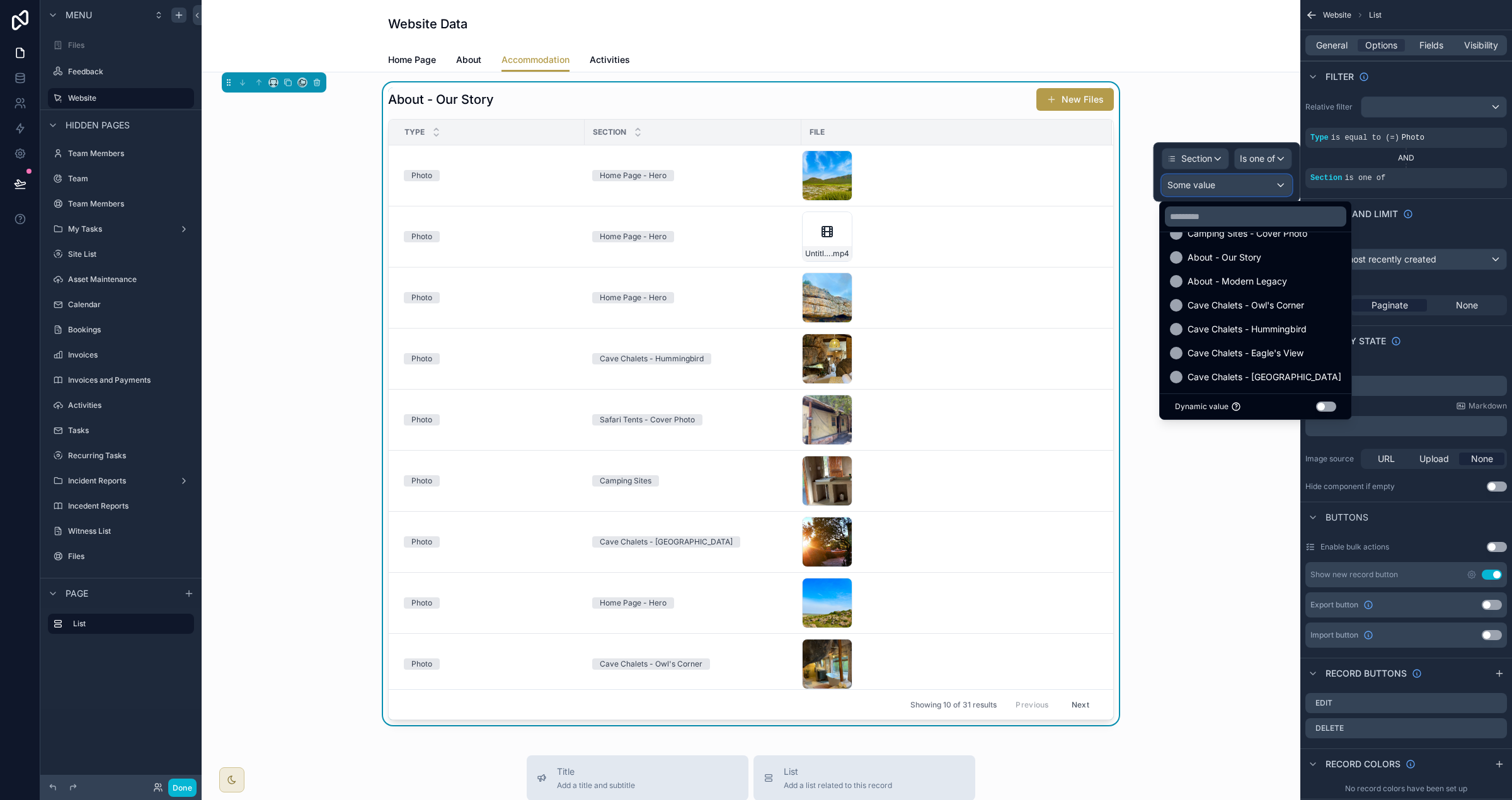
scroll to position [100, 0]
click at [945, 294] on span "Cave Chalets - Owl's Corner" at bounding box center [1245, 298] width 117 height 15
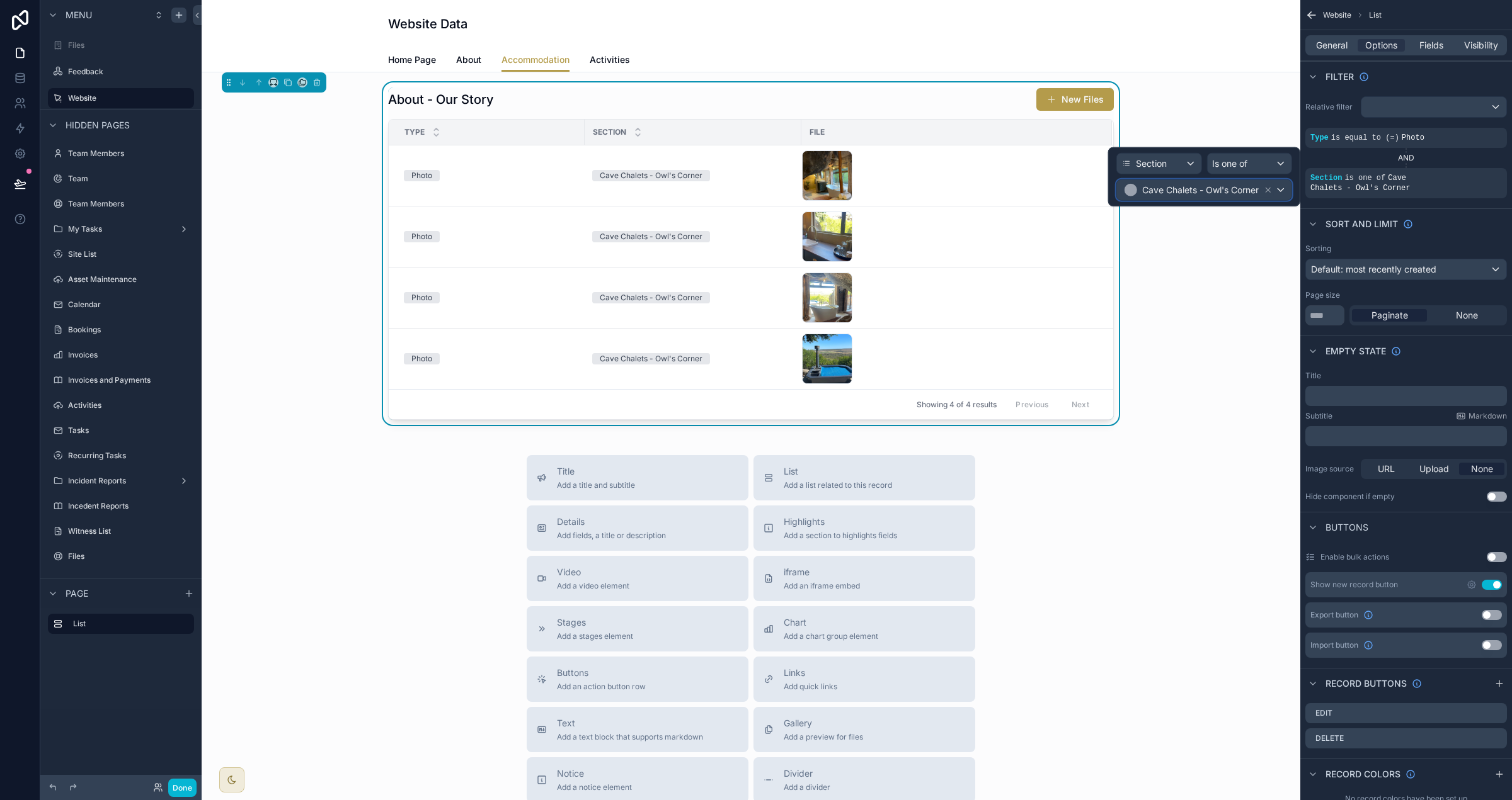
click at [945, 191] on div "Cave Chalets - Owl's Corner" at bounding box center [1204, 189] width 175 height 20
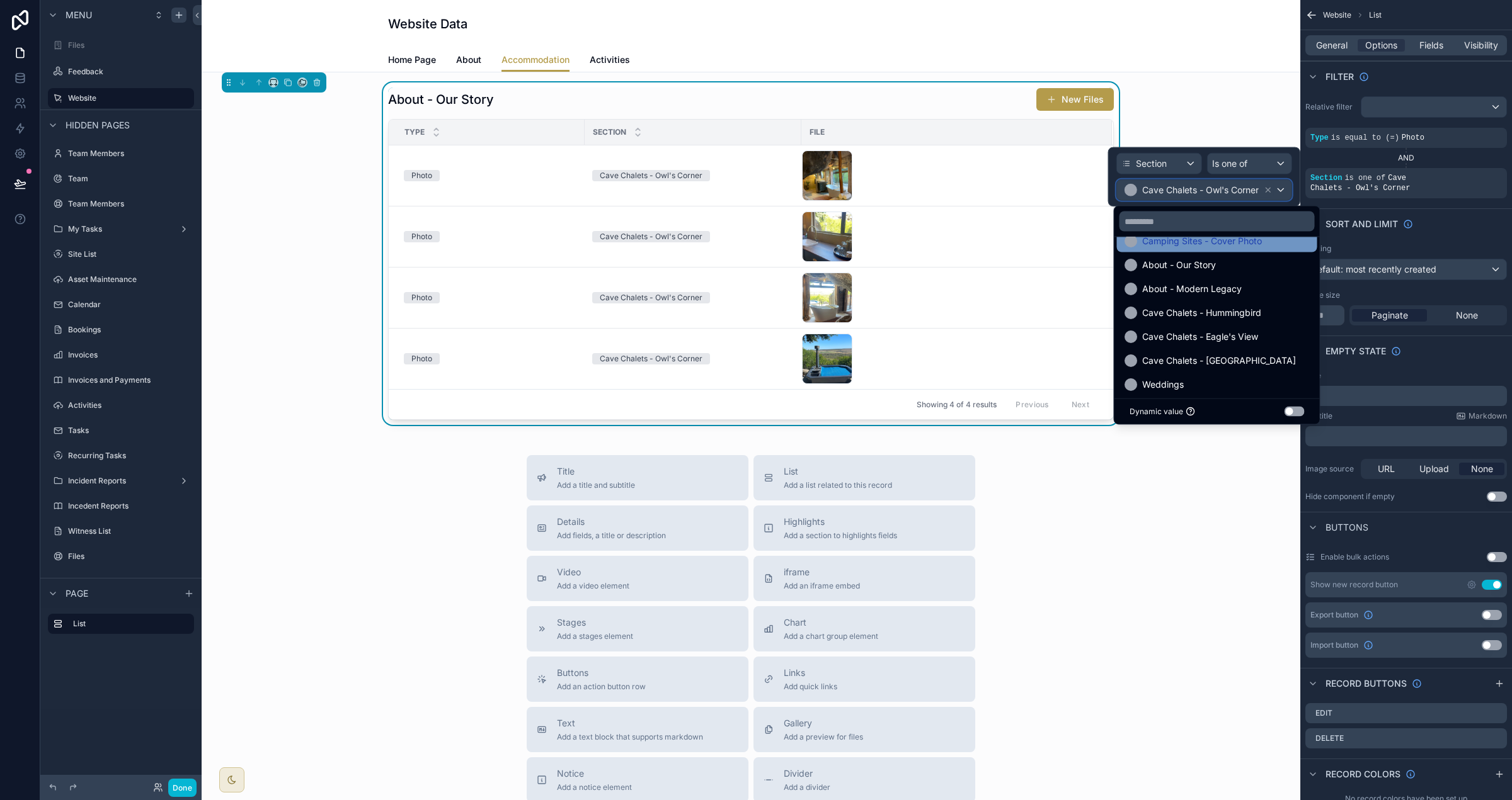
scroll to position [92, 0]
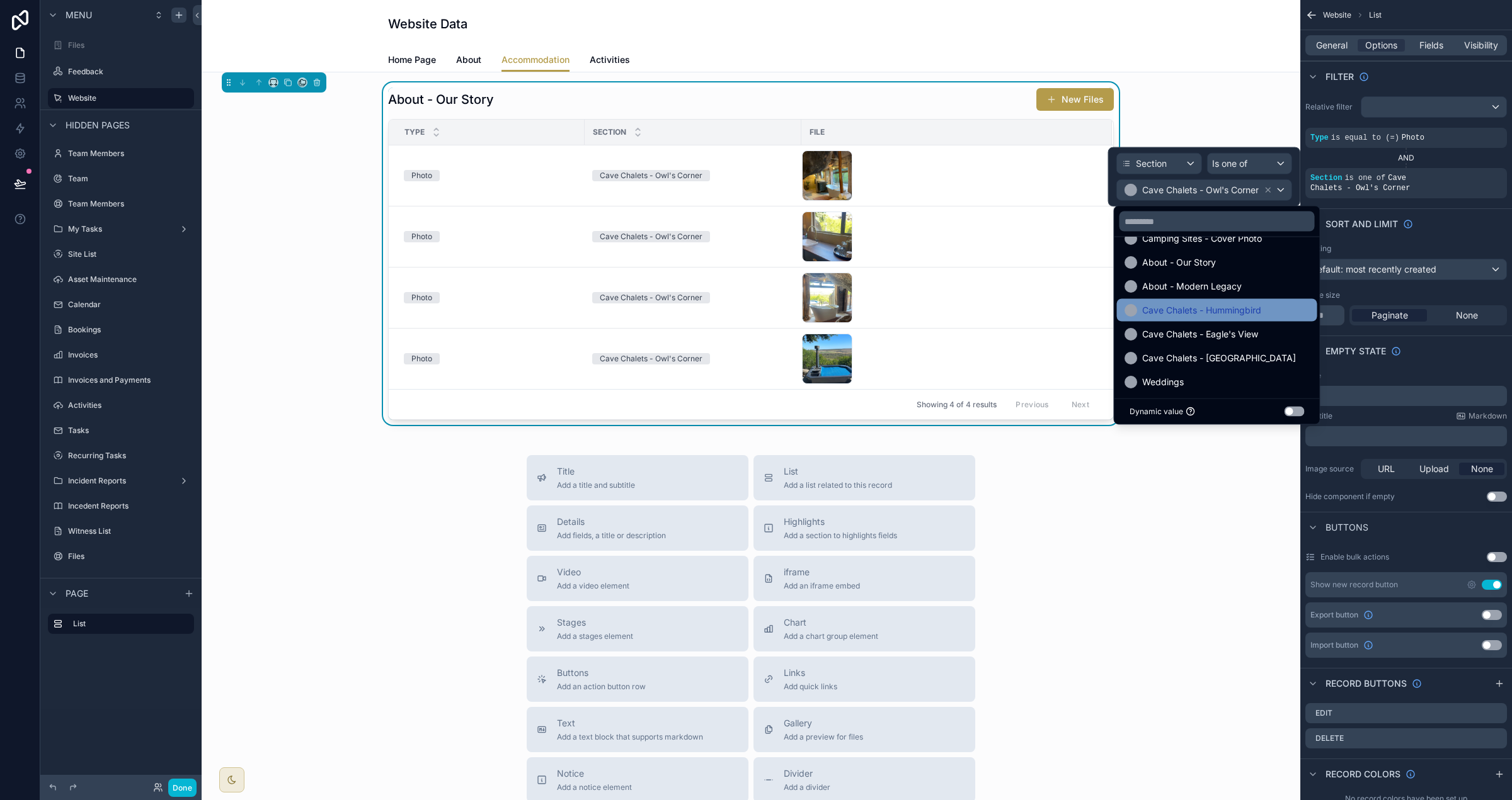
click at [945, 304] on span "Cave Chalets - Hummingbird" at bounding box center [1202, 310] width 119 height 15
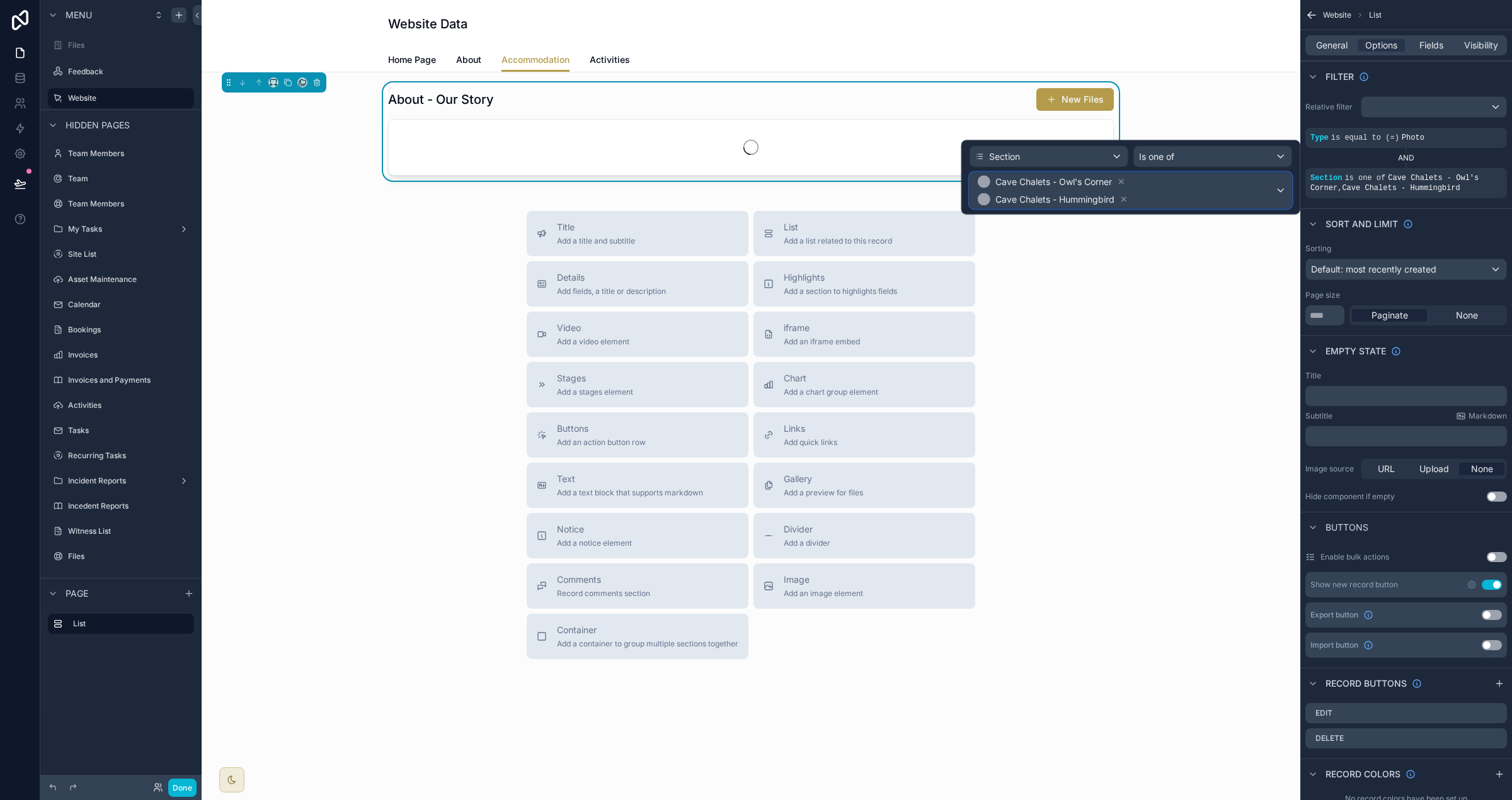
click at [945, 200] on span "Cave Chalets - Owl's Corner Cave Chalets - Hummingbird" at bounding box center [1125, 190] width 300 height 35
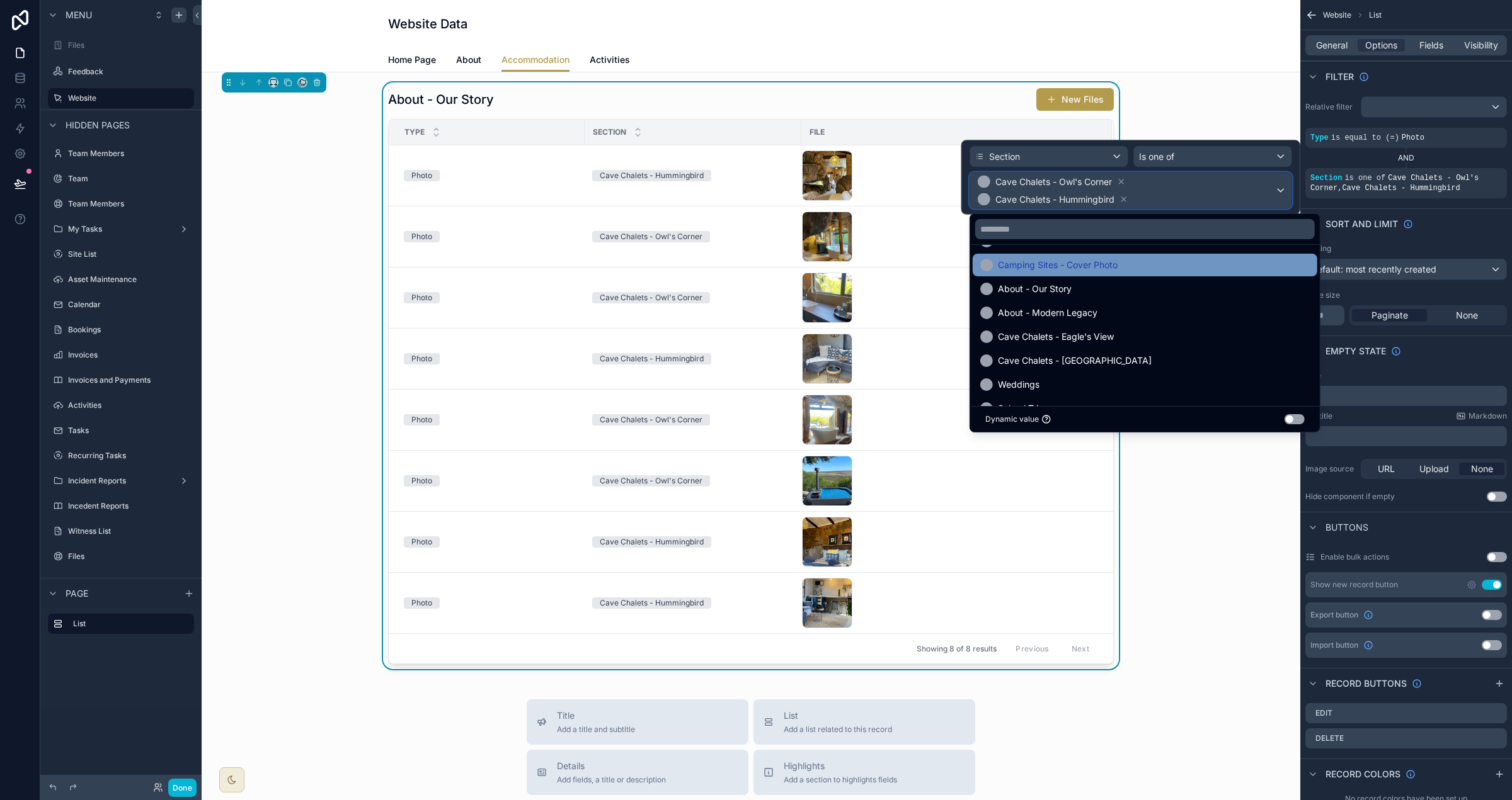
scroll to position [75, 0]
click at [945, 327] on div "Cave Chalets - Eagle's View" at bounding box center [1145, 334] width 330 height 15
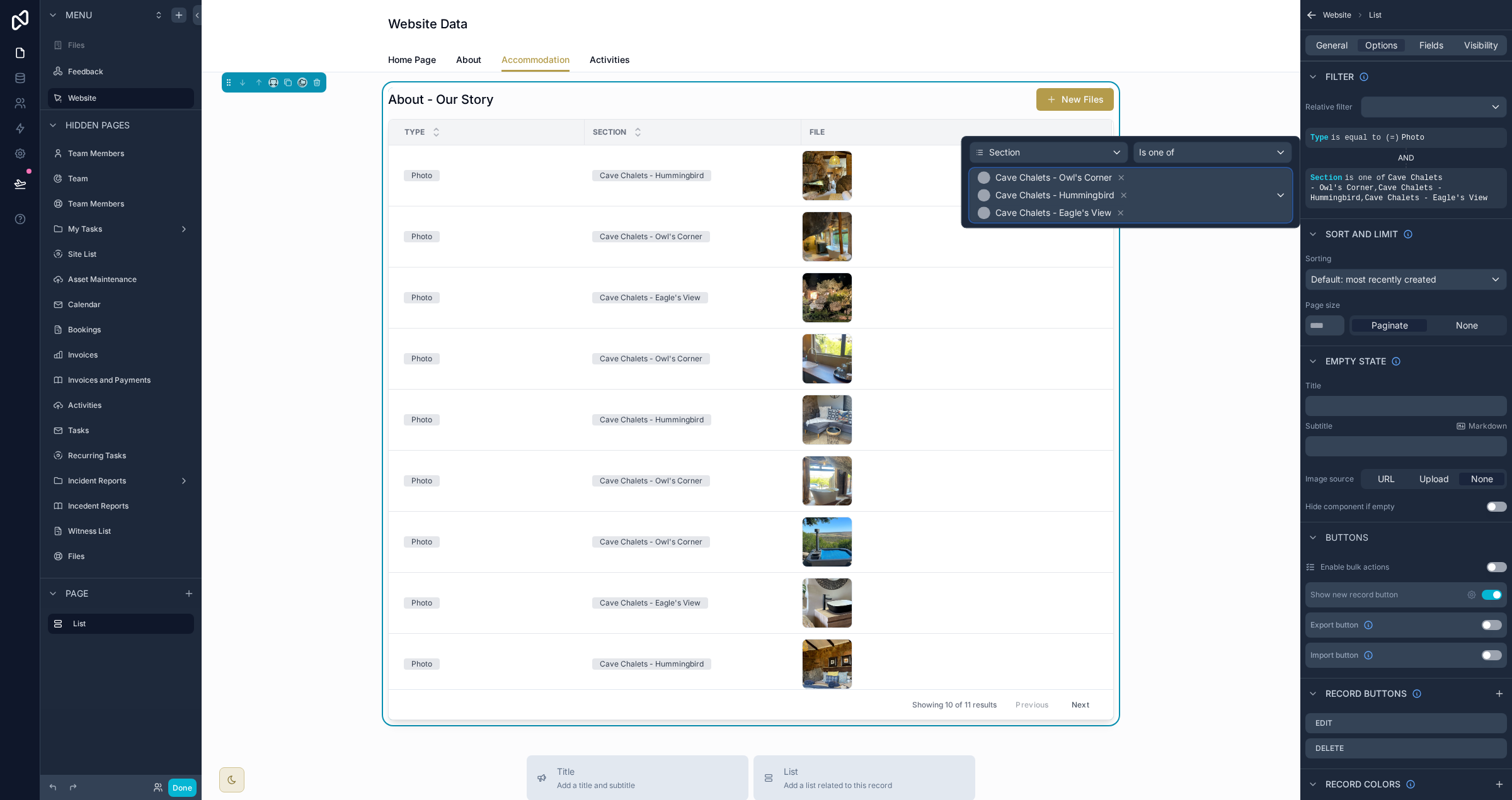
click at [945, 190] on span "Cave Chalets - Owl's Corner Cave Chalets - Hummingbird Cave Chalets - Eagle's V…" at bounding box center [1125, 195] width 300 height 53
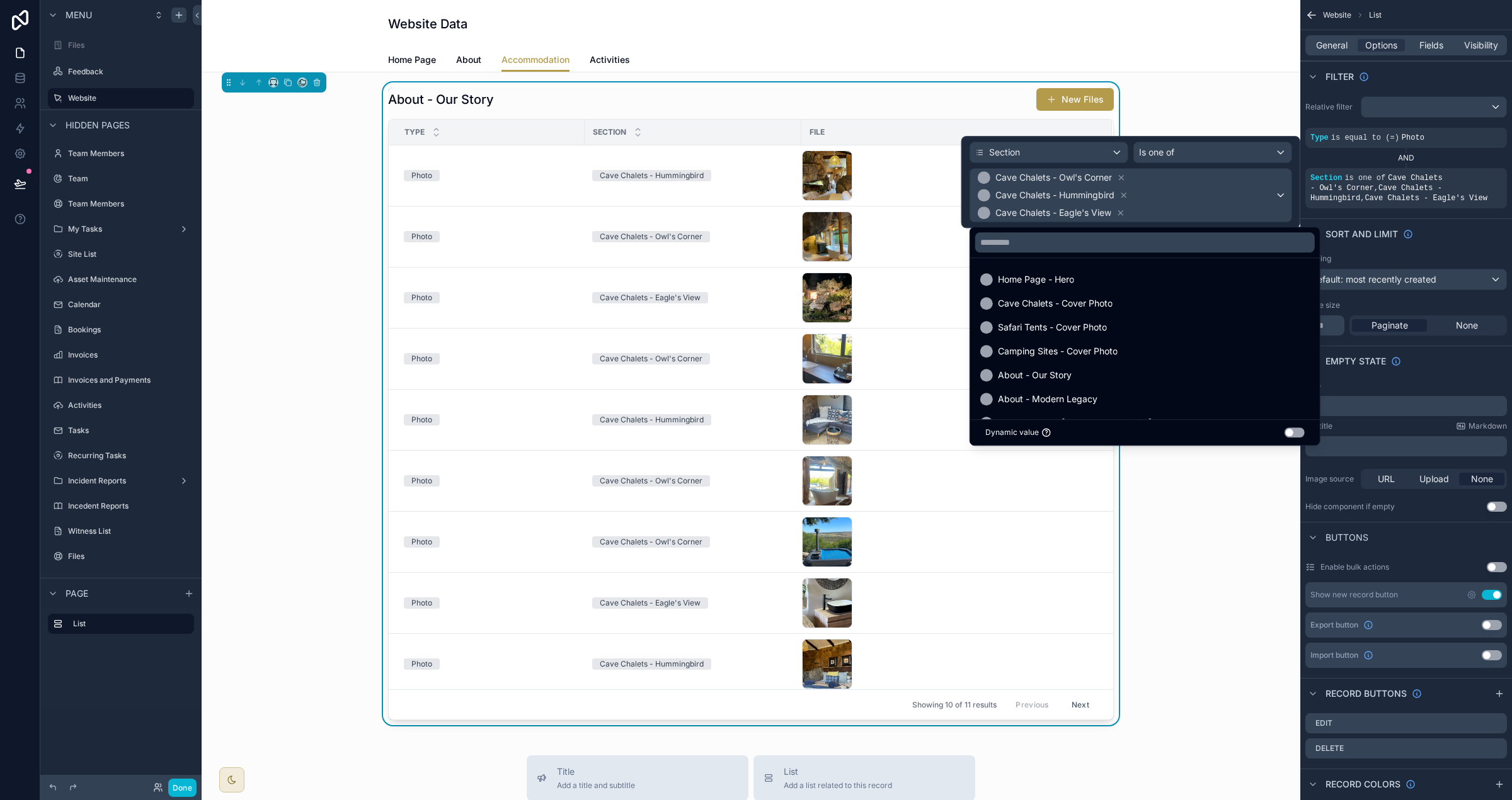
click at [945, 198] on div at bounding box center [1130, 182] width 339 height 92
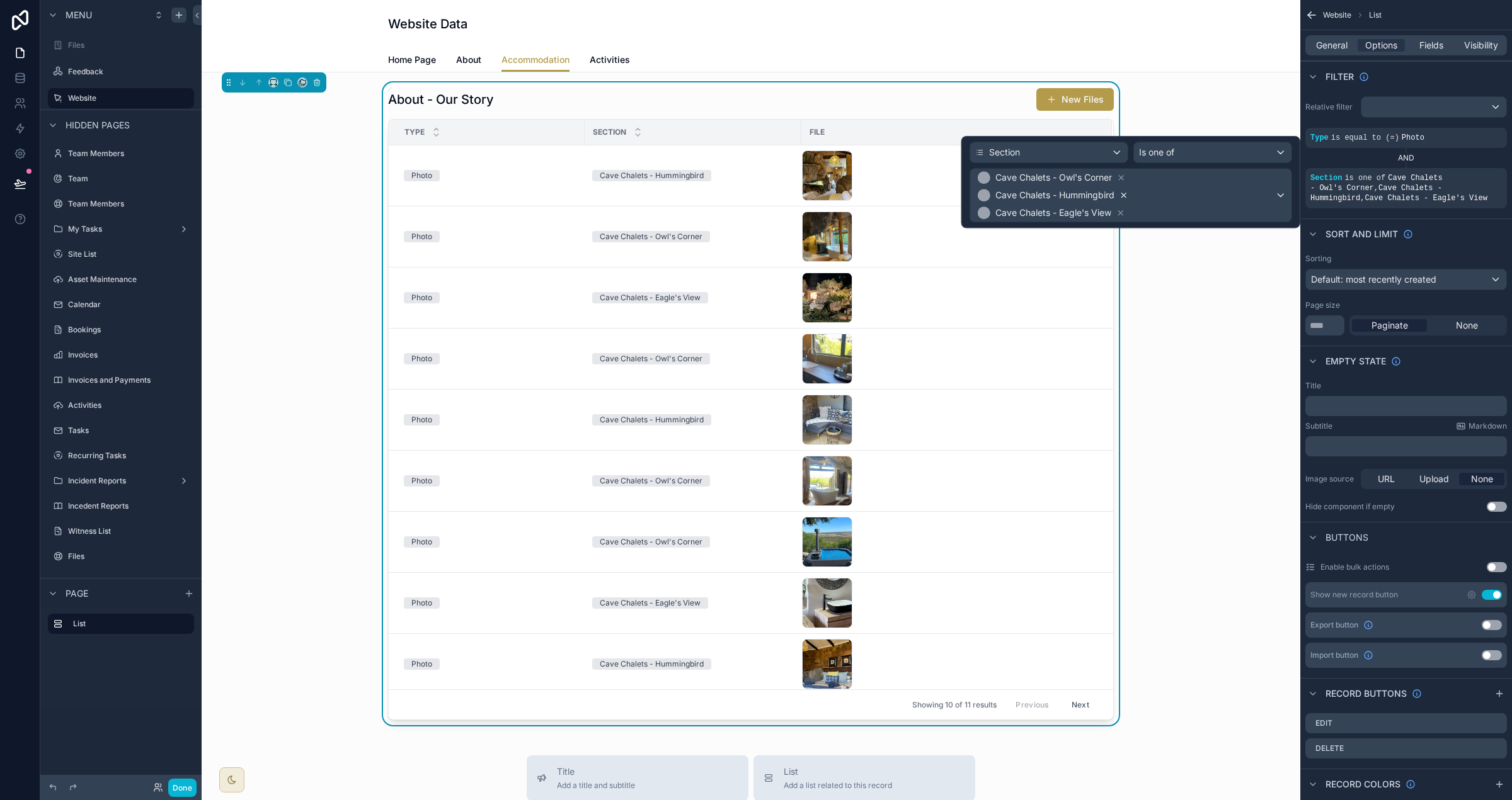
click at [945, 200] on icon at bounding box center [1123, 194] width 9 height 9
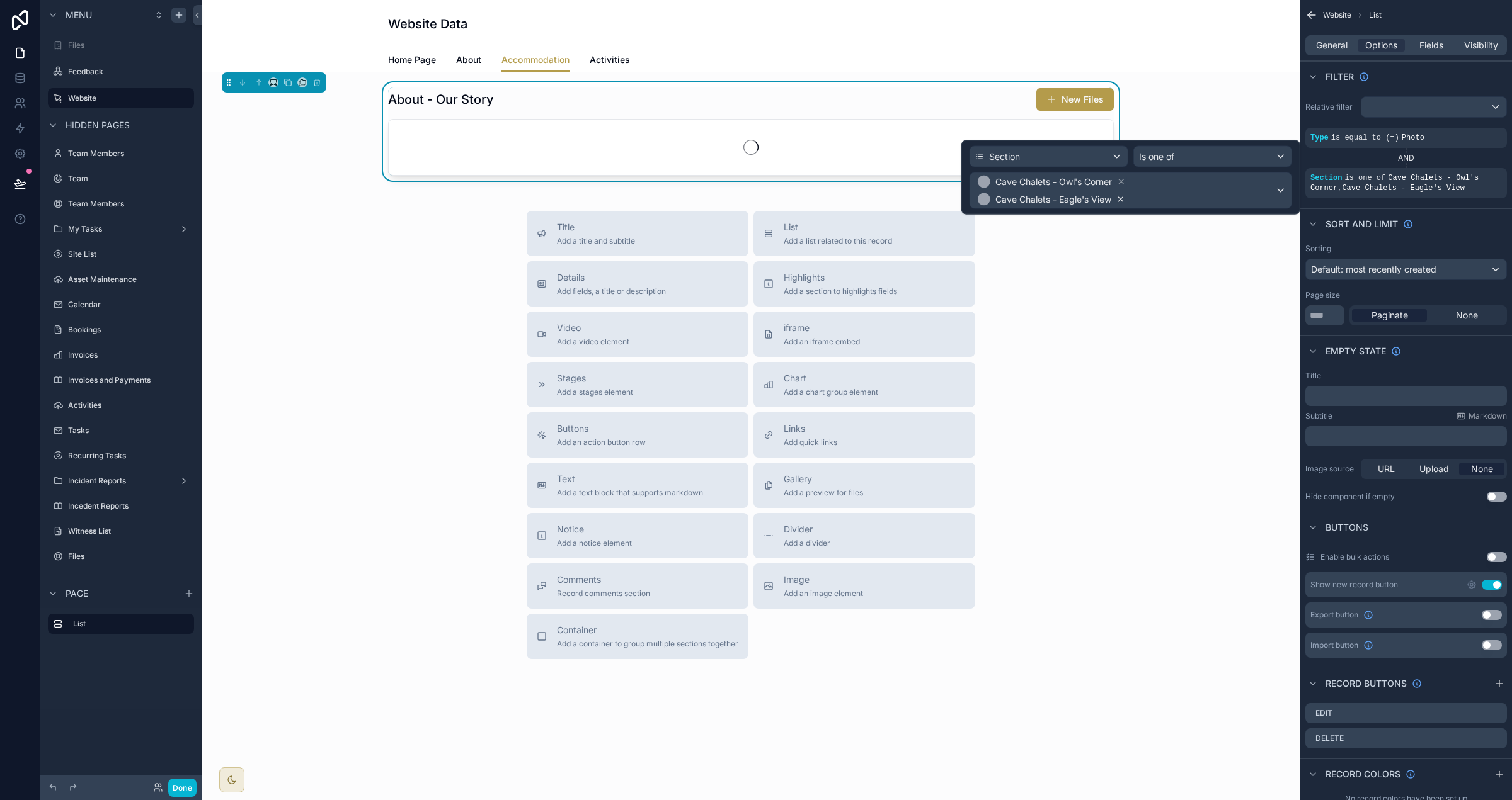
click at [945, 200] on icon at bounding box center [1120, 199] width 5 height 5
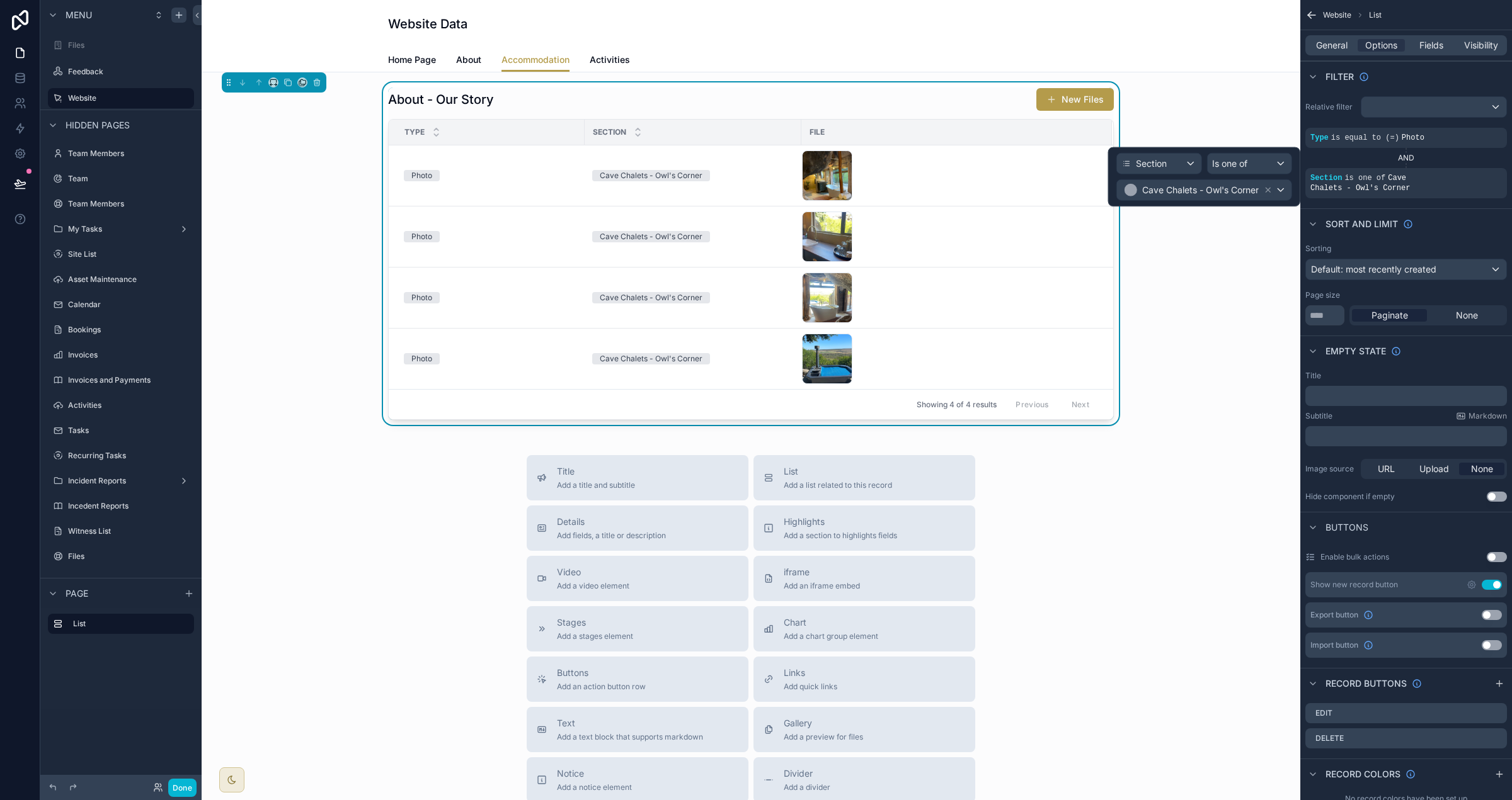
click at [945, 281] on div "About - Our Story New Files Type Section File Photo Cave Chalets - Owl's Corner…" at bounding box center [751, 253] width 1079 height 343
click at [945, 50] on span "General" at bounding box center [1331, 44] width 32 height 13
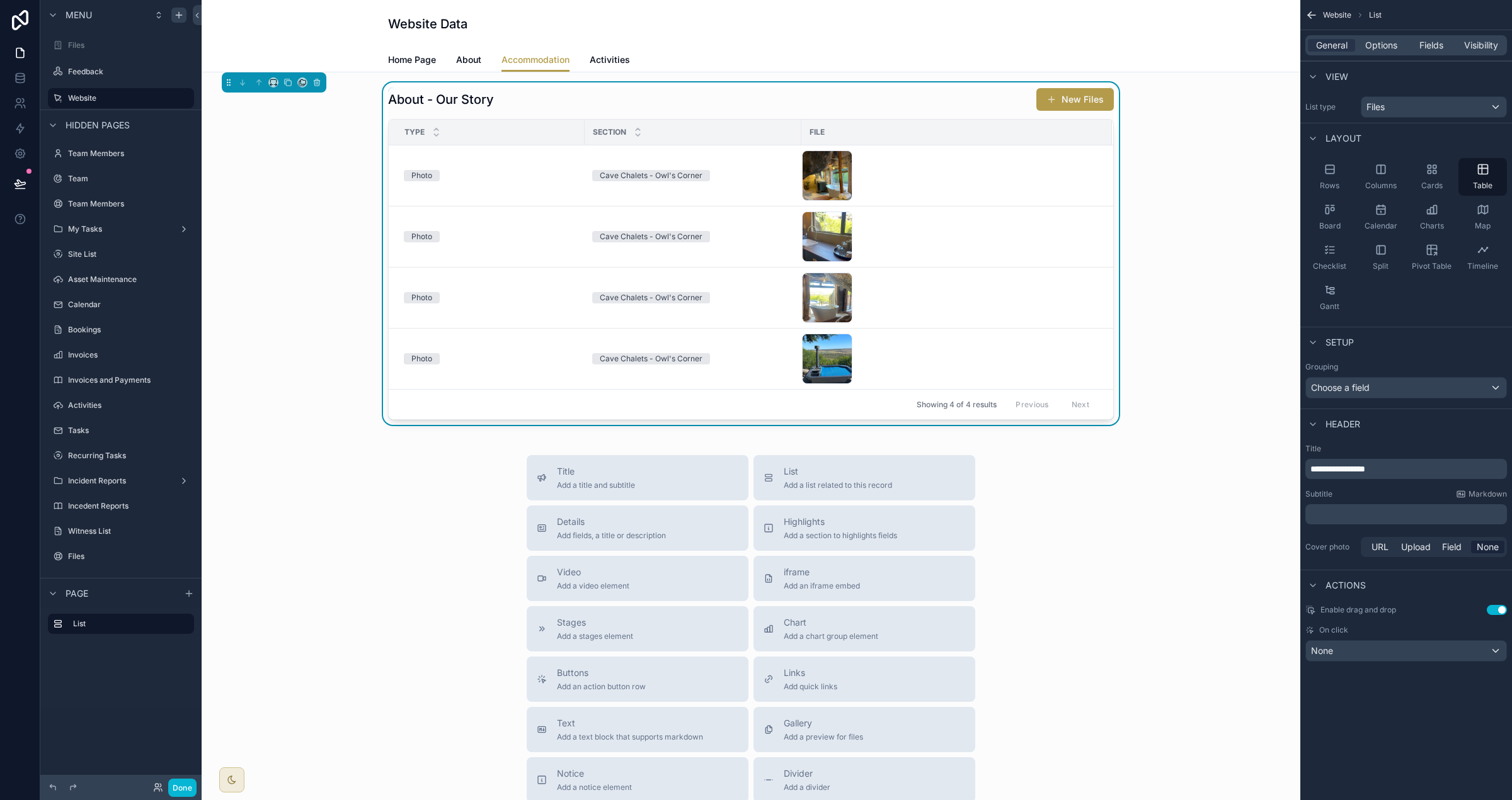
click at [945, 473] on span "**********" at bounding box center [1338, 469] width 55 height 9
drag, startPoint x: 1328, startPoint y: 471, endPoint x: 1257, endPoint y: 469, distance: 71.0
click at [945, 469] on div "Files Feedback Website Team Members Team Team Members My Tasks Site List Asset …" at bounding box center [858, 400] width 1311 height 800
drag, startPoint x: 1404, startPoint y: 471, endPoint x: 1335, endPoint y: 470, distance: 69.0
click at [945, 470] on p "**********" at bounding box center [1408, 469] width 194 height 13
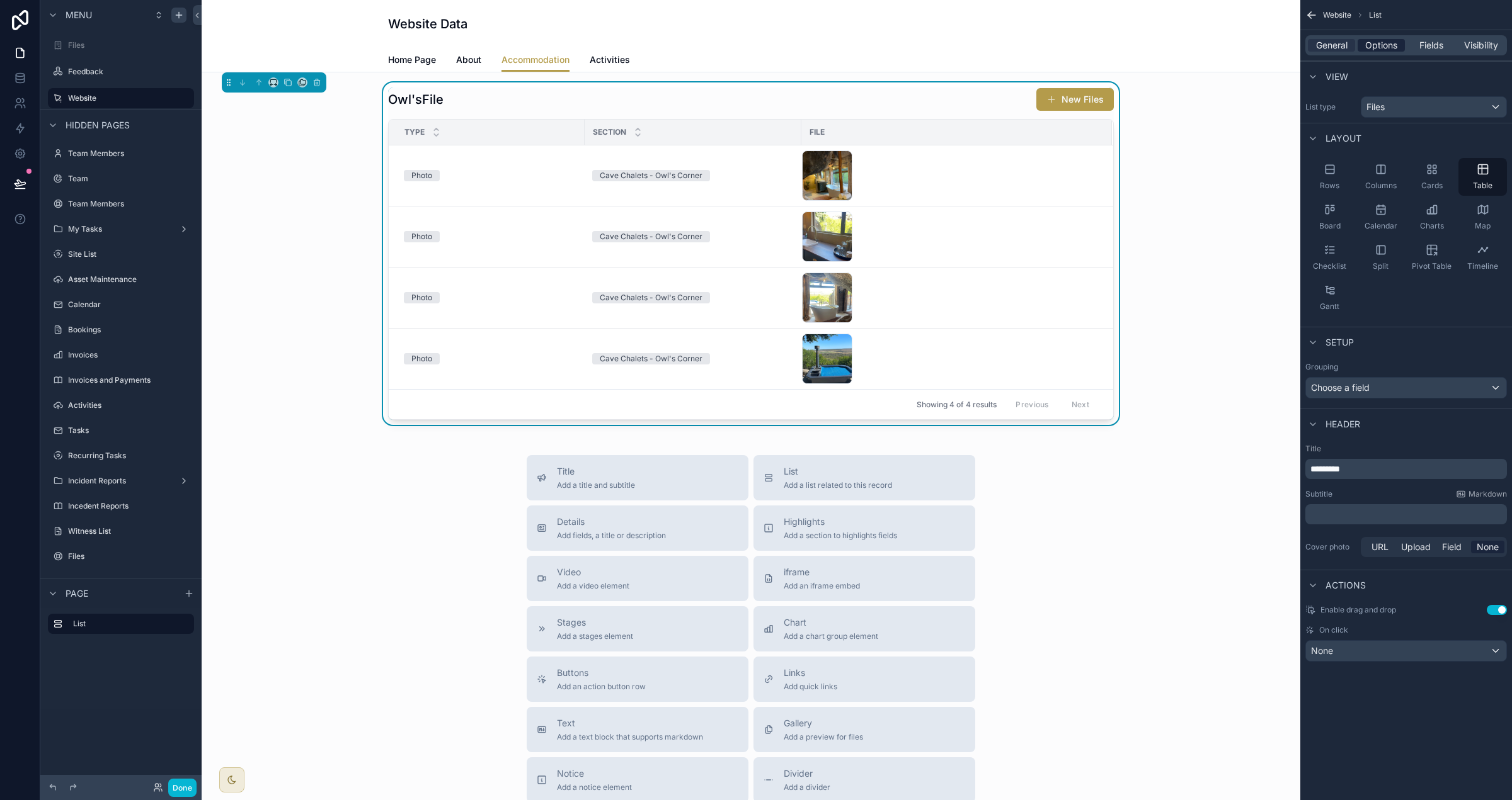
click at [945, 44] on span "Options" at bounding box center [1381, 44] width 32 height 13
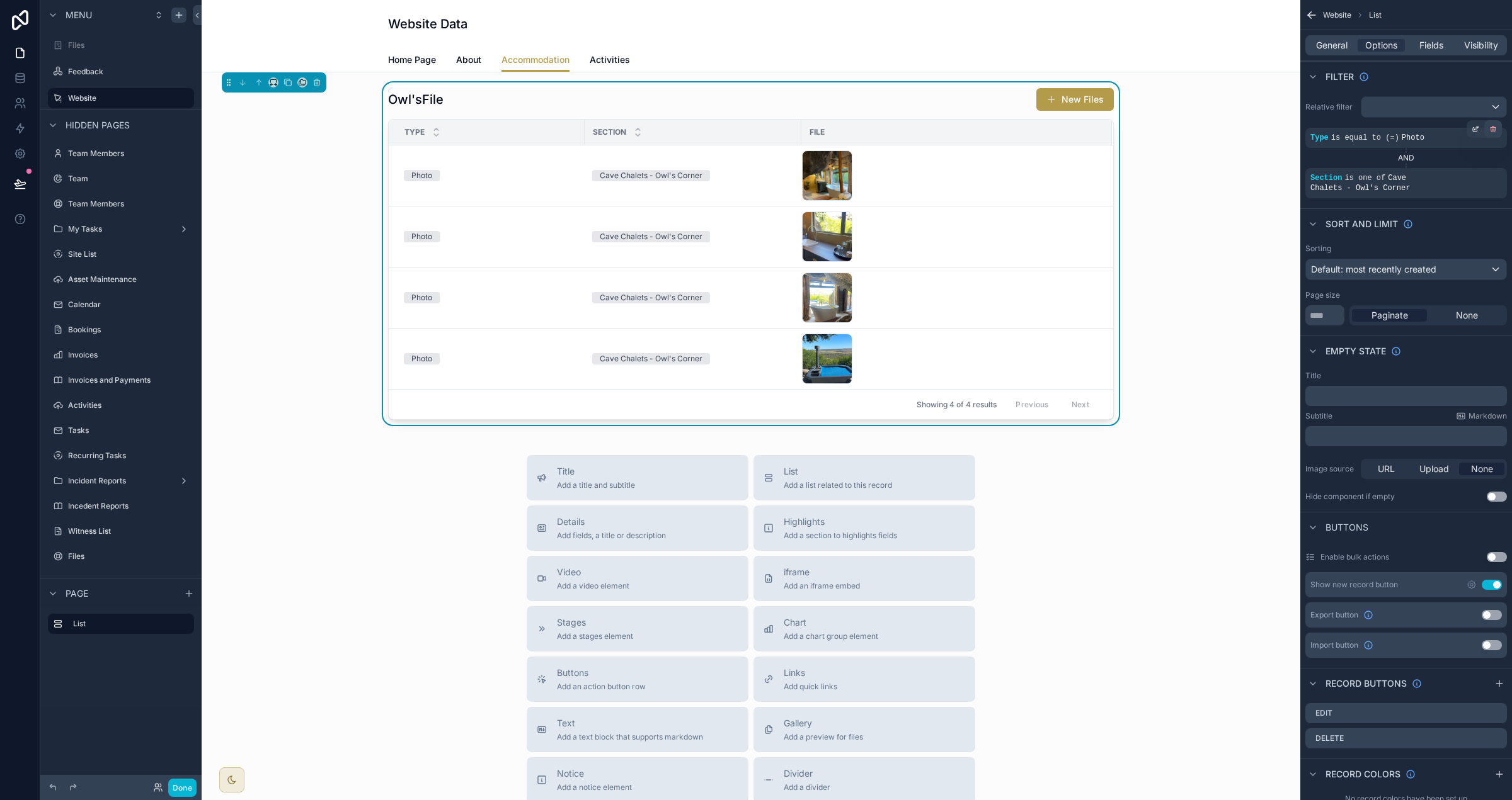
click at [945, 129] on icon "scrollable content" at bounding box center [1494, 129] width 8 height 8
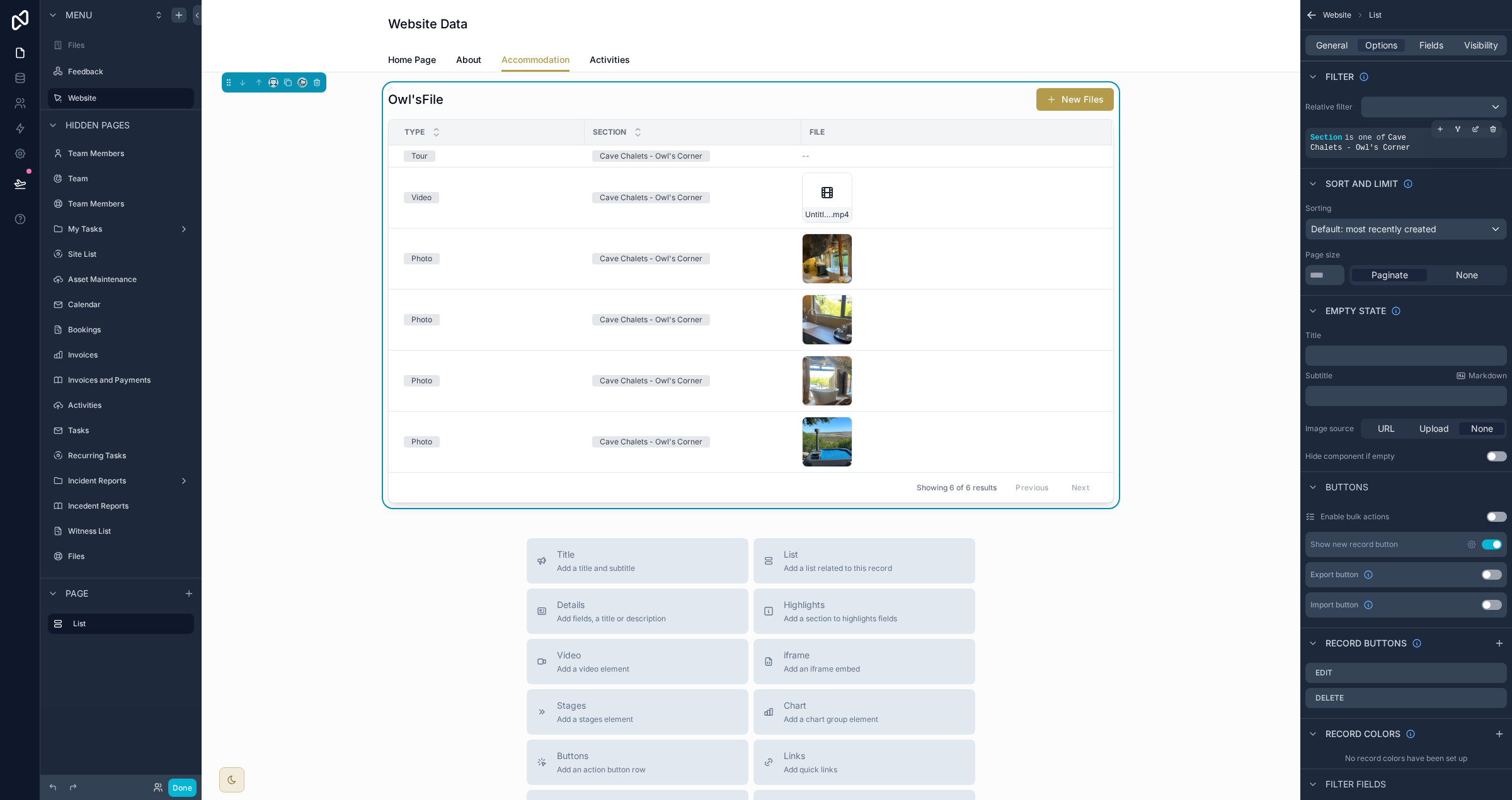
click at [945, 131] on icon "scrollable content" at bounding box center [1440, 129] width 8 height 8
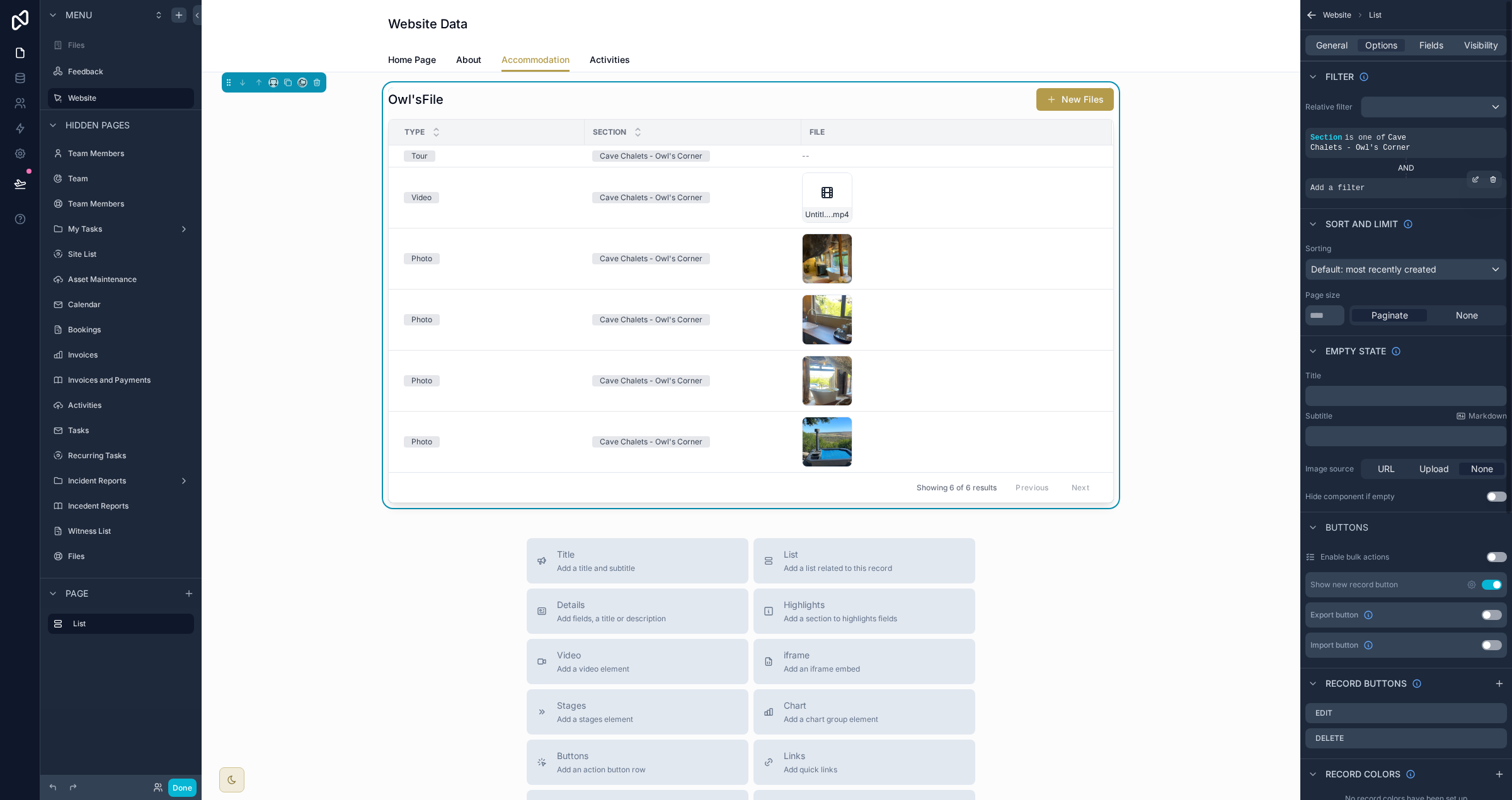
drag, startPoint x: 1475, startPoint y: 183, endPoint x: 1411, endPoint y: 185, distance: 64.0
click at [945, 183] on icon "scrollable content" at bounding box center [1475, 180] width 8 height 8
click at [945, 170] on span "Select a field" at bounding box center [1178, 169] width 53 height 11
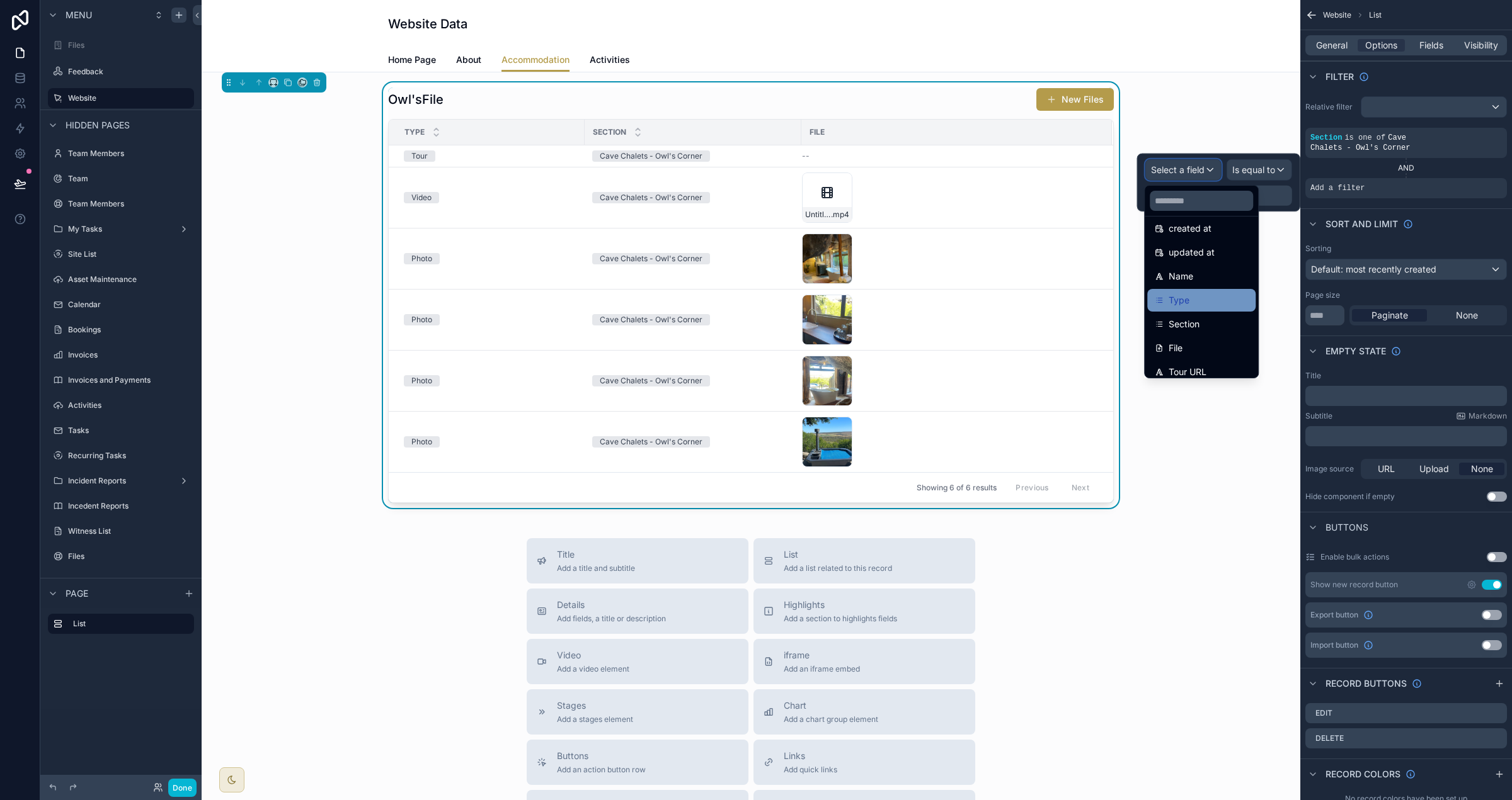
scroll to position [63, 0]
click at [945, 302] on div "Type" at bounding box center [1202, 294] width 108 height 22
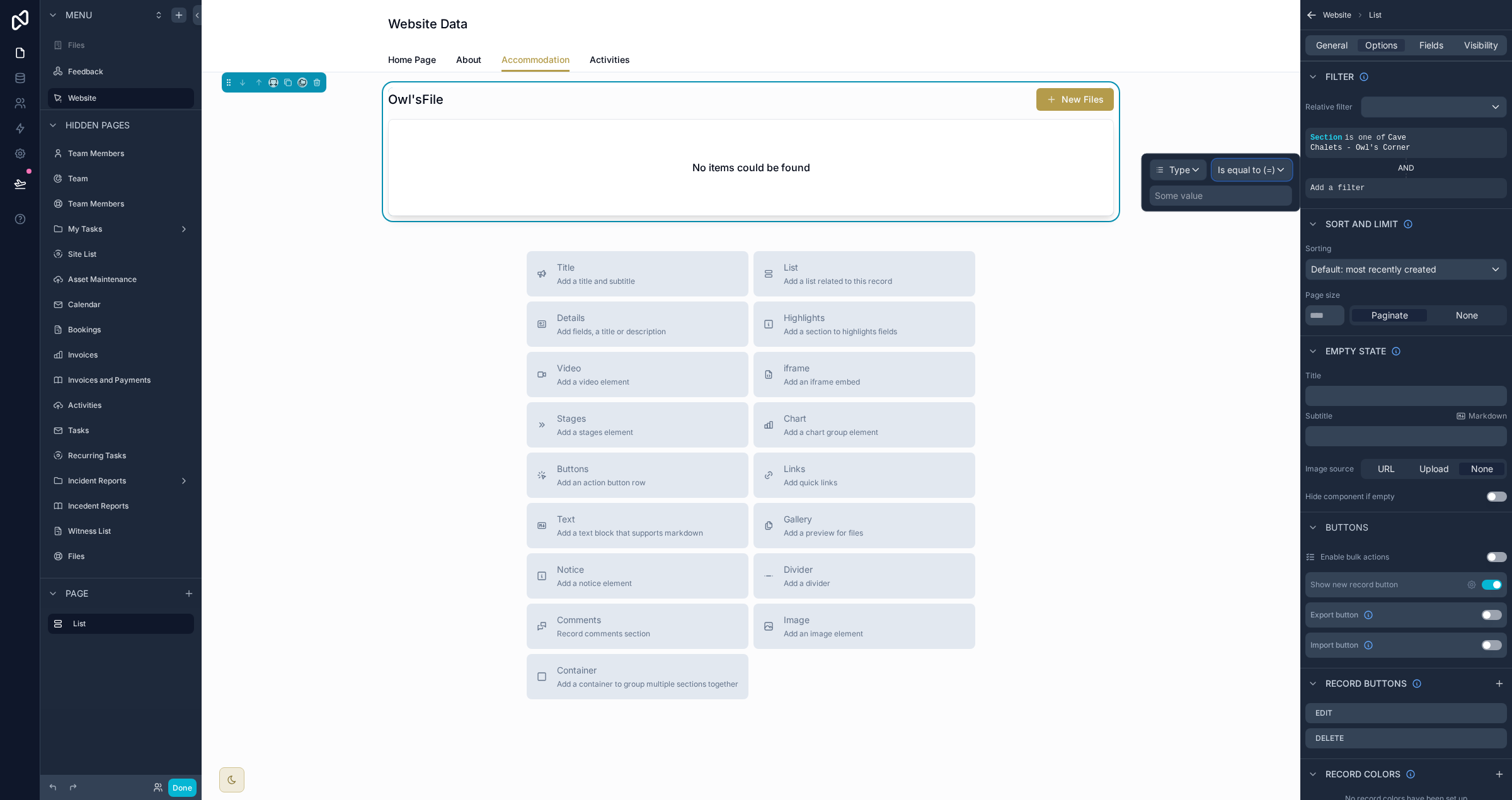
click at [945, 170] on span "Is equal to (=)" at bounding box center [1246, 169] width 57 height 13
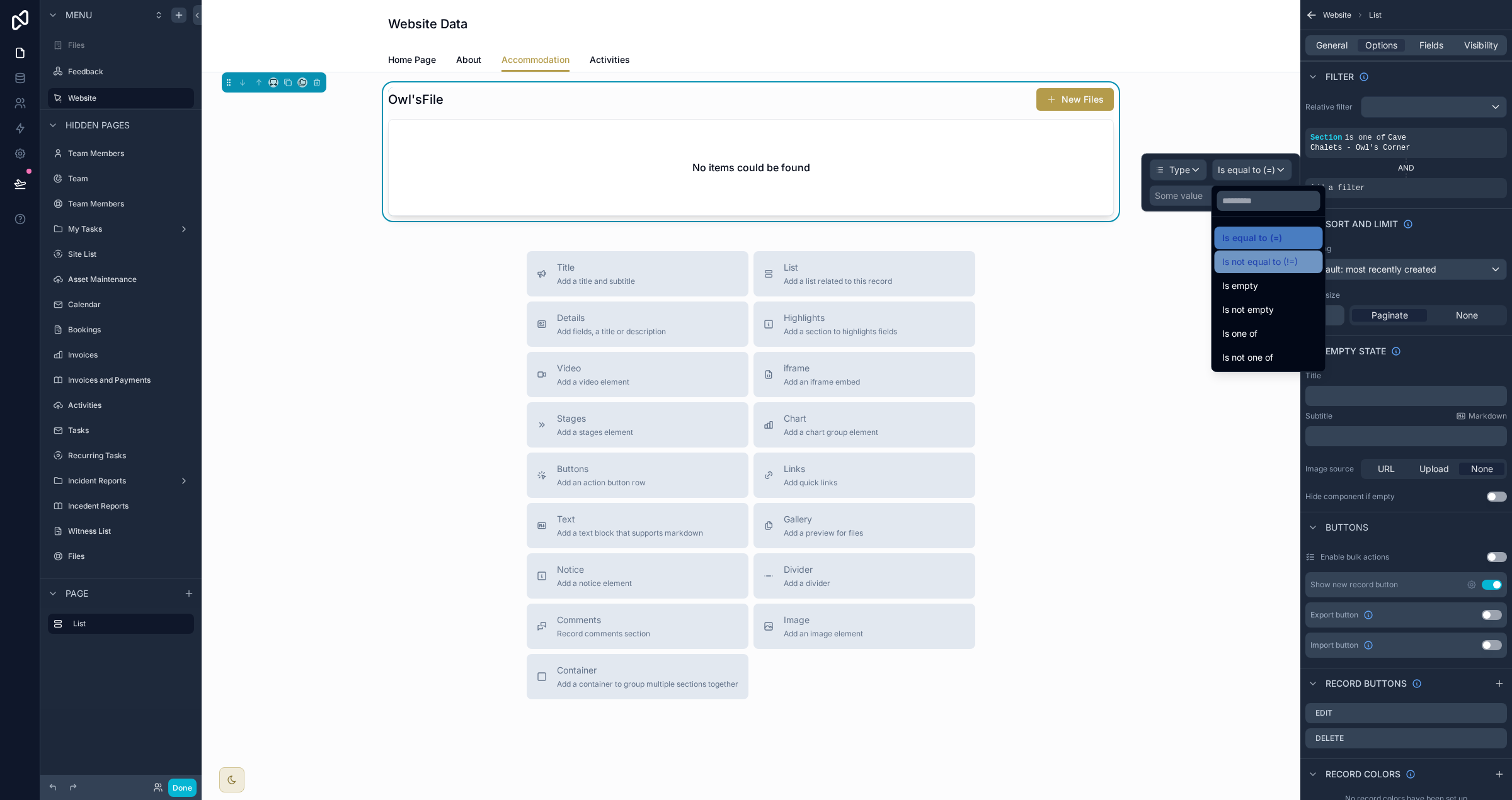
click at [945, 255] on span "Is not equal to (!=)" at bounding box center [1260, 262] width 75 height 15
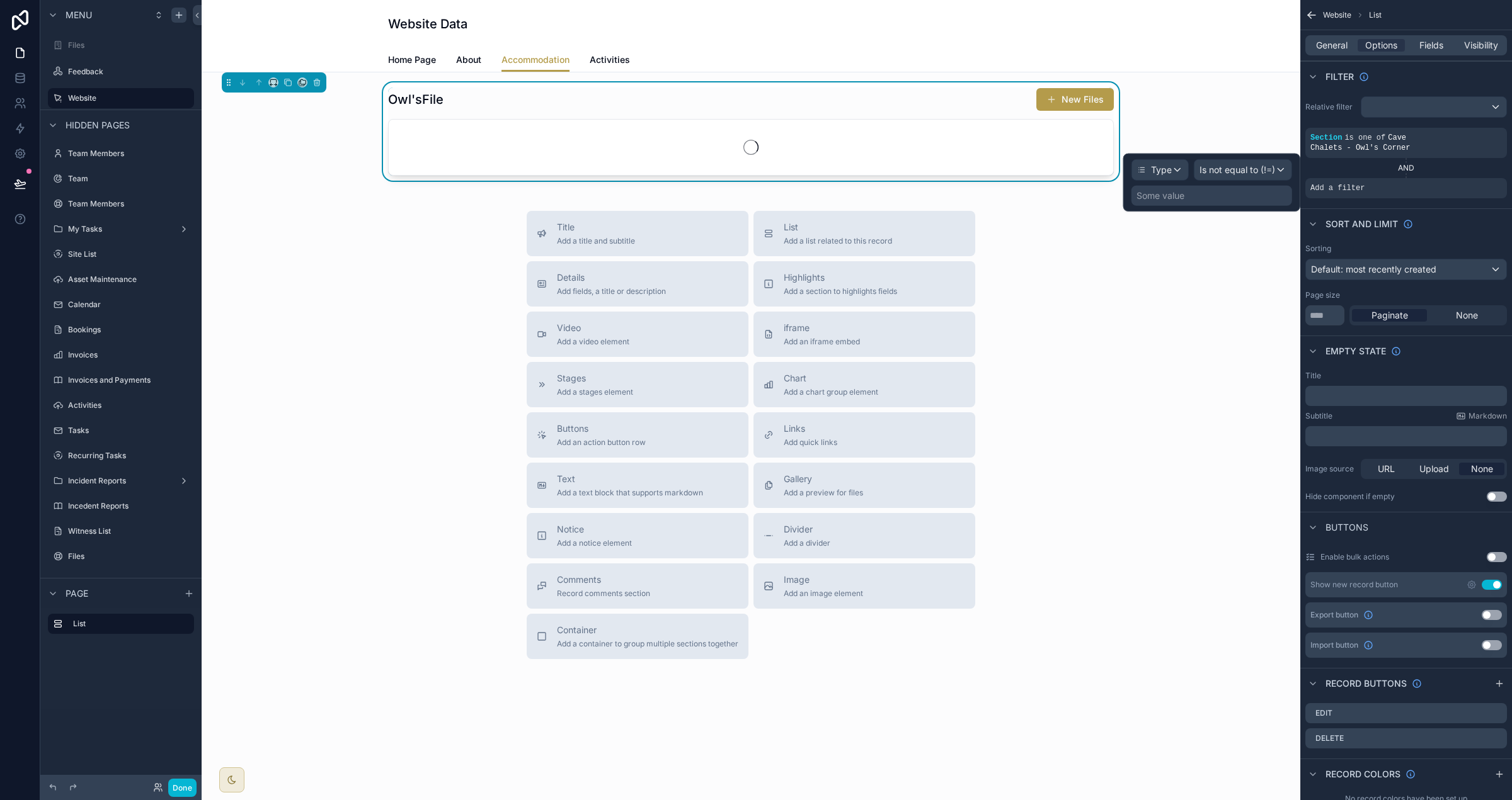
click at [945, 198] on div "Some value" at bounding box center [1211, 195] width 160 height 20
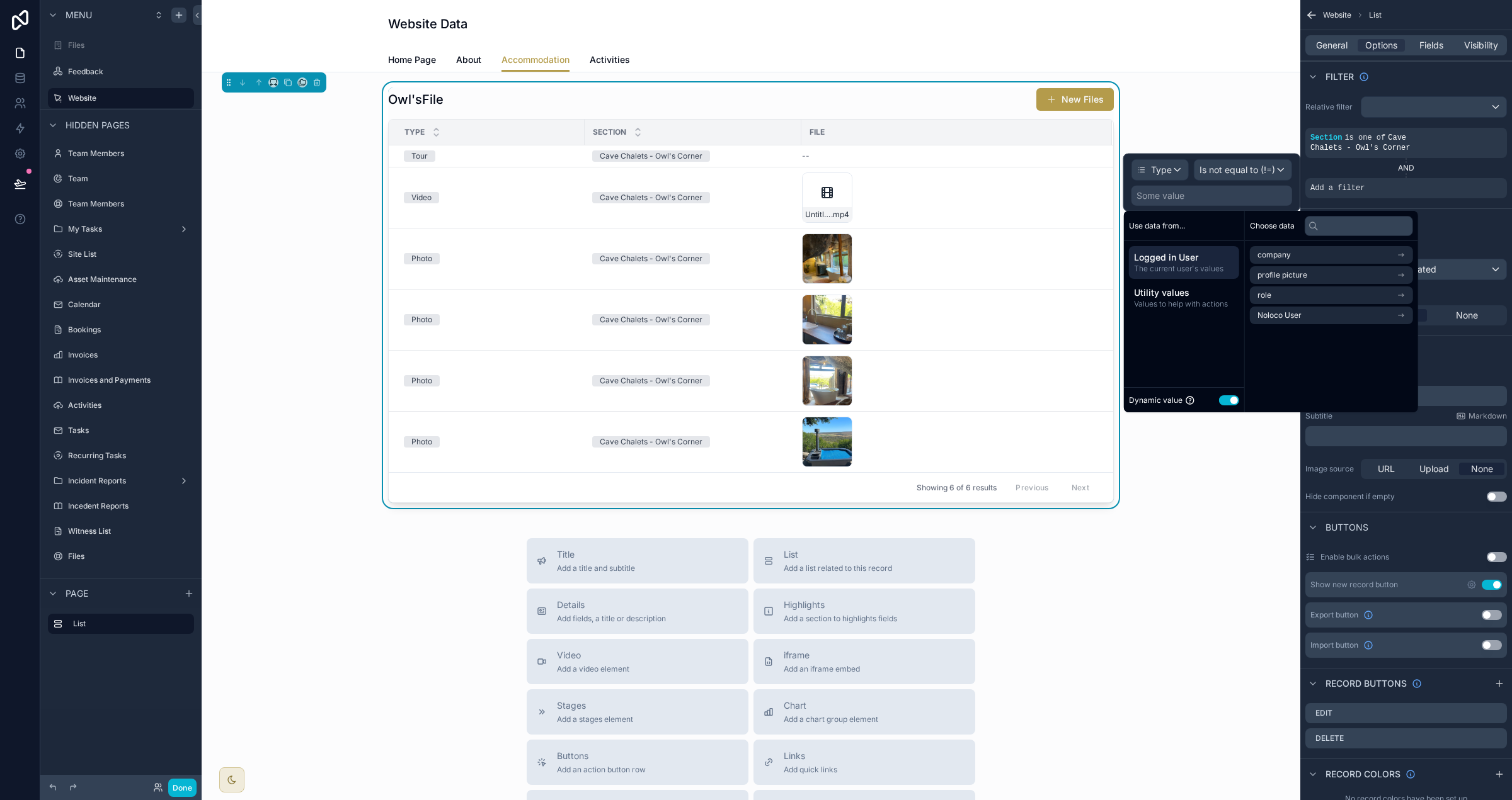
click at [945, 405] on div "Dynamic value Use setting" at bounding box center [1184, 400] width 110 height 14
click at [945, 403] on button "Use setting" at bounding box center [1229, 400] width 20 height 10
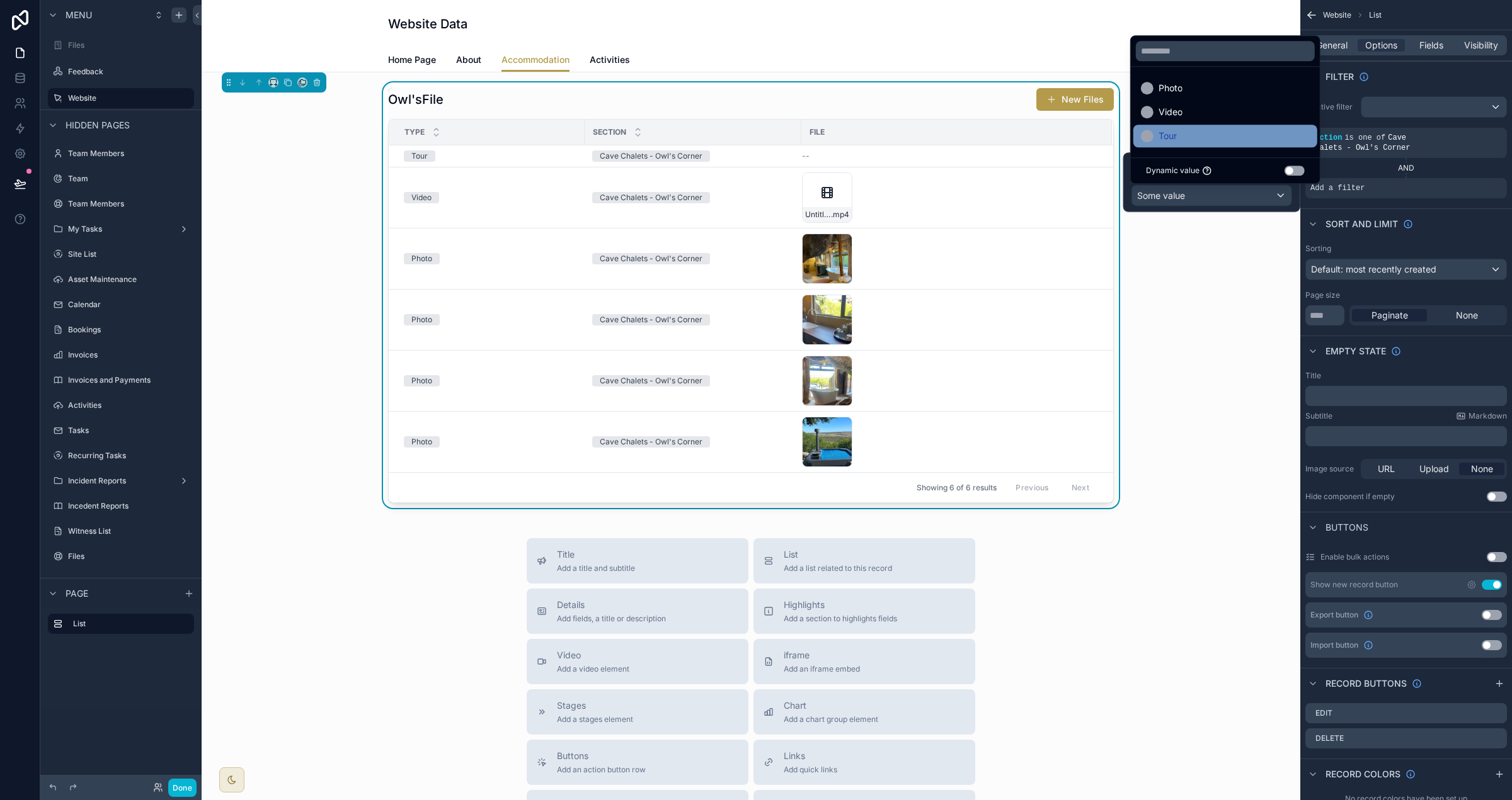
click at [945, 140] on div "Tour" at bounding box center [1225, 136] width 169 height 15
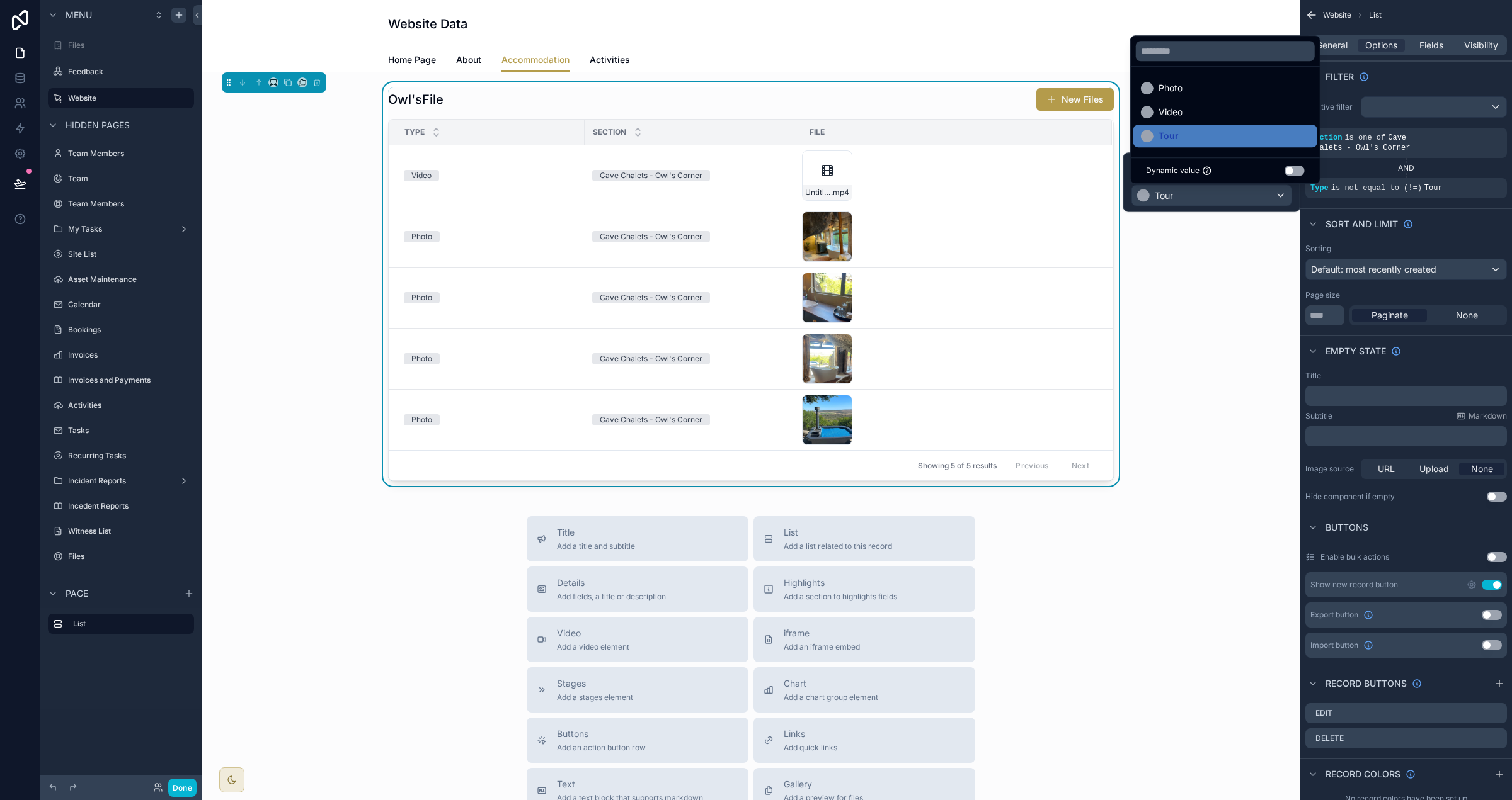
click at [945, 560] on div "Title Add a title and subtitle List Add a list related to this record Details A…" at bounding box center [751, 740] width 1079 height 448
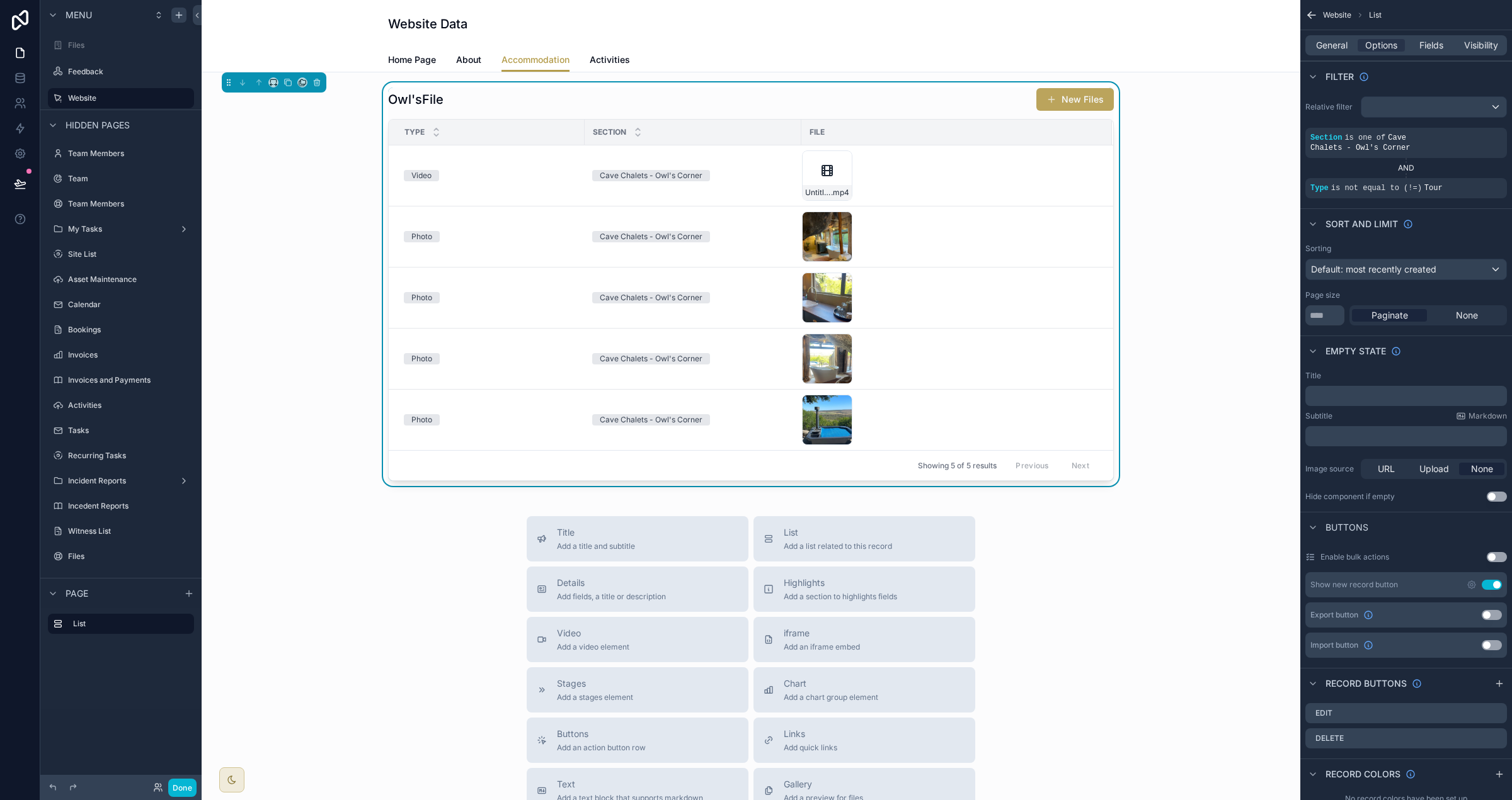
click at [945, 102] on button "New Files" at bounding box center [1075, 99] width 77 height 22
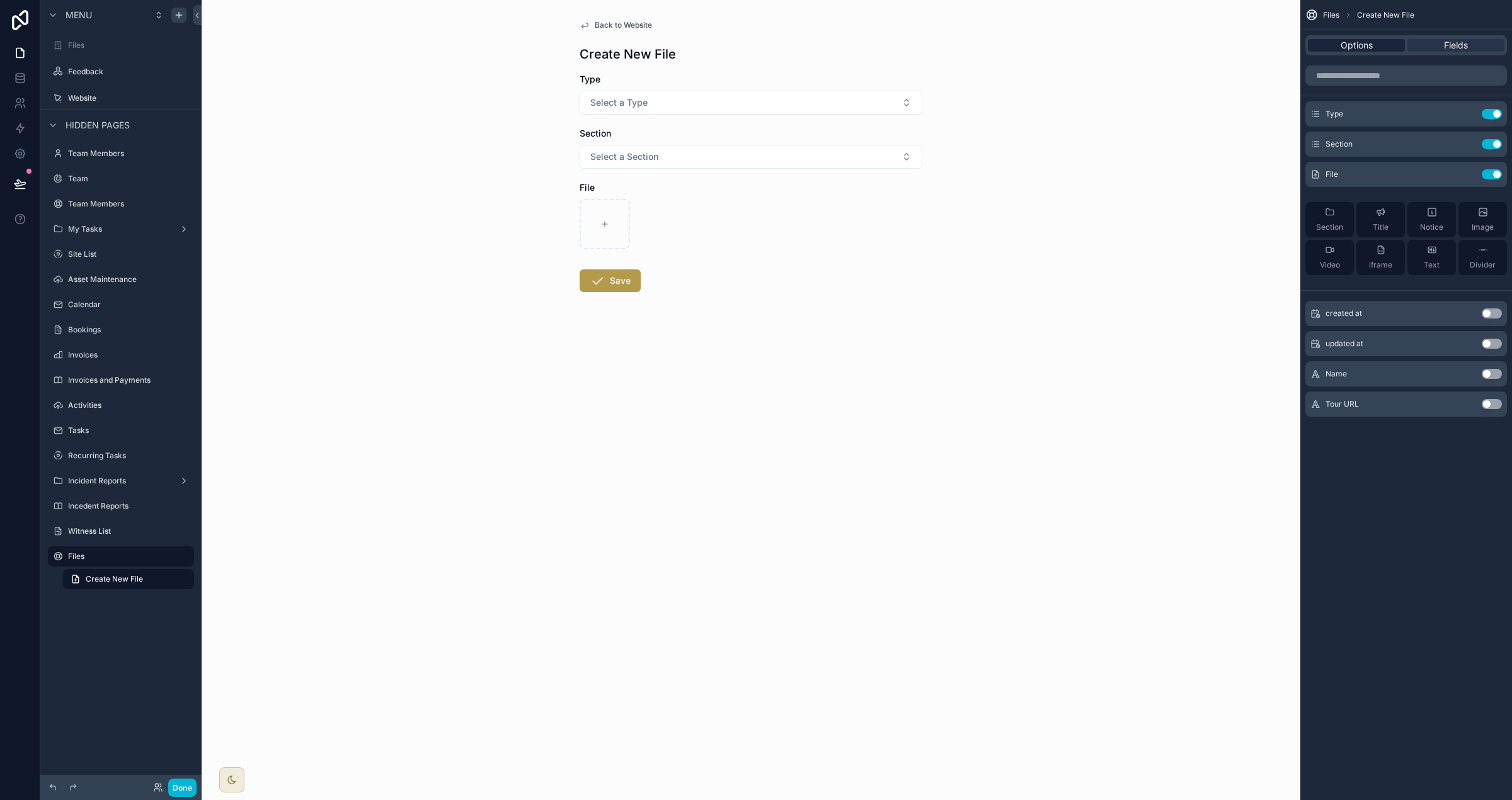
click at [945, 39] on span "Options" at bounding box center [1356, 44] width 32 height 13
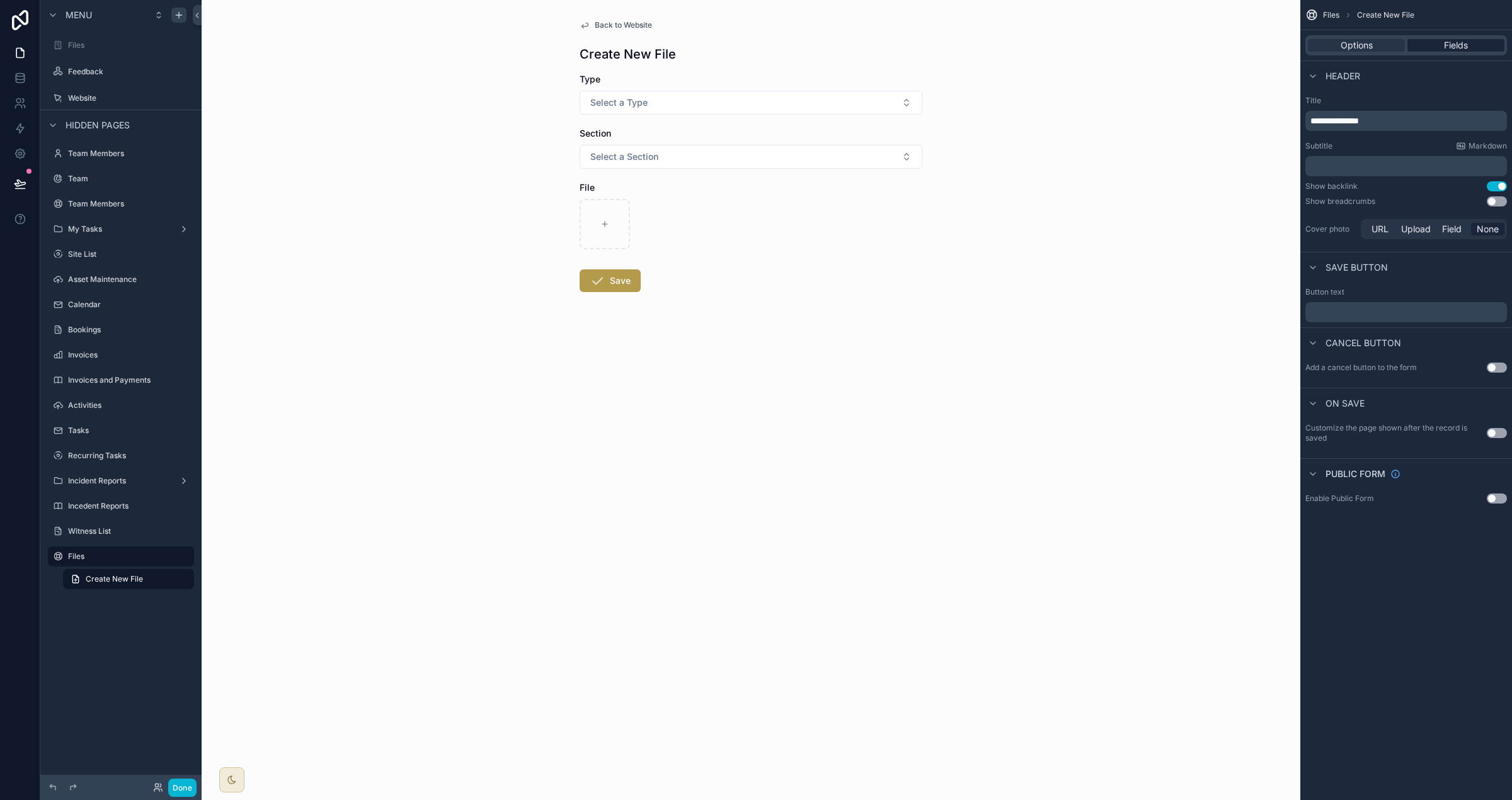
click at [945, 46] on div "Fields" at bounding box center [1456, 44] width 97 height 13
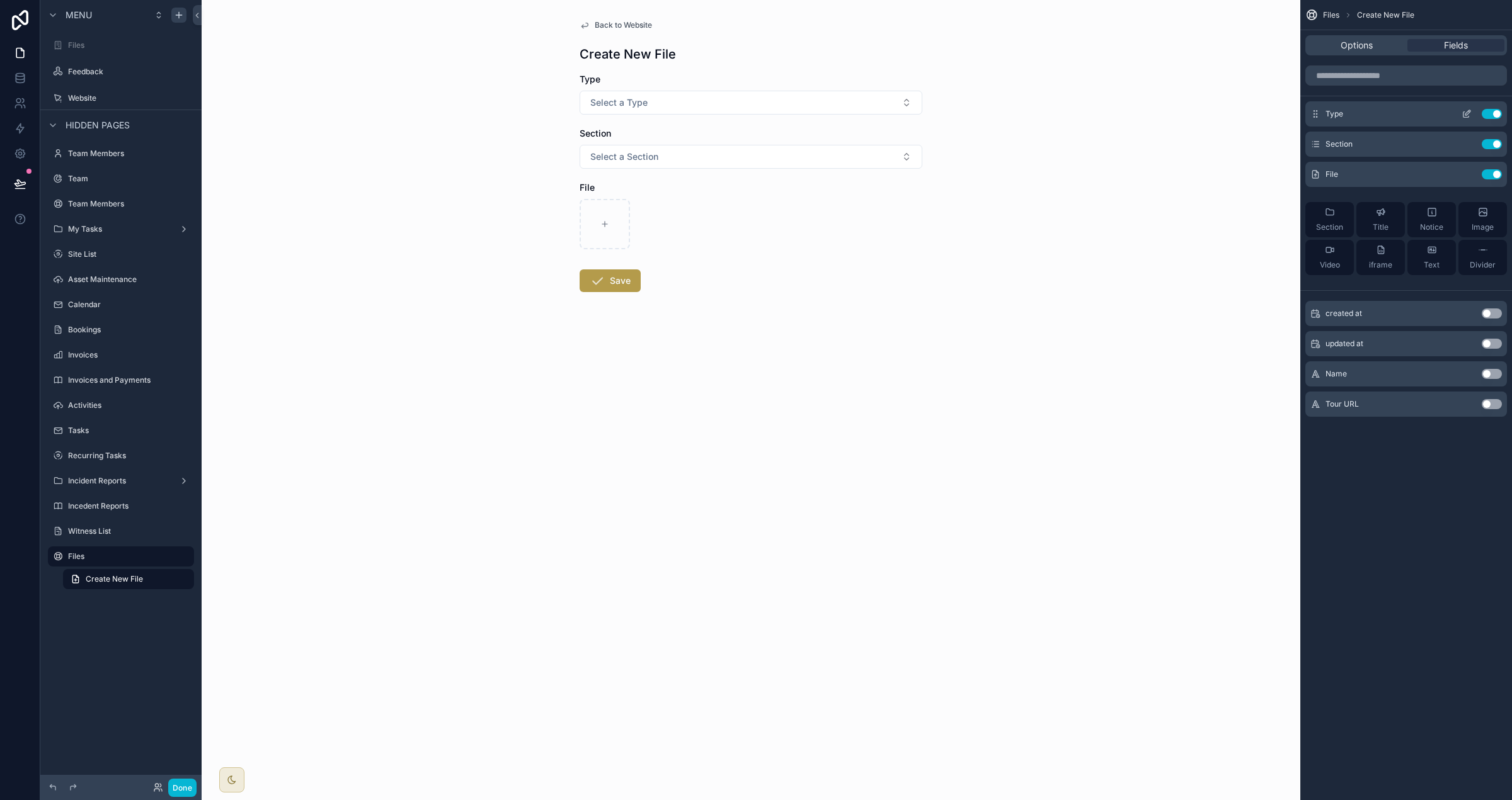
click at [945, 109] on icon "scrollable content" at bounding box center [1467, 114] width 10 height 10
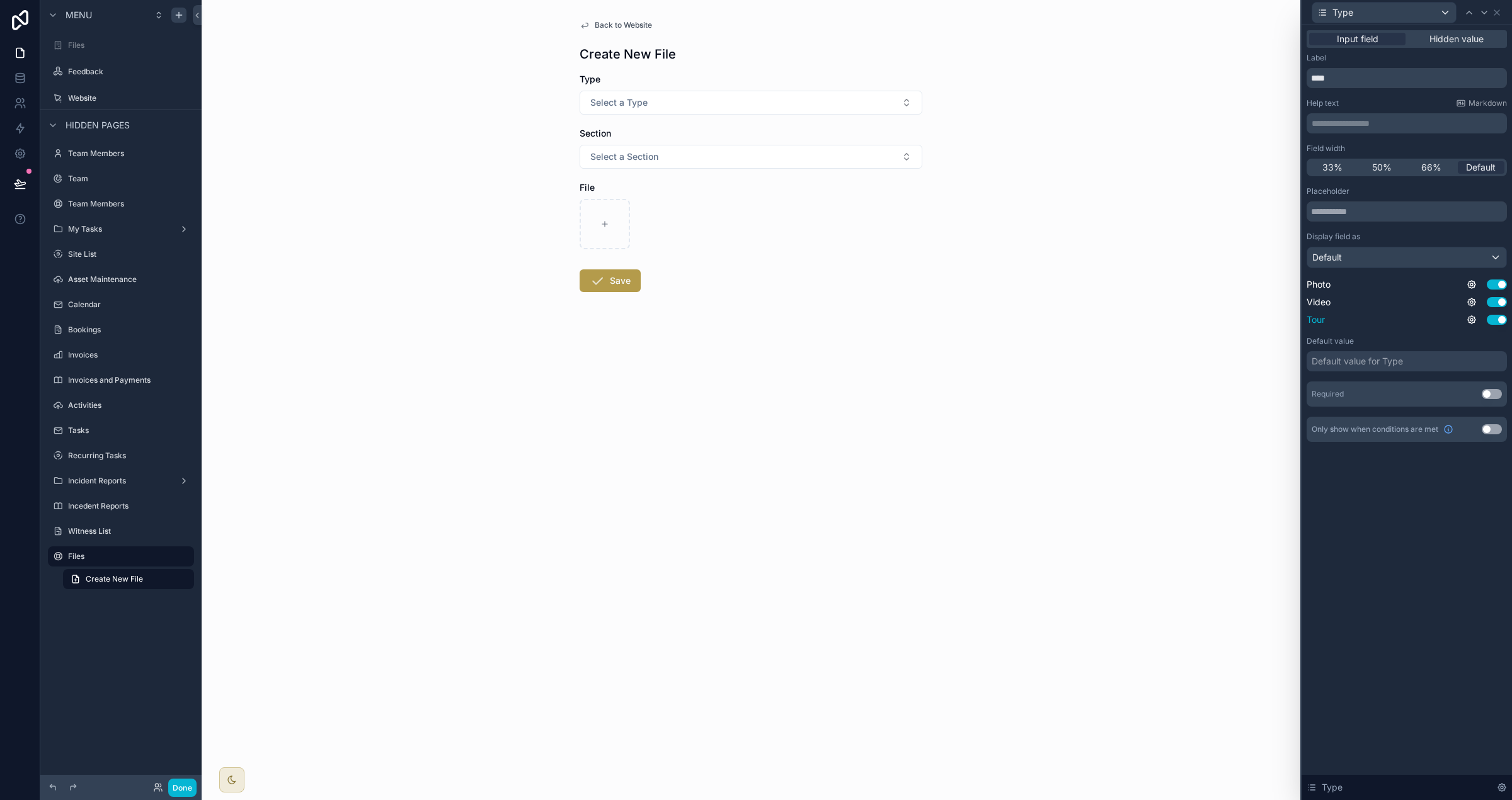
click at [945, 318] on button "Use setting" at bounding box center [1497, 320] width 20 height 10
click at [945, 13] on icon at bounding box center [1497, 13] width 10 height 10
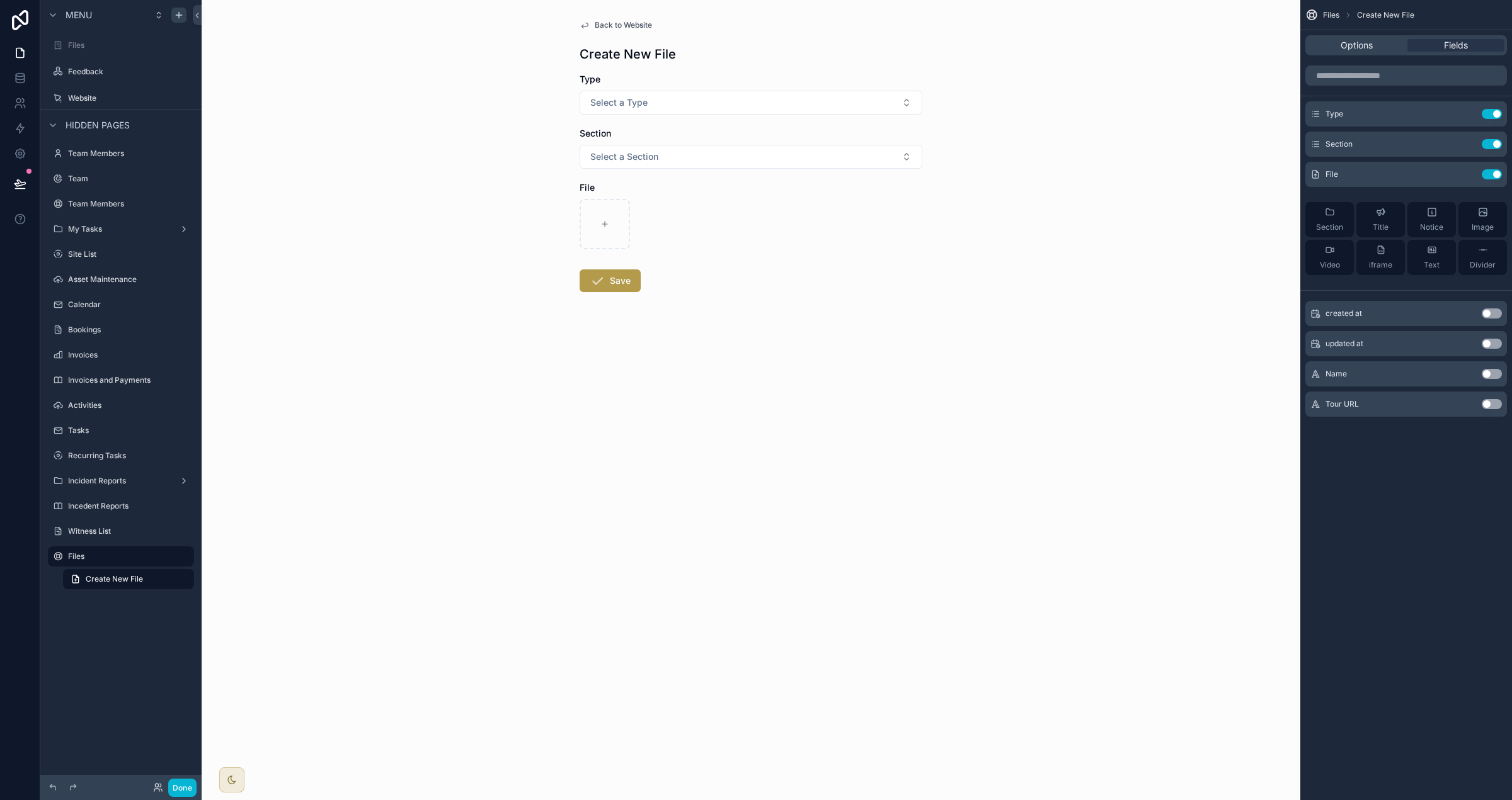
click at [638, 27] on span "Back to Website" at bounding box center [623, 25] width 57 height 10
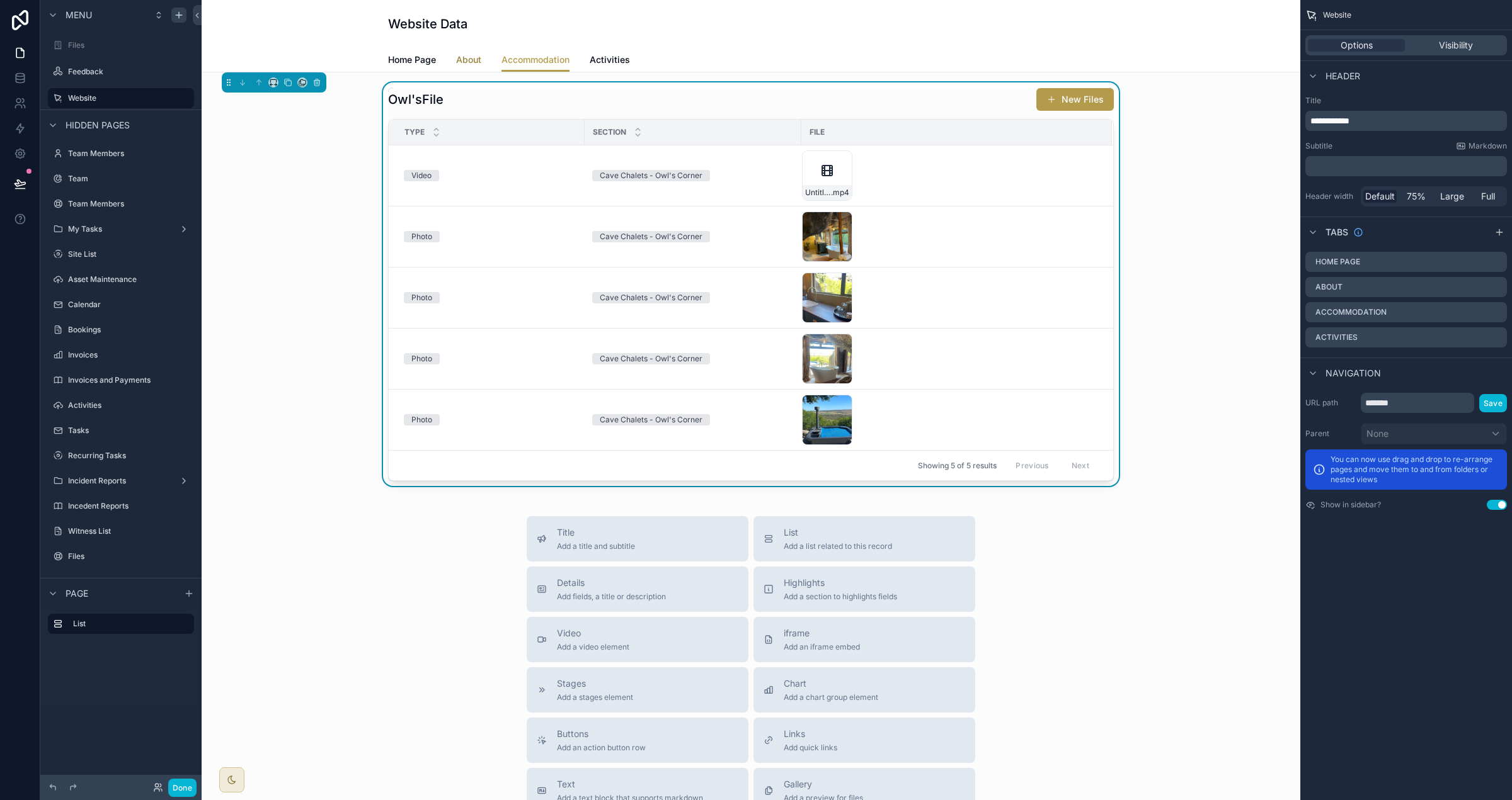
click at [459, 62] on span "About" at bounding box center [469, 59] width 25 height 13
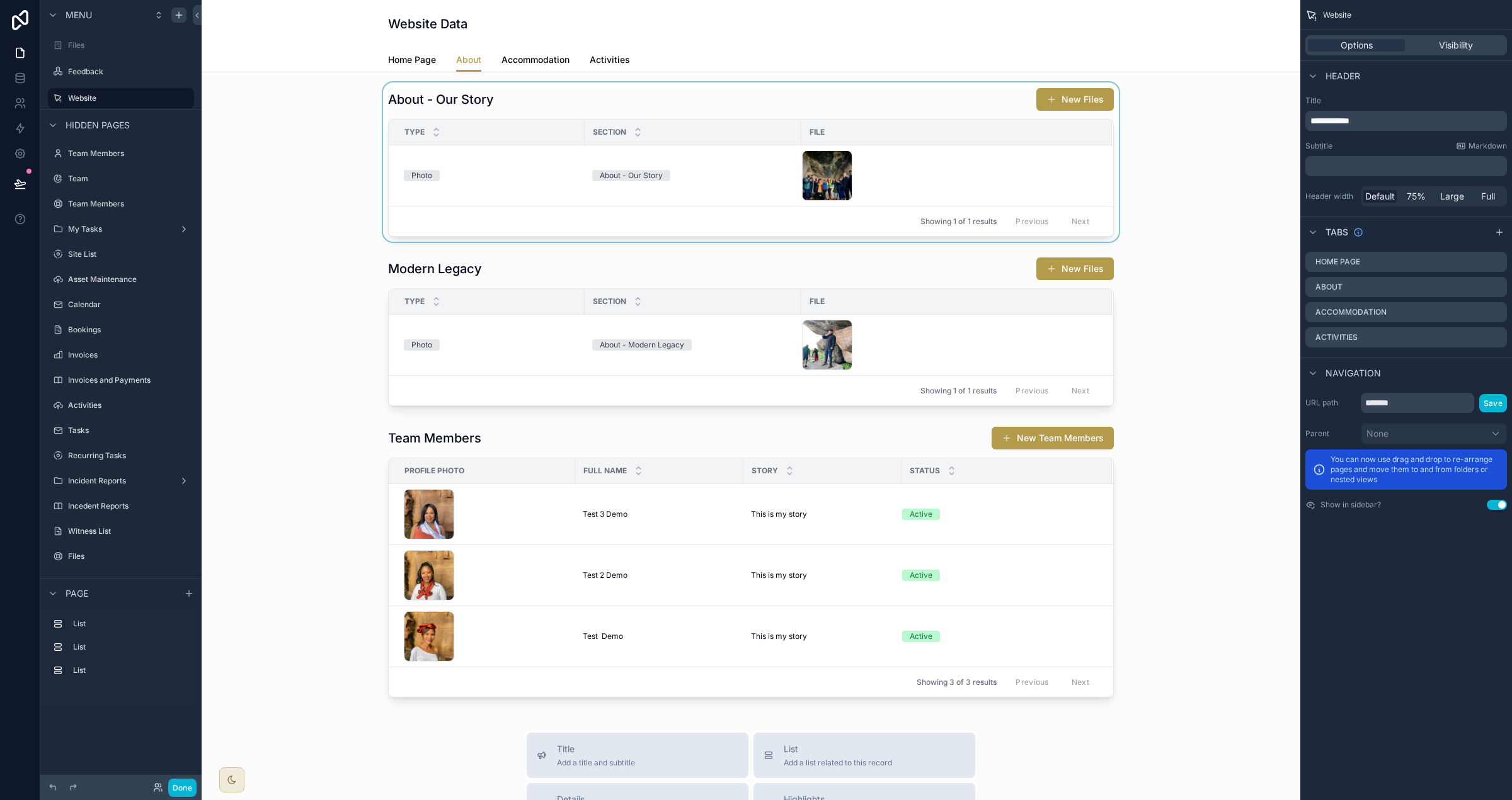
click at [512, 105] on div "scrollable content" at bounding box center [751, 161] width 1079 height 159
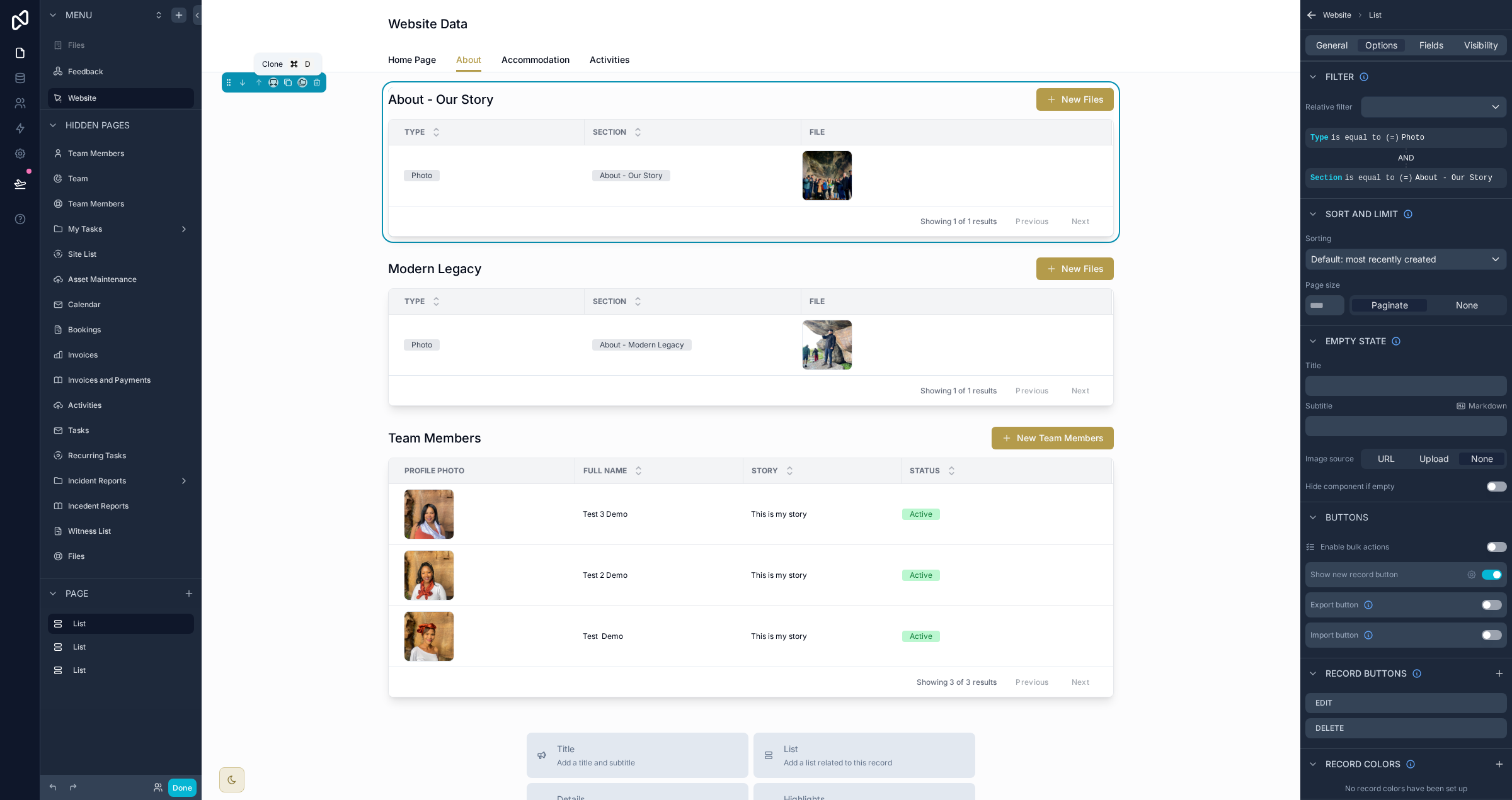
click at [288, 84] on icon "scrollable content" at bounding box center [287, 82] width 9 height 9
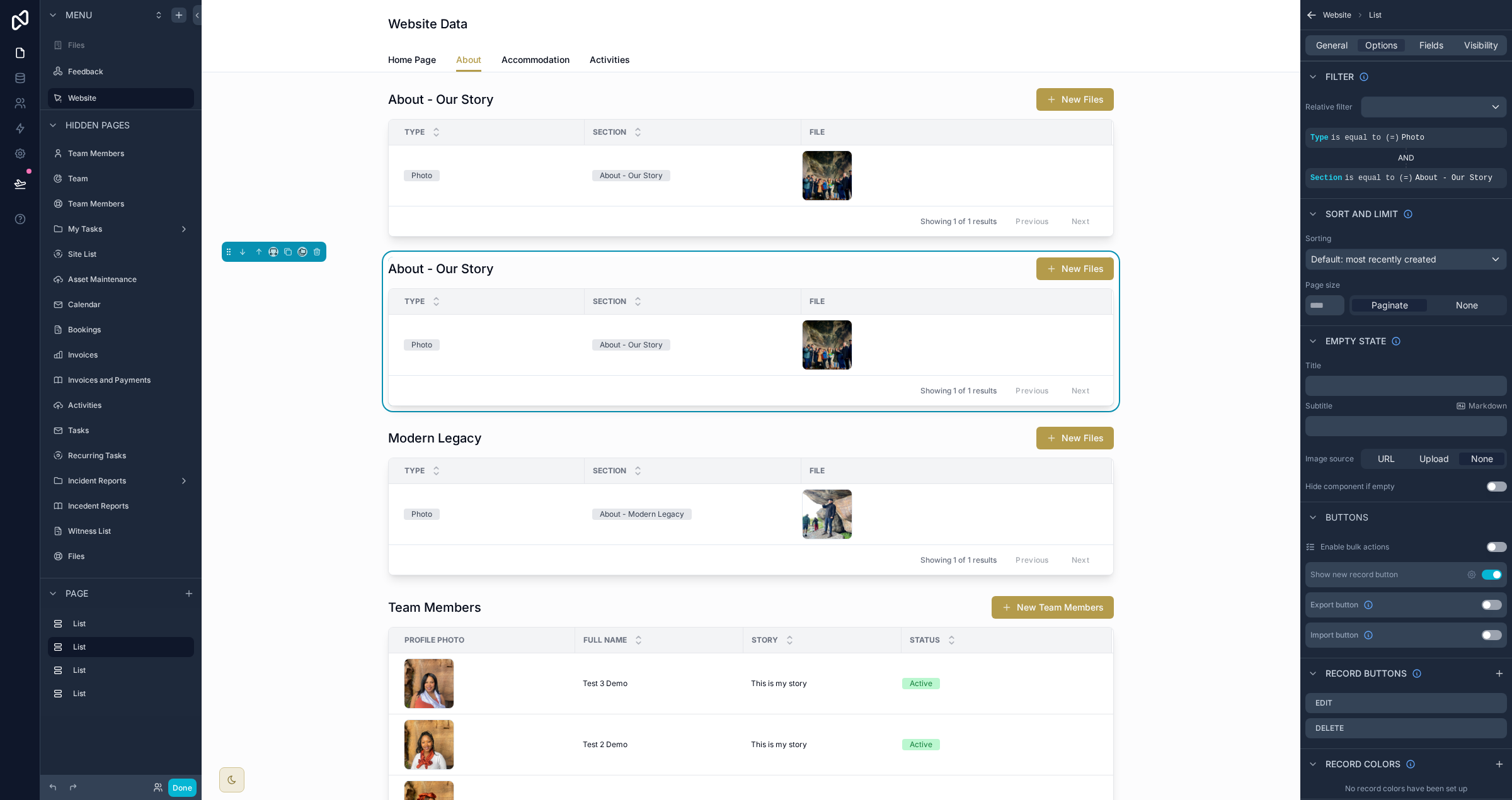
click at [492, 275] on h1 "About - Our Story" at bounding box center [440, 269] width 105 height 17
click at [300, 252] on icon "scrollable content" at bounding box center [302, 251] width 9 height 9
click at [336, 356] on span "Accommodation" at bounding box center [350, 355] width 68 height 15
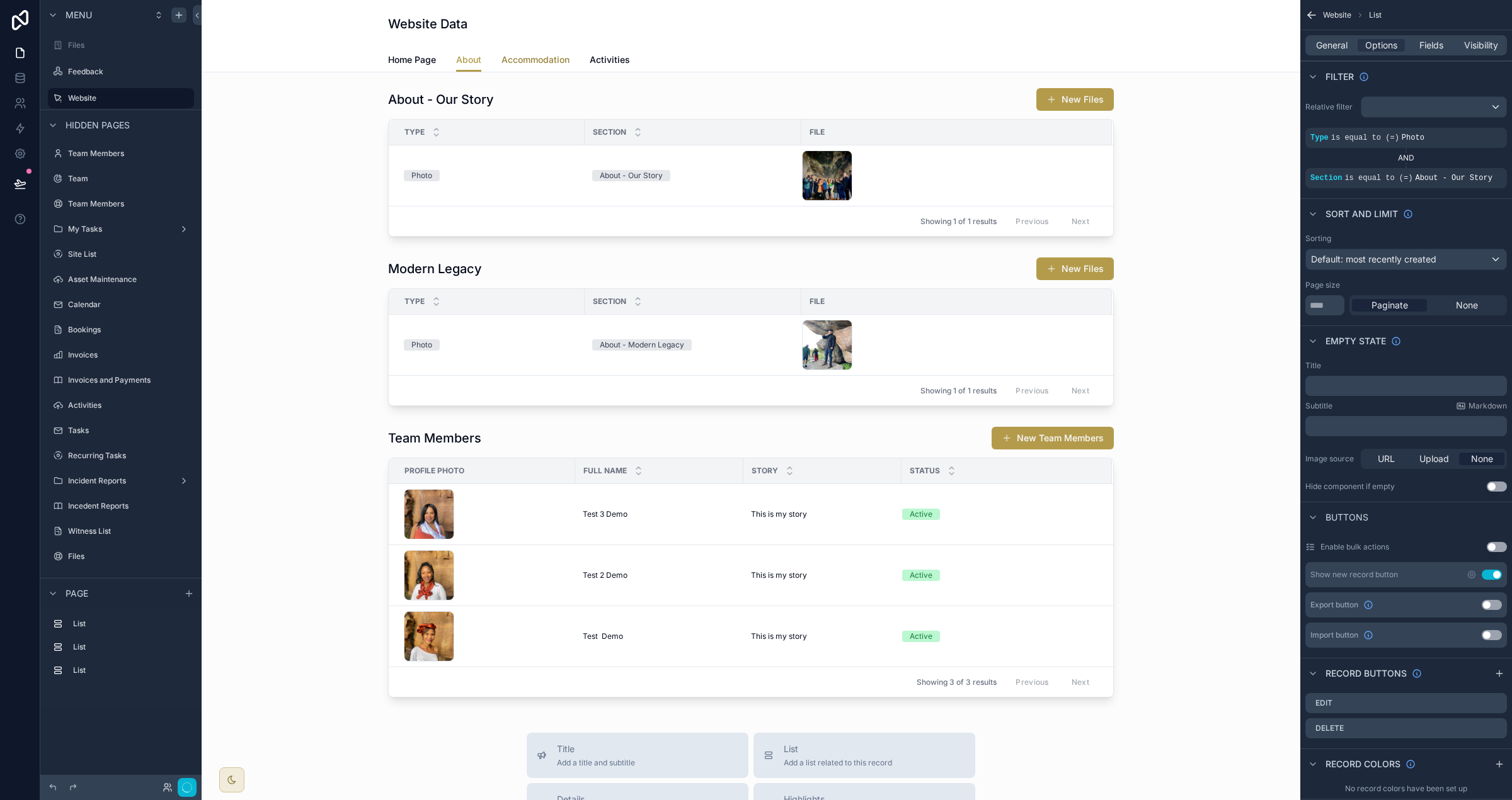
drag, startPoint x: 529, startPoint y: 55, endPoint x: 545, endPoint y: 77, distance: 27.2
click at [530, 55] on span "Accommodation" at bounding box center [536, 59] width 68 height 13
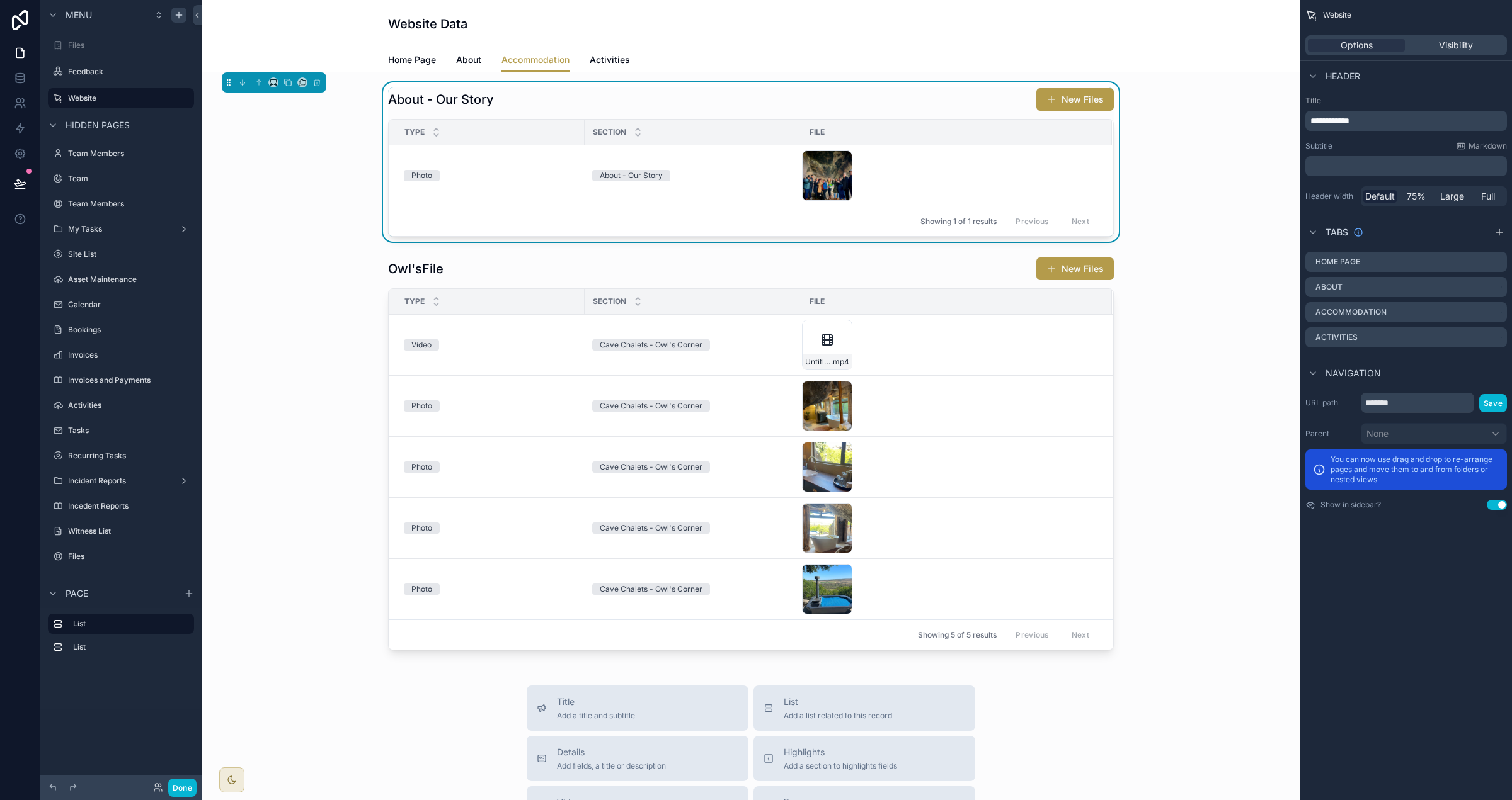
click at [538, 104] on div "About - Our Story New Files" at bounding box center [750, 100] width 726 height 24
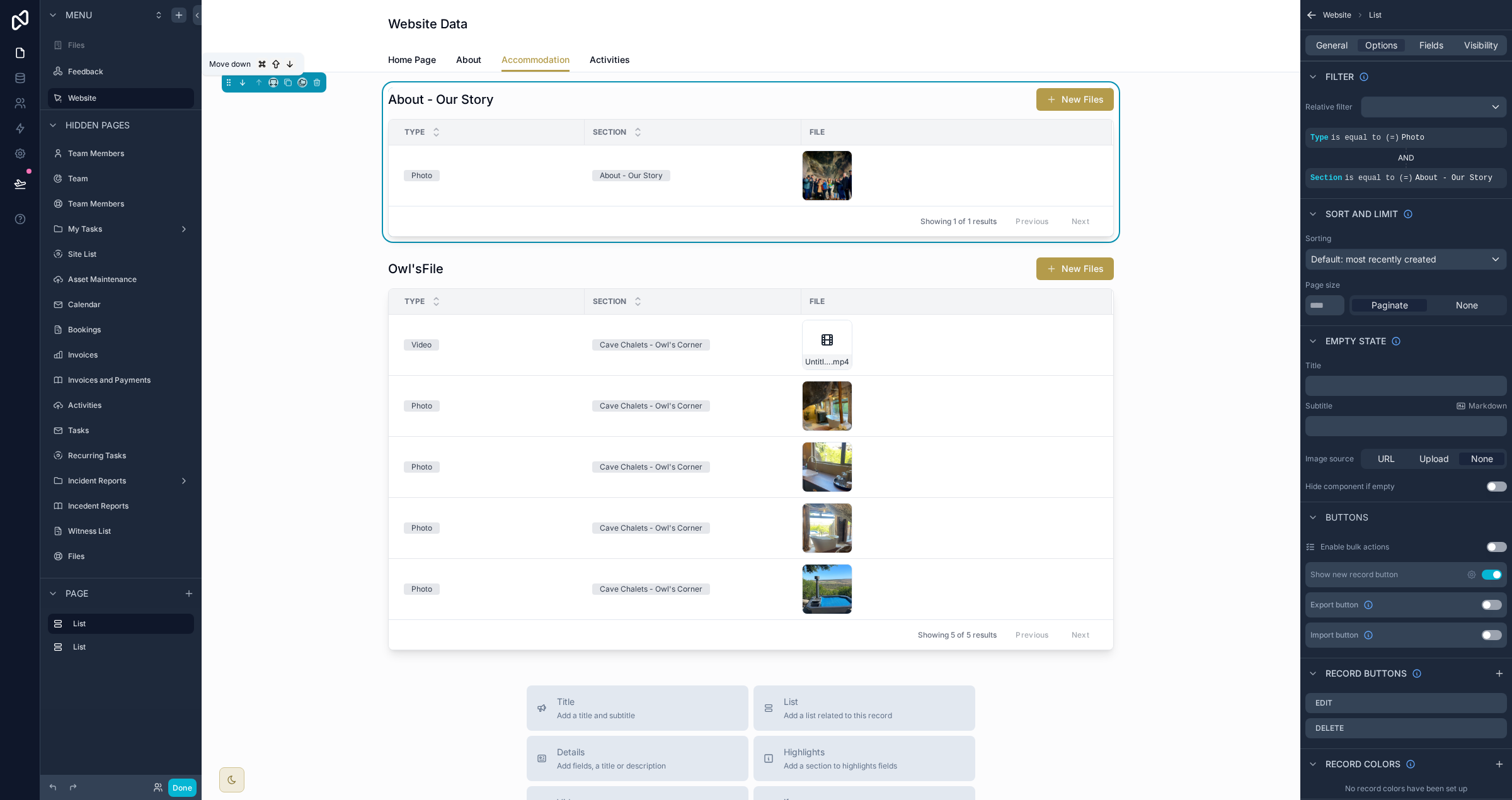
click at [238, 83] on icon "scrollable content" at bounding box center [242, 82] width 9 height 9
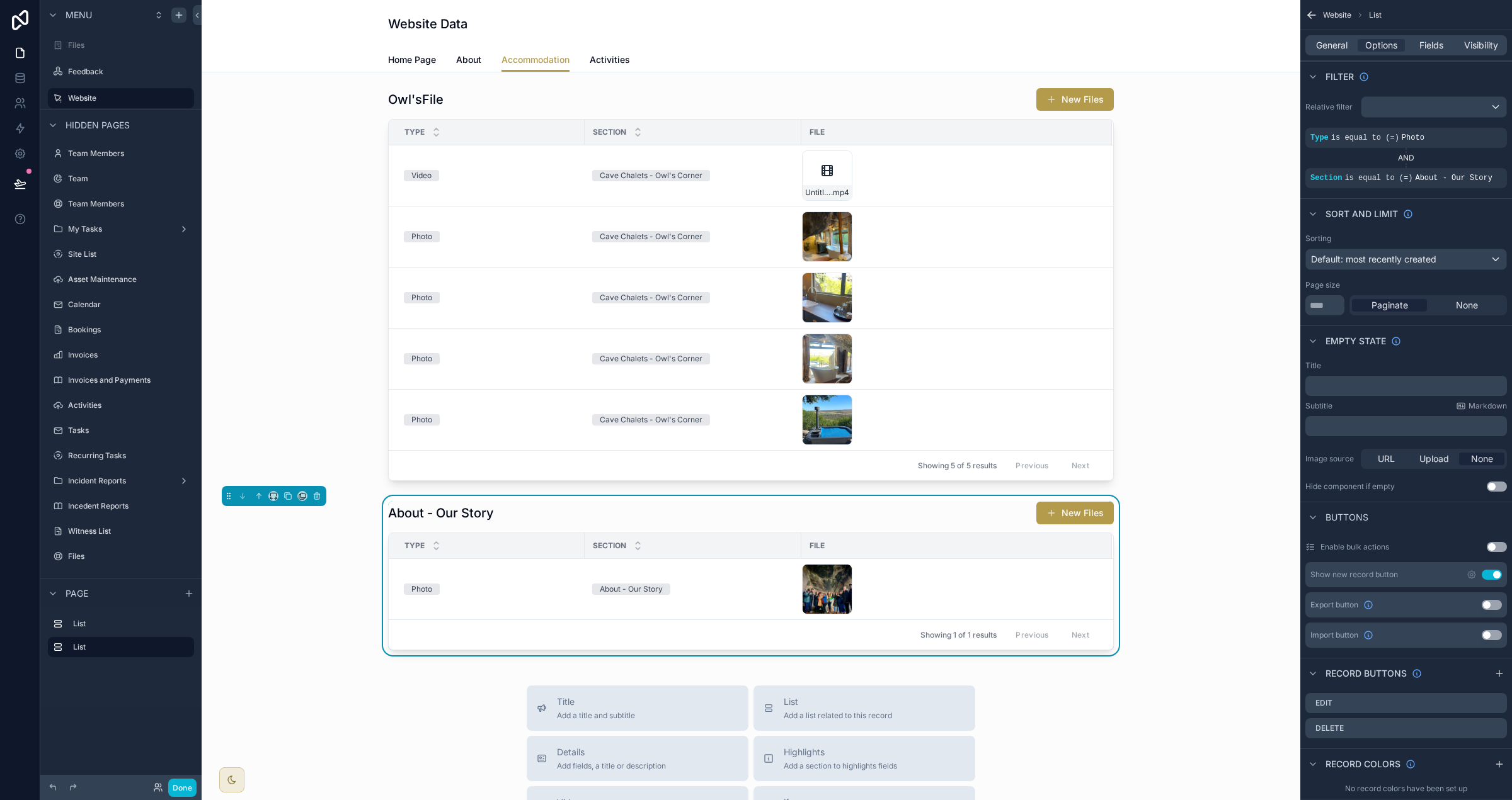
click at [625, 518] on div "About - Our Story New Files" at bounding box center [750, 513] width 726 height 24
click at [945, 173] on icon "scrollable content" at bounding box center [1475, 169] width 8 height 8
click at [945, 186] on div "About - Our Story" at bounding box center [1216, 185] width 151 height 20
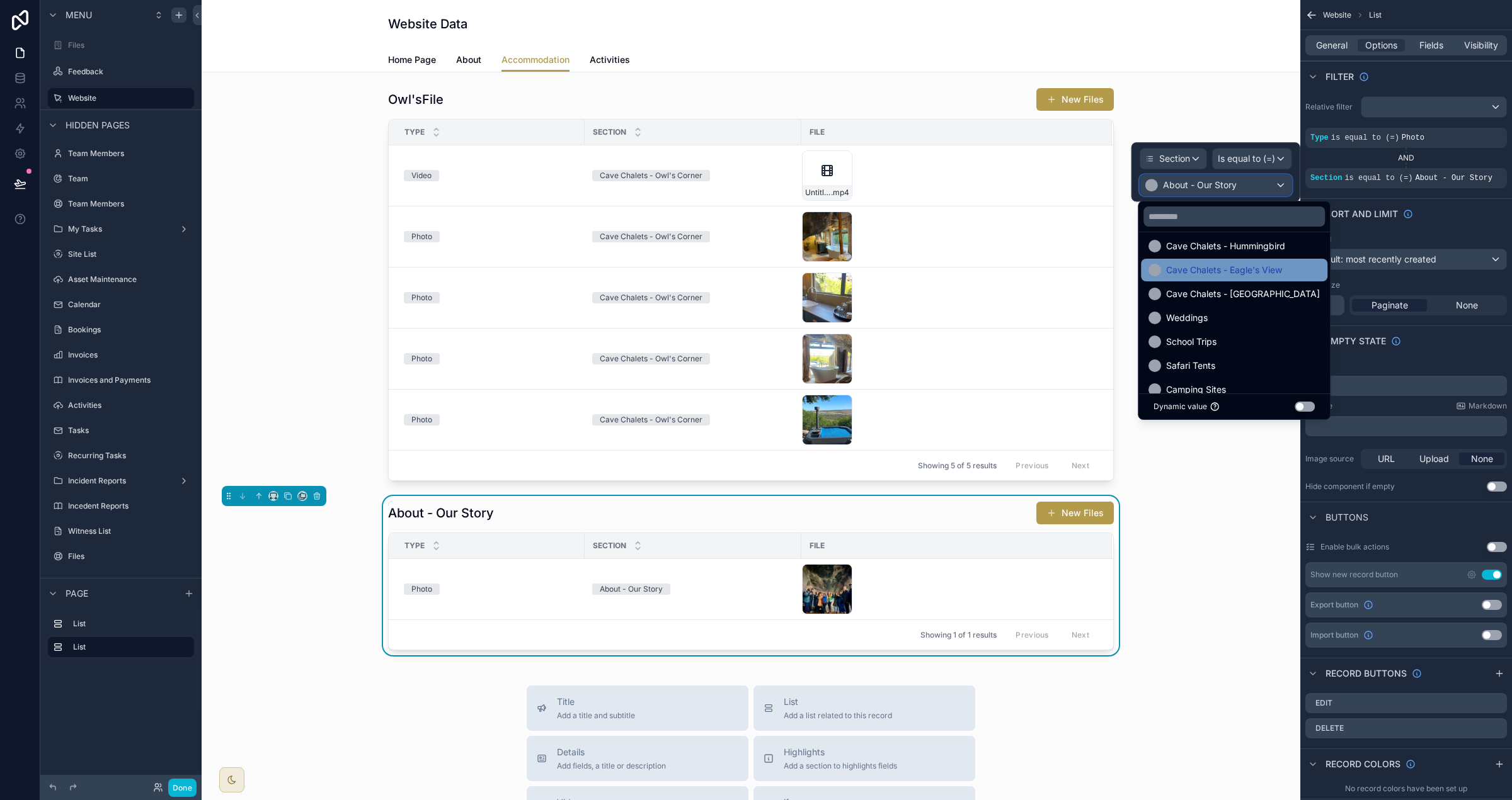
scroll to position [192, 0]
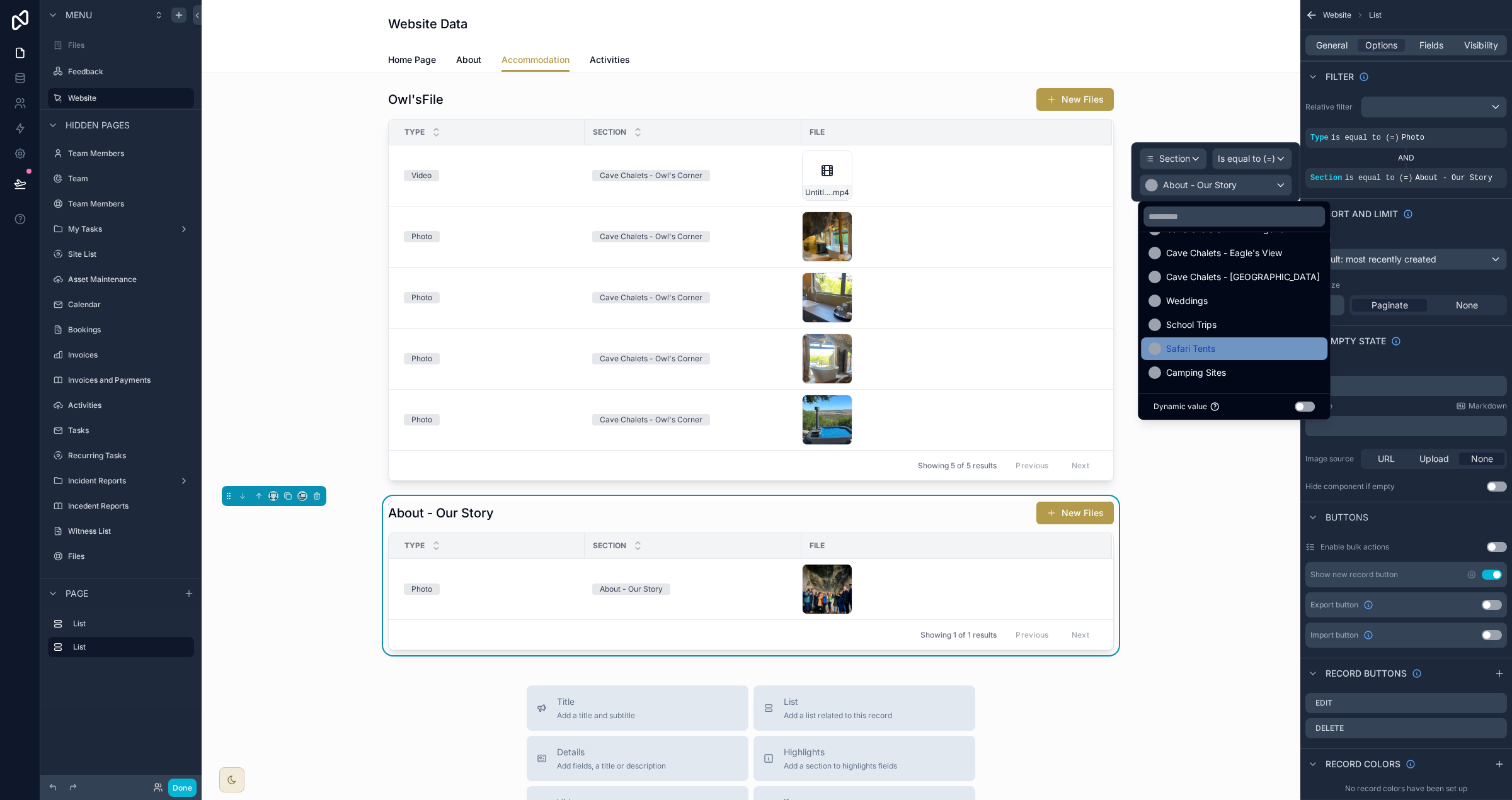
click at [945, 344] on div "Safari Tents" at bounding box center [1234, 349] width 171 height 15
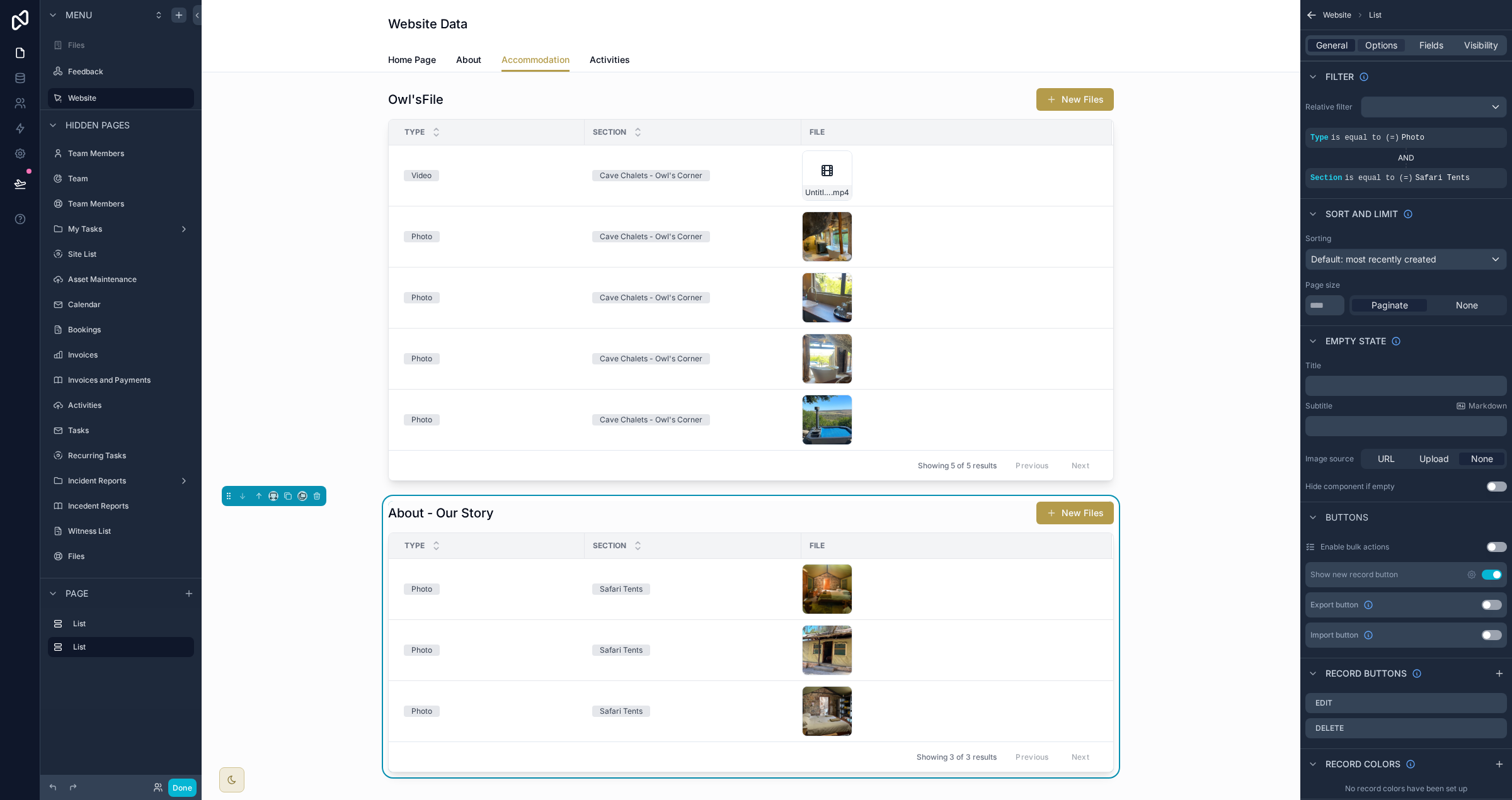
drag, startPoint x: 1329, startPoint y: 43, endPoint x: 1336, endPoint y: 58, distance: 16.6
click at [945, 43] on span "General" at bounding box center [1331, 44] width 32 height 13
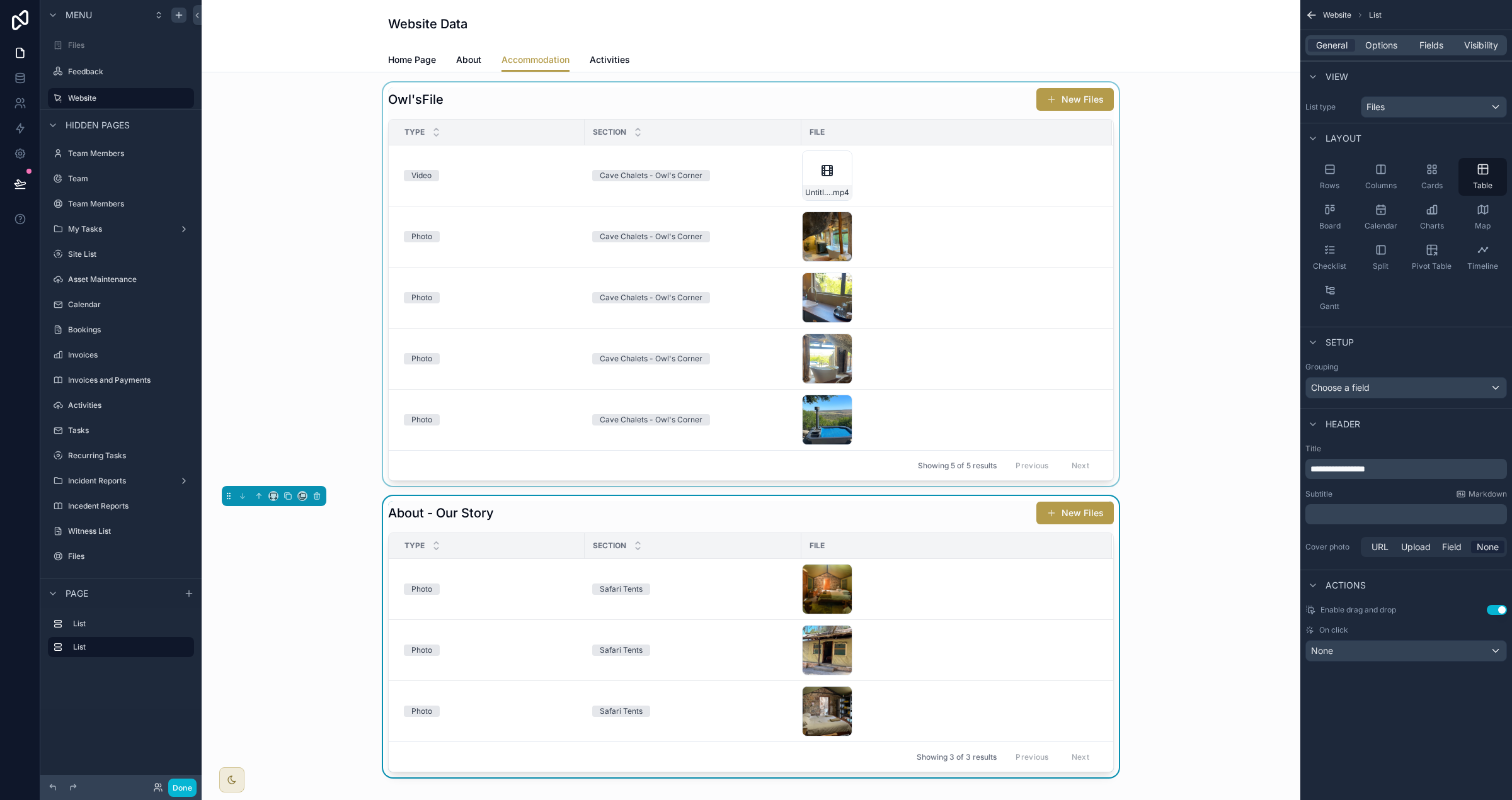
drag, startPoint x: 1341, startPoint y: 471, endPoint x: 1224, endPoint y: 469, distance: 117.0
click at [945, 469] on div "Files Feedback Website Team Members Team Team Members My Tasks Site List Asset …" at bounding box center [858, 400] width 1311 height 800
drag, startPoint x: 1406, startPoint y: 469, endPoint x: 1204, endPoint y: 464, distance: 202.1
click at [945, 464] on div "Files Feedback Website Team Members Team Team Members My Tasks Site List Asset …" at bounding box center [858, 400] width 1311 height 800
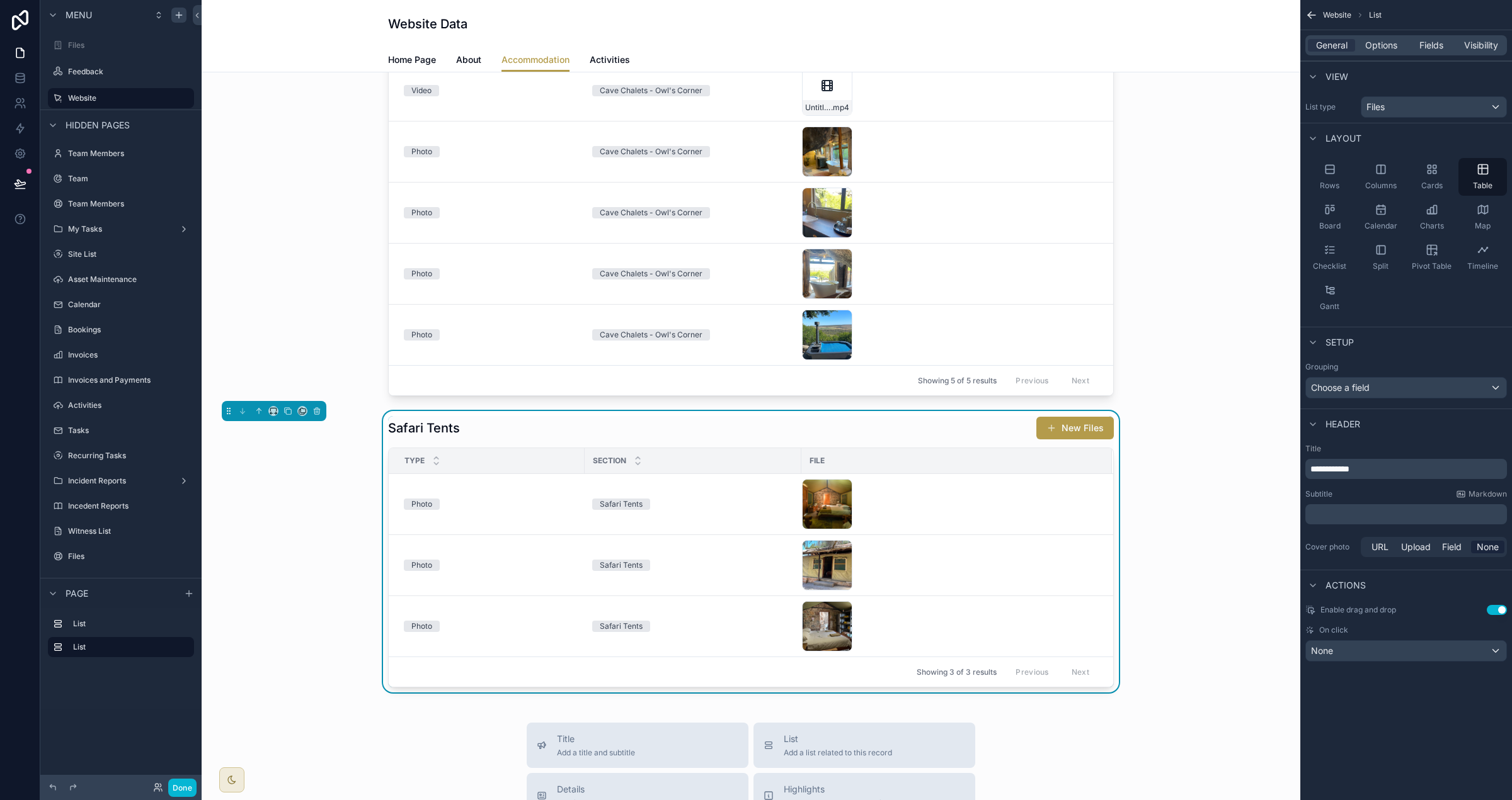
scroll to position [99, 0]
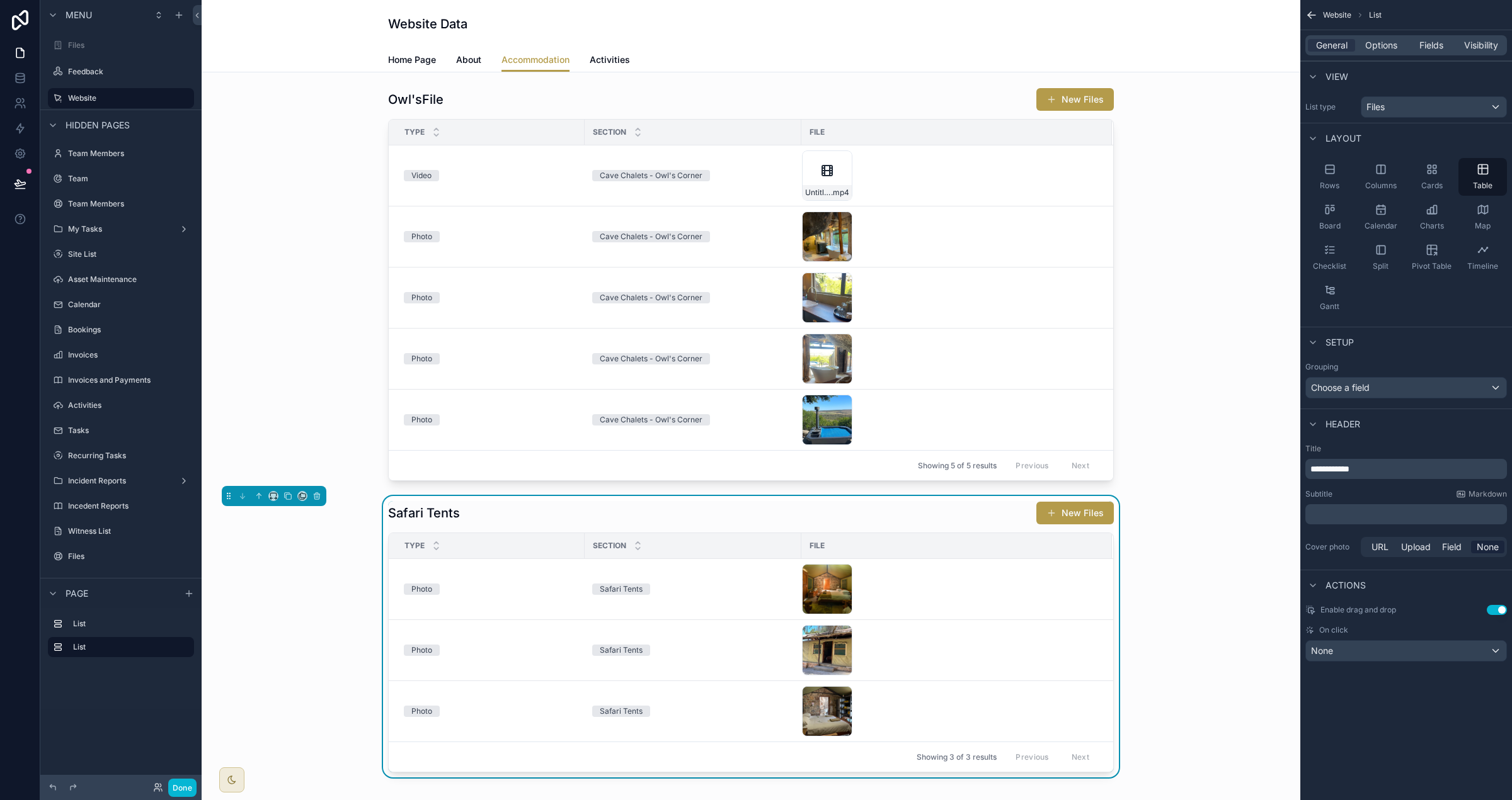
scroll to position [150, 0]
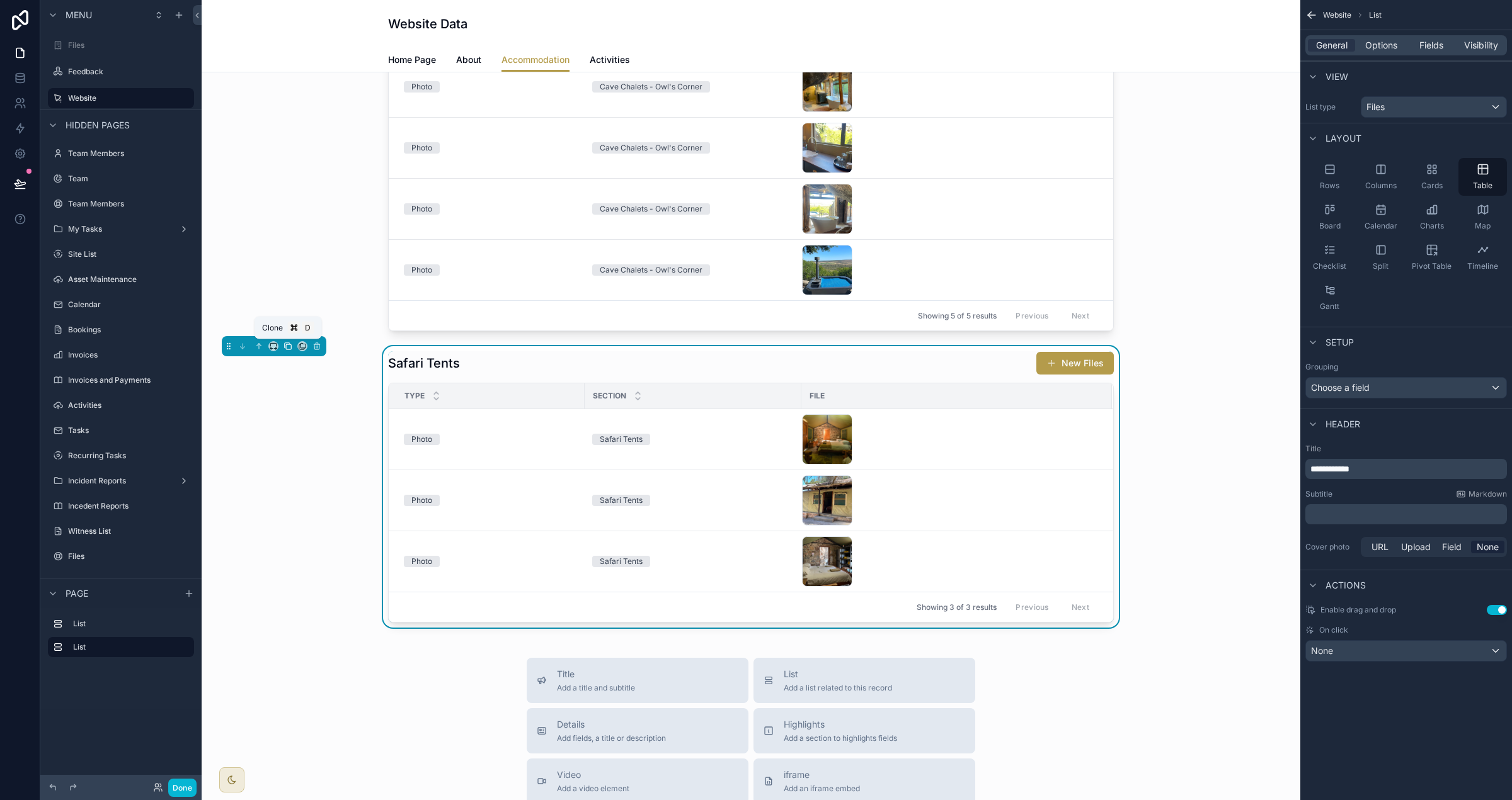
click at [287, 347] on icon "scrollable content" at bounding box center [287, 346] width 9 height 9
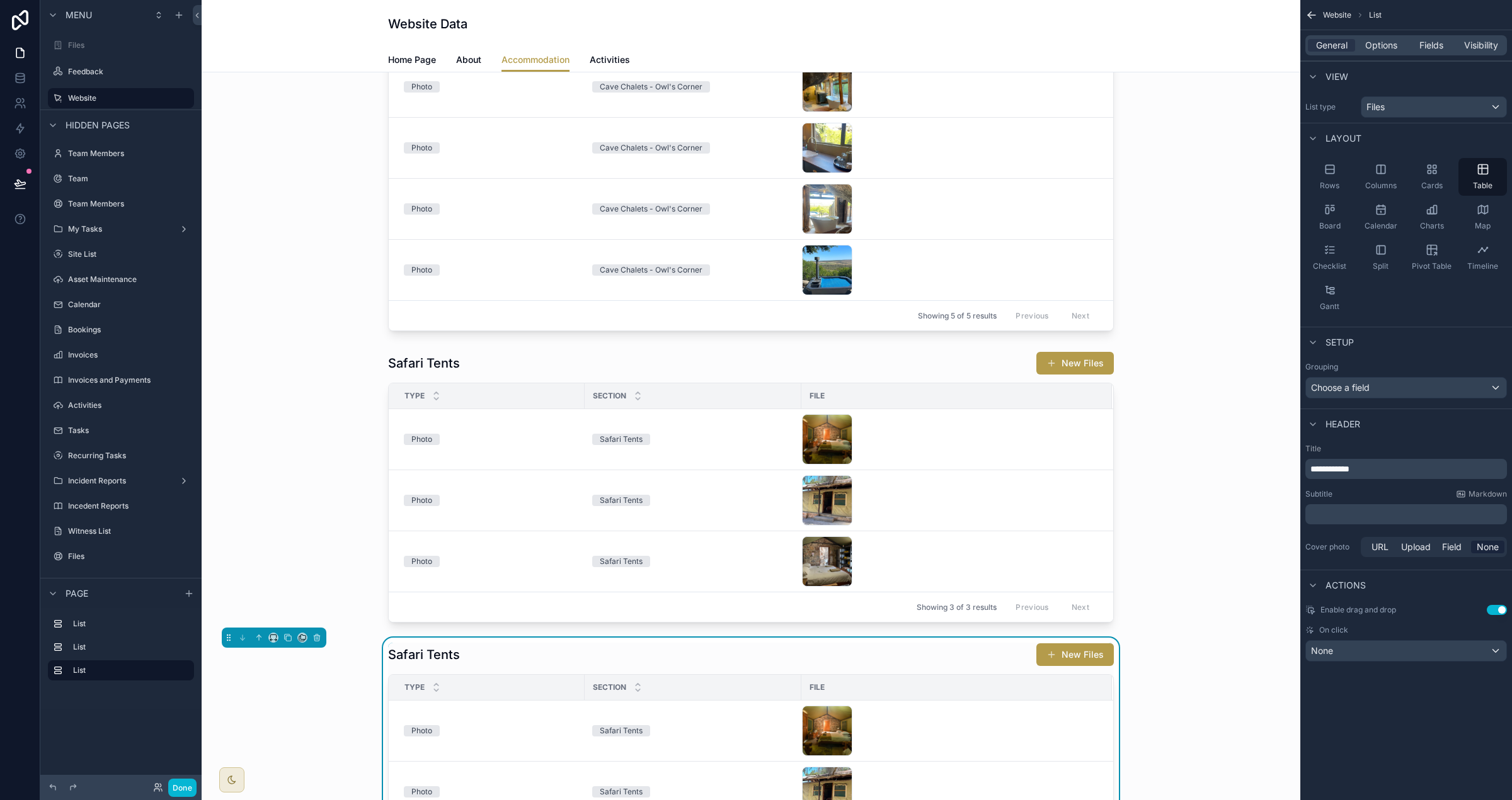
click at [1322, 471] on span "**********" at bounding box center [1330, 469] width 39 height 9
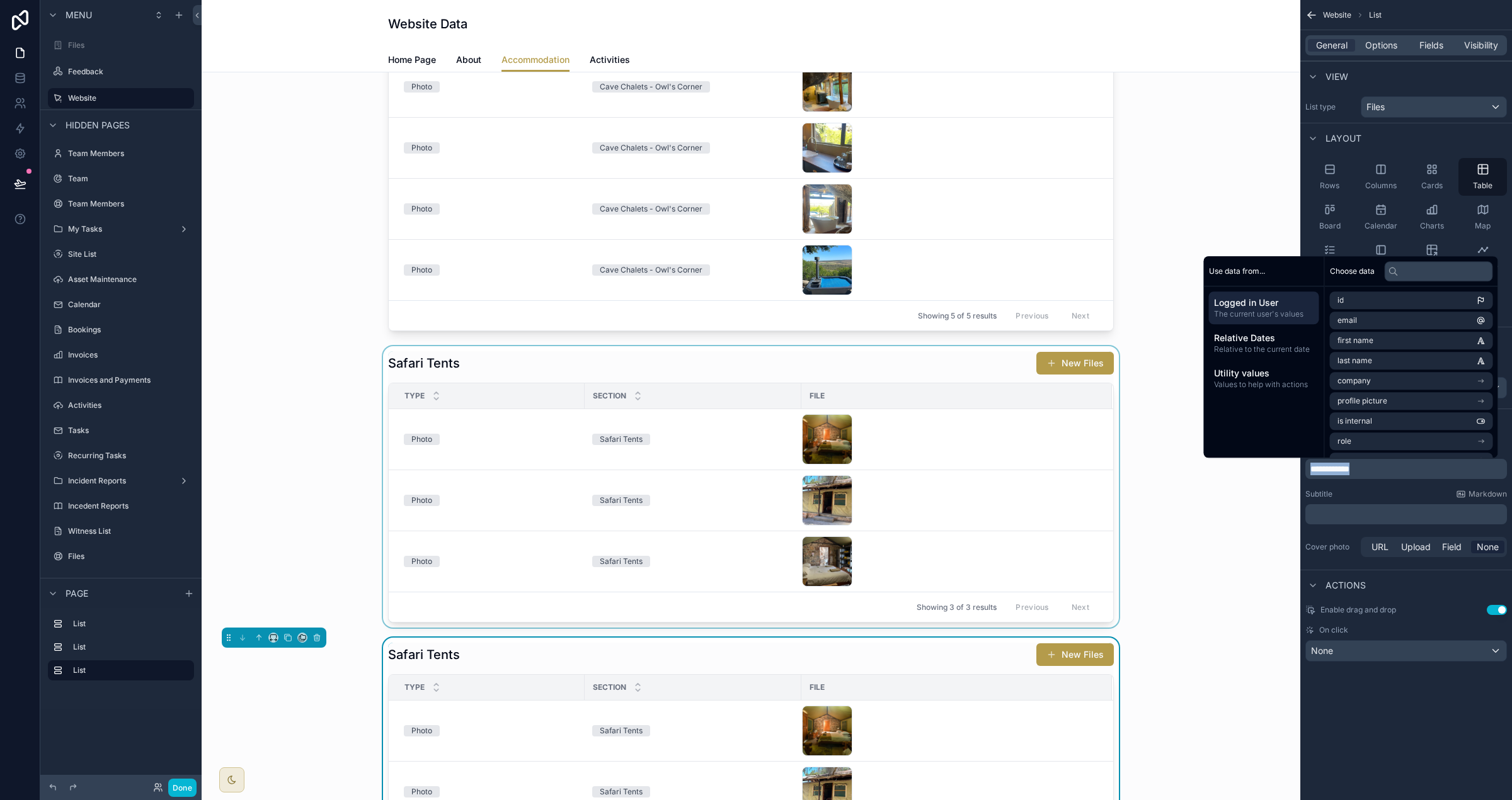
drag, startPoint x: 1382, startPoint y: 469, endPoint x: 1239, endPoint y: 461, distance: 143.2
click at [1239, 461] on div "Files Feedback Website Team Members Team Team Members My Tasks Site List Asset …" at bounding box center [858, 400] width 1311 height 800
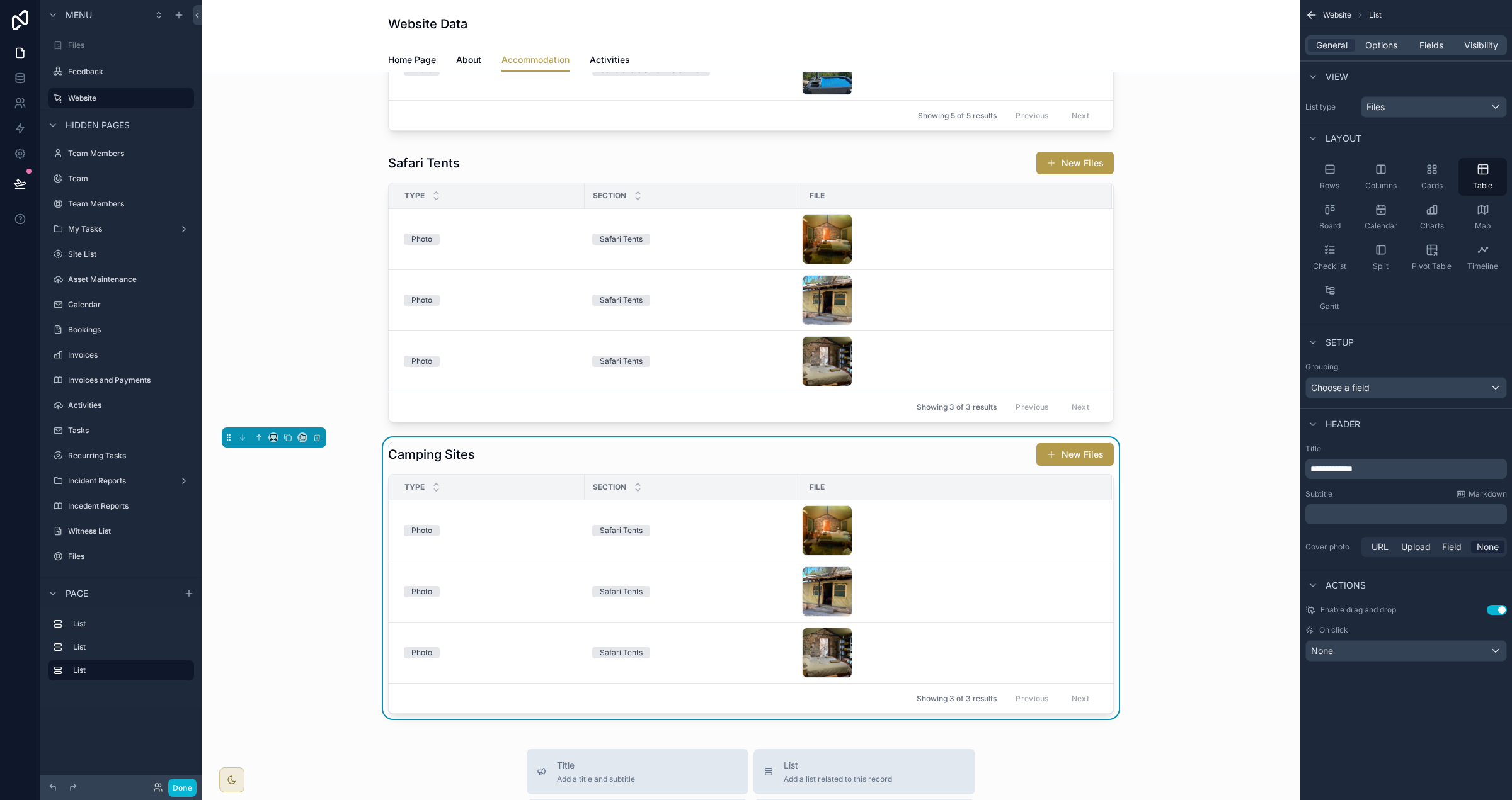
scroll to position [357, 0]
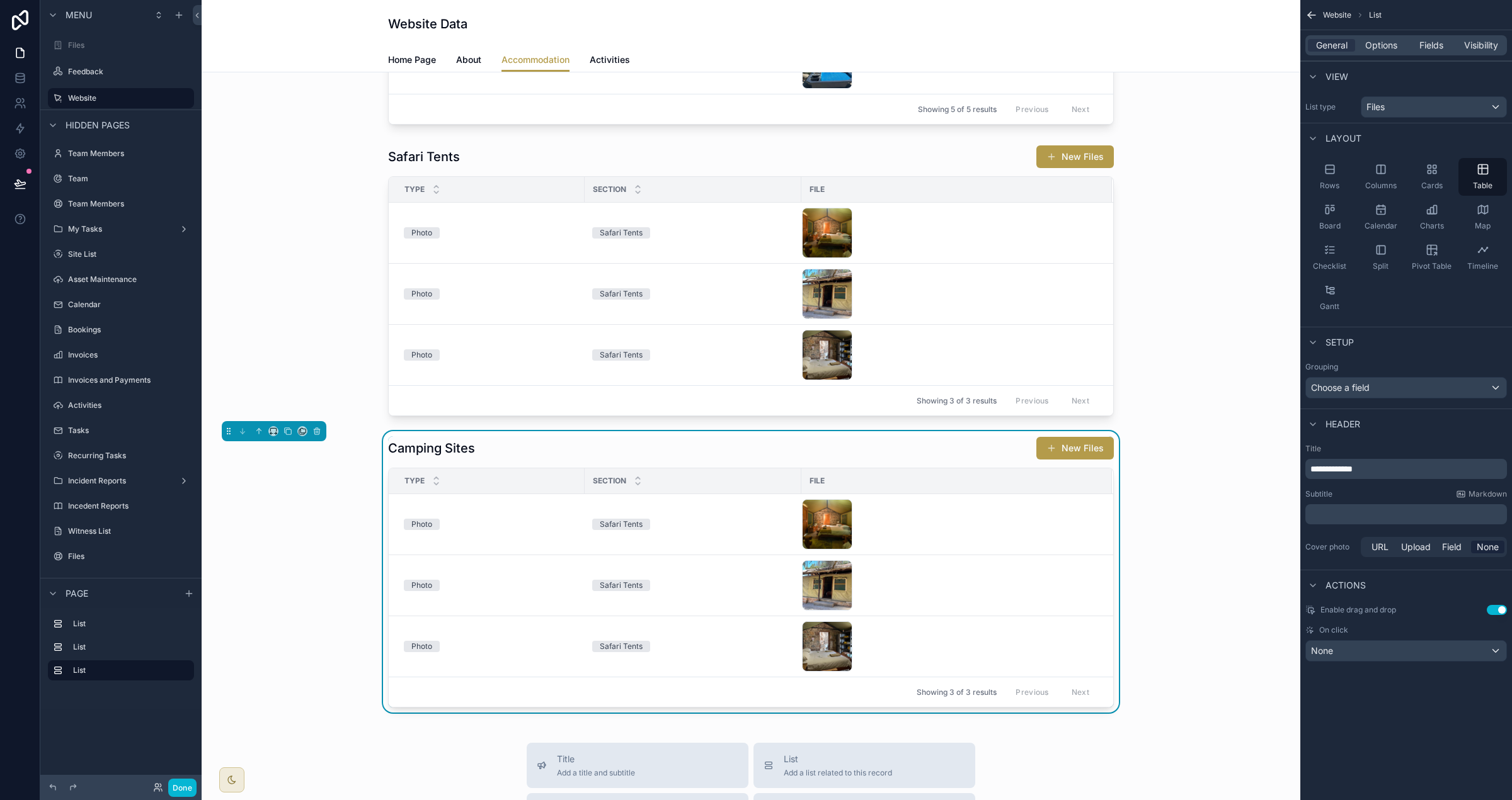
click at [946, 445] on div "Camping Sites New Files" at bounding box center [750, 448] width 726 height 24
click at [1379, 39] on span "Options" at bounding box center [1381, 44] width 32 height 13
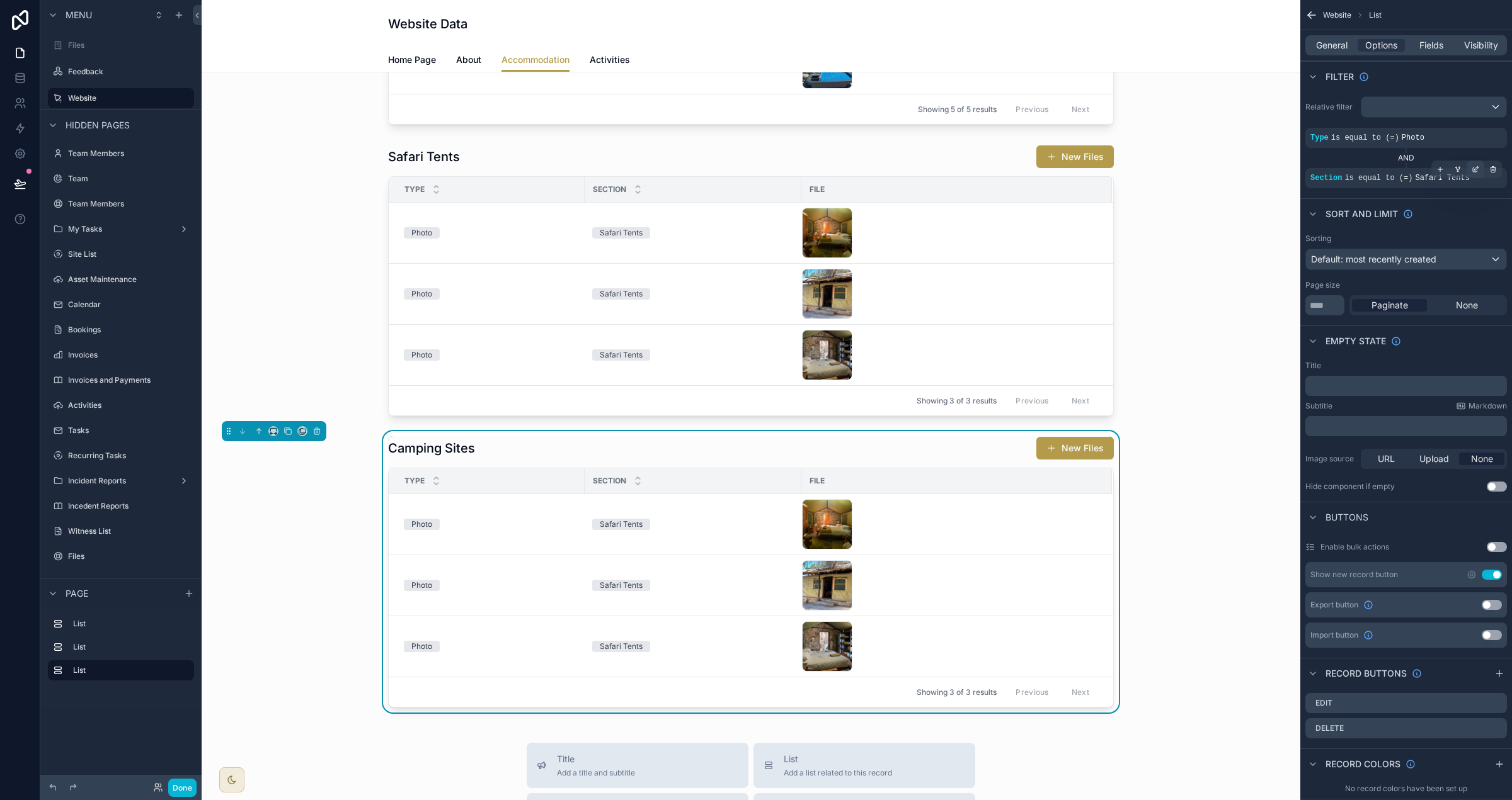
click at [1468, 164] on div "scrollable content" at bounding box center [1475, 169] width 17 height 17
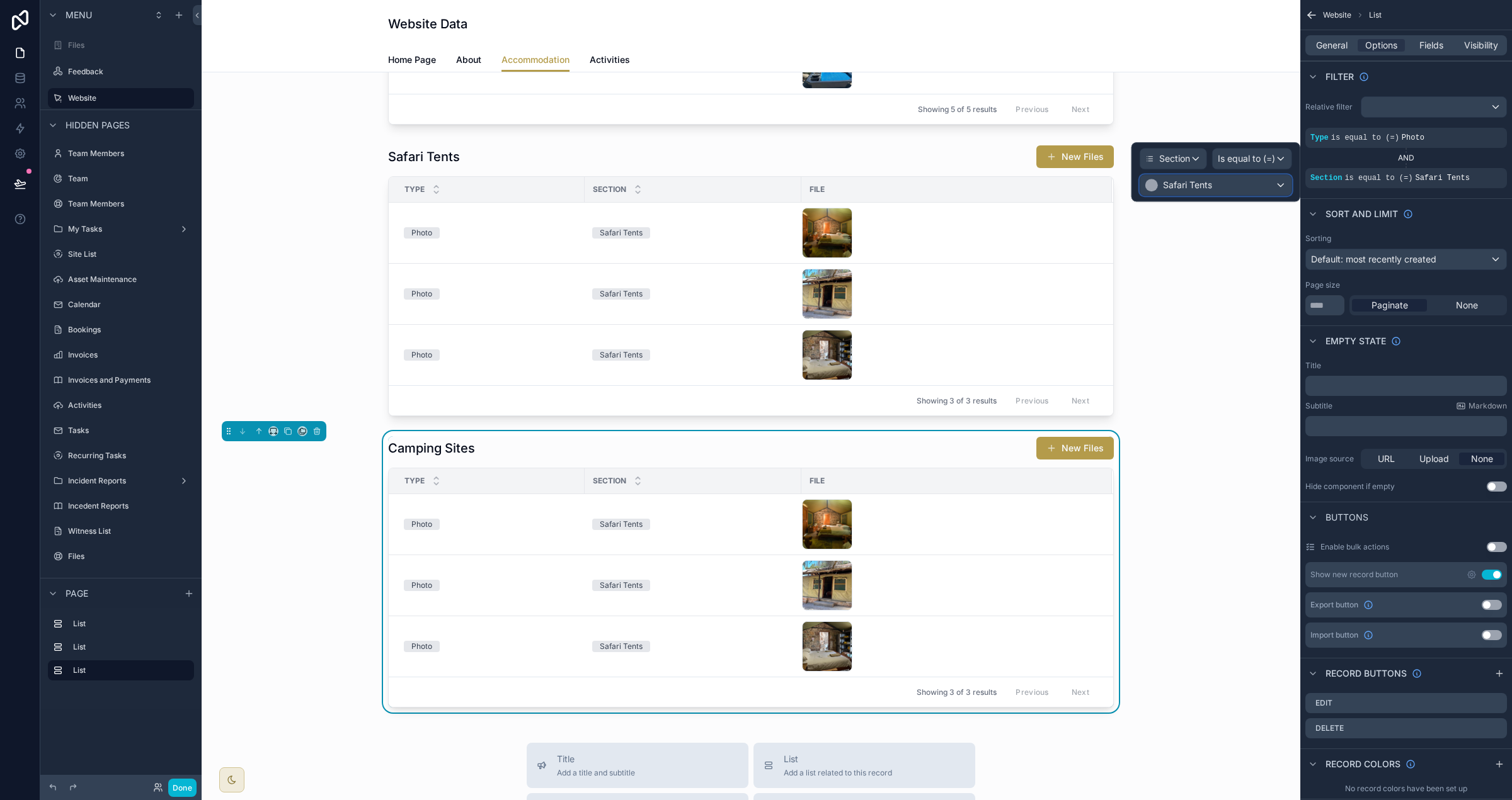
click at [1253, 186] on div "Safari Tents" at bounding box center [1216, 185] width 151 height 20
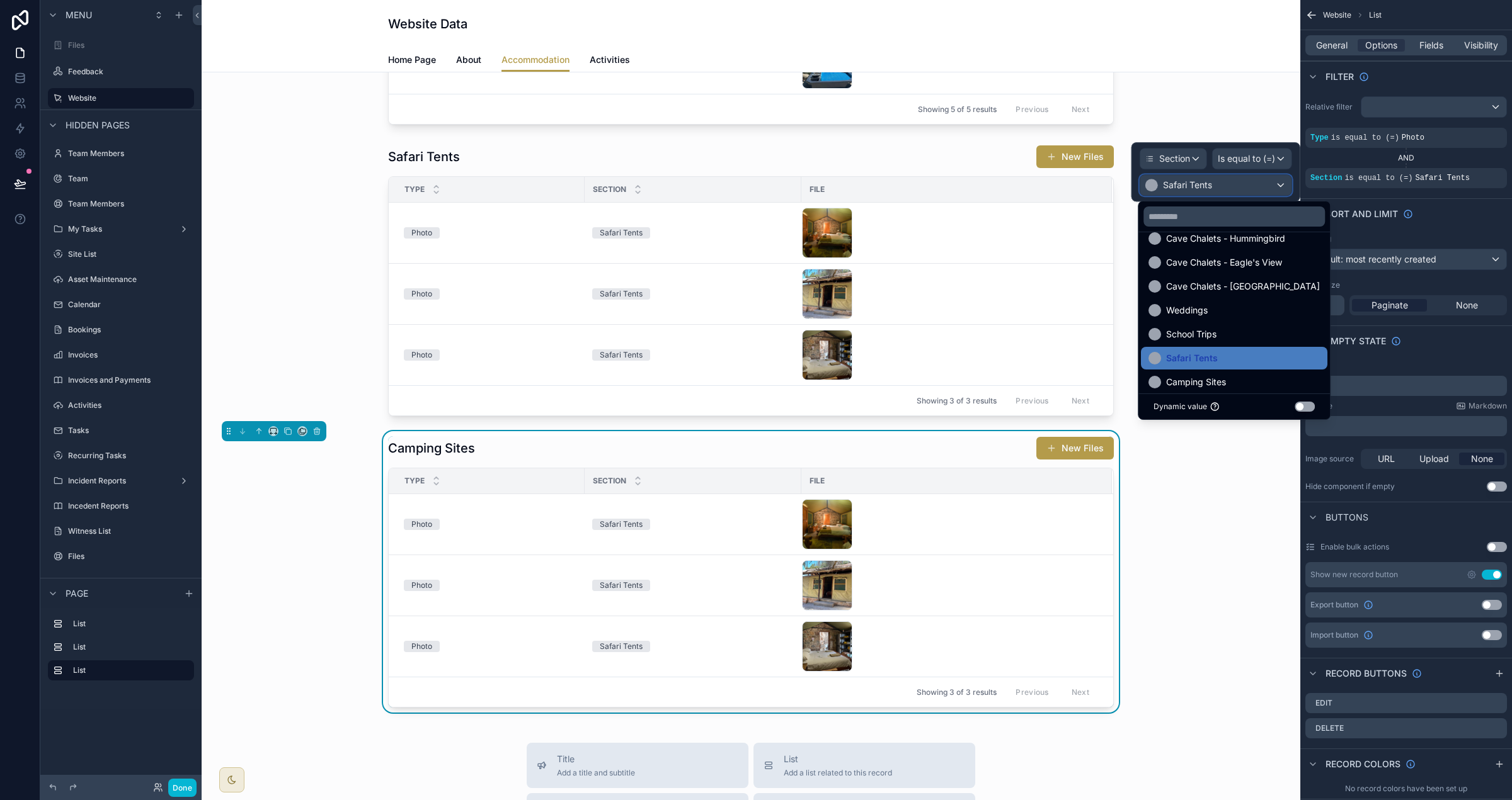
scroll to position [192, 0]
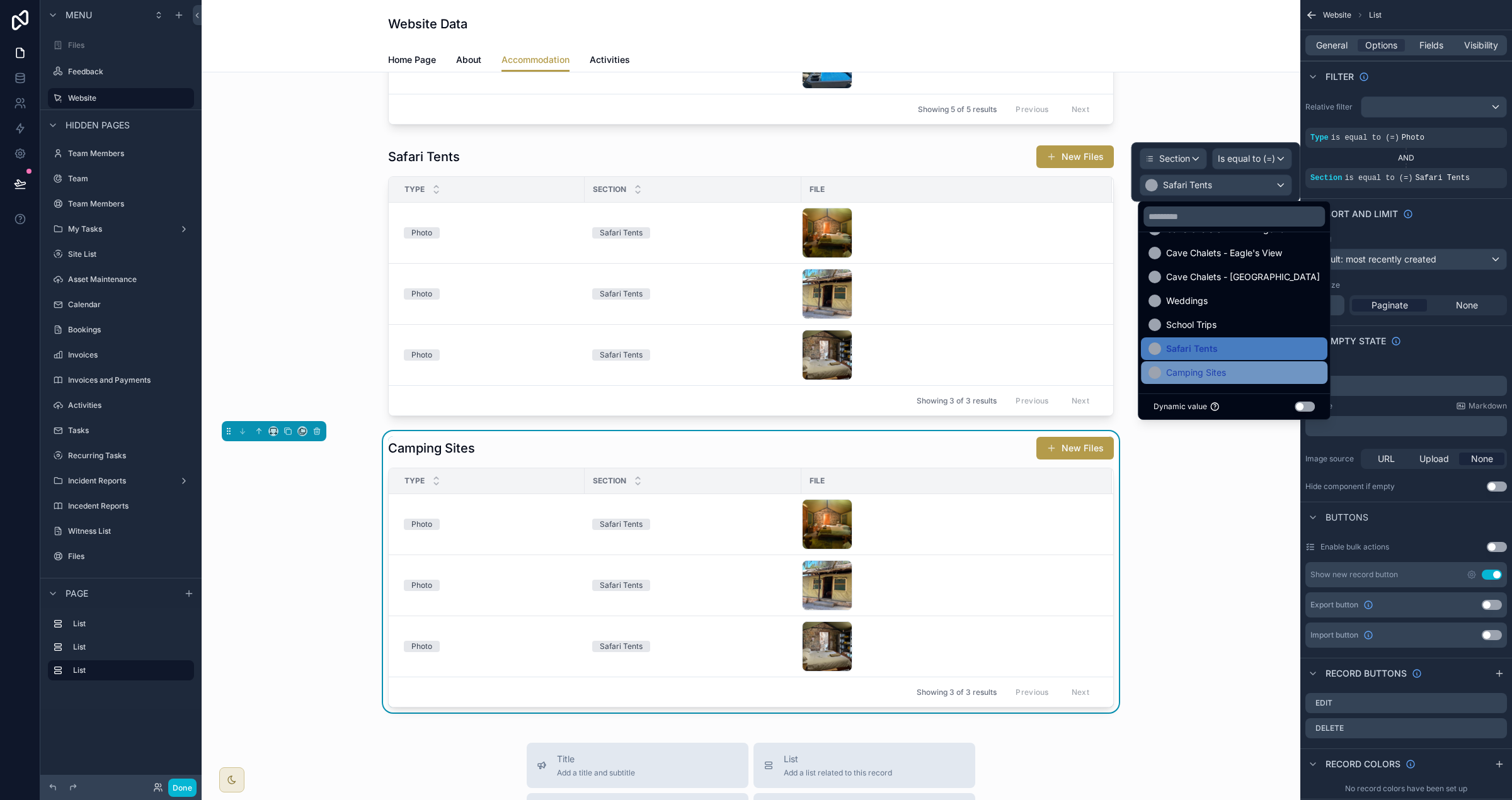
click at [1264, 365] on div "Camping Sites" at bounding box center [1234, 373] width 171 height 15
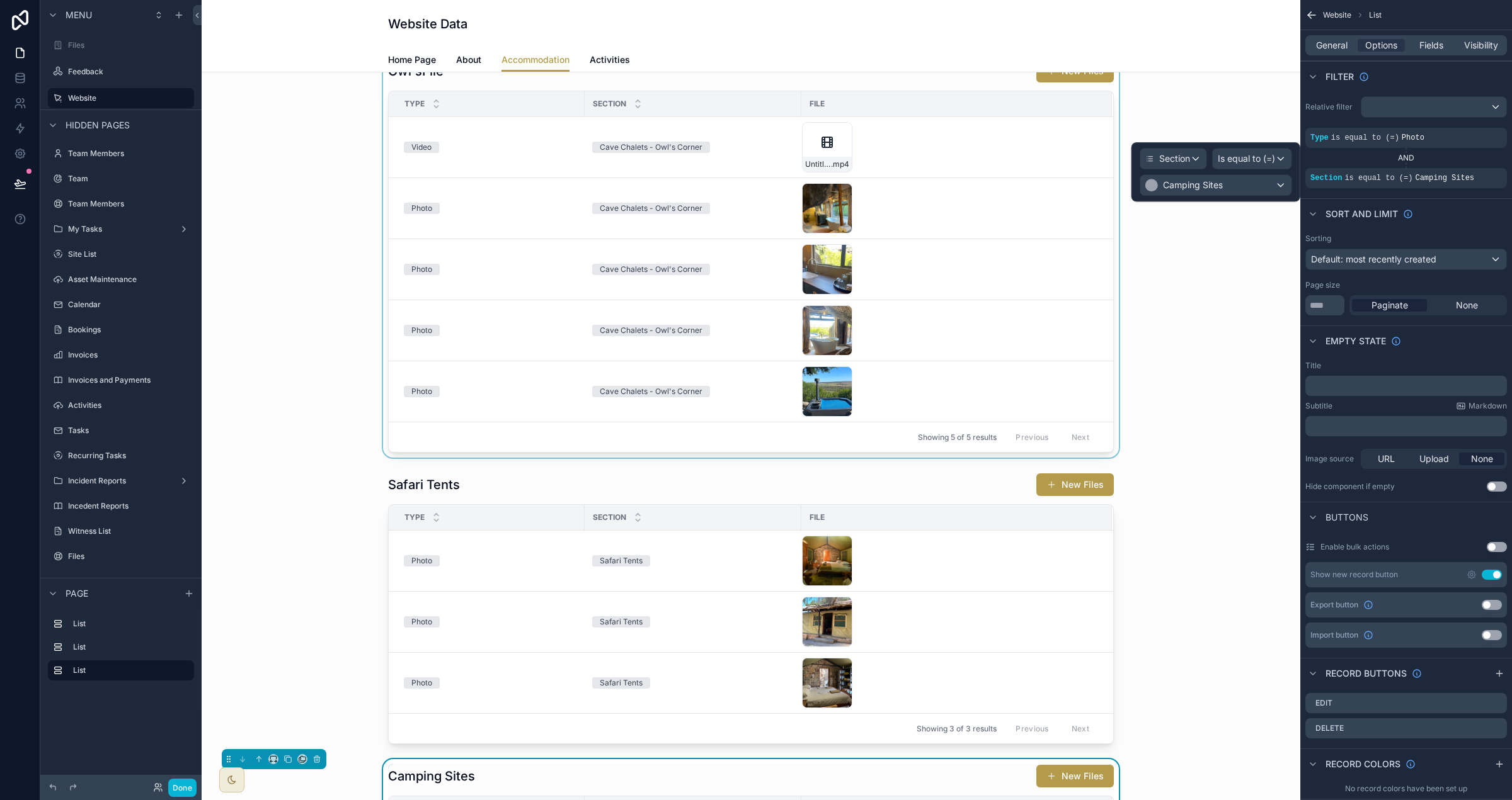
scroll to position [0, 0]
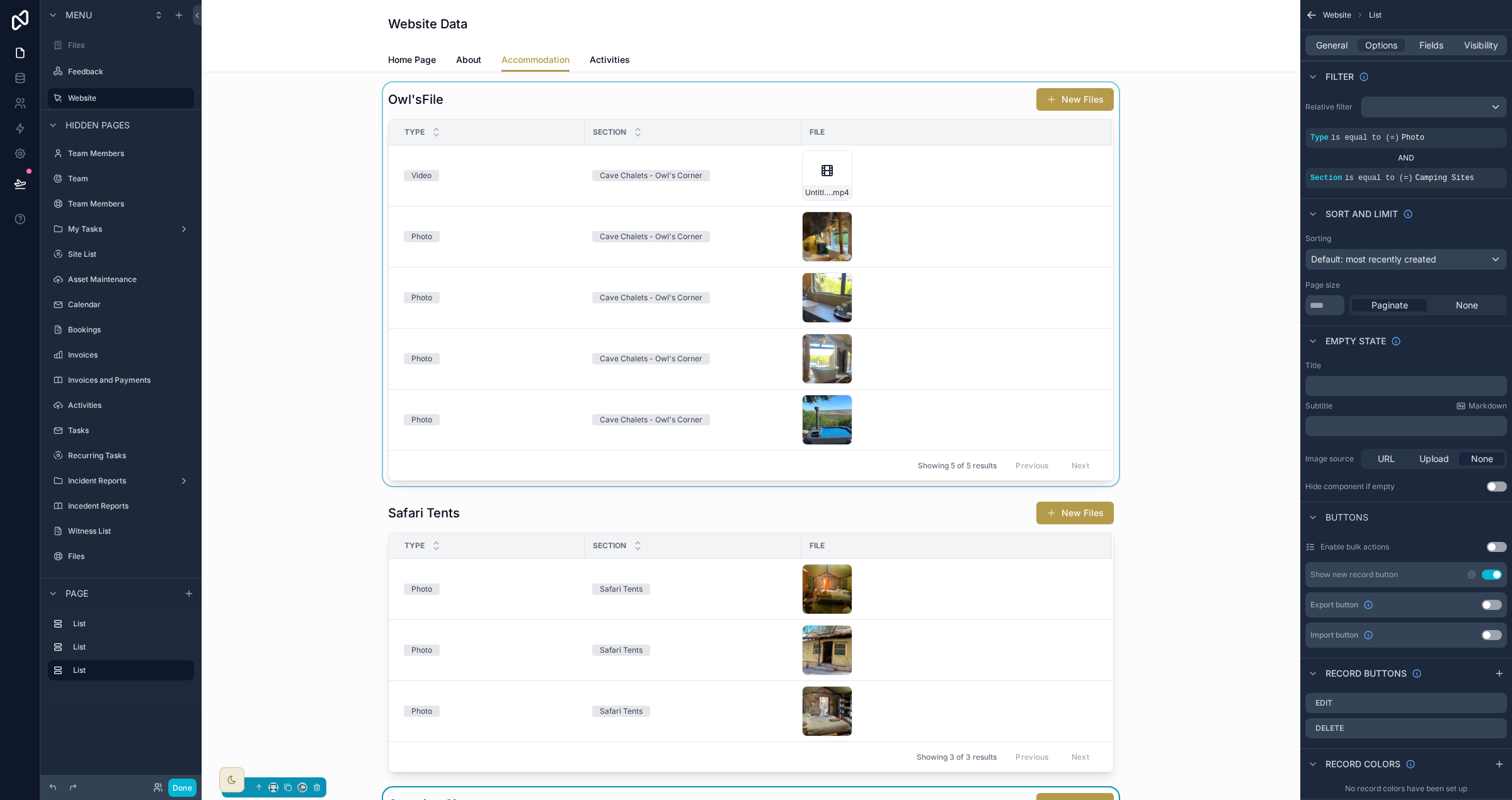
click at [583, 105] on div "scrollable content" at bounding box center [751, 284] width 1079 height 404
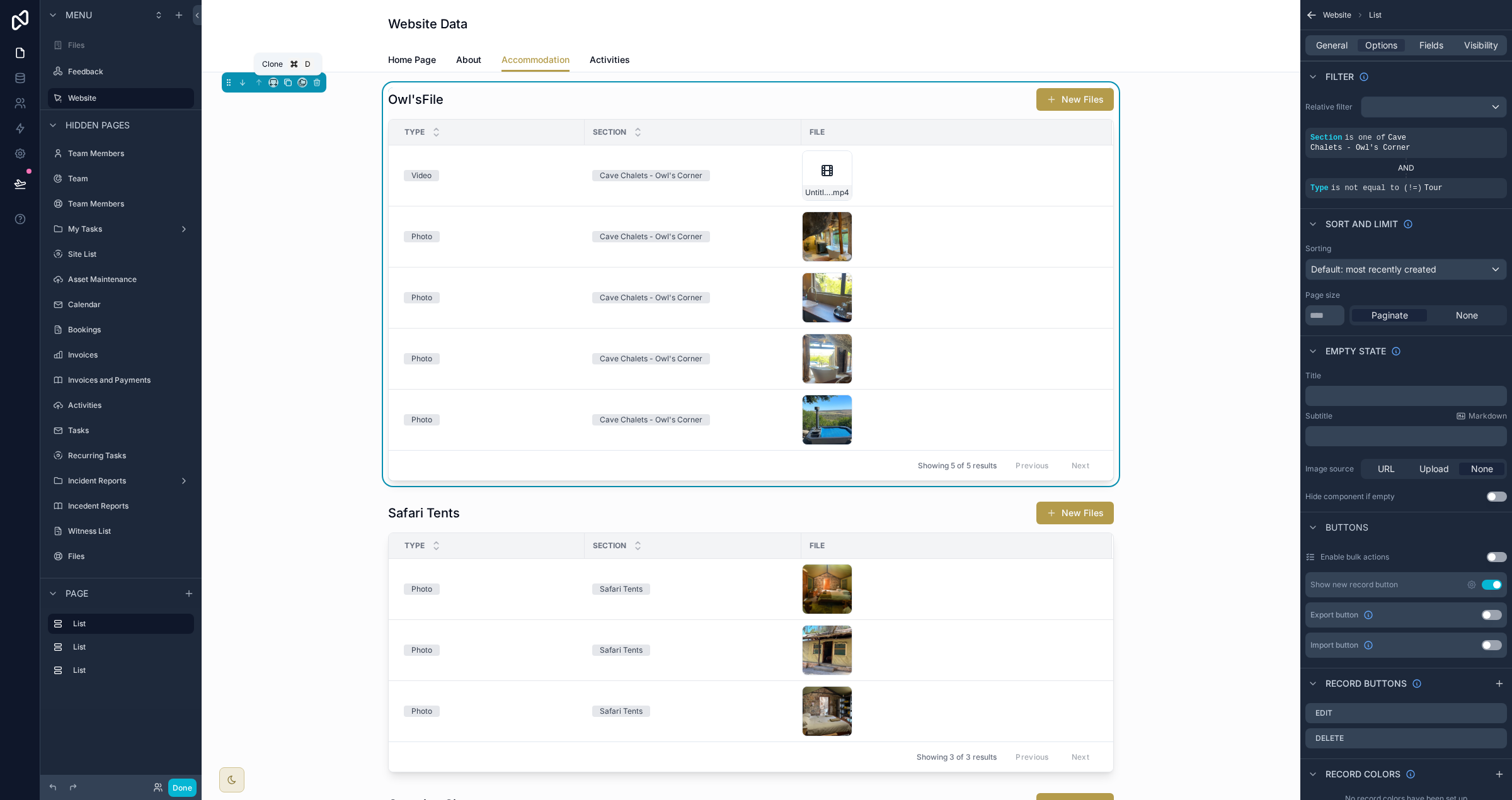
click at [291, 82] on icon "scrollable content" at bounding box center [288, 82] width 5 height 5
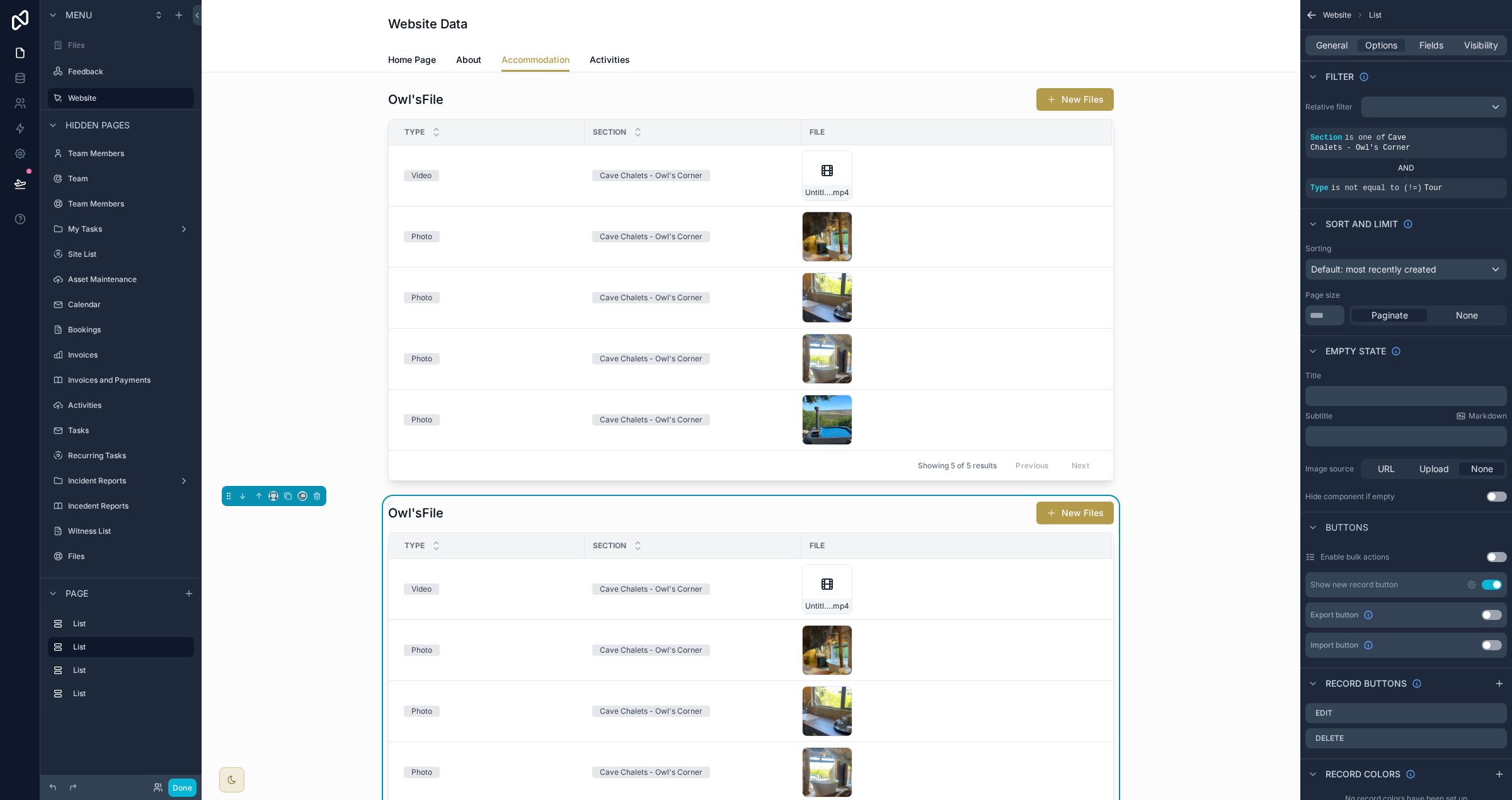
click at [647, 512] on div "Owl'sFile New Files" at bounding box center [750, 513] width 726 height 24
click at [1332, 44] on span "General" at bounding box center [1331, 44] width 32 height 13
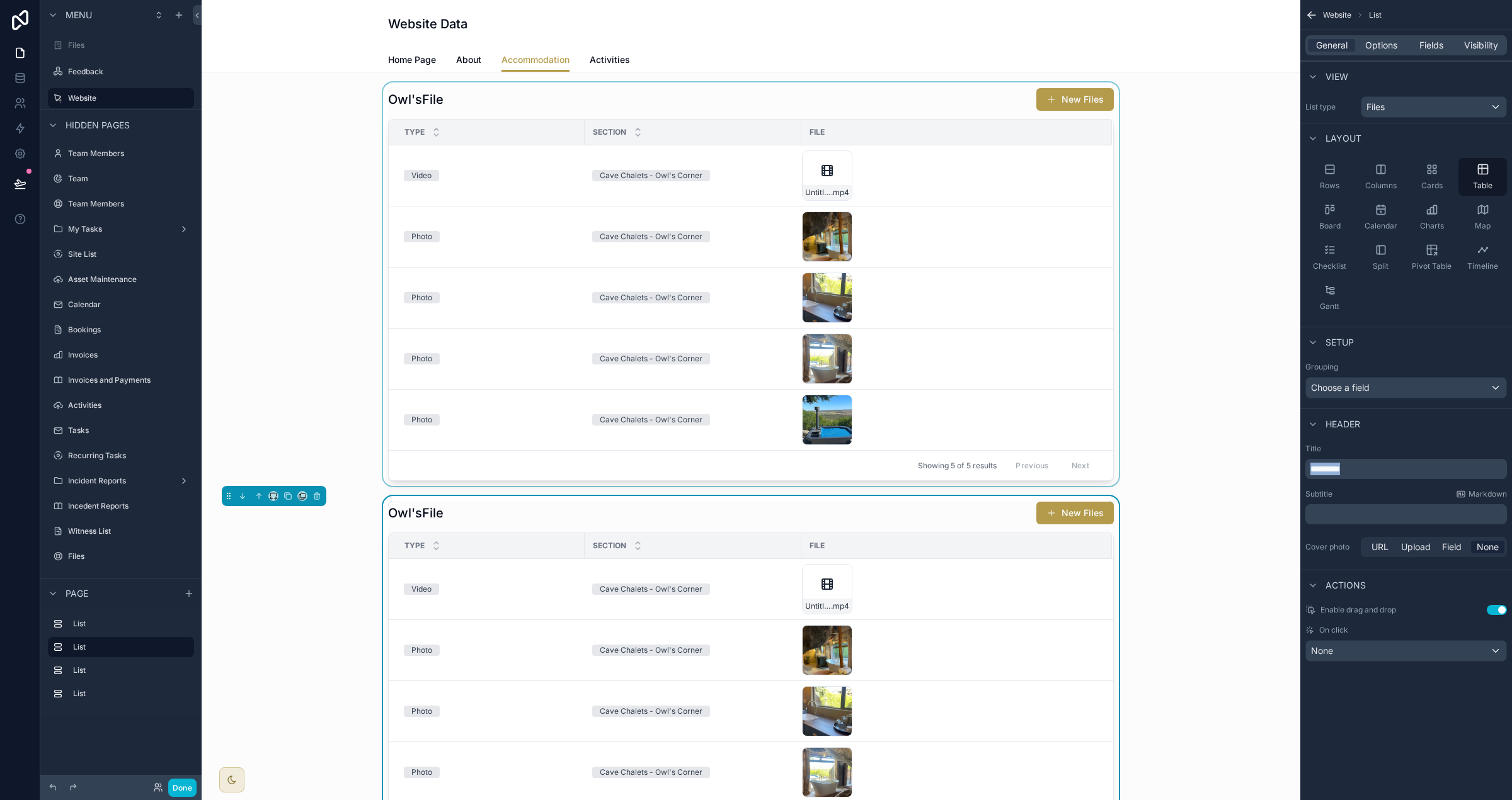
drag, startPoint x: 1369, startPoint y: 470, endPoint x: 1214, endPoint y: 462, distance: 155.2
click at [1215, 462] on div "Files Feedback Website Team Members Team Team Members My Tasks Site List Asset …" at bounding box center [858, 400] width 1311 height 800
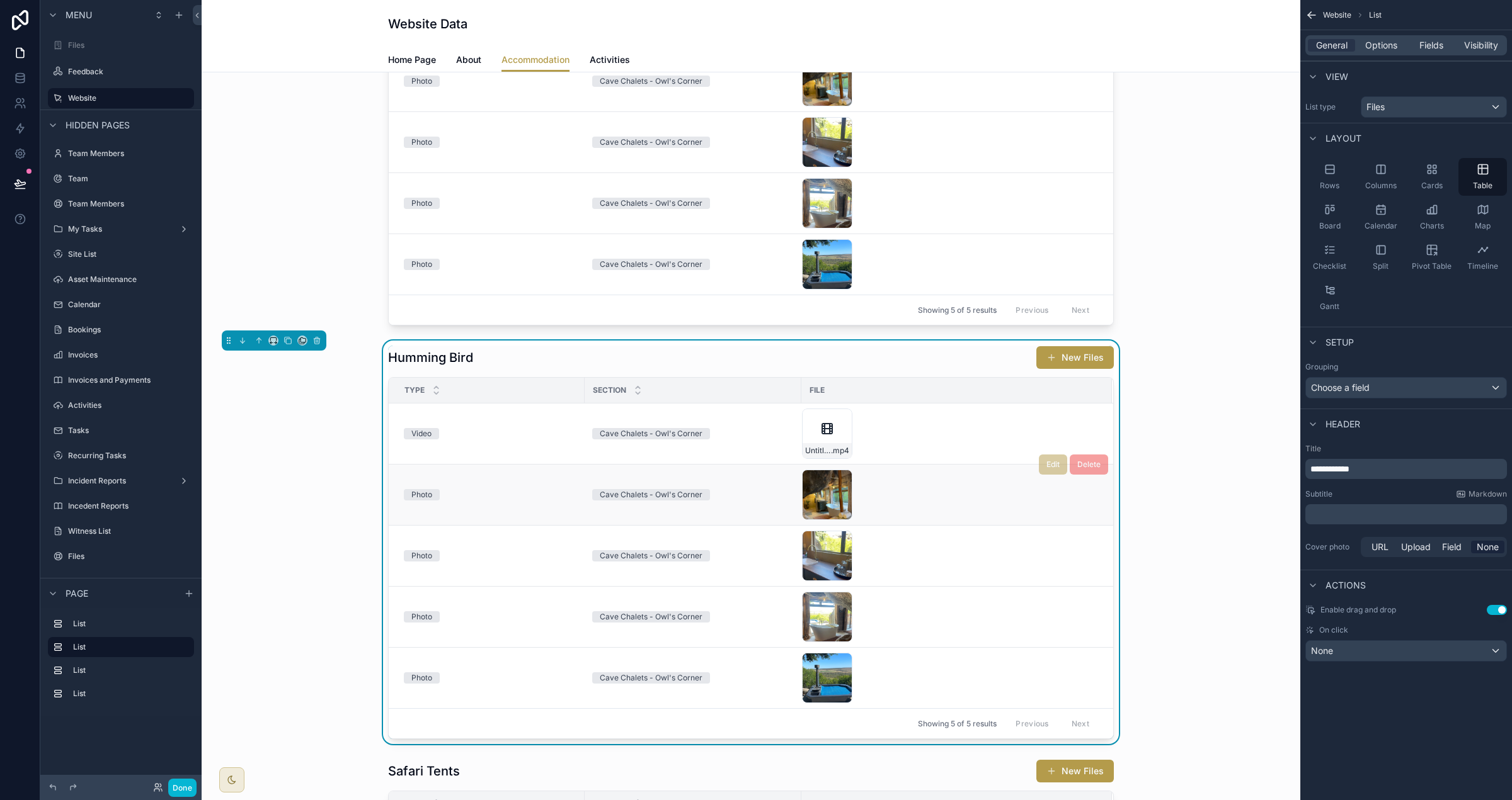
scroll to position [173, 0]
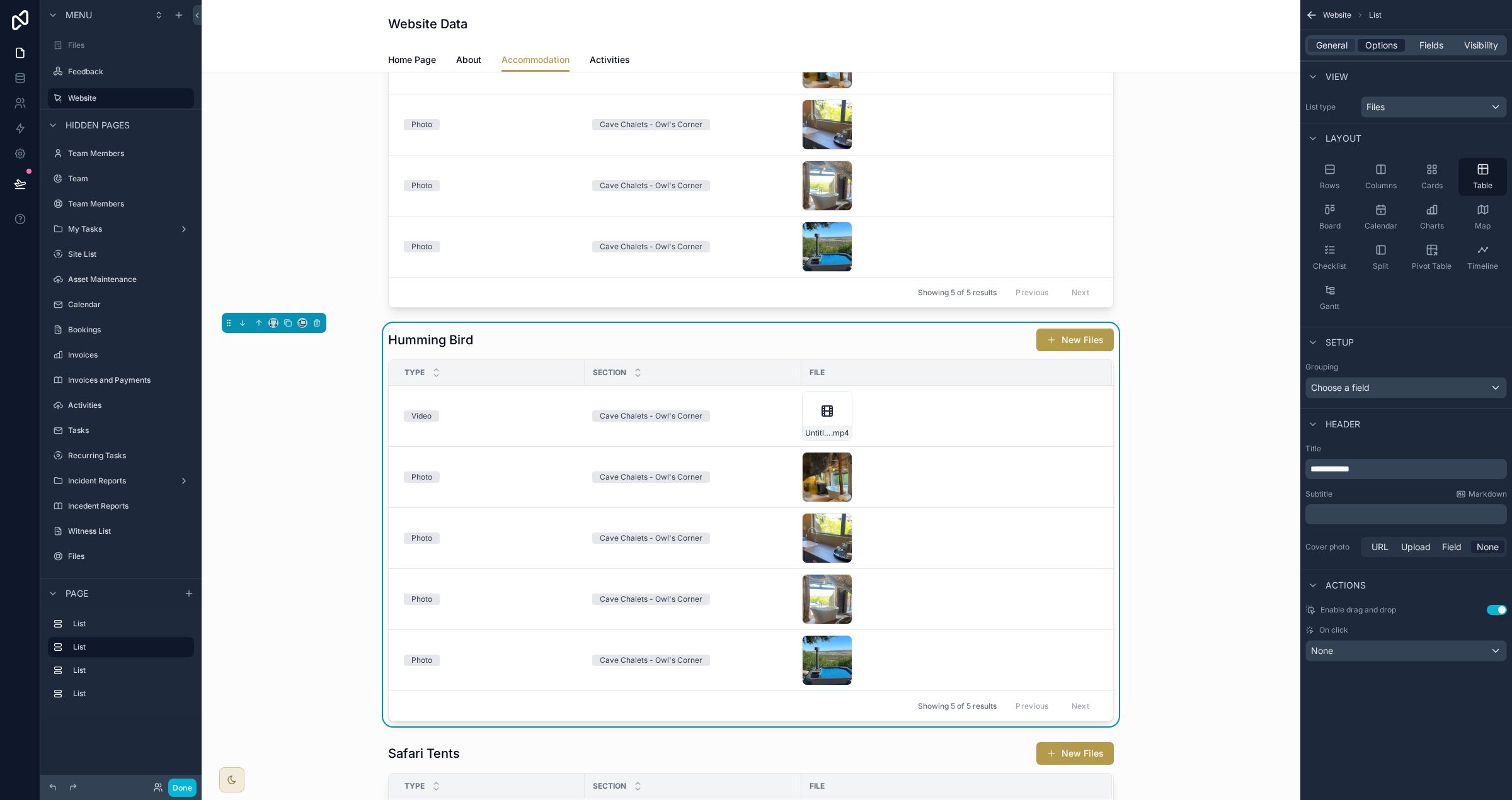
click at [1378, 43] on span "Options" at bounding box center [1381, 44] width 32 height 13
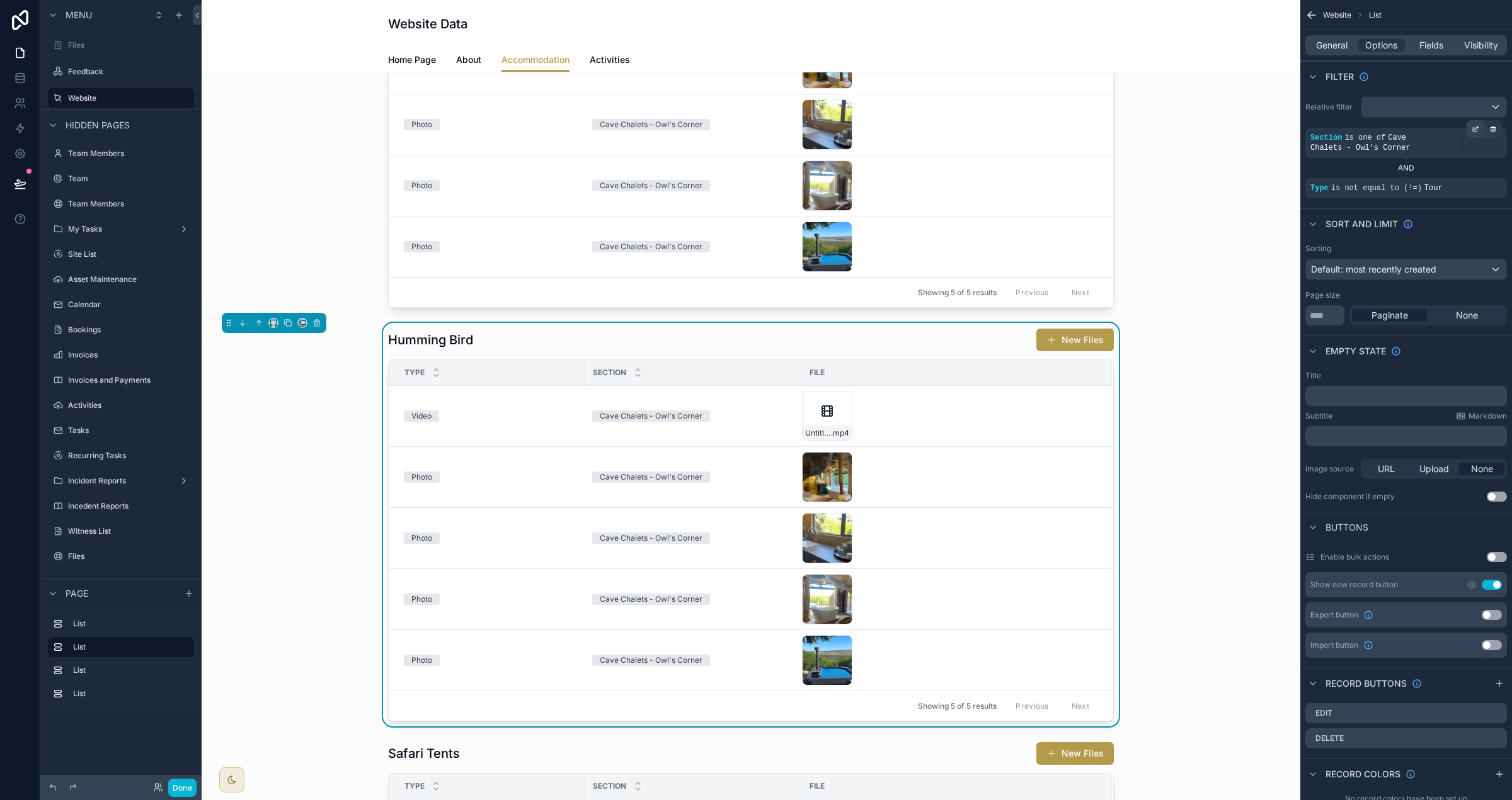
click at [1473, 130] on icon "scrollable content" at bounding box center [1475, 129] width 8 height 8
click at [1216, 153] on span "Cave Chalets - Owl's Corner" at bounding box center [1201, 150] width 117 height 13
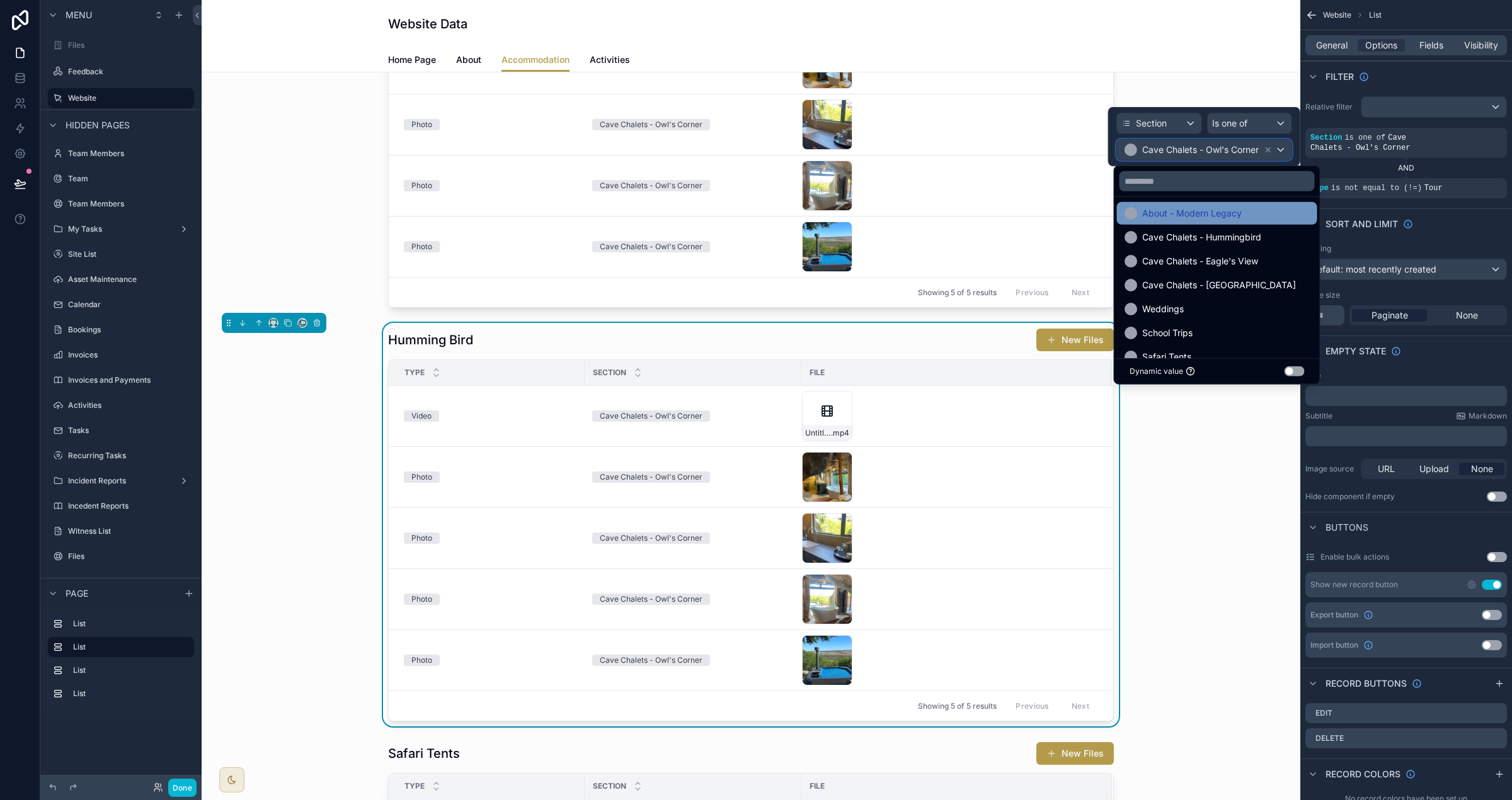
scroll to position [126, 0]
click at [1268, 149] on div at bounding box center [1204, 136] width 192 height 59
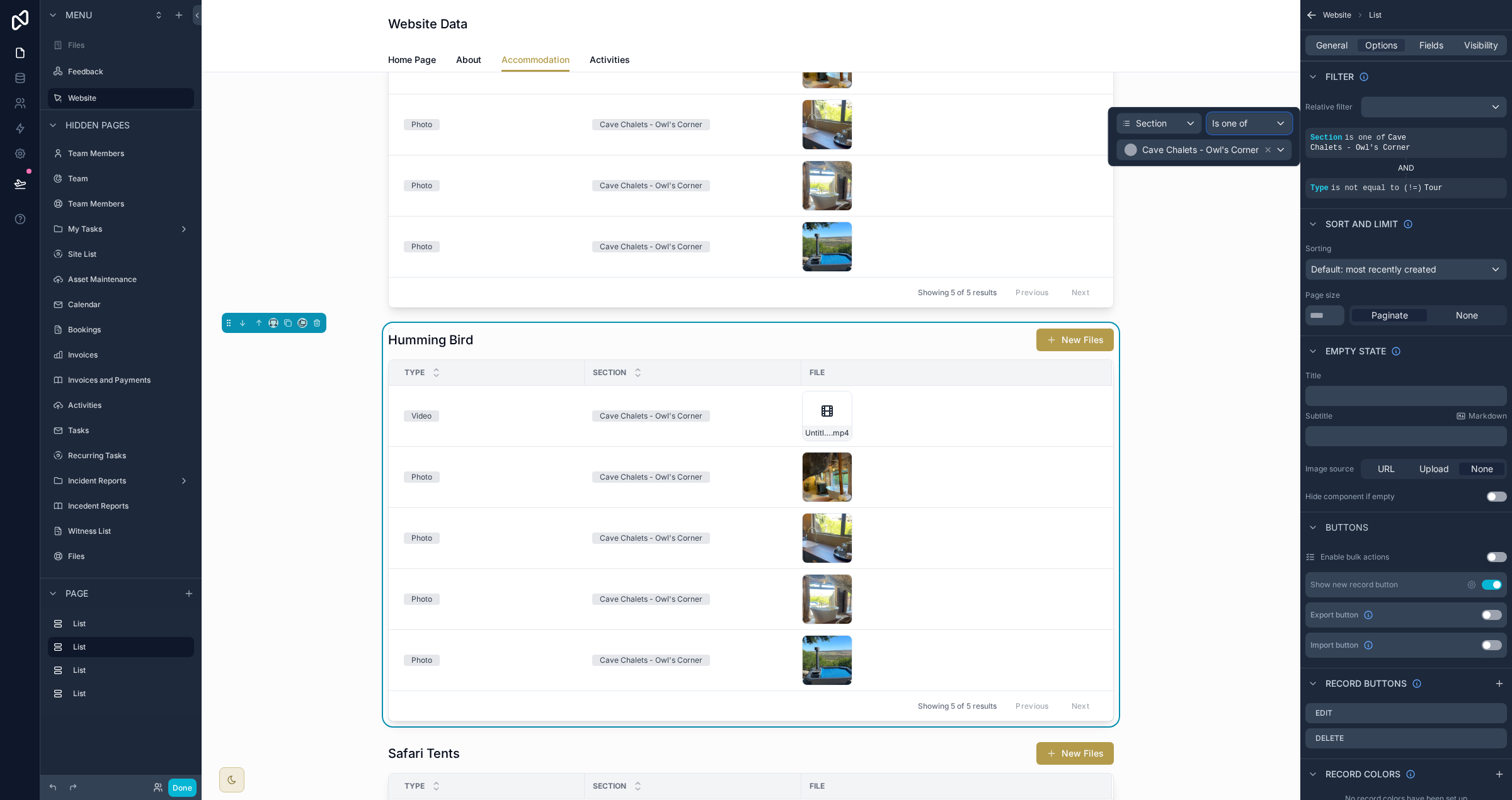
click at [1265, 124] on div "Is one of" at bounding box center [1249, 123] width 84 height 20
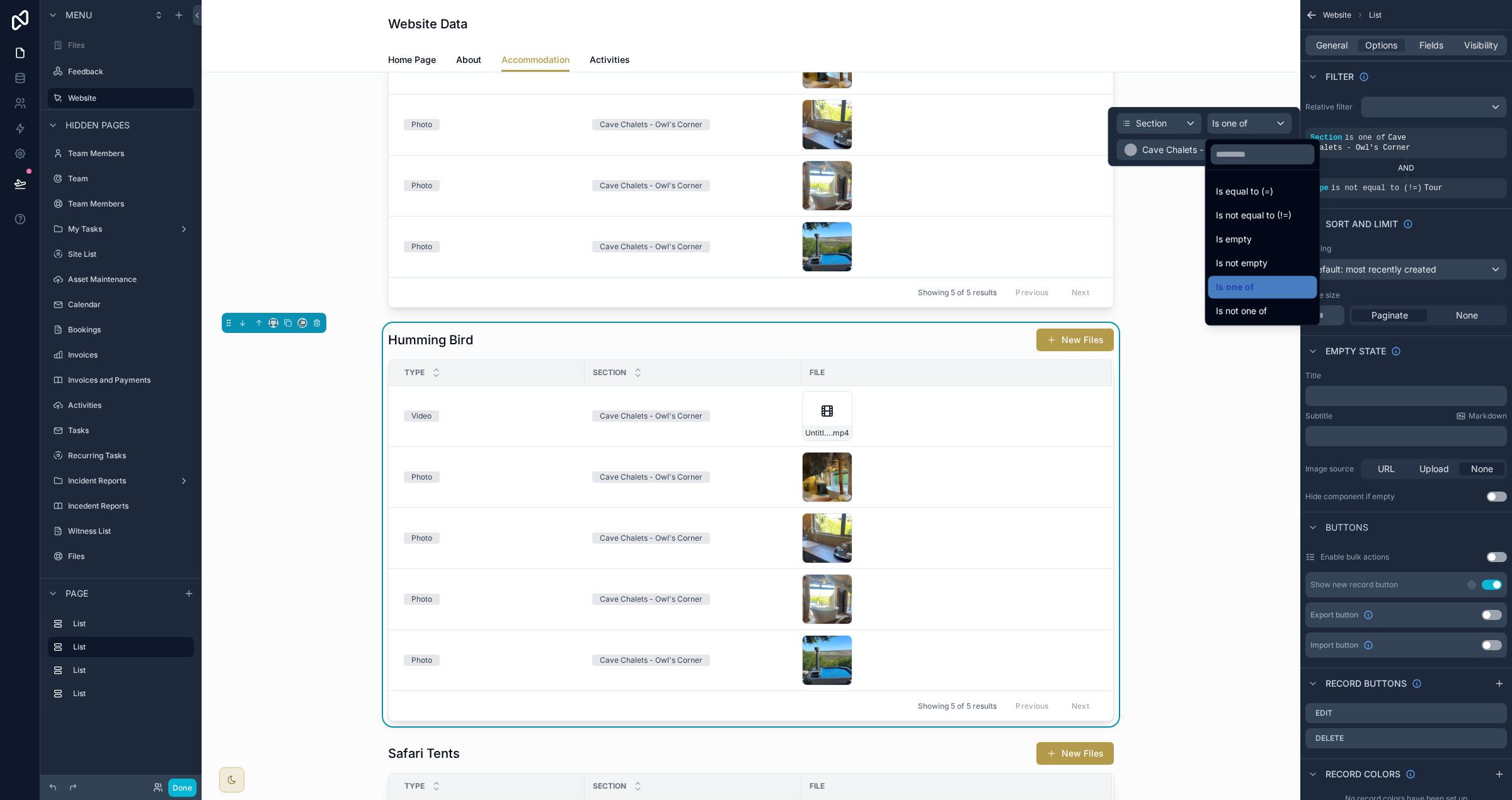
drag, startPoint x: 1263, startPoint y: 187, endPoint x: 1262, endPoint y: 163, distance: 24.0
click at [1264, 186] on span "Is equal to (=)" at bounding box center [1244, 191] width 57 height 15
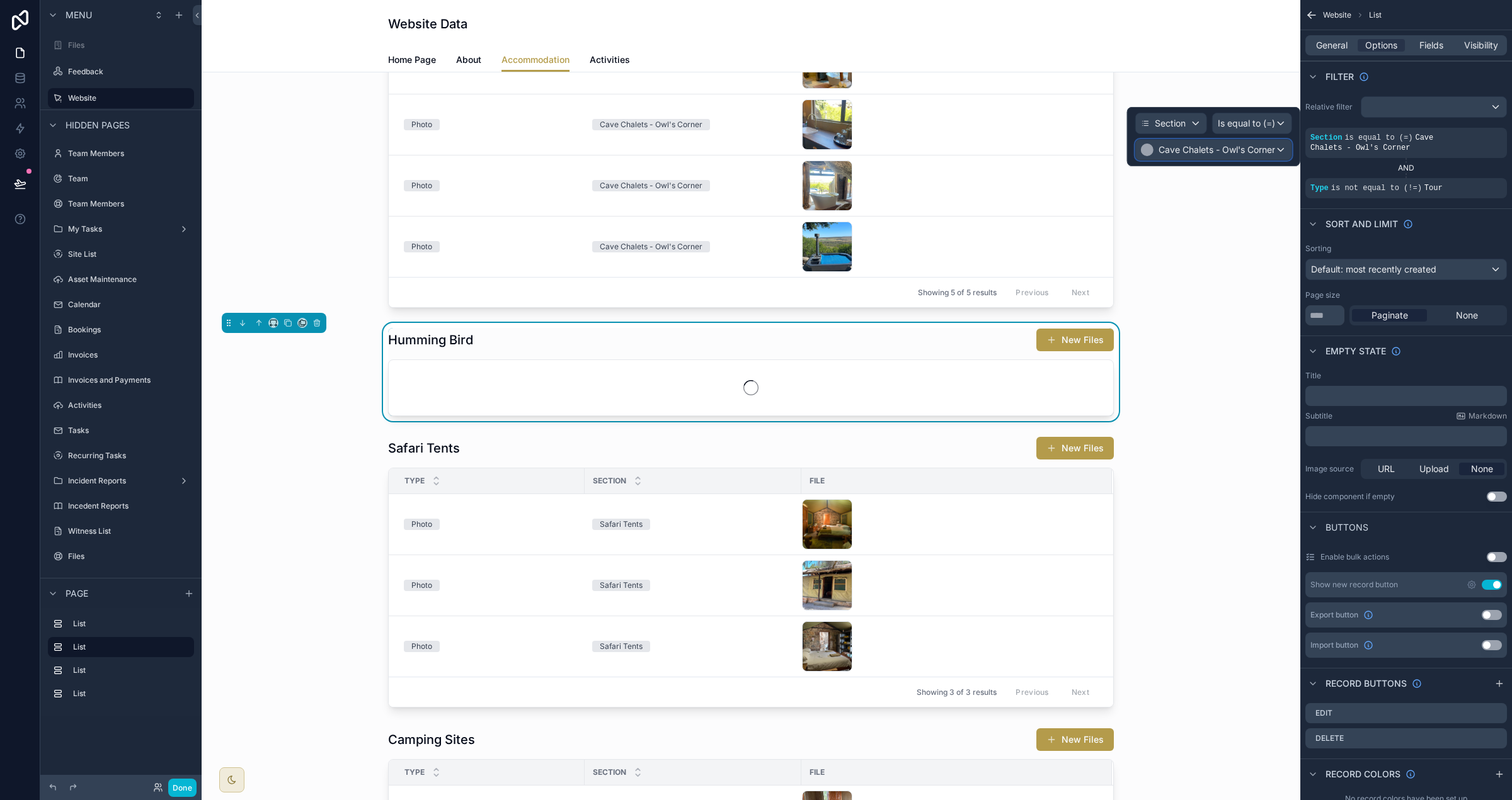
click at [1273, 149] on span "Cave Chalets - Owl's Corner" at bounding box center [1216, 150] width 117 height 13
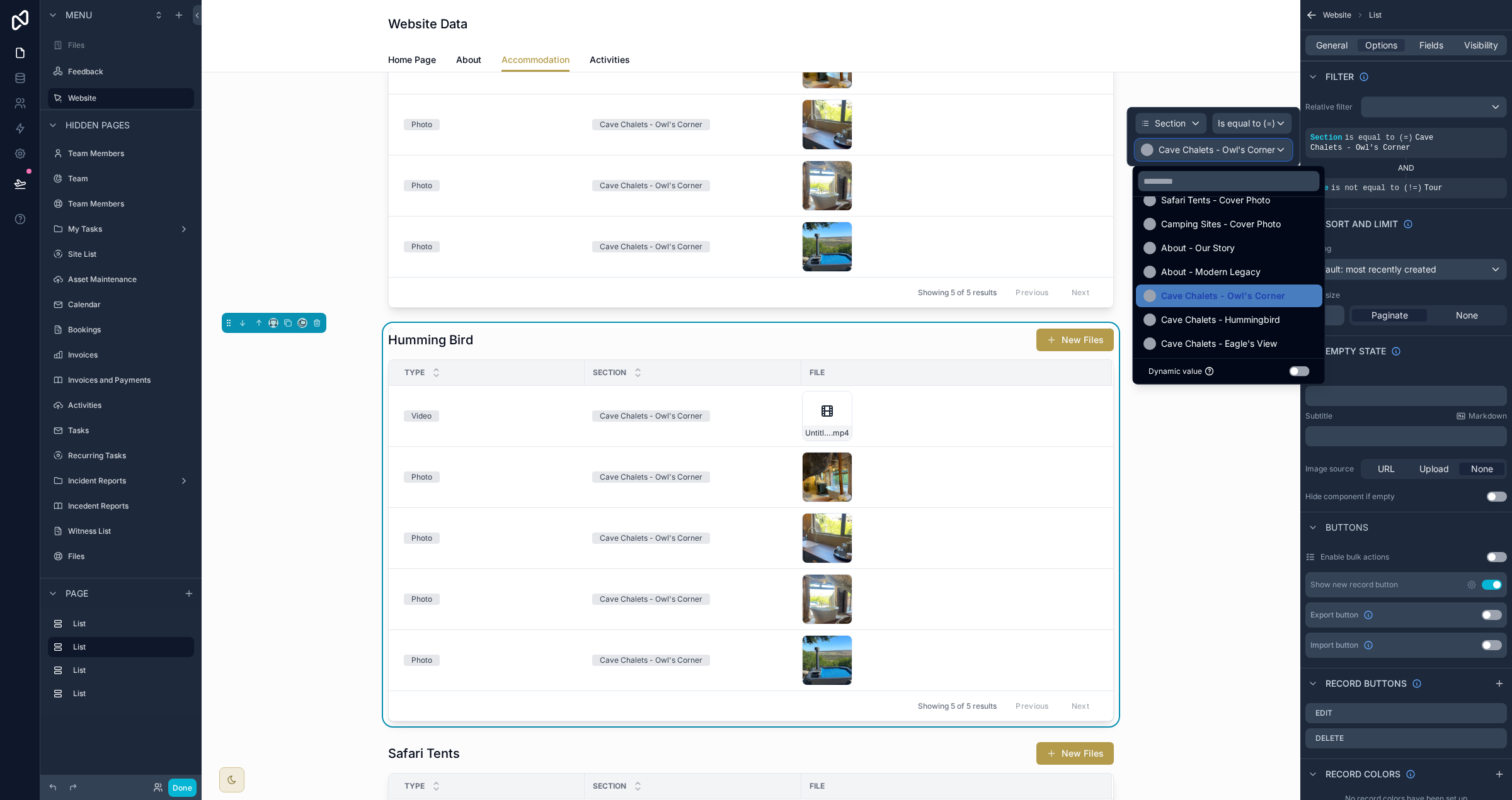
scroll to position [70, 0]
drag, startPoint x: 1258, startPoint y: 314, endPoint x: 1381, endPoint y: 231, distance: 148.4
click at [1258, 314] on span "Cave Chalets - Hummingbird" at bounding box center [1220, 317] width 119 height 15
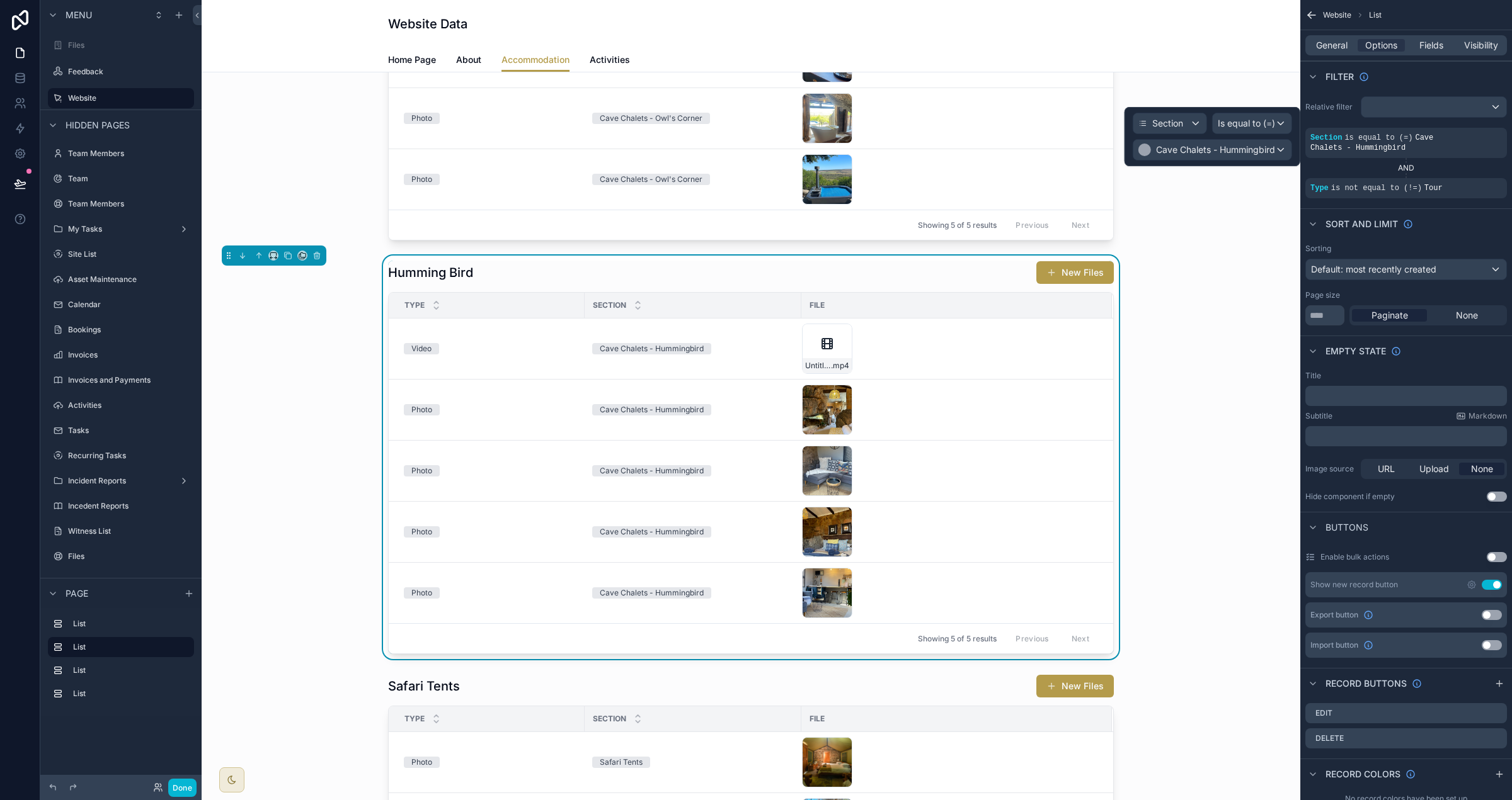
scroll to position [243, 0]
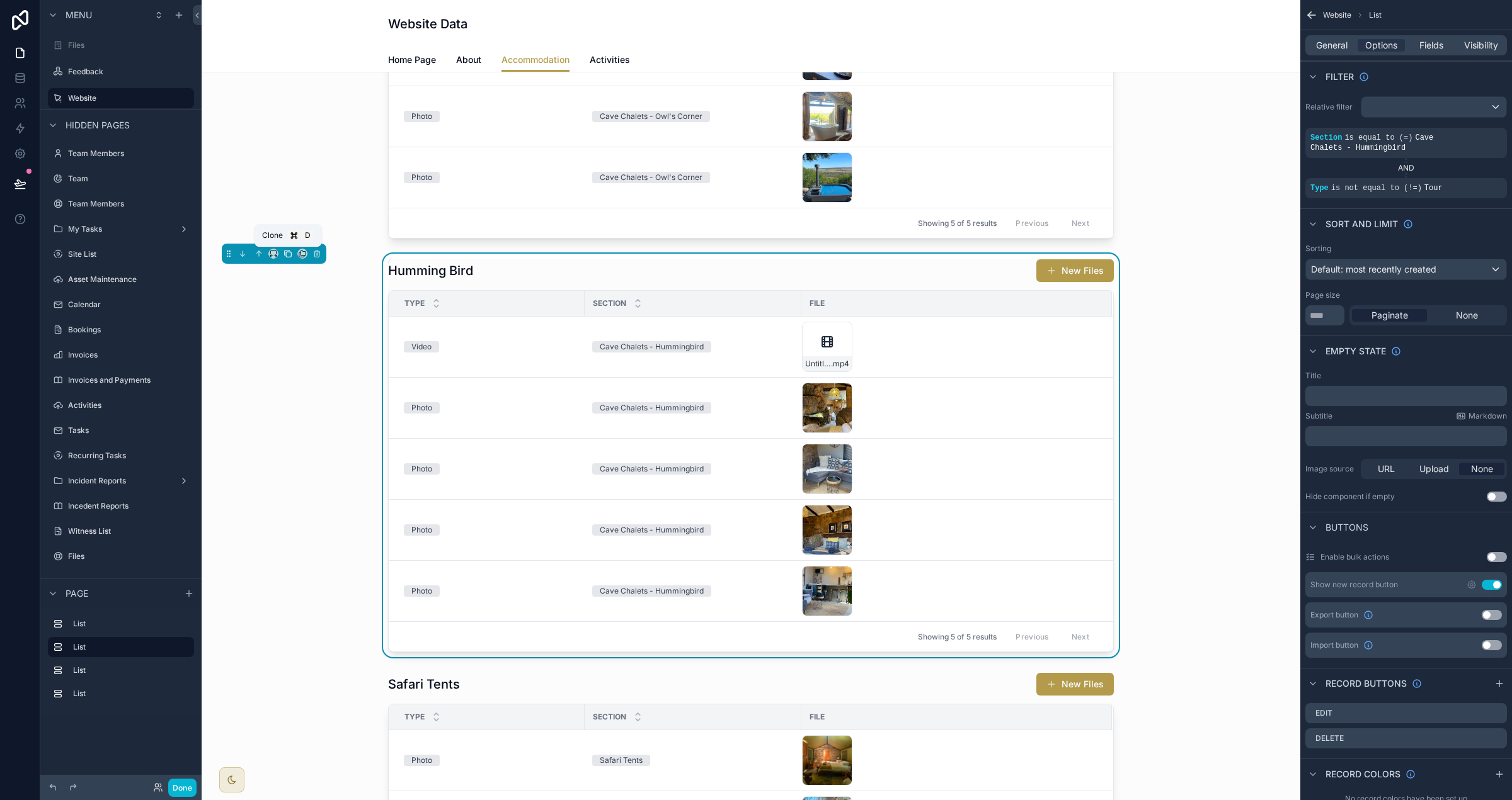
click at [283, 253] on icon "scrollable content" at bounding box center [287, 253] width 9 height 9
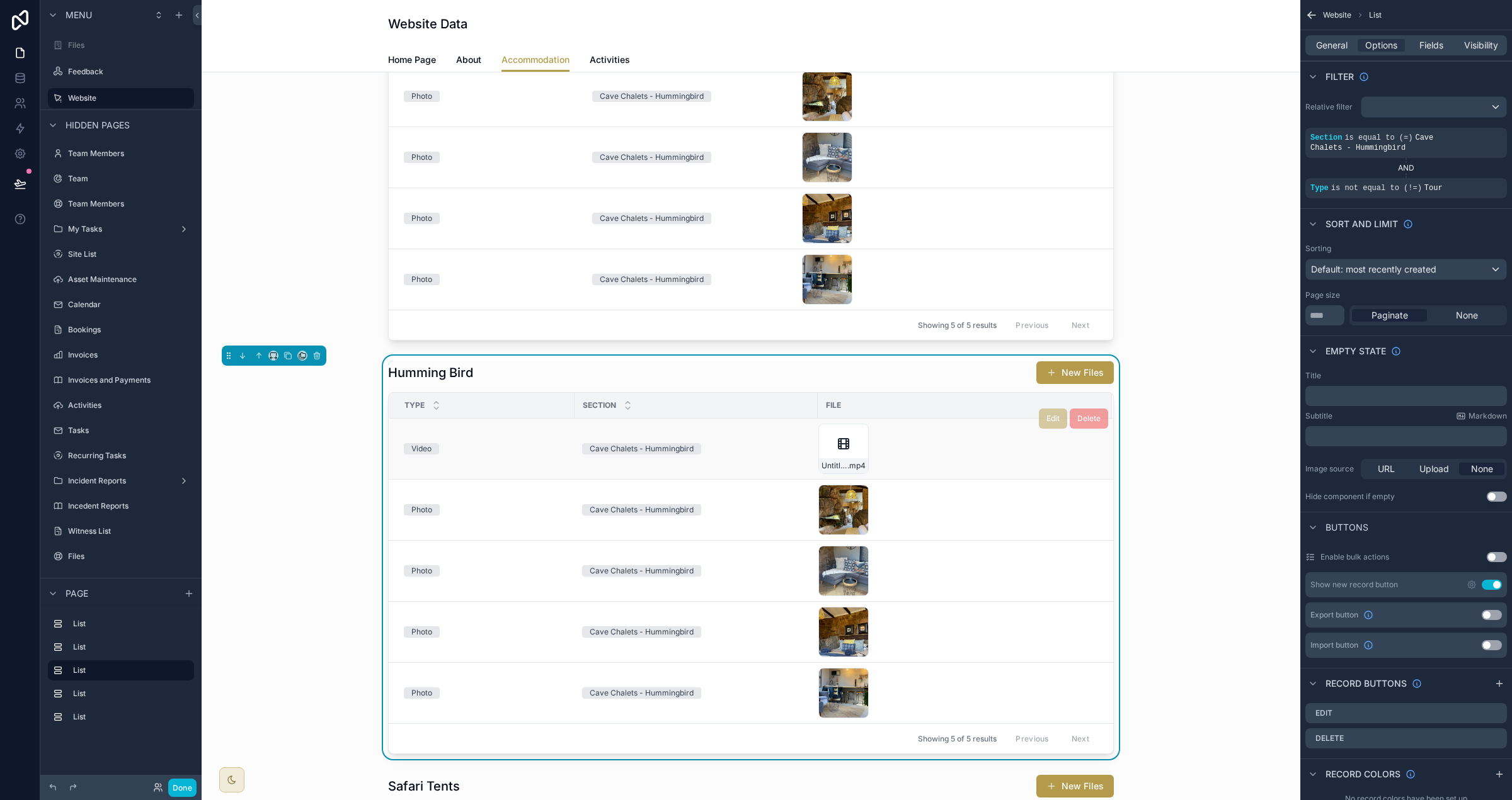
scroll to position [575, 0]
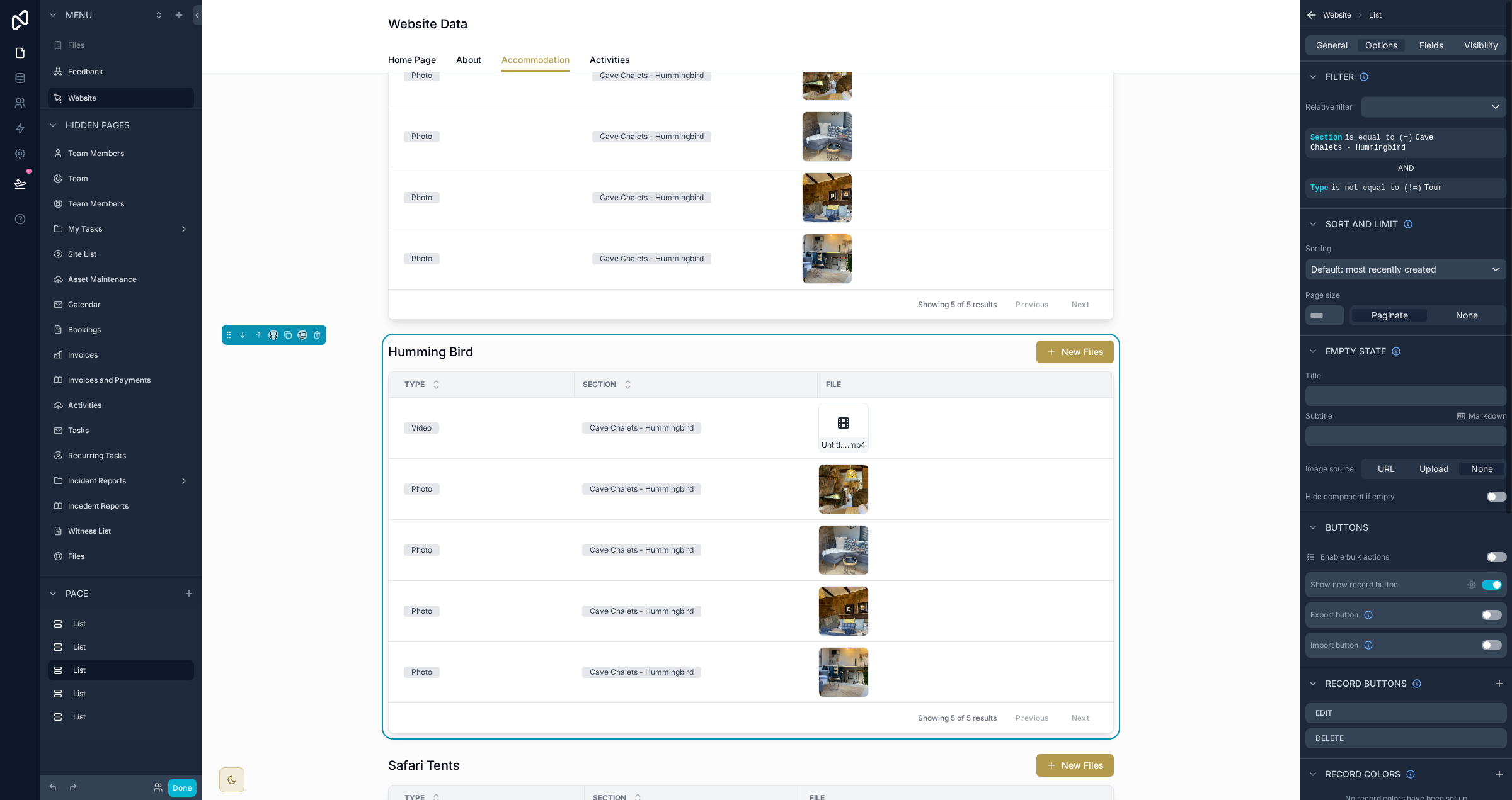
drag, startPoint x: 1319, startPoint y: 44, endPoint x: 1336, endPoint y: 57, distance: 21.4
click at [1319, 44] on span "General" at bounding box center [1331, 44] width 32 height 13
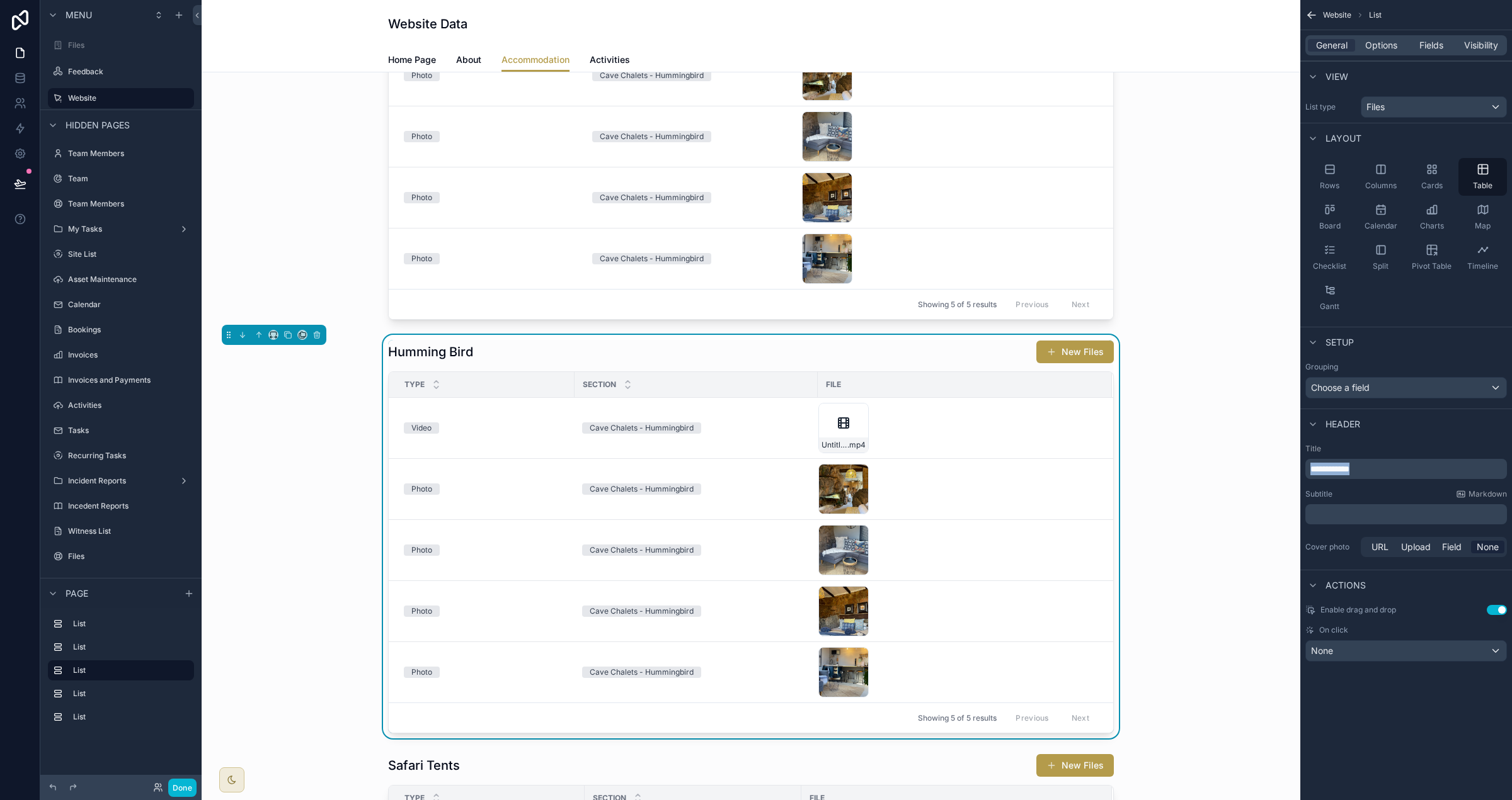
drag, startPoint x: 1410, startPoint y: 464, endPoint x: 1216, endPoint y: 469, distance: 194.1
click at [1216, 469] on div "Files Feedback Website Team Members Team Team Members My Tasks Site List Asset …" at bounding box center [858, 400] width 1311 height 800
click at [1376, 46] on span "Options" at bounding box center [1381, 44] width 32 height 13
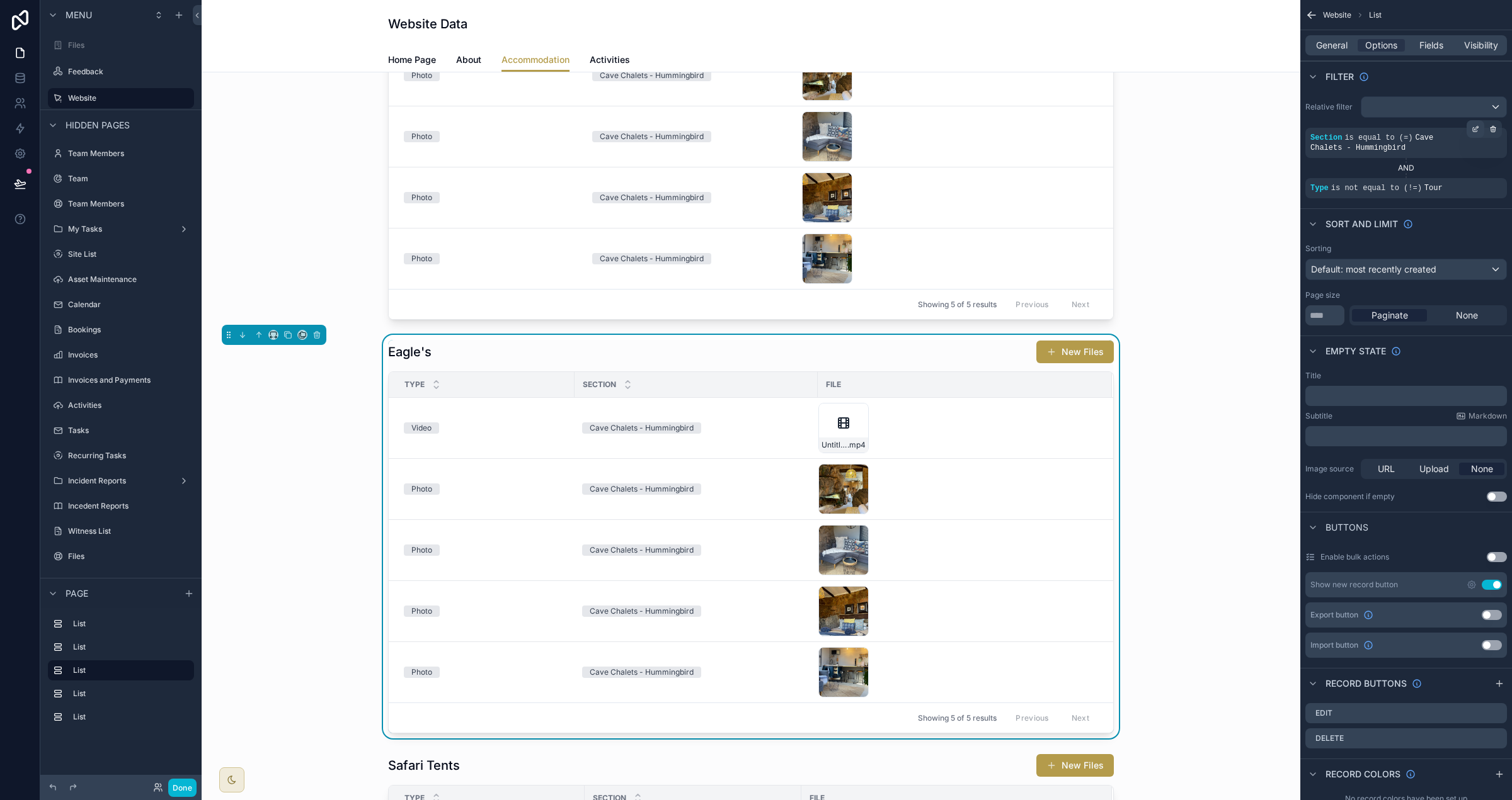
click at [1478, 129] on icon "scrollable content" at bounding box center [1475, 129] width 8 height 8
click at [1238, 151] on span "Cave Chalets - Hummingbird" at bounding box center [1215, 150] width 119 height 13
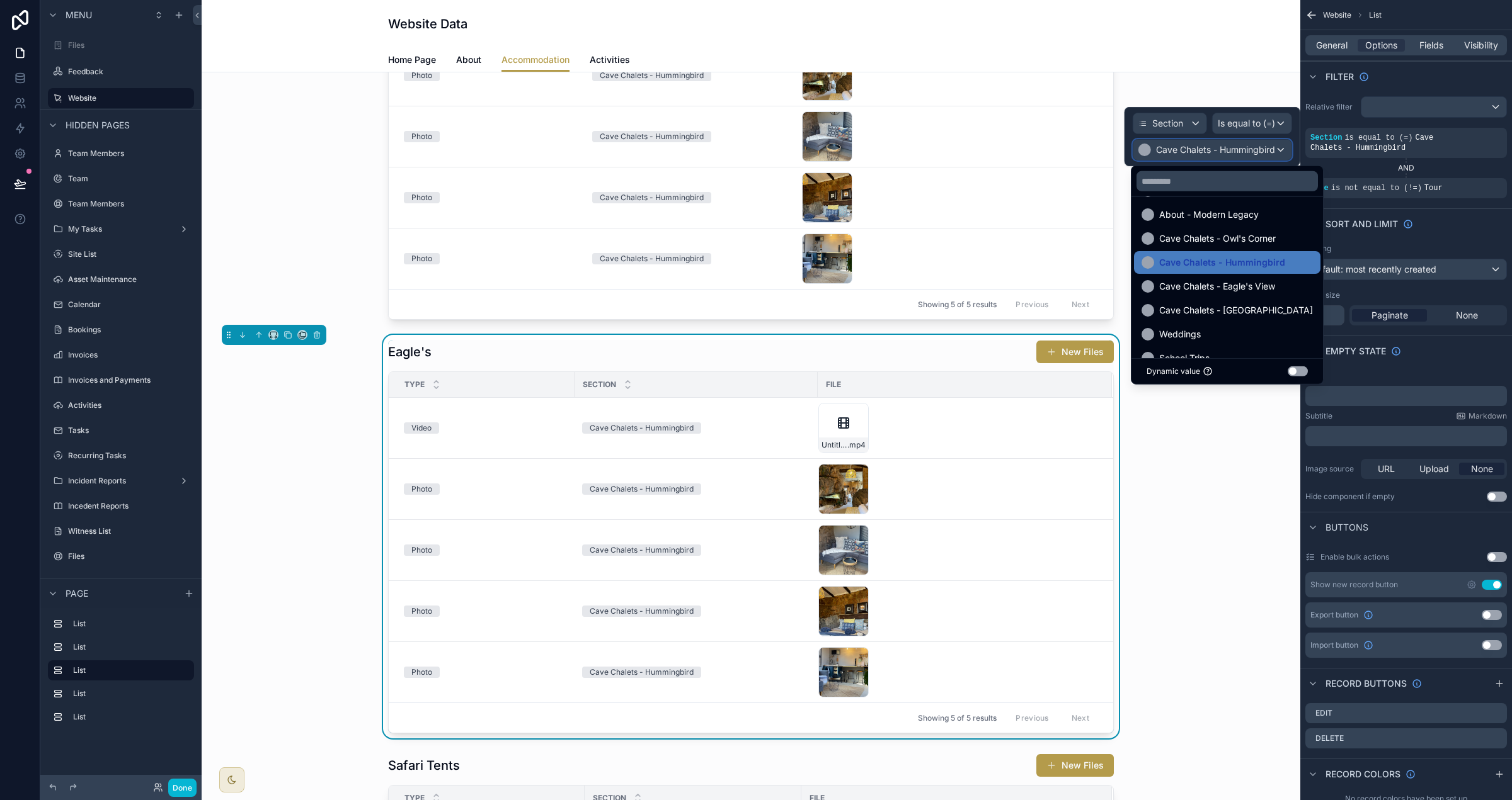
scroll to position [128, 0]
click at [1239, 274] on span "Cave Chalets - Eagle's View" at bounding box center [1217, 282] width 116 height 15
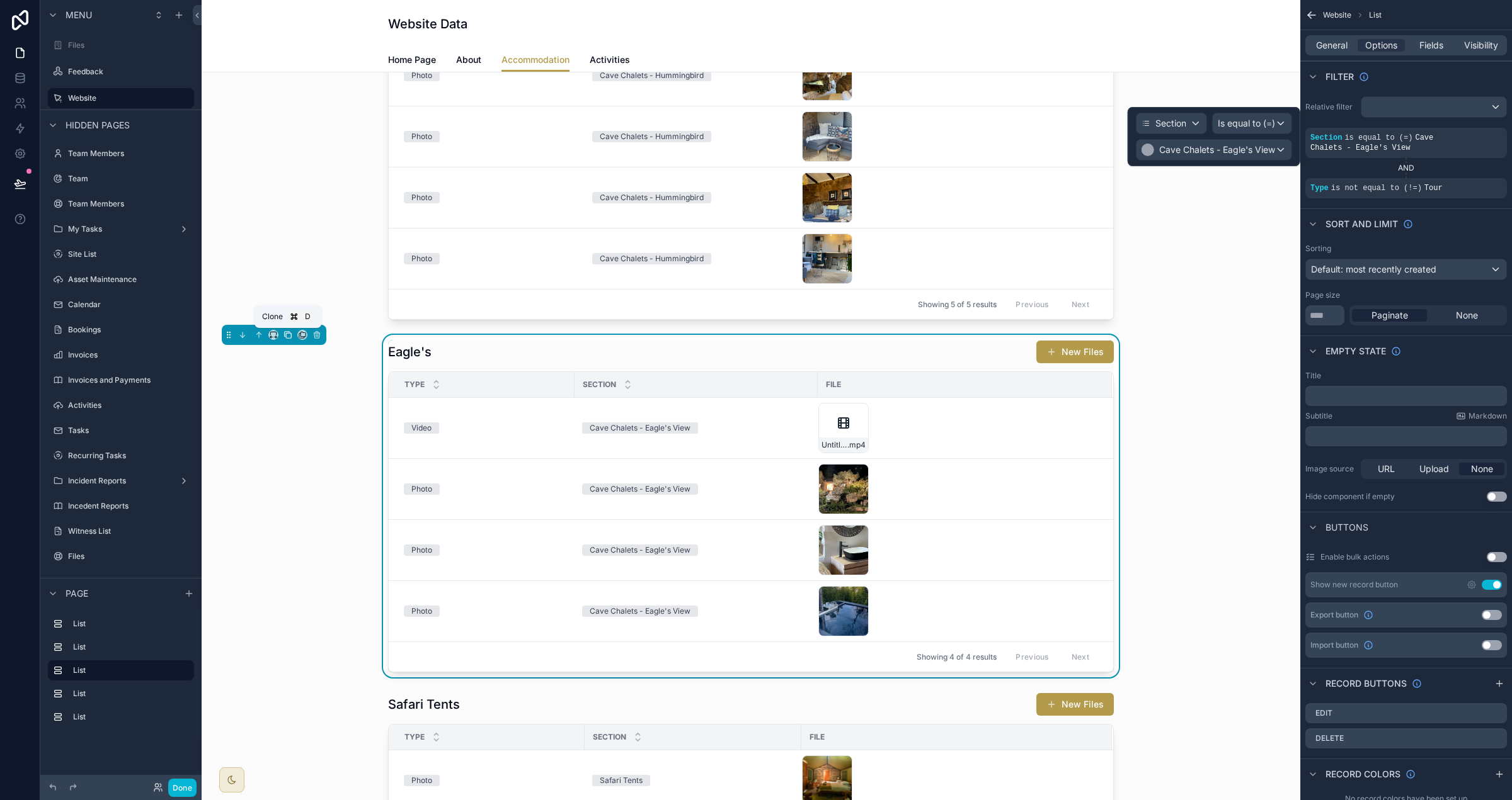
click at [290, 336] on icon "scrollable content" at bounding box center [287, 334] width 9 height 9
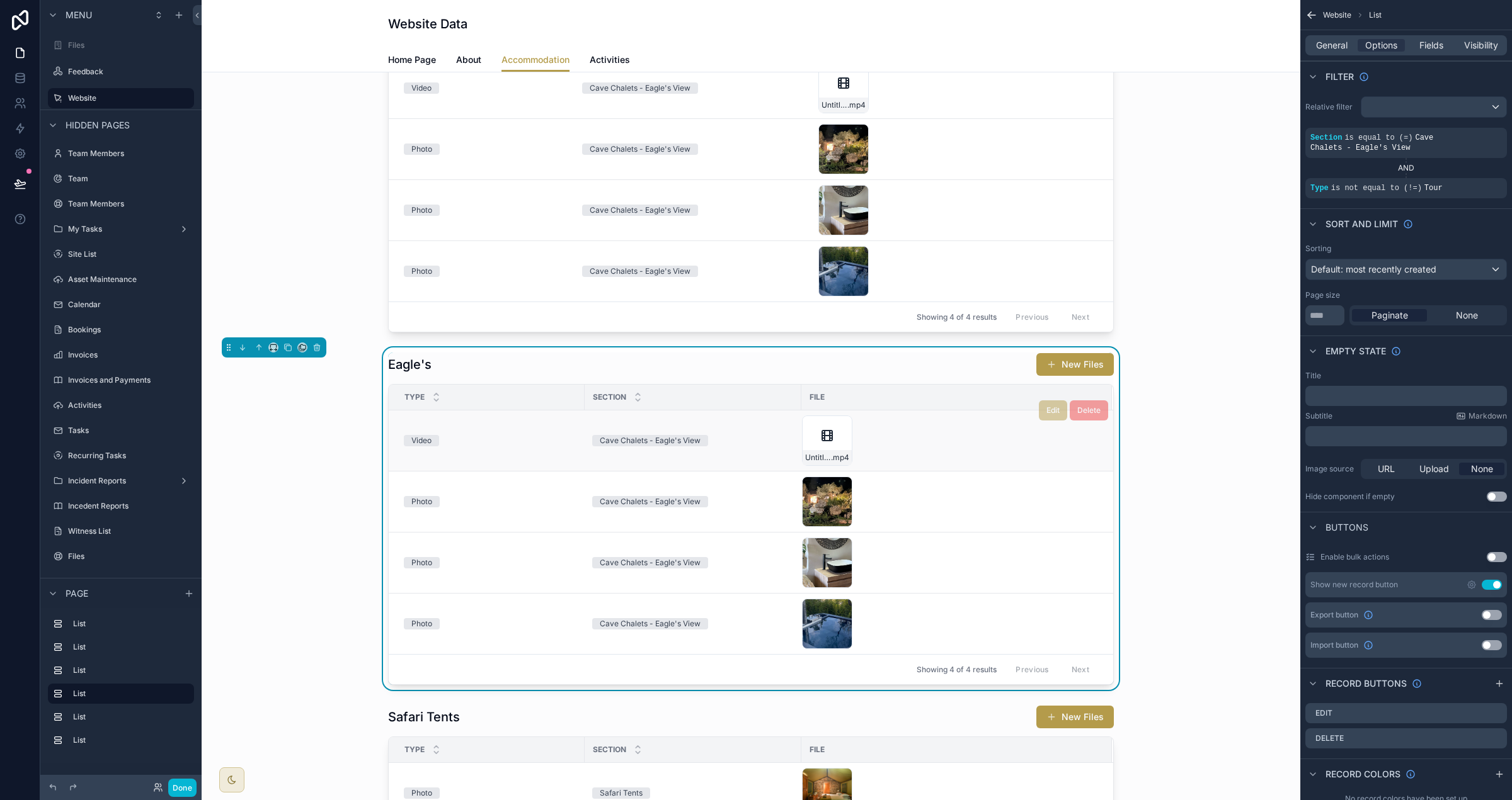
scroll to position [918, 0]
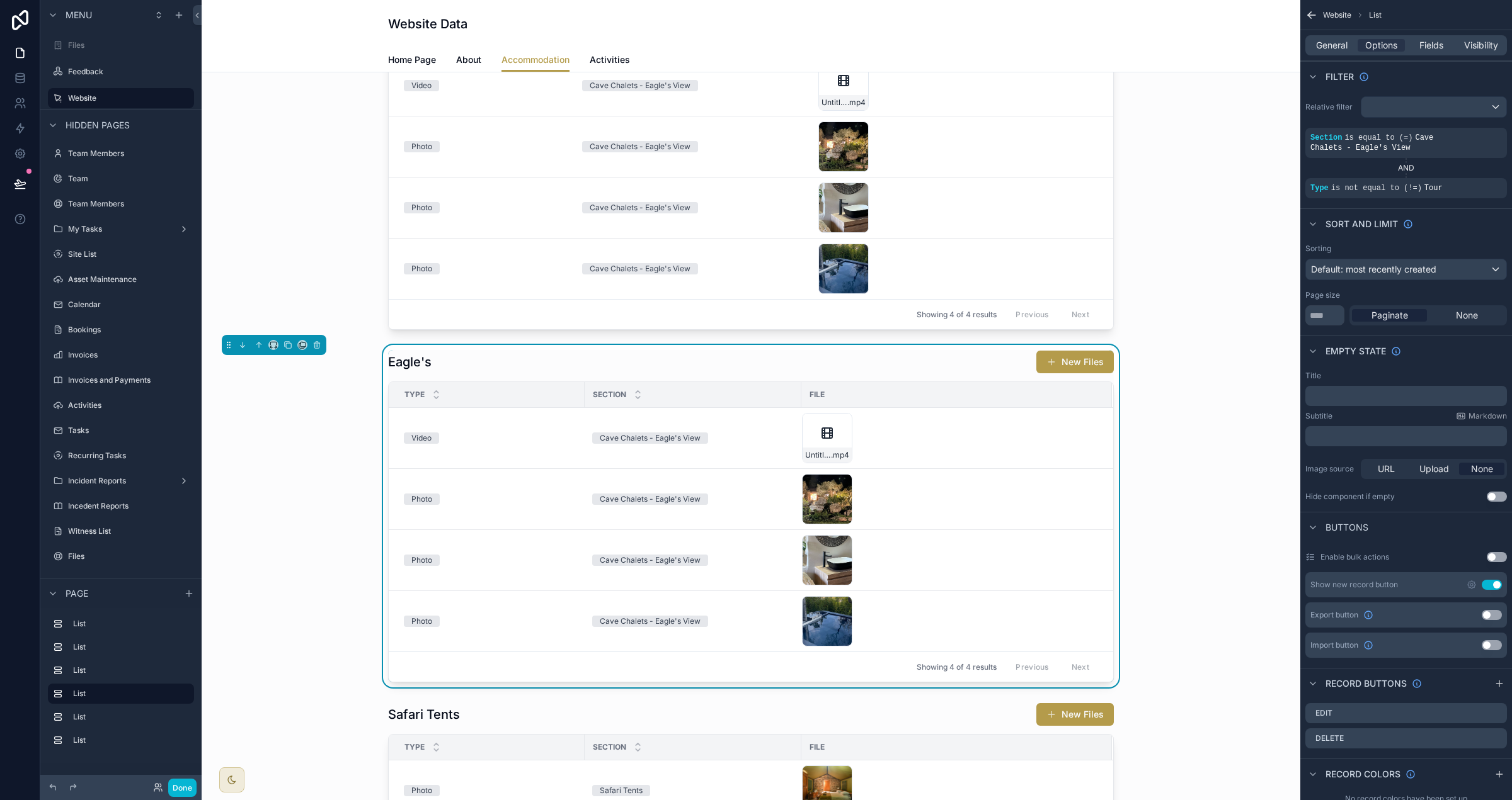
click at [612, 363] on div "Eagle's New Files" at bounding box center [750, 361] width 726 height 24
click at [1475, 129] on icon "scrollable content" at bounding box center [1477, 128] width 4 height 4
click at [1256, 155] on span "Cave Chalets - Eagle's View" at bounding box center [1217, 150] width 116 height 13
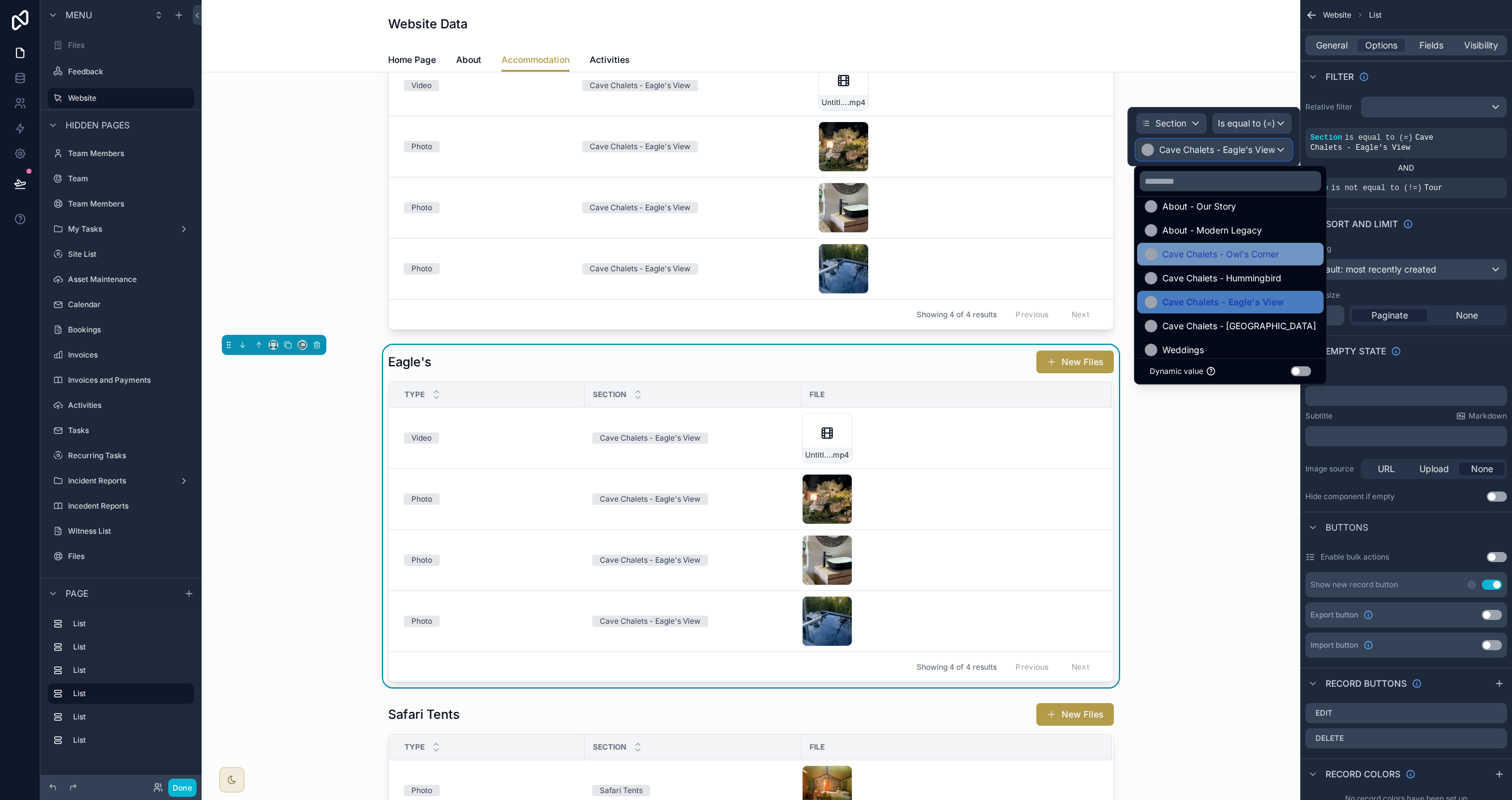
scroll to position [111, 0]
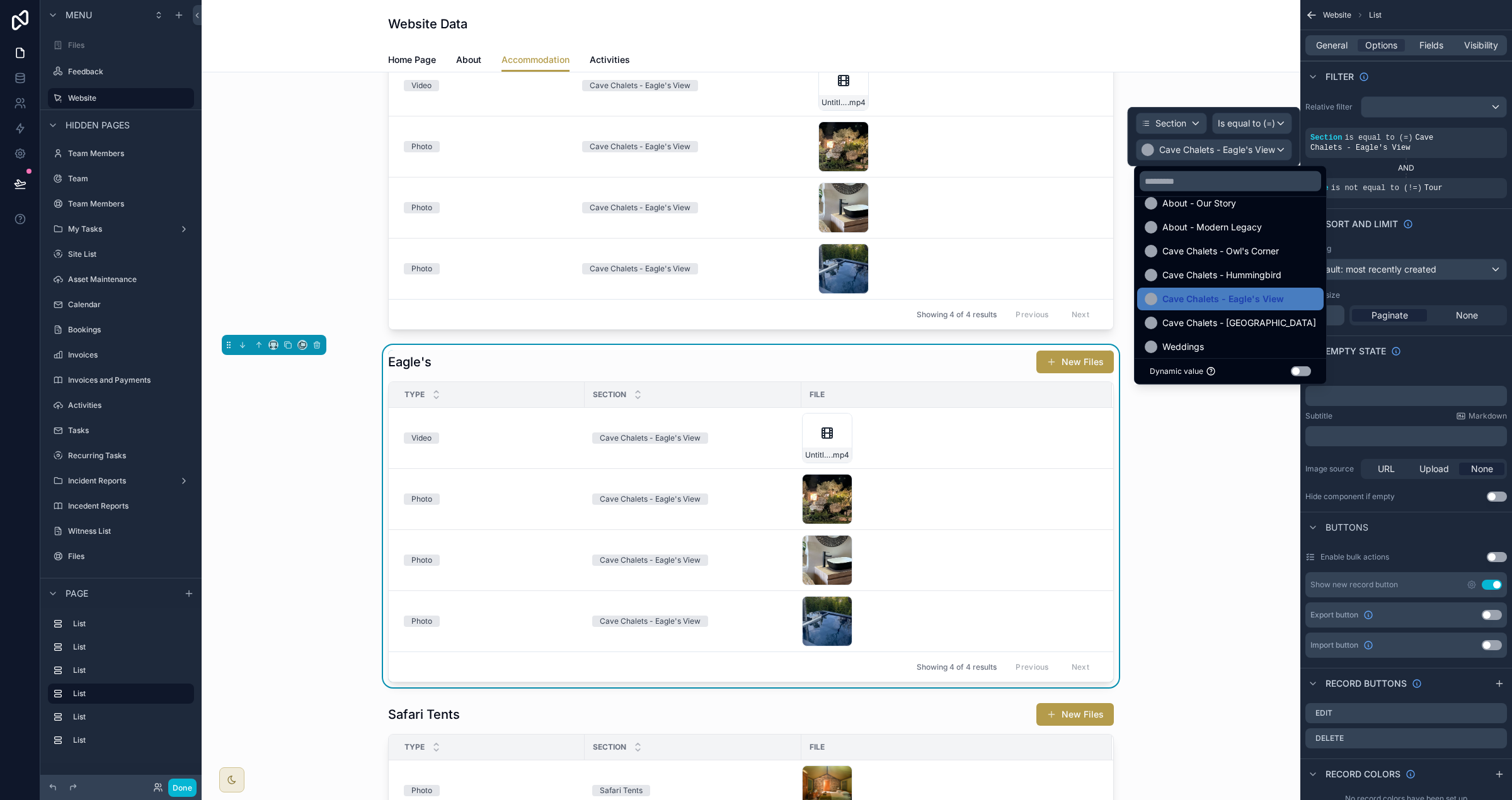
click at [1234, 328] on span "Cave Chalets - [GEOGRAPHIC_DATA]" at bounding box center [1238, 323] width 154 height 15
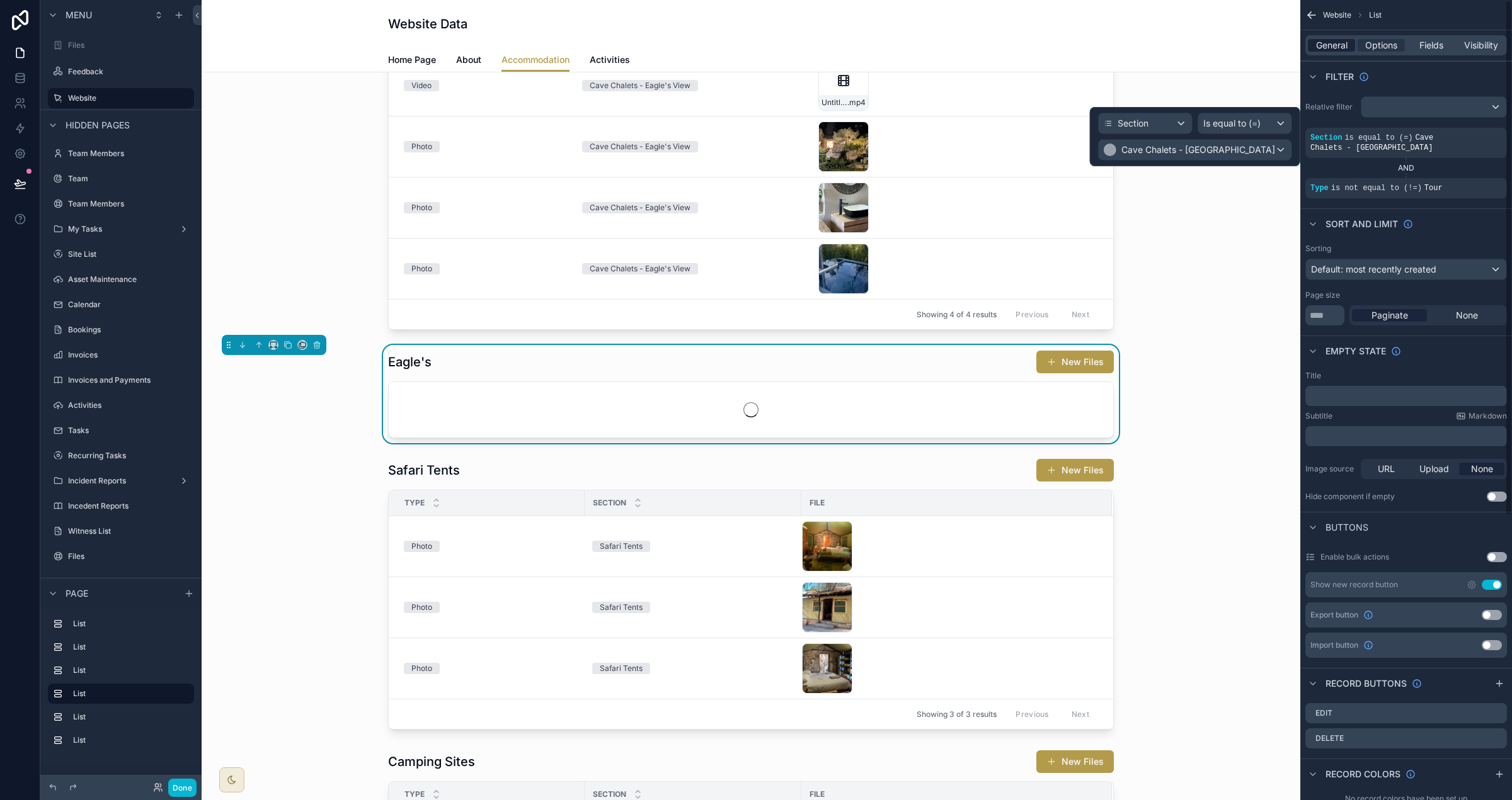
click at [1336, 44] on span "General" at bounding box center [1331, 44] width 32 height 13
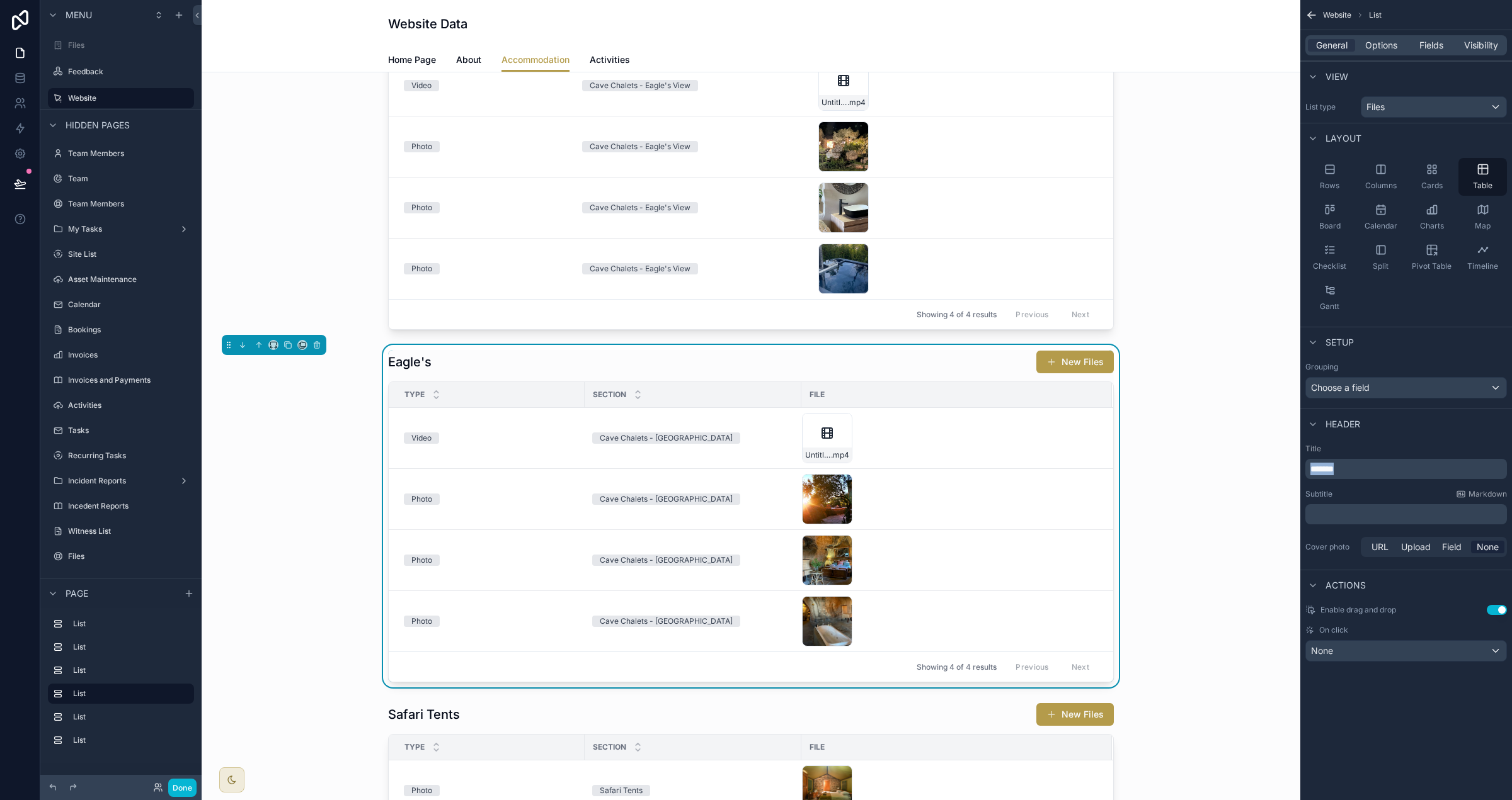
drag, startPoint x: 1359, startPoint y: 473, endPoint x: 1243, endPoint y: 466, distance: 116.2
click at [1243, 466] on div "Files Feedback Website Team Members Team Team Members My Tasks Site List Asset …" at bounding box center [858, 400] width 1311 height 800
click at [1364, 449] on label "Title" at bounding box center [1406, 448] width 202 height 10
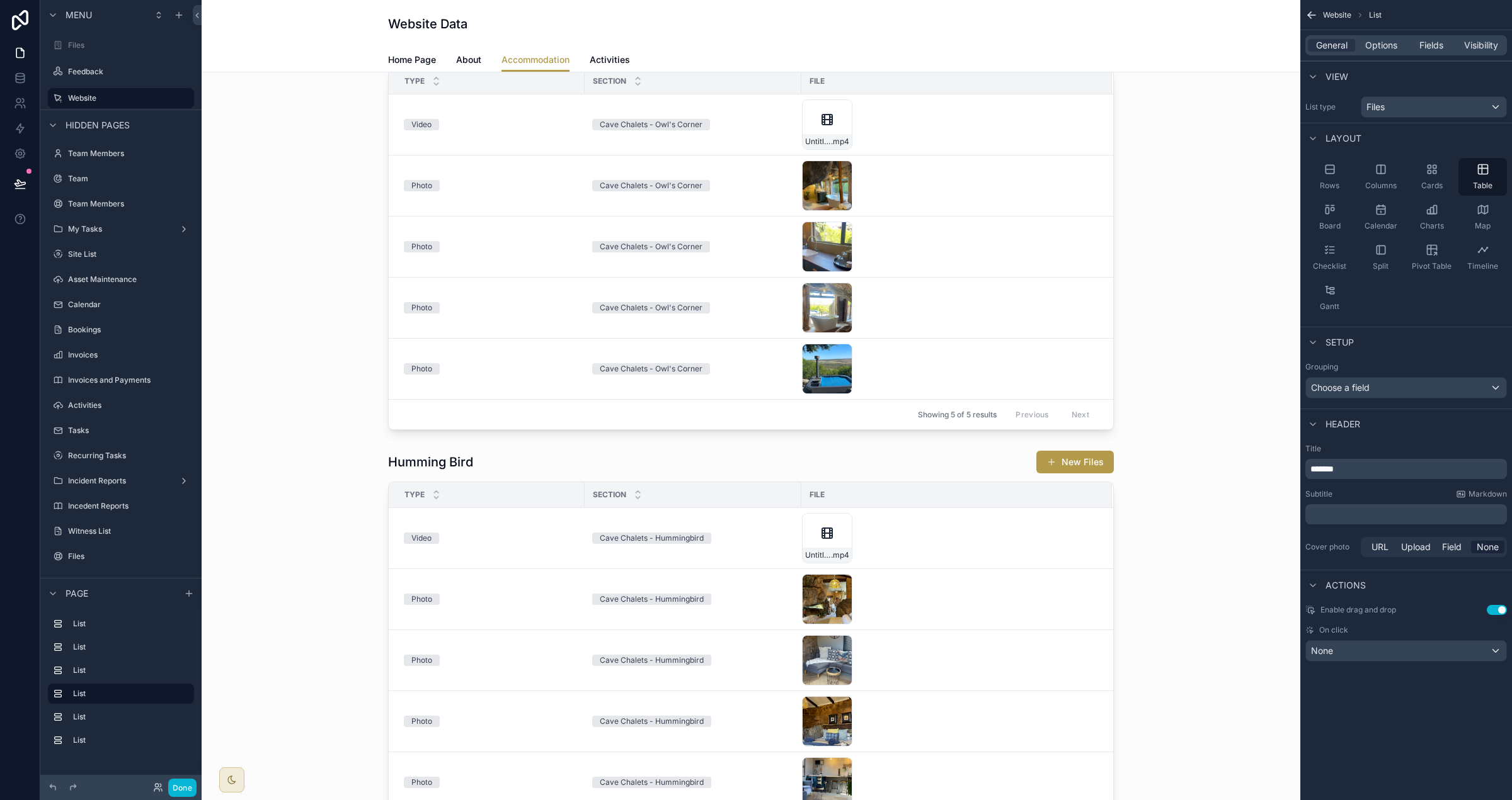
scroll to position [0, 0]
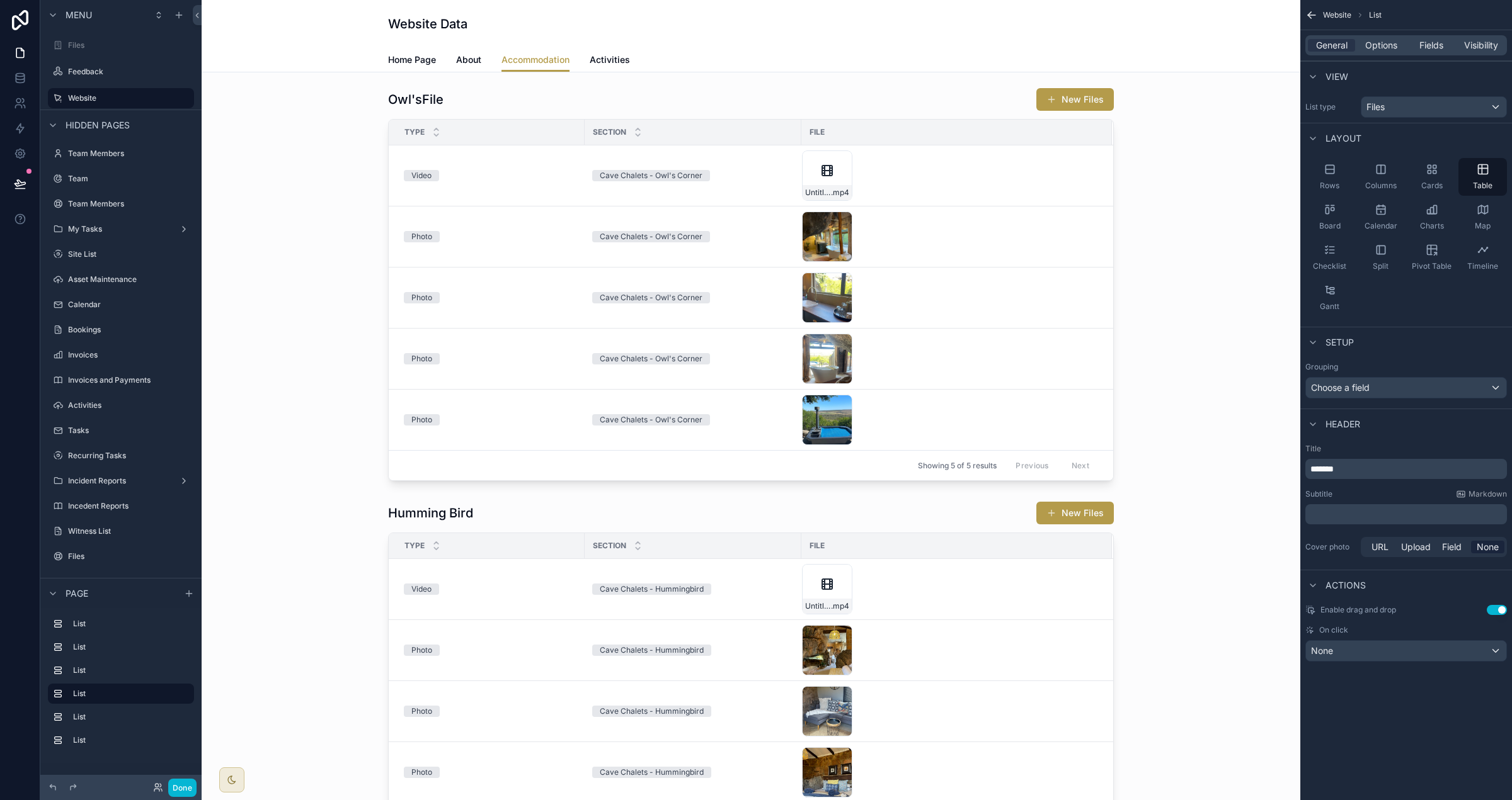
drag, startPoint x: 833, startPoint y: 94, endPoint x: 1169, endPoint y: 112, distance: 336.5
click at [834, 94] on div "scrollable content" at bounding box center [751, 284] width 1079 height 404
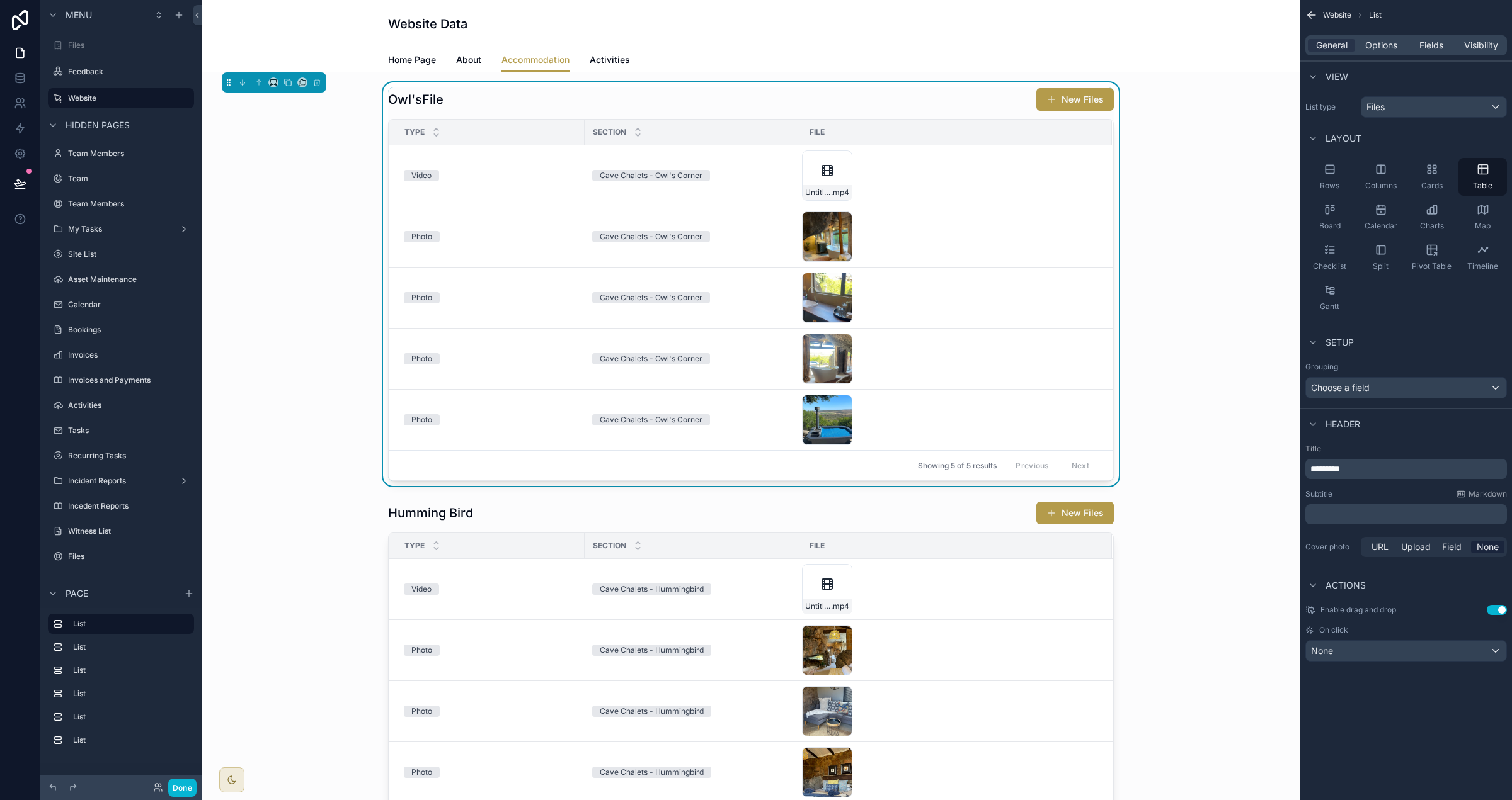
click at [1382, 471] on p "*********" at bounding box center [1408, 469] width 194 height 13
click at [1379, 492] on div "Subtitle Markdown" at bounding box center [1406, 494] width 202 height 10
click at [624, 63] on span "Activities" at bounding box center [610, 59] width 41 height 13
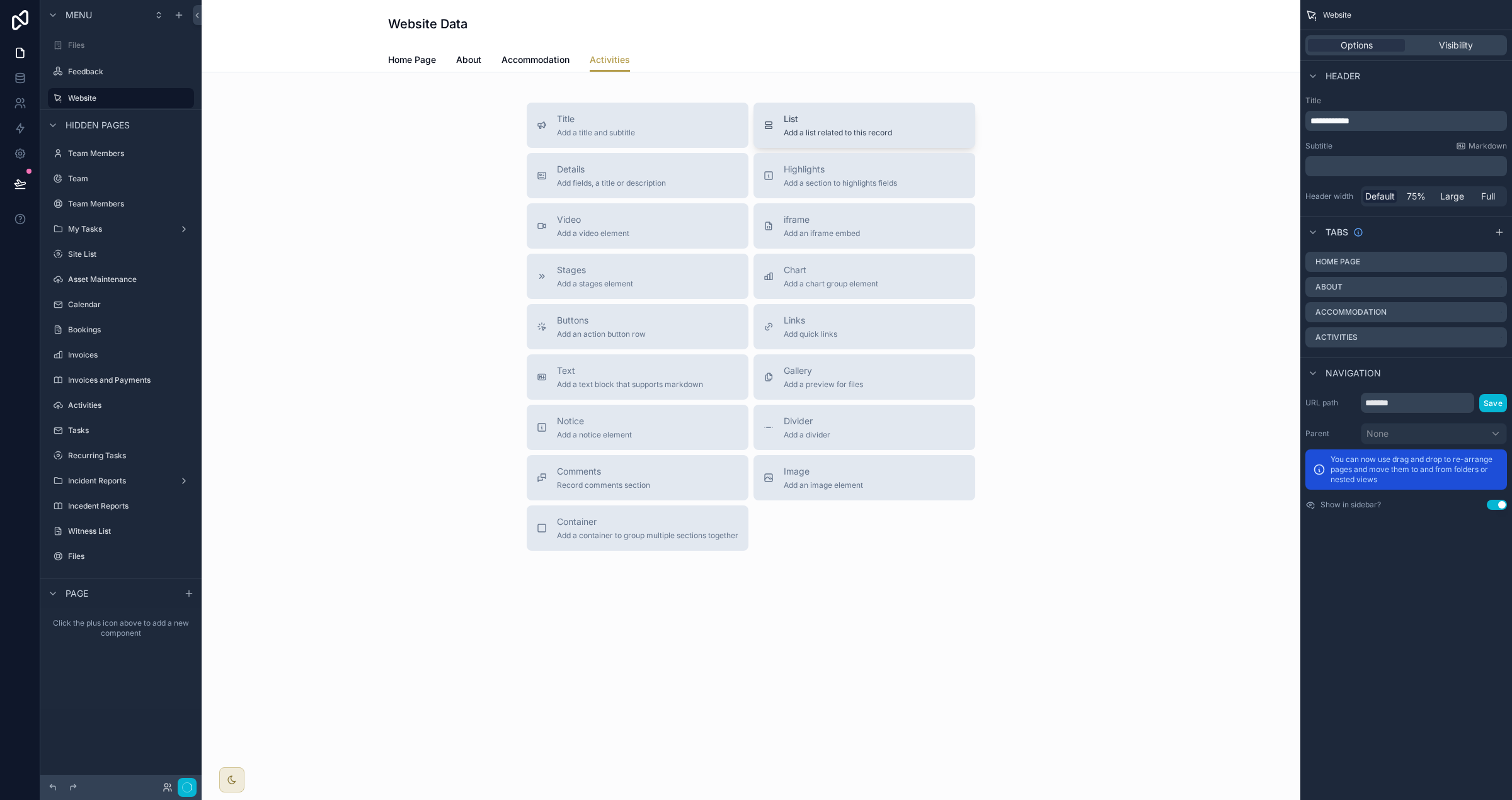
click at [792, 131] on span "Add a list related to this record" at bounding box center [838, 132] width 108 height 10
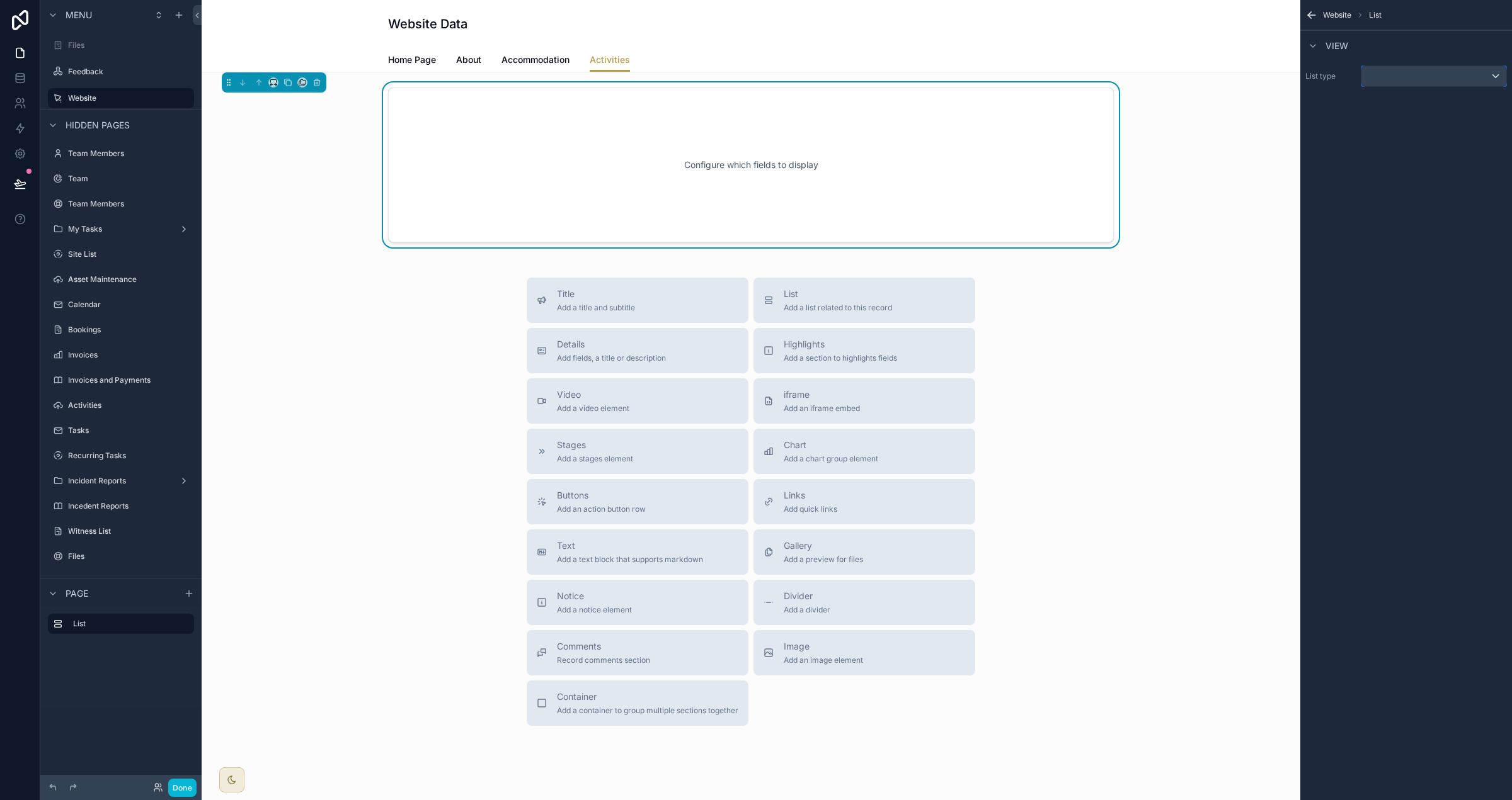
click at [1412, 69] on div "scrollable content" at bounding box center [1434, 75] width 145 height 20
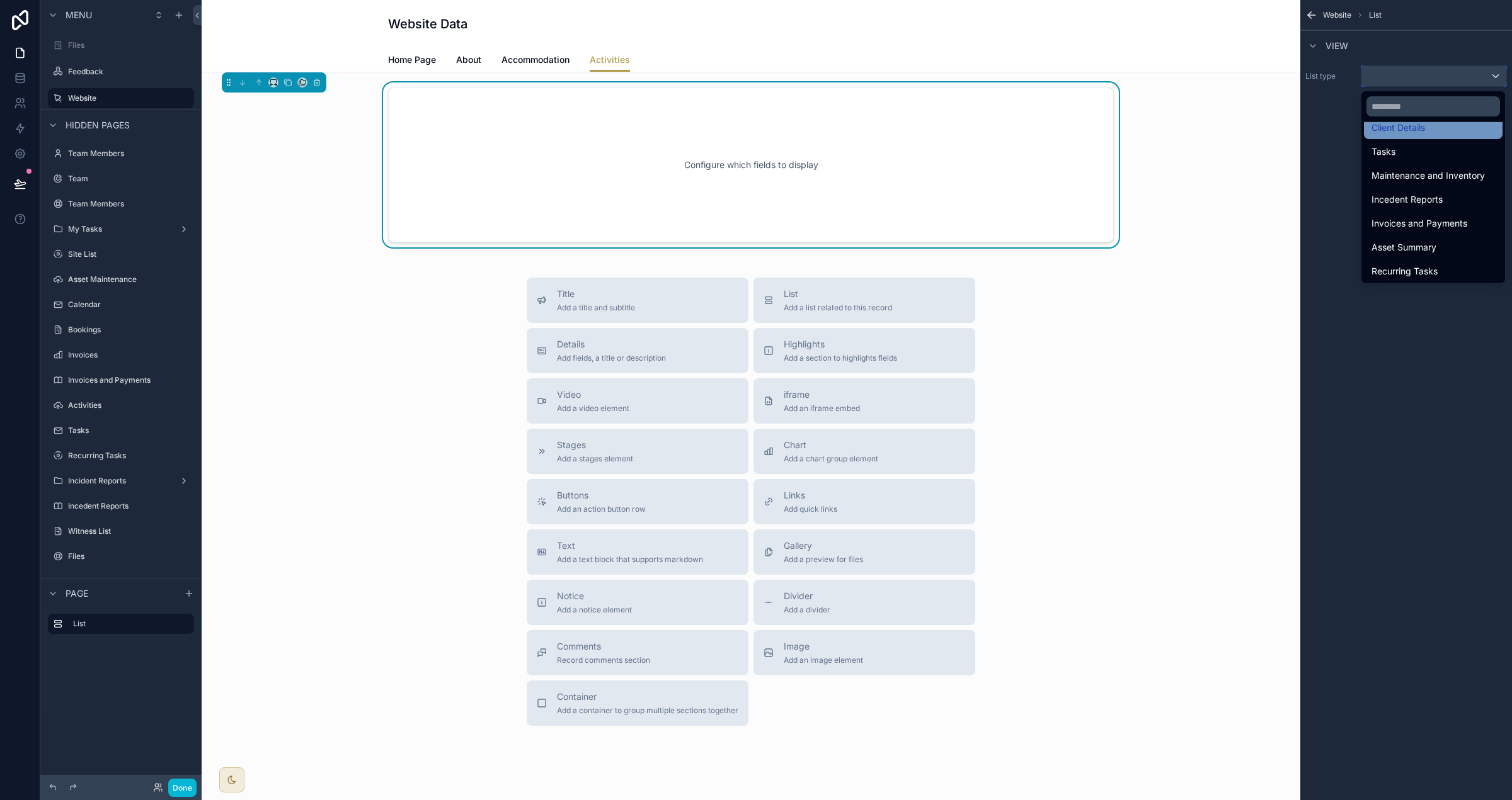
scroll to position [271, 0]
click at [1431, 245] on span "Public Activities" at bounding box center [1405, 245] width 66 height 15
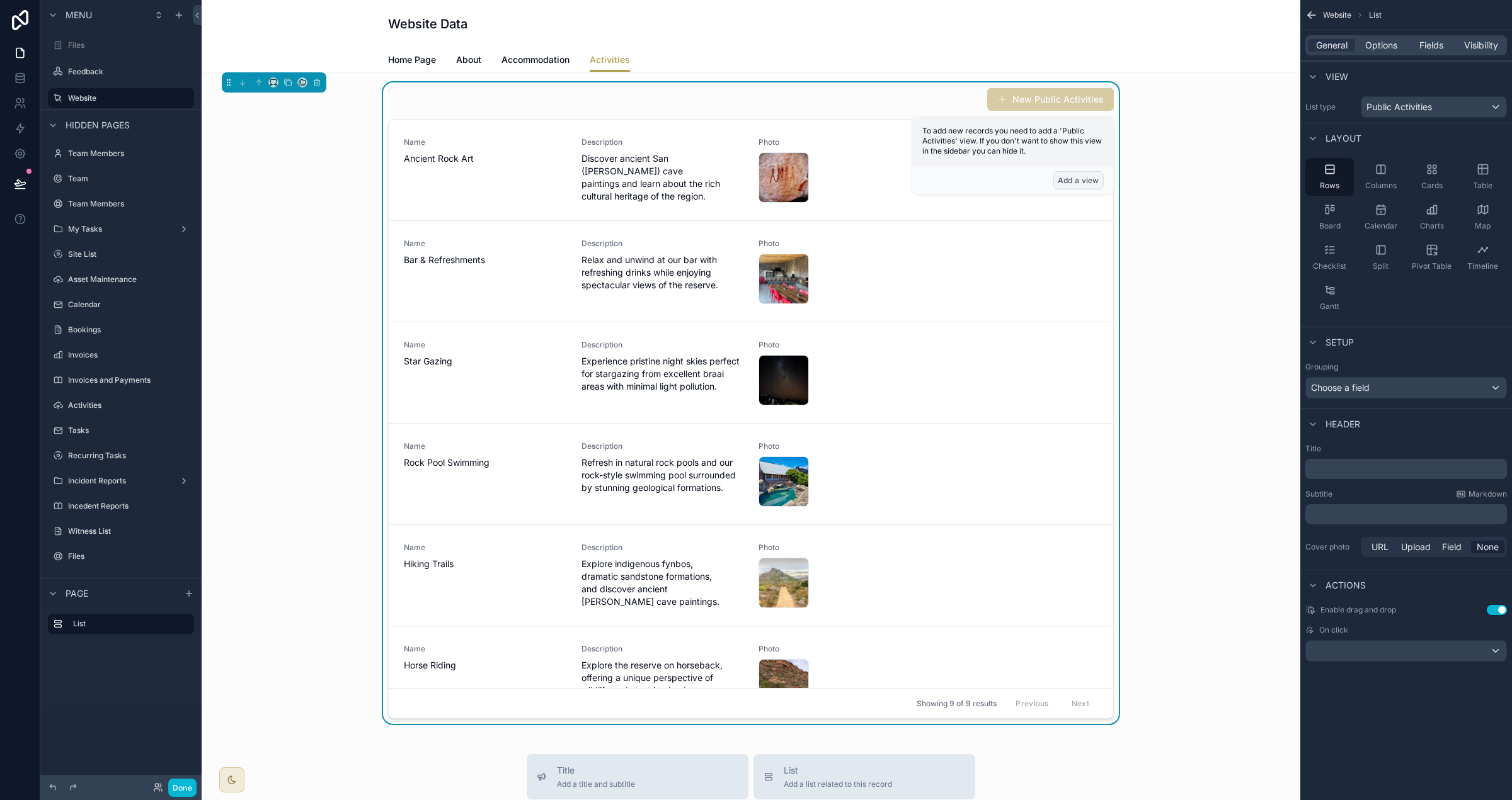
click at [1077, 183] on button "Add a view" at bounding box center [1079, 180] width 50 height 18
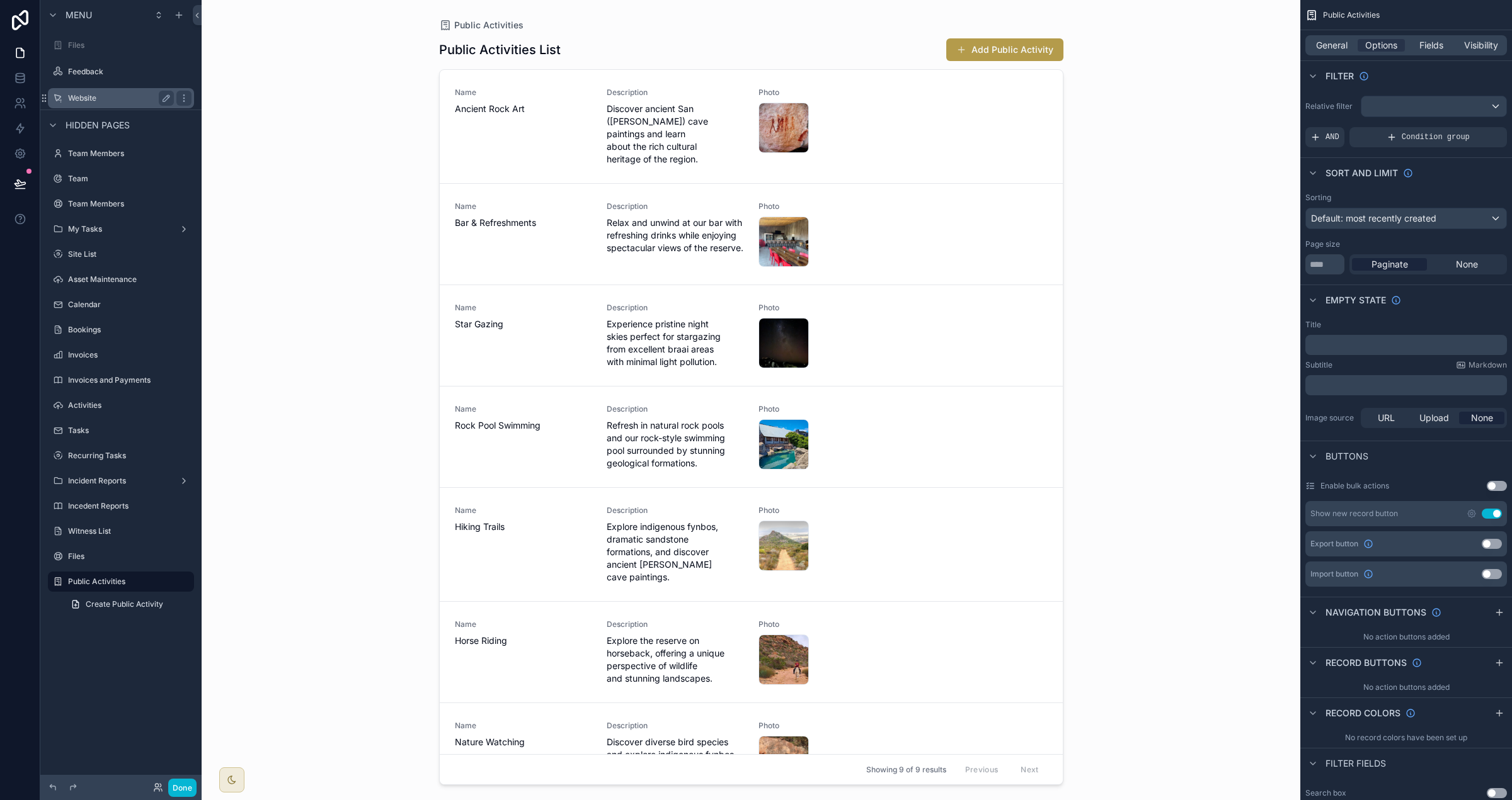
click at [119, 91] on div "Website" at bounding box center [120, 99] width 105 height 15
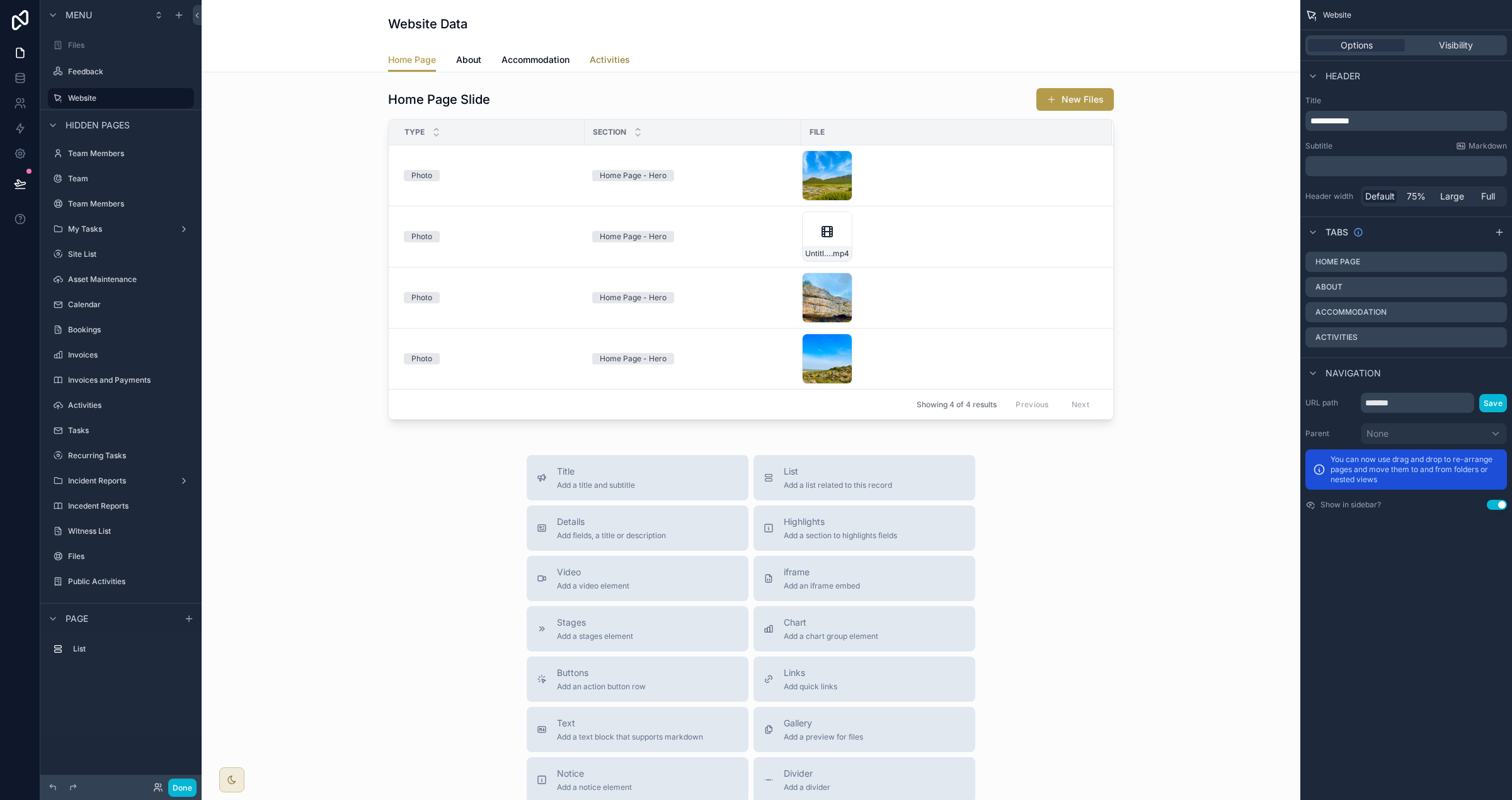
click at [624, 64] on span "Activities" at bounding box center [610, 59] width 41 height 13
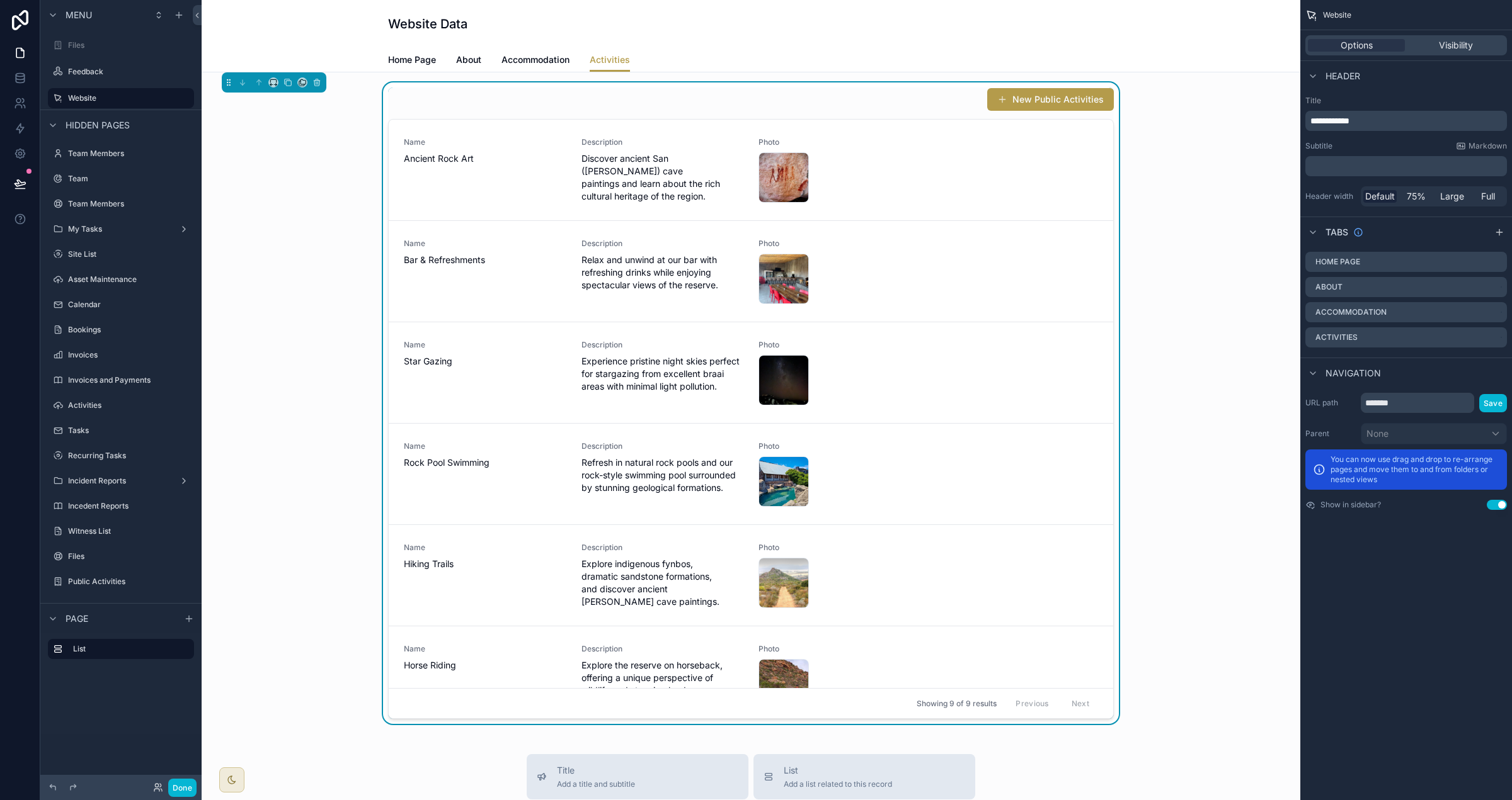
drag, startPoint x: 943, startPoint y: 113, endPoint x: 959, endPoint y: 111, distance: 16.1
click at [942, 112] on div "New Public Activities Name Ancient Rock Art Description Discover ancient San ([…" at bounding box center [750, 404] width 726 height 632
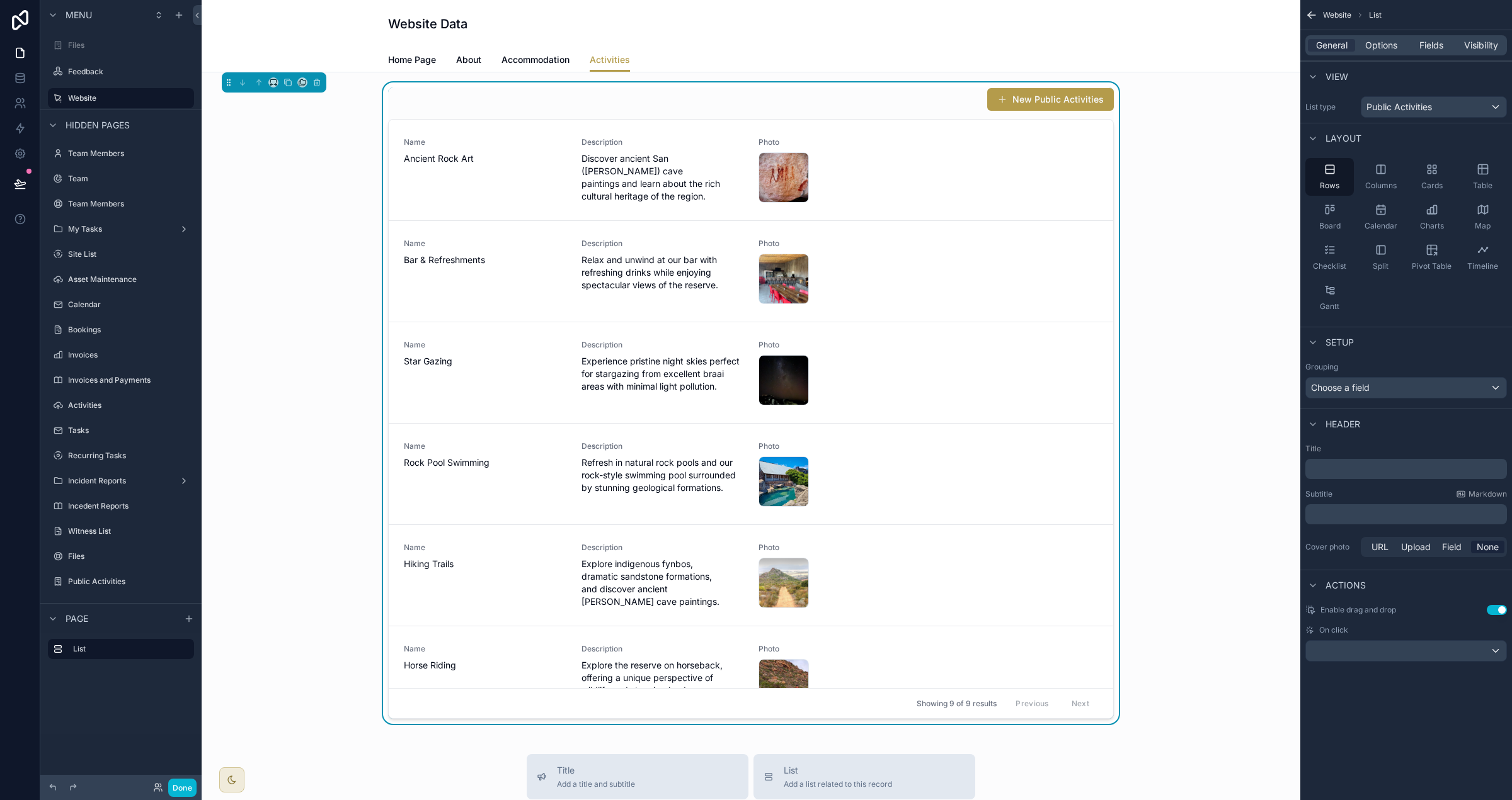
click at [1323, 479] on div "﻿" at bounding box center [1406, 469] width 202 height 20
click at [1334, 468] on p "﻿" at bounding box center [1408, 469] width 194 height 13
click at [1050, 100] on button "New Public Activities" at bounding box center [1050, 99] width 127 height 22
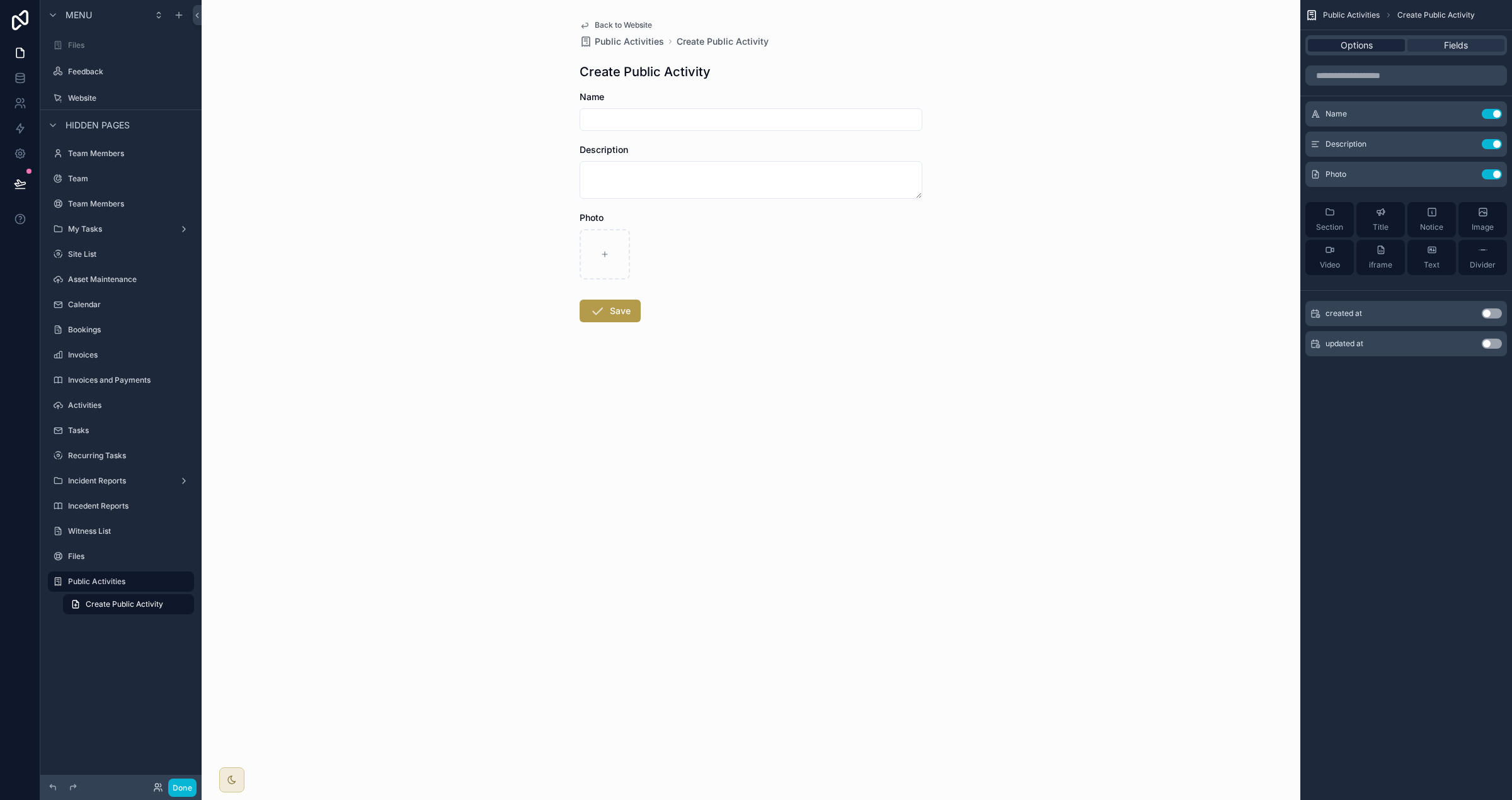
click at [1379, 45] on div "Options" at bounding box center [1356, 44] width 97 height 13
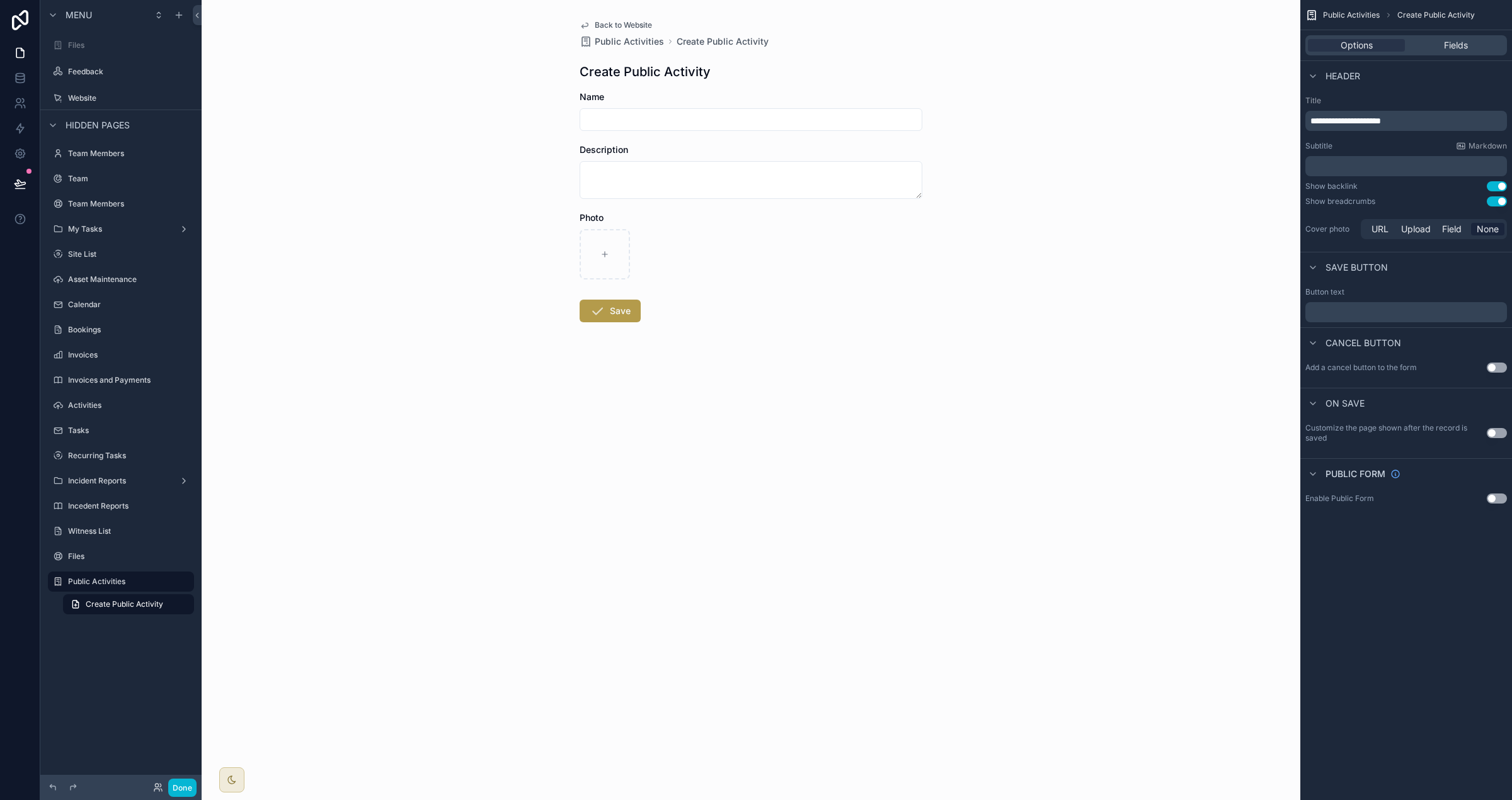
click at [1500, 199] on button "Use setting" at bounding box center [1497, 201] width 20 height 10
click at [632, 22] on span "Back to Website" at bounding box center [623, 25] width 57 height 10
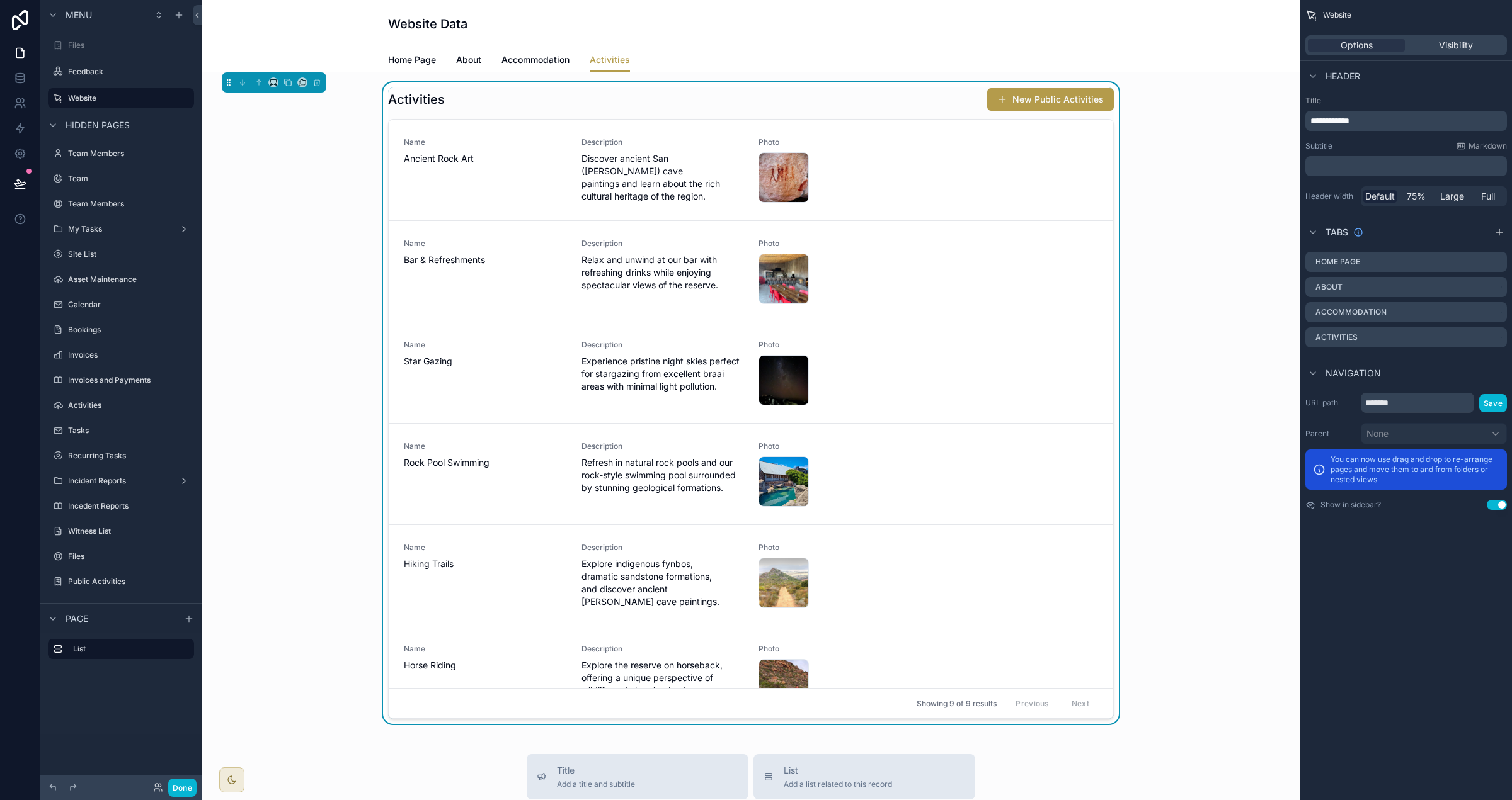
click at [878, 92] on div "Activities New Public Activities" at bounding box center [750, 100] width 726 height 24
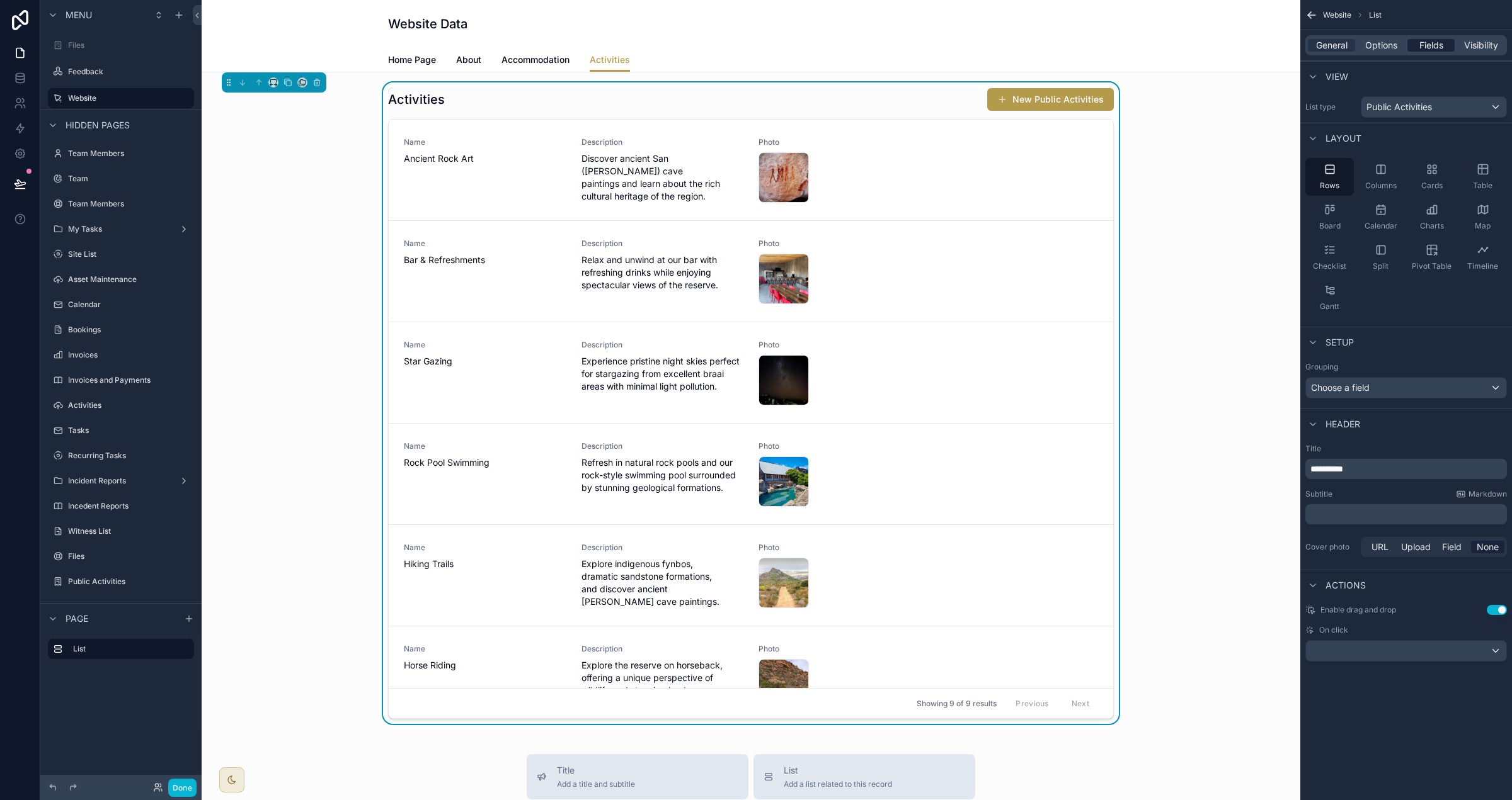
click at [1430, 46] on span "Fields" at bounding box center [1431, 44] width 24 height 13
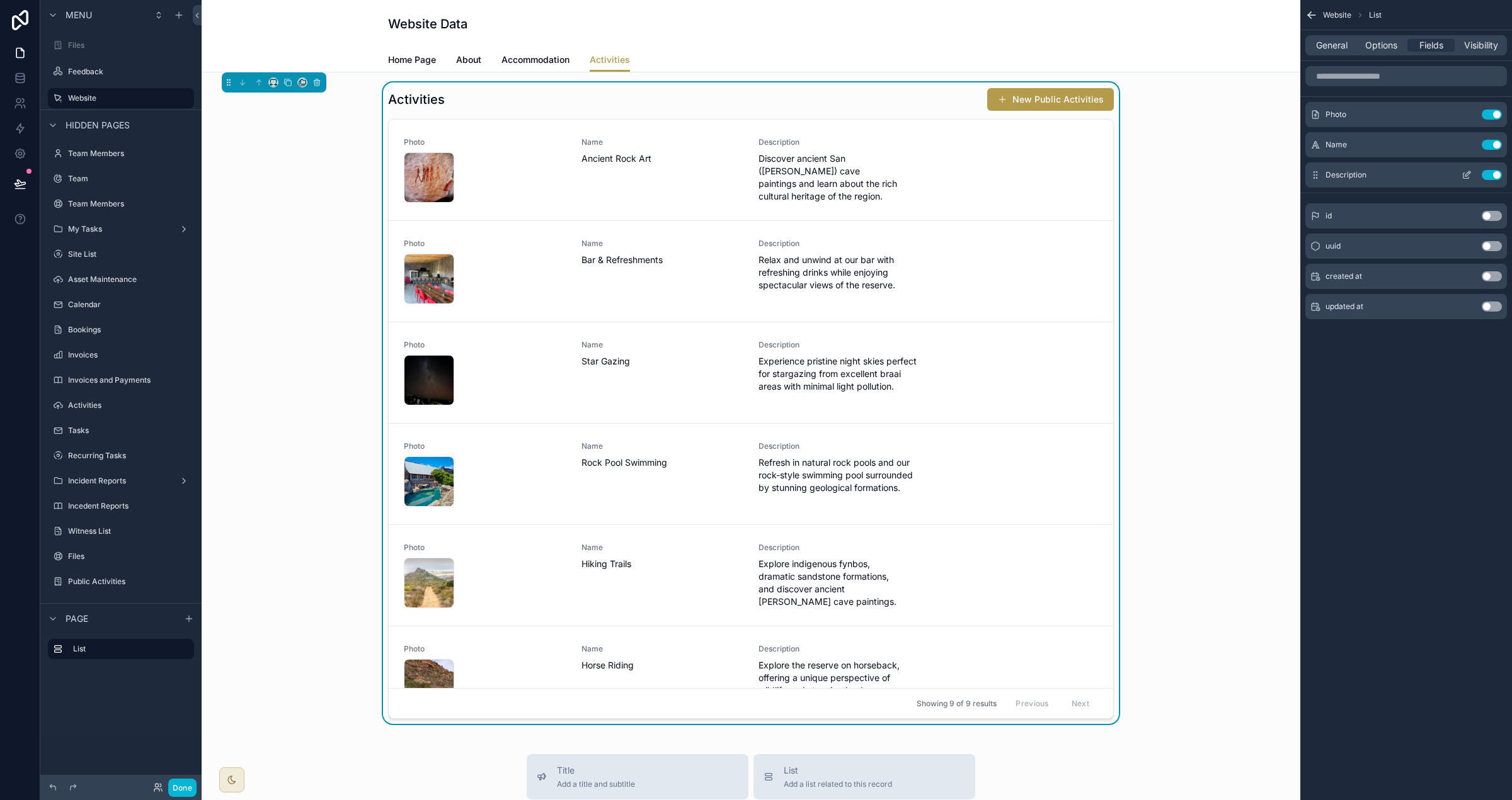
click at [1465, 175] on icon "scrollable content" at bounding box center [1467, 175] width 10 height 10
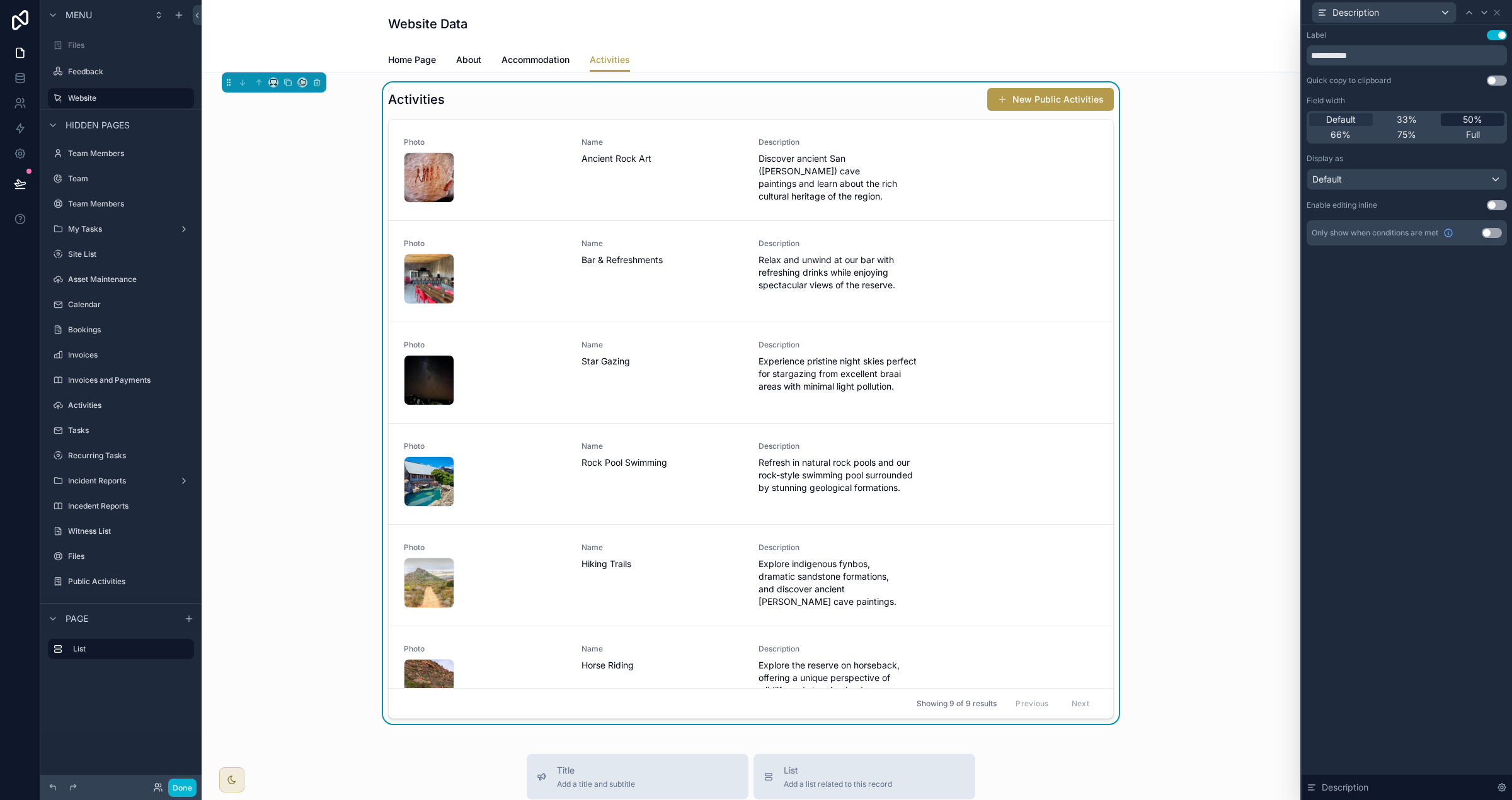
click at [1476, 115] on span "50%" at bounding box center [1472, 119] width 19 height 13
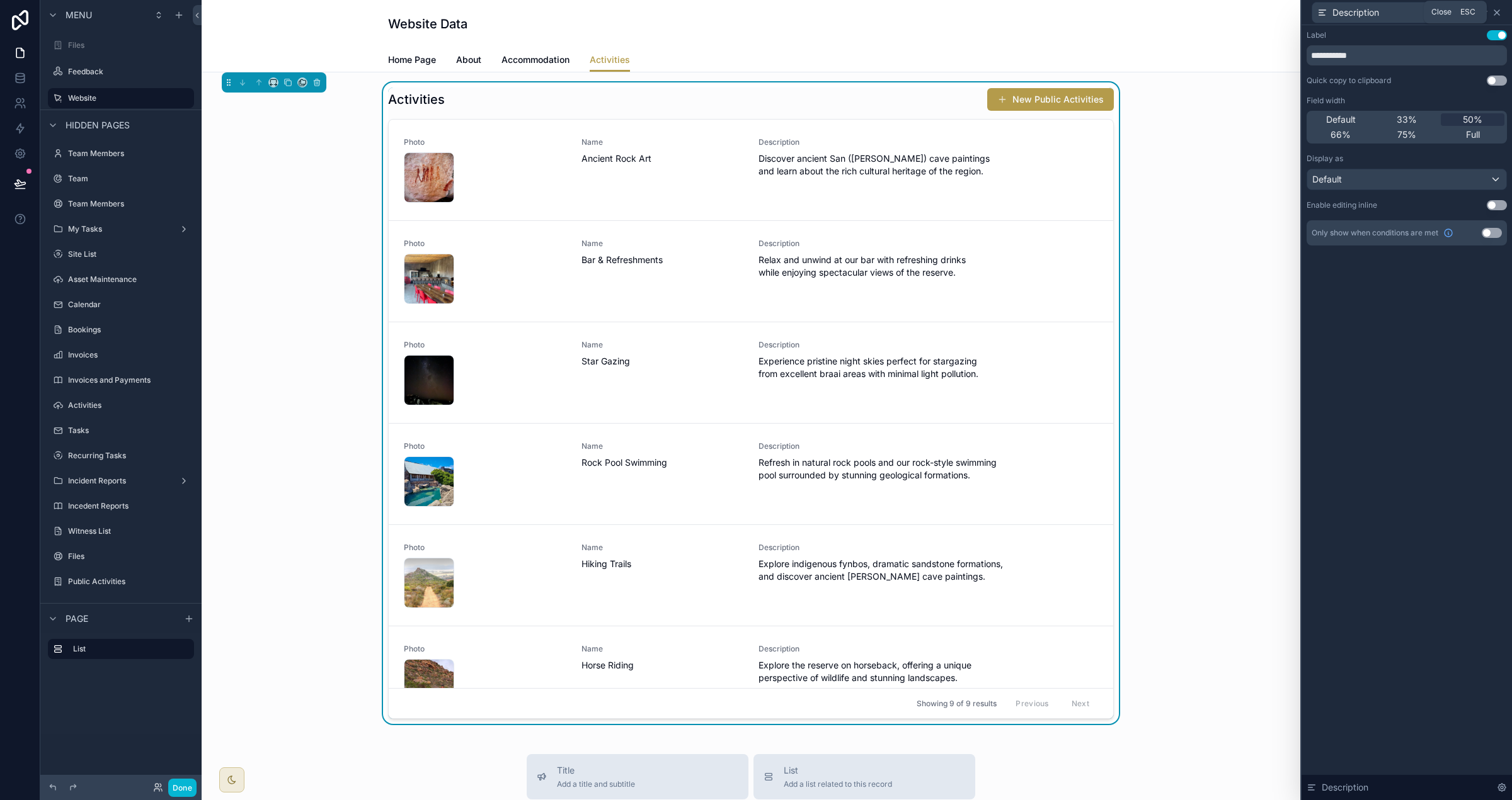
click at [1497, 14] on icon at bounding box center [1497, 13] width 10 height 10
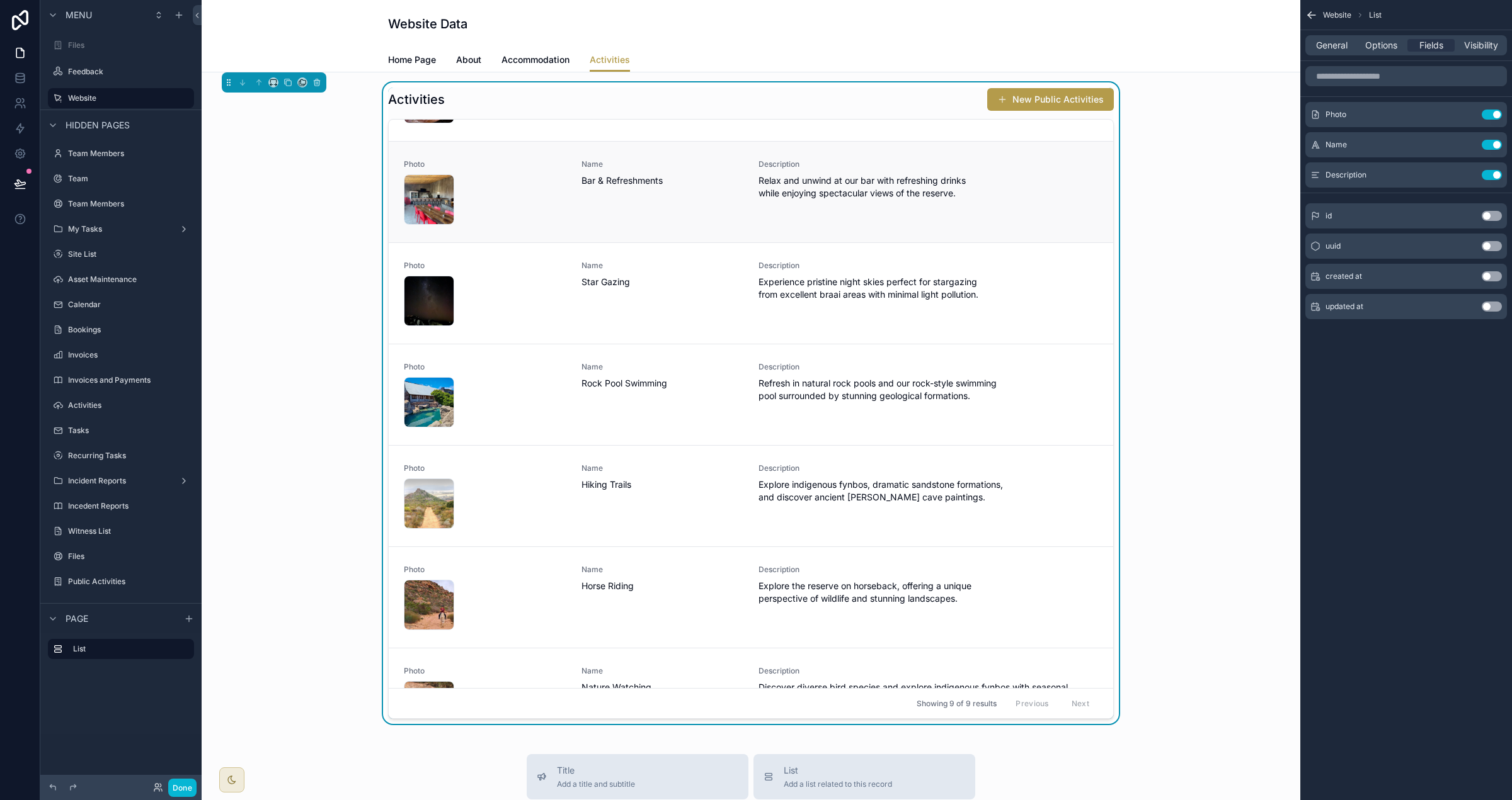
scroll to position [80, 0]
click at [1326, 46] on span "General" at bounding box center [1331, 44] width 32 height 13
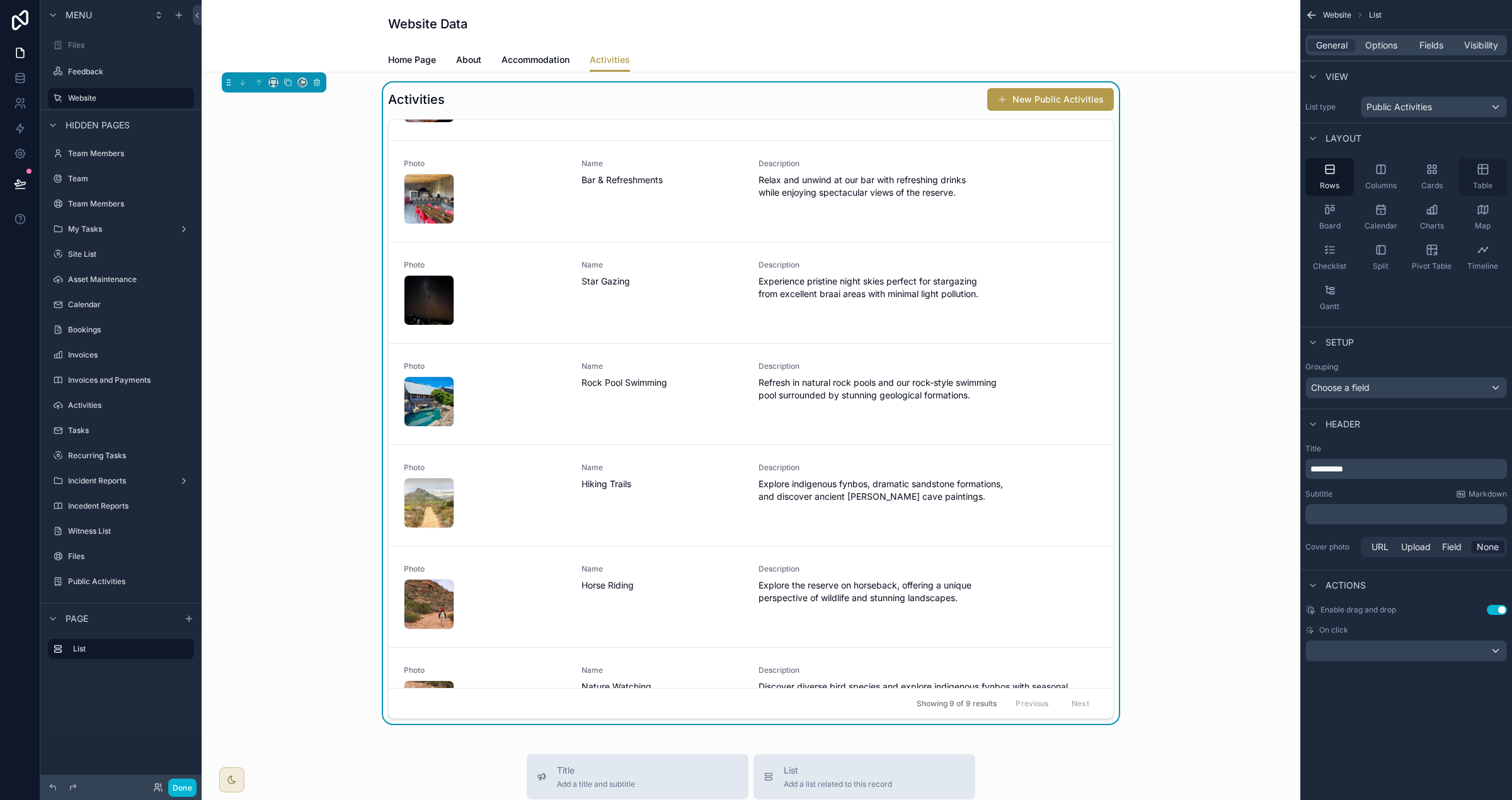
click at [1480, 176] on icon "scrollable content" at bounding box center [1483, 169] width 13 height 13
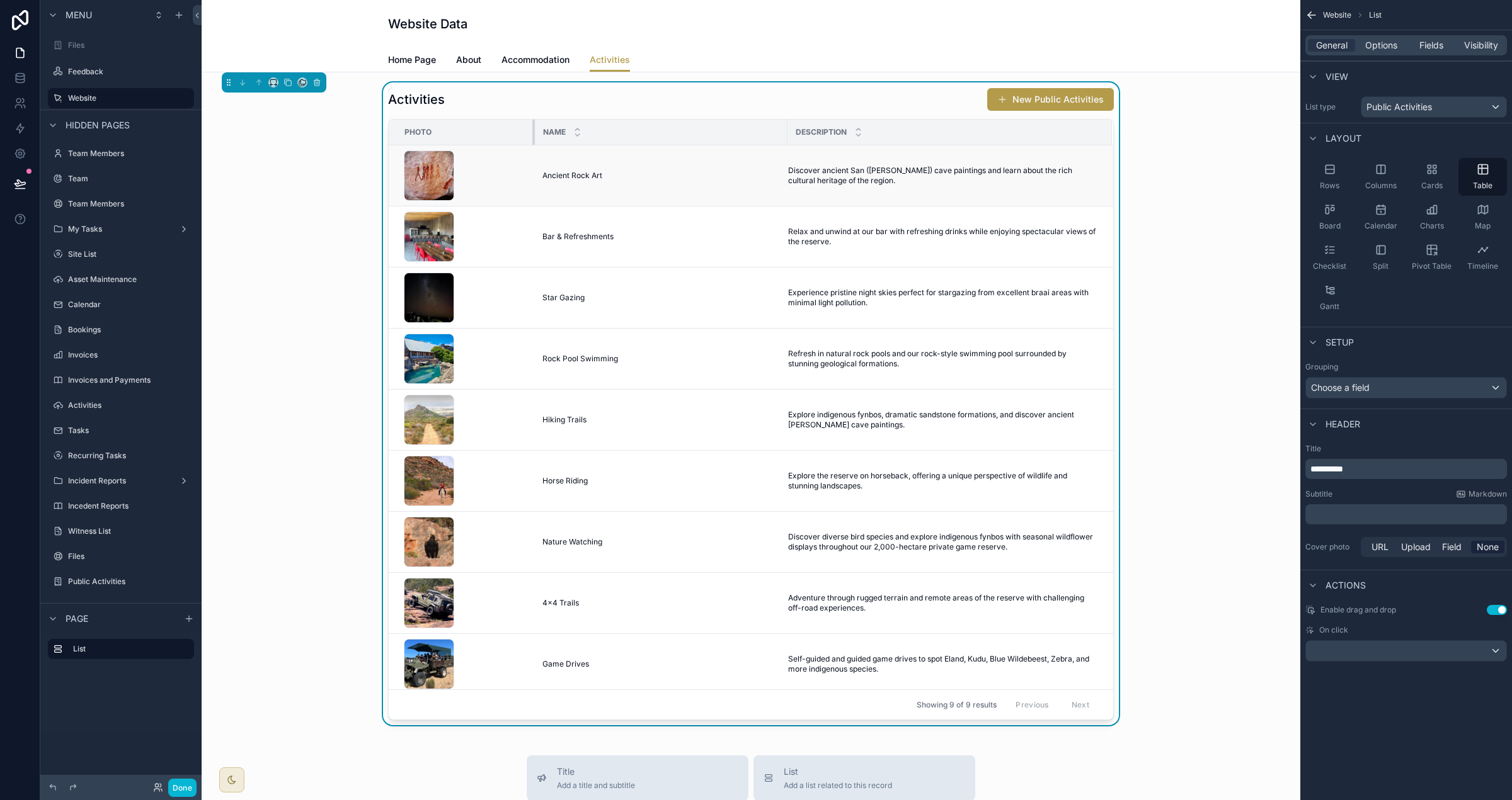
drag, startPoint x: 591, startPoint y: 131, endPoint x: 533, endPoint y: 147, distance: 60.2
click at [533, 147] on table "Photo Name Description 486248207_1165510825372531_9006363550014603374_n .jpg An…" at bounding box center [750, 407] width 724 height 575
click at [497, 144] on table "Photo Name Description 486248207_1165510825372531_9006363550014603374_n .jpg An…" at bounding box center [750, 407] width 724 height 575
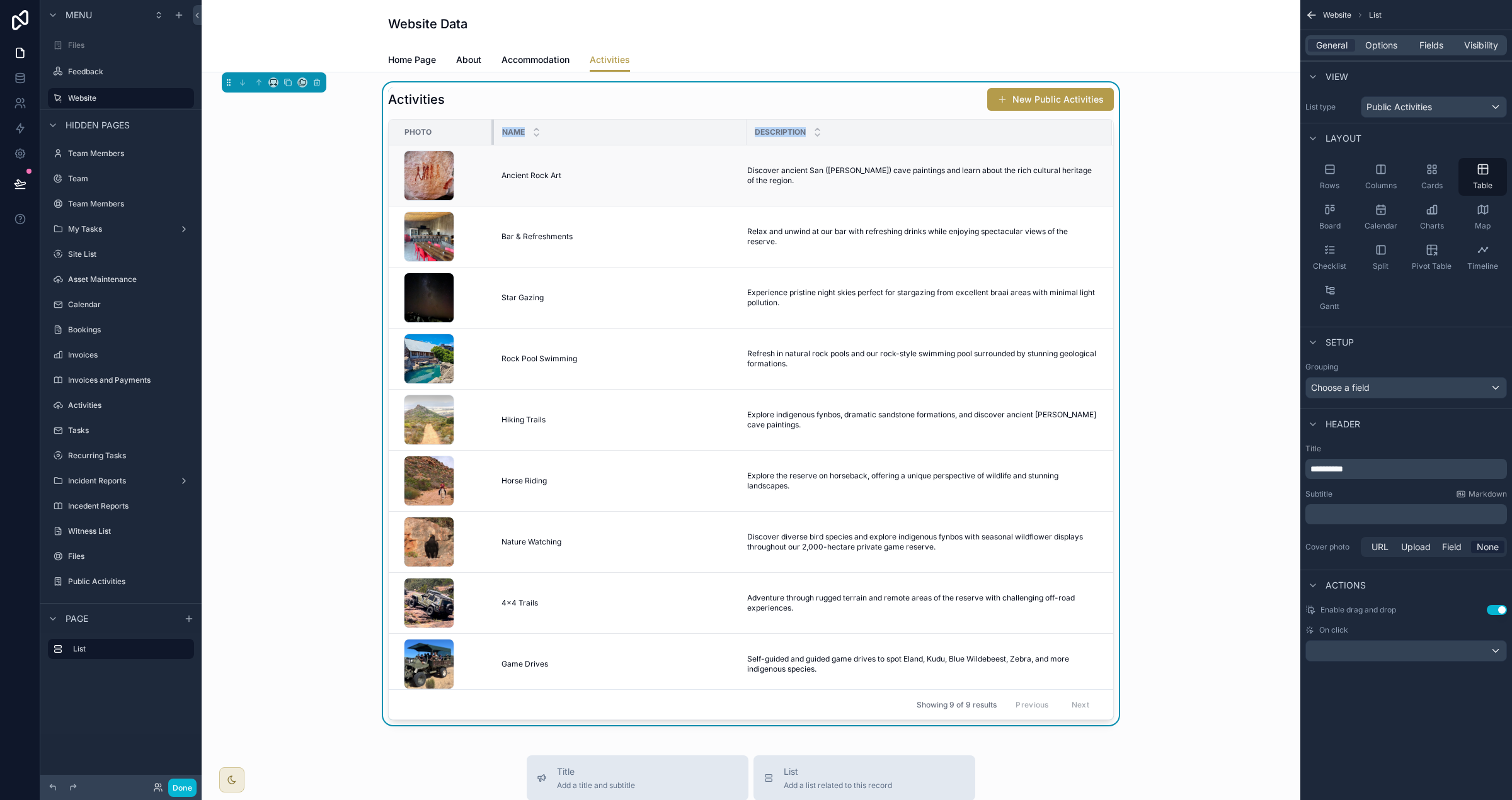
drag, startPoint x: 533, startPoint y: 133, endPoint x: 618, endPoint y: 149, distance: 86.5
click at [491, 131] on div "scrollable content" at bounding box center [493, 132] width 5 height 25
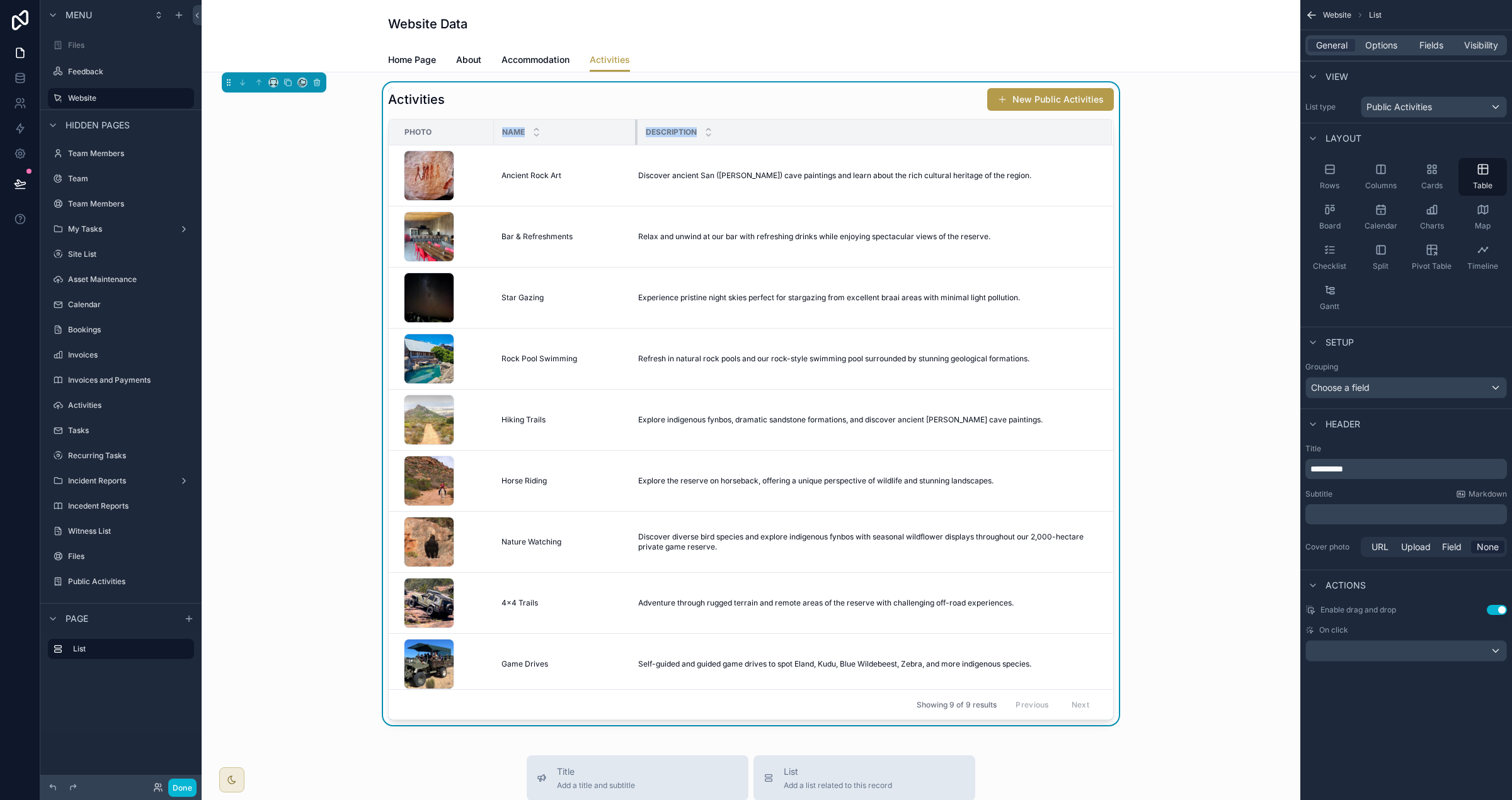
drag, startPoint x: 737, startPoint y: 133, endPoint x: 636, endPoint y: 143, distance: 101.5
click at [636, 143] on div "scrollable content" at bounding box center [637, 132] width 5 height 25
click at [1378, 668] on div "**********" at bounding box center [1406, 346] width 212 height 692
click at [1381, 661] on button "scrollable content" at bounding box center [1406, 651] width 202 height 21
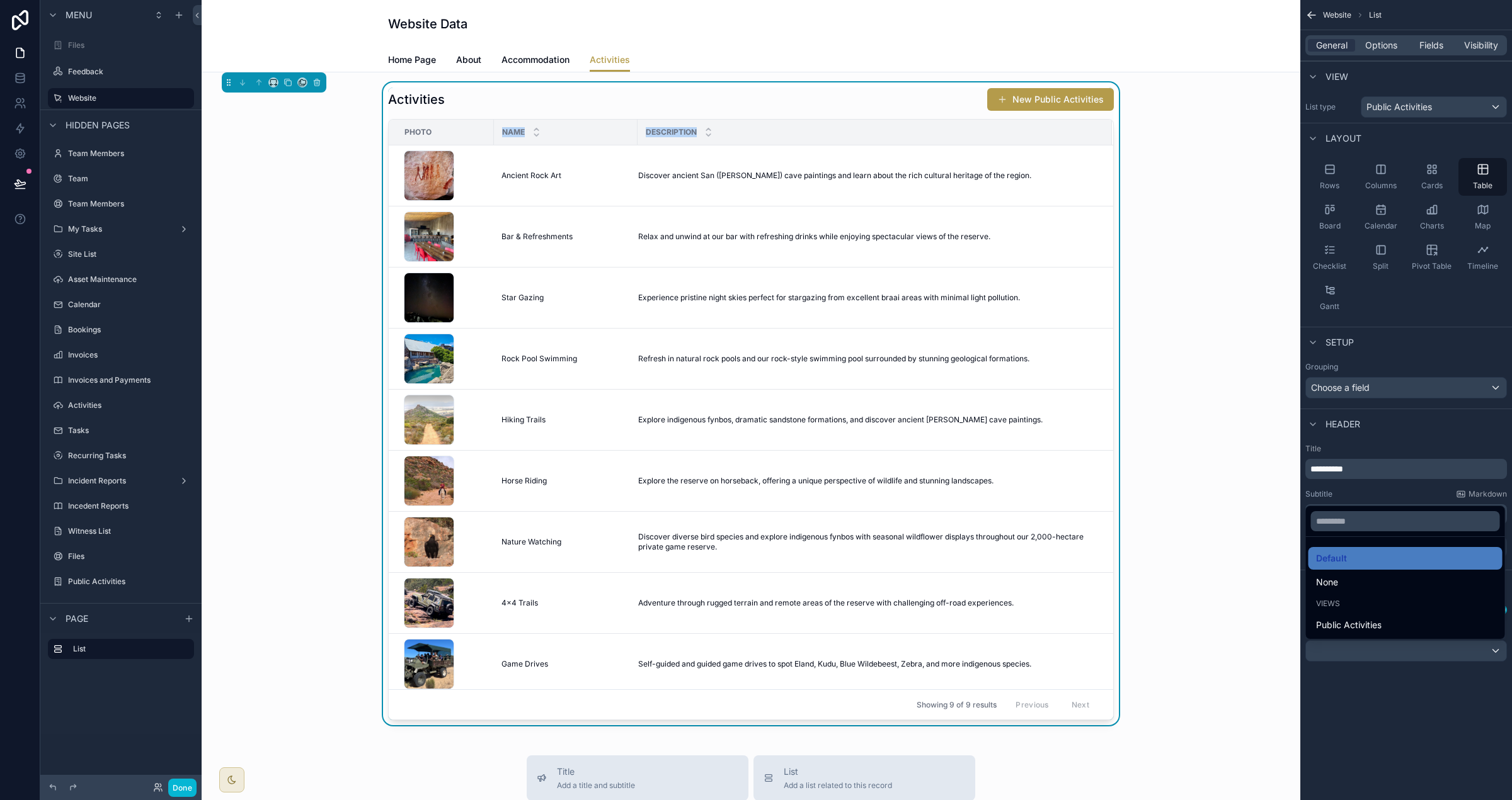
click at [1376, 581] on div "None" at bounding box center [1405, 583] width 179 height 15
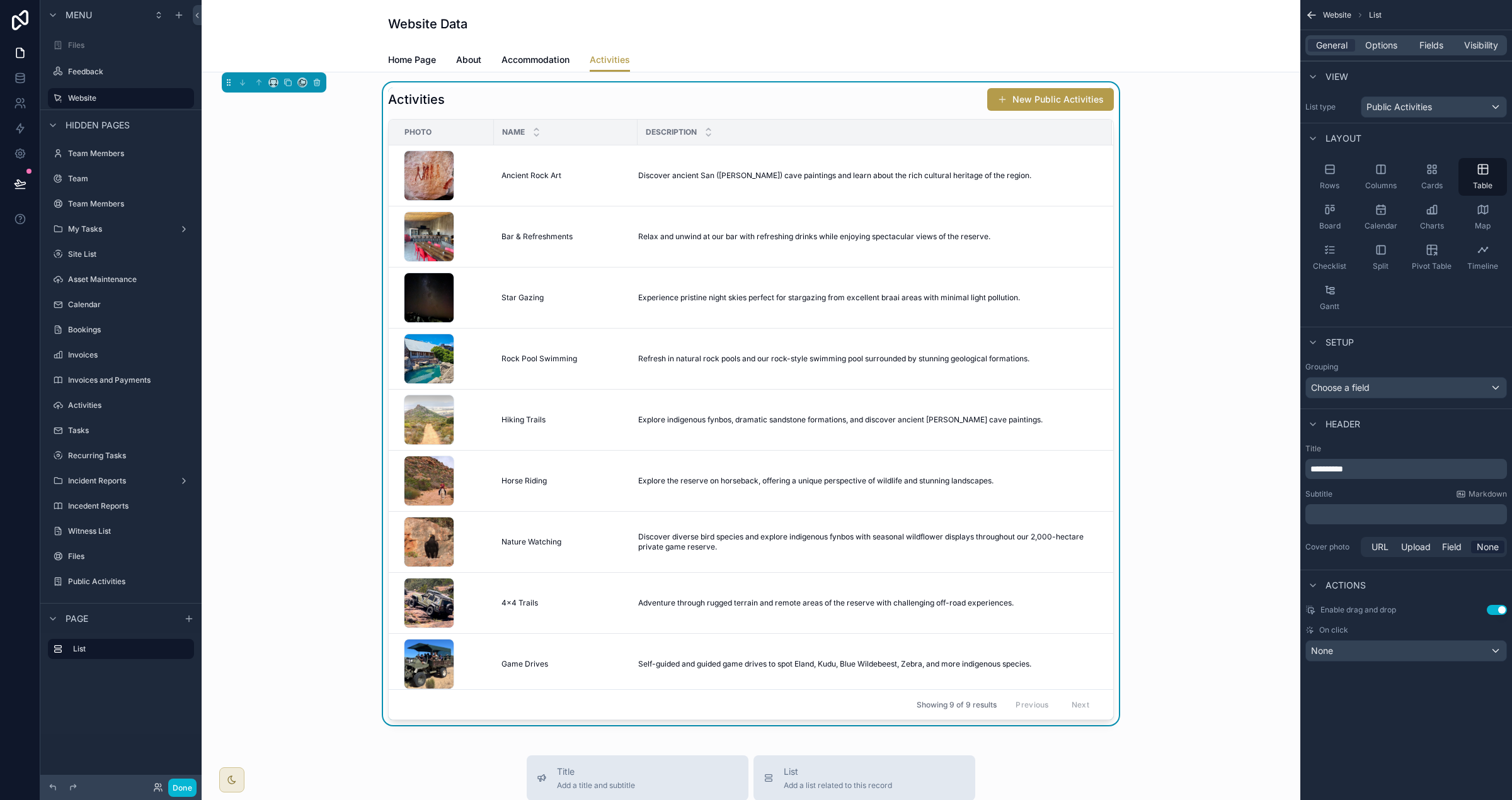
drag, startPoint x: 1382, startPoint y: 702, endPoint x: 1389, endPoint y: 672, distance: 30.8
click at [1381, 700] on div "**********" at bounding box center [1406, 400] width 212 height 800
click at [1367, 53] on div "General Options Fields Visibility" at bounding box center [1406, 44] width 202 height 20
drag, startPoint x: 1390, startPoint y: 44, endPoint x: 1394, endPoint y: 59, distance: 15.5
click at [1390, 45] on span "Options" at bounding box center [1381, 44] width 32 height 13
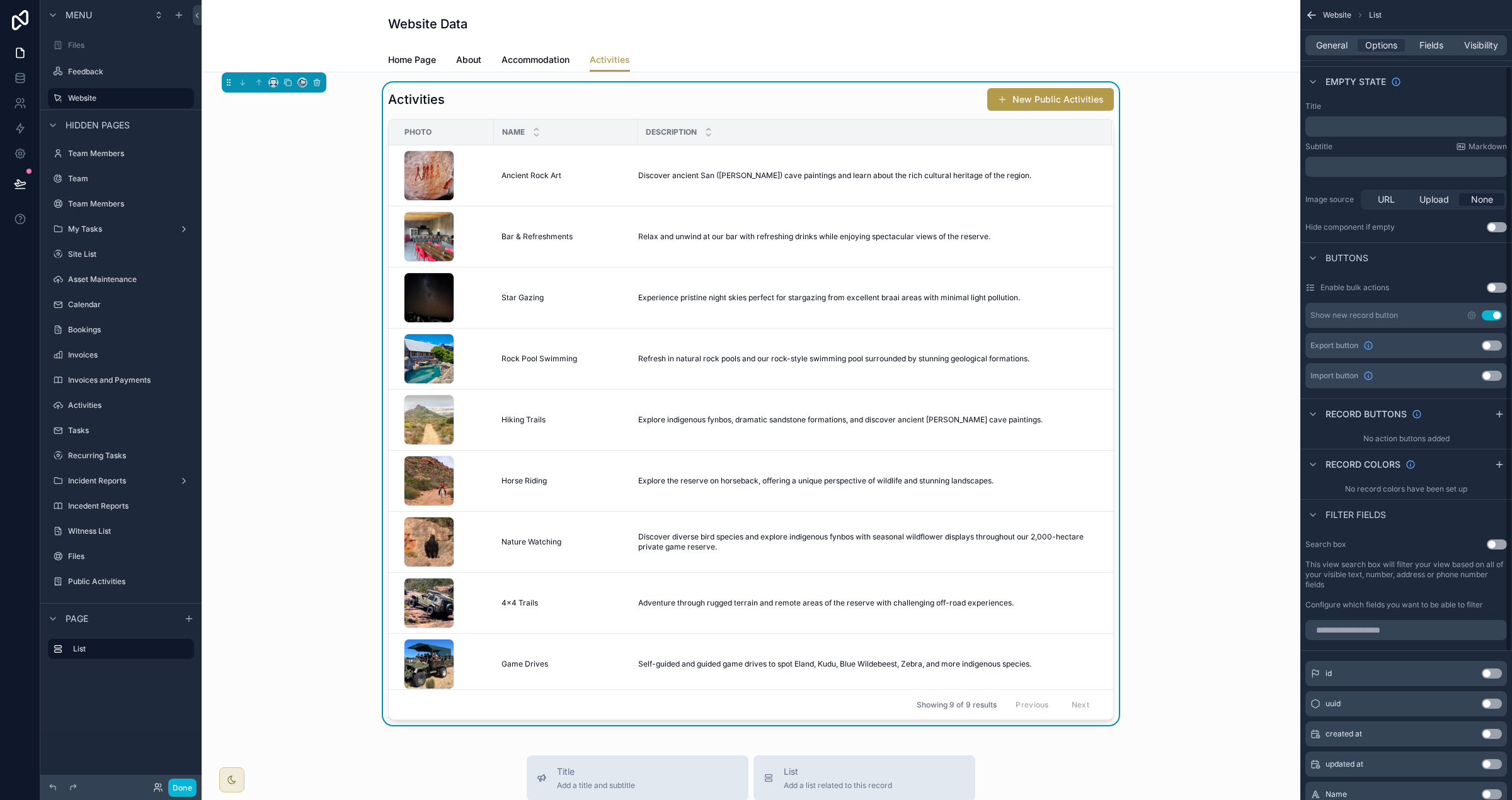
scroll to position [254, 0]
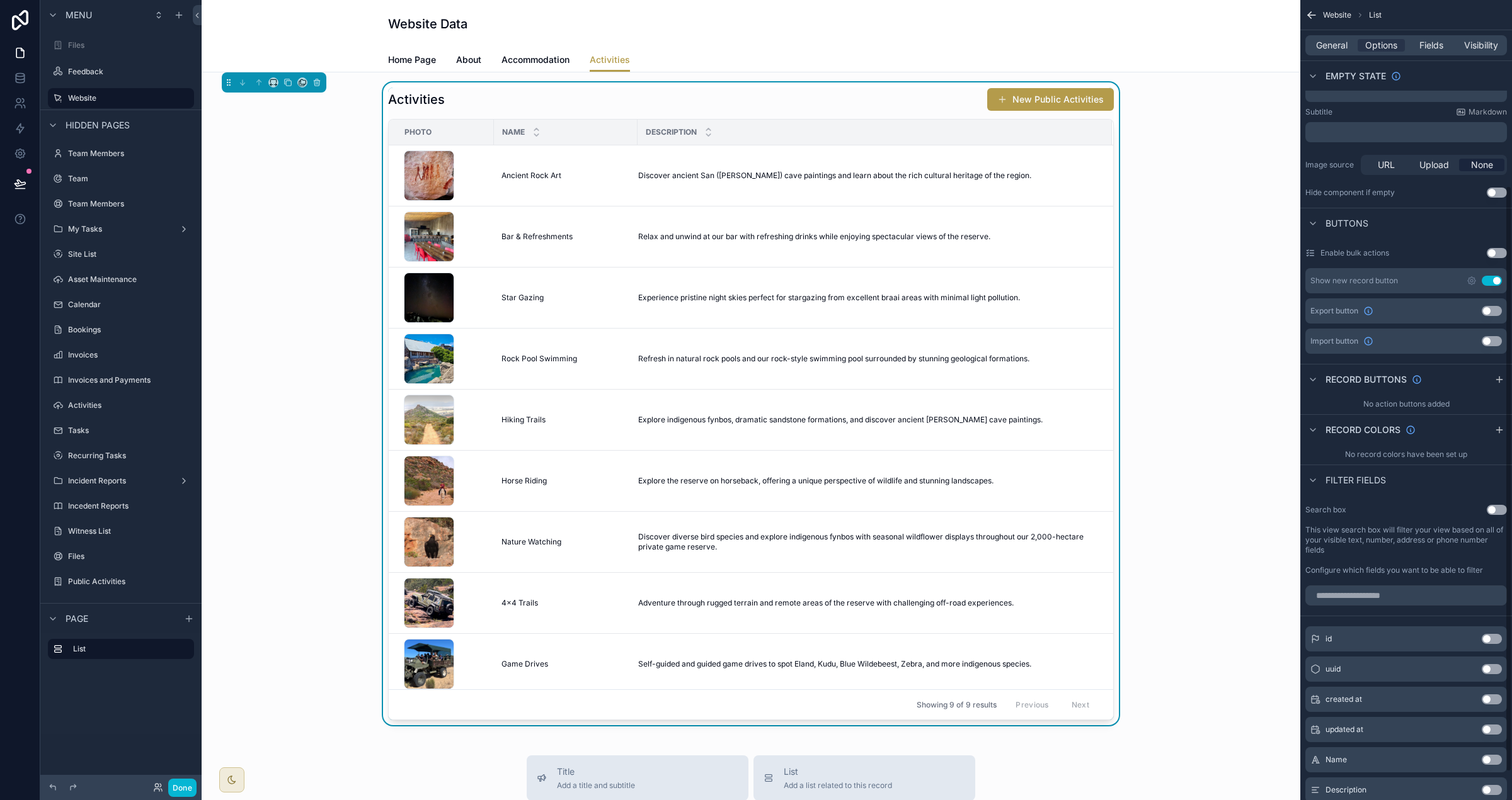
drag, startPoint x: 1497, startPoint y: 383, endPoint x: 1469, endPoint y: 325, distance: 64.4
click at [1497, 383] on icon "scrollable content" at bounding box center [1499, 380] width 10 height 10
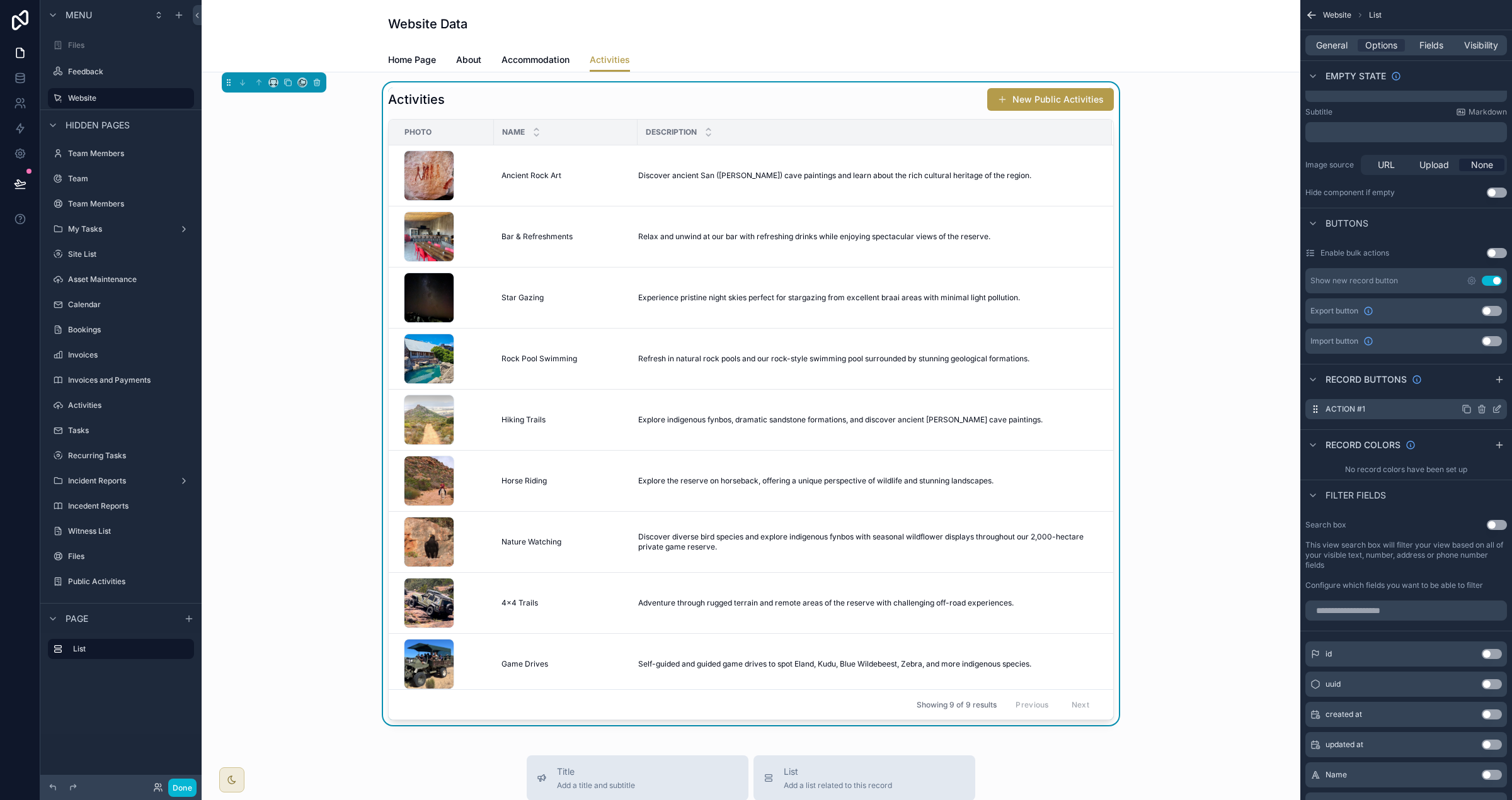
click at [1493, 407] on icon "scrollable content" at bounding box center [1497, 409] width 10 height 10
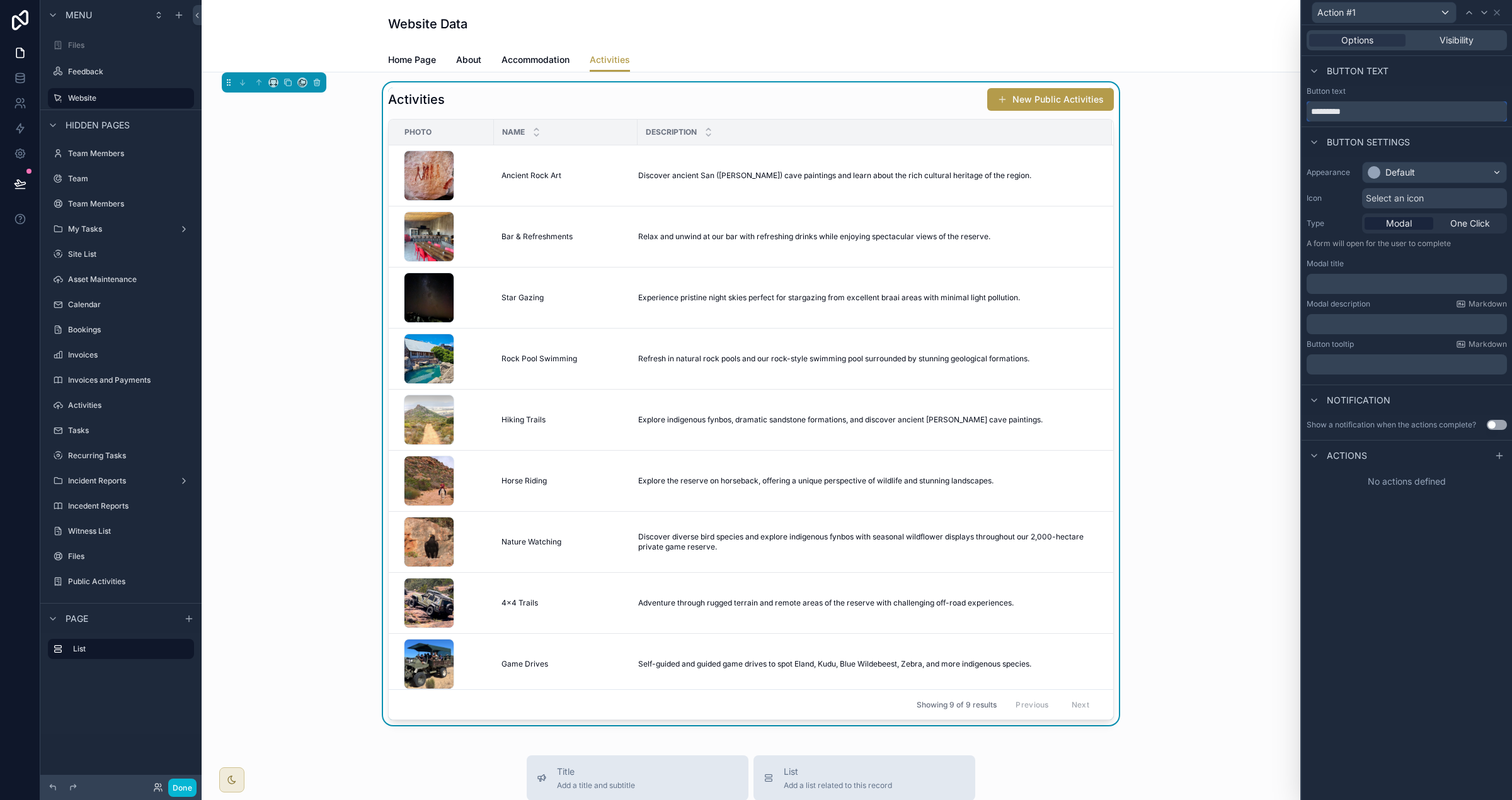
drag, startPoint x: 1342, startPoint y: 110, endPoint x: 1280, endPoint y: 99, distance: 63.0
click at [1281, 99] on div "Action #1 Options Visibility Button text Button text ********* Button settings …" at bounding box center [756, 400] width 1512 height 800
type input "****"
click at [1473, 162] on div "Default" at bounding box center [1435, 172] width 144 height 20
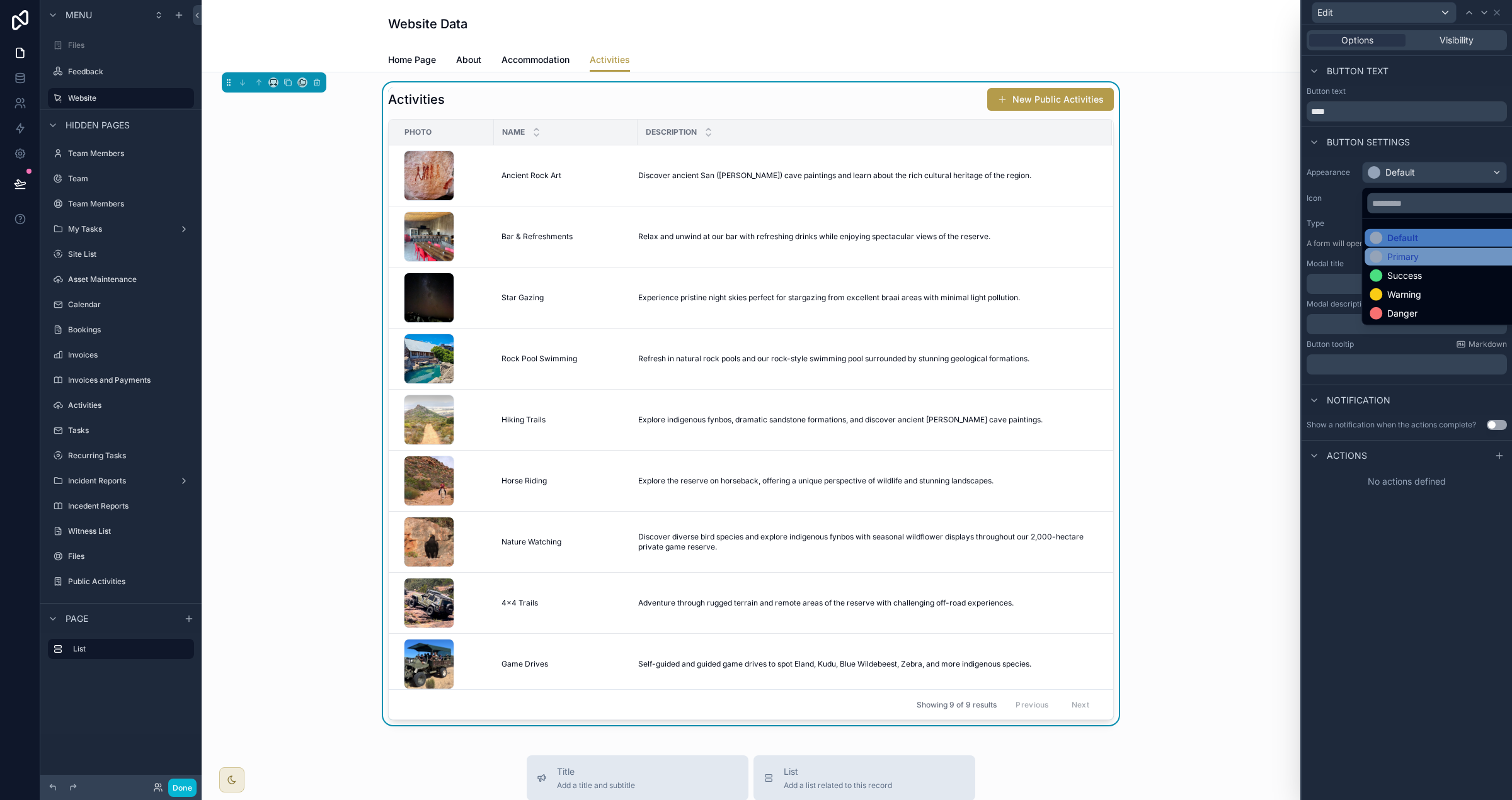
click at [1424, 252] on div "Primary" at bounding box center [1448, 256] width 158 height 13
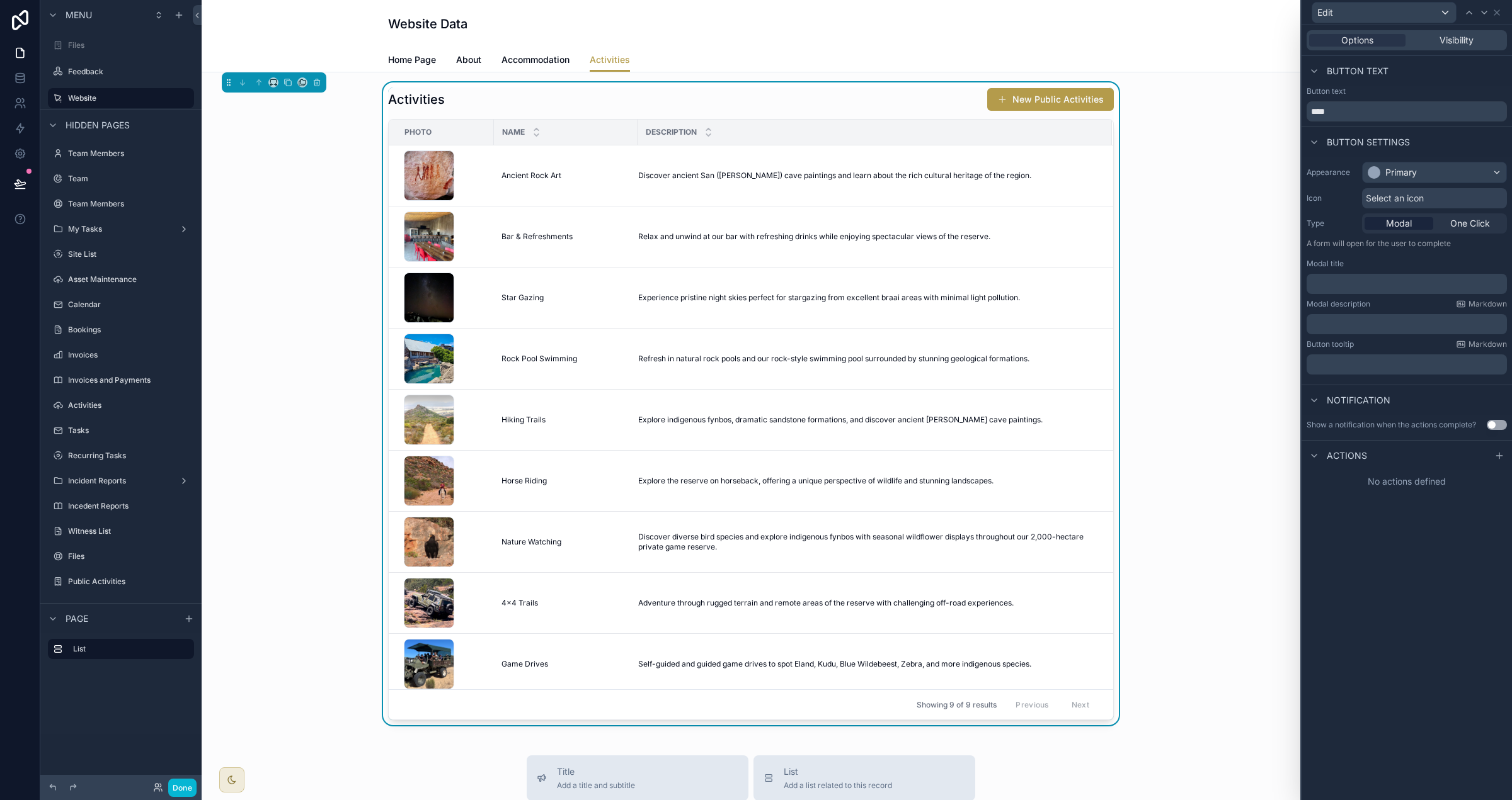
drag, startPoint x: 1392, startPoint y: 281, endPoint x: 1403, endPoint y: 279, distance: 11.2
click at [1399, 280] on p "﻿" at bounding box center [1408, 283] width 192 height 13
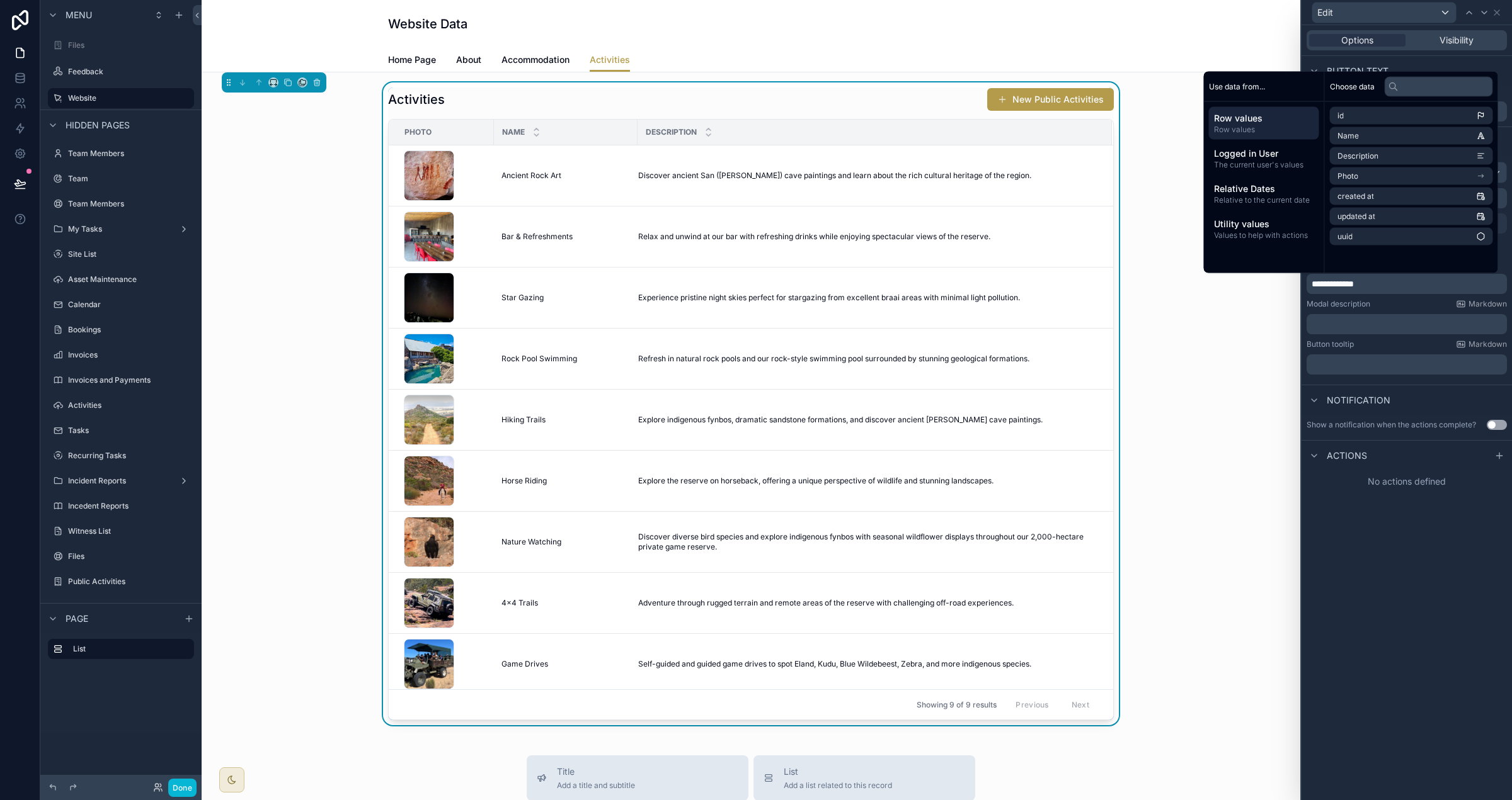
click at [1503, 420] on div "Use setting" at bounding box center [1497, 425] width 20 height 10
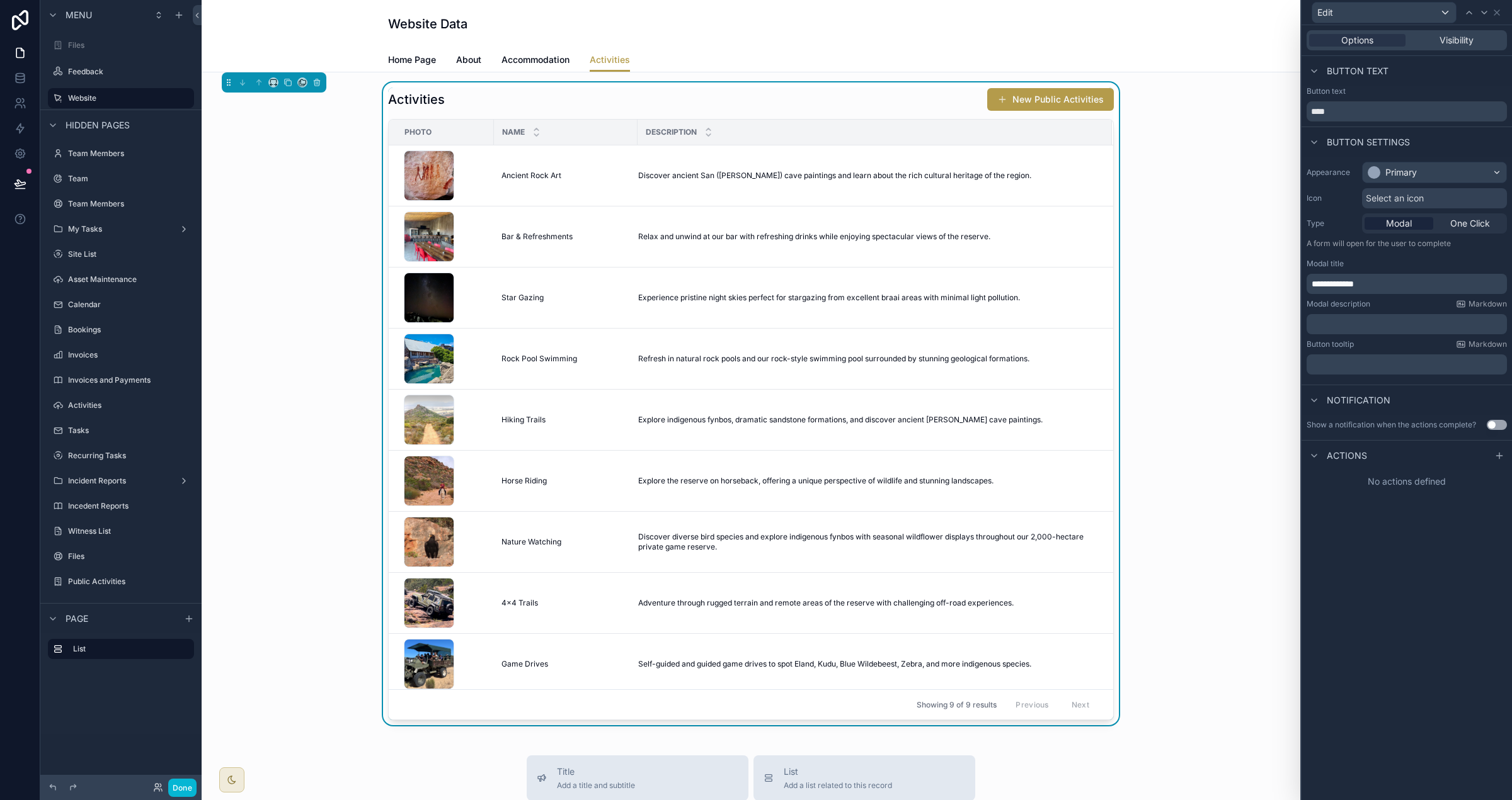
click at [1497, 426] on button "Use setting" at bounding box center [1497, 425] width 20 height 10
click at [1339, 501] on p "﻿" at bounding box center [1408, 506] width 192 height 13
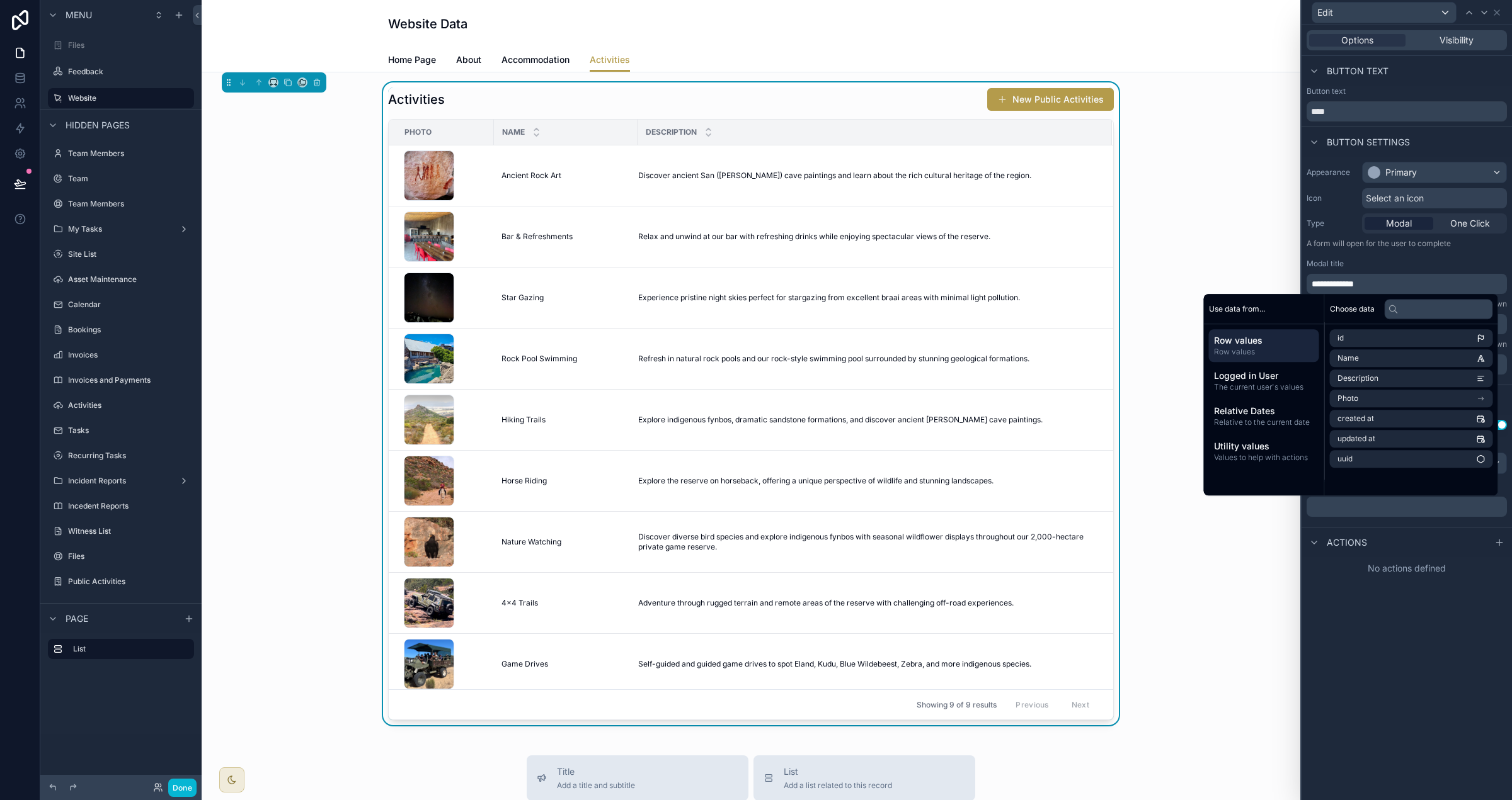
drag, startPoint x: 1362, startPoint y: 582, endPoint x: 1380, endPoint y: 500, distance: 84.0
click at [1362, 581] on div "**********" at bounding box center [1407, 413] width 211 height 775
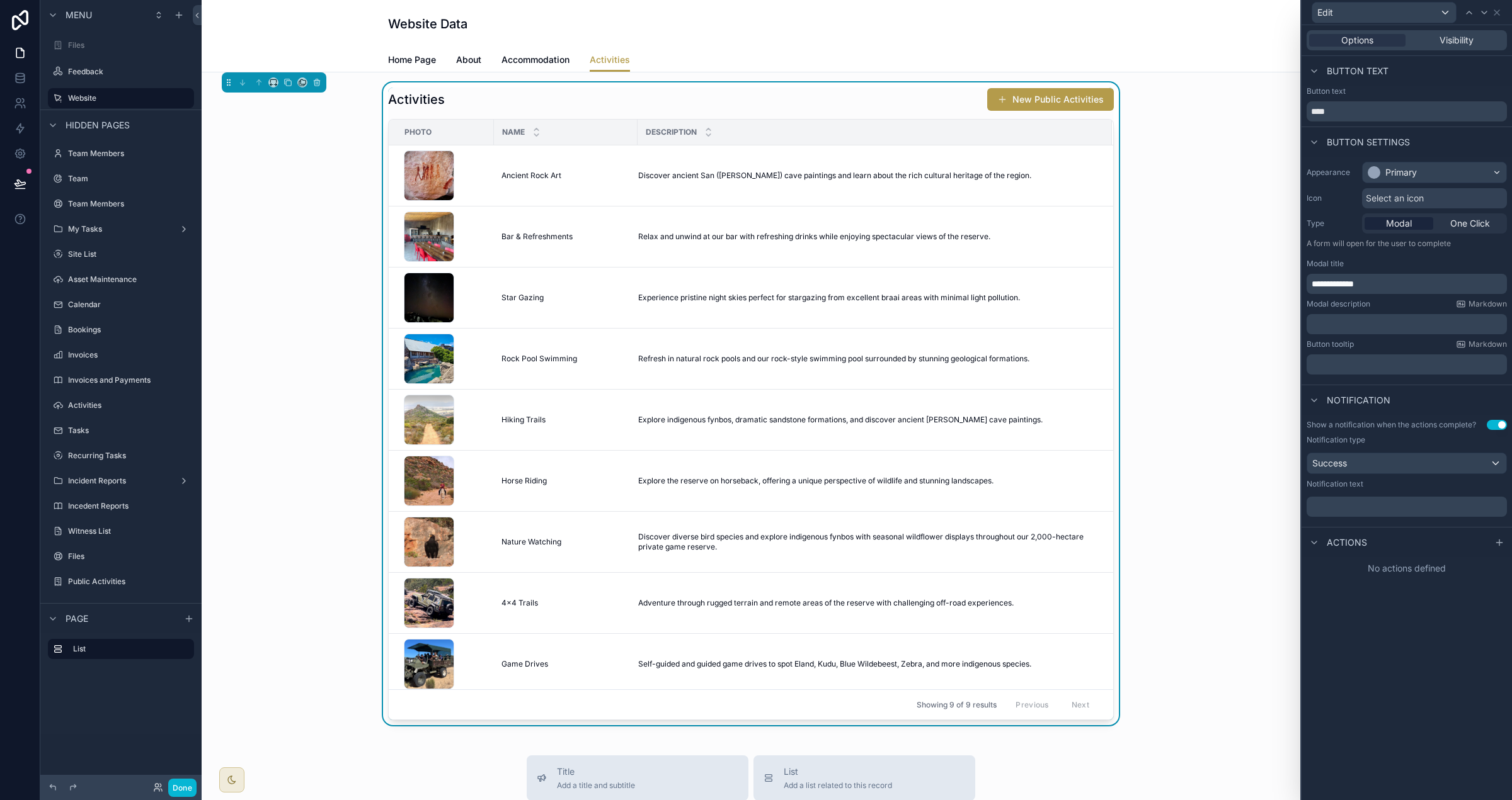
click at [1346, 280] on span "**********" at bounding box center [1333, 283] width 43 height 9
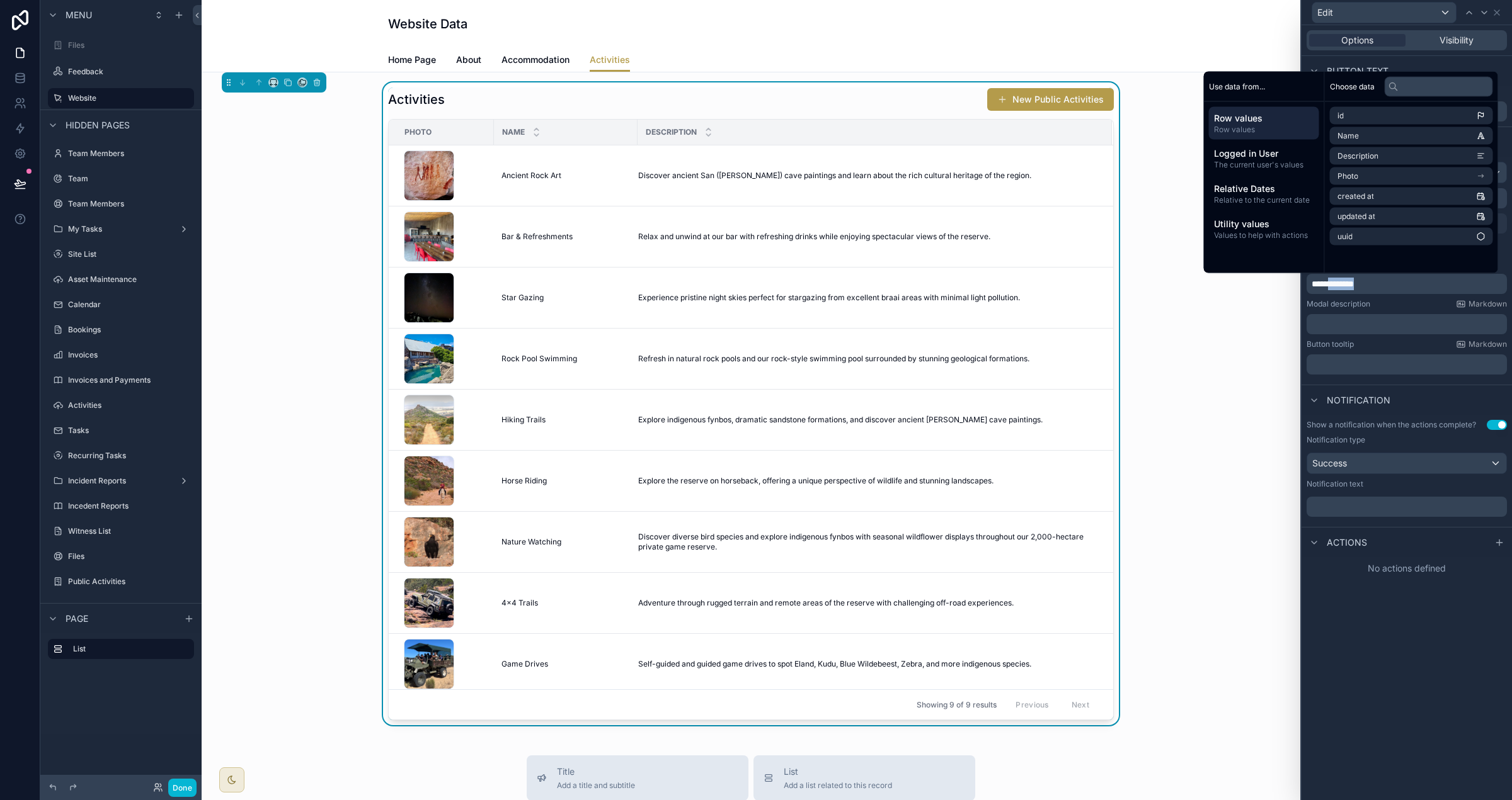
copy span "********"
click at [1368, 503] on p "﻿" at bounding box center [1408, 506] width 192 height 13
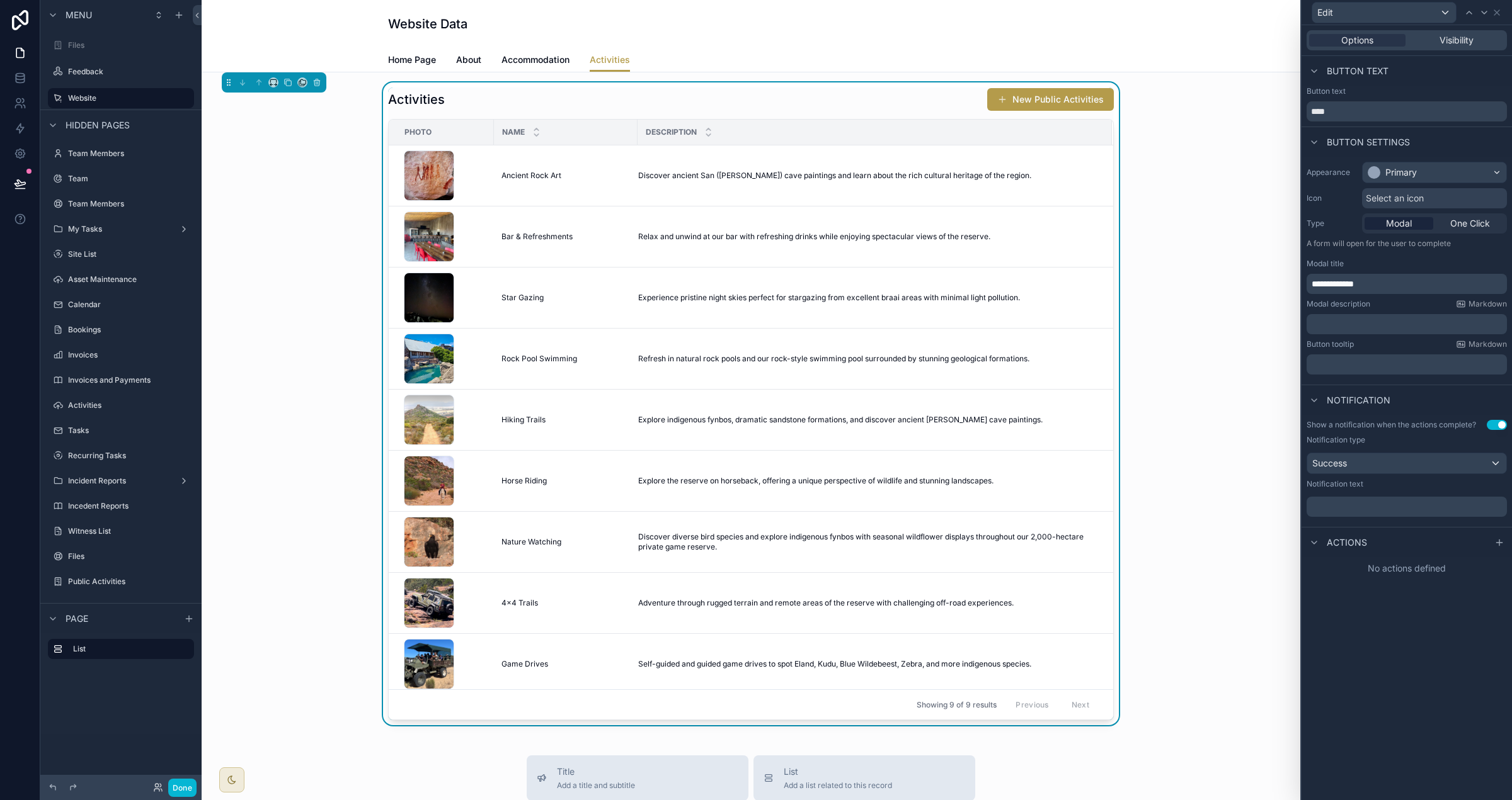
paste div "scrollable content"
click at [1502, 545] on icon at bounding box center [1499, 543] width 10 height 10
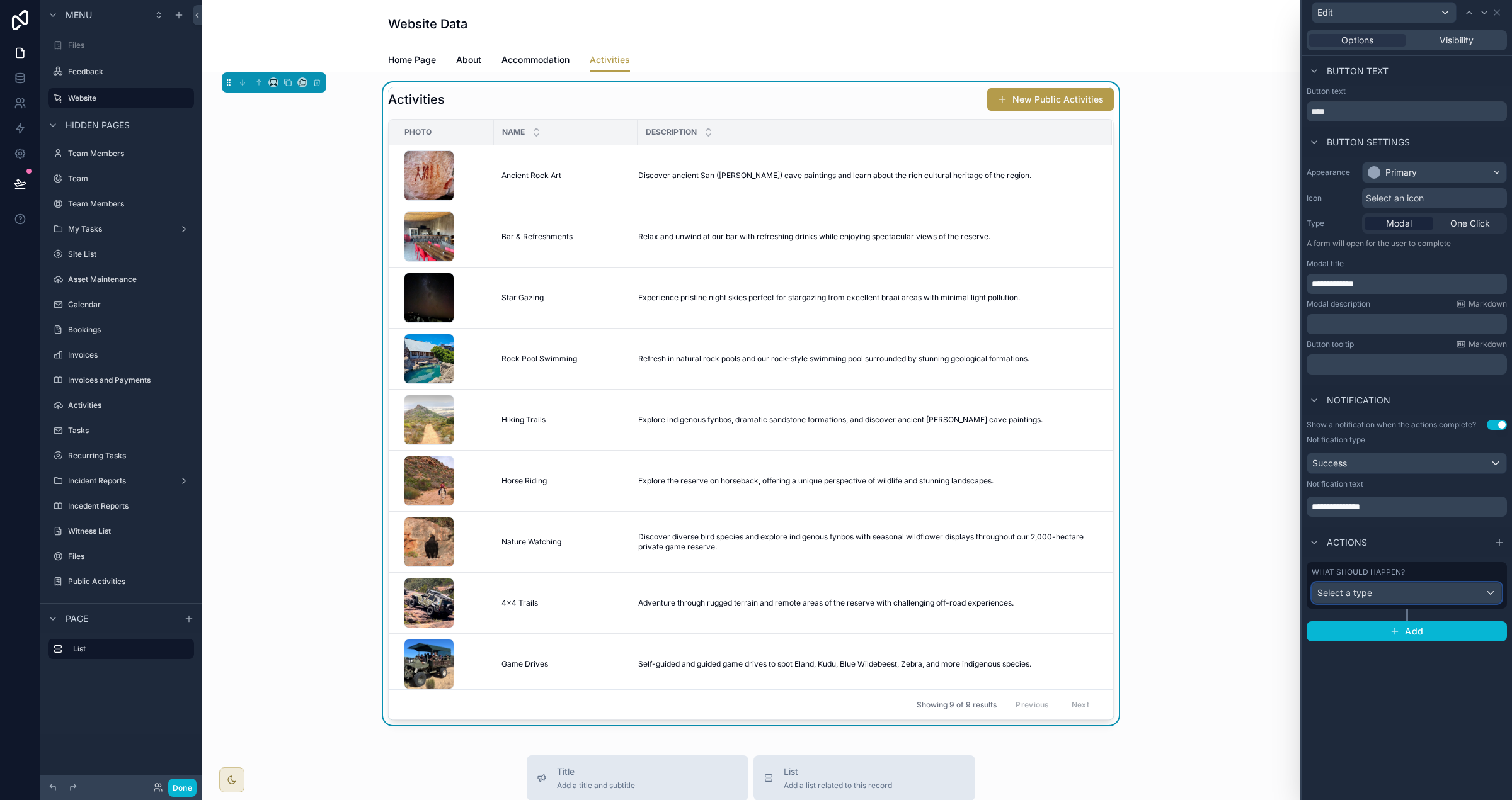
click at [1471, 590] on div "Select a type" at bounding box center [1407, 592] width 189 height 20
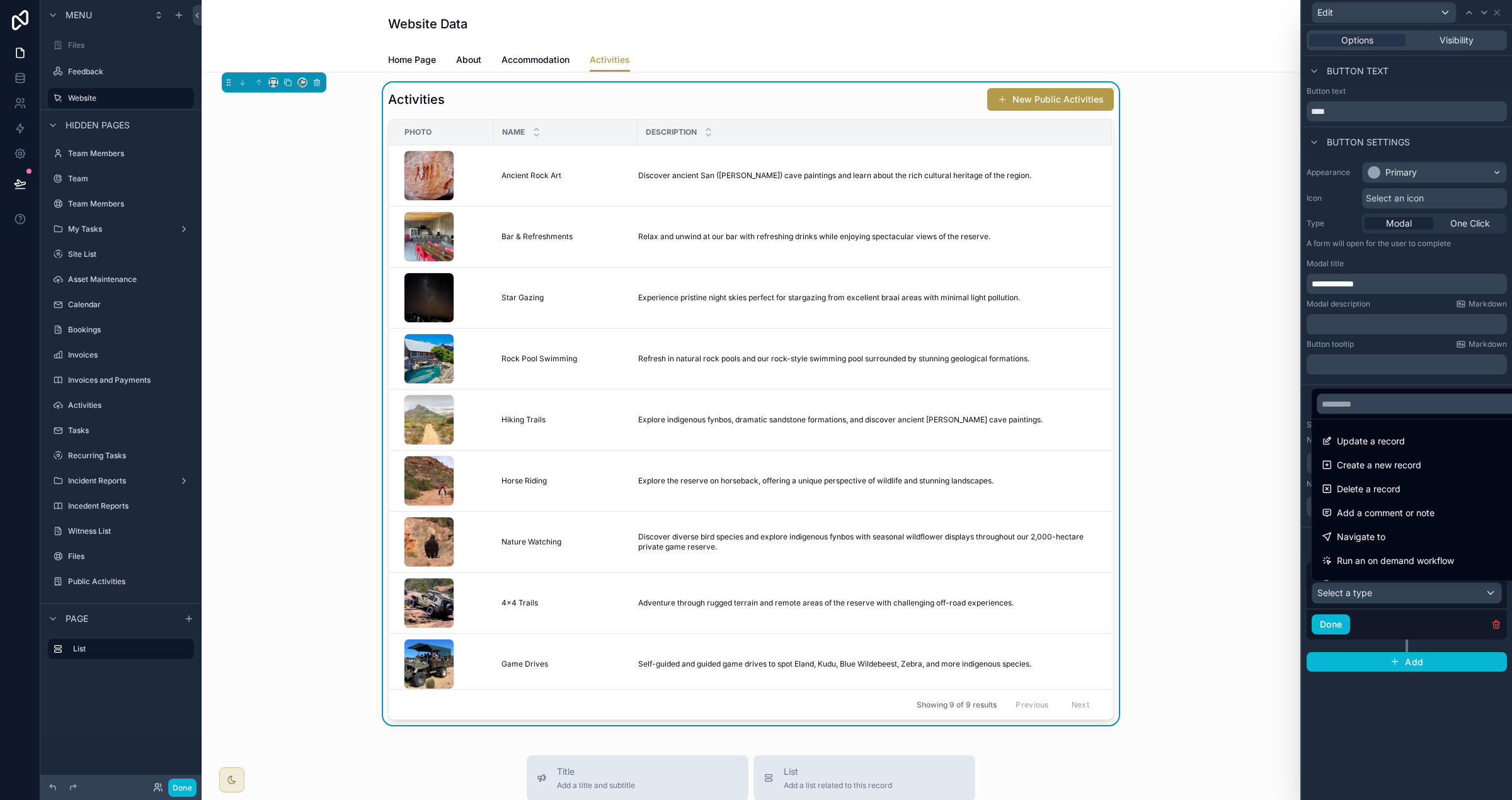
drag, startPoint x: 1402, startPoint y: 442, endPoint x: 1417, endPoint y: 592, distance: 150.7
click at [1403, 443] on span "Update a record" at bounding box center [1371, 442] width 68 height 15
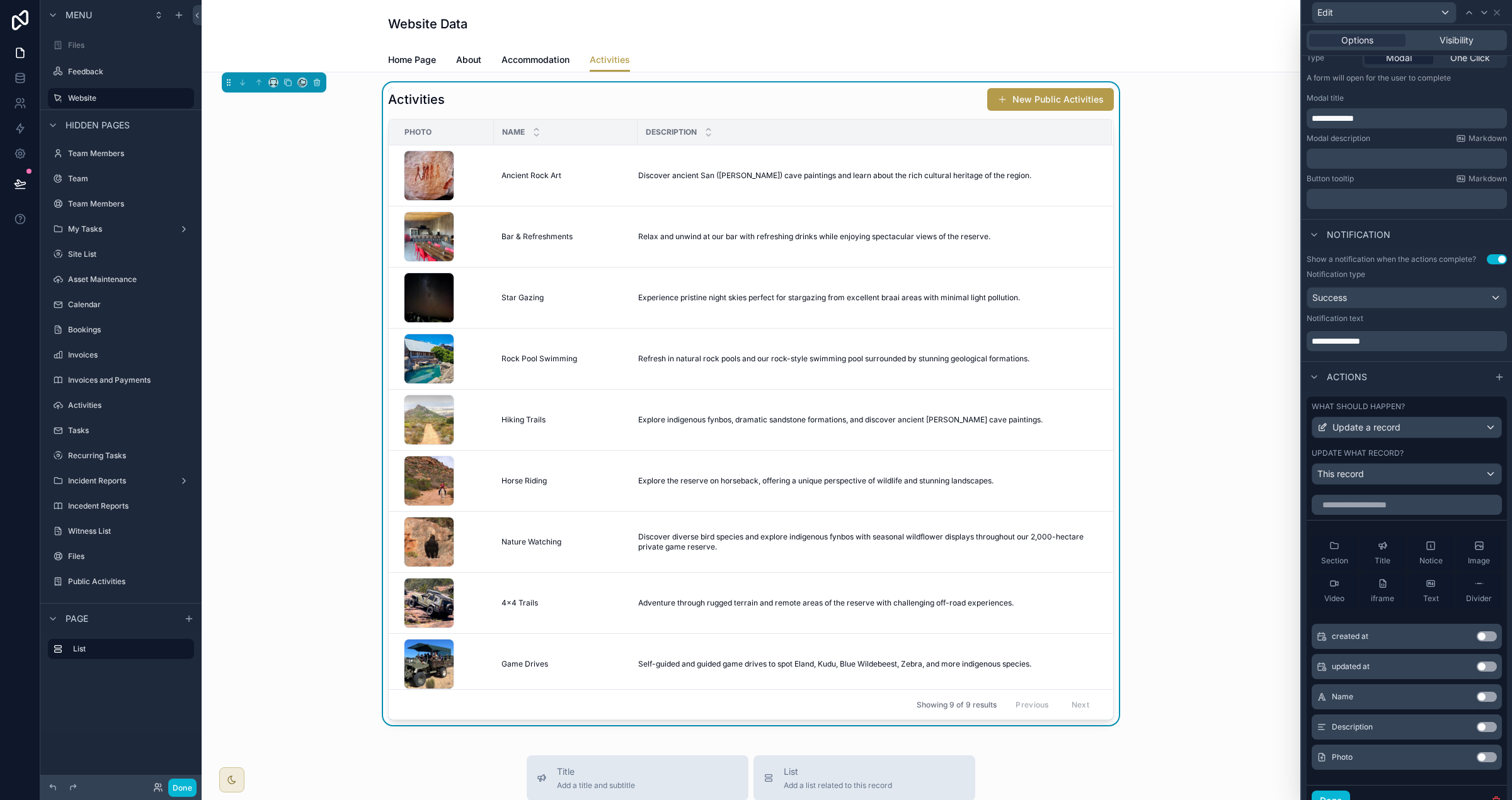
scroll to position [220, 0]
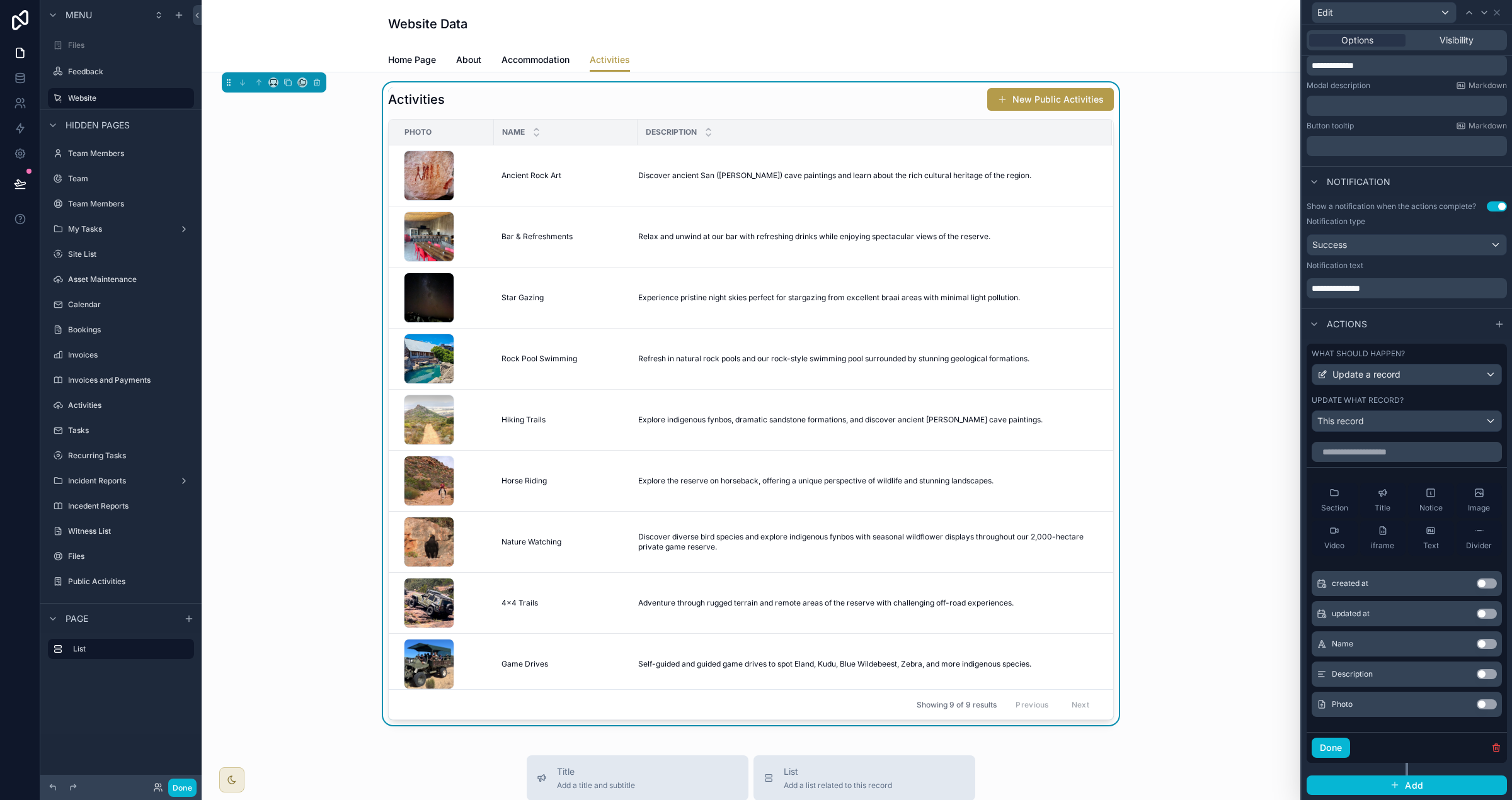
drag, startPoint x: 1486, startPoint y: 643, endPoint x: 1492, endPoint y: 671, distance: 28.6
click at [1486, 643] on button "Use setting" at bounding box center [1487, 643] width 20 height 10
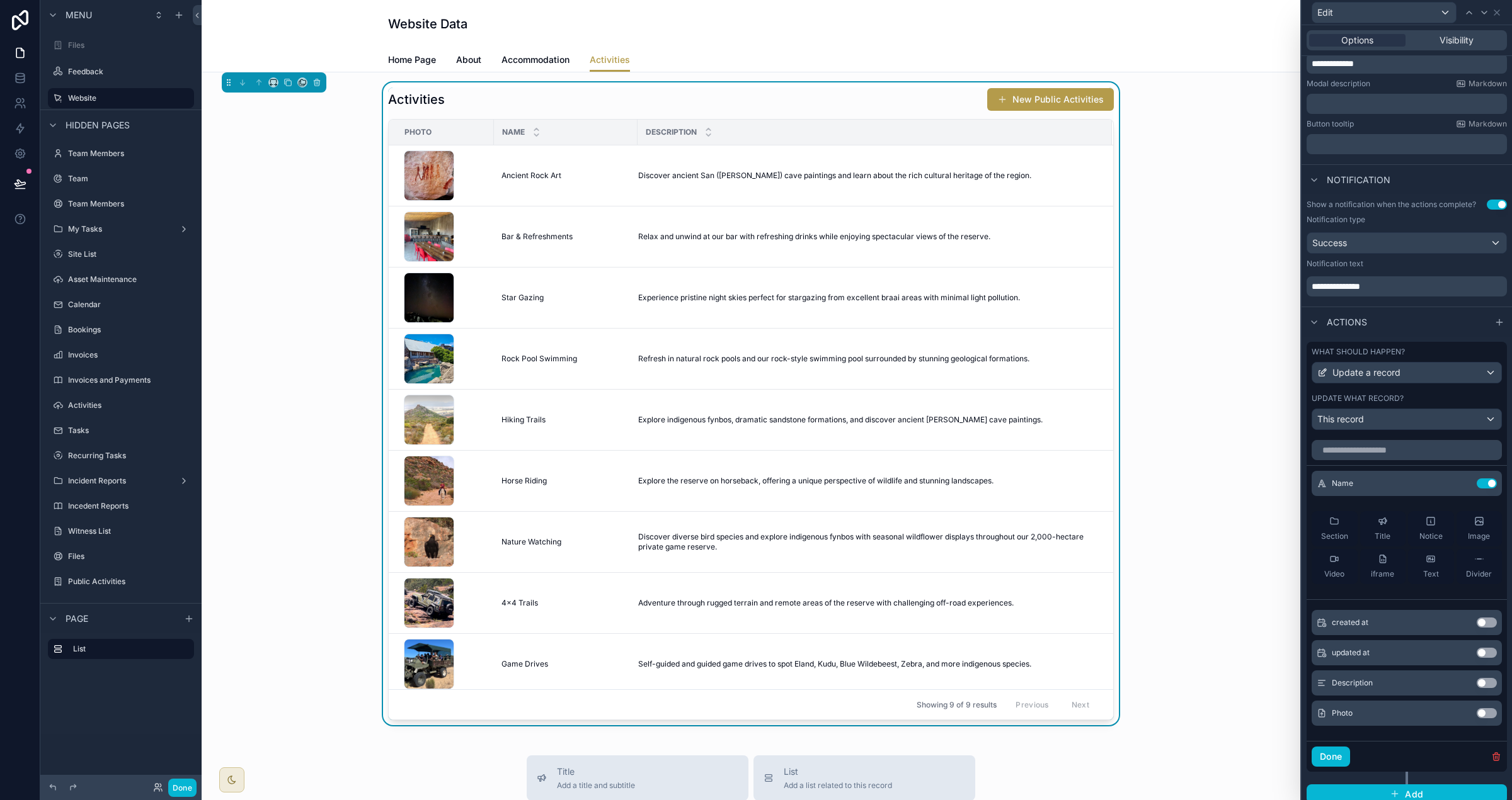
click at [1484, 680] on button "Use setting" at bounding box center [1487, 683] width 20 height 10
click at [1486, 712] on button "Use setting" at bounding box center [1487, 713] width 20 height 10
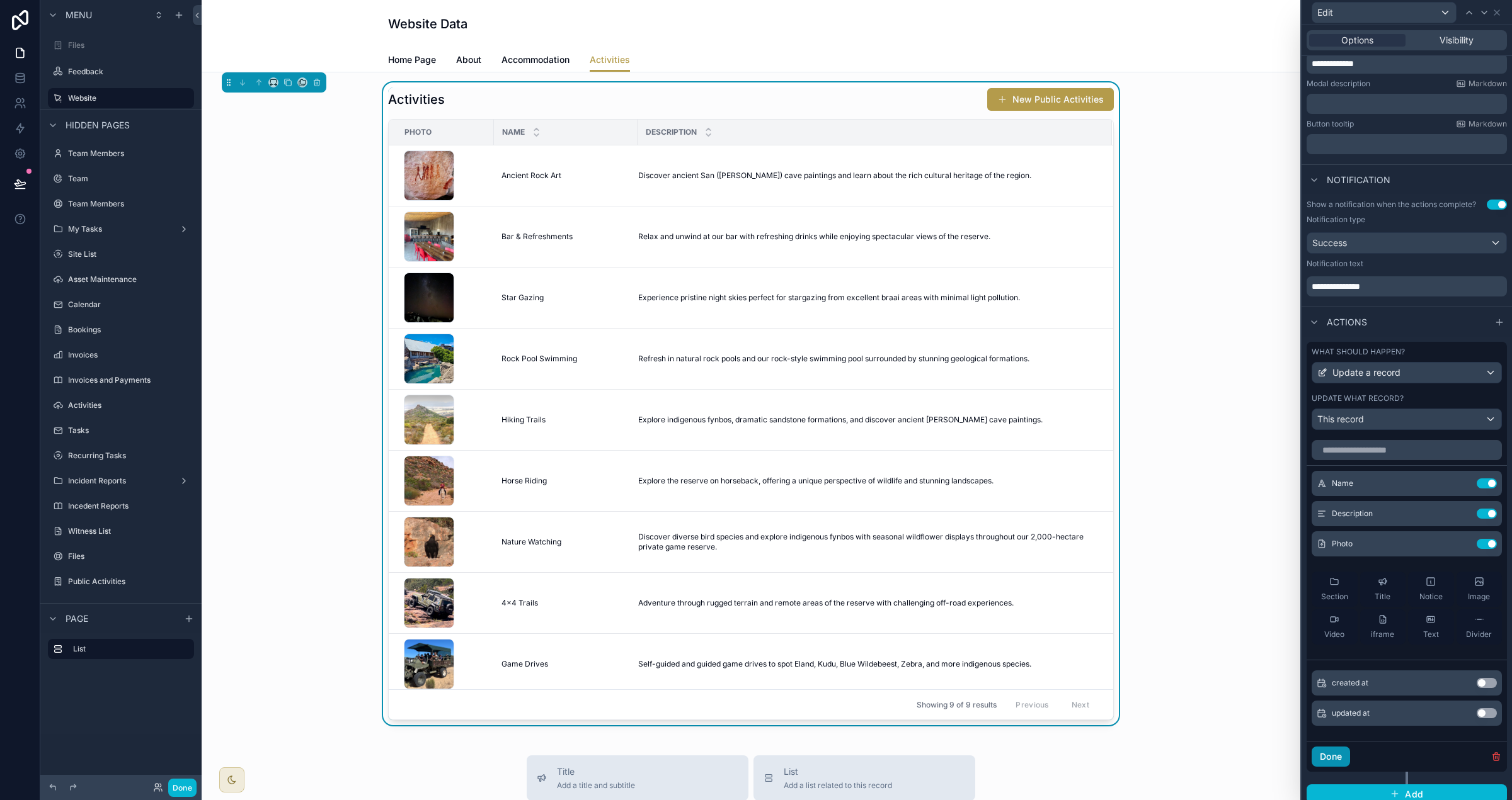
drag, startPoint x: 1336, startPoint y: 757, endPoint x: 1264, endPoint y: 729, distance: 77.3
click at [1335, 757] on button "Done" at bounding box center [1331, 757] width 39 height 20
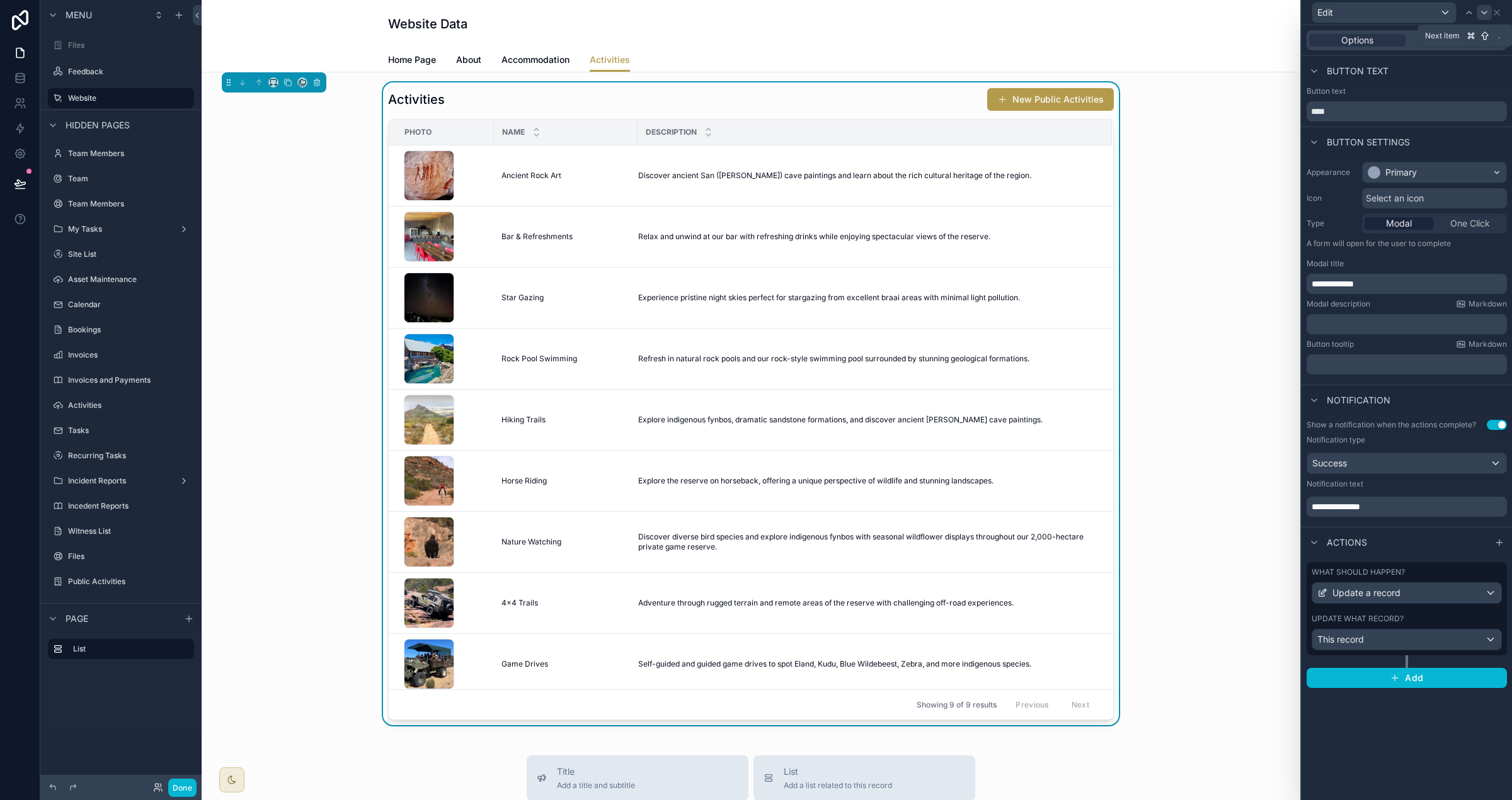
click at [1490, 11] on div at bounding box center [1485, 13] width 15 height 15
click at [1497, 12] on icon at bounding box center [1497, 12] width 5 height 5
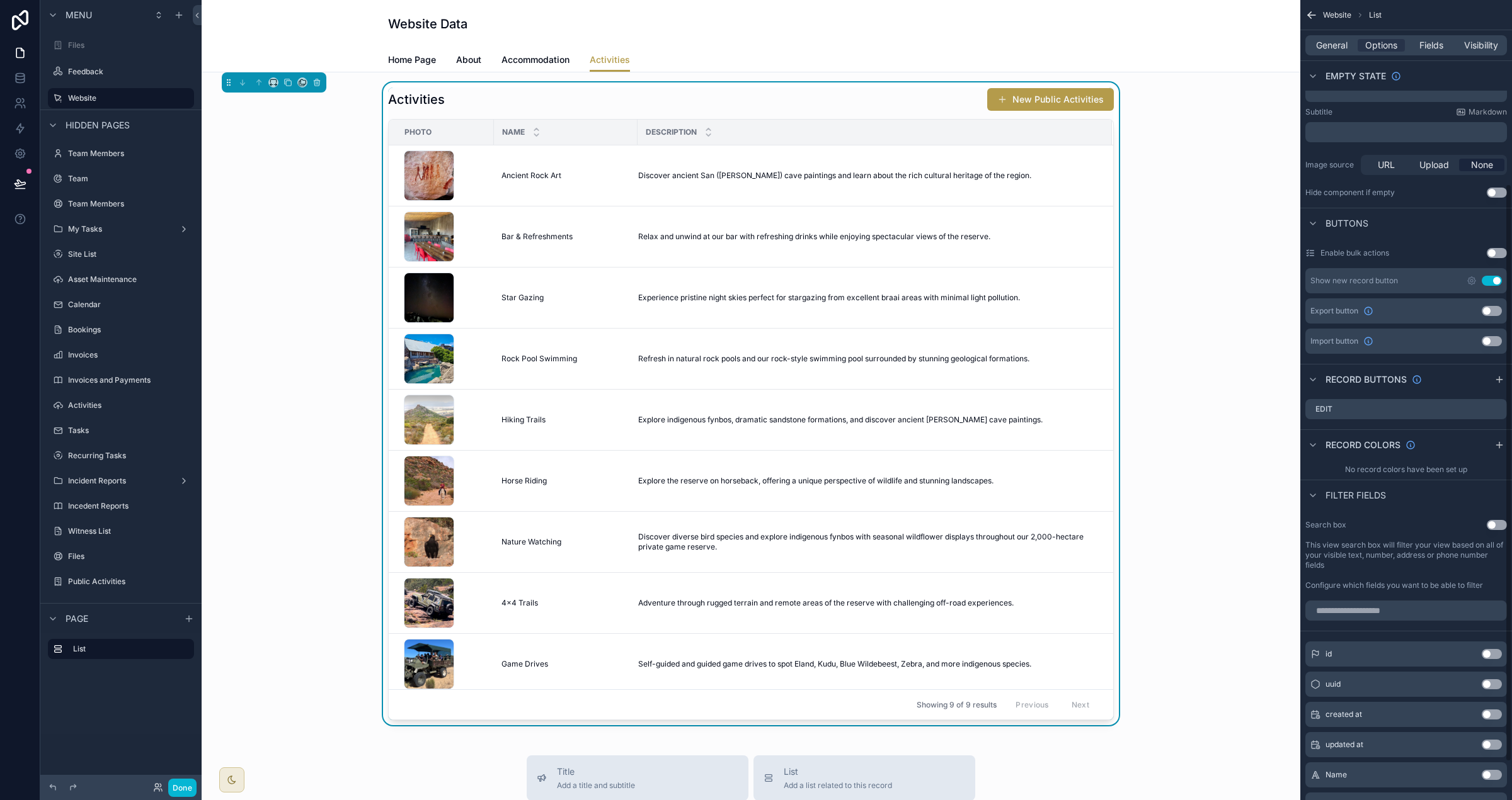
drag, startPoint x: 1500, startPoint y: 379, endPoint x: 1490, endPoint y: 422, distance: 44.1
click at [1500, 379] on icon "scrollable content" at bounding box center [1499, 380] width 10 height 10
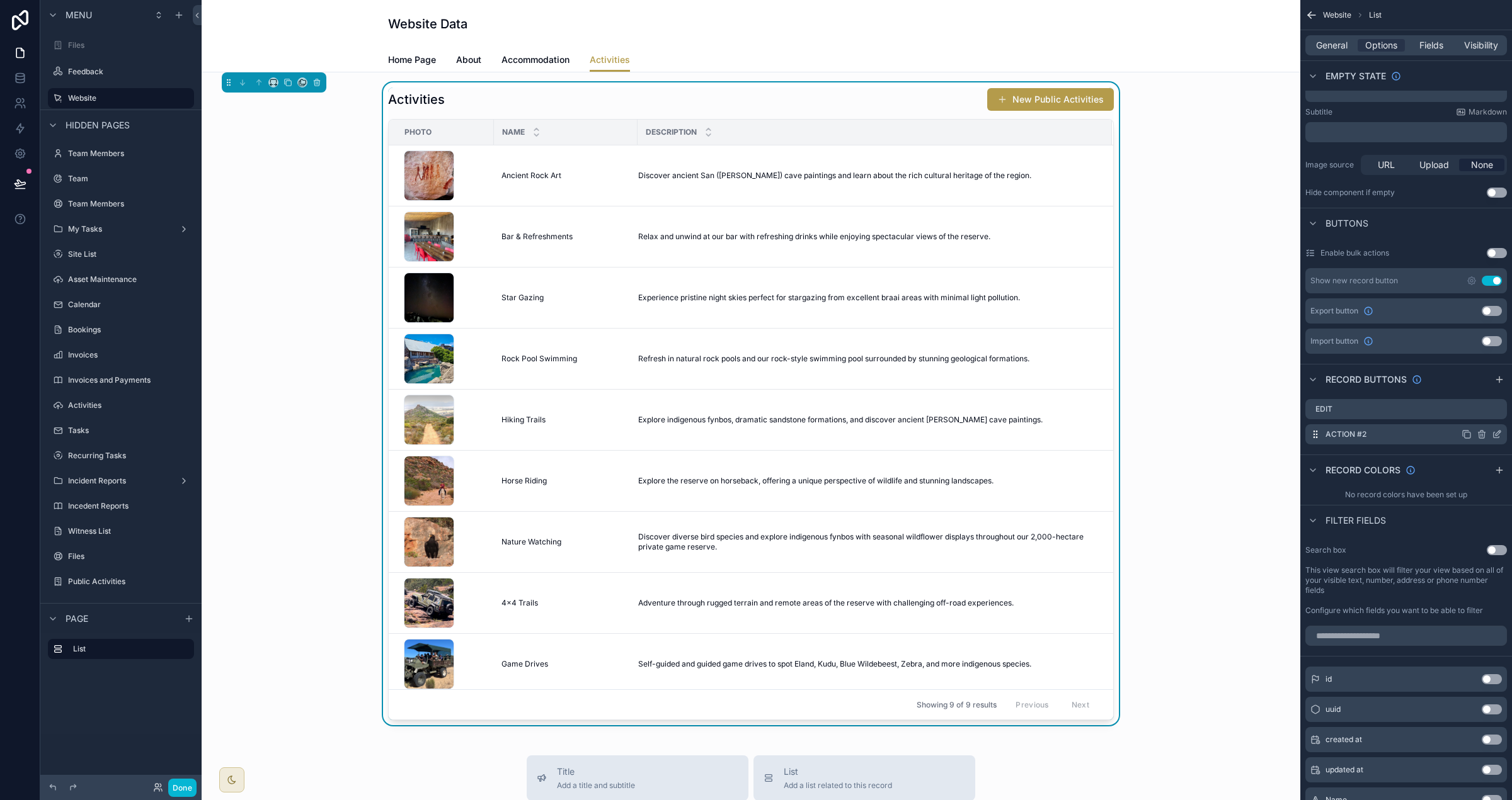
click at [1497, 442] on div "Action #2" at bounding box center [1406, 434] width 202 height 20
click at [1495, 438] on icon "scrollable content" at bounding box center [1497, 436] width 6 height 6
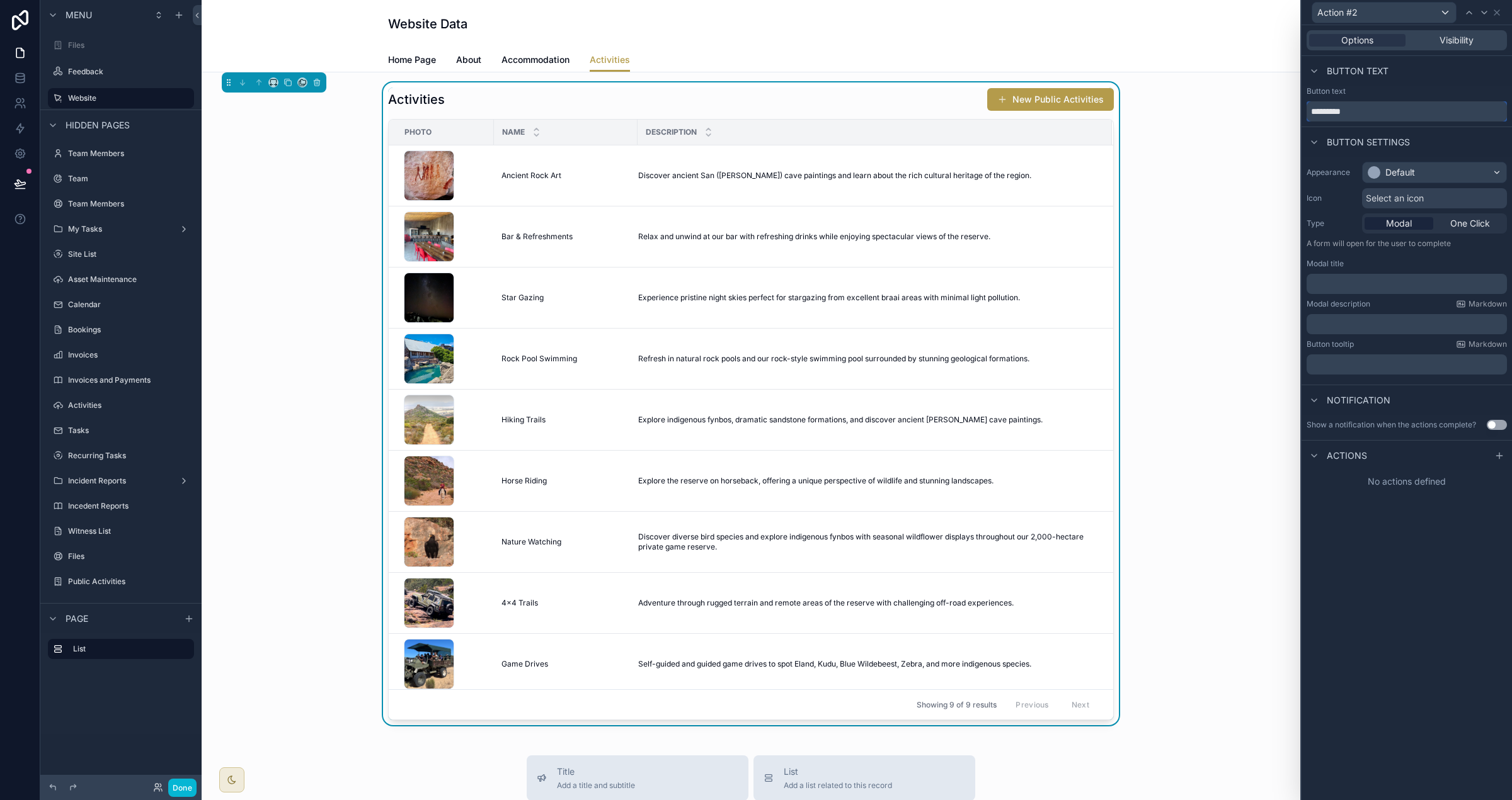
drag, startPoint x: 1235, startPoint y: 107, endPoint x: 1216, endPoint y: 107, distance: 19.0
click at [1216, 107] on div "Action #2 Options Visibility Button text Button text ********* Button settings …" at bounding box center [756, 400] width 1512 height 800
type input "******"
click at [1410, 173] on div "Default" at bounding box center [1400, 172] width 30 height 13
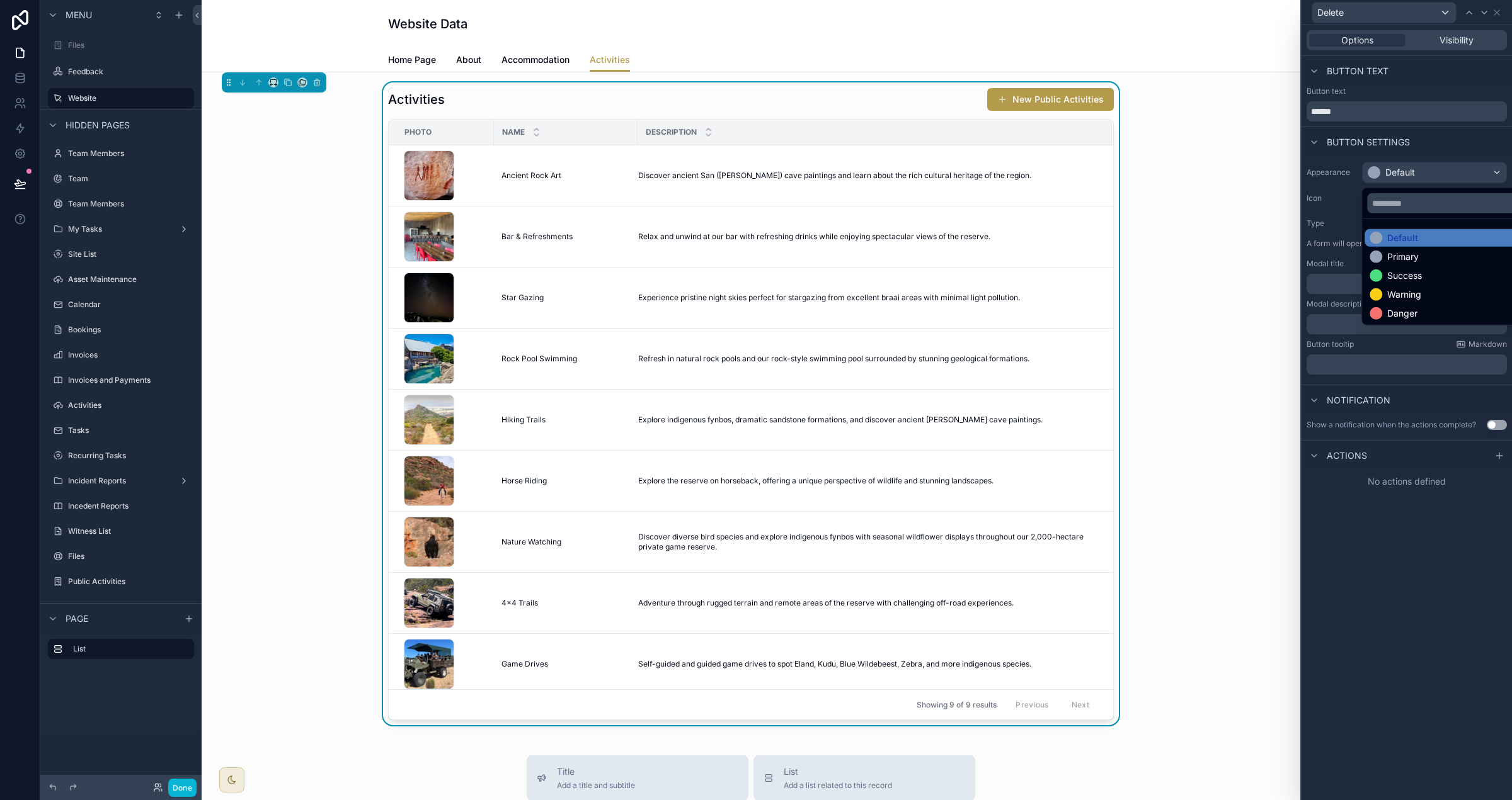
click at [1404, 315] on div "Danger" at bounding box center [1402, 313] width 30 height 13
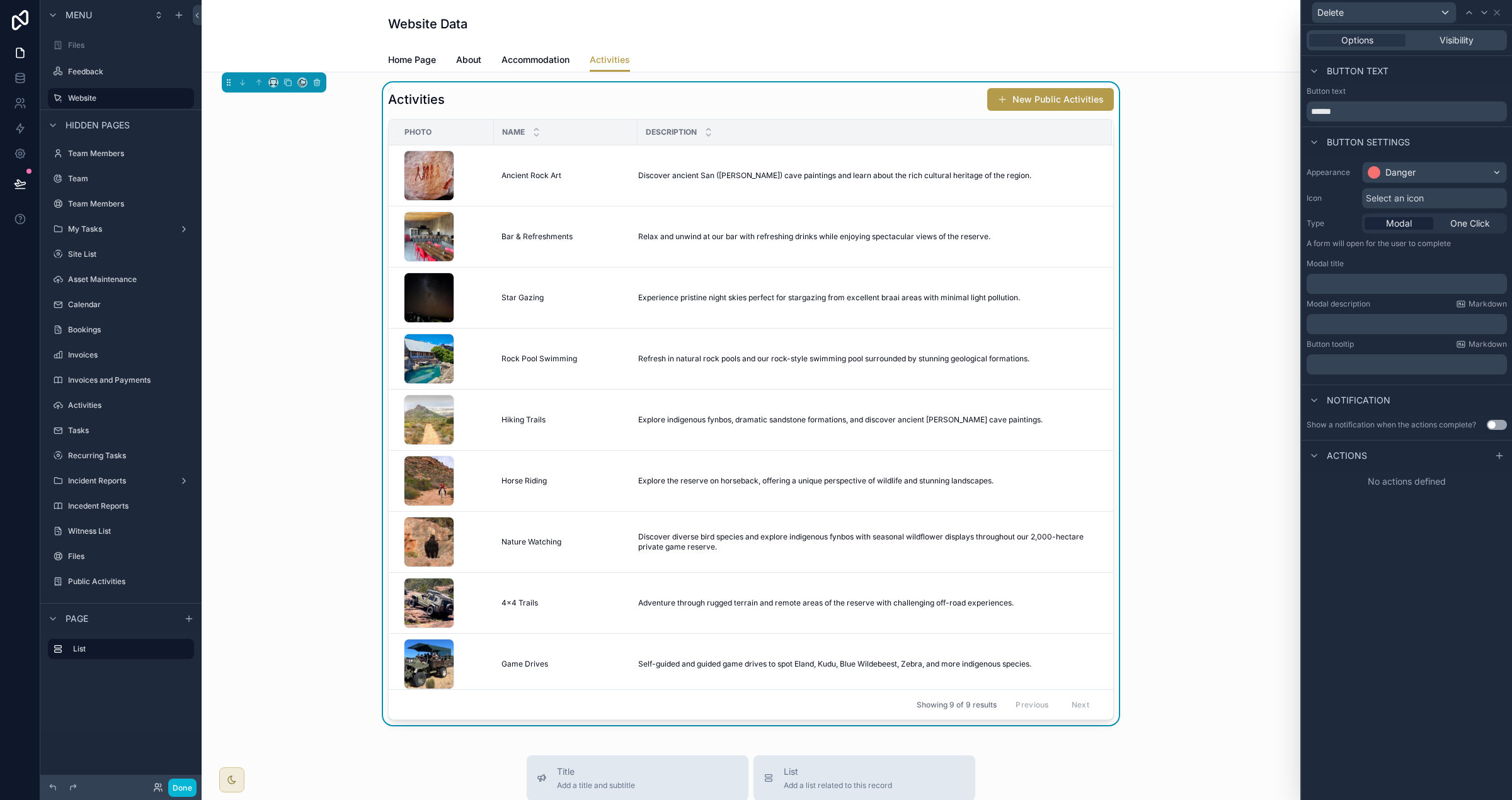
click at [1399, 290] on p "﻿" at bounding box center [1408, 283] width 192 height 13
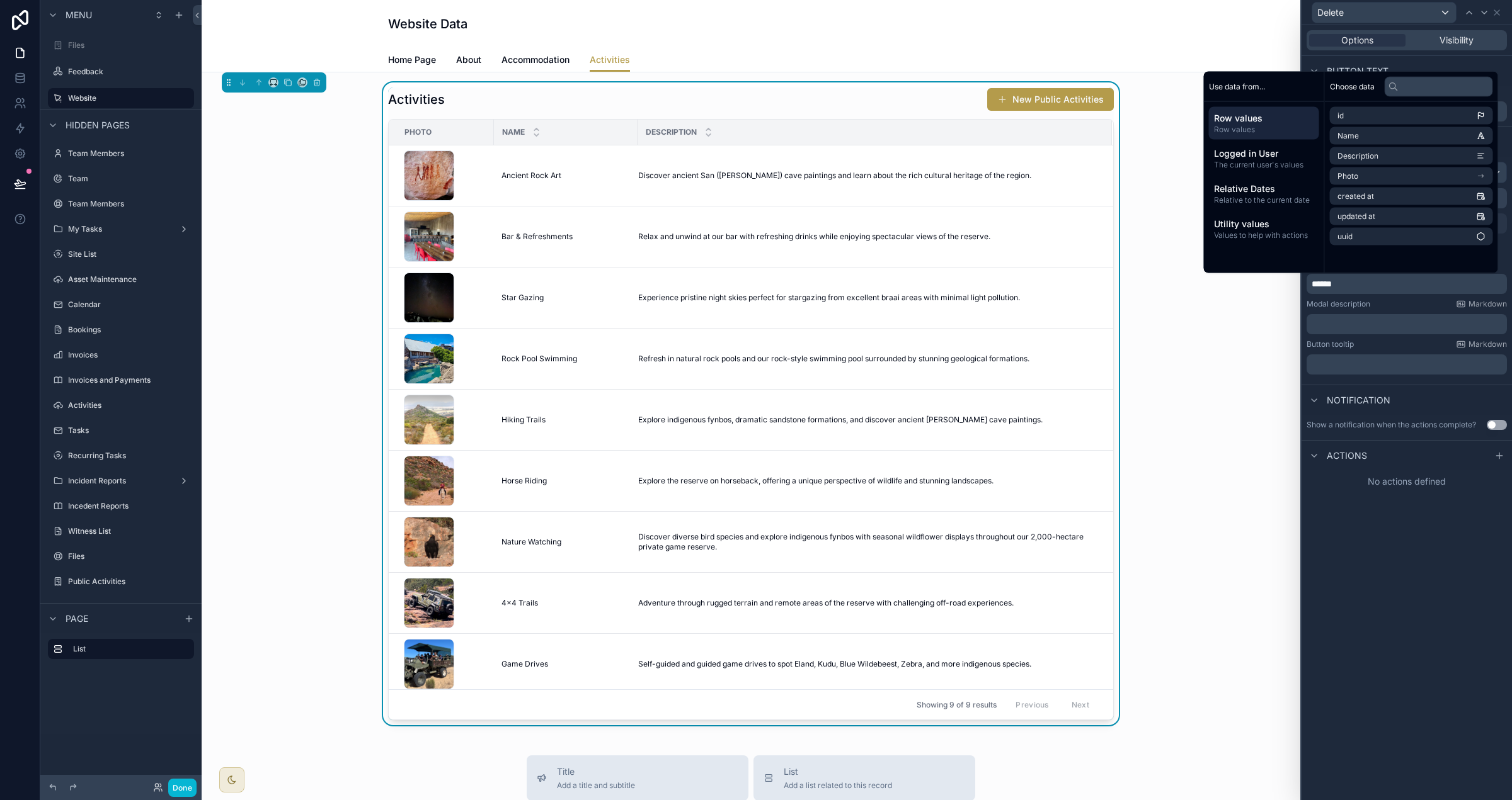
click at [1424, 305] on div "Modal description Markdown" at bounding box center [1407, 304] width 200 height 10
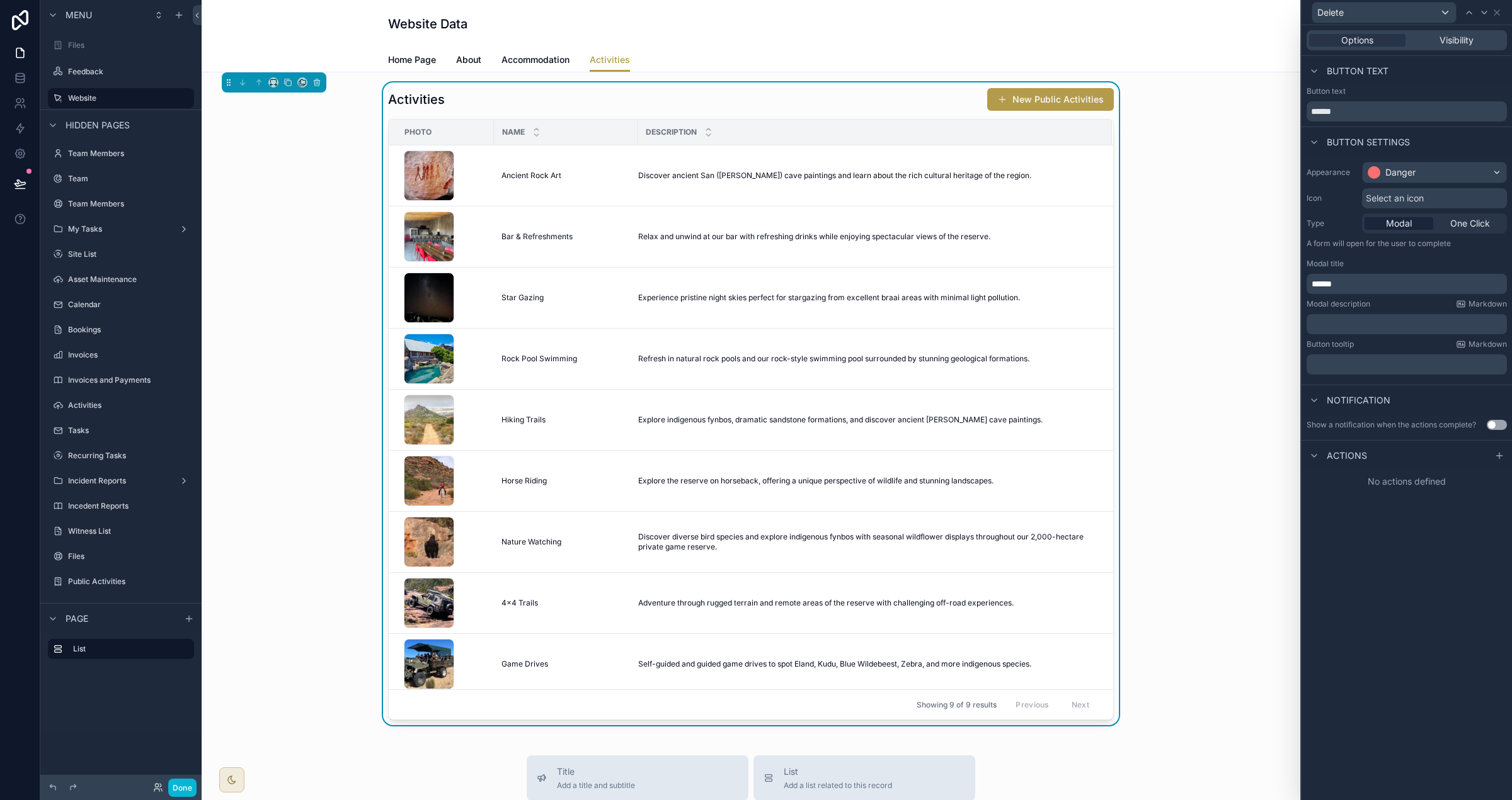
click at [1498, 427] on button "Use setting" at bounding box center [1497, 425] width 20 height 10
click at [1382, 508] on p "﻿" at bounding box center [1408, 506] width 192 height 13
click at [1313, 504] on span "******" at bounding box center [1322, 506] width 20 height 9
click at [1393, 510] on p "**********" at bounding box center [1408, 506] width 192 height 13
click at [1496, 549] on div at bounding box center [1499, 543] width 15 height 15
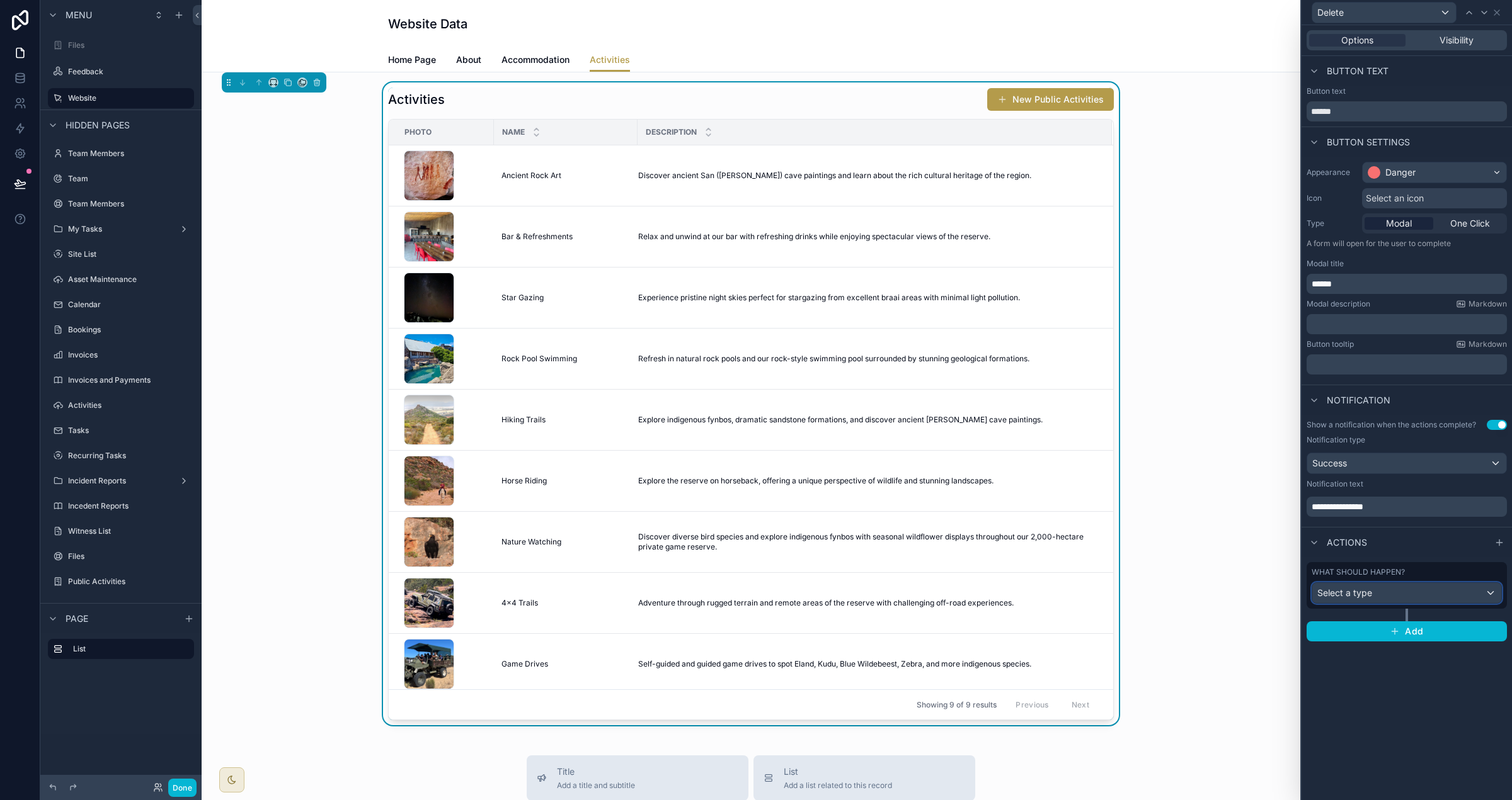
click at [1468, 585] on div "Select a type" at bounding box center [1407, 592] width 189 height 20
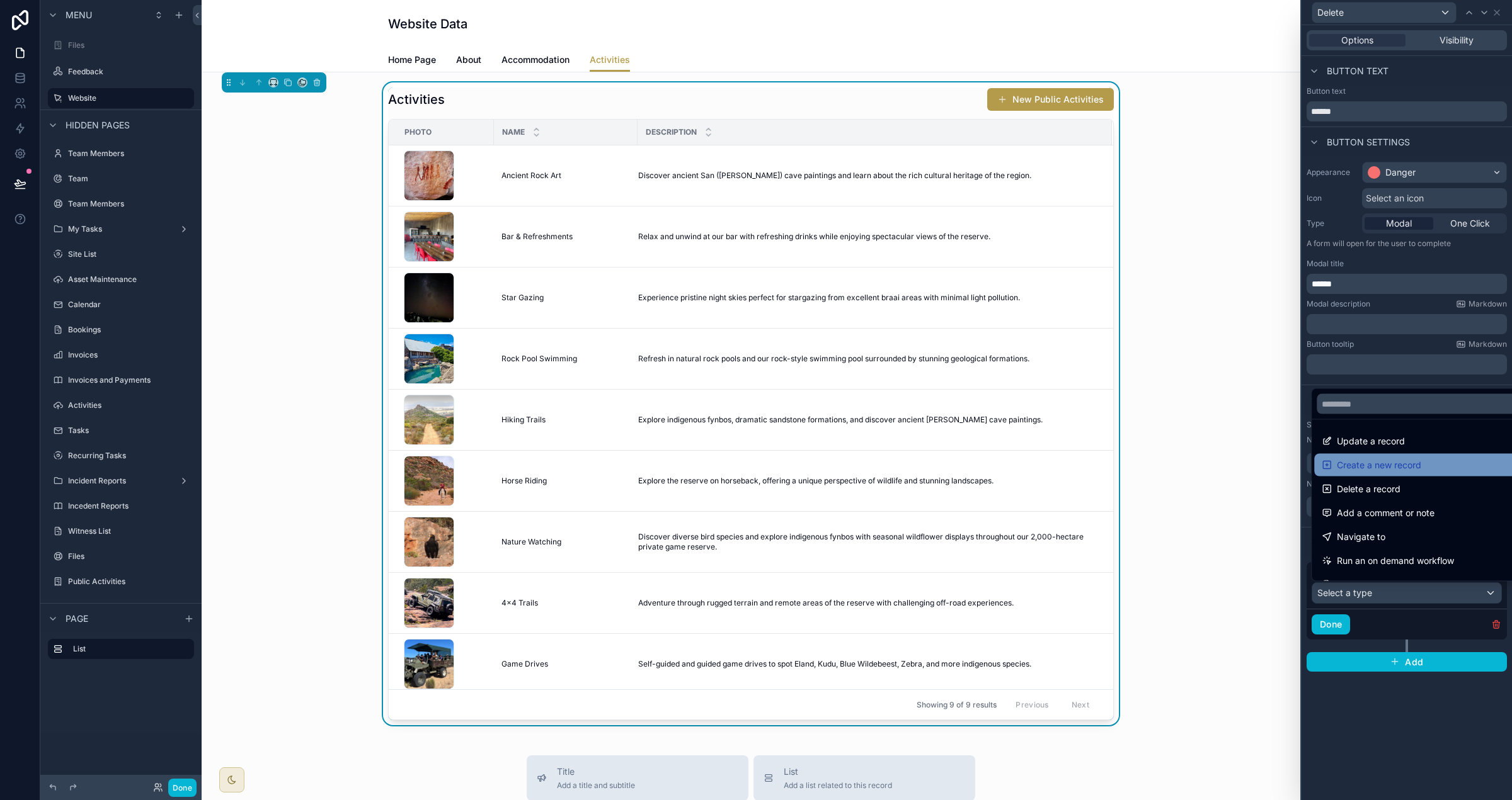
click at [1424, 475] on div "Create a new record" at bounding box center [1420, 465] width 213 height 22
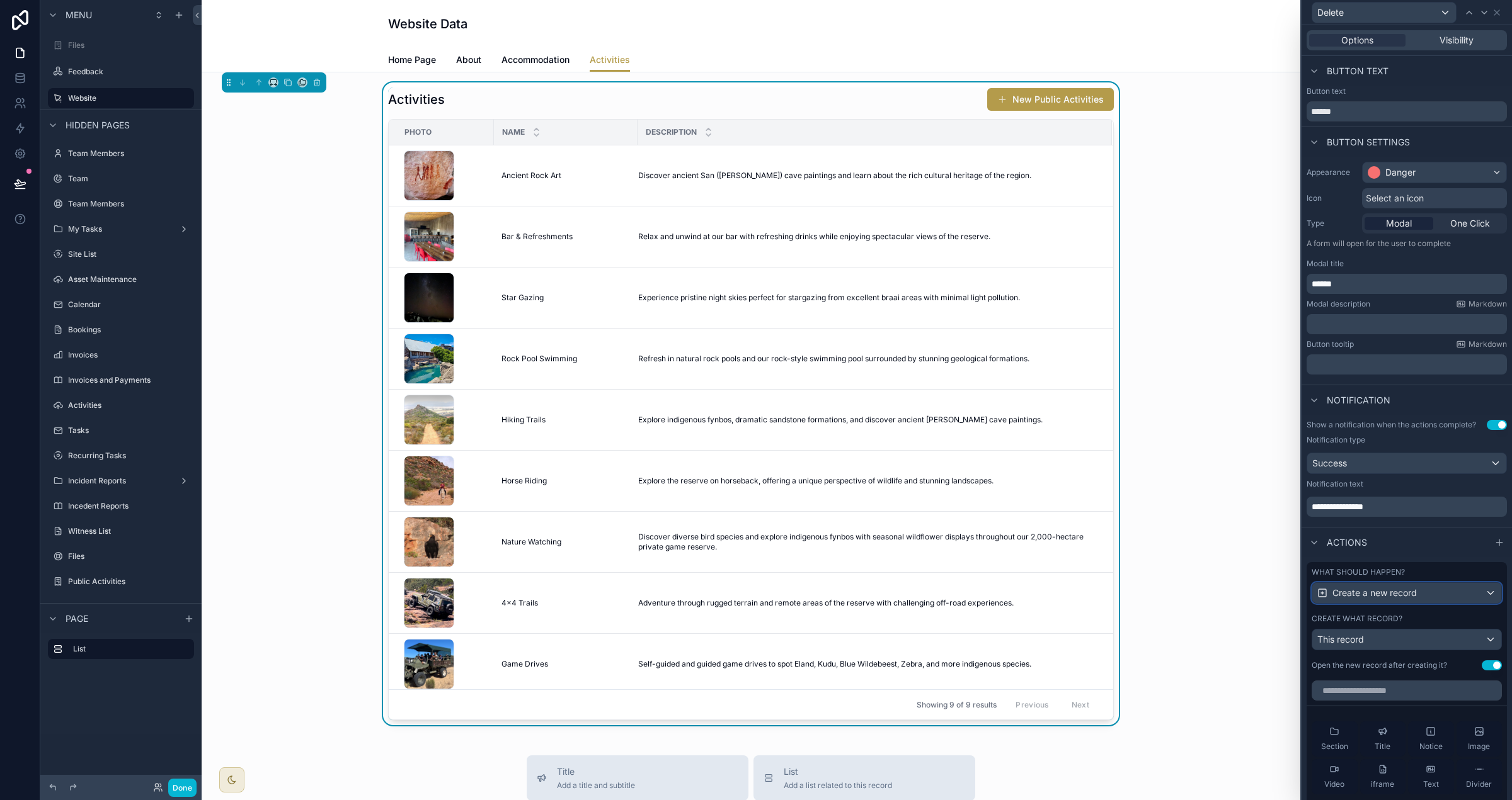
click at [1436, 599] on div "Create a new record" at bounding box center [1407, 592] width 189 height 20
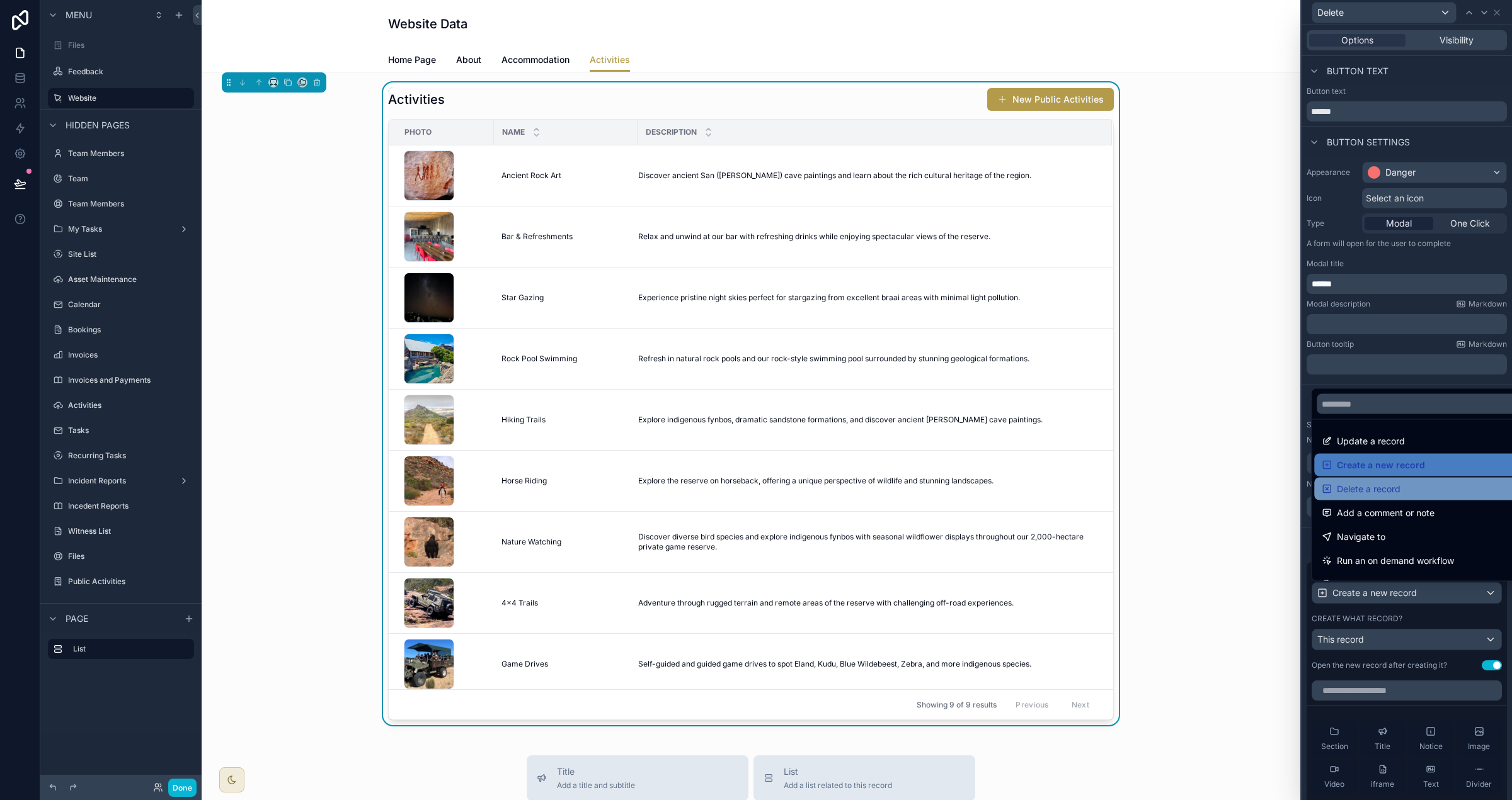
click at [1392, 489] on span "Delete a record" at bounding box center [1369, 490] width 64 height 15
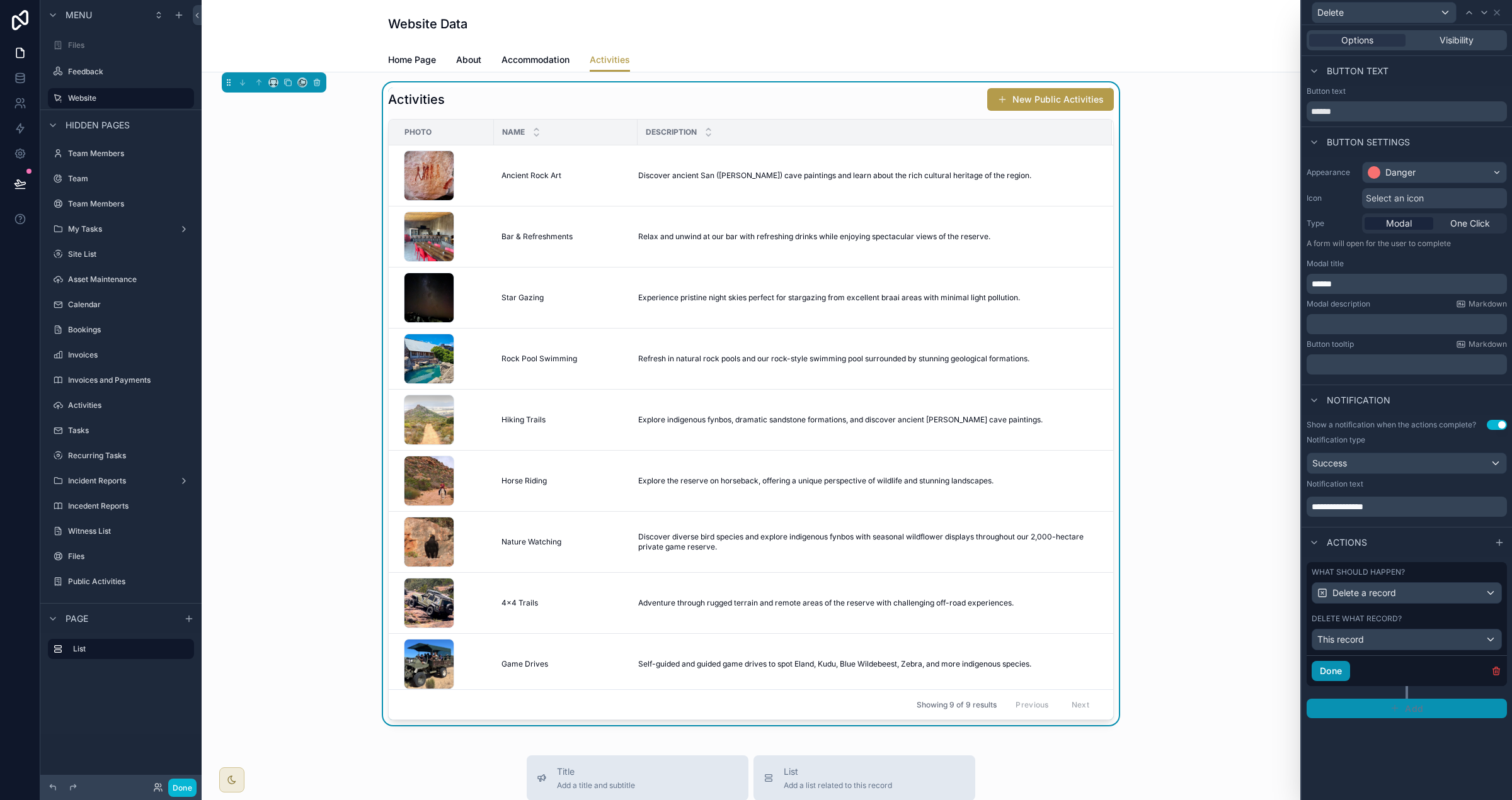
click at [1339, 669] on button "Done" at bounding box center [1331, 671] width 39 height 20
click at [184, 785] on button "Done" at bounding box center [182, 787] width 28 height 18
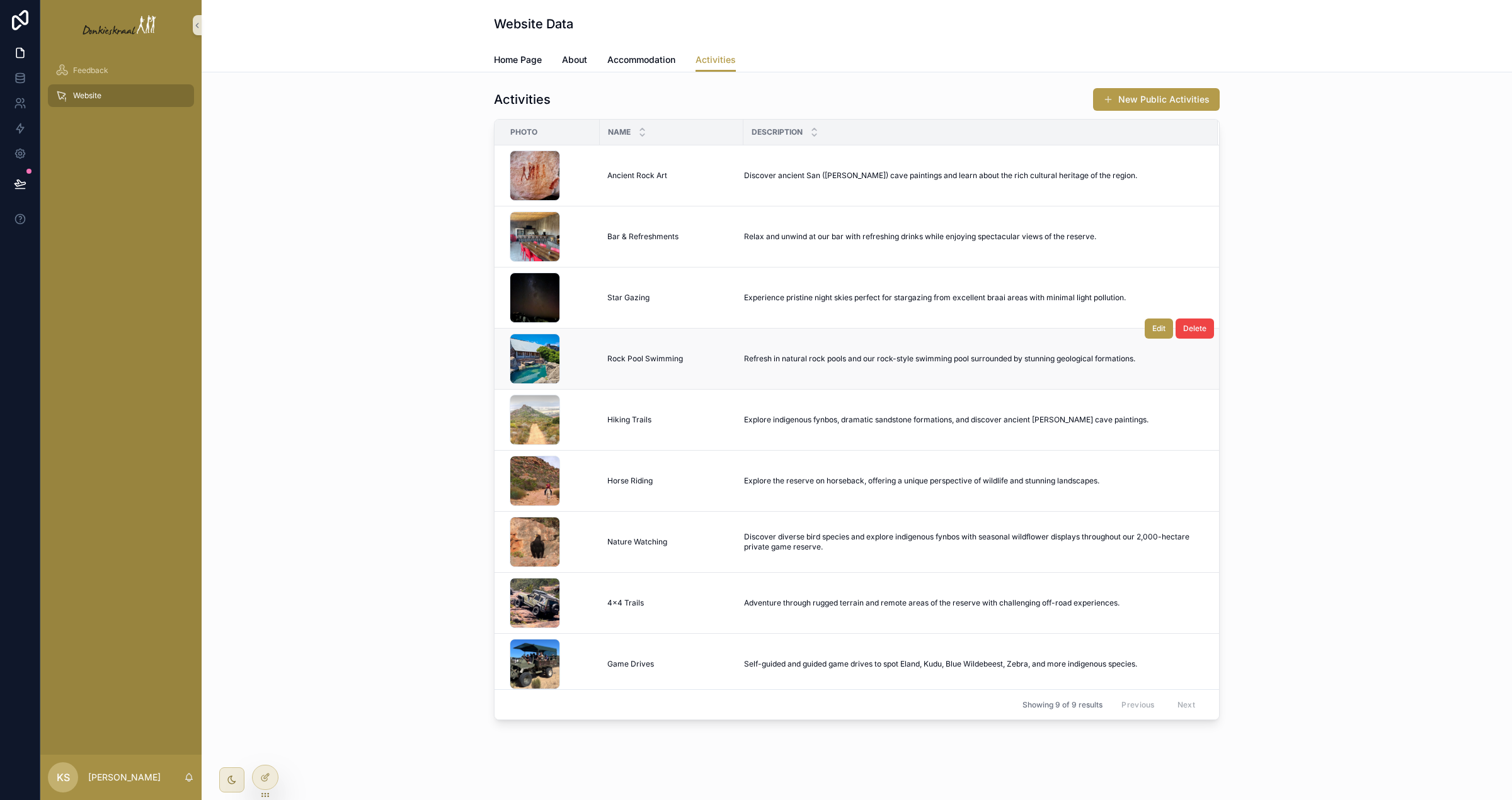
scroll to position [5, 0]
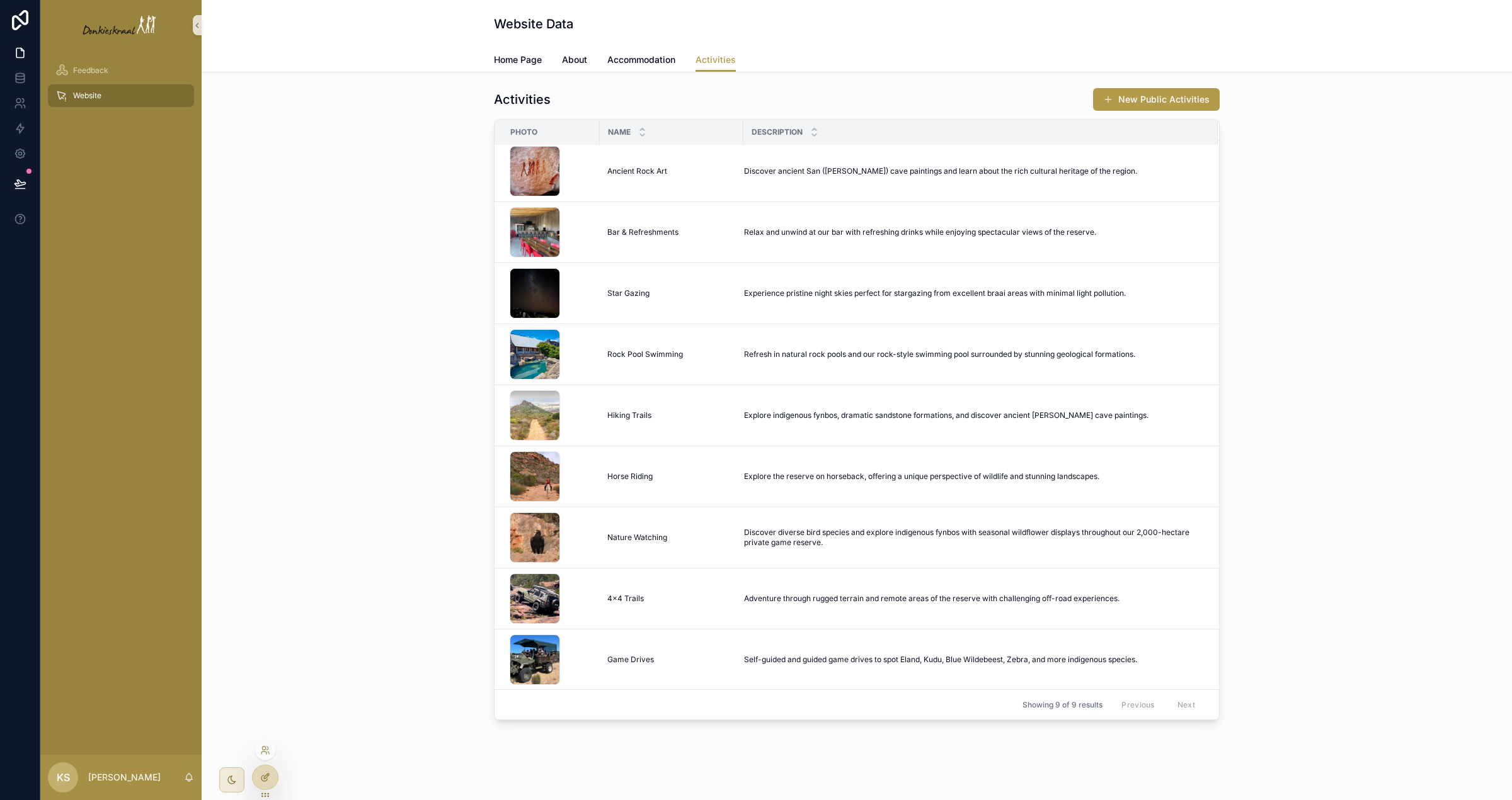
click at [262, 780] on icon at bounding box center [264, 779] width 6 height 6
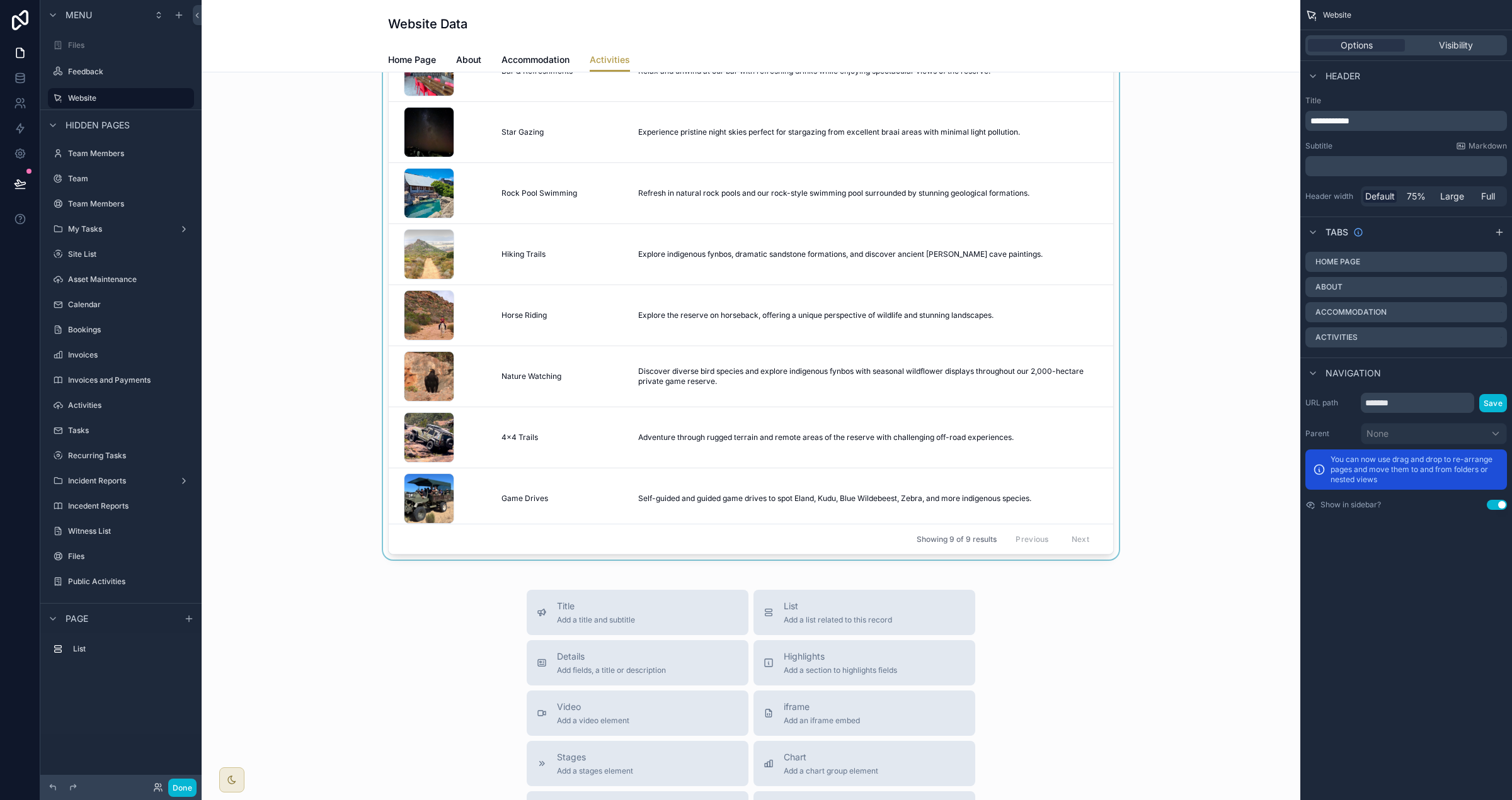
scroll to position [161, 0]
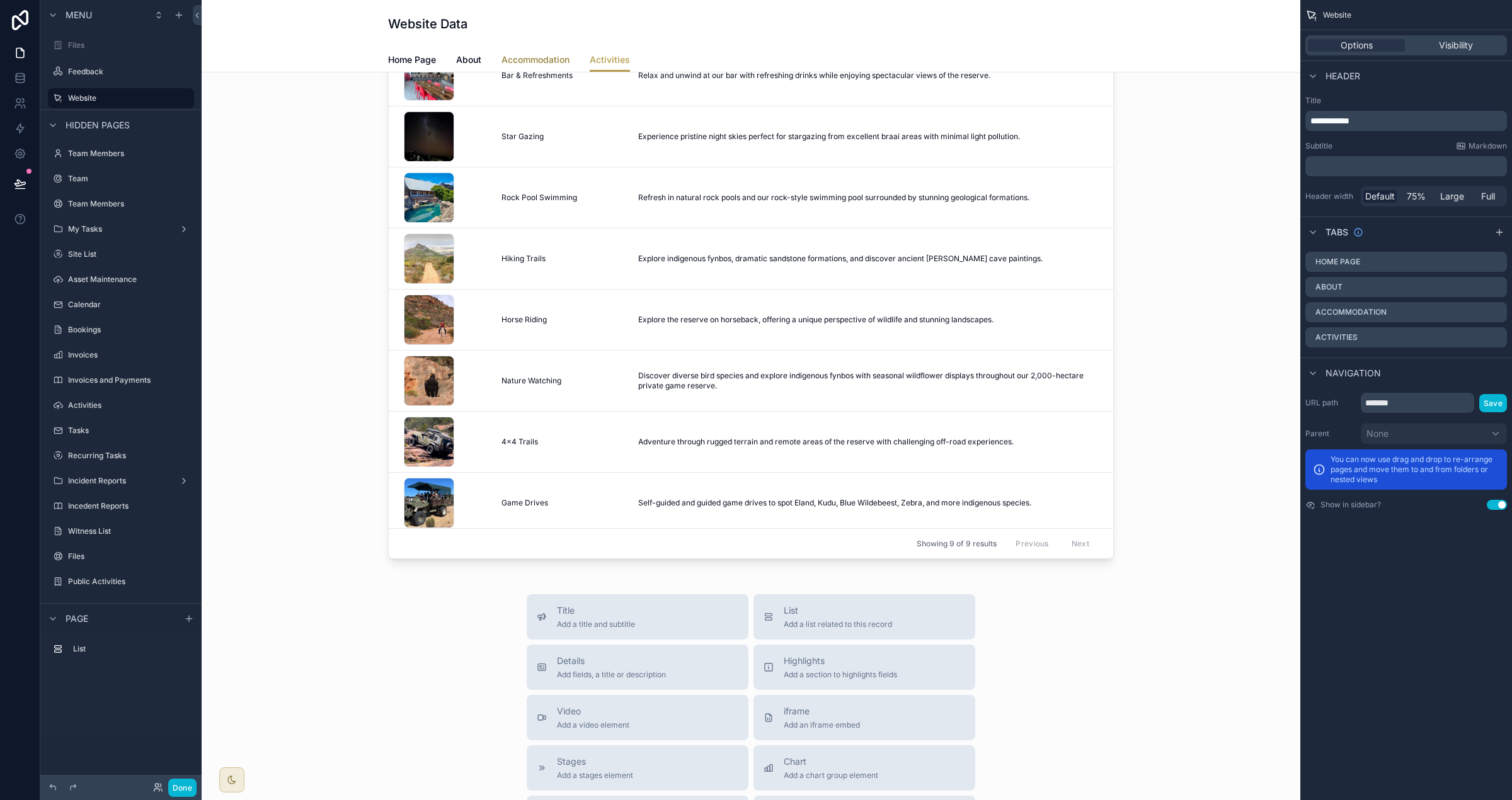
click at [520, 61] on span "Accommodation" at bounding box center [536, 59] width 68 height 13
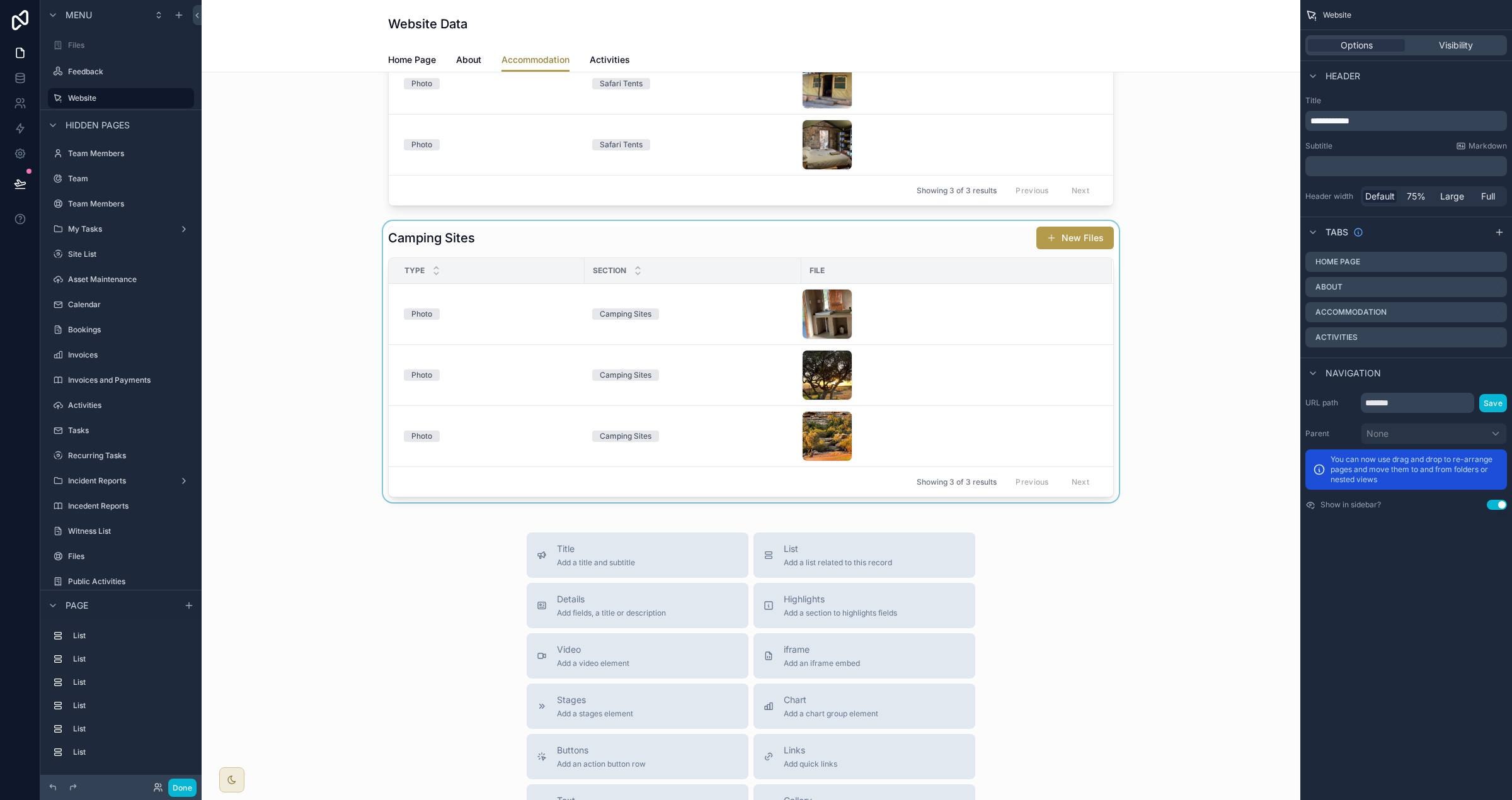
scroll to position [1689, 0]
click at [620, 231] on div "scrollable content" at bounding box center [751, 357] width 1079 height 281
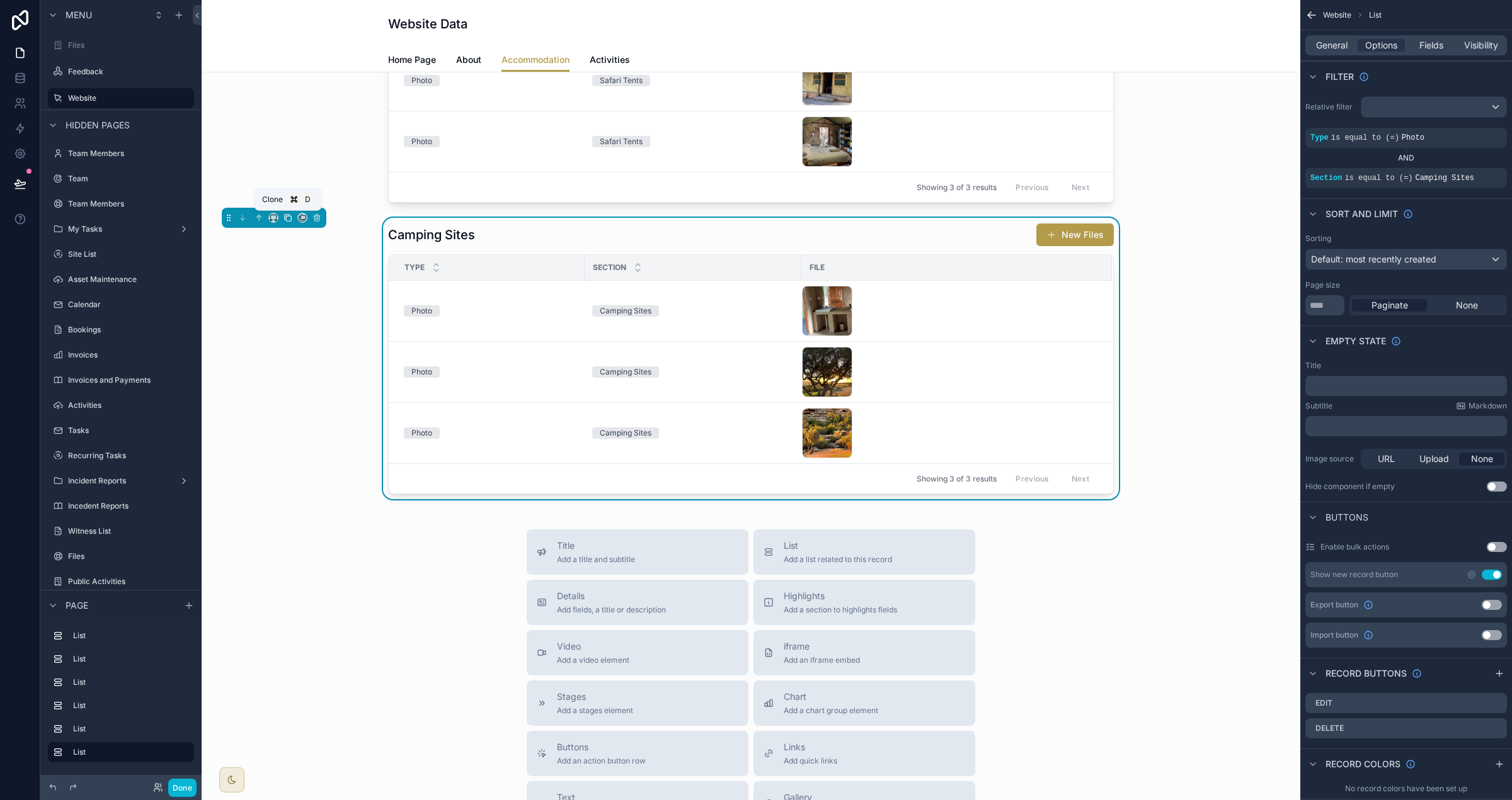
click at [285, 219] on icon "scrollable content" at bounding box center [287, 217] width 9 height 9
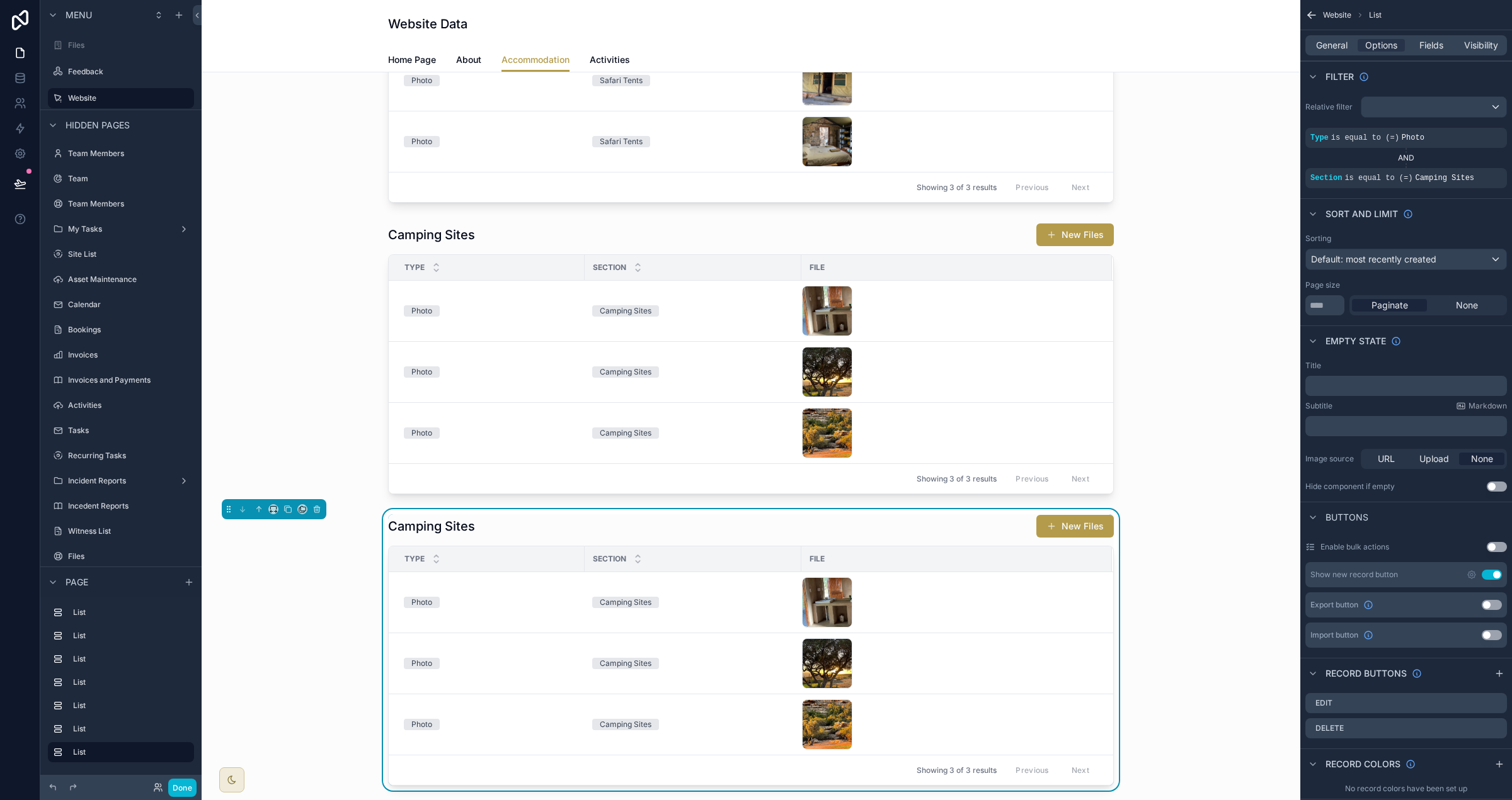
drag, startPoint x: 507, startPoint y: 528, endPoint x: 482, endPoint y: 528, distance: 25.0
click at [506, 528] on div "Camping Sites New Files" at bounding box center [750, 526] width 726 height 24
click at [302, 509] on icon "scrollable content" at bounding box center [302, 509] width 9 height 9
click at [357, 660] on div "Activities" at bounding box center [350, 648] width 98 height 35
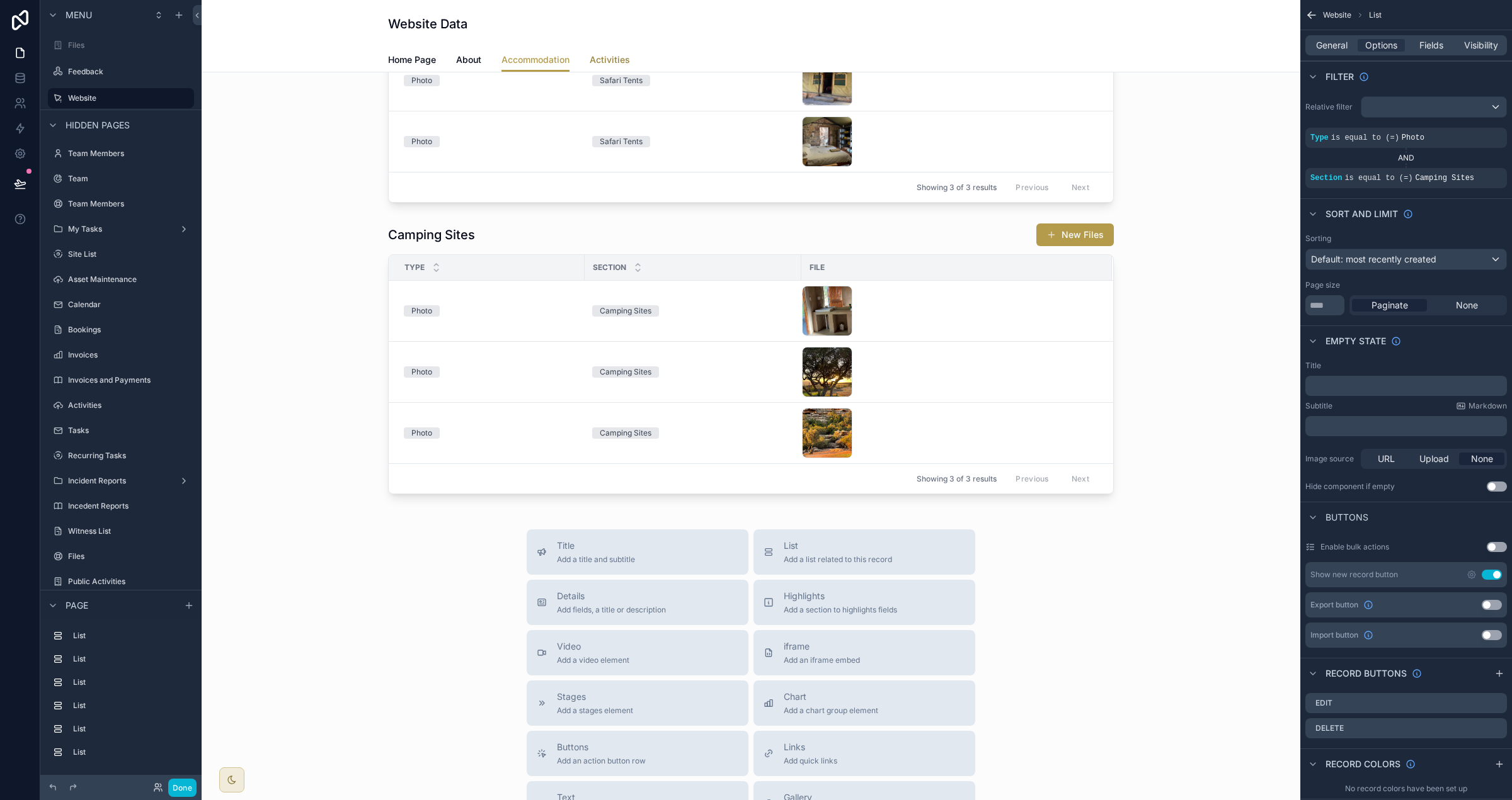
click at [603, 51] on link "Activities" at bounding box center [610, 61] width 41 height 25
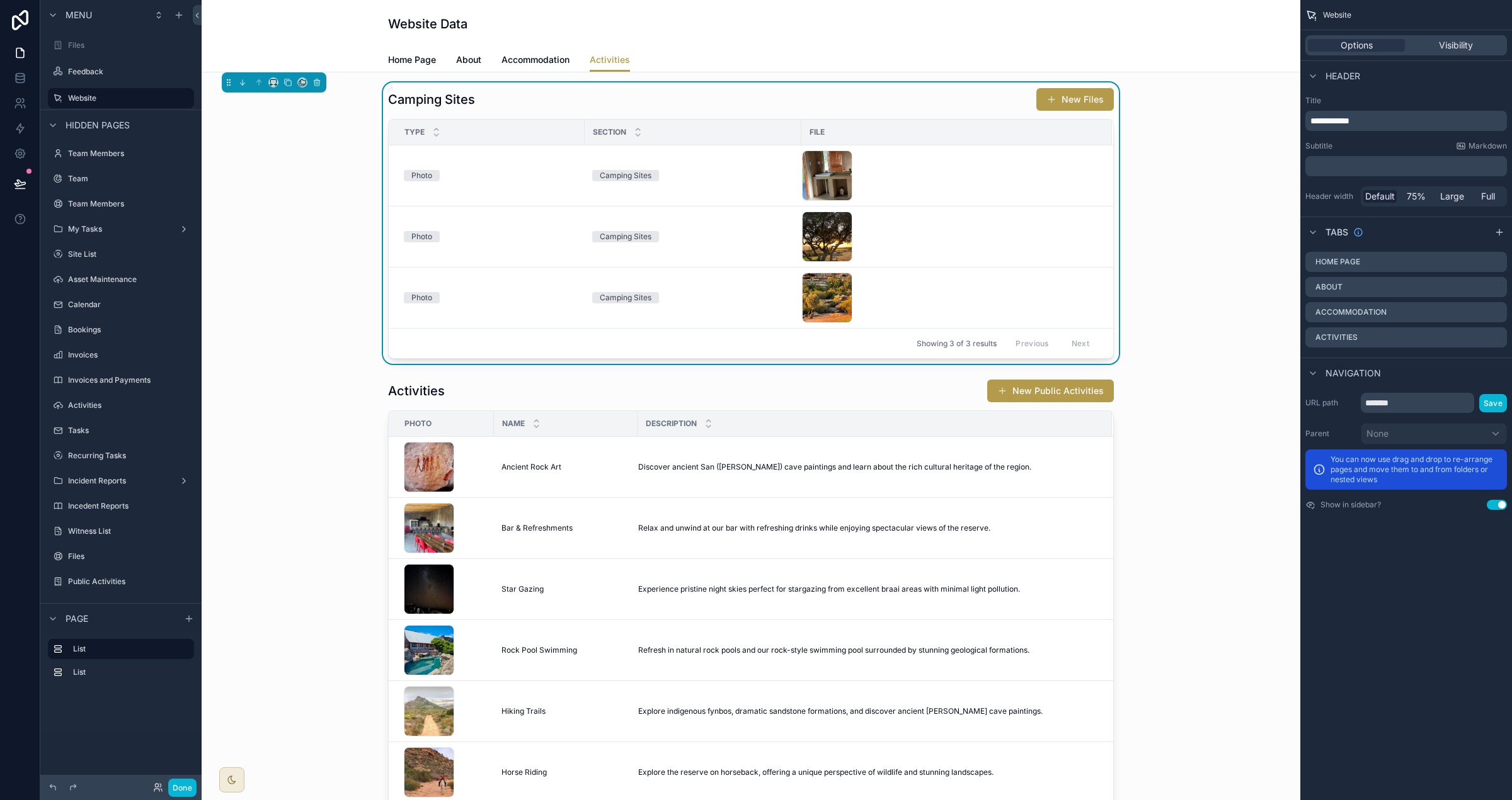
click at [504, 91] on div "Camping Sites New Files" at bounding box center [750, 100] width 726 height 24
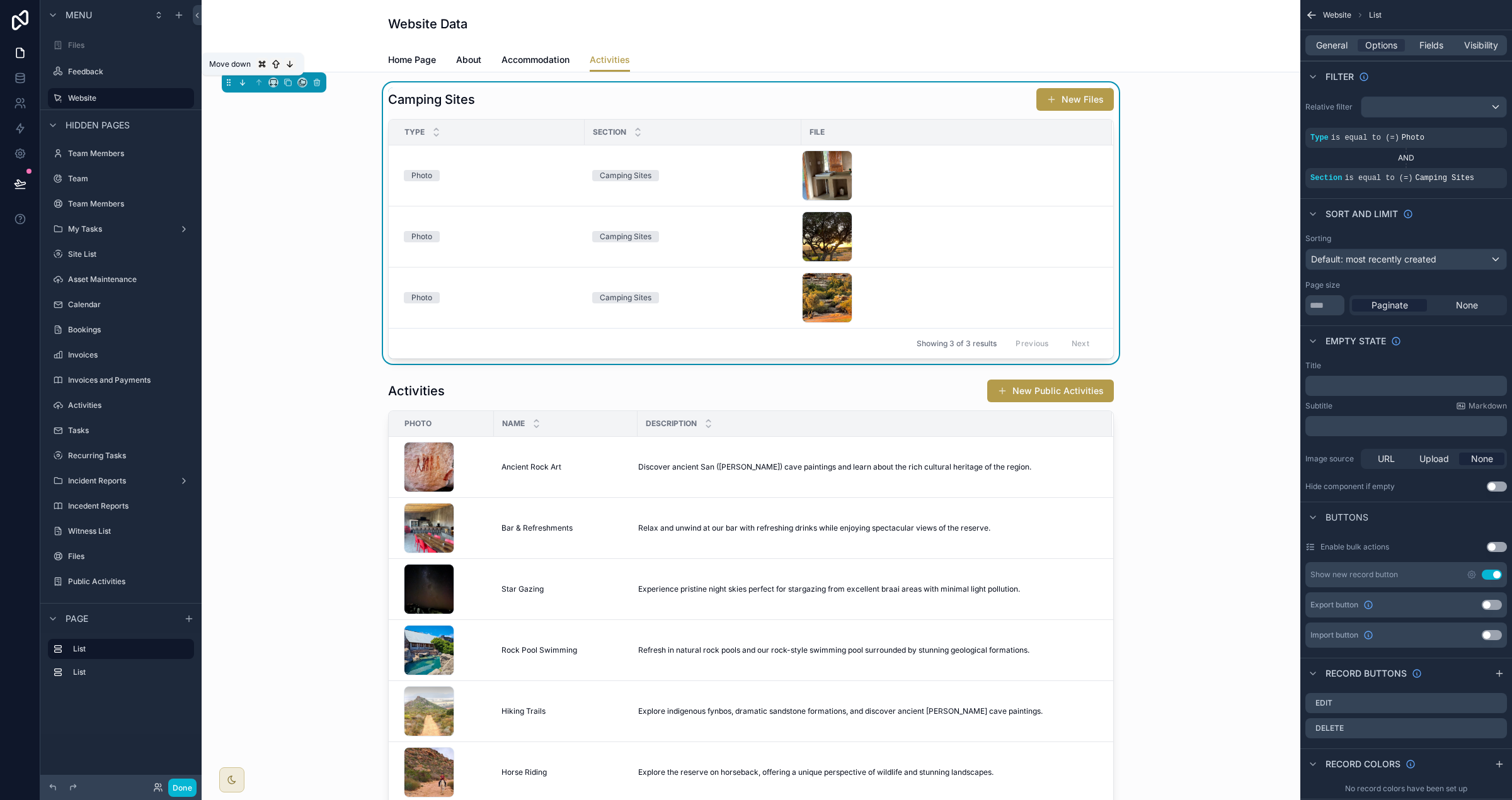
click at [247, 82] on icon "scrollable content" at bounding box center [242, 82] width 9 height 9
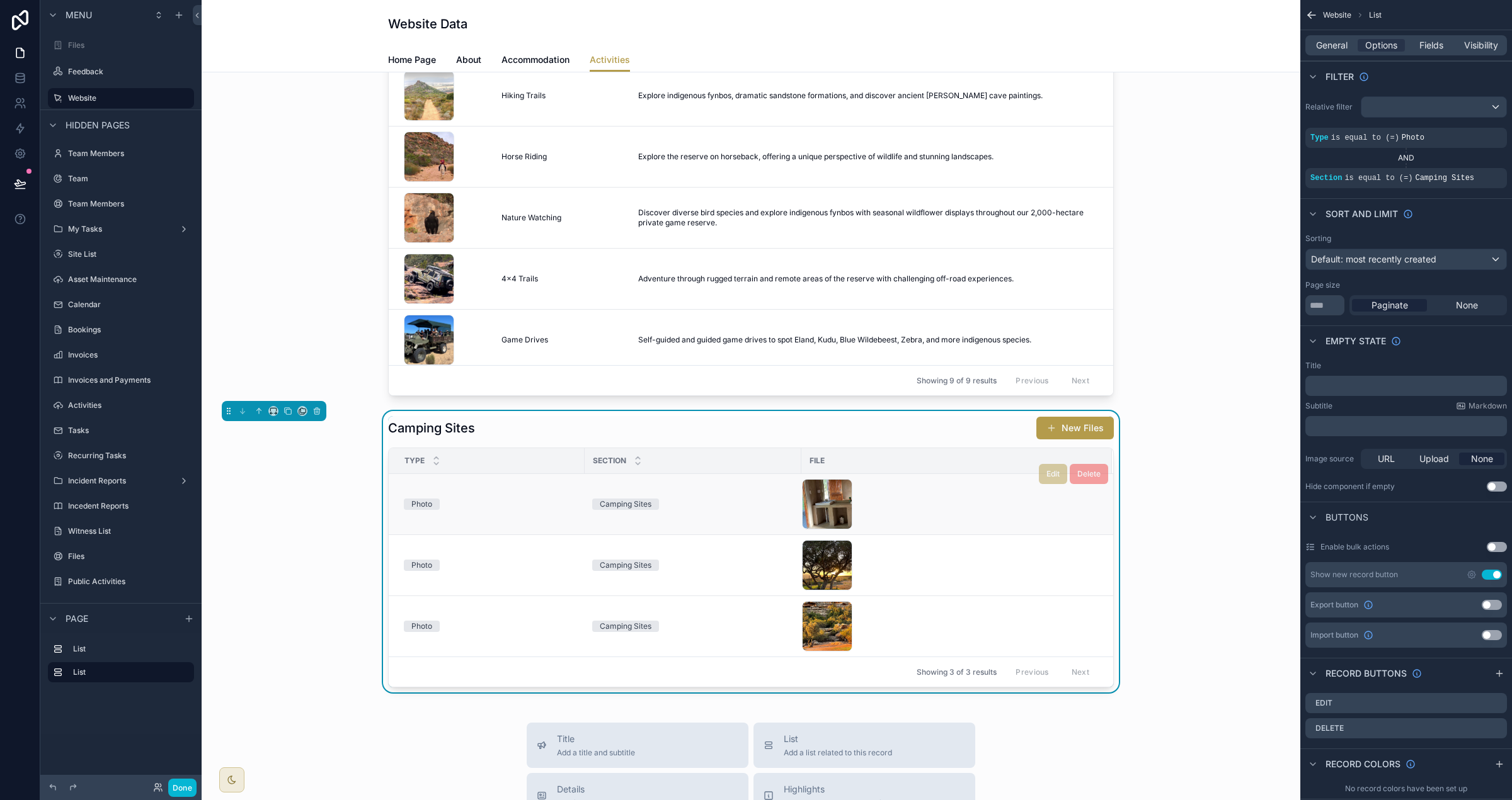
scroll to position [331, 0]
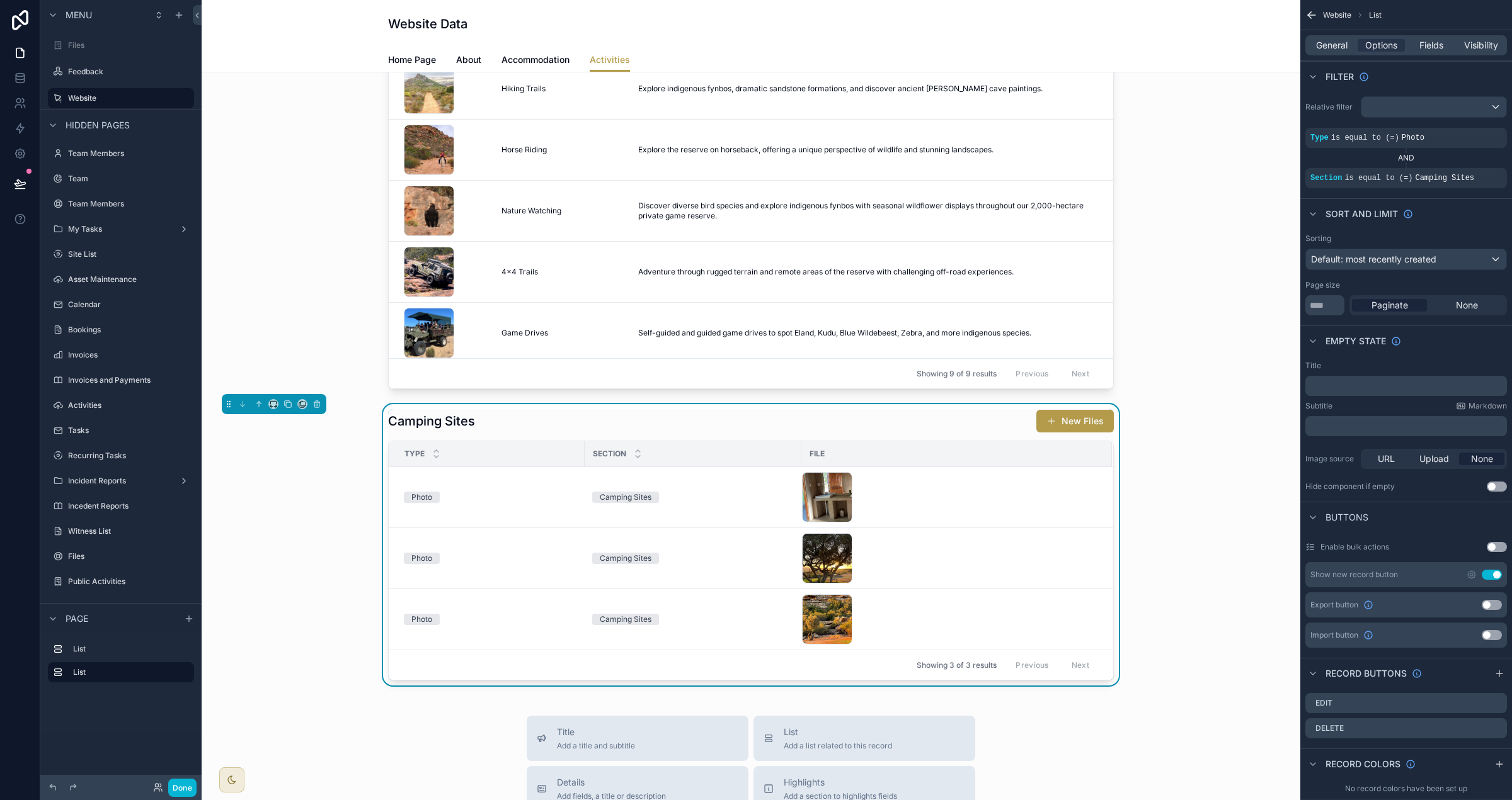
drag, startPoint x: 497, startPoint y: 425, endPoint x: 505, endPoint y: 424, distance: 8.1
click at [498, 425] on div "Camping Sites New Files" at bounding box center [750, 421] width 726 height 24
click at [1318, 47] on span "General" at bounding box center [1331, 44] width 32 height 13
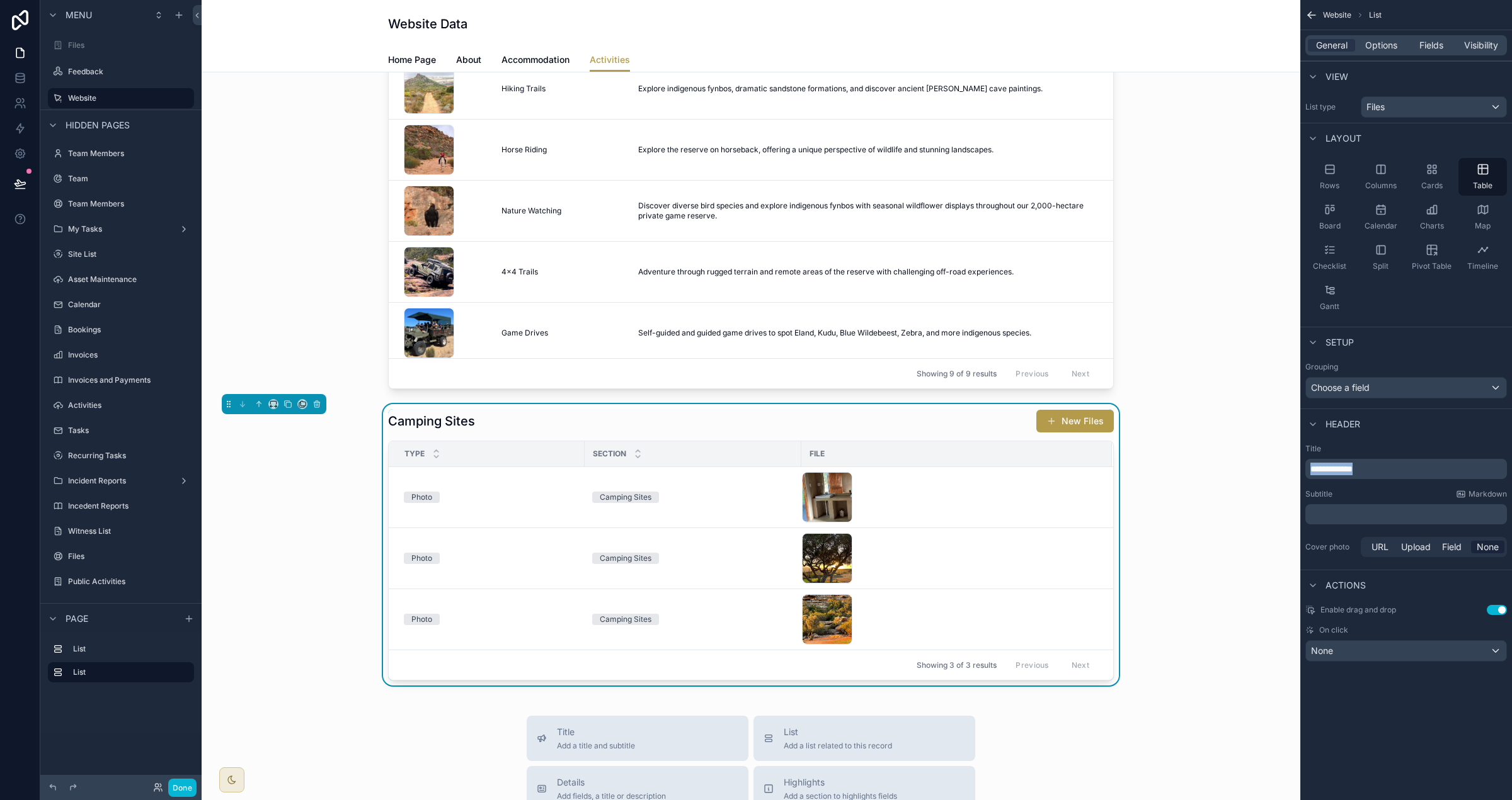
drag, startPoint x: 1393, startPoint y: 470, endPoint x: 1199, endPoint y: 458, distance: 194.4
click at [1199, 458] on div "Files Feedback Website Team Members Team Team Members My Tasks Site List Asset …" at bounding box center [858, 400] width 1311 height 800
click at [1419, 434] on div "Header" at bounding box center [1406, 423] width 212 height 30
click at [1382, 41] on span "Options" at bounding box center [1381, 44] width 32 height 13
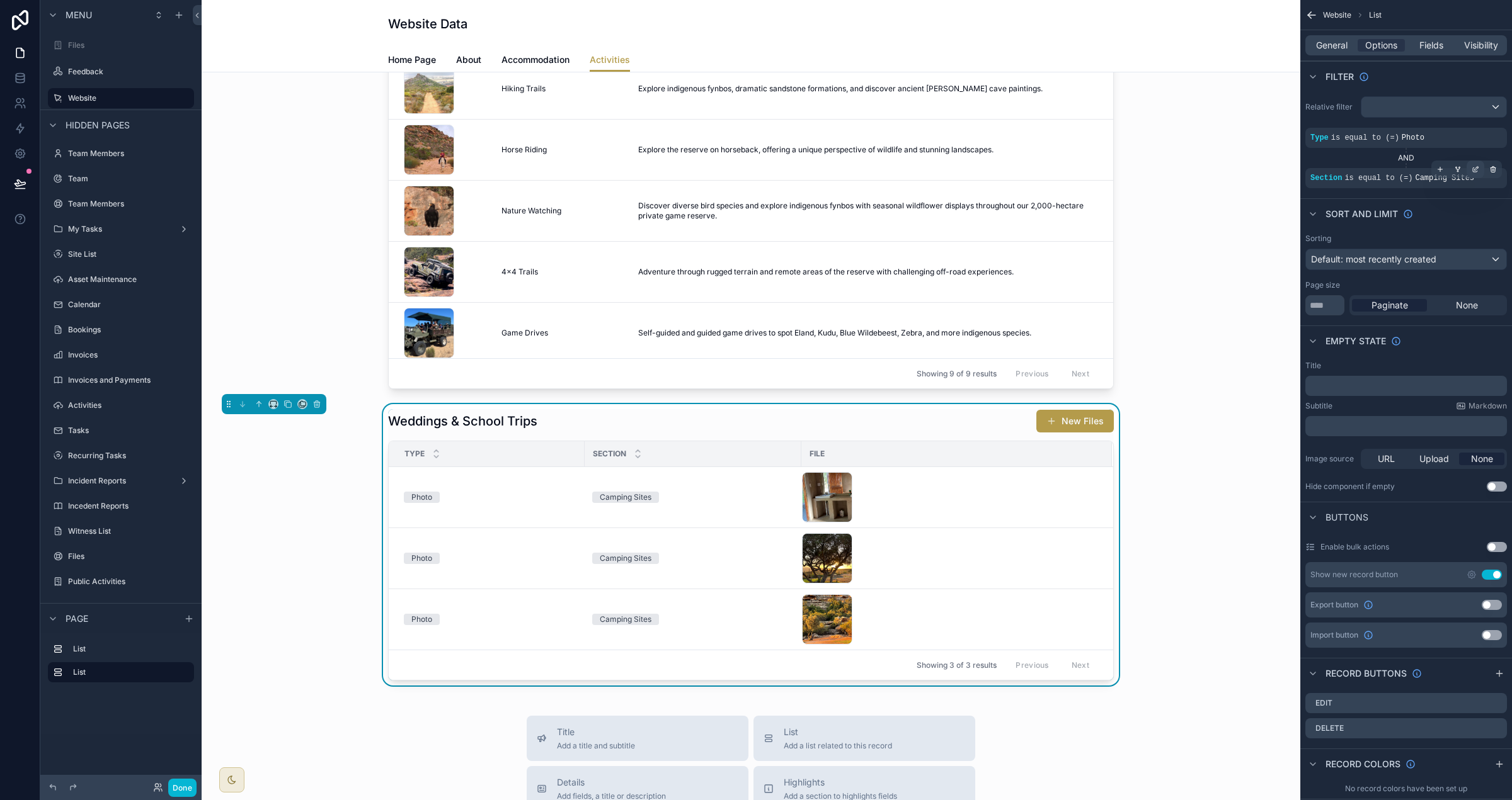
click at [1469, 170] on div "scrollable content" at bounding box center [1475, 169] width 17 height 17
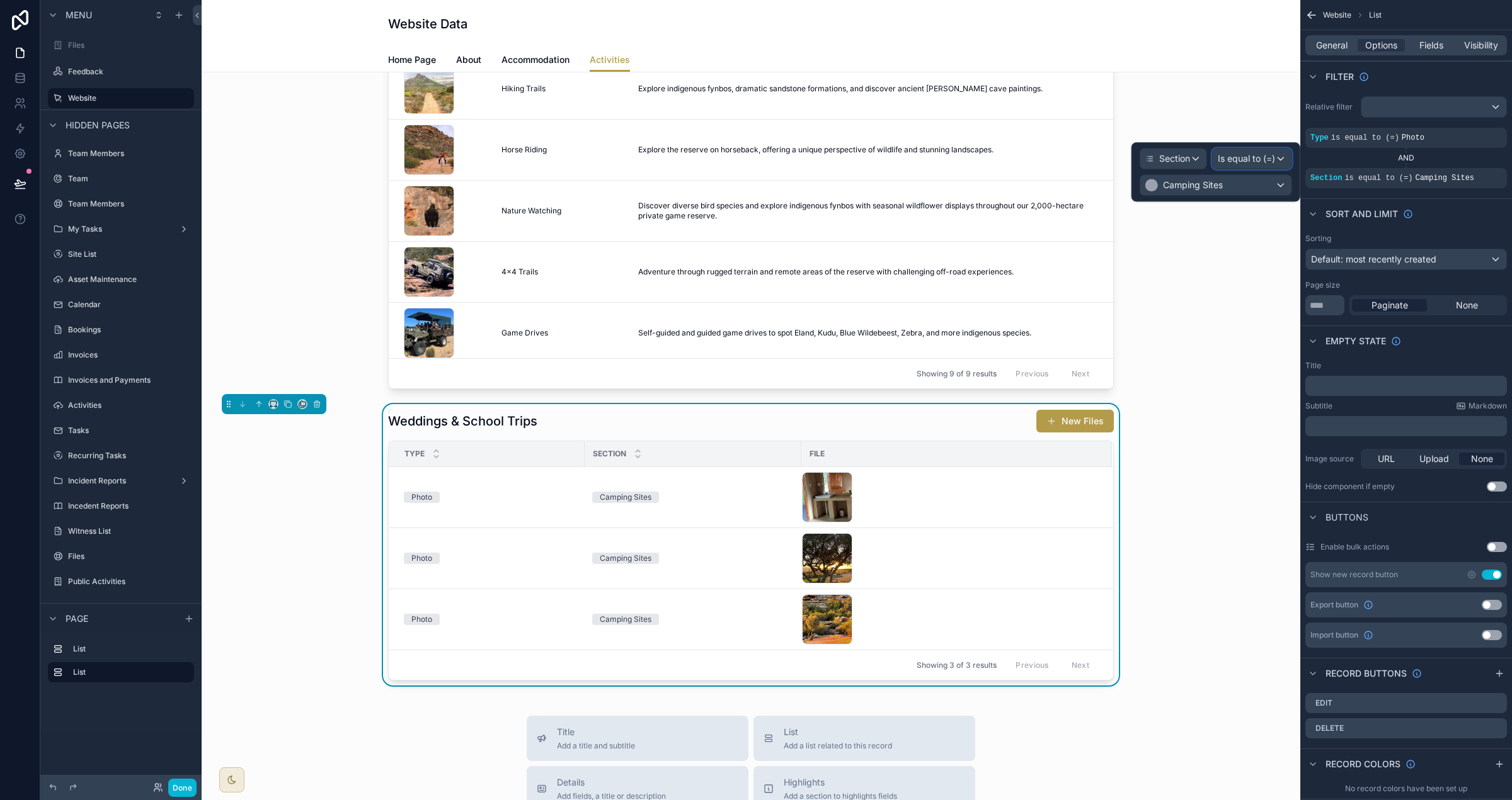
click at [1261, 160] on span "Is equal to (=)" at bounding box center [1246, 158] width 57 height 13
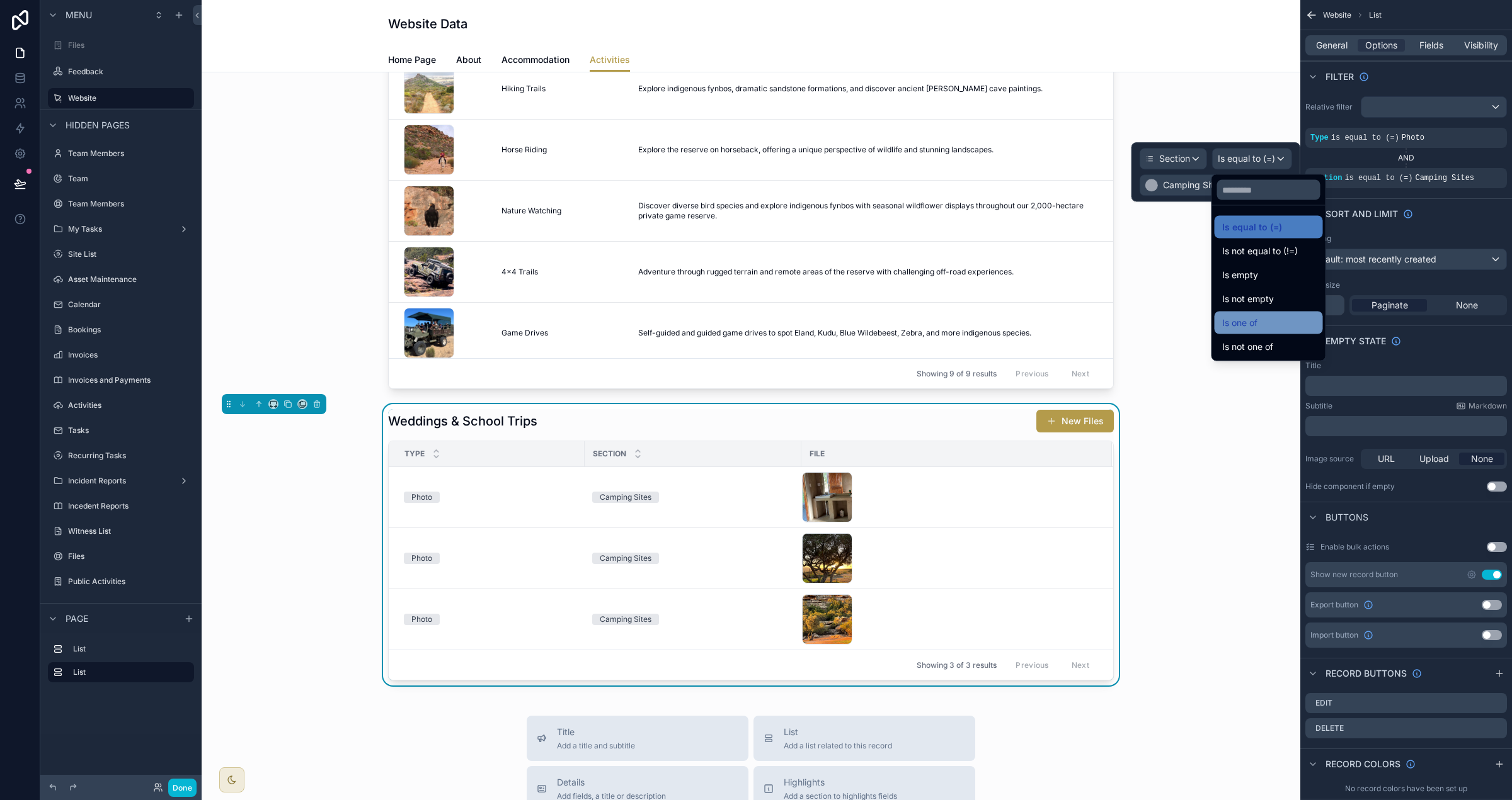
click at [1255, 321] on span "Is one of" at bounding box center [1239, 323] width 35 height 15
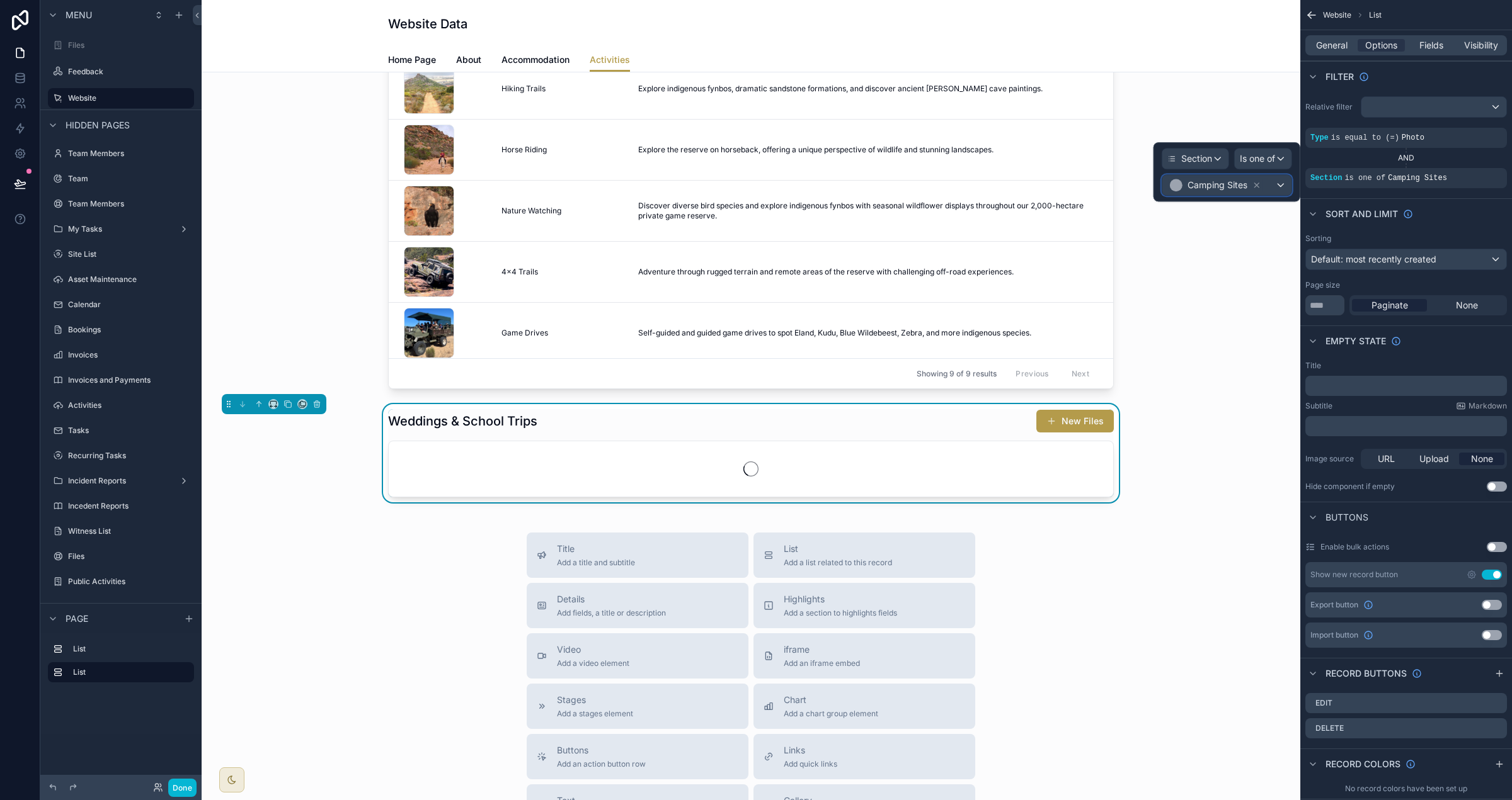
click at [1251, 177] on span "Camping Sites" at bounding box center [1216, 185] width 97 height 17
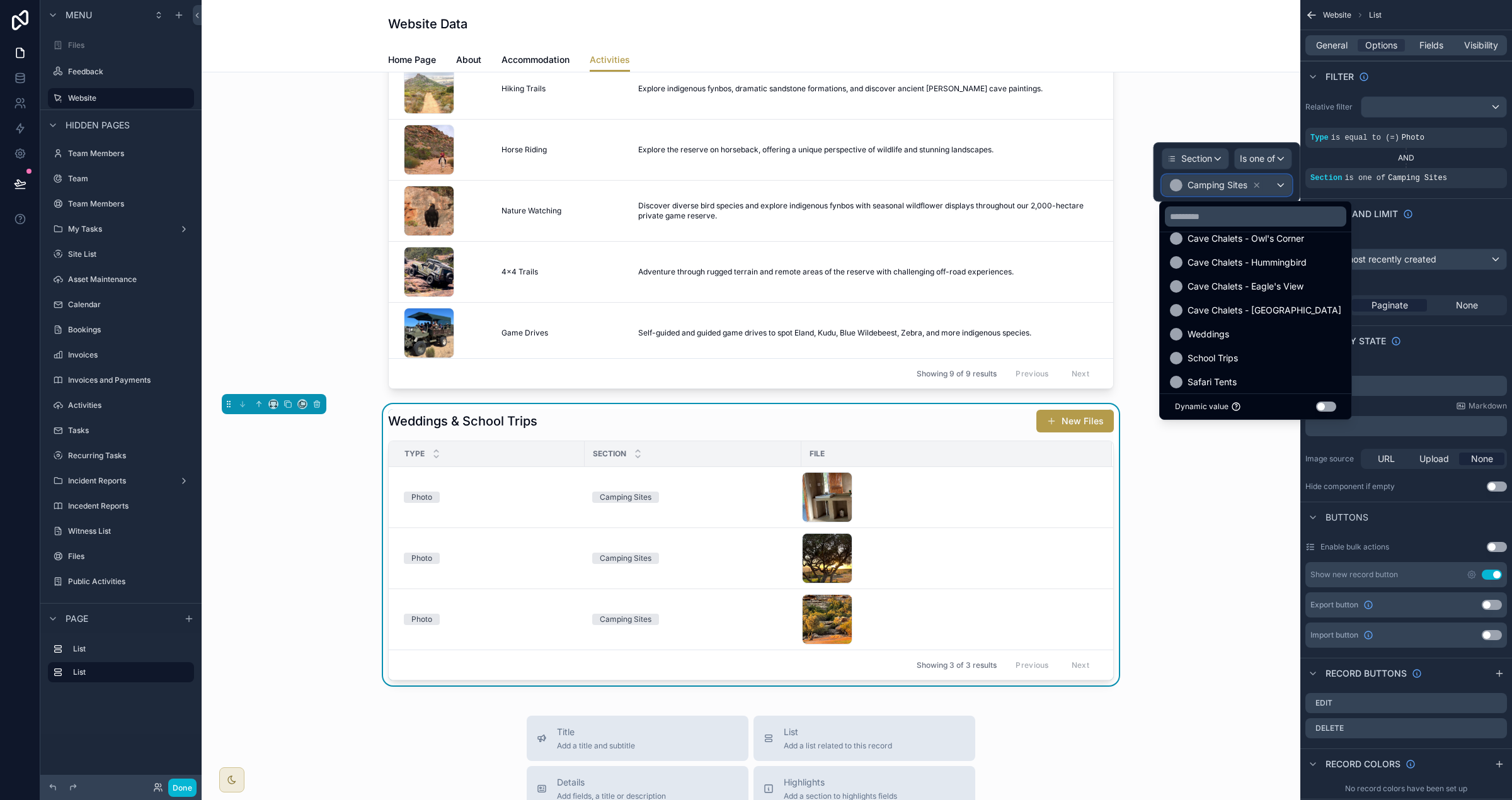
scroll to position [168, 0]
click at [1253, 323] on div "Weddings" at bounding box center [1255, 325] width 171 height 15
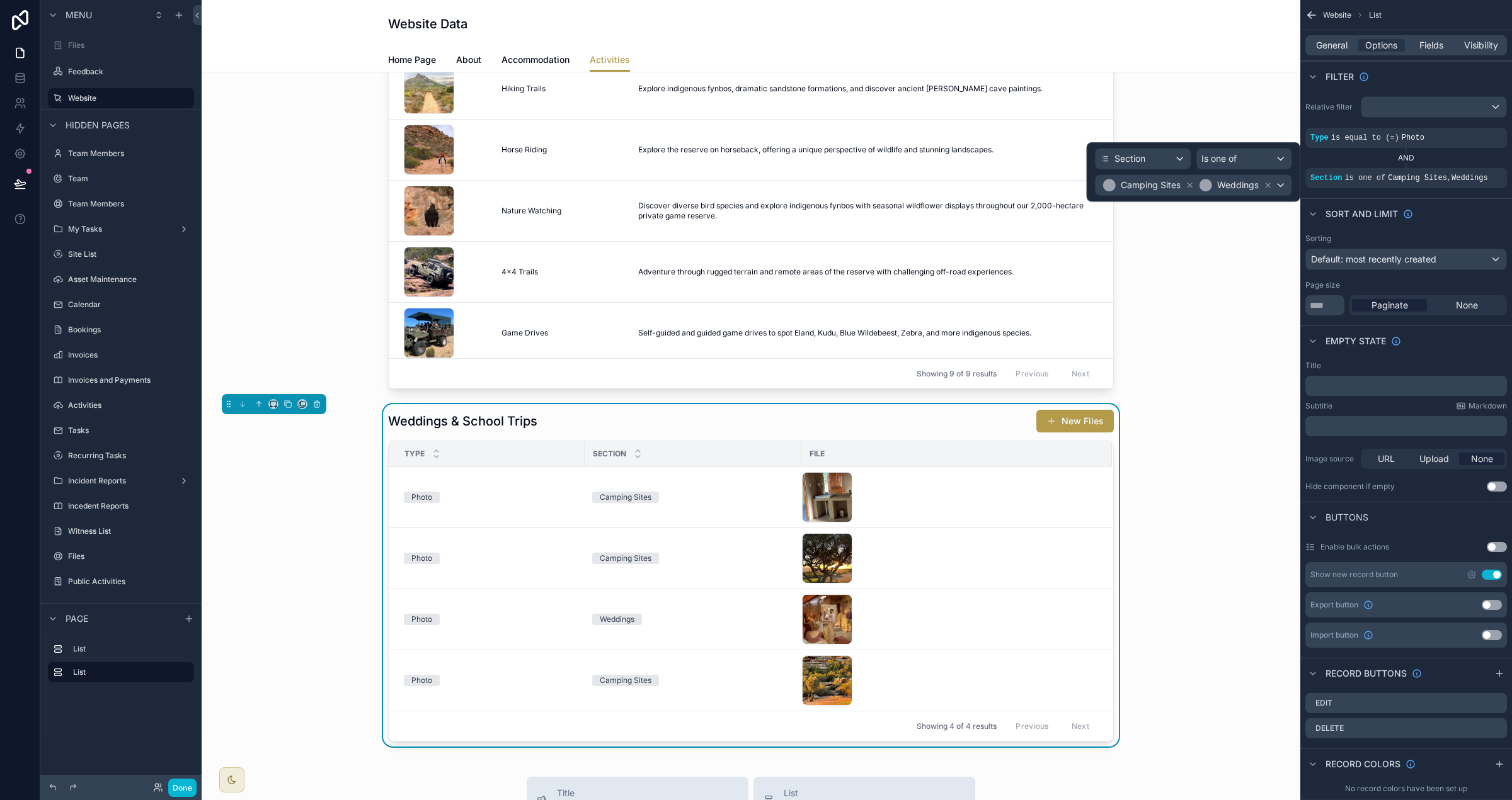
click at [1190, 189] on icon at bounding box center [1189, 185] width 9 height 9
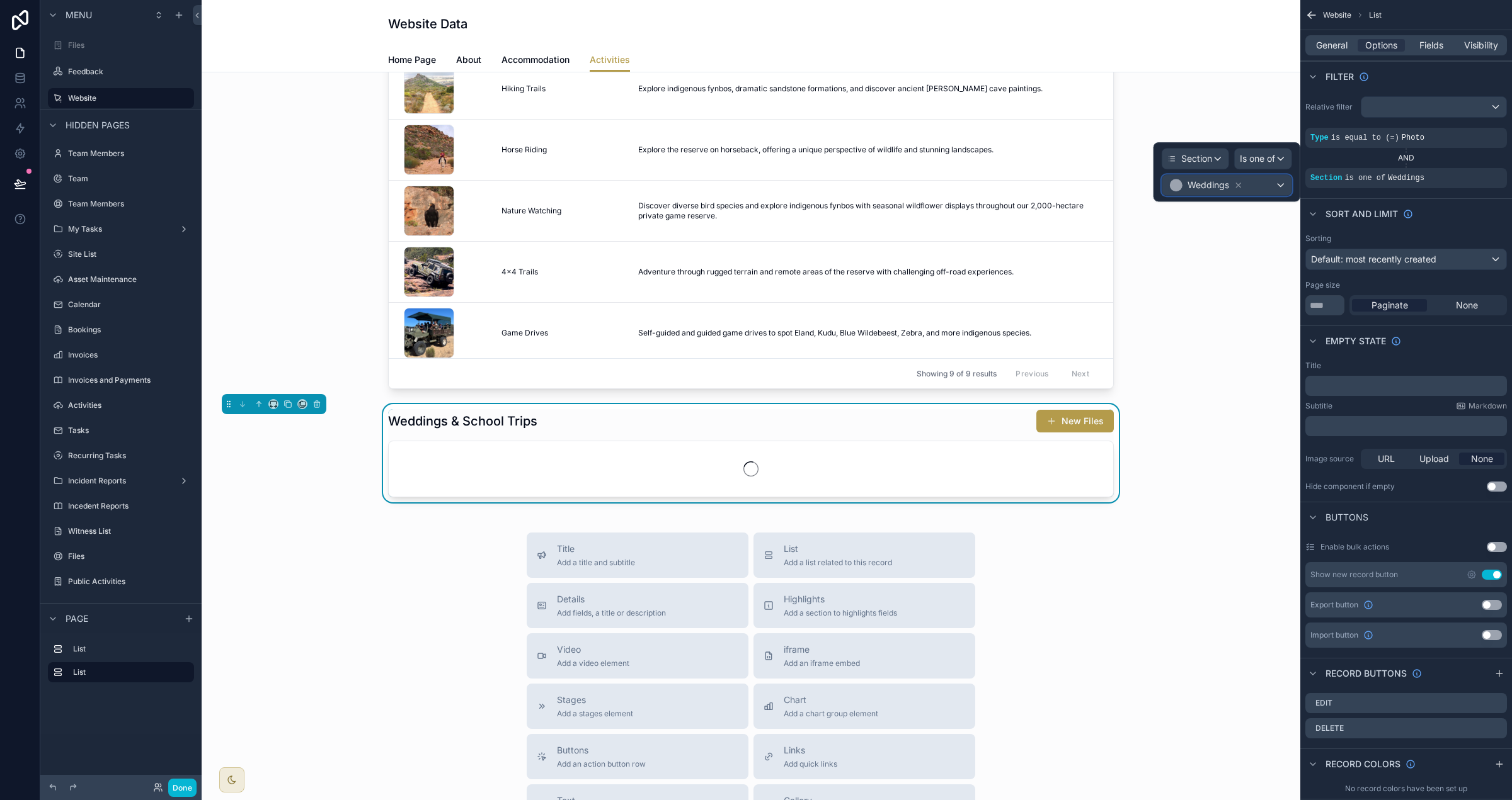
click at [1259, 191] on div "Weddings" at bounding box center [1227, 185] width 130 height 20
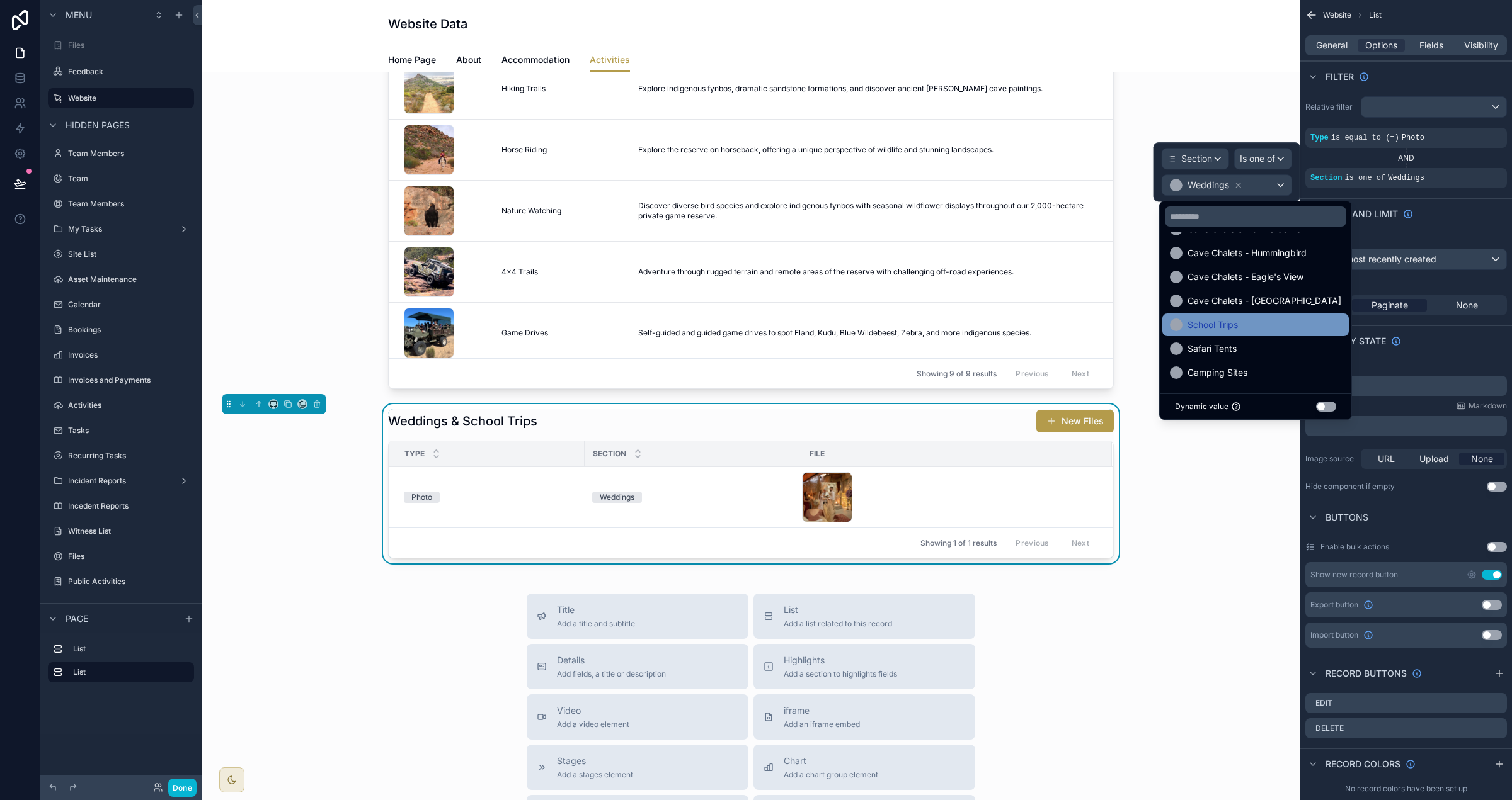
click at [1249, 330] on div "School Trips" at bounding box center [1255, 325] width 171 height 15
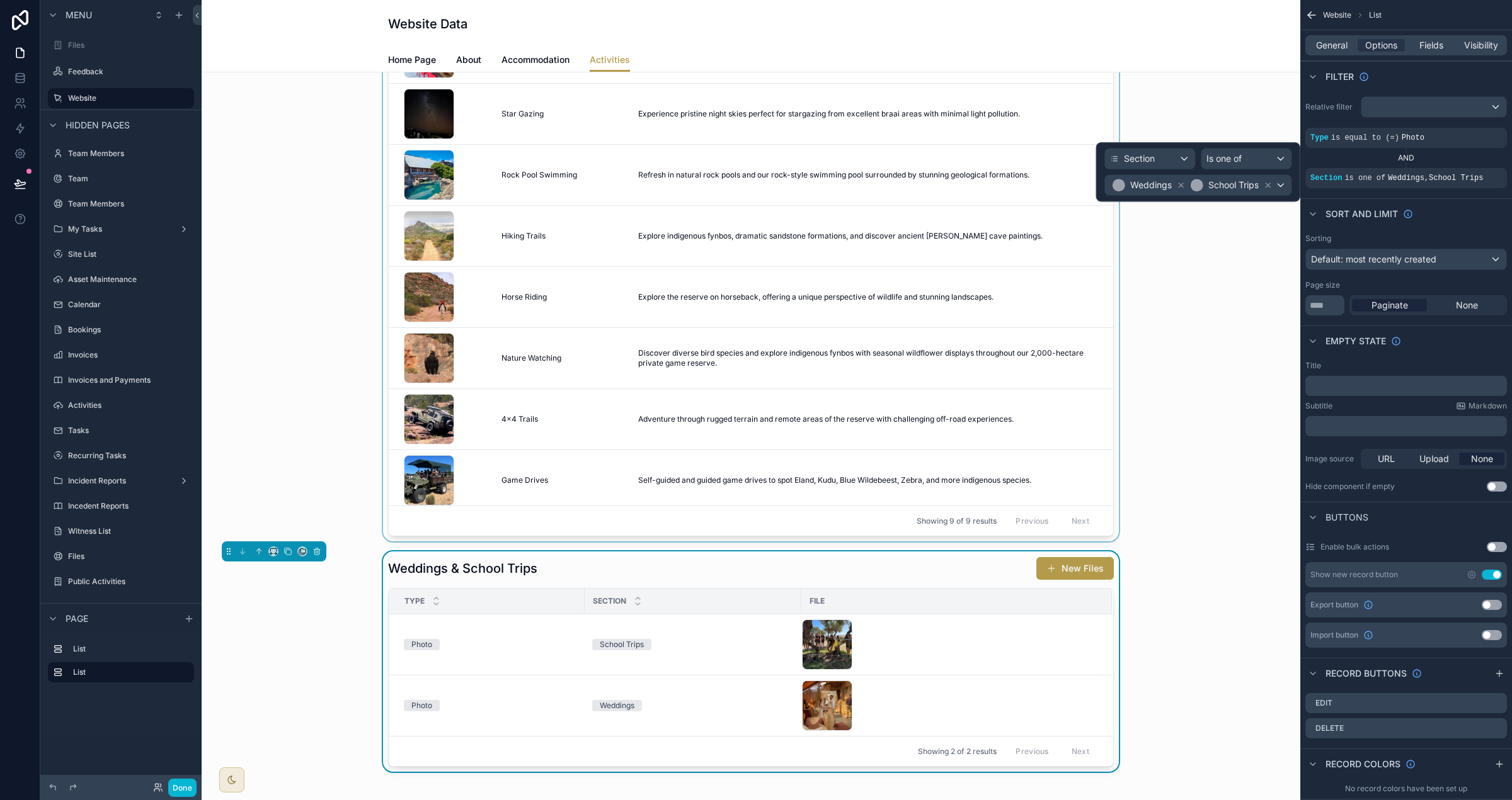
scroll to position [0, 0]
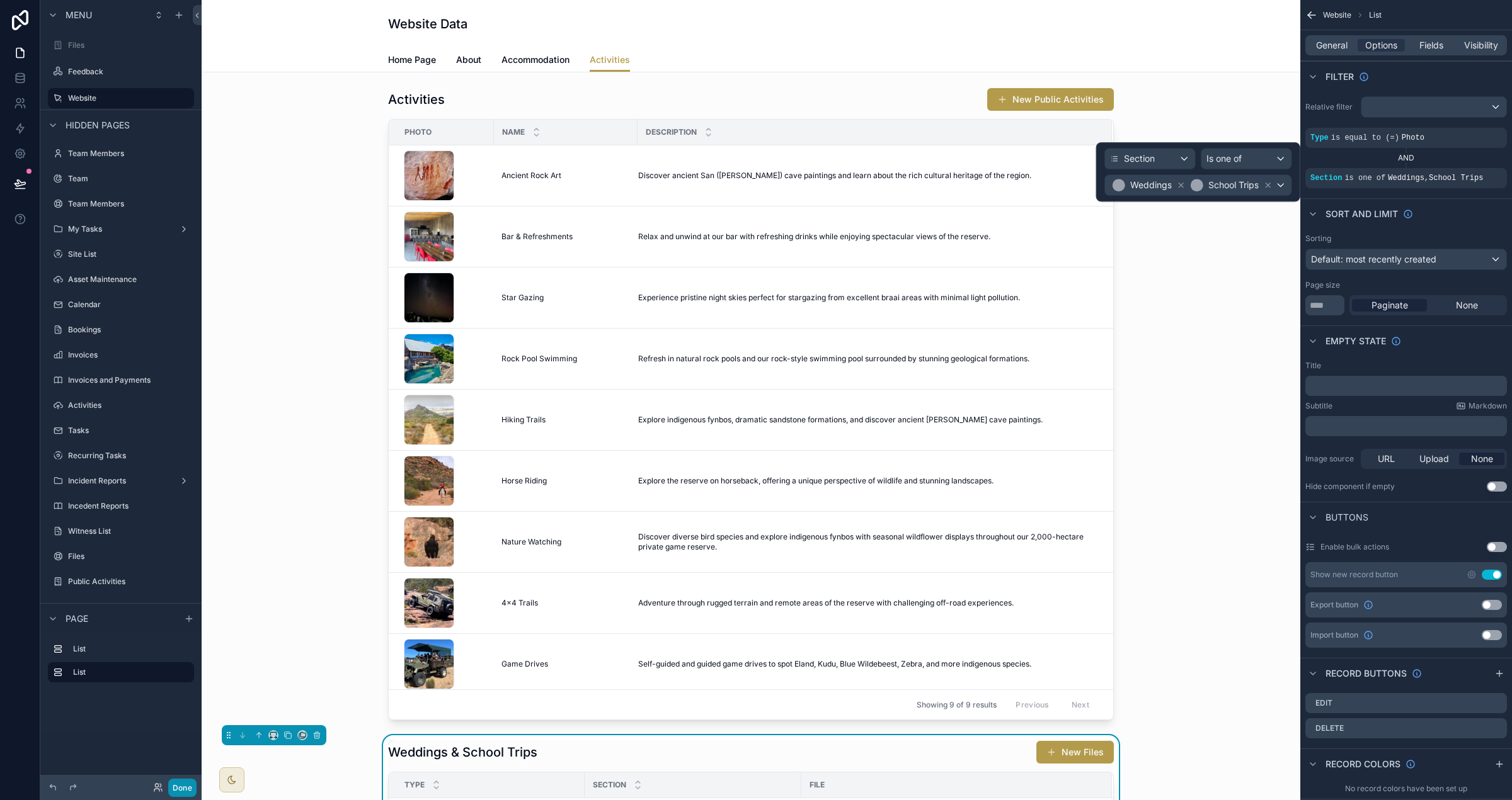
click at [189, 785] on button "Done" at bounding box center [182, 787] width 28 height 18
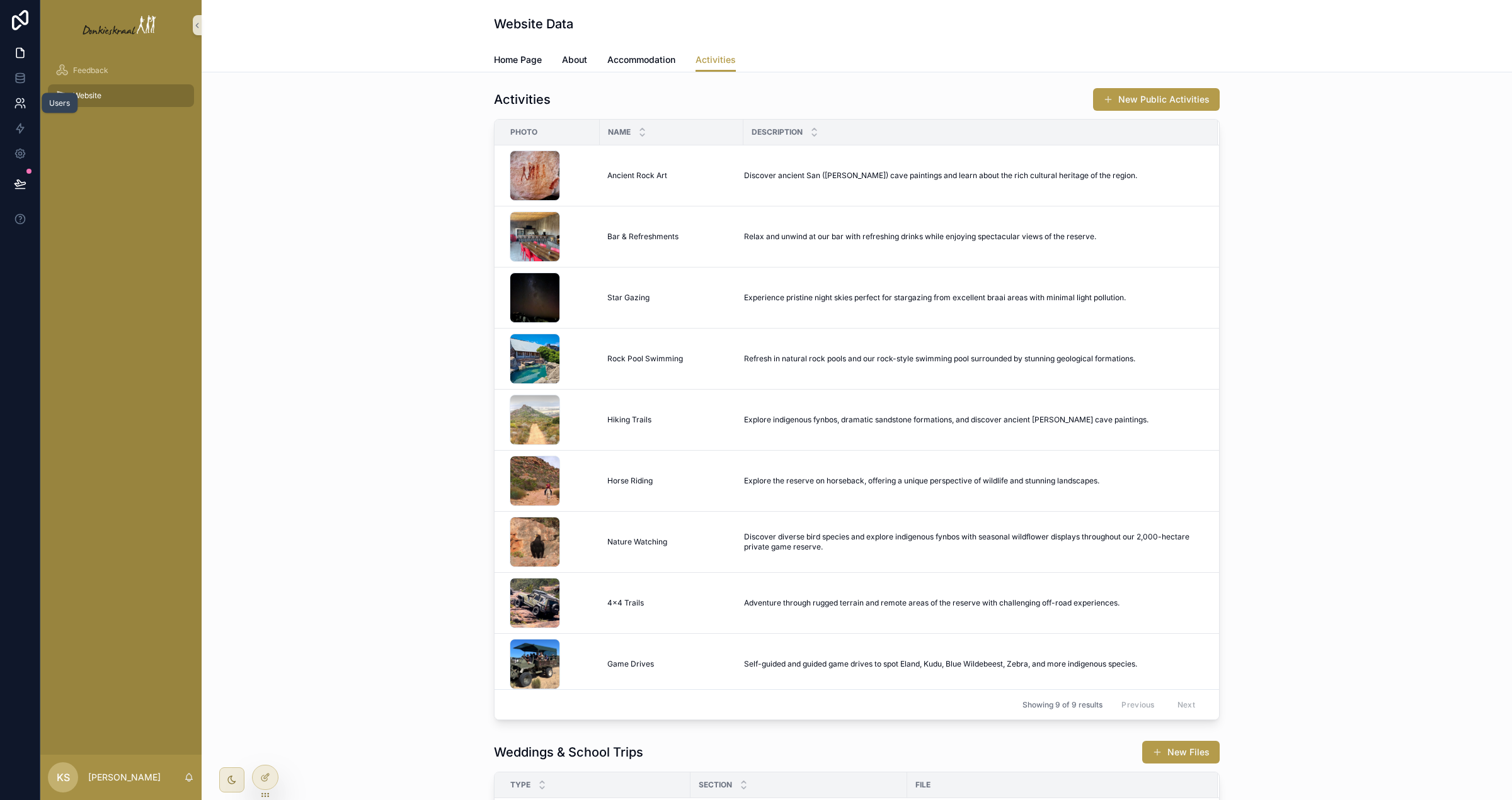
click at [15, 105] on icon at bounding box center [18, 106] width 7 height 3
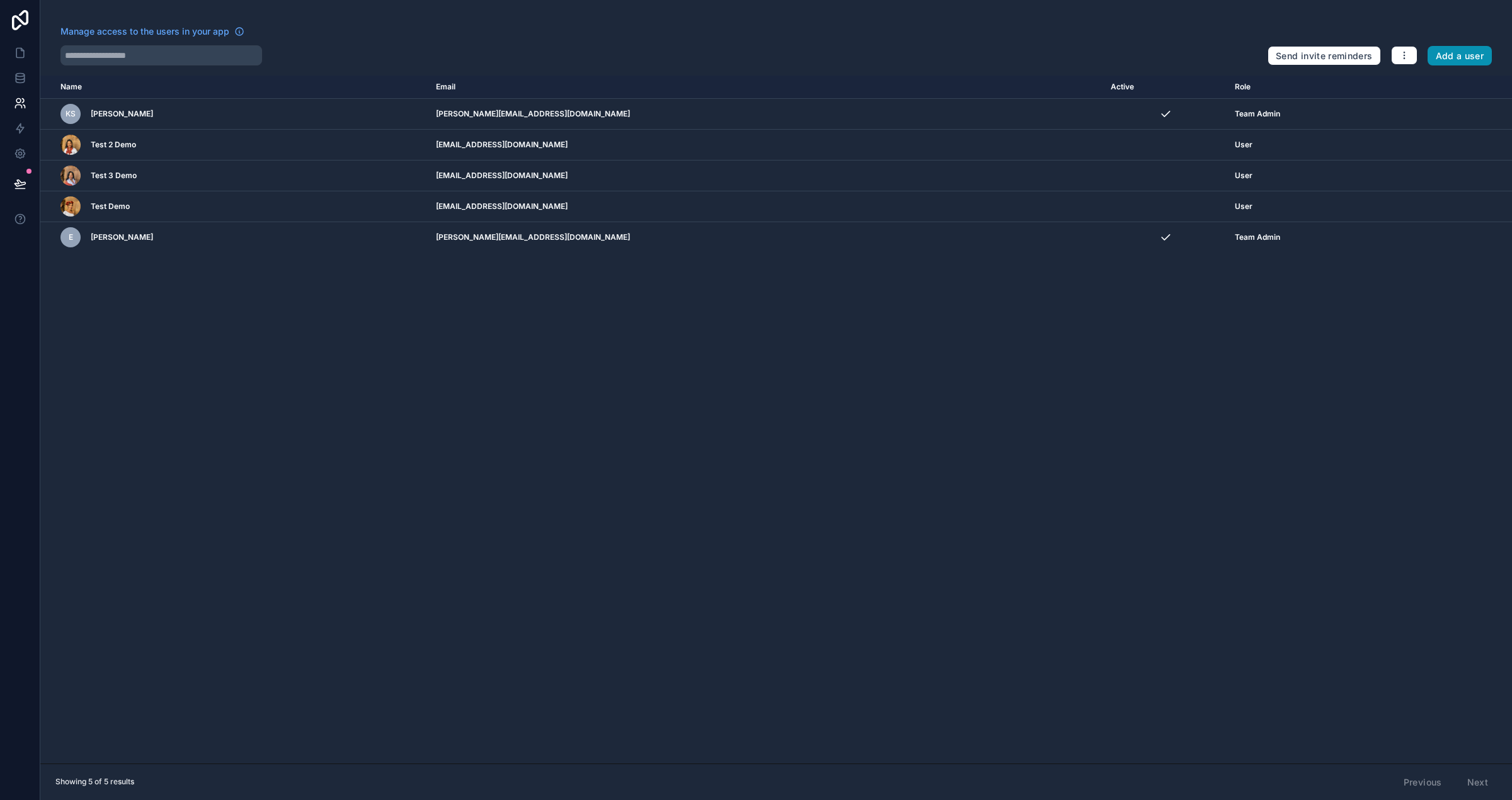
click at [1440, 59] on button "Add a user" at bounding box center [1460, 56] width 65 height 20
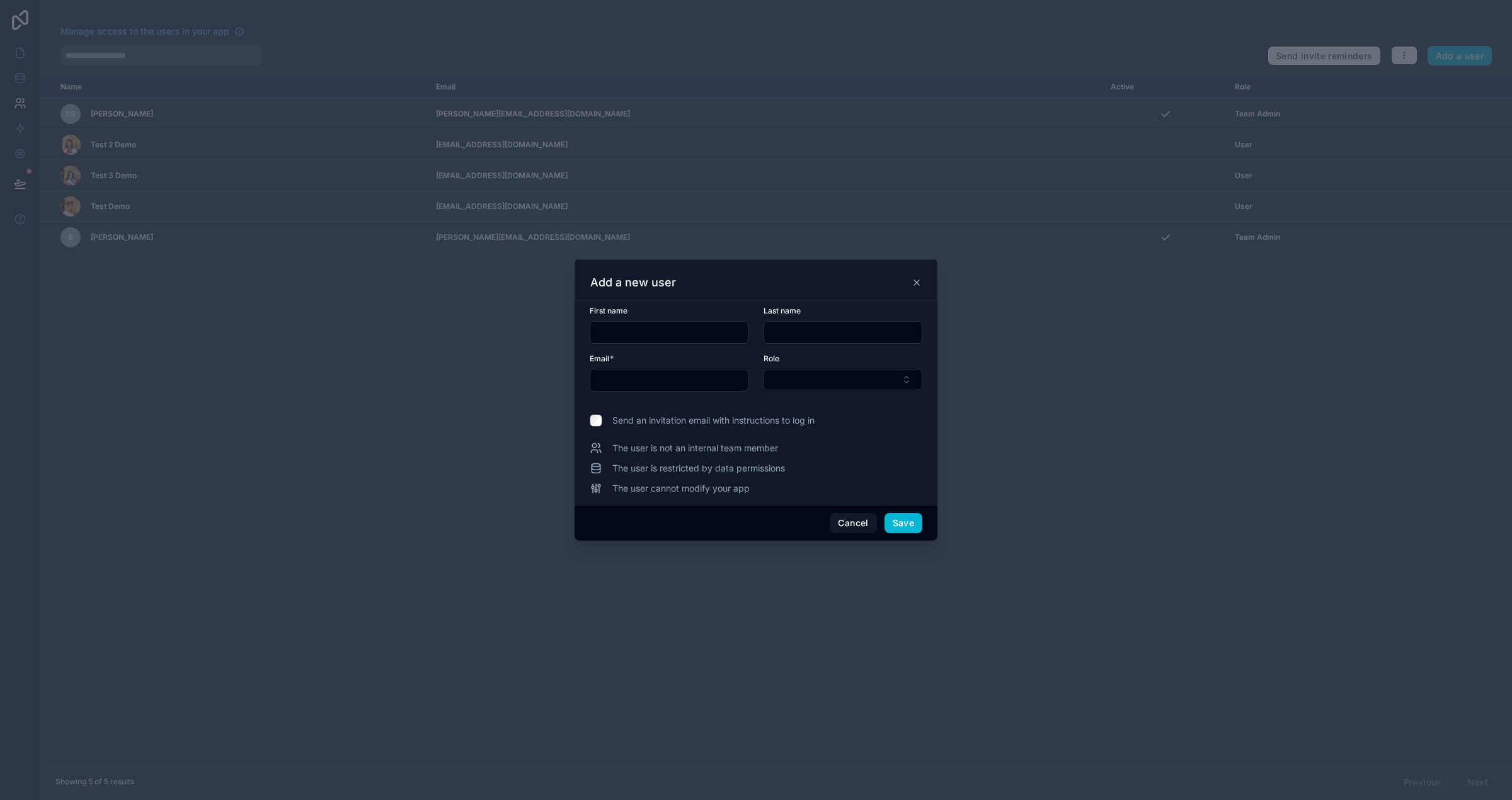
click at [666, 329] on input "text" at bounding box center [669, 332] width 158 height 17
type input "******"
type input "*"
type input "**********"
click at [616, 394] on form "**********" at bounding box center [756, 357] width 333 height 100
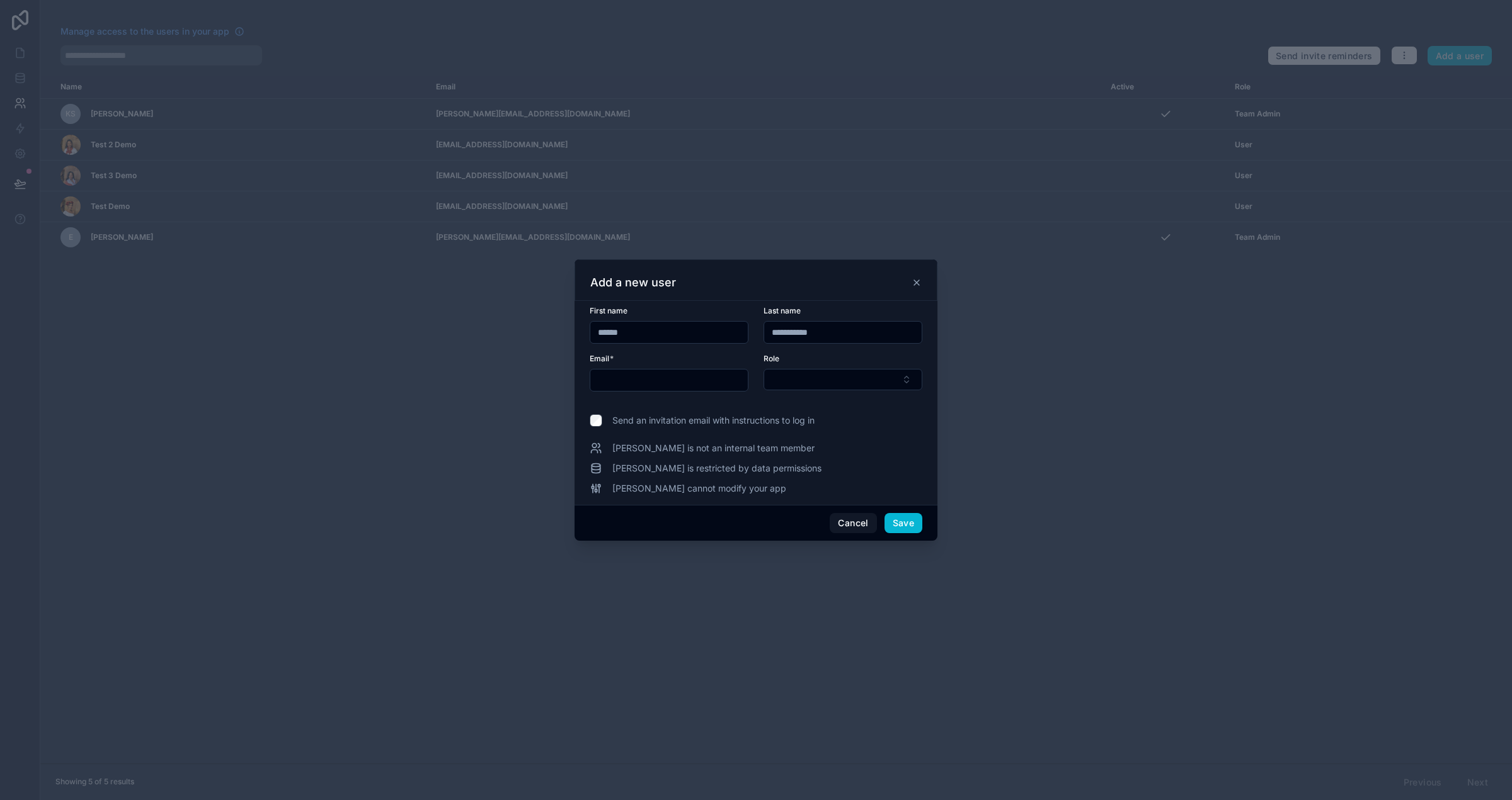
click at [616, 387] on input "text" at bounding box center [669, 380] width 158 height 17
type input "**********"
click at [801, 368] on div "Role" at bounding box center [843, 372] width 159 height 38
click at [806, 377] on button "Select Button" at bounding box center [843, 380] width 159 height 21
click at [792, 449] on div "User" at bounding box center [844, 450] width 153 height 20
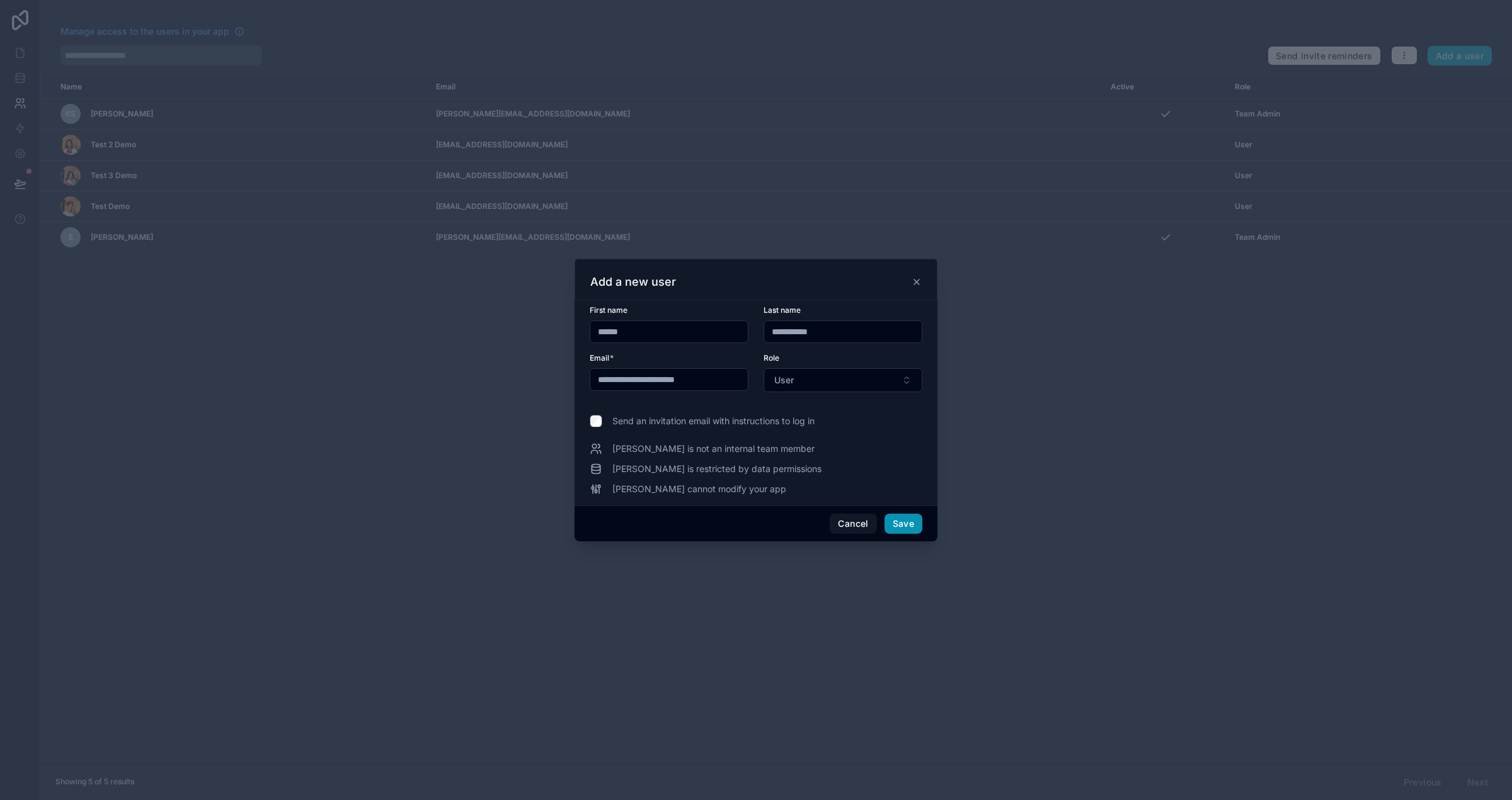
click at [907, 526] on button "Save" at bounding box center [903, 524] width 38 height 20
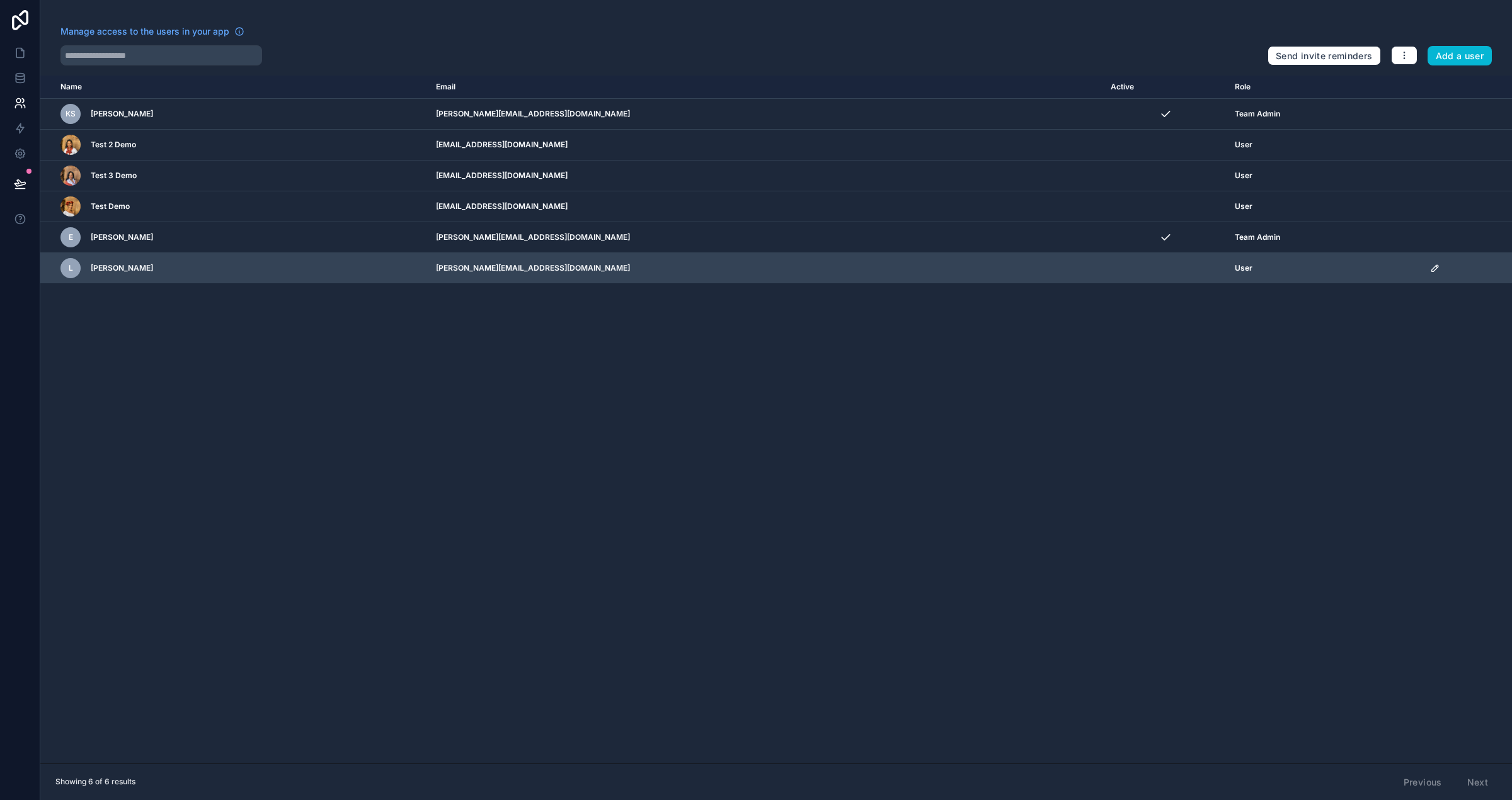
click at [1430, 269] on icon "scrollable content" at bounding box center [1435, 268] width 10 height 10
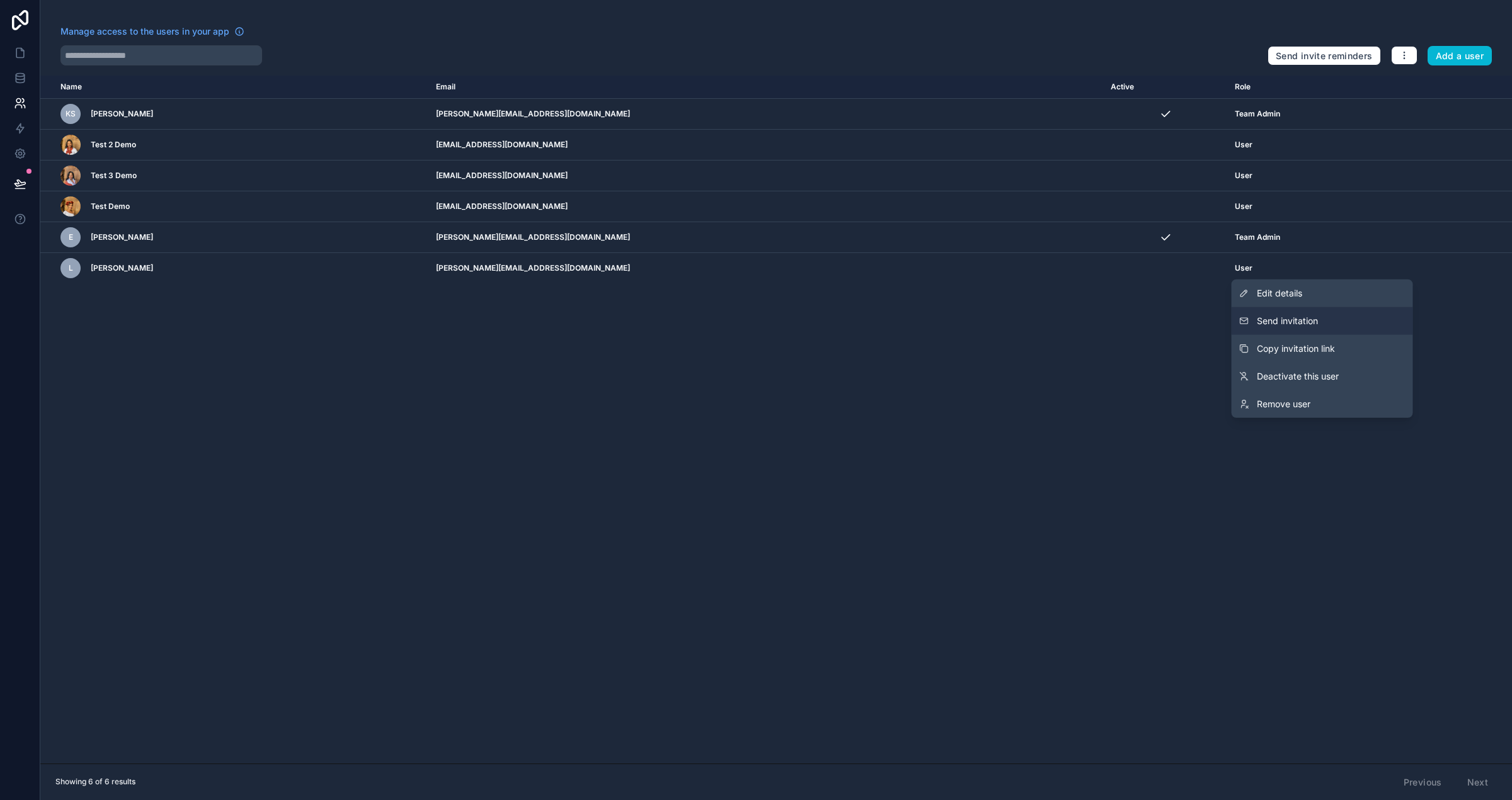
click at [1363, 318] on button "Send invitation" at bounding box center [1323, 321] width 182 height 28
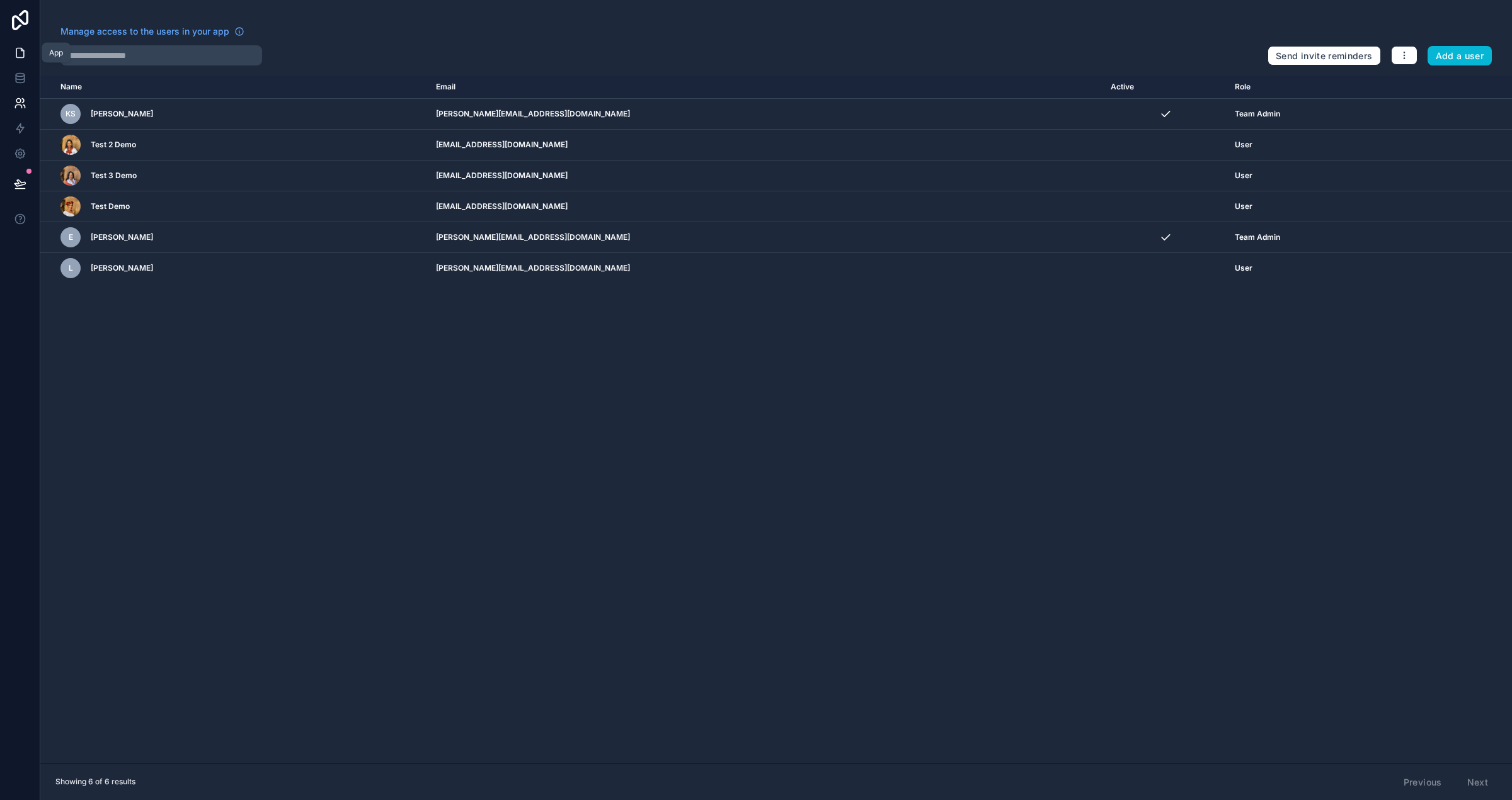
click at [22, 54] on icon at bounding box center [19, 52] width 13 height 13
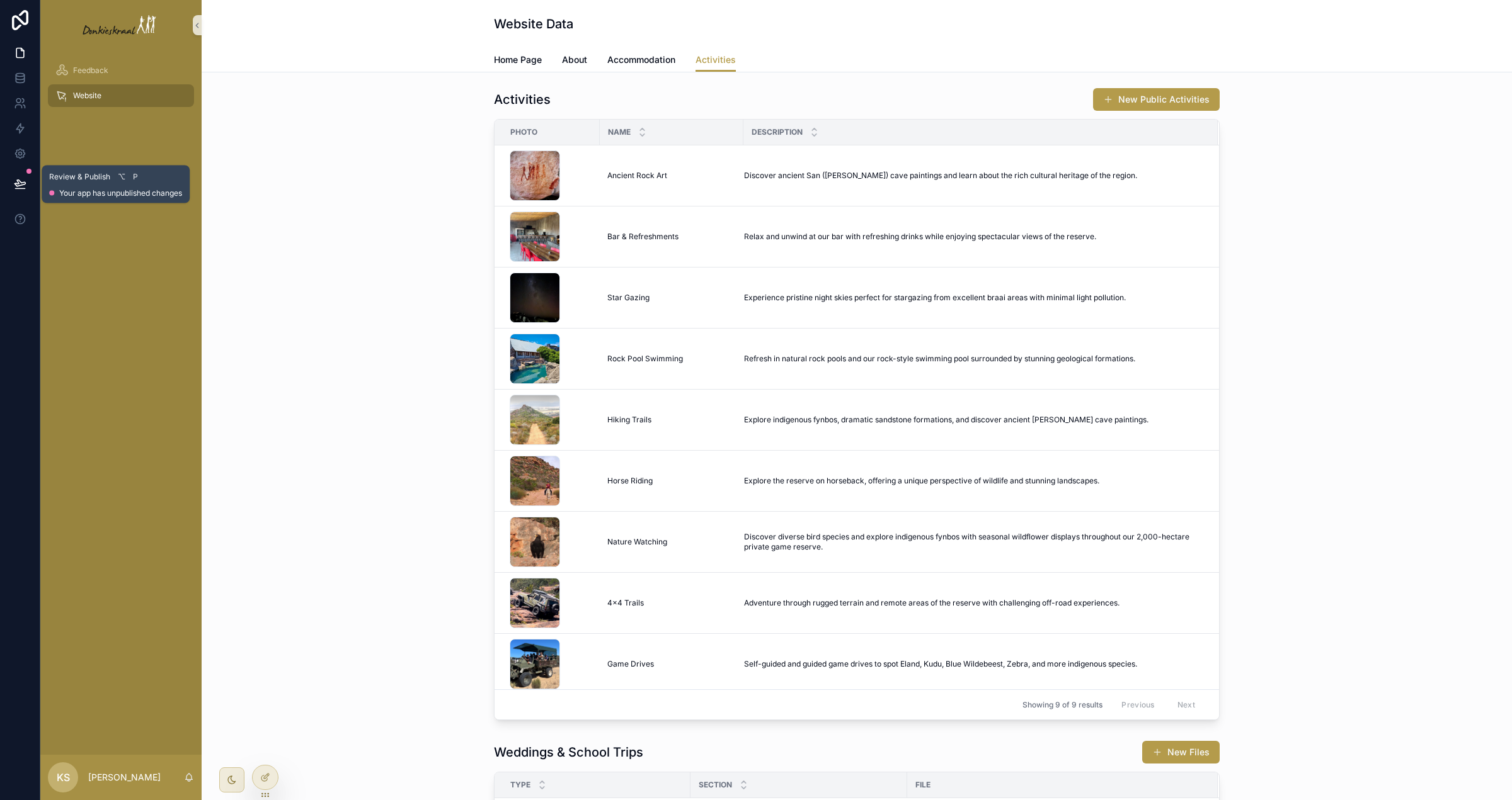
click at [18, 186] on icon at bounding box center [19, 183] width 11 height 7
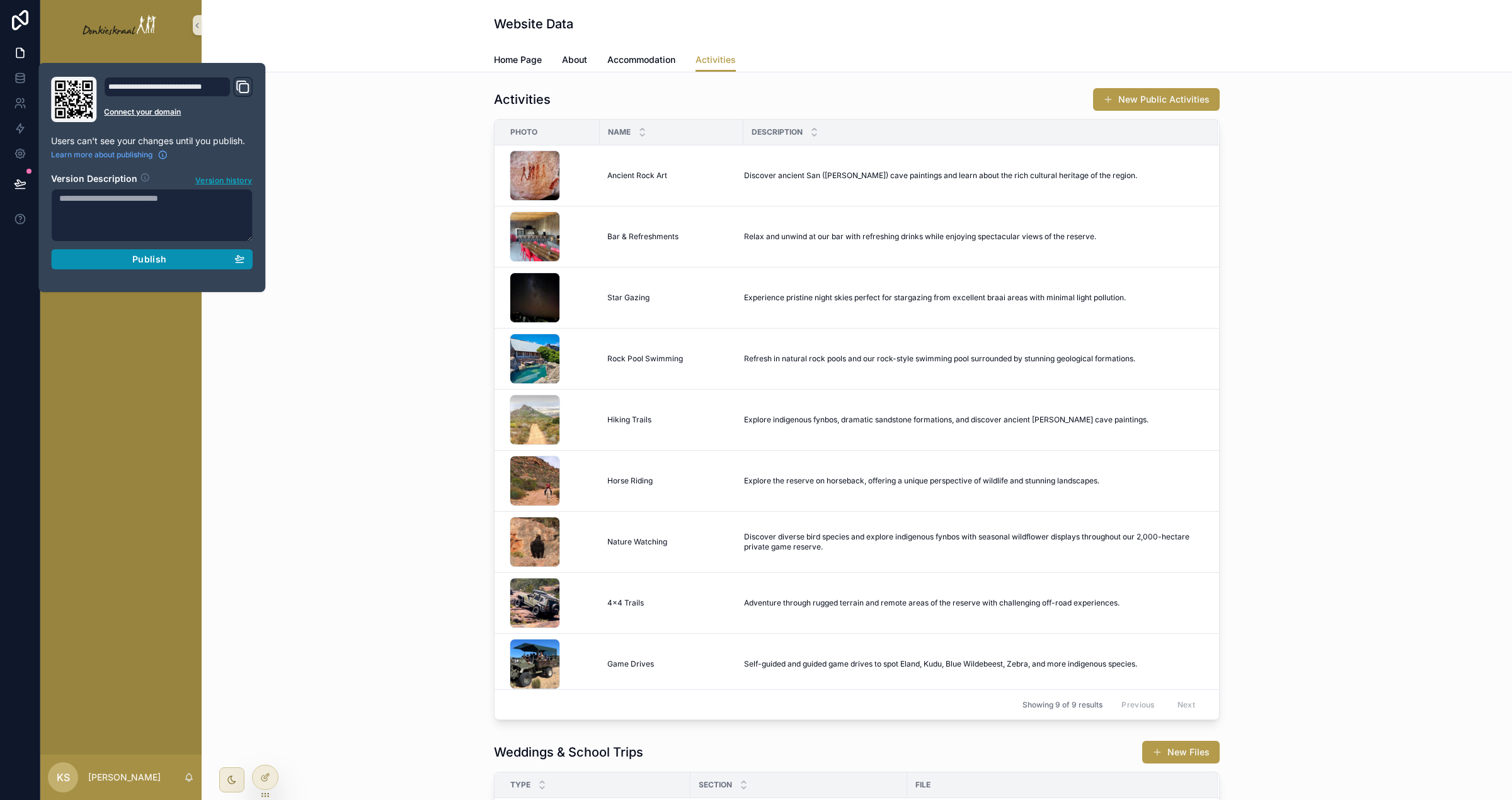
click at [162, 266] on button "Publish" at bounding box center [152, 259] width 202 height 20
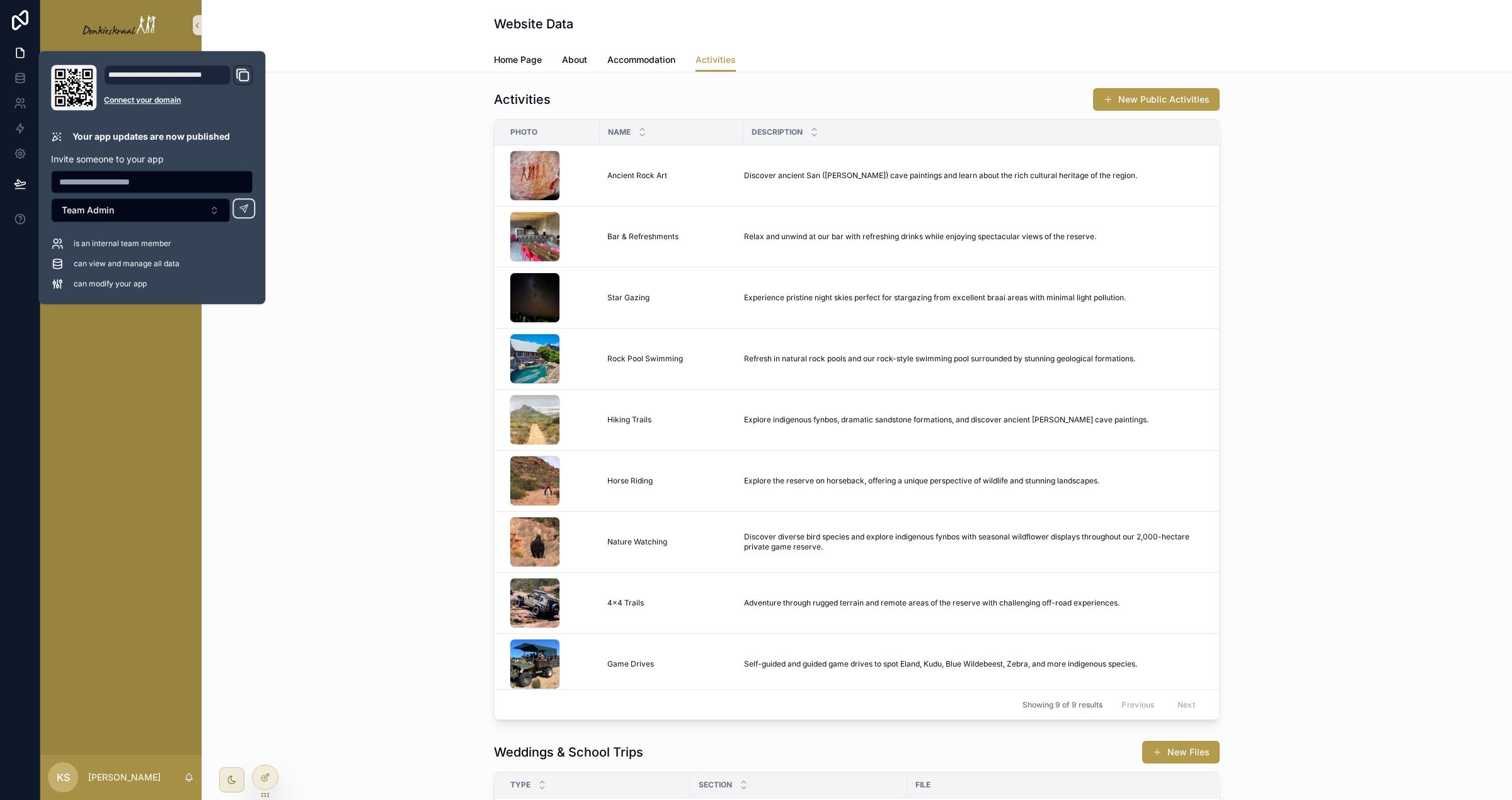
click at [160, 369] on div "Feedback Website" at bounding box center [121, 402] width 161 height 704
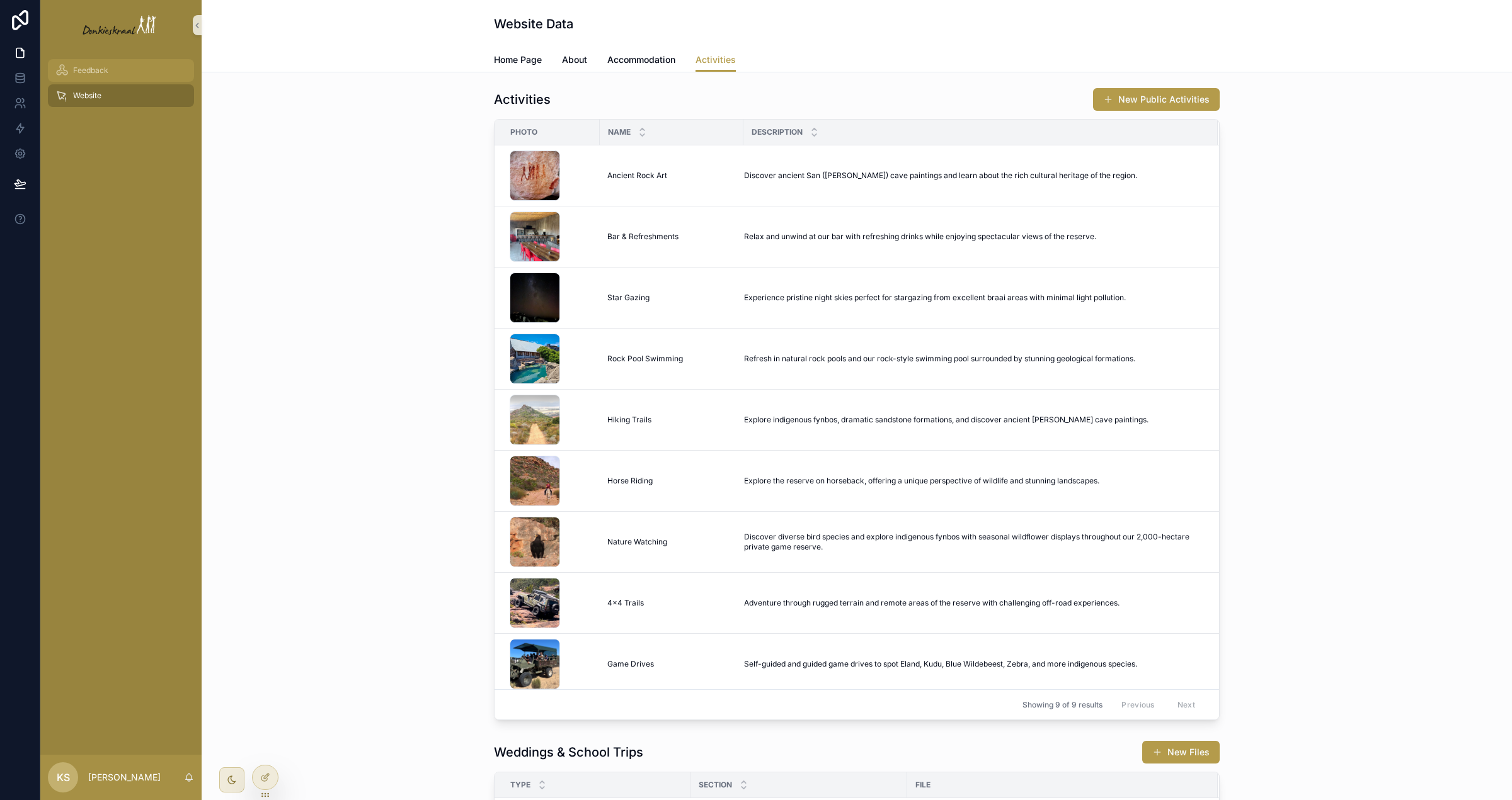
click at [121, 66] on div "Feedback" at bounding box center [121, 71] width 131 height 20
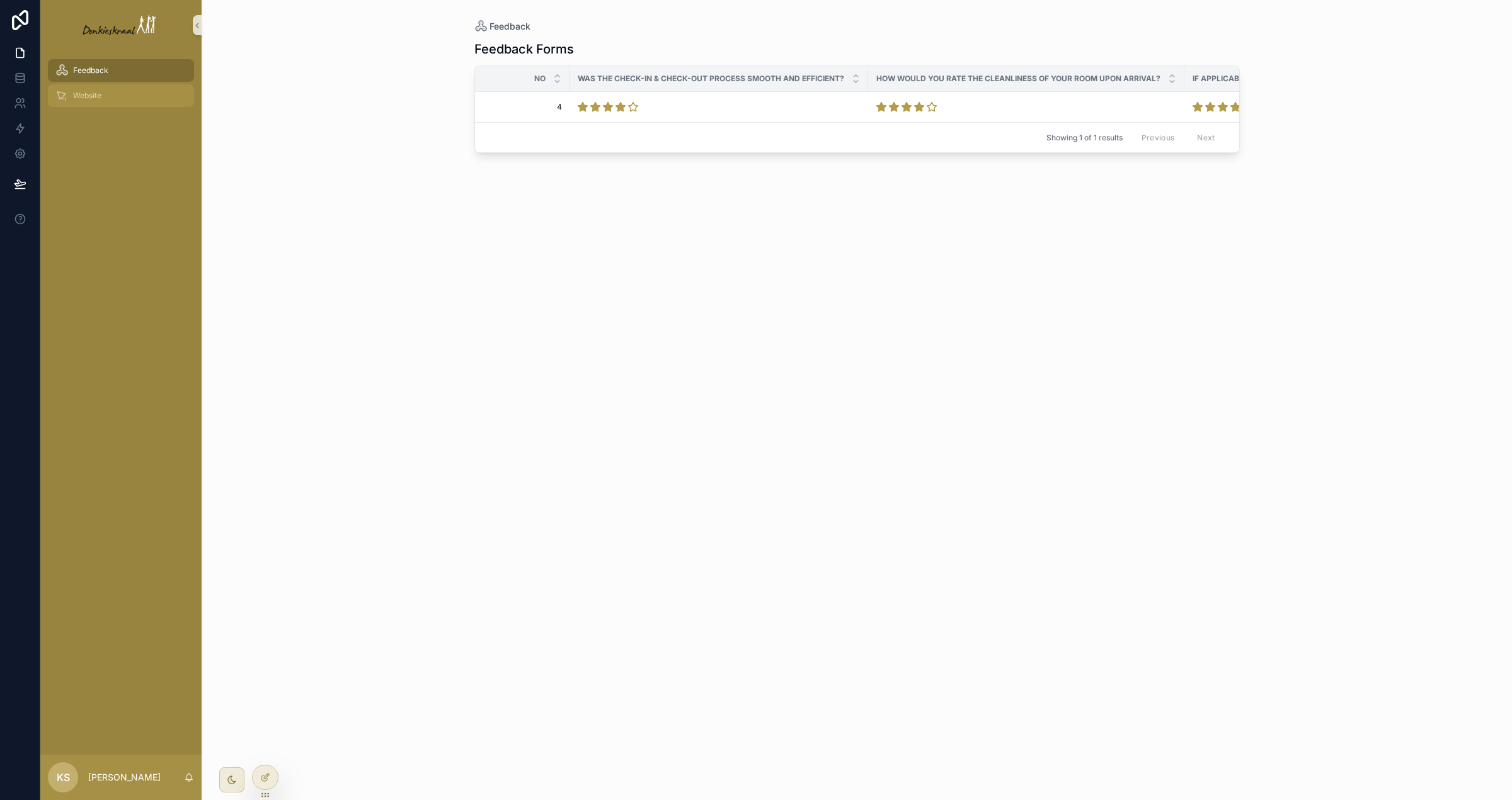
click at [140, 104] on div "Website" at bounding box center [121, 96] width 131 height 20
